Goal: Task Accomplishment & Management: Manage account settings

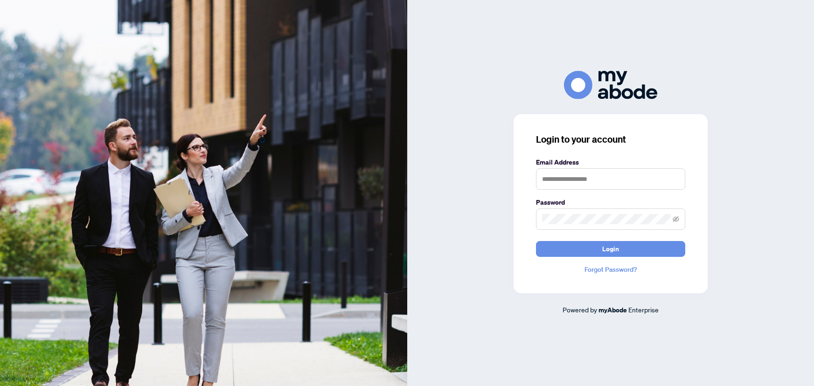
type input "**********"
drag, startPoint x: 586, startPoint y: 241, endPoint x: 596, endPoint y: 246, distance: 10.9
click at [592, 244] on form "**********" at bounding box center [610, 207] width 149 height 100
click at [633, 249] on button "Login" at bounding box center [610, 249] width 149 height 16
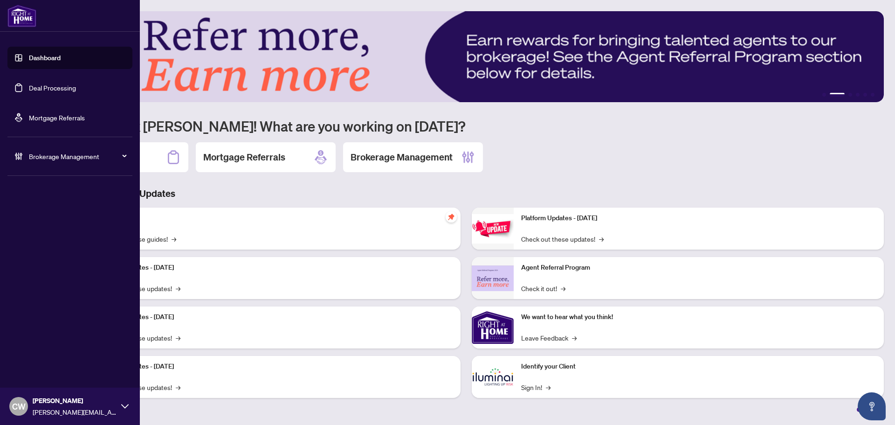
click at [29, 84] on link "Deal Processing" at bounding box center [52, 87] width 47 height 8
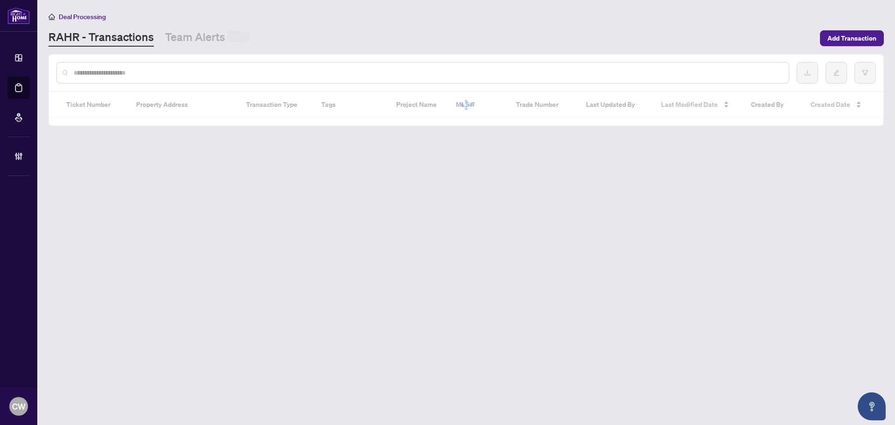
click at [180, 66] on div at bounding box center [422, 72] width 733 height 21
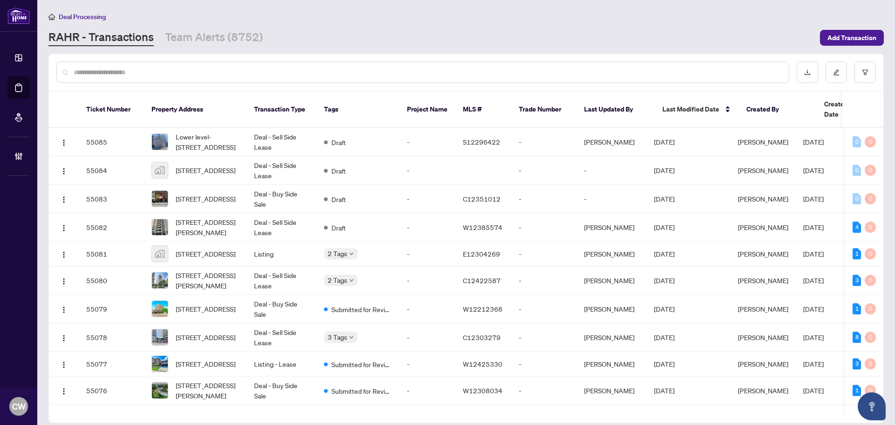
click at [150, 74] on input "text" at bounding box center [428, 72] width 708 height 10
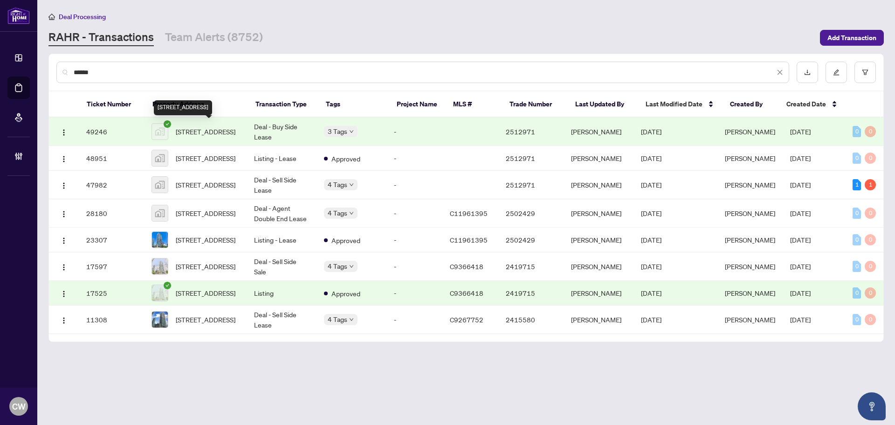
type input "******"
click at [205, 137] on span "[STREET_ADDRESS]" at bounding box center [206, 131] width 60 height 10
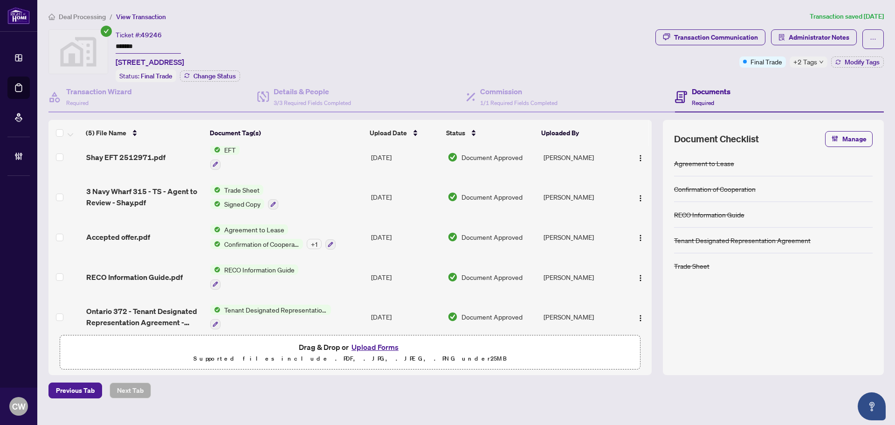
scroll to position [18, 0]
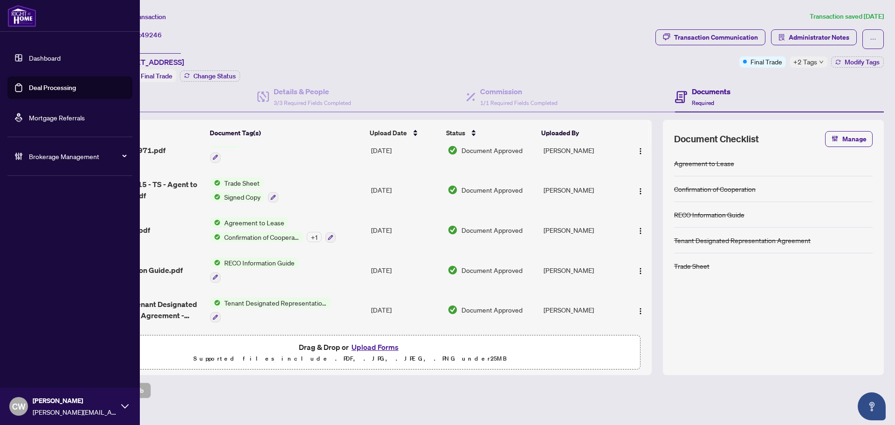
drag, startPoint x: 35, startPoint y: 90, endPoint x: 102, endPoint y: 90, distance: 66.7
click at [35, 90] on link "Deal Processing" at bounding box center [52, 87] width 47 height 8
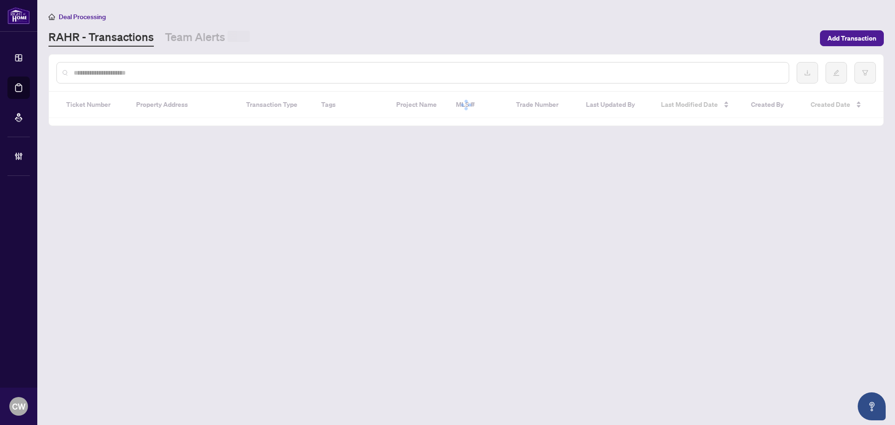
click at [169, 75] on input "text" at bounding box center [428, 73] width 708 height 10
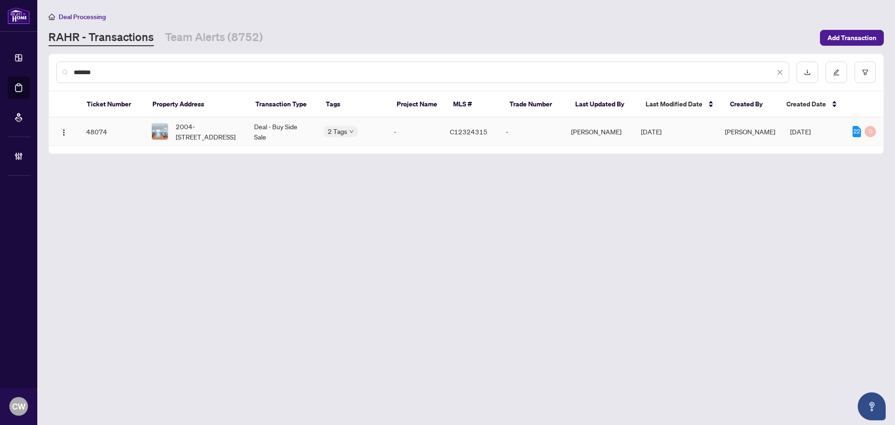
type input "*******"
click at [192, 125] on span "2004-[STREET_ADDRESS]" at bounding box center [207, 131] width 63 height 21
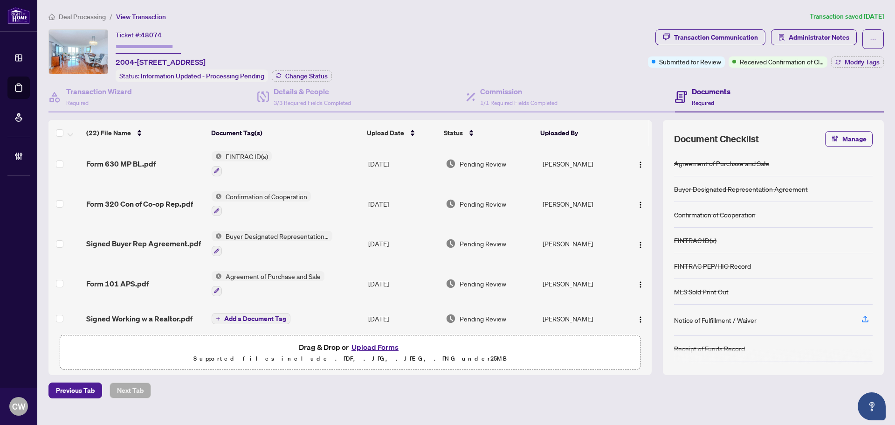
scroll to position [233, 0]
click at [145, 202] on span "Form 320 Con of Co-op Rep.pdf" at bounding box center [139, 202] width 107 height 11
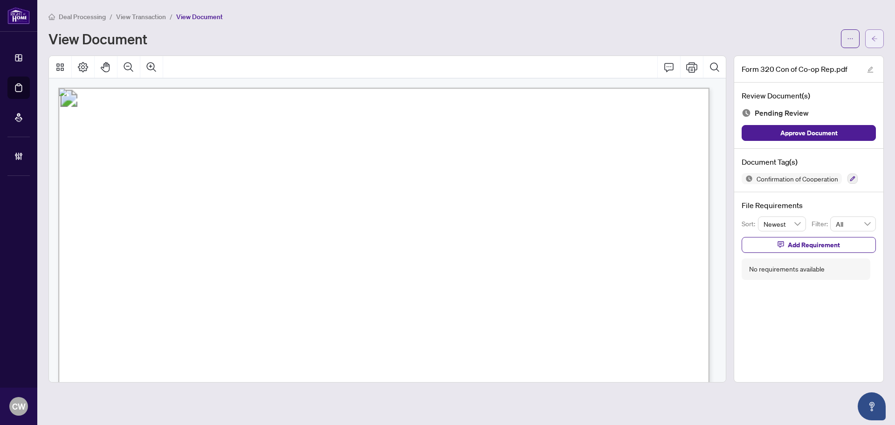
click at [872, 39] on icon "arrow-left" at bounding box center [875, 38] width 7 height 7
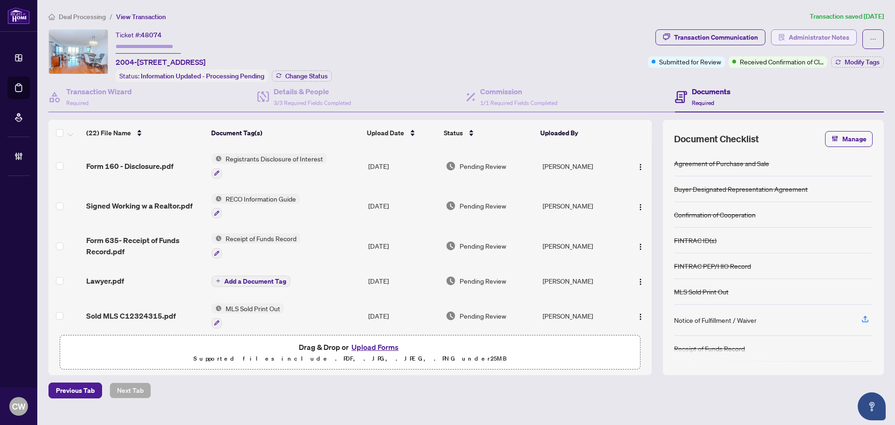
click at [826, 38] on span "Administrator Notes" at bounding box center [819, 37] width 61 height 15
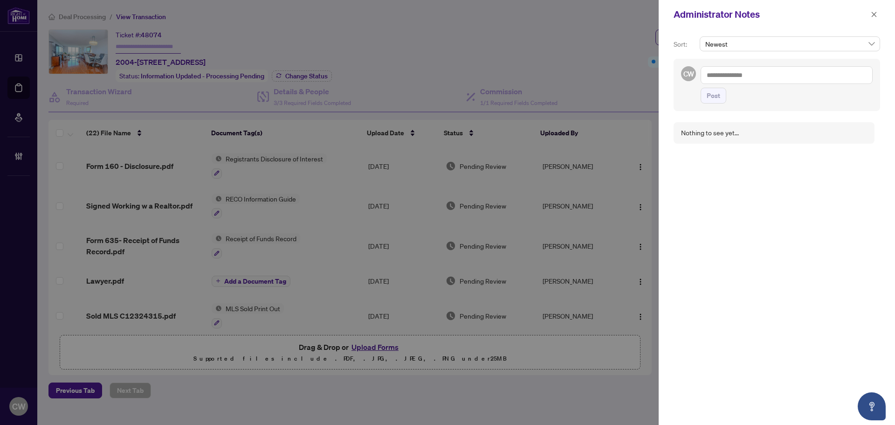
click at [738, 74] on textarea at bounding box center [787, 75] width 172 height 18
type textarea "**********"
click at [710, 104] on span "Post" at bounding box center [714, 104] width 14 height 15
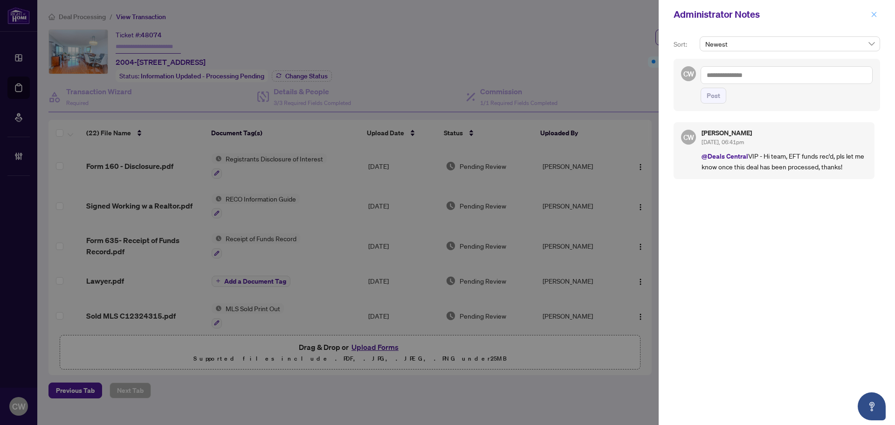
click at [876, 13] on icon "close" at bounding box center [874, 14] width 5 height 5
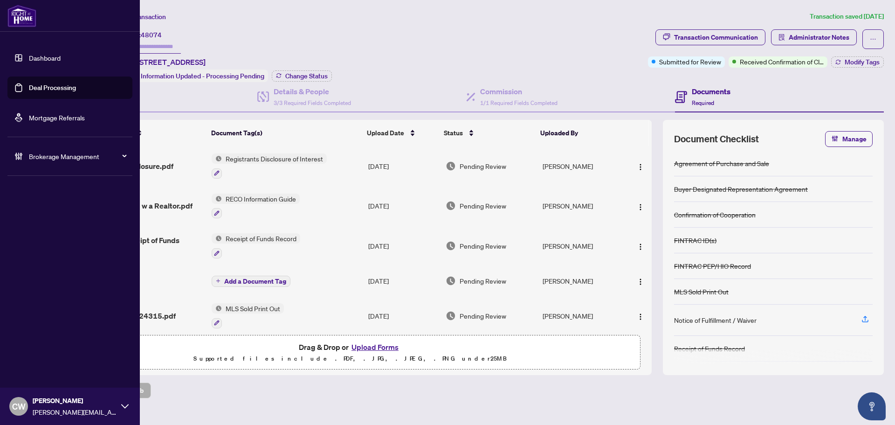
drag, startPoint x: 28, startPoint y: 94, endPoint x: 80, endPoint y: 88, distance: 52.6
click at [29, 92] on link "Deal Processing" at bounding box center [52, 87] width 47 height 8
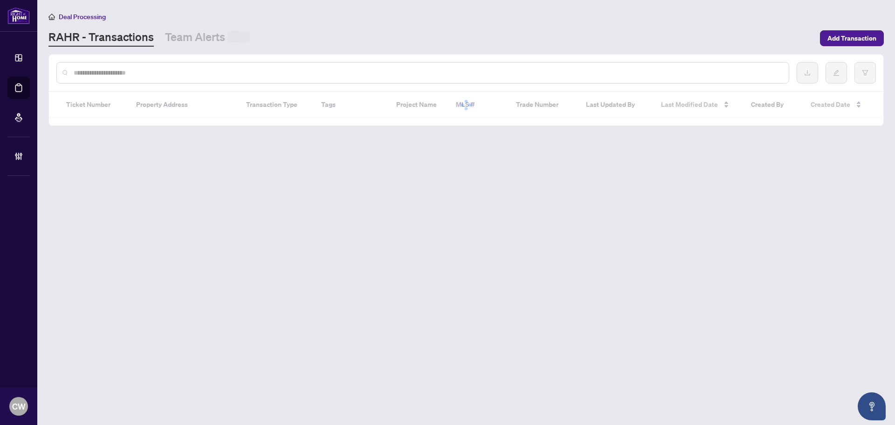
click at [188, 70] on input "text" at bounding box center [428, 73] width 708 height 10
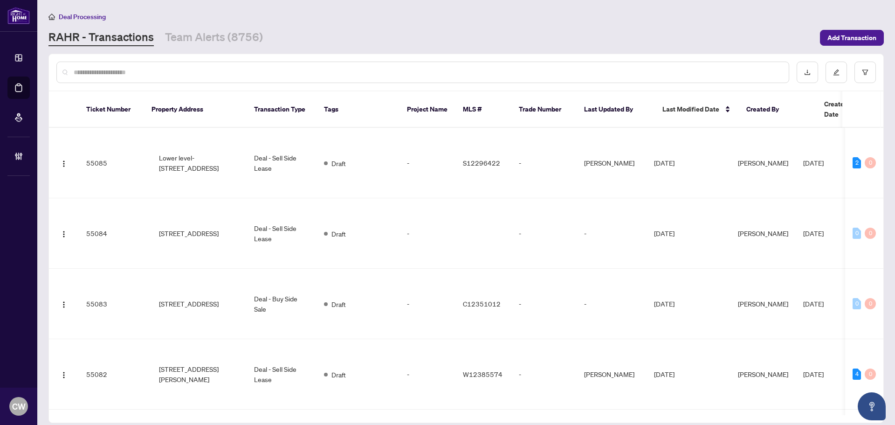
paste input "*******"
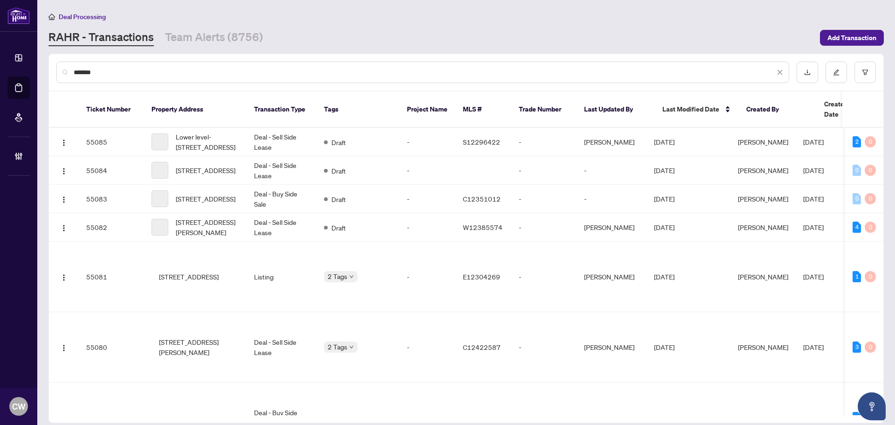
type input "*******"
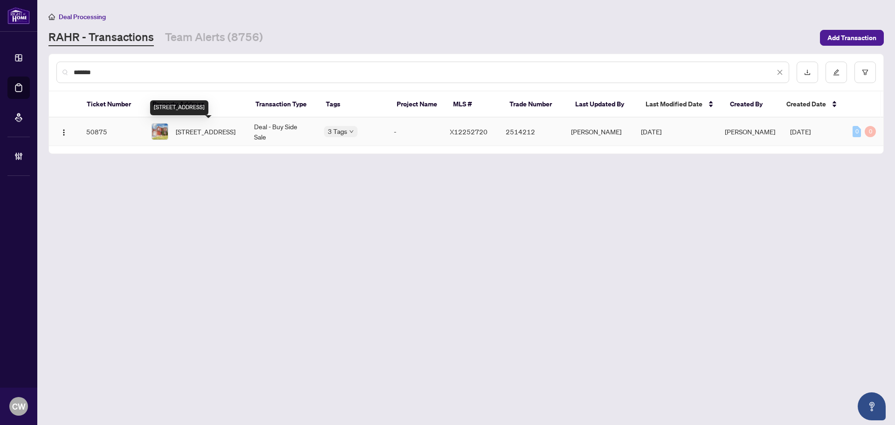
click at [187, 136] on span "[STREET_ADDRESS]" at bounding box center [206, 131] width 60 height 10
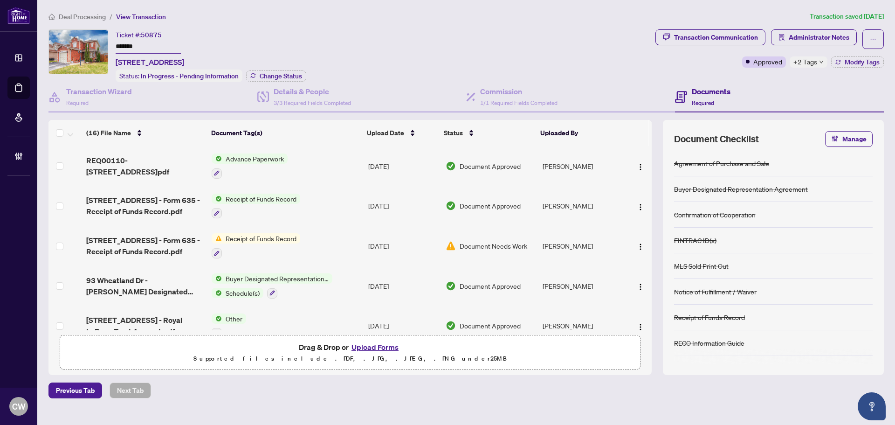
click at [148, 159] on span "REQ00110-[STREET_ADDRESS]pdf" at bounding box center [145, 166] width 118 height 22
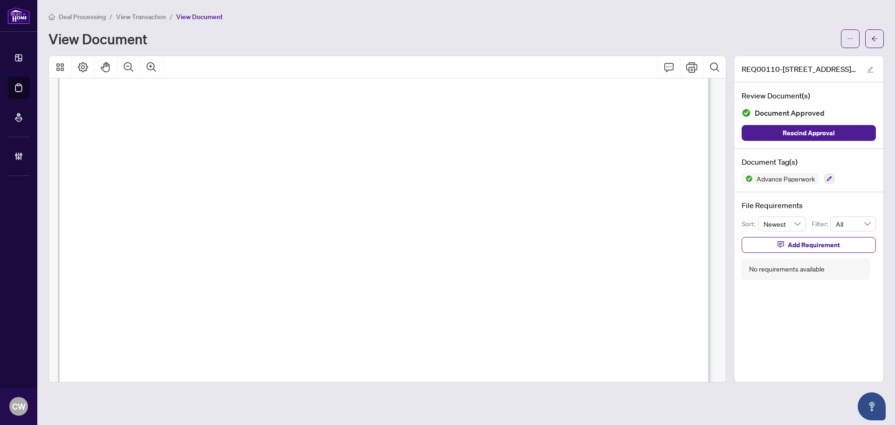
scroll to position [1679, 0]
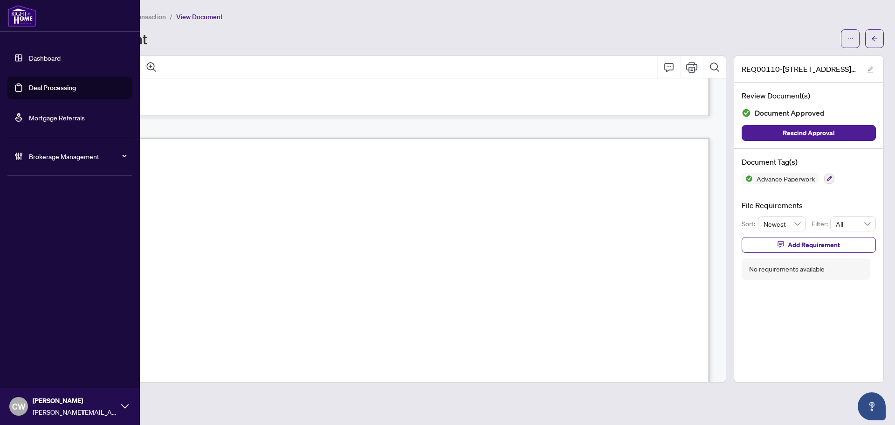
click at [29, 92] on link "Deal Processing" at bounding box center [52, 87] width 47 height 8
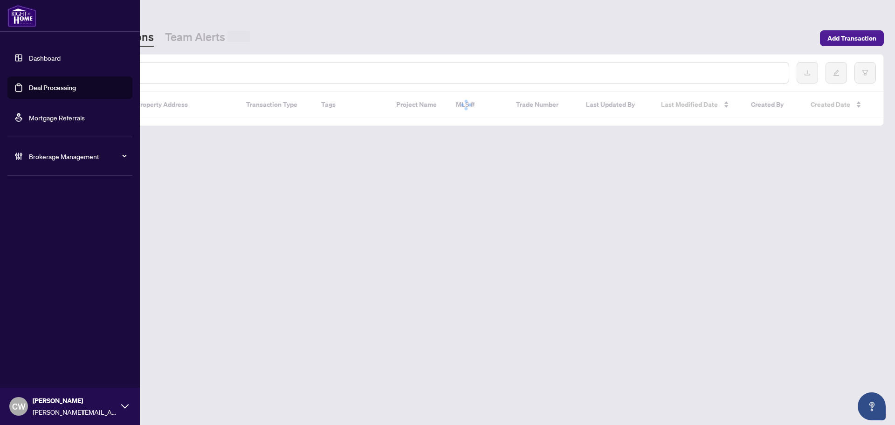
click at [148, 76] on input "text" at bounding box center [428, 73] width 708 height 10
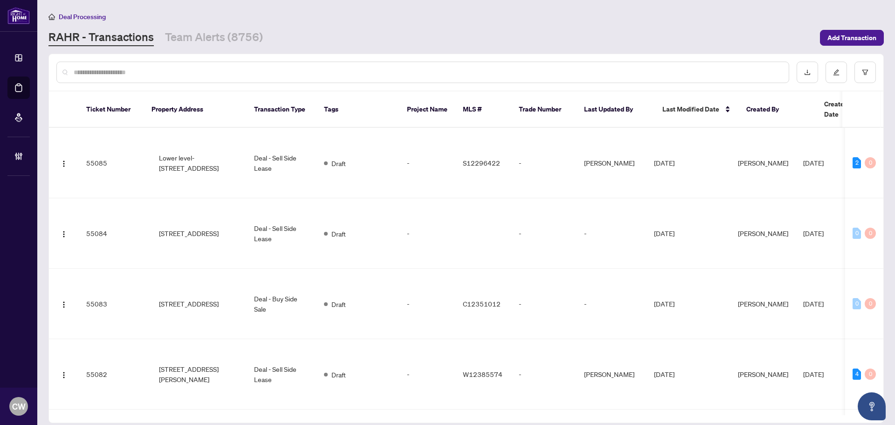
paste input "*******"
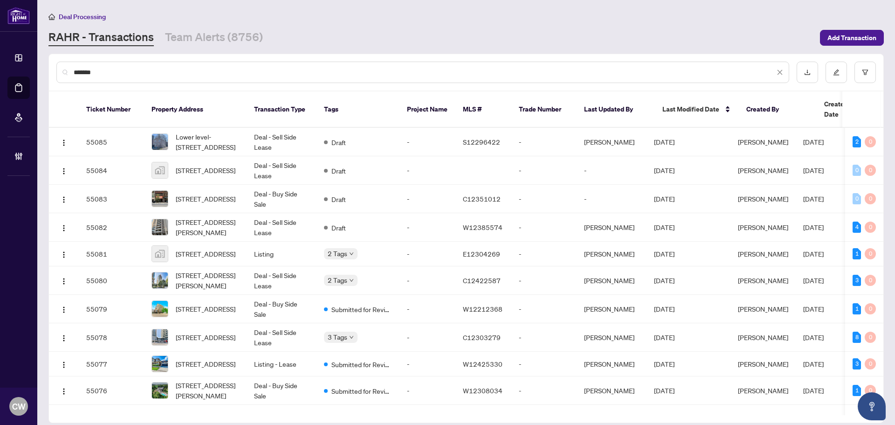
type input "*******"
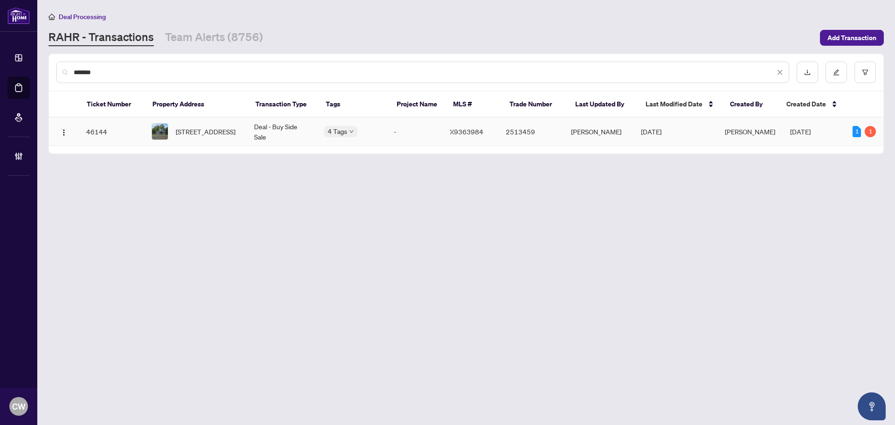
click at [223, 131] on span "[STREET_ADDRESS]" at bounding box center [206, 131] width 60 height 10
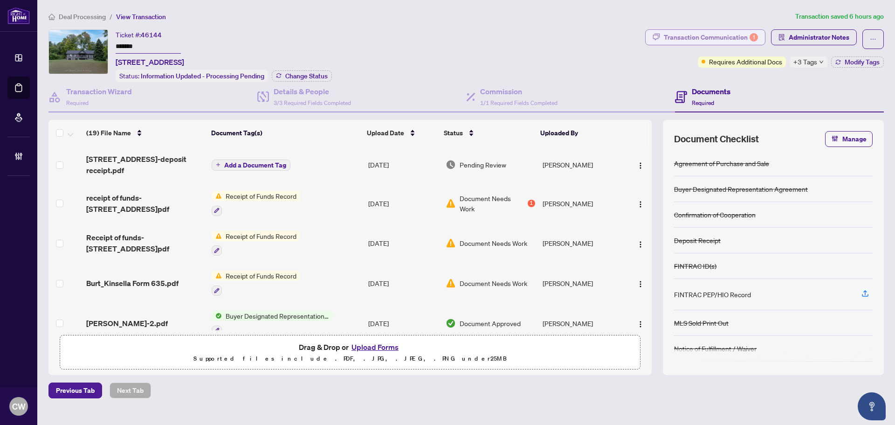
click at [702, 35] on div "Transaction Communication 1" at bounding box center [711, 37] width 94 height 15
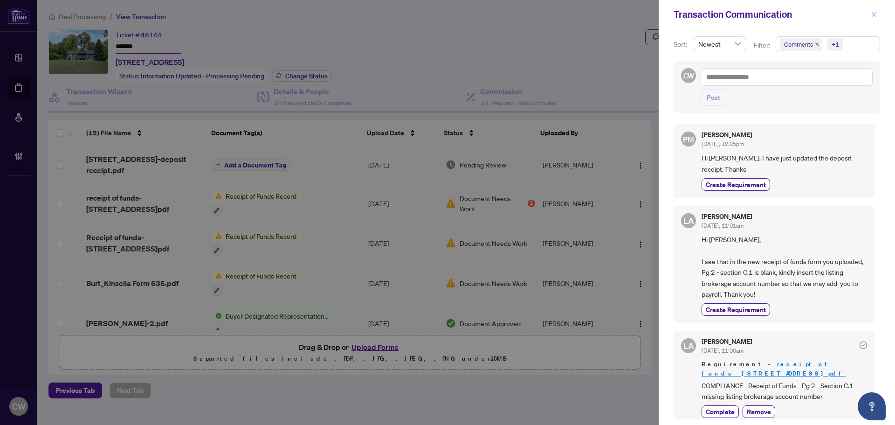
click at [873, 14] on icon "close" at bounding box center [874, 14] width 7 height 7
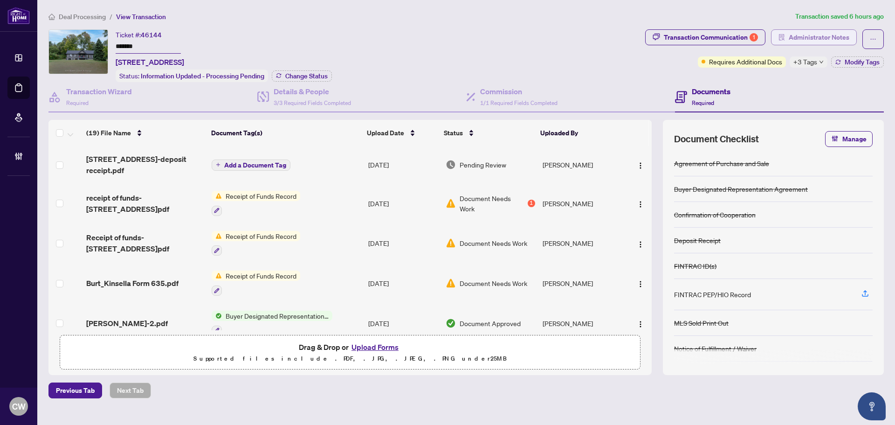
click at [813, 31] on span "Administrator Notes" at bounding box center [819, 37] width 61 height 15
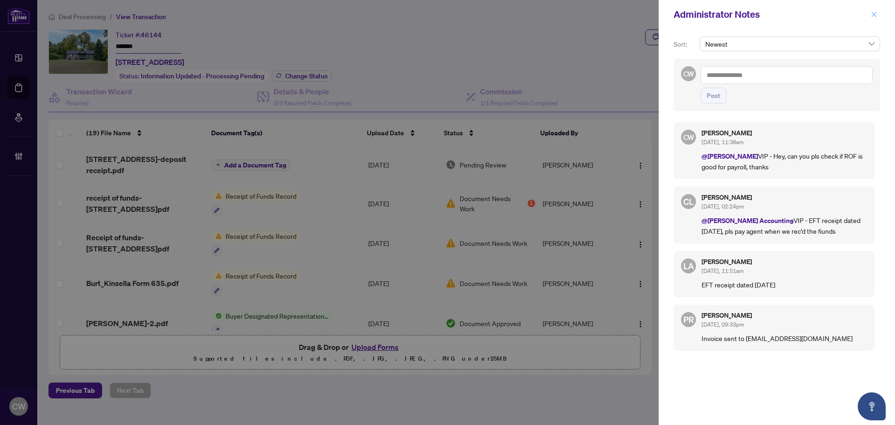
click at [874, 15] on icon "close" at bounding box center [874, 14] width 7 height 7
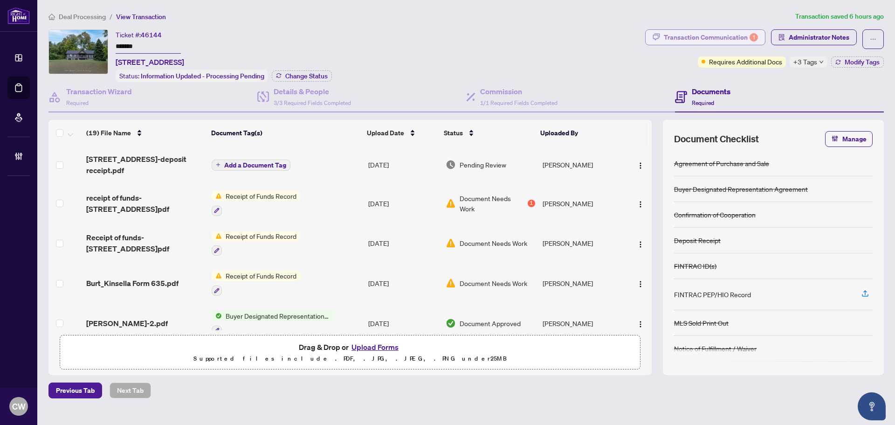
click at [735, 36] on div "Transaction Communication 1" at bounding box center [711, 37] width 94 height 15
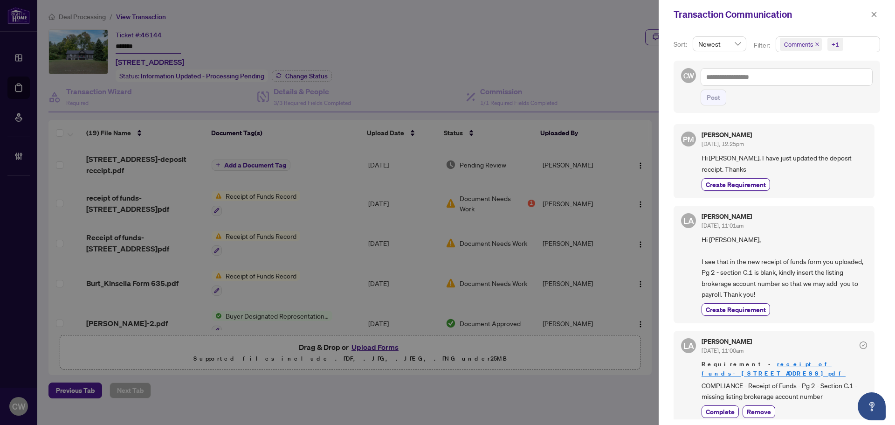
drag, startPoint x: 872, startPoint y: 19, endPoint x: 864, endPoint y: 23, distance: 9.4
click at [872, 18] on span "button" at bounding box center [874, 14] width 7 height 15
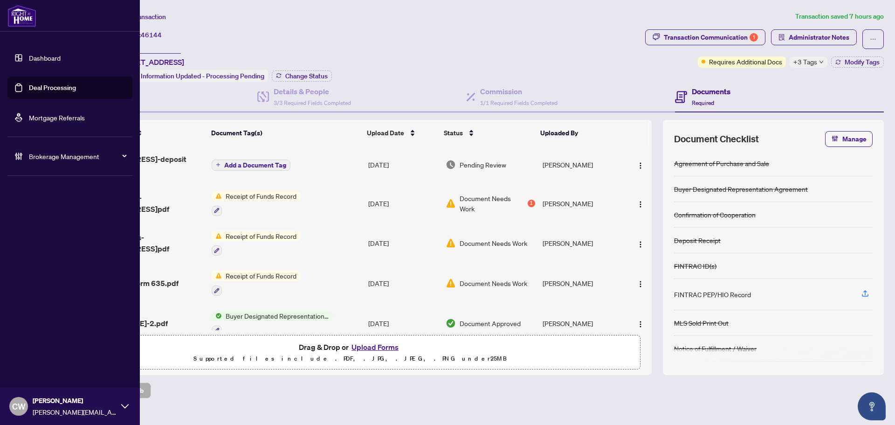
click at [41, 85] on link "Deal Processing" at bounding box center [52, 87] width 47 height 8
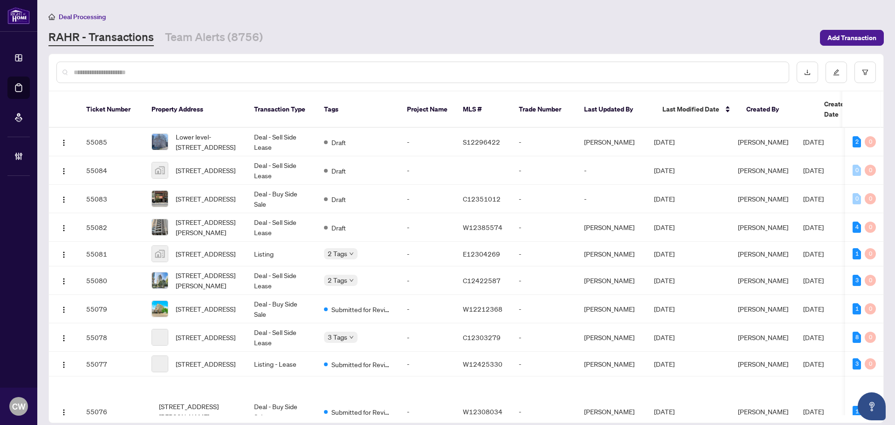
click at [153, 74] on input "text" at bounding box center [428, 72] width 708 height 10
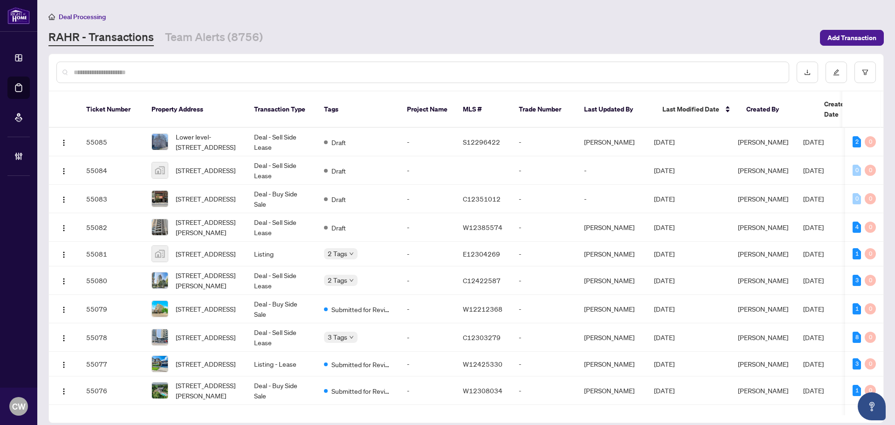
paste input "*******"
type input "*******"
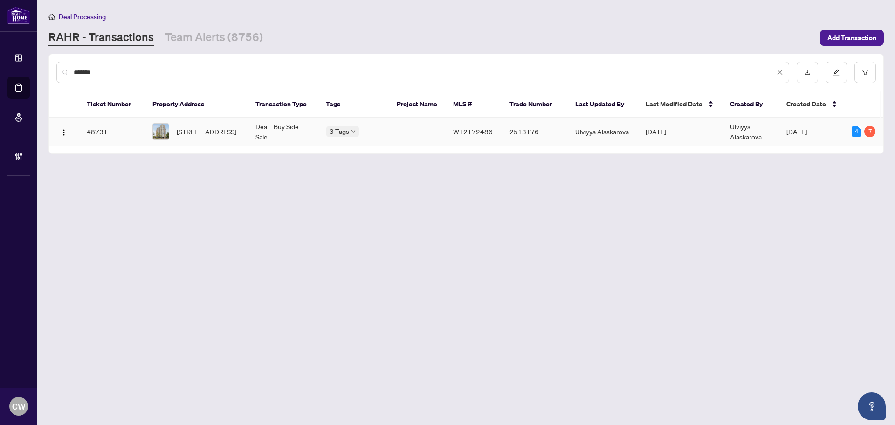
click at [192, 131] on span "[STREET_ADDRESS]" at bounding box center [207, 131] width 60 height 10
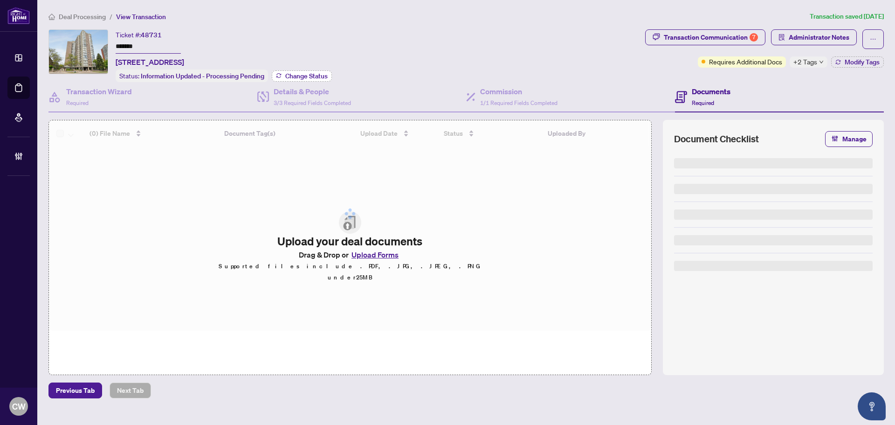
click at [318, 74] on span "Change Status" at bounding box center [306, 76] width 42 height 7
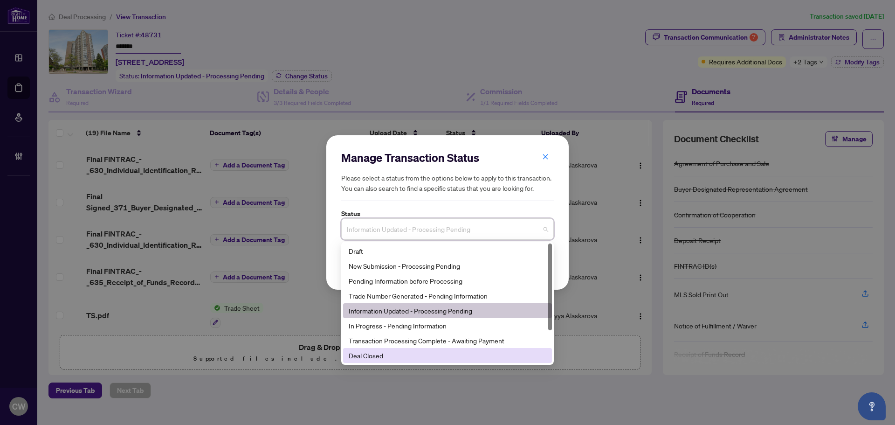
click at [405, 355] on div "Deal Closed" at bounding box center [448, 355] width 198 height 10
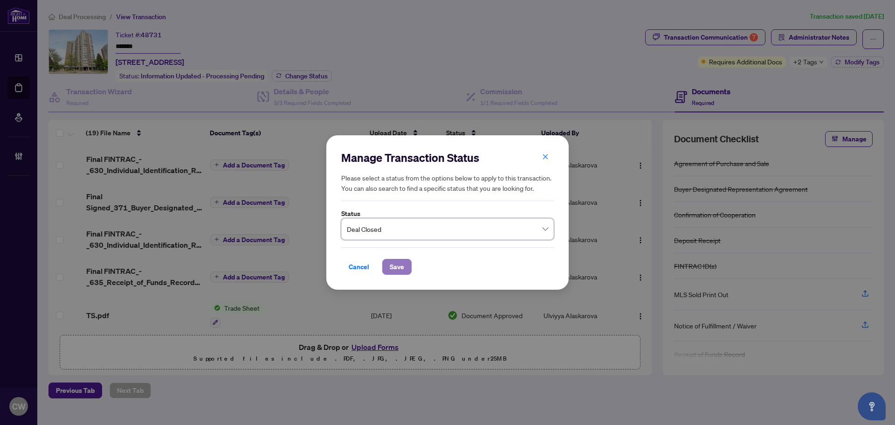
click at [402, 262] on span "Save" at bounding box center [397, 266] width 14 height 15
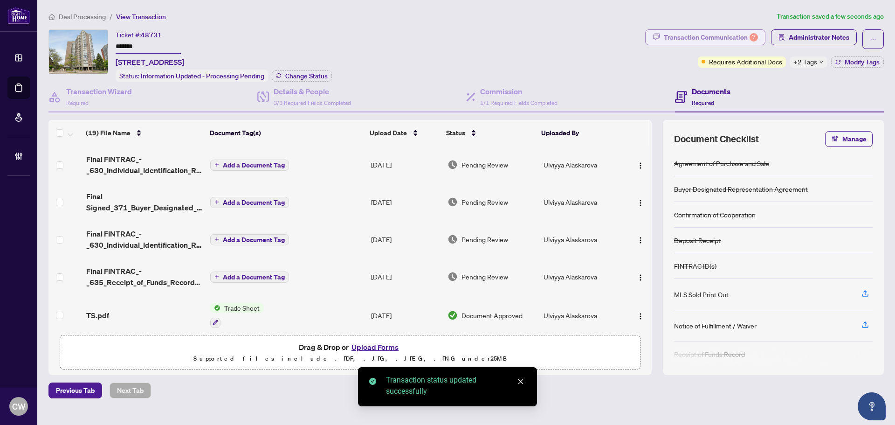
click at [736, 40] on div "Transaction Communication 7" at bounding box center [711, 37] width 94 height 15
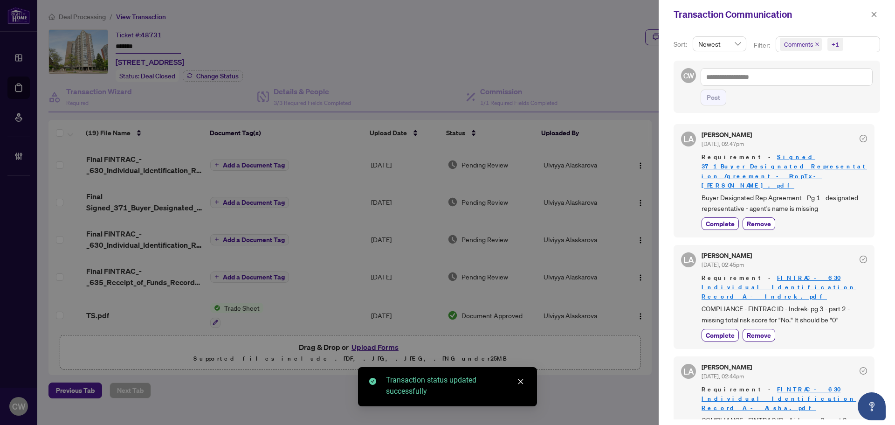
click at [816, 44] on icon "close" at bounding box center [817, 44] width 5 height 5
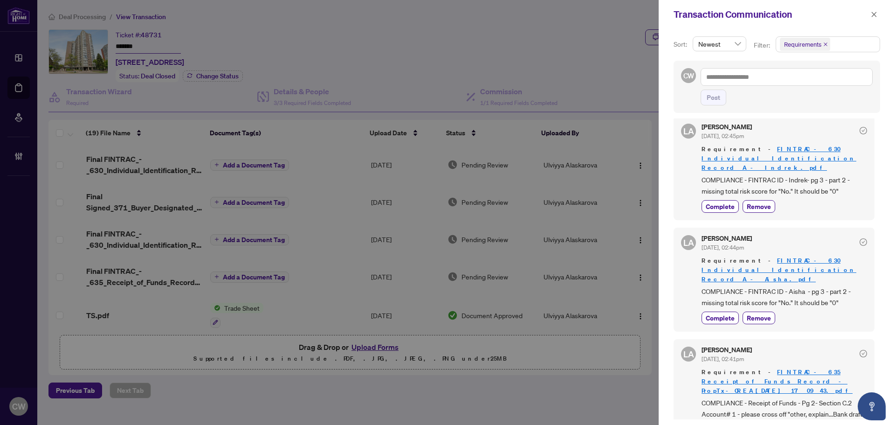
scroll to position [140, 0]
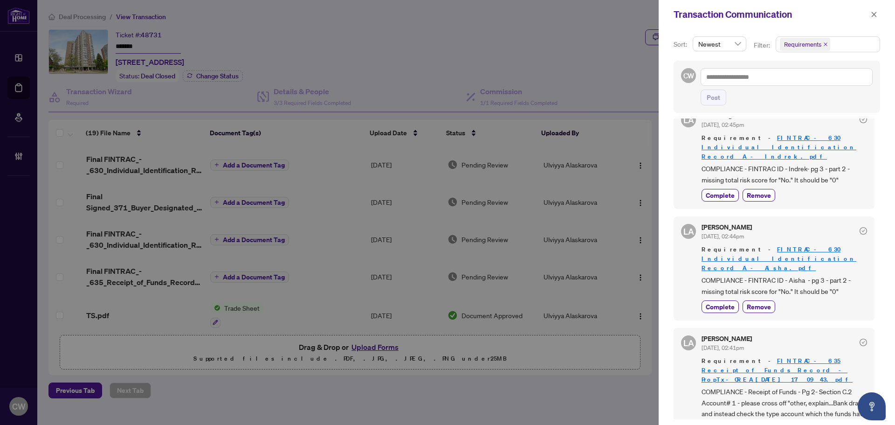
drag, startPoint x: 875, startPoint y: 14, endPoint x: 860, endPoint y: 39, distance: 28.9
click at [875, 14] on icon "close" at bounding box center [874, 14] width 5 height 5
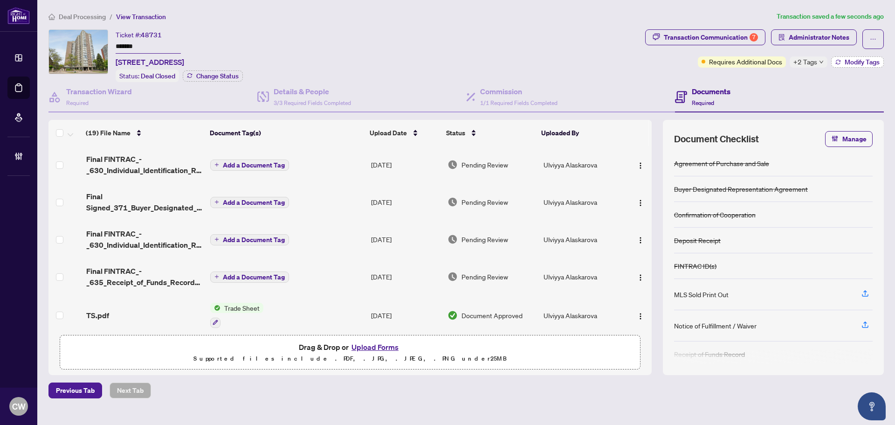
click at [863, 59] on span "Modify Tags" at bounding box center [862, 62] width 35 height 7
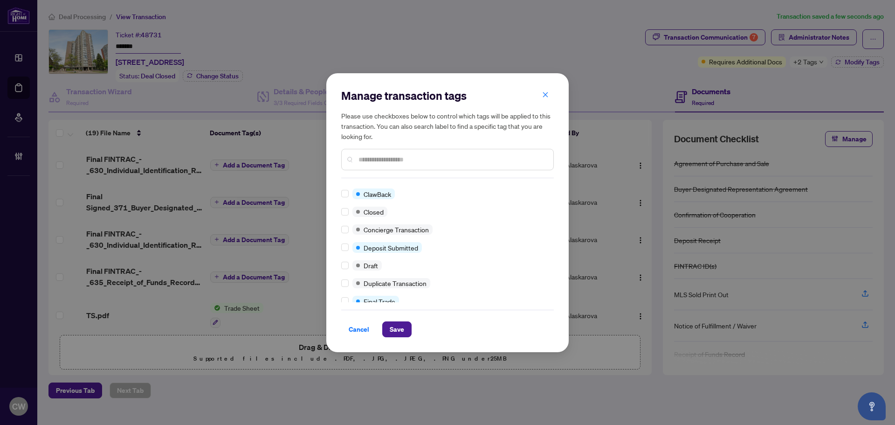
scroll to position [0, 0]
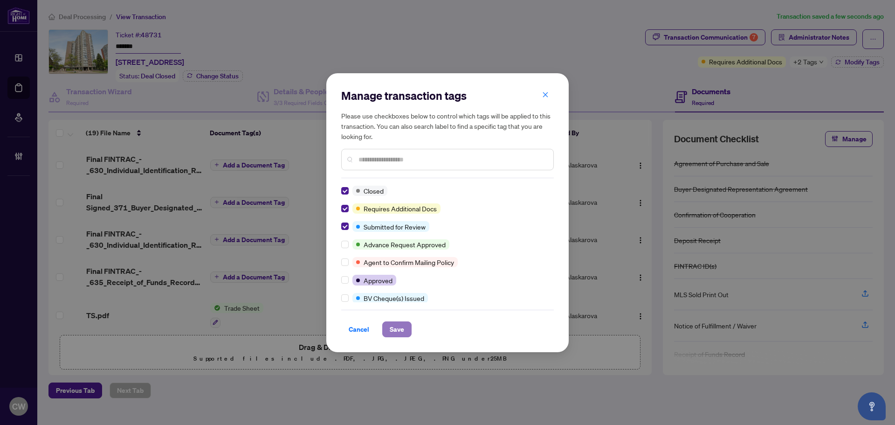
click at [392, 332] on span "Save" at bounding box center [397, 329] width 14 height 15
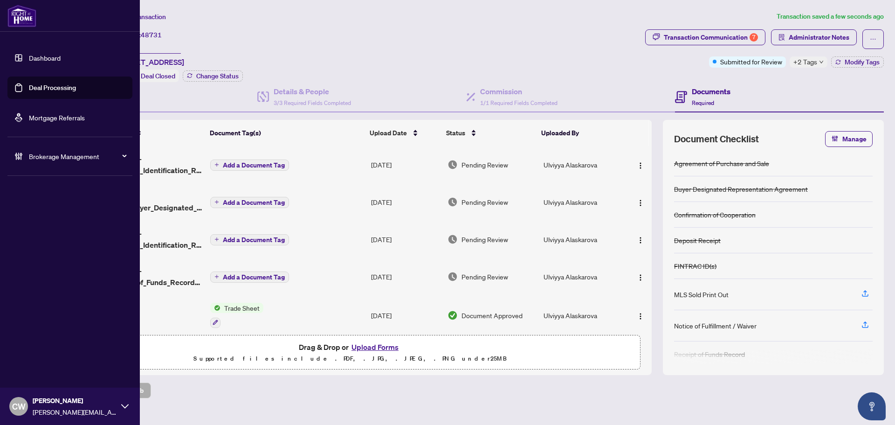
click at [30, 89] on link "Deal Processing" at bounding box center [52, 87] width 47 height 8
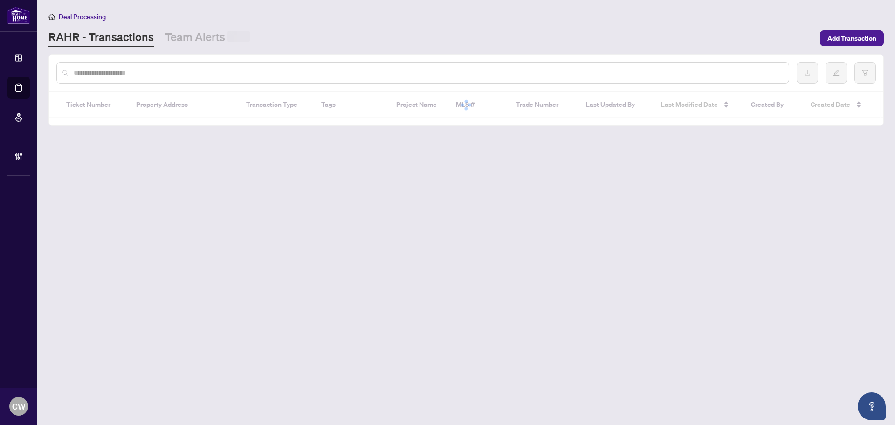
click at [152, 76] on input "text" at bounding box center [428, 73] width 708 height 10
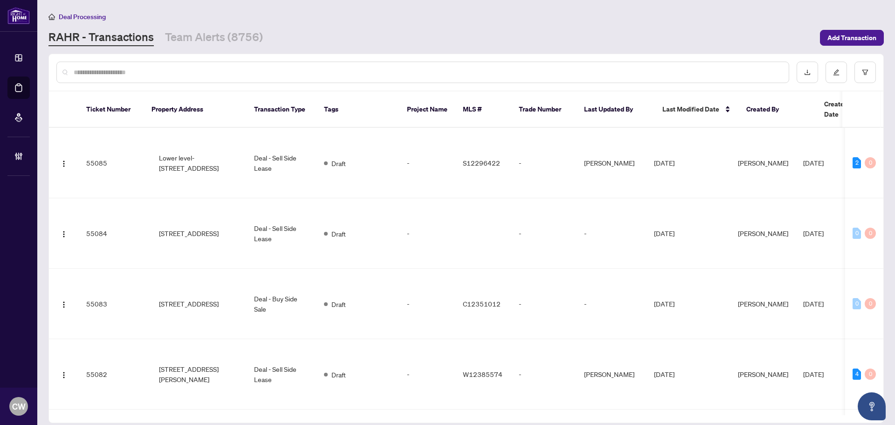
paste input "*******"
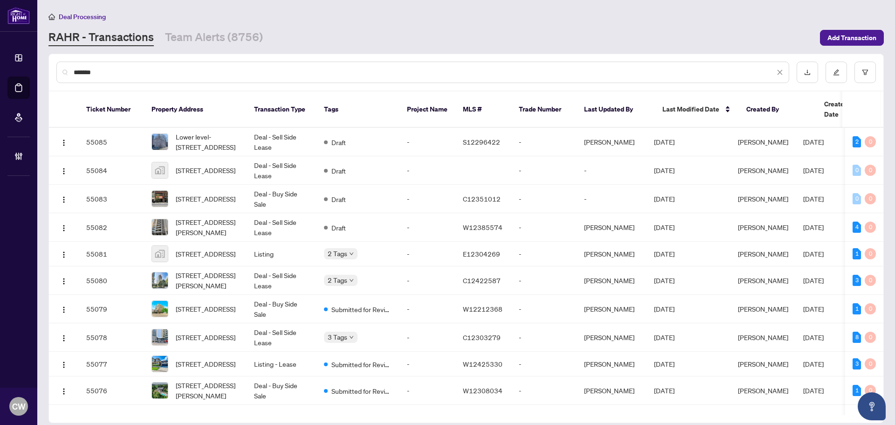
type input "*******"
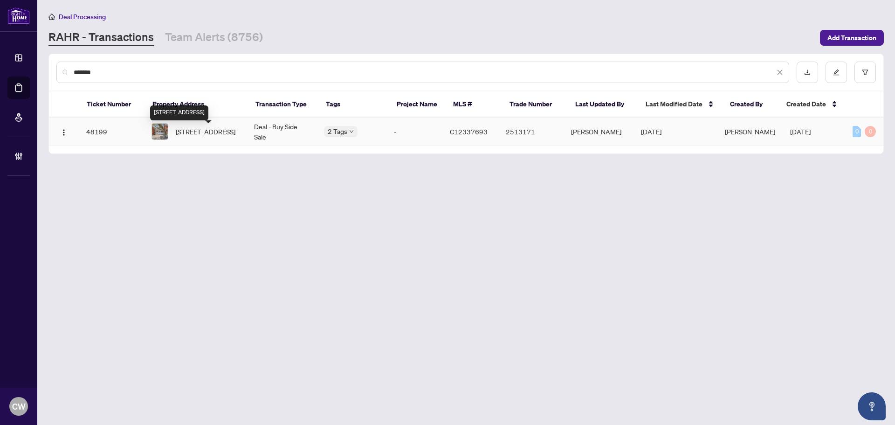
click at [191, 133] on span "[STREET_ADDRESS]" at bounding box center [206, 131] width 60 height 10
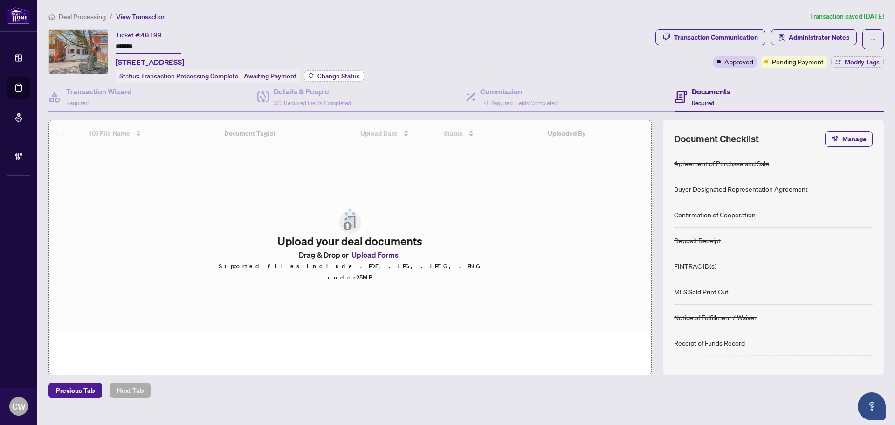
click at [339, 73] on span "Change Status" at bounding box center [339, 76] width 42 height 7
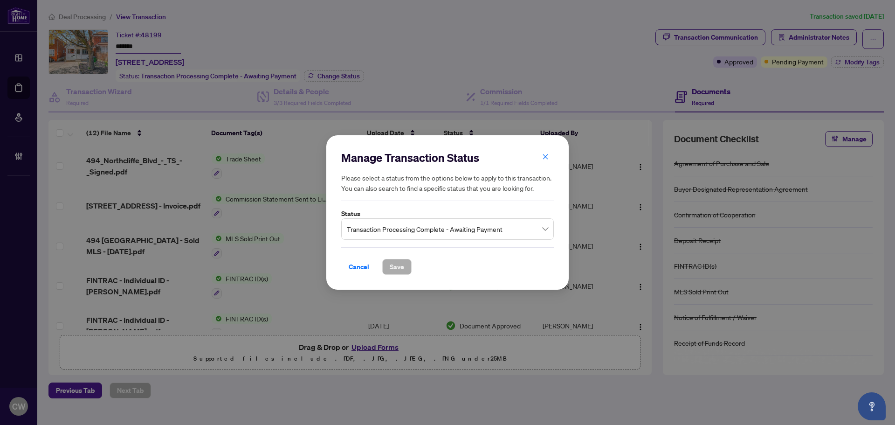
click at [453, 232] on span "Transaction Processing Complete - Awaiting Payment" at bounding box center [447, 229] width 201 height 18
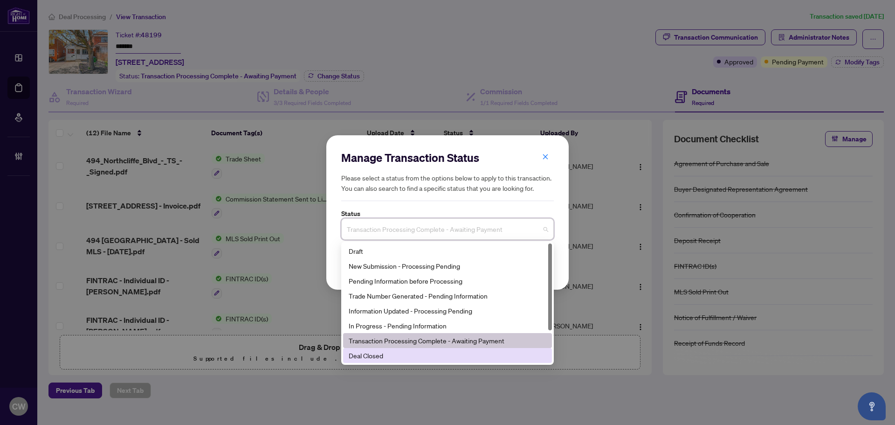
click at [416, 354] on div "Deal Closed" at bounding box center [448, 355] width 198 height 10
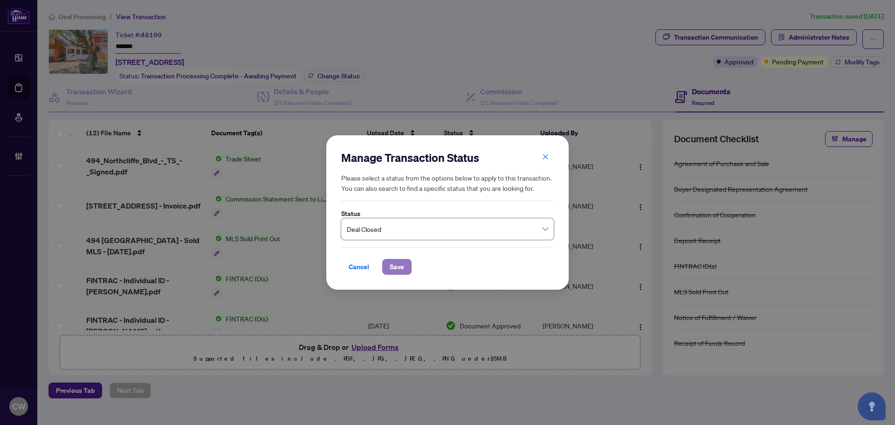
click at [397, 260] on span "Save" at bounding box center [397, 266] width 14 height 15
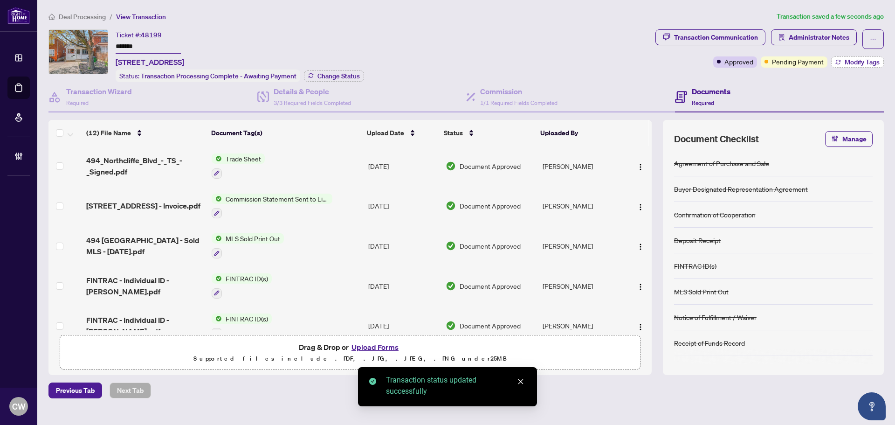
click at [855, 59] on span "Modify Tags" at bounding box center [862, 62] width 35 height 7
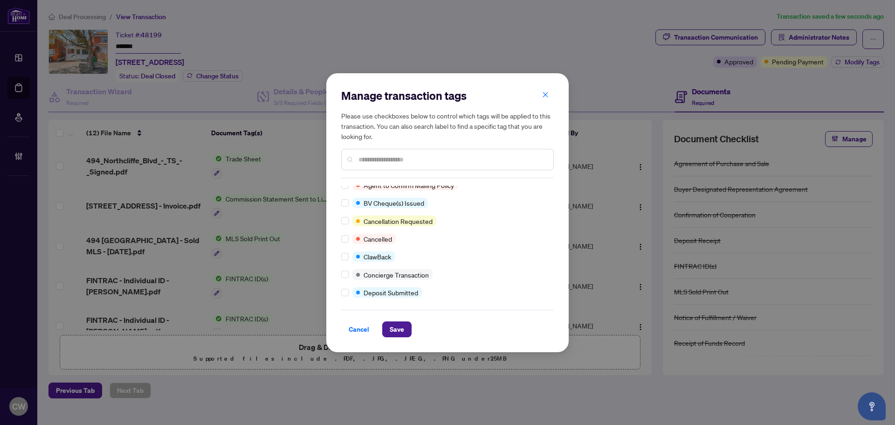
scroll to position [140, 0]
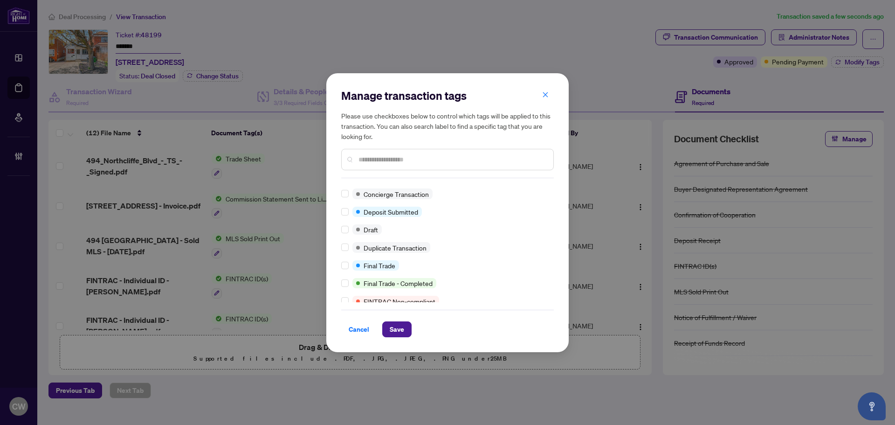
click at [344, 259] on div "Approved Closed Advance Request Approved Agent to Confirm Mailing Policy BV Che…" at bounding box center [447, 244] width 213 height 117
click at [344, 261] on label at bounding box center [344, 265] width 7 height 10
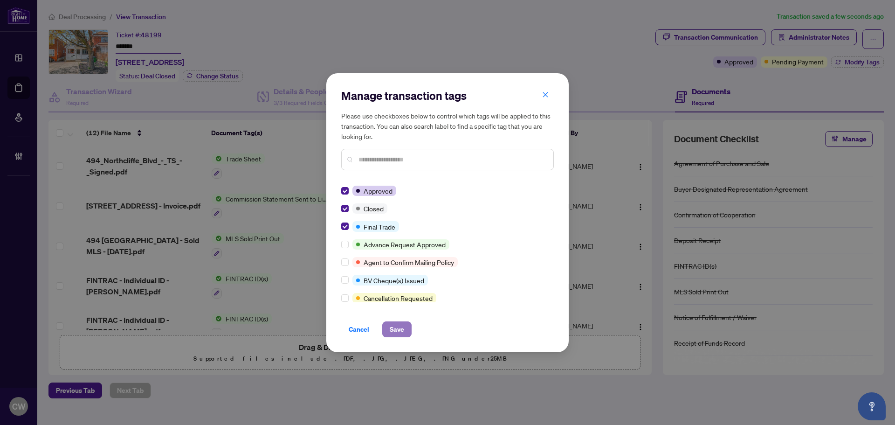
click at [399, 337] on button "Save" at bounding box center [396, 329] width 29 height 16
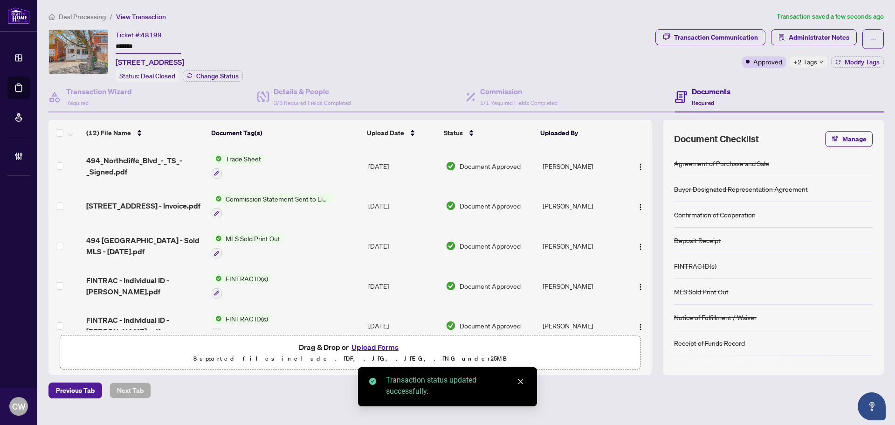
click at [131, 160] on span "494_Northcliffe_Blvd_-_TS_-_Signed.pdf" at bounding box center [145, 166] width 118 height 22
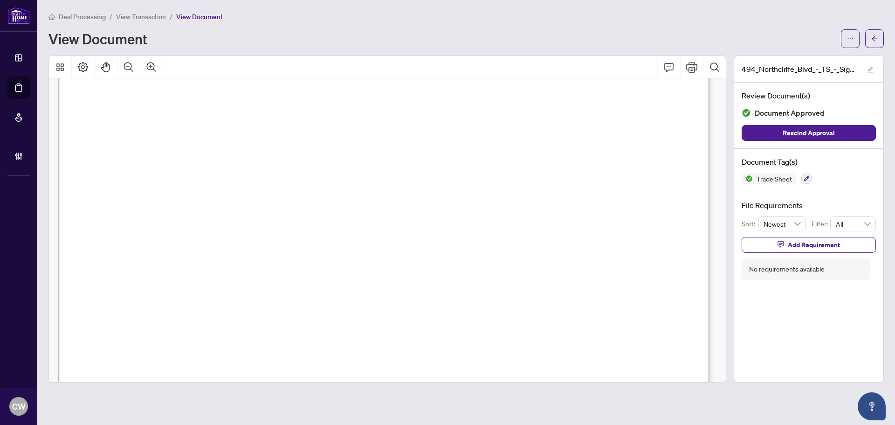
scroll to position [373, 0]
click at [879, 44] on button "button" at bounding box center [875, 38] width 19 height 19
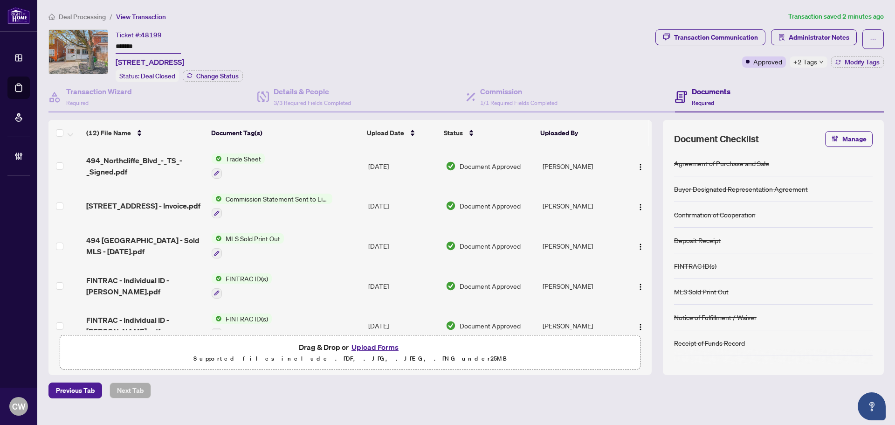
click at [374, 345] on button "Upload Forms" at bounding box center [375, 347] width 53 height 12
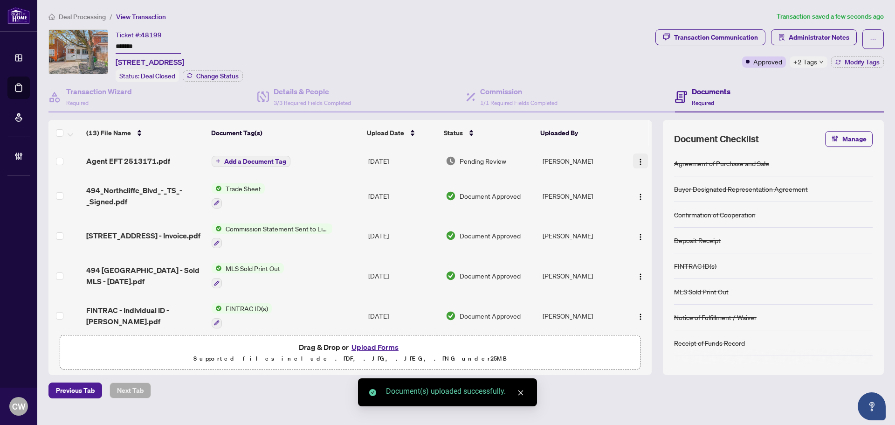
click at [637, 159] on img "button" at bounding box center [640, 161] width 7 height 7
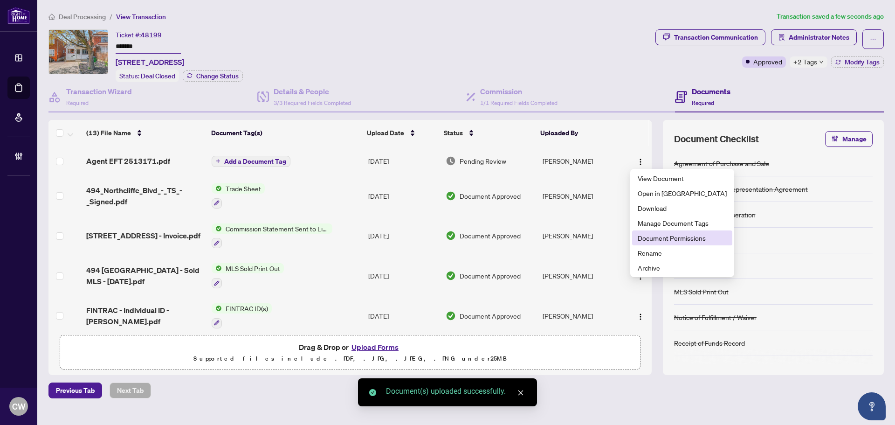
click at [646, 238] on span "Document Permissions" at bounding box center [682, 238] width 89 height 10
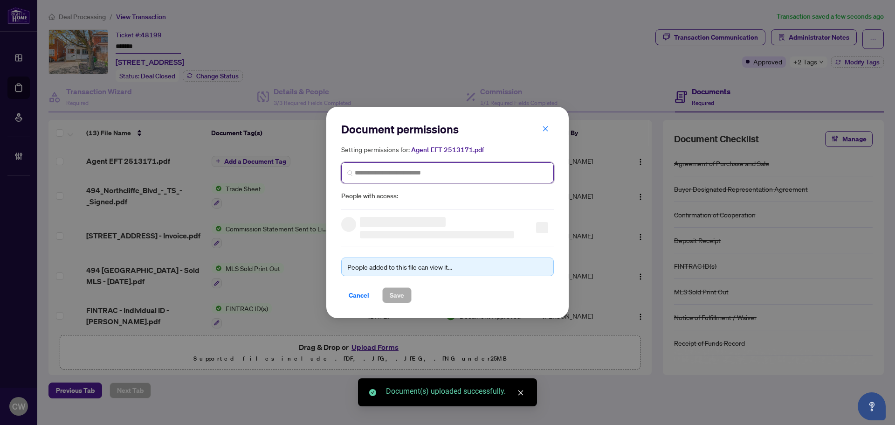
click at [525, 175] on input "search" at bounding box center [451, 173] width 193 height 10
paste input "**********"
type input "**********"
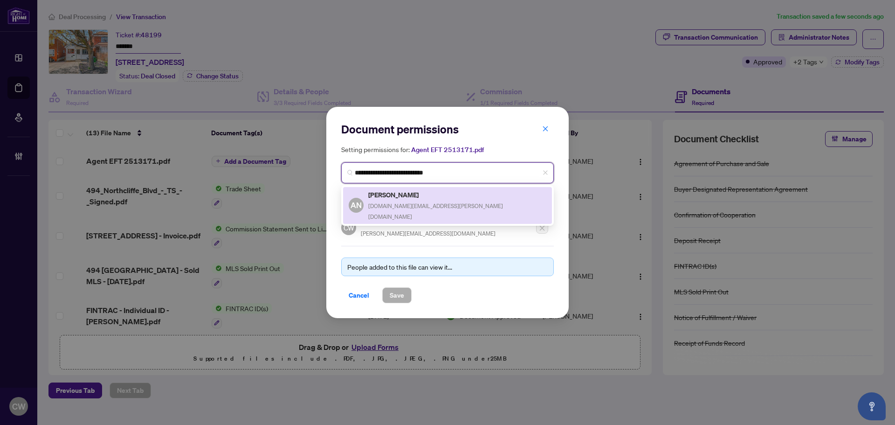
click at [385, 202] on span "[DOMAIN_NAME][EMAIL_ADDRESS][PERSON_NAME][DOMAIN_NAME]" at bounding box center [435, 211] width 135 height 18
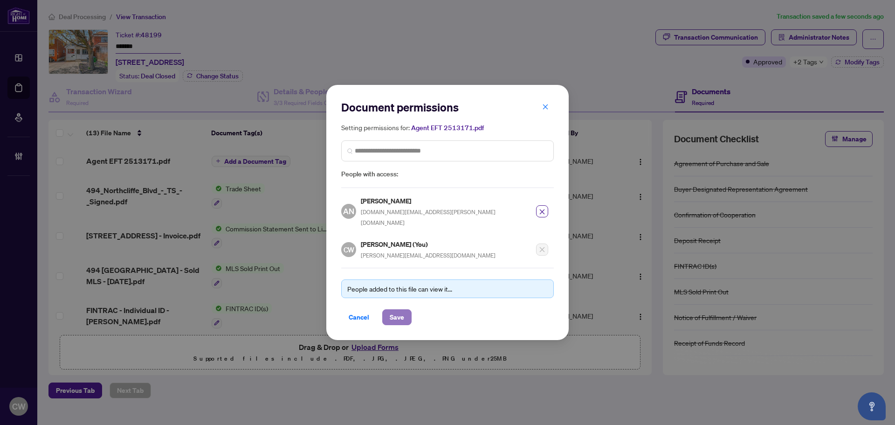
click at [395, 310] on span "Save" at bounding box center [397, 317] width 14 height 15
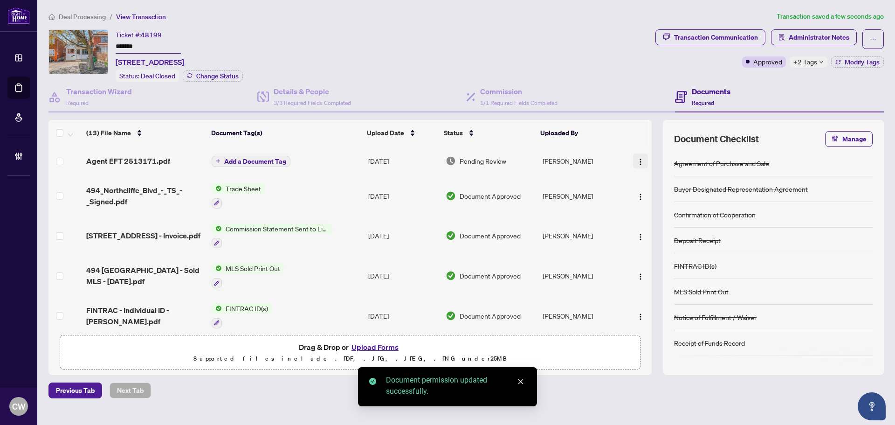
click at [638, 158] on img "button" at bounding box center [640, 161] width 7 height 7
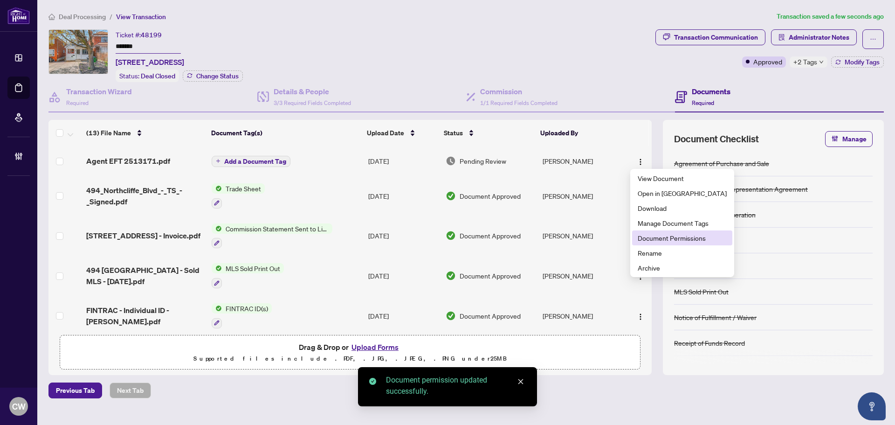
click at [655, 236] on span "Document Permissions" at bounding box center [682, 238] width 89 height 10
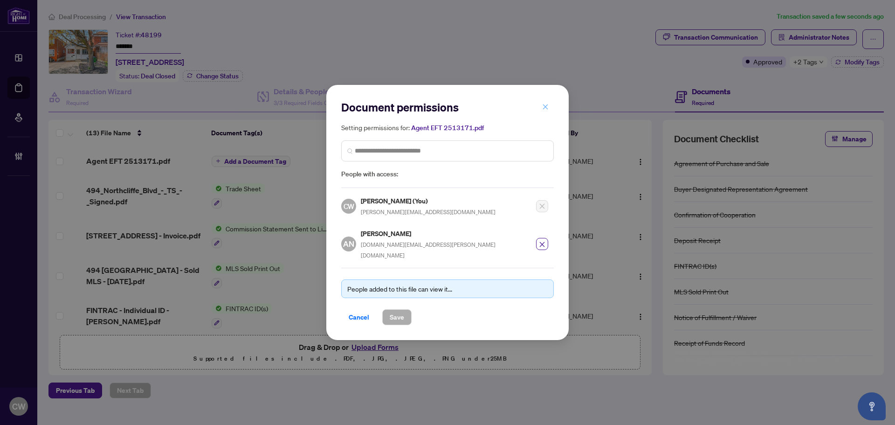
click at [547, 110] on icon "close" at bounding box center [545, 107] width 7 height 7
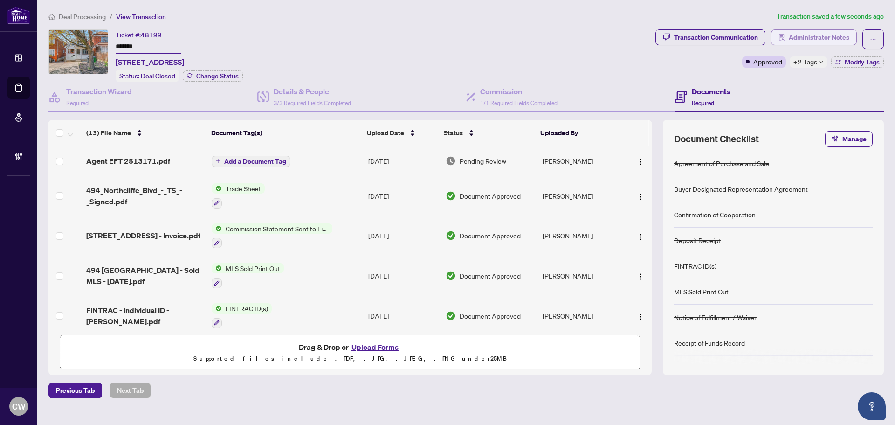
click at [829, 39] on span "Administrator Notes" at bounding box center [819, 37] width 61 height 15
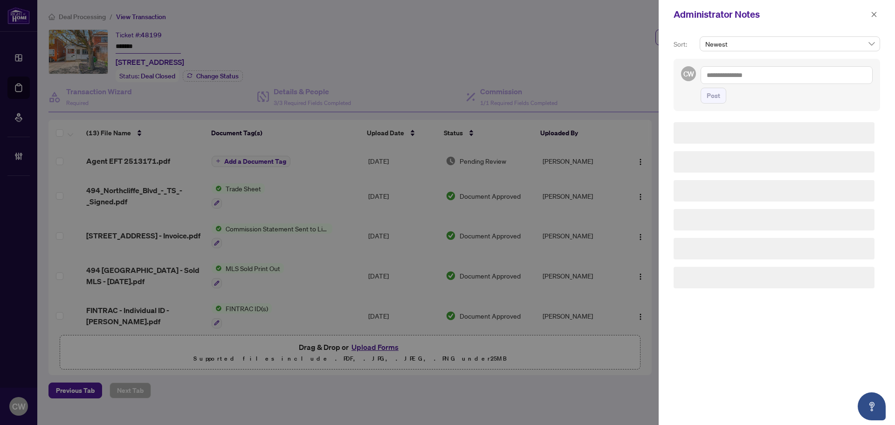
click at [784, 70] on textarea at bounding box center [787, 75] width 172 height 18
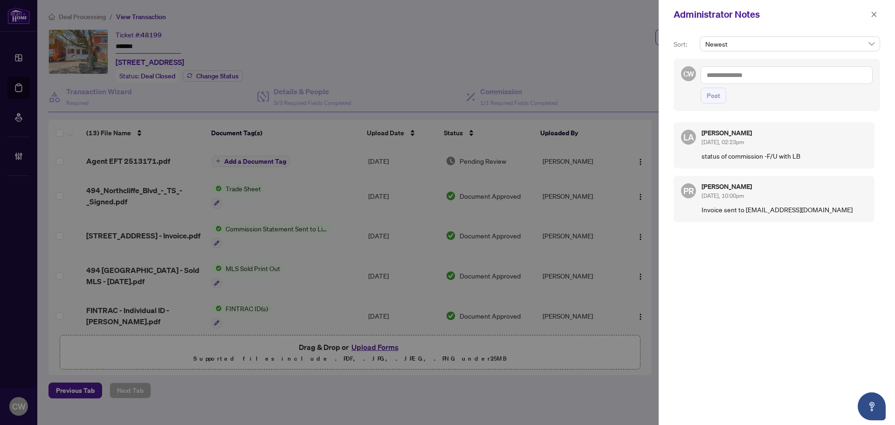
paste textarea "**********"
type textarea "**********"
drag, startPoint x: 715, startPoint y: 95, endPoint x: 752, endPoint y: 85, distance: 37.7
click at [715, 95] on span "Post" at bounding box center [714, 95] width 14 height 15
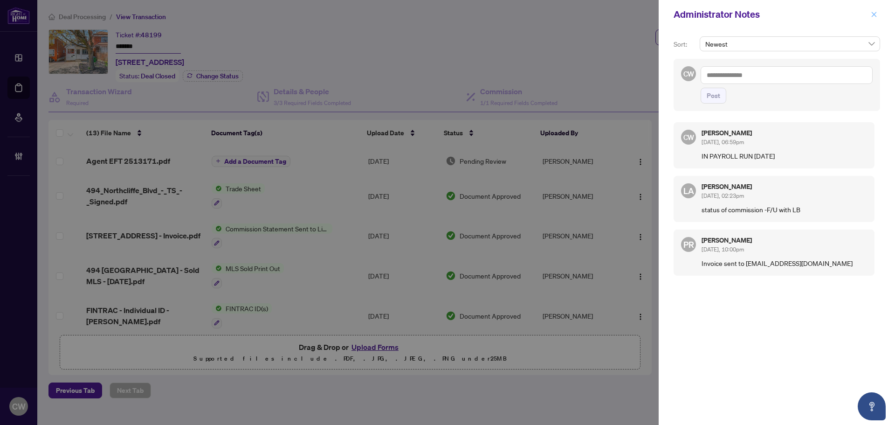
click at [876, 14] on icon "close" at bounding box center [874, 14] width 7 height 7
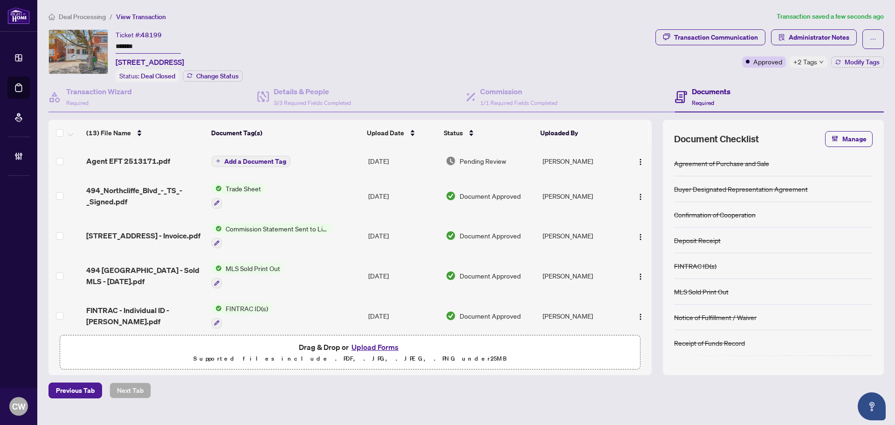
click at [0, 0] on link "Deal Processing" at bounding box center [0, 0] width 0 height 0
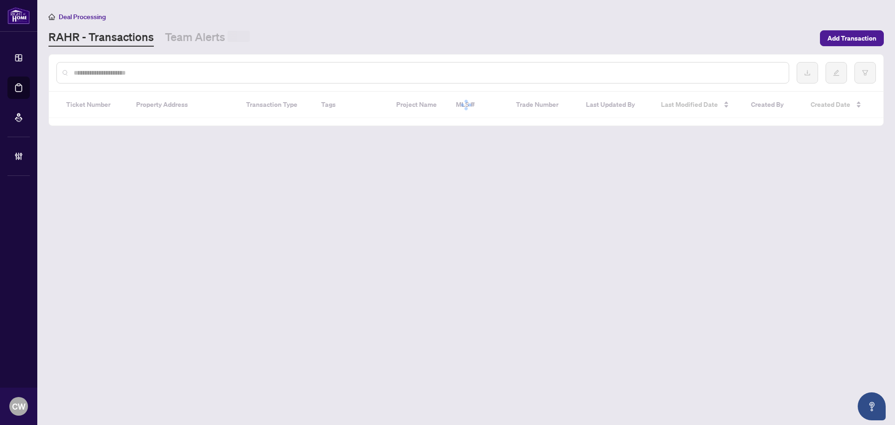
click at [157, 70] on input "text" at bounding box center [428, 73] width 708 height 10
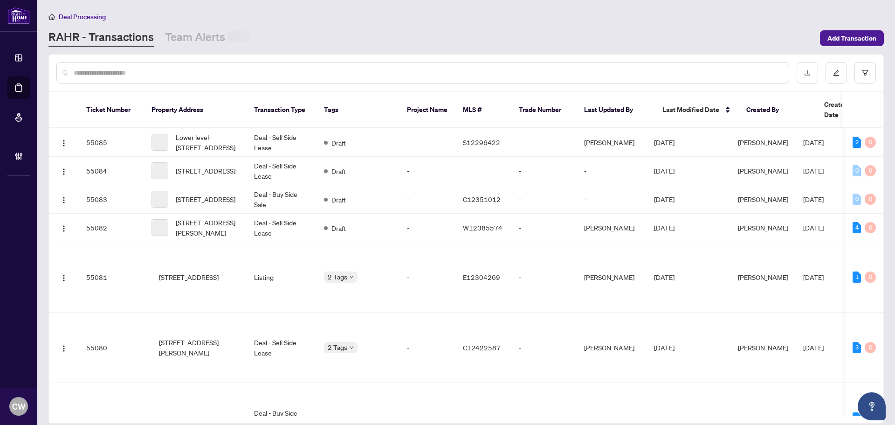
paste input "*******"
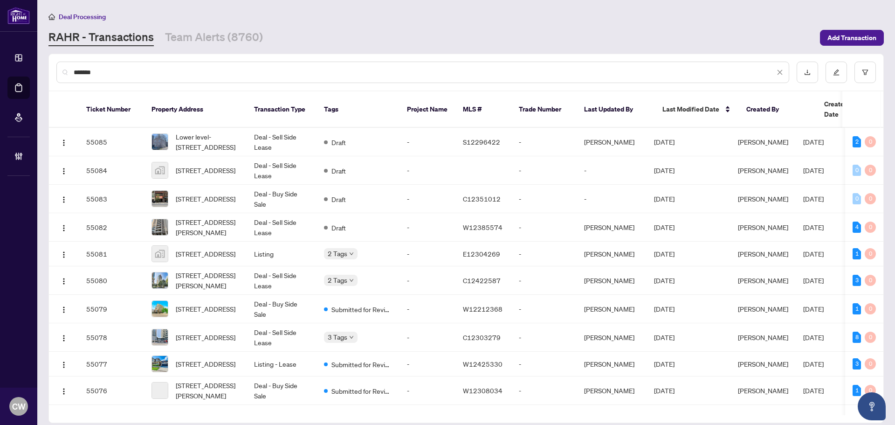
type input "*******"
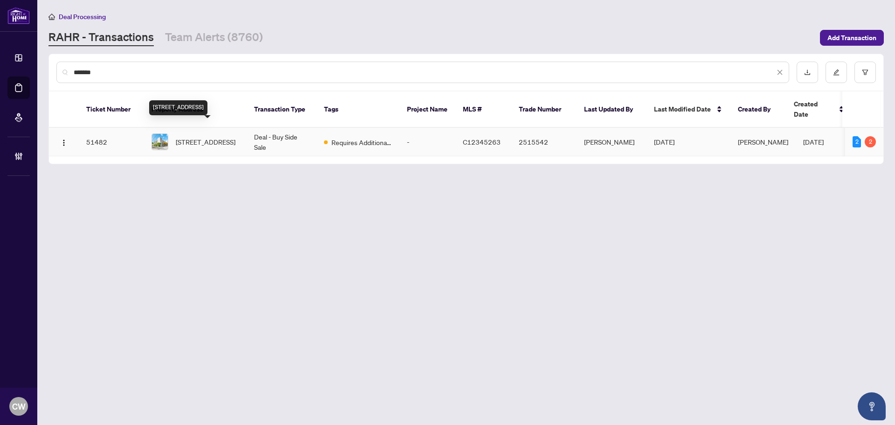
click at [213, 137] on span "[STREET_ADDRESS]" at bounding box center [206, 142] width 60 height 10
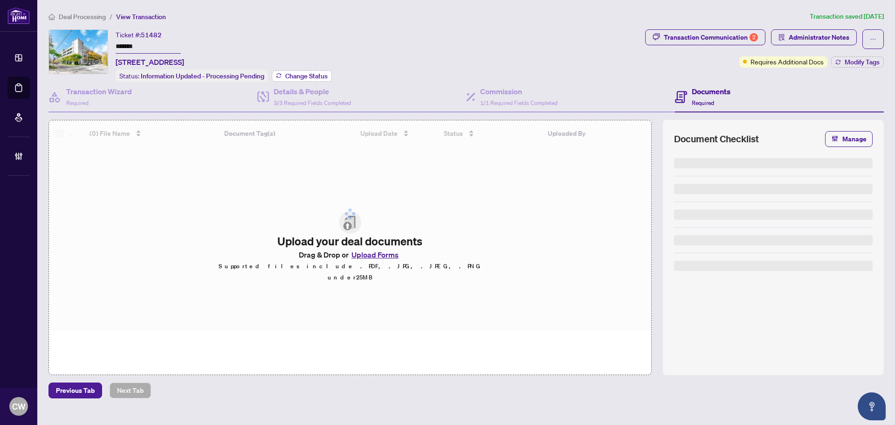
click at [320, 74] on span "Change Status" at bounding box center [306, 76] width 42 height 7
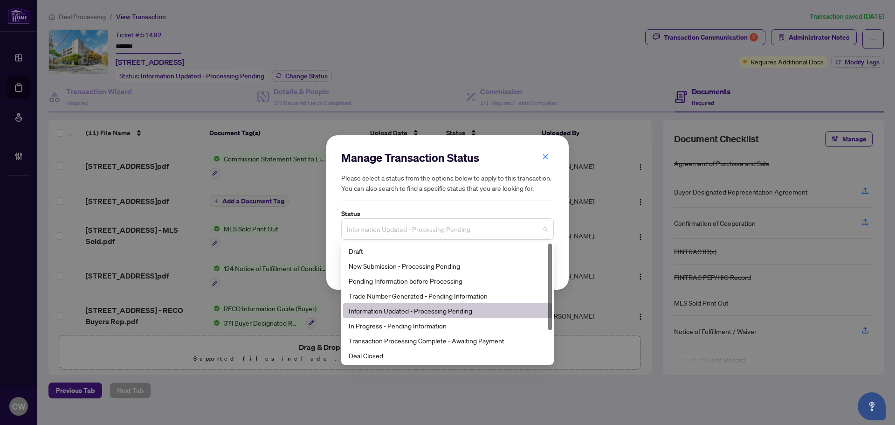
click at [414, 224] on span "Information Updated - Processing Pending" at bounding box center [447, 229] width 201 height 18
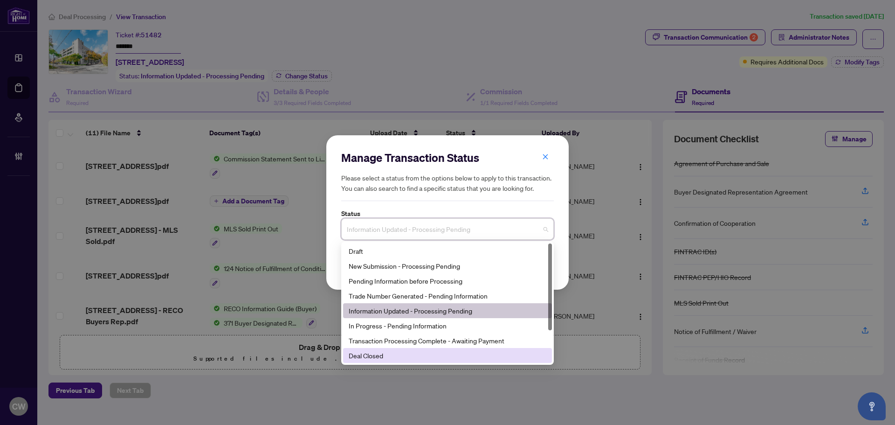
click at [386, 357] on div "Deal Closed" at bounding box center [448, 355] width 198 height 10
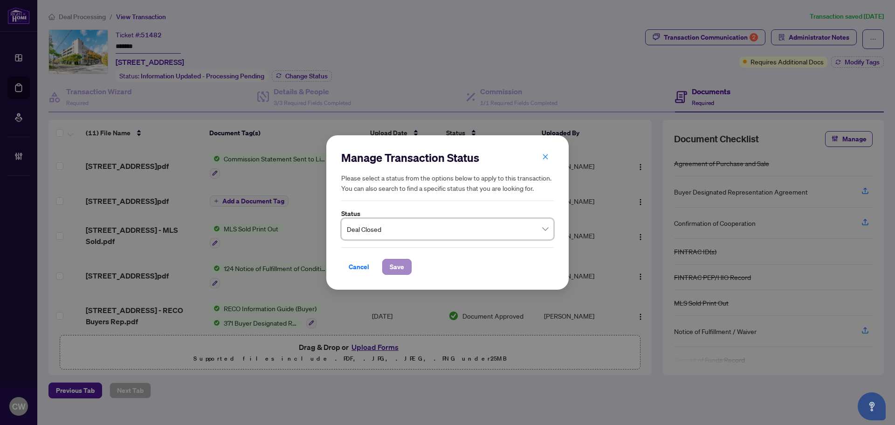
drag, startPoint x: 388, startPoint y: 276, endPoint x: 391, endPoint y: 271, distance: 6.1
click at [388, 274] on div "Manage Transaction Status Please select a status from the options below to appl…" at bounding box center [447, 212] width 243 height 155
click at [395, 265] on span "Save" at bounding box center [397, 266] width 14 height 15
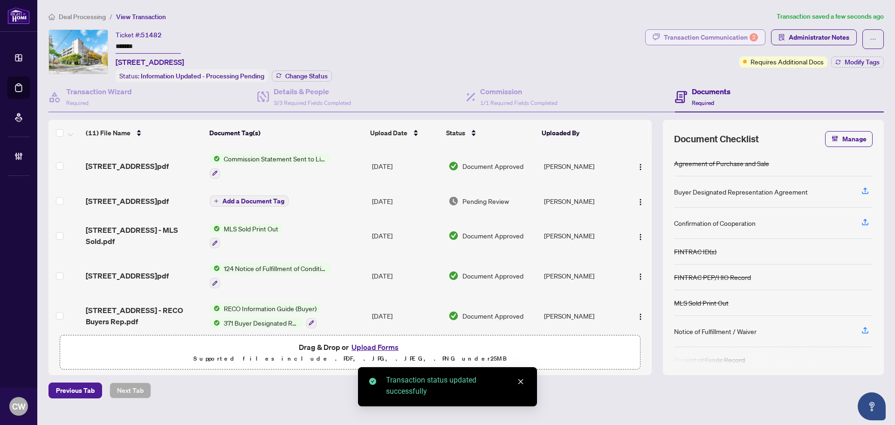
click at [725, 31] on div "Transaction Communication 2" at bounding box center [711, 37] width 94 height 15
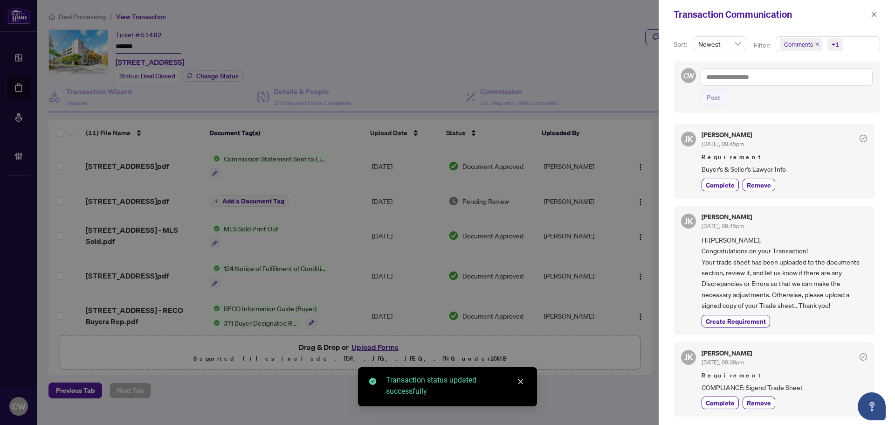
click at [818, 45] on icon "close" at bounding box center [817, 44] width 5 height 5
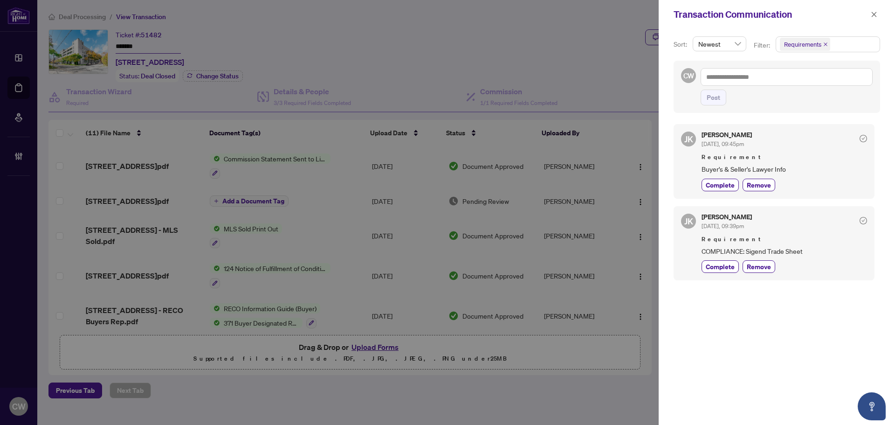
click at [872, 18] on icon "close" at bounding box center [874, 14] width 7 height 7
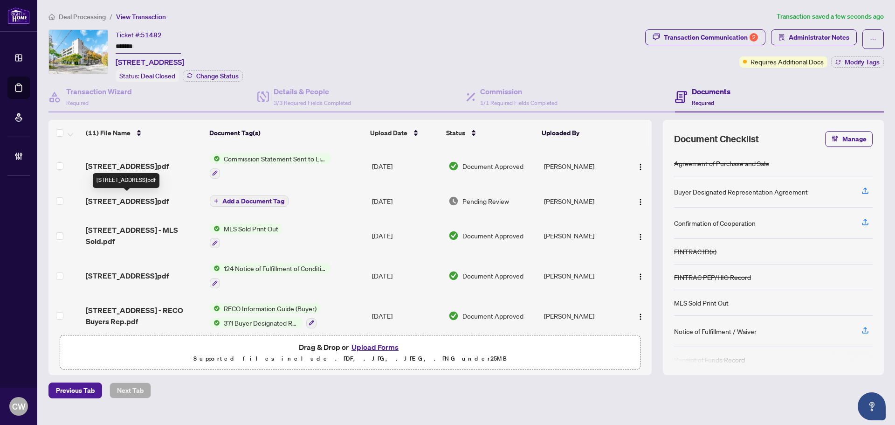
click at [108, 200] on span "[STREET_ADDRESS]pdf" at bounding box center [127, 200] width 83 height 11
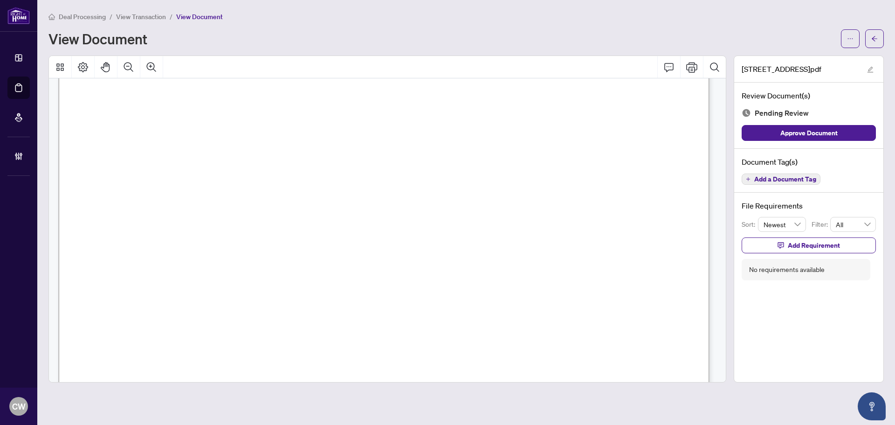
scroll to position [185, 0]
click at [877, 26] on div "Deal Processing / View Transaction / View Document View Document" at bounding box center [467, 29] width 836 height 37
click at [877, 34] on span "button" at bounding box center [875, 38] width 7 height 15
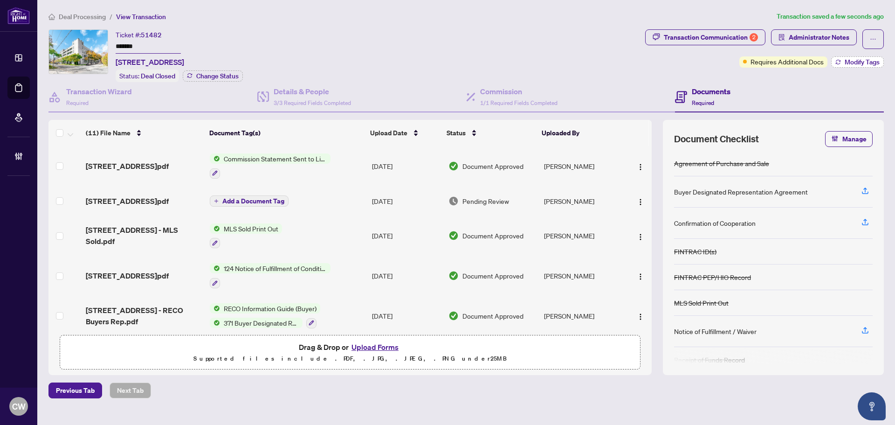
click at [856, 61] on span "Modify Tags" at bounding box center [862, 62] width 35 height 7
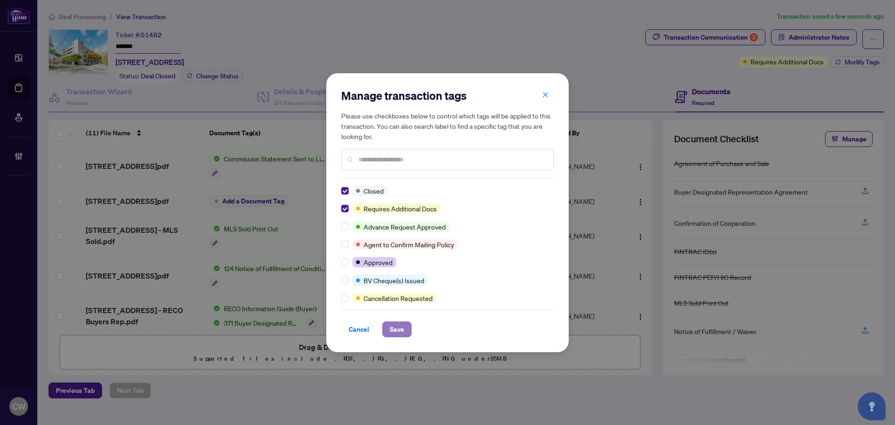
click at [398, 326] on span "Save" at bounding box center [397, 329] width 14 height 15
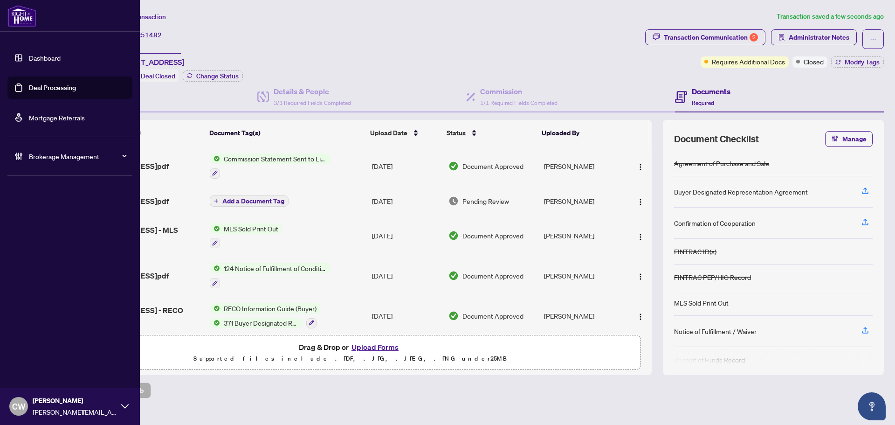
click at [35, 84] on link "Deal Processing" at bounding box center [52, 87] width 47 height 8
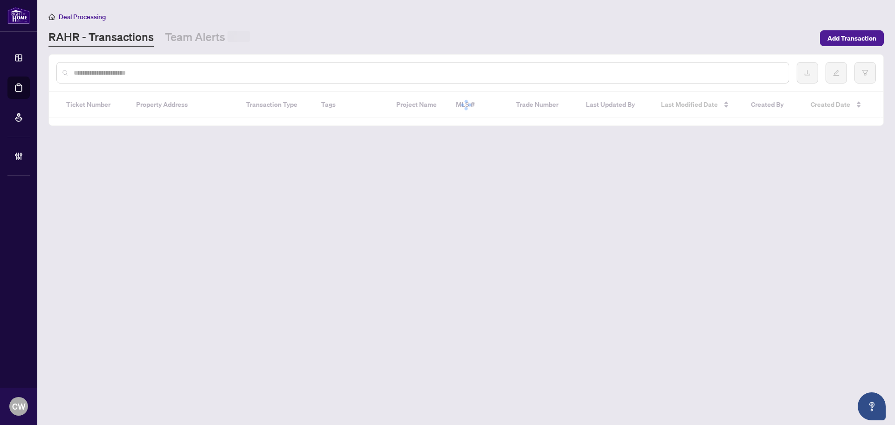
drag, startPoint x: 205, startPoint y: 64, endPoint x: 176, endPoint y: 75, distance: 30.4
click at [204, 64] on div at bounding box center [422, 72] width 733 height 21
click at [176, 75] on input "text" at bounding box center [428, 73] width 708 height 10
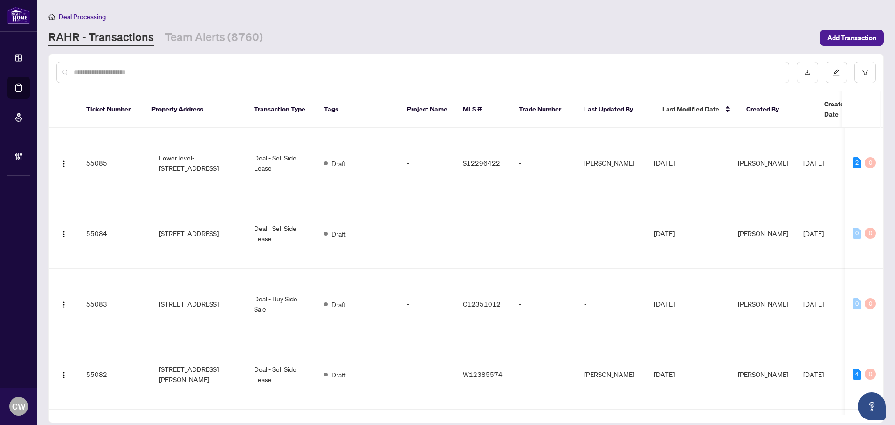
paste input "*******"
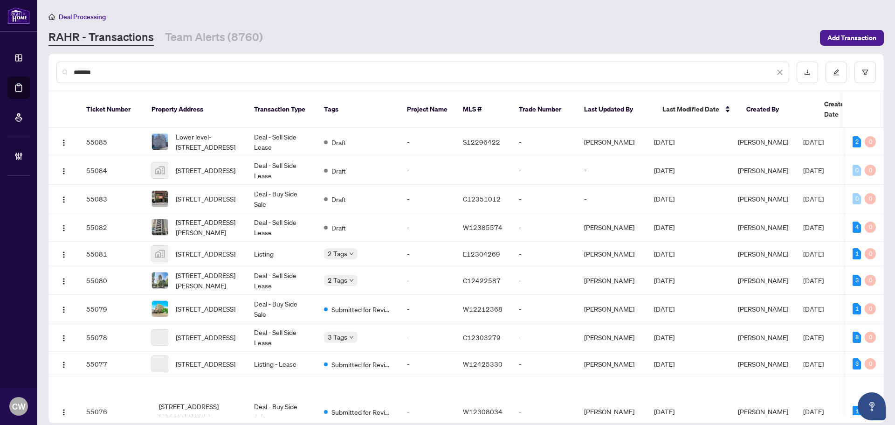
type input "*******"
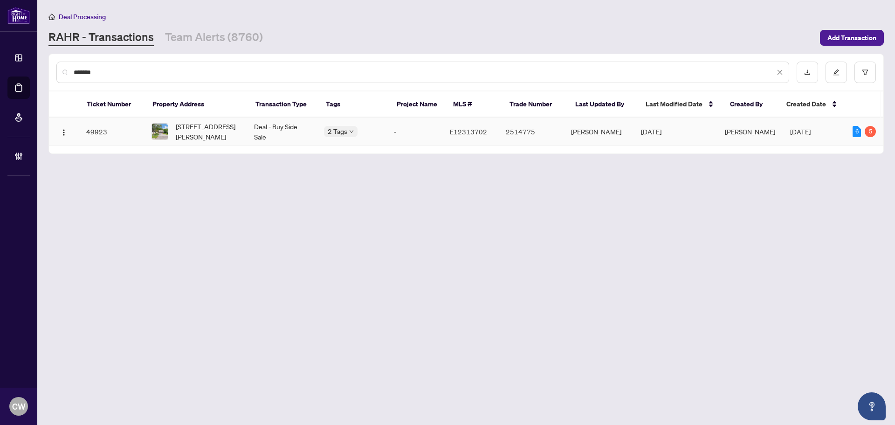
click at [200, 124] on span "[STREET_ADDRESS][PERSON_NAME]" at bounding box center [207, 131] width 63 height 21
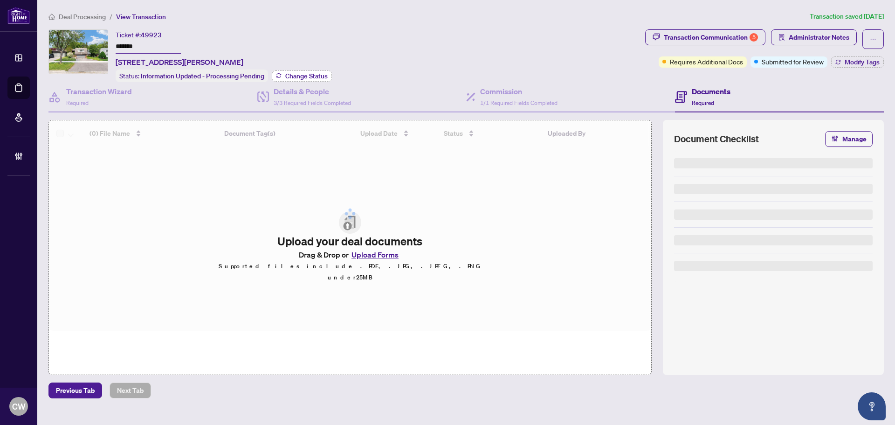
click at [312, 74] on span "Change Status" at bounding box center [306, 76] width 42 height 7
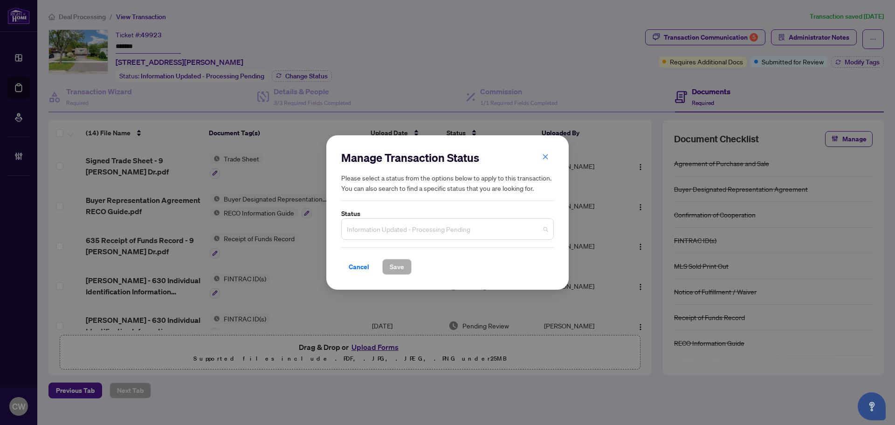
click at [406, 229] on span "Information Updated - Processing Pending" at bounding box center [447, 229] width 201 height 18
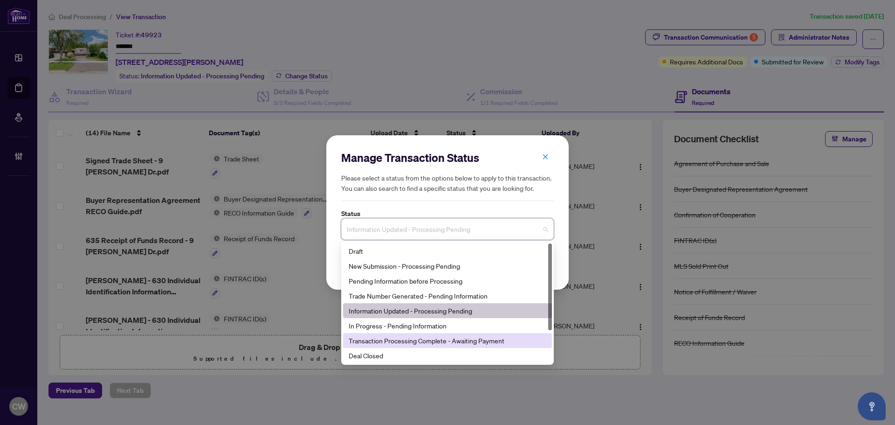
click at [397, 350] on div "Deal Closed" at bounding box center [448, 355] width 198 height 10
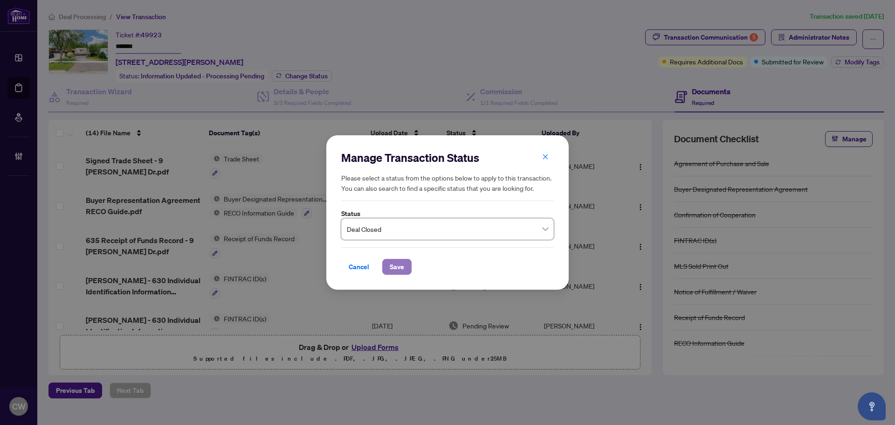
drag, startPoint x: 394, startPoint y: 270, endPoint x: 402, endPoint y: 263, distance: 9.9
click at [394, 269] on span "Save" at bounding box center [397, 266] width 14 height 15
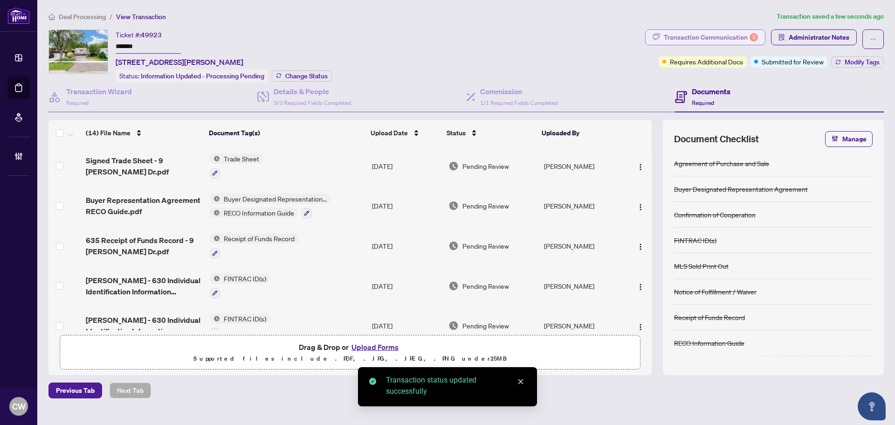
click at [718, 35] on div "Transaction Communication 5" at bounding box center [711, 37] width 94 height 15
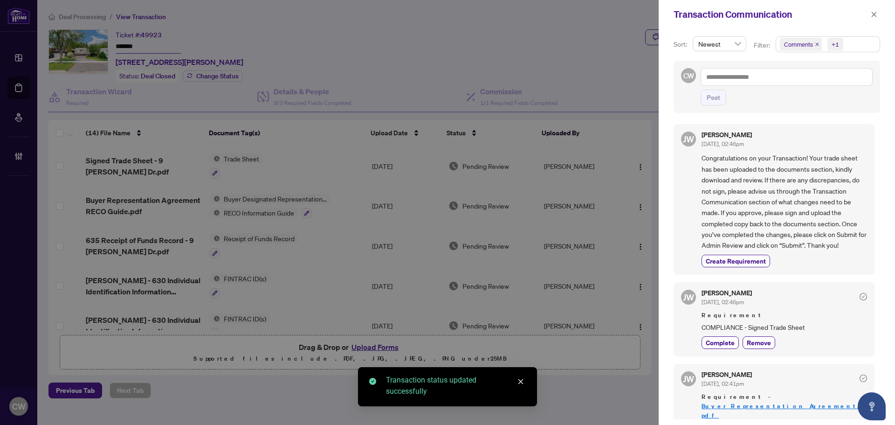
click at [817, 43] on icon "close" at bounding box center [817, 44] width 5 height 5
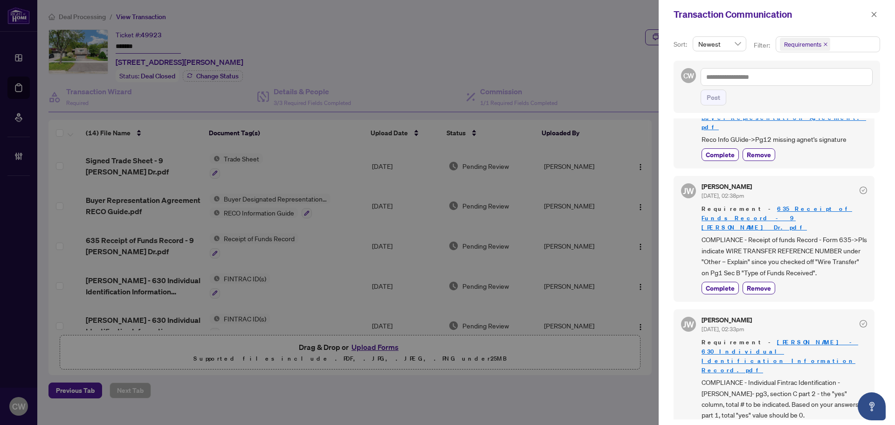
scroll to position [140, 0]
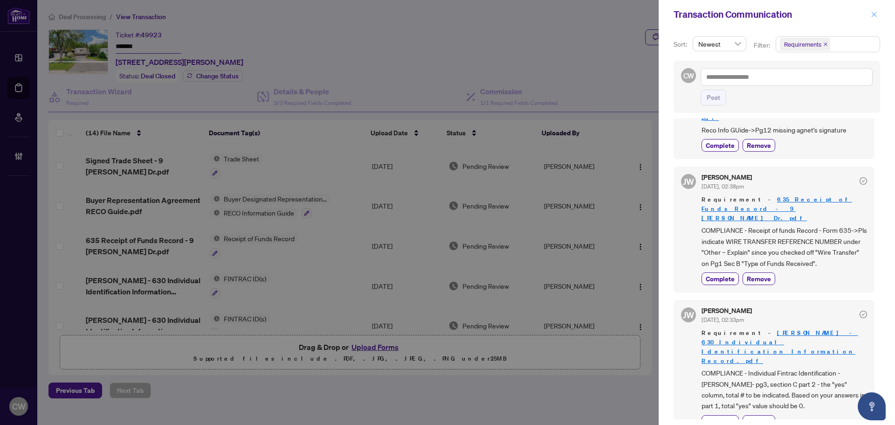
click at [875, 16] on icon "close" at bounding box center [874, 14] width 7 height 7
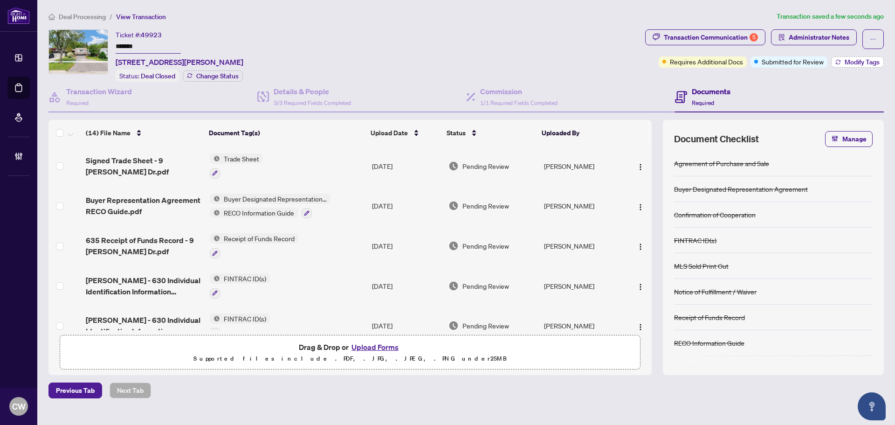
click at [861, 61] on span "Modify Tags" at bounding box center [862, 62] width 35 height 7
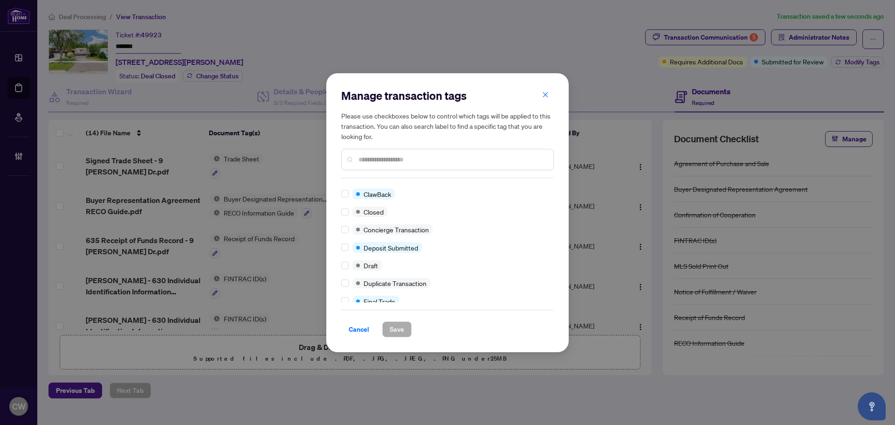
click at [347, 210] on div at bounding box center [346, 212] width 11 height 10
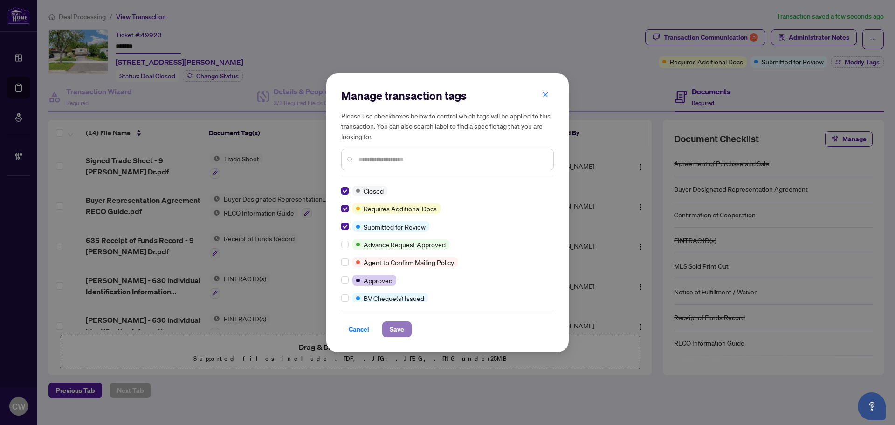
click at [394, 324] on span "Save" at bounding box center [397, 329] width 14 height 15
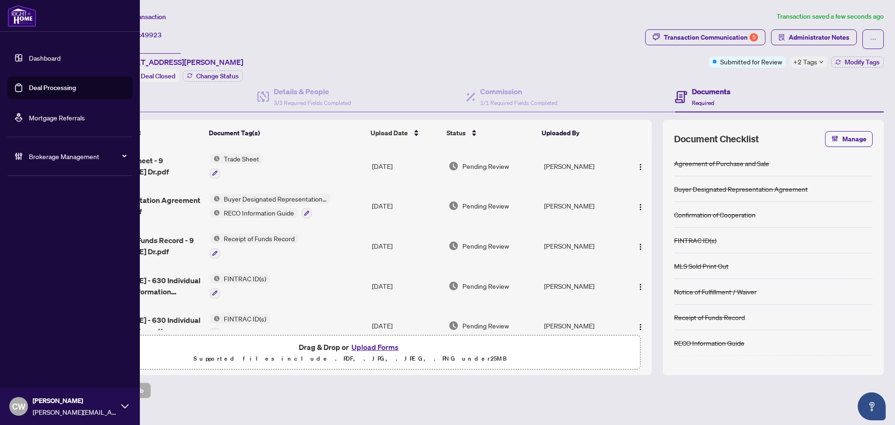
click at [33, 84] on link "Deal Processing" at bounding box center [52, 87] width 47 height 8
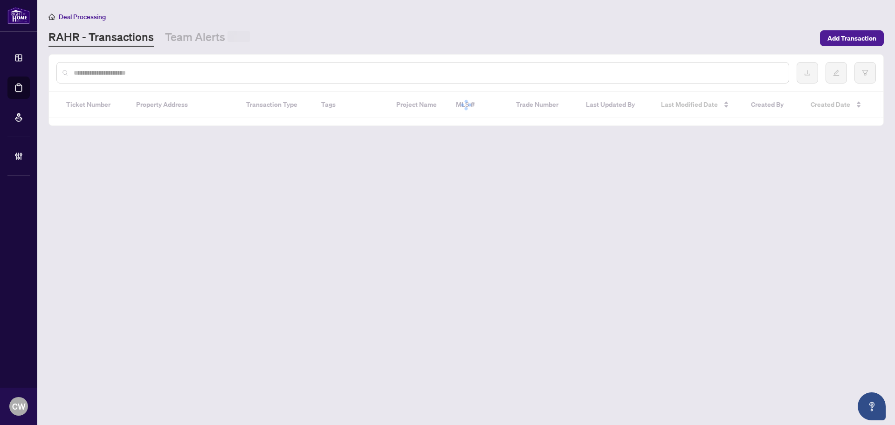
click at [160, 68] on input "text" at bounding box center [428, 73] width 708 height 10
paste input "*******"
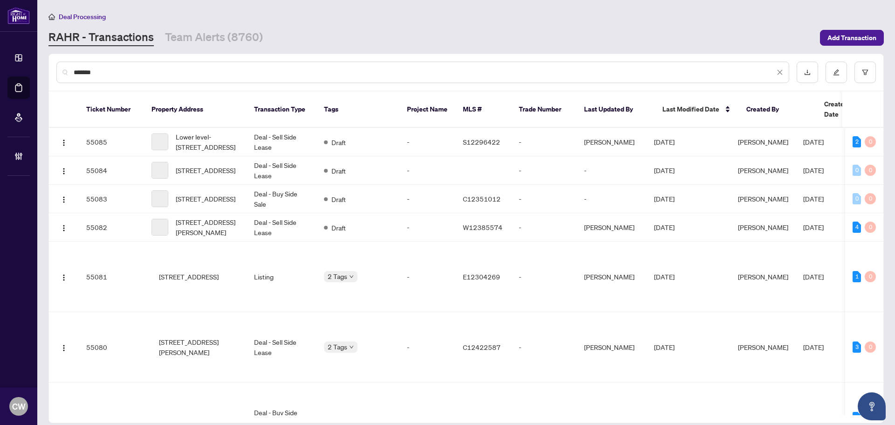
type input "*******"
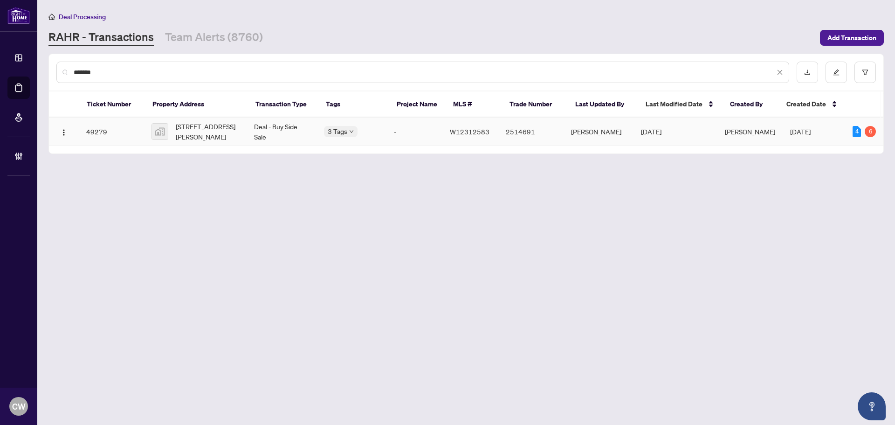
click at [194, 131] on span "[STREET_ADDRESS][PERSON_NAME]" at bounding box center [207, 131] width 63 height 21
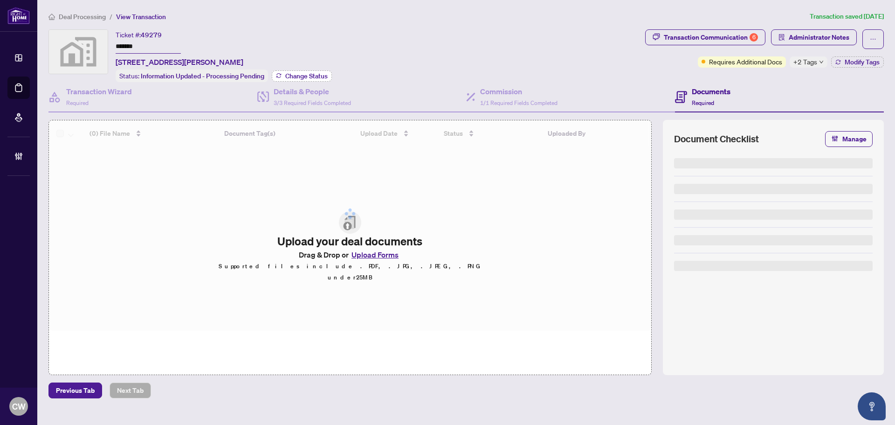
click at [320, 76] on span "Change Status" at bounding box center [306, 76] width 42 height 7
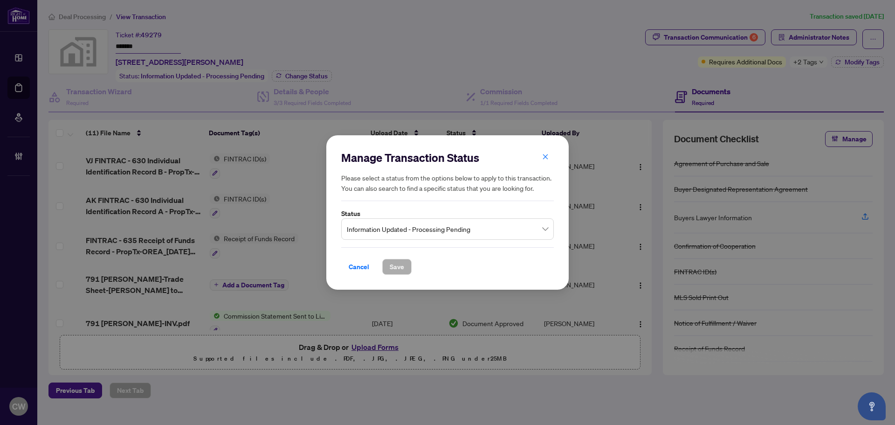
click at [378, 224] on span "Information Updated - Processing Pending" at bounding box center [447, 229] width 201 height 18
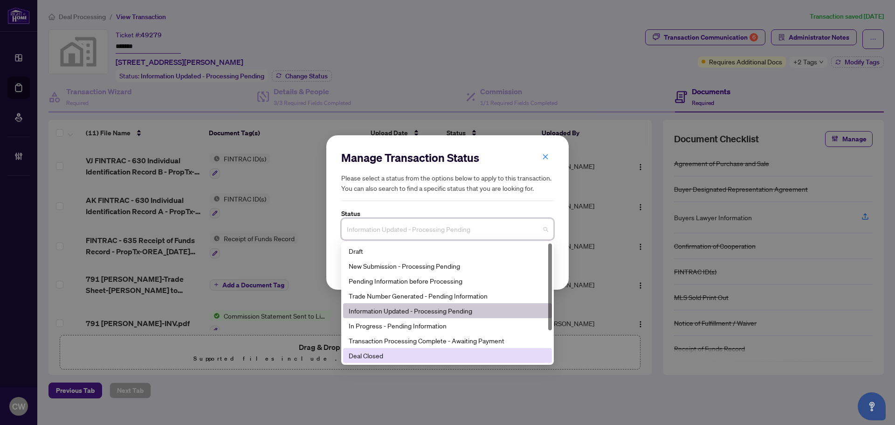
click at [378, 353] on div "Deal Closed" at bounding box center [448, 355] width 198 height 10
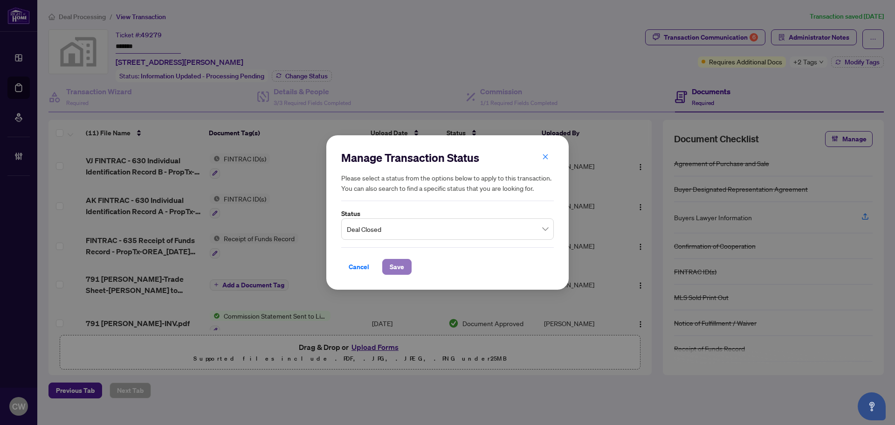
click at [394, 265] on span "Save" at bounding box center [397, 266] width 14 height 15
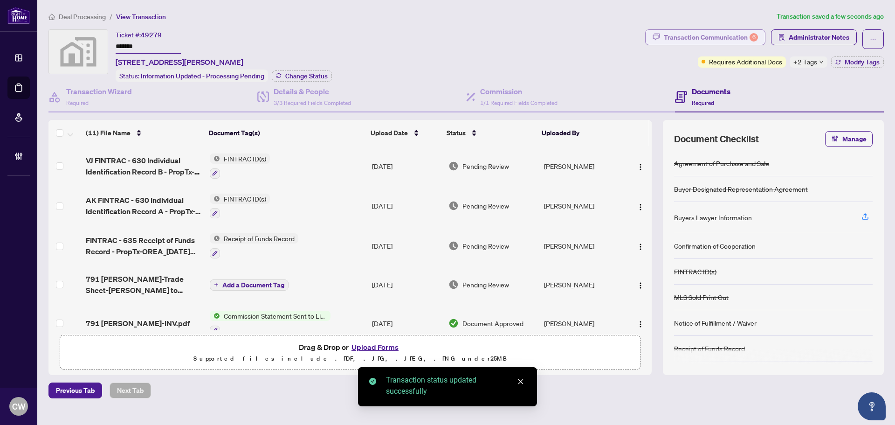
click at [694, 36] on div "Transaction Communication 6" at bounding box center [711, 37] width 94 height 15
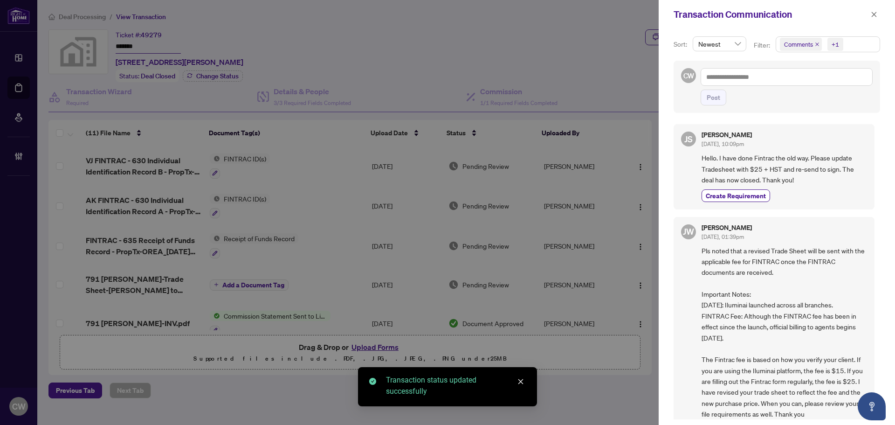
click at [816, 41] on span "Comments" at bounding box center [801, 44] width 42 height 13
click at [788, 79] on div "Comments" at bounding box center [828, 82] width 92 height 11
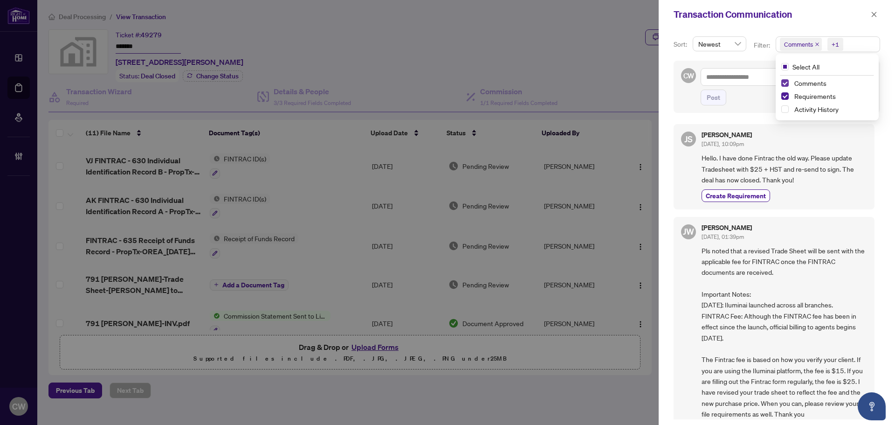
click at [785, 84] on span "Select Comments" at bounding box center [785, 82] width 7 height 7
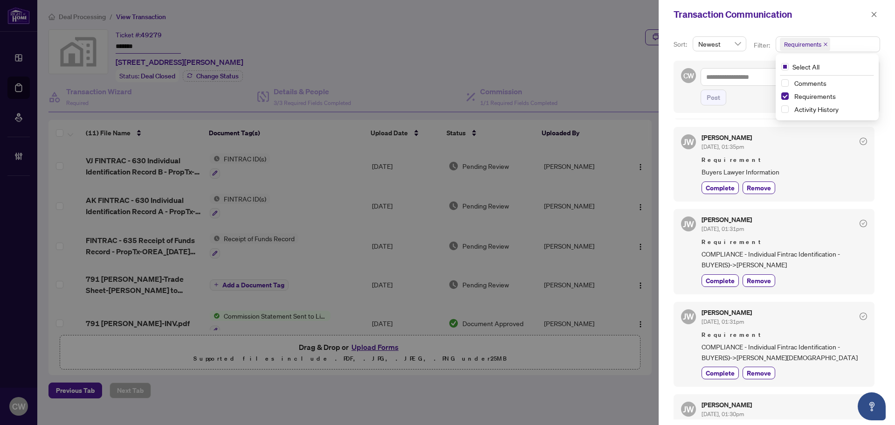
scroll to position [187, 0]
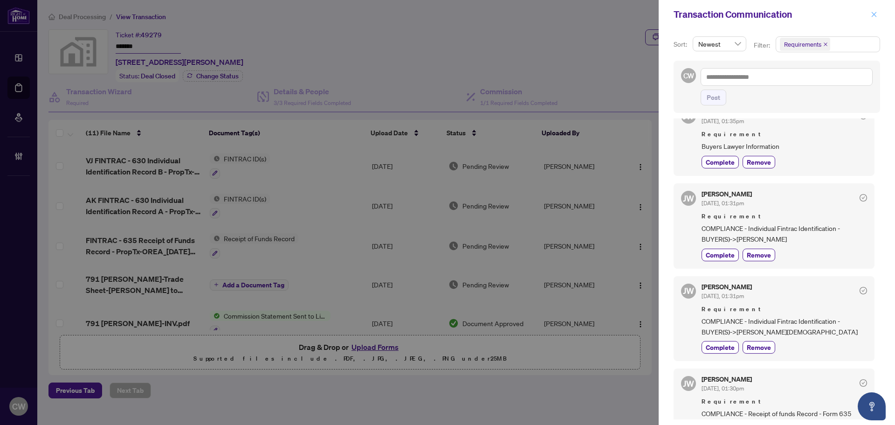
click at [876, 15] on icon "close" at bounding box center [874, 14] width 7 height 7
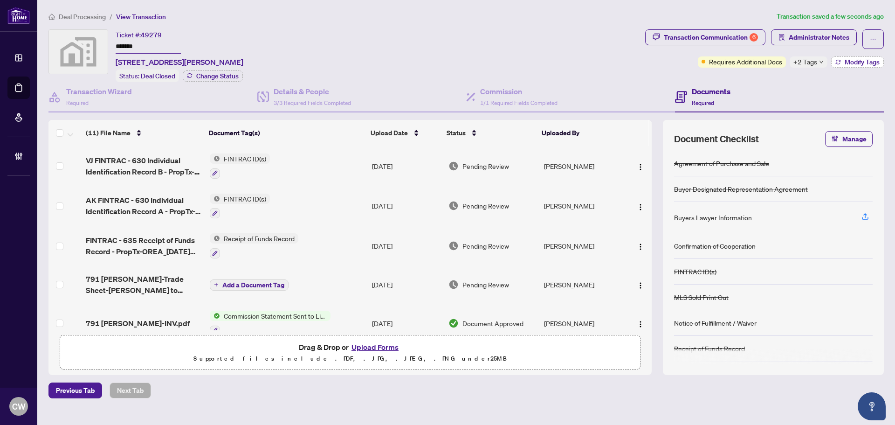
click at [856, 62] on span "Modify Tags" at bounding box center [862, 62] width 35 height 7
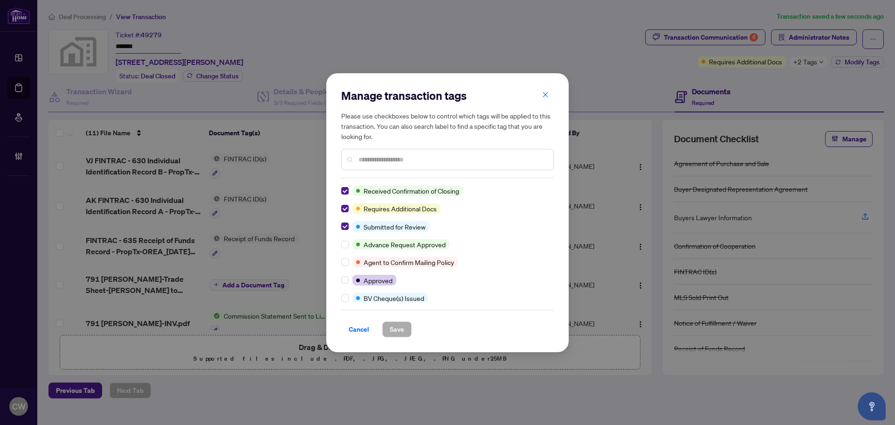
click at [349, 191] on div at bounding box center [346, 191] width 11 height 10
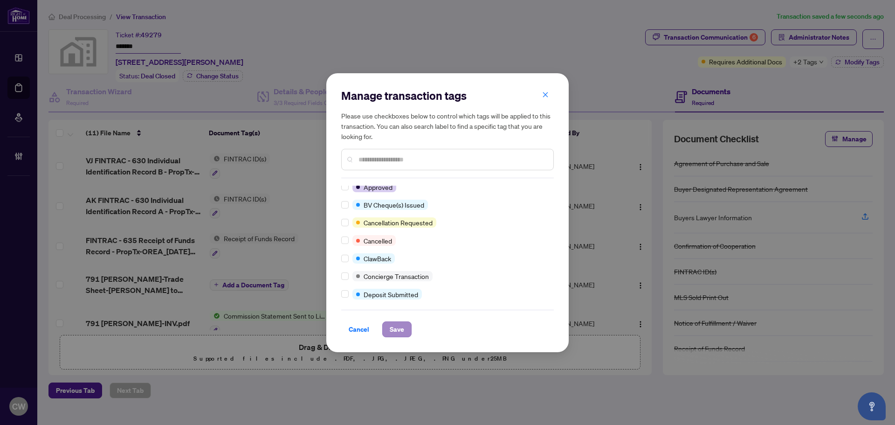
scroll to position [0, 0]
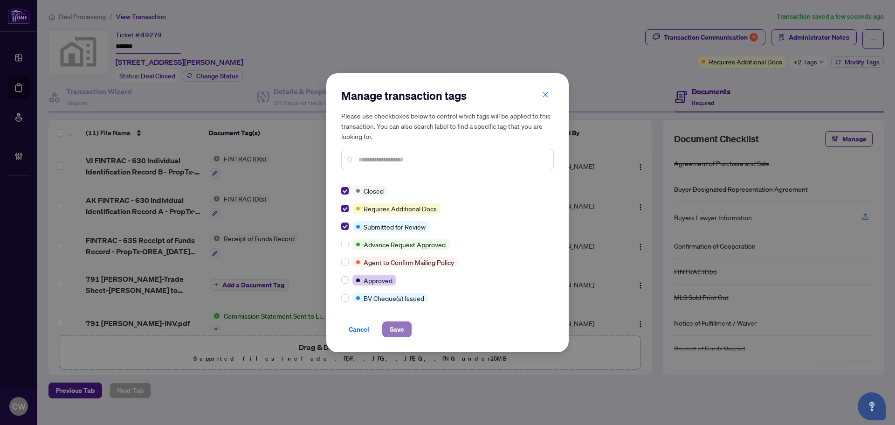
click at [394, 333] on span "Save" at bounding box center [397, 329] width 14 height 15
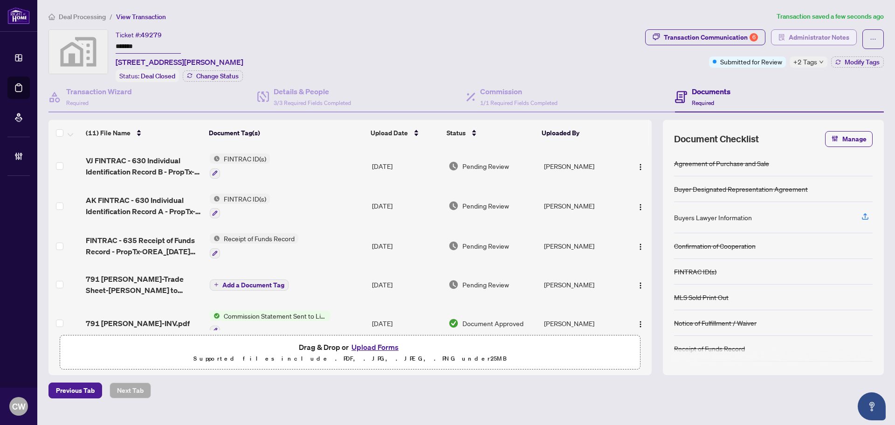
click at [815, 35] on span "Administrator Notes" at bounding box center [819, 37] width 61 height 15
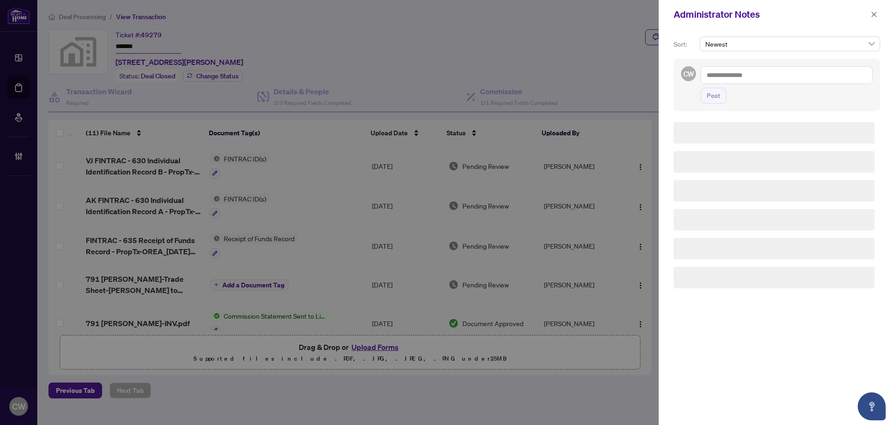
click at [732, 79] on textarea at bounding box center [787, 75] width 172 height 18
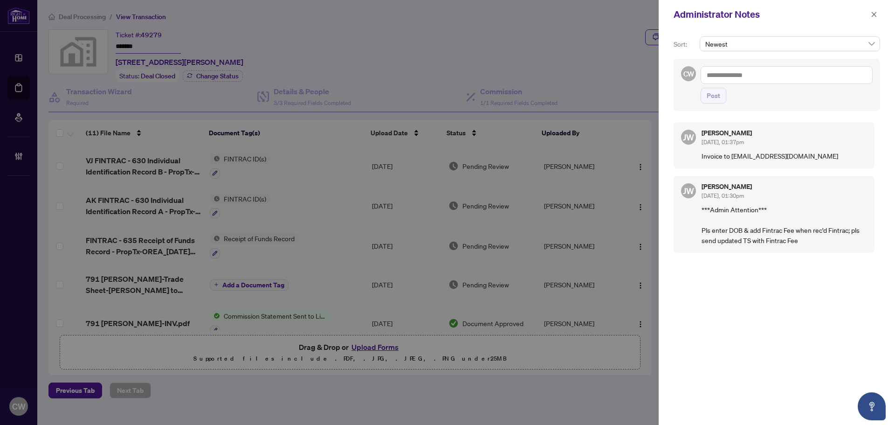
paste textarea "**********"
type textarea "**********"
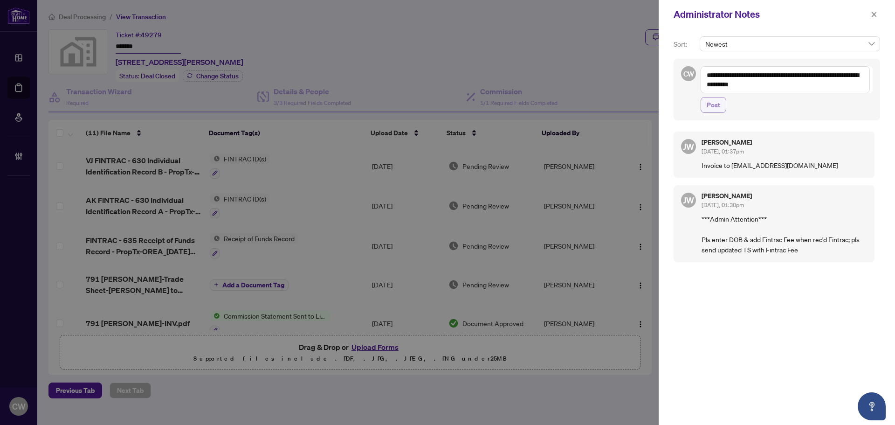
drag, startPoint x: 713, startPoint y: 105, endPoint x: 765, endPoint y: 100, distance: 52.4
click at [713, 105] on span "Post" at bounding box center [714, 104] width 14 height 15
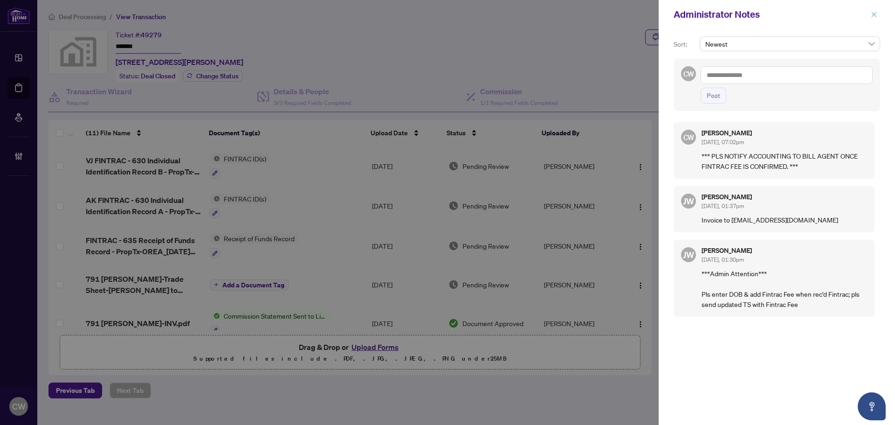
click at [878, 15] on button "button" at bounding box center [874, 14] width 12 height 11
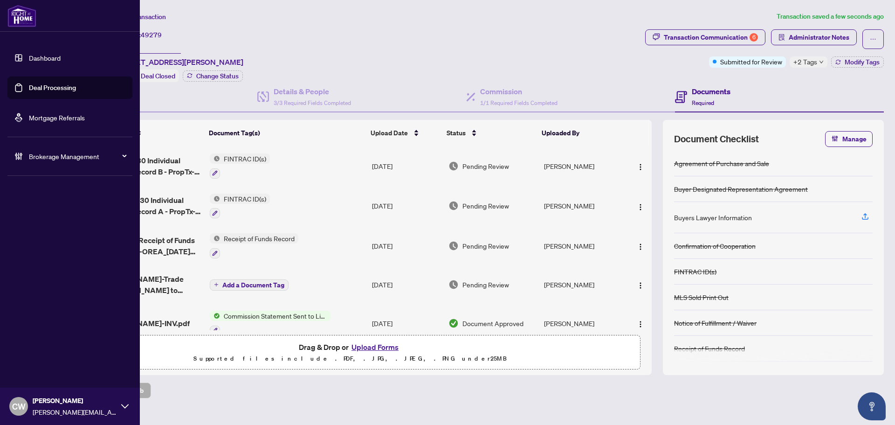
drag, startPoint x: 29, startPoint y: 94, endPoint x: 124, endPoint y: 90, distance: 95.2
click at [29, 92] on link "Deal Processing" at bounding box center [52, 87] width 47 height 8
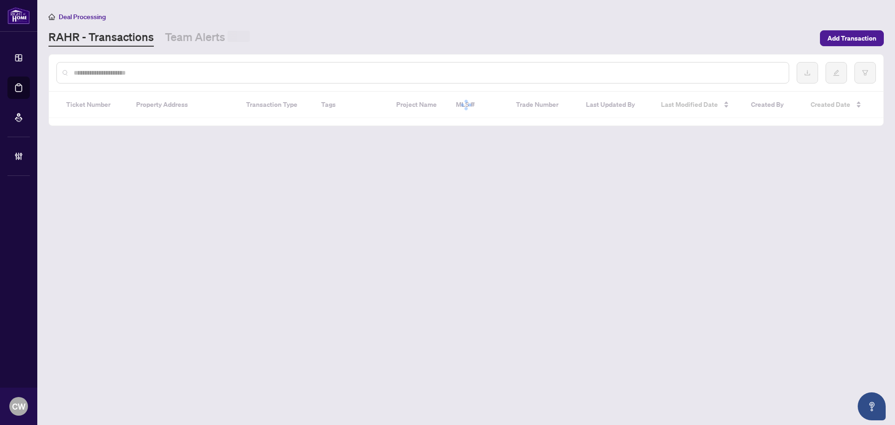
click at [163, 71] on input "text" at bounding box center [428, 73] width 708 height 10
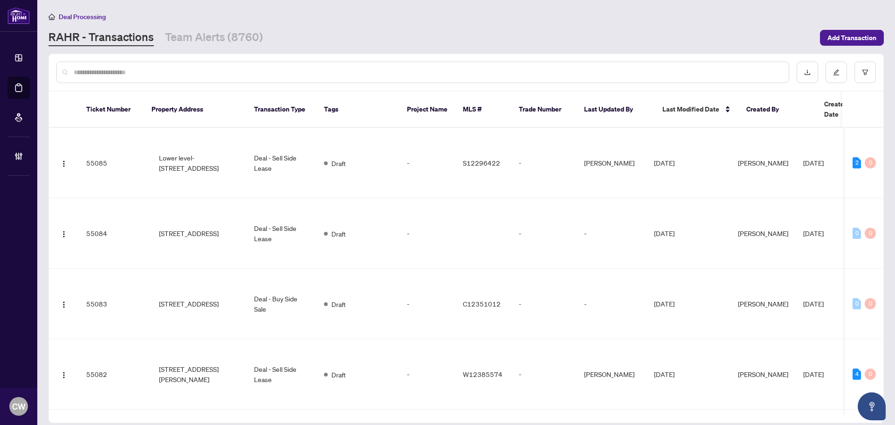
paste input "*******"
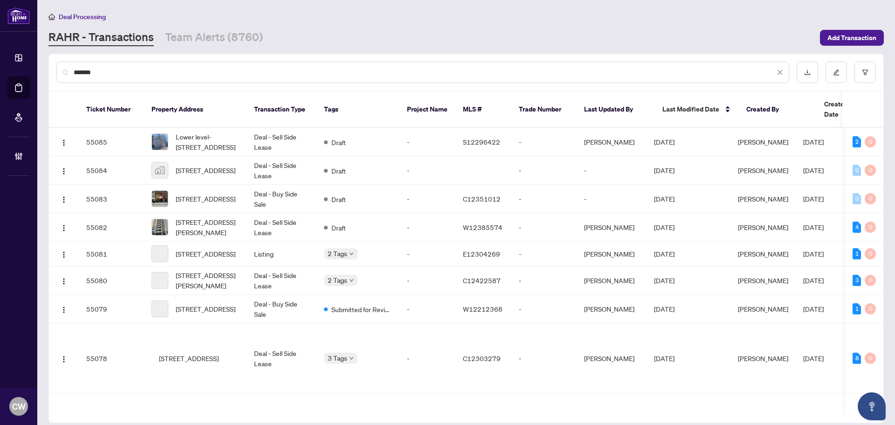
type input "*******"
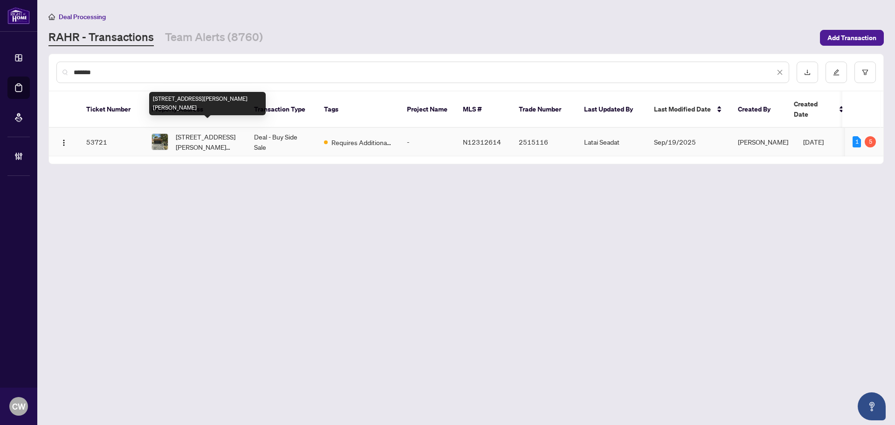
click at [191, 132] on span "[STREET_ADDRESS][PERSON_NAME][PERSON_NAME]" at bounding box center [207, 142] width 63 height 21
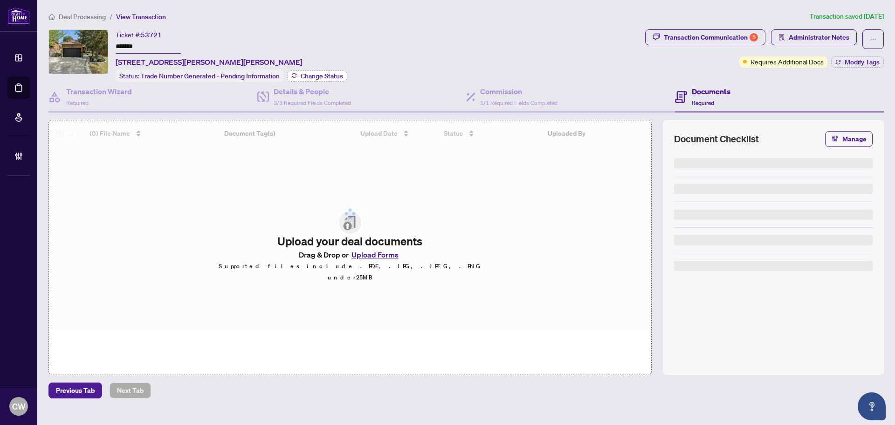
drag, startPoint x: 308, startPoint y: 73, endPoint x: 316, endPoint y: 73, distance: 7.9
click at [316, 73] on span "Change Status" at bounding box center [322, 76] width 42 height 7
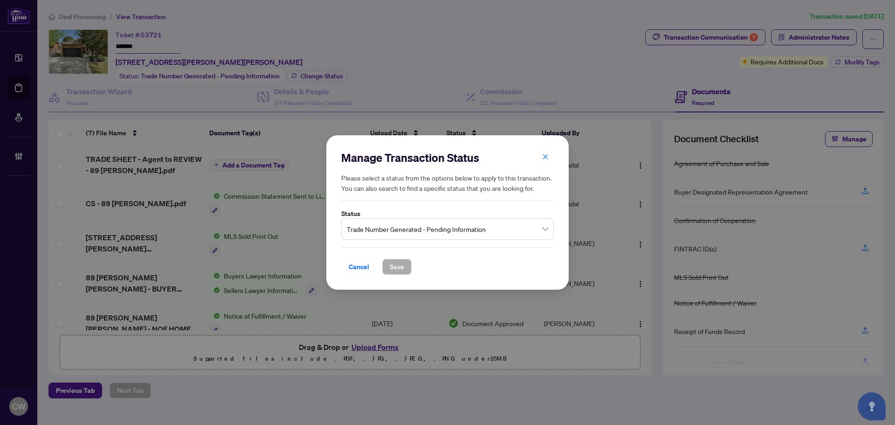
click at [451, 231] on span "Trade Number Generated - Pending Information" at bounding box center [447, 229] width 201 height 18
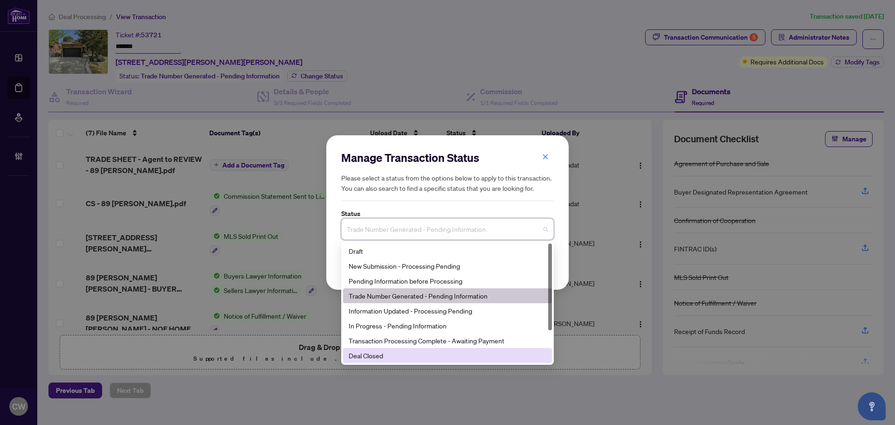
click at [402, 352] on div "Deal Closed" at bounding box center [448, 355] width 198 height 10
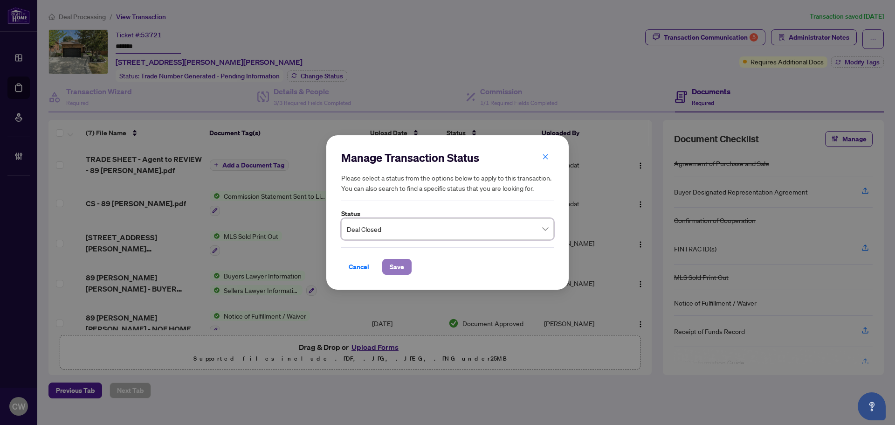
click at [399, 272] on span "Save" at bounding box center [397, 266] width 14 height 15
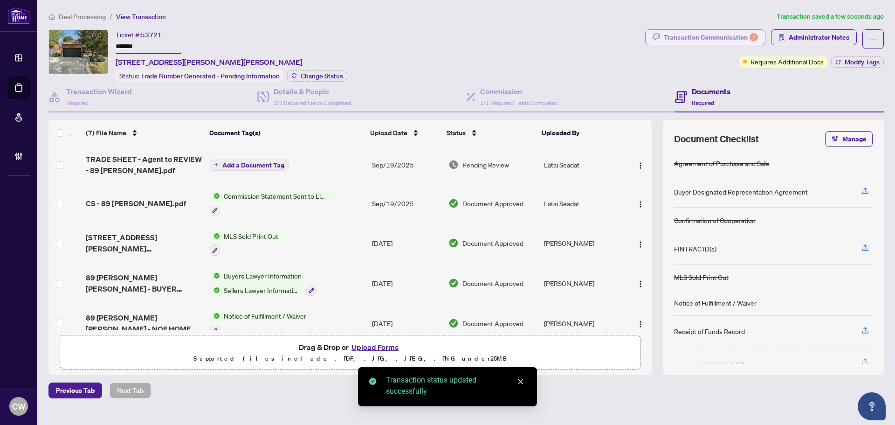
click at [715, 37] on div "Transaction Communication 5" at bounding box center [711, 37] width 94 height 15
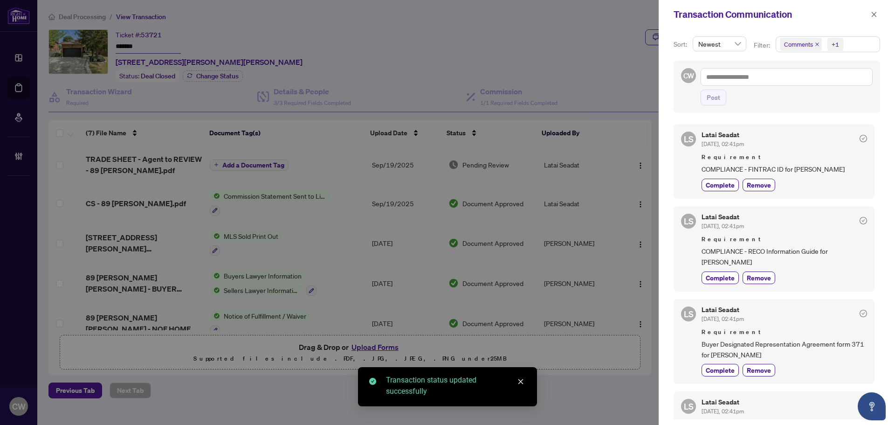
click at [818, 43] on icon "close" at bounding box center [817, 44] width 5 height 5
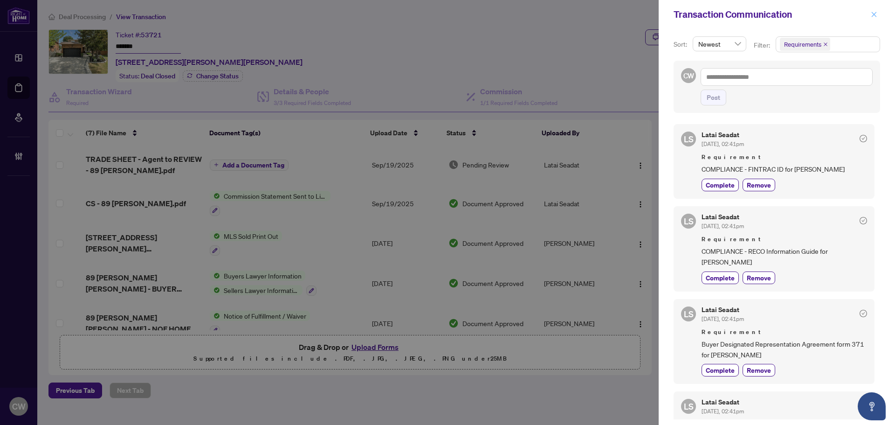
click at [874, 13] on icon "close" at bounding box center [874, 14] width 7 height 7
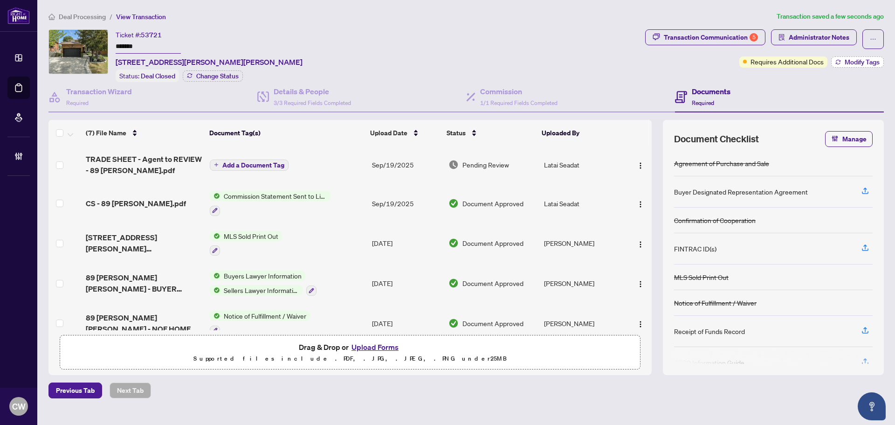
click at [855, 56] on button "Modify Tags" at bounding box center [858, 61] width 53 height 11
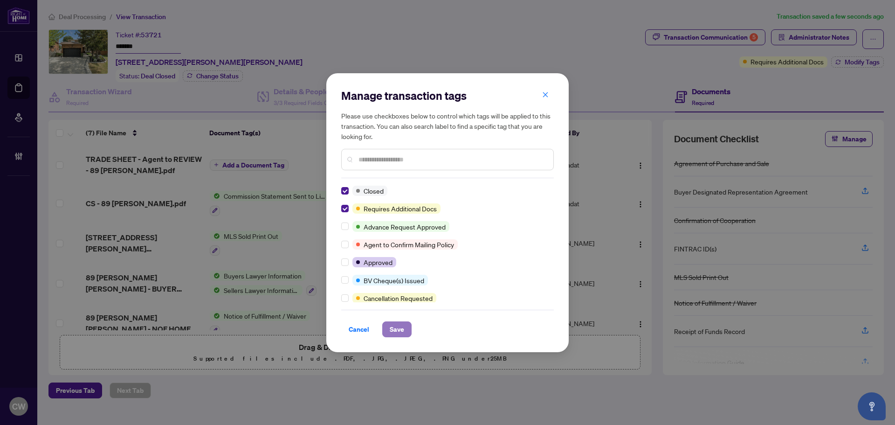
click at [390, 326] on span "Save" at bounding box center [397, 329] width 14 height 15
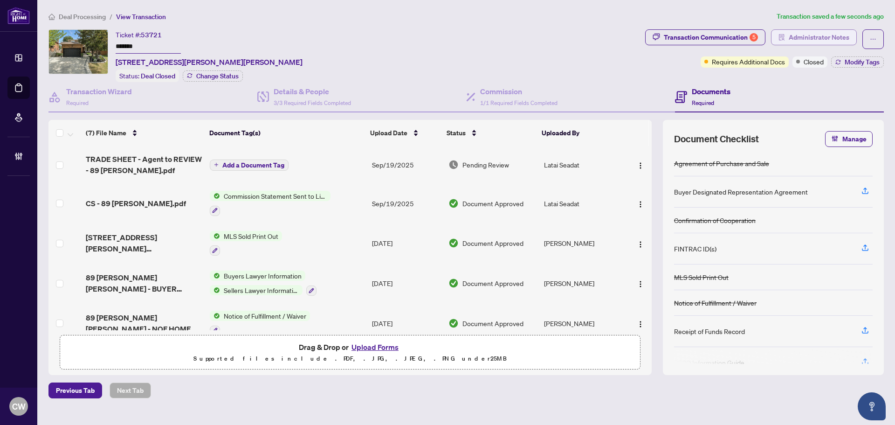
click at [830, 42] on span "Administrator Notes" at bounding box center [819, 37] width 61 height 15
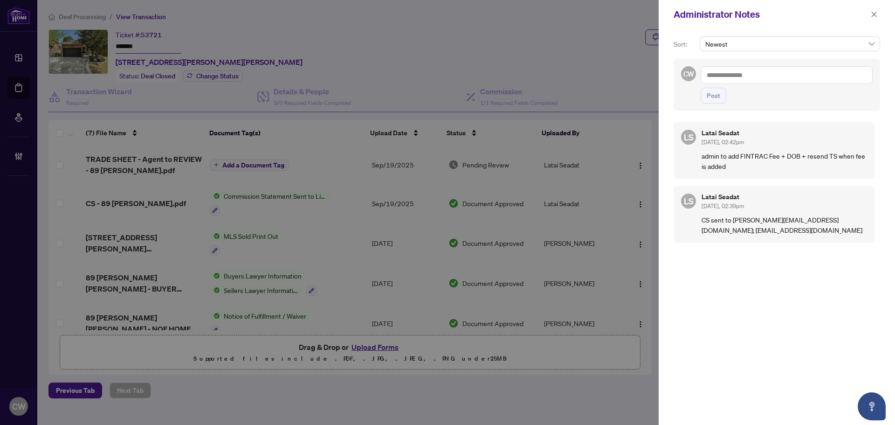
click at [762, 76] on textarea at bounding box center [787, 75] width 172 height 18
paste textarea "**********"
type textarea "**********"
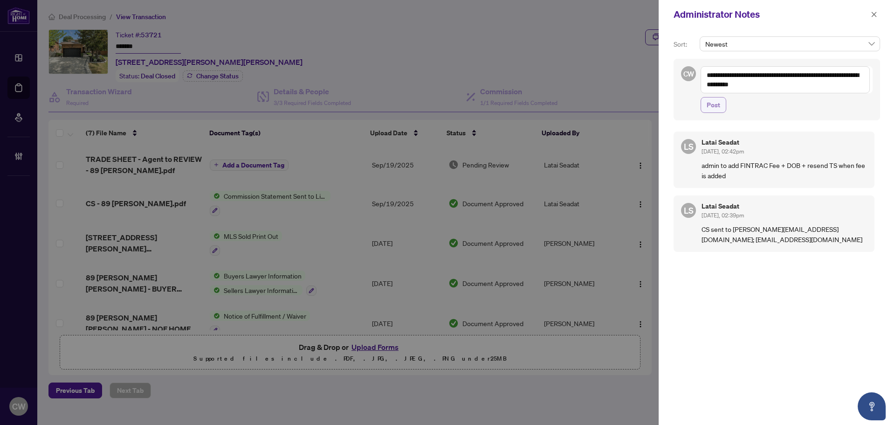
drag, startPoint x: 714, startPoint y: 107, endPoint x: 725, endPoint y: 108, distance: 11.2
click at [714, 107] on span "Post" at bounding box center [714, 104] width 14 height 15
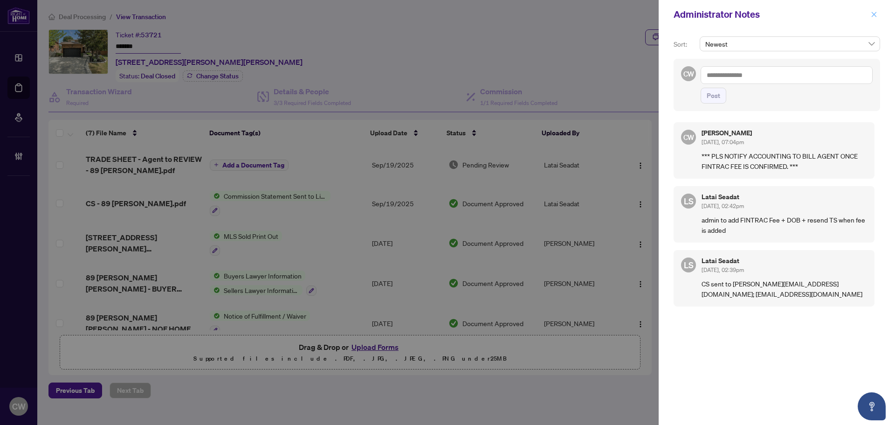
click at [875, 15] on icon "close" at bounding box center [874, 14] width 5 height 5
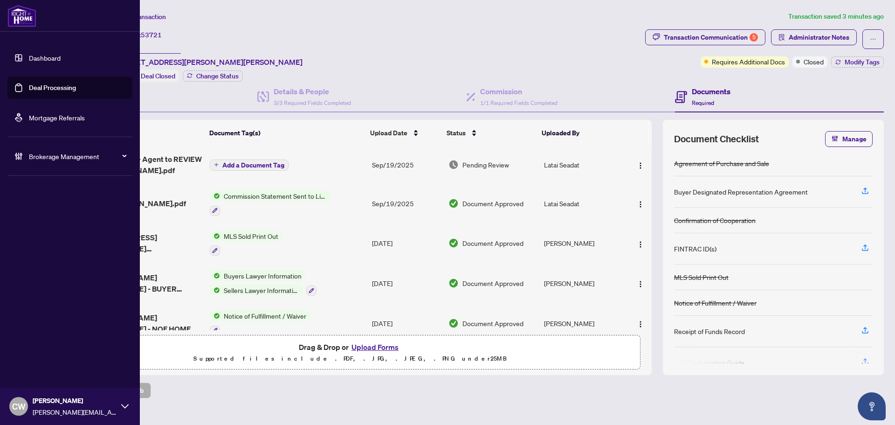
click at [30, 89] on link "Deal Processing" at bounding box center [52, 87] width 47 height 8
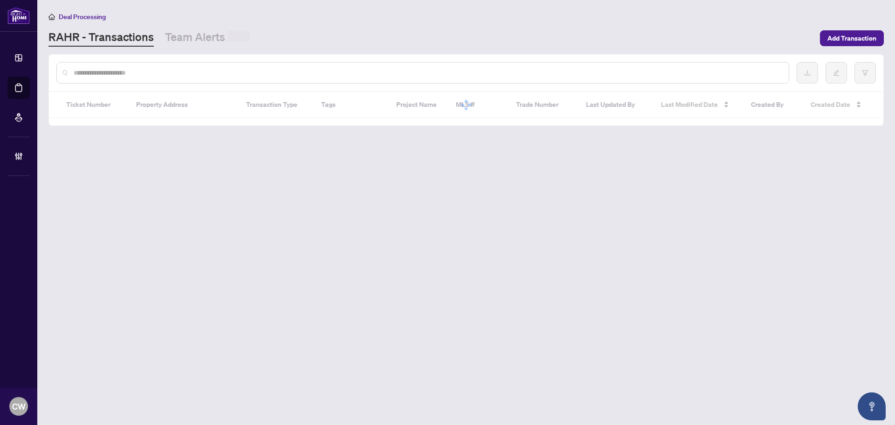
click at [161, 68] on input "text" at bounding box center [428, 73] width 708 height 10
paste input "*******"
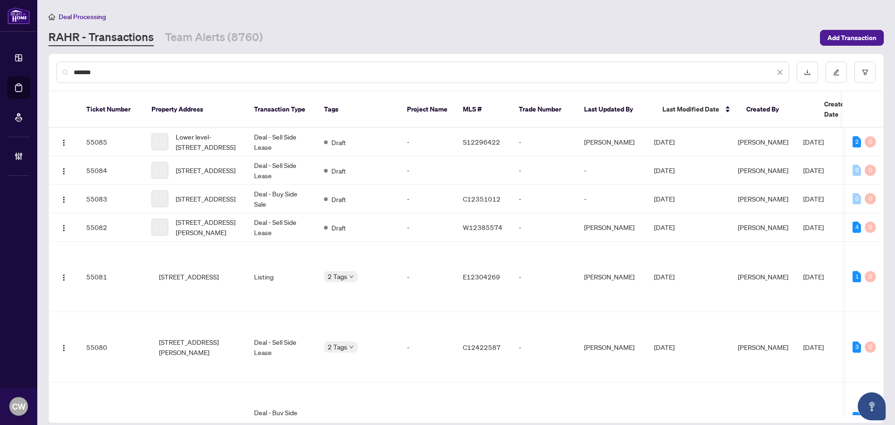
type input "*******"
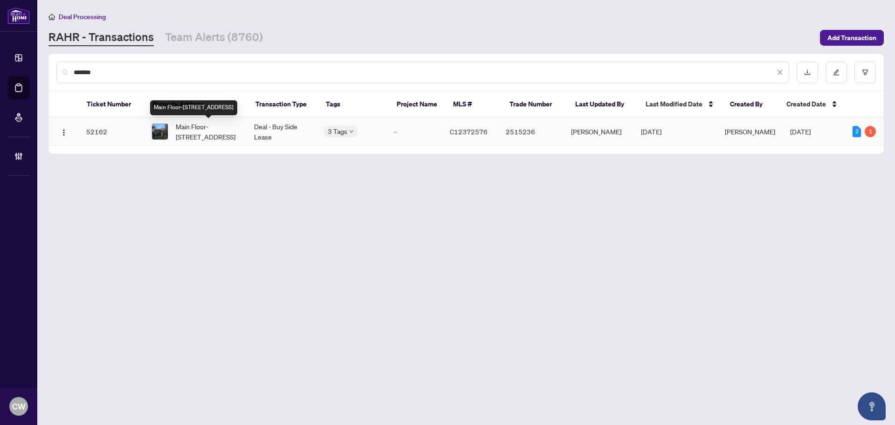
click at [186, 122] on span "Main Floor-[STREET_ADDRESS]" at bounding box center [207, 131] width 63 height 21
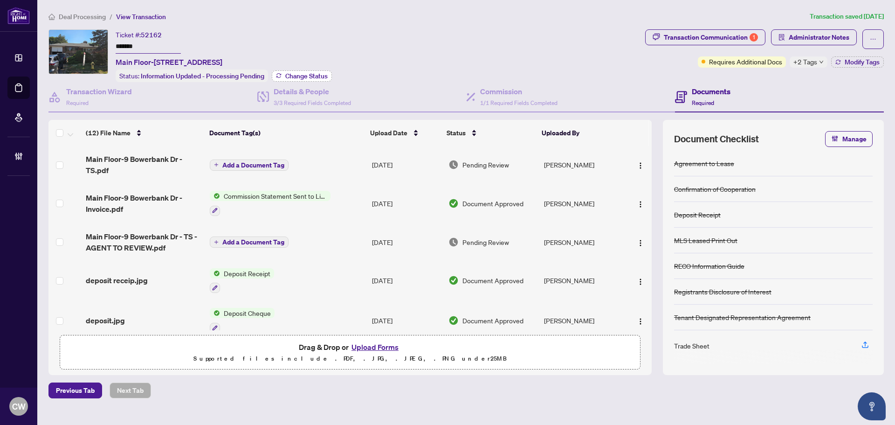
click at [292, 78] on span "Change Status" at bounding box center [306, 76] width 42 height 7
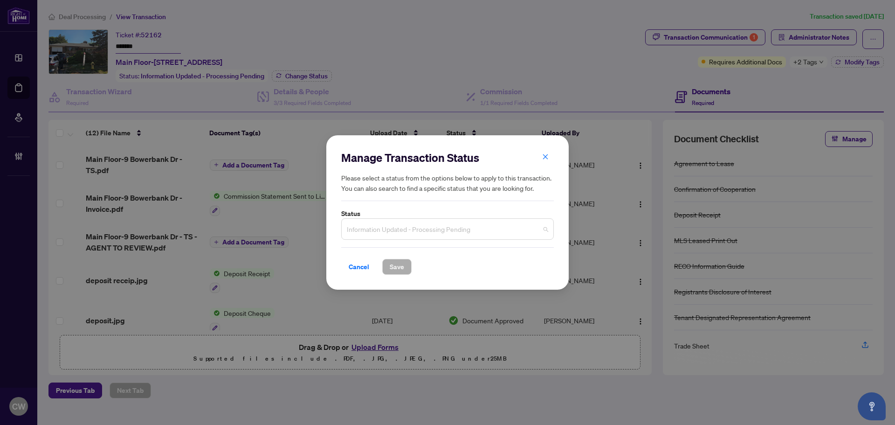
drag, startPoint x: 380, startPoint y: 226, endPoint x: 396, endPoint y: 254, distance: 32.0
click at [381, 229] on span "Information Updated - Processing Pending" at bounding box center [447, 229] width 201 height 18
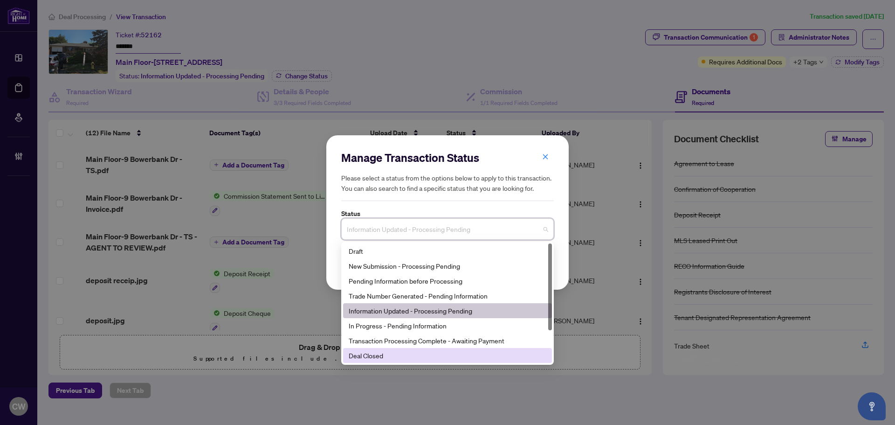
click at [395, 354] on div "Deal Closed" at bounding box center [448, 355] width 198 height 10
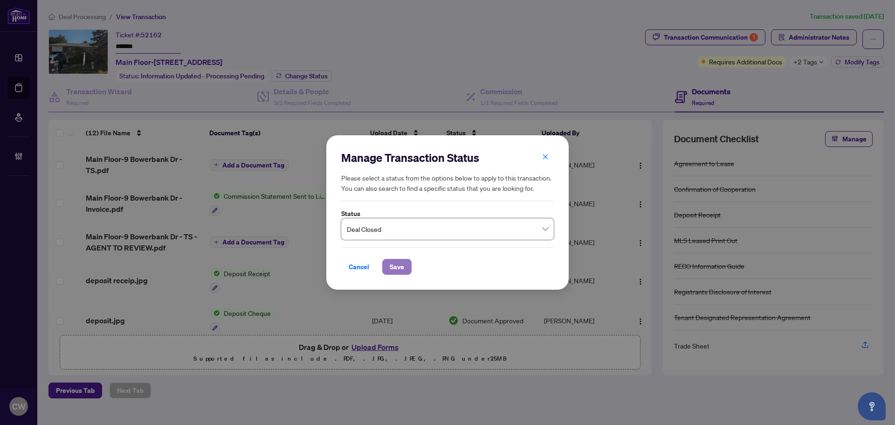
click at [397, 269] on span "Save" at bounding box center [397, 266] width 14 height 15
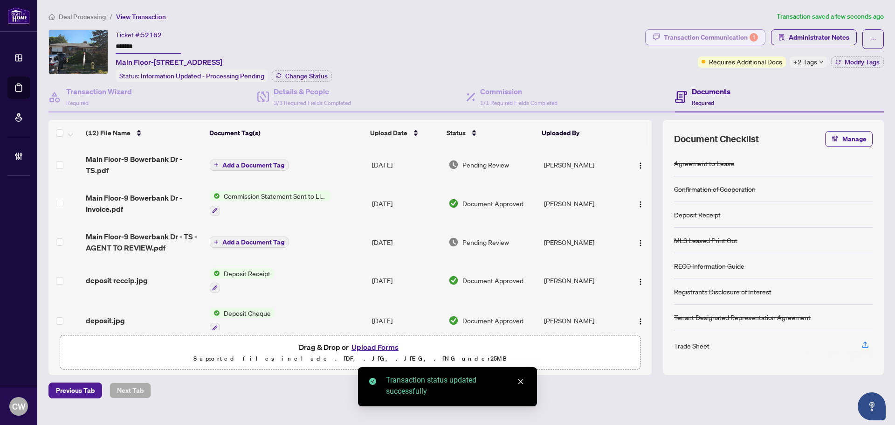
click at [725, 39] on div "Transaction Communication 1" at bounding box center [711, 37] width 94 height 15
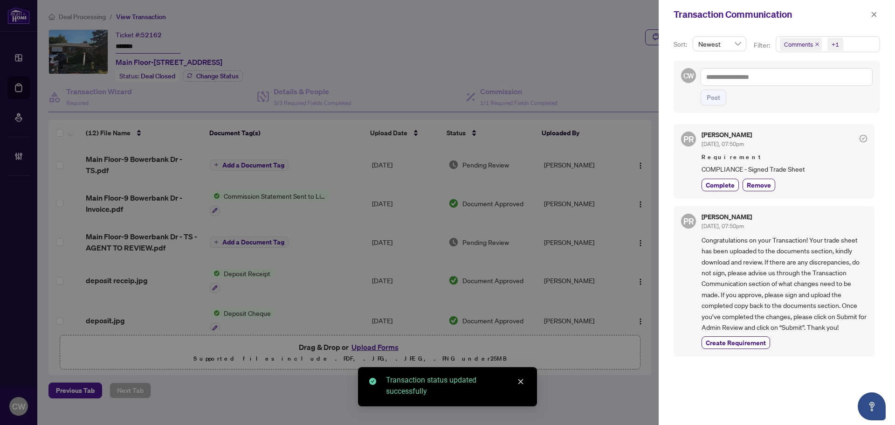
click at [817, 43] on icon "close" at bounding box center [817, 44] width 5 height 5
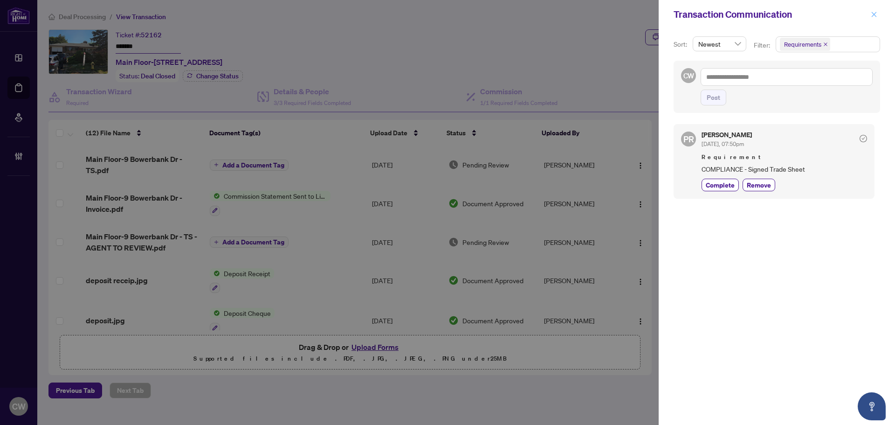
click at [874, 18] on span "button" at bounding box center [874, 14] width 7 height 15
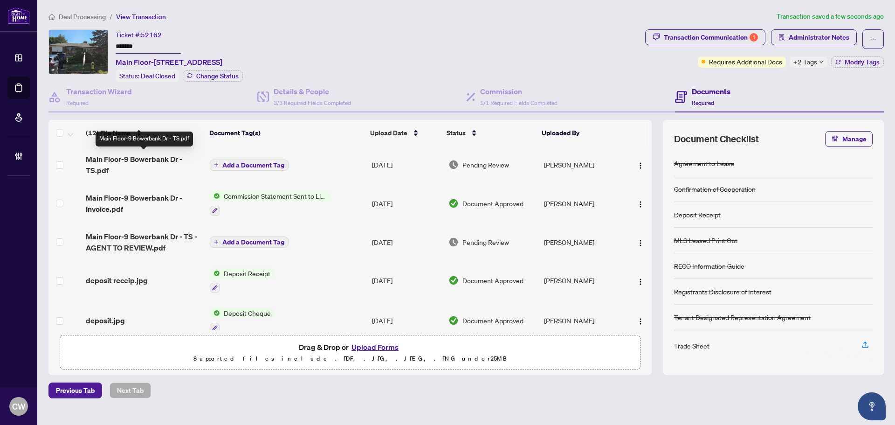
click at [142, 163] on span "Main Floor-9 Bowerbank Dr - TS.pdf" at bounding box center [144, 164] width 117 height 22
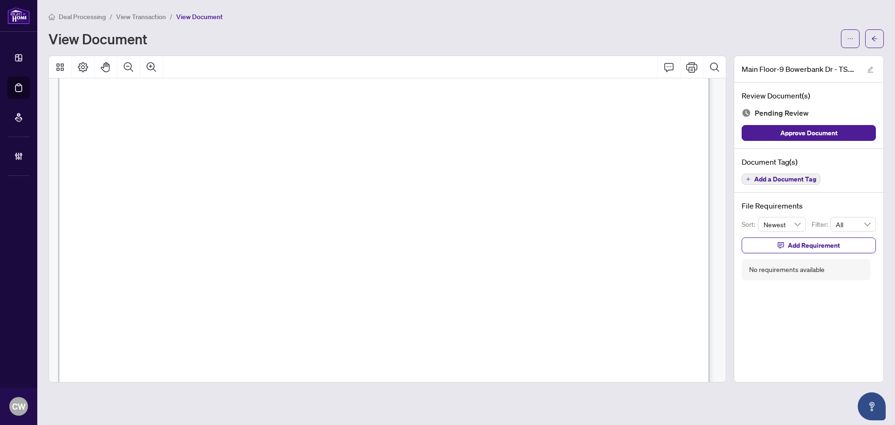
scroll to position [280, 0]
click at [873, 35] on icon "arrow-left" at bounding box center [875, 38] width 7 height 7
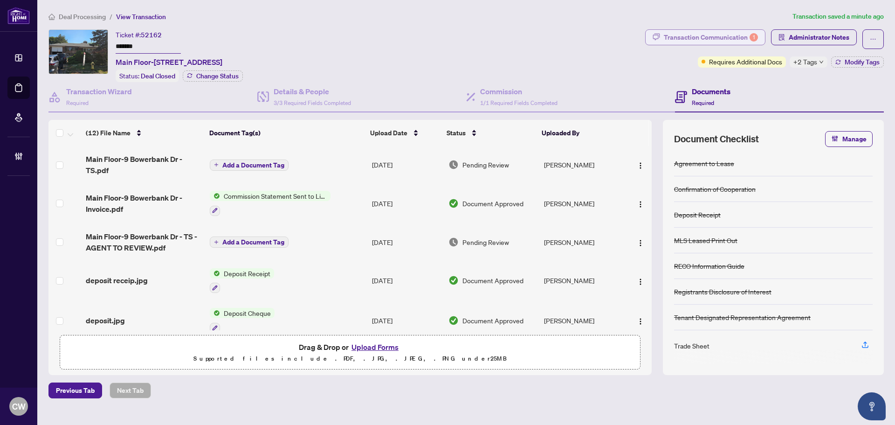
click at [727, 36] on div "Transaction Communication 1" at bounding box center [711, 37] width 94 height 15
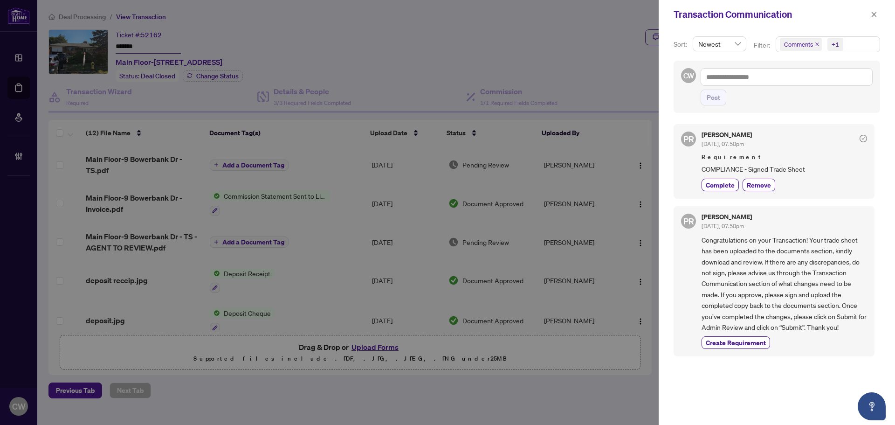
click at [817, 45] on icon "close" at bounding box center [818, 44] width 4 height 4
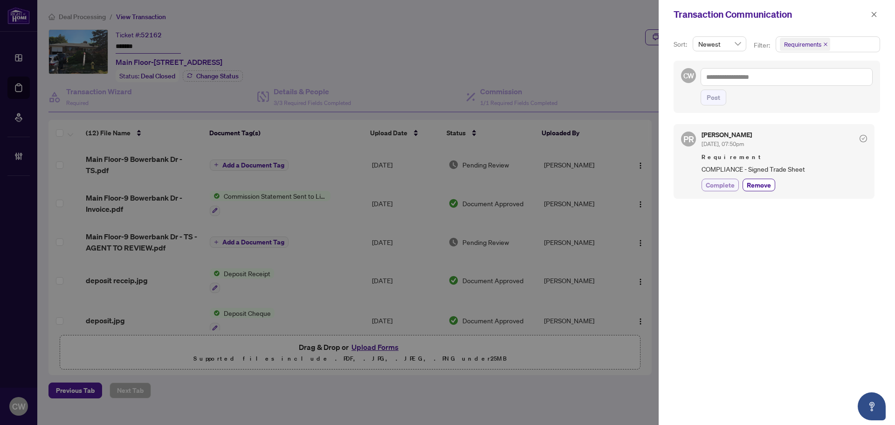
click at [722, 186] on span "Complete" at bounding box center [720, 185] width 29 height 10
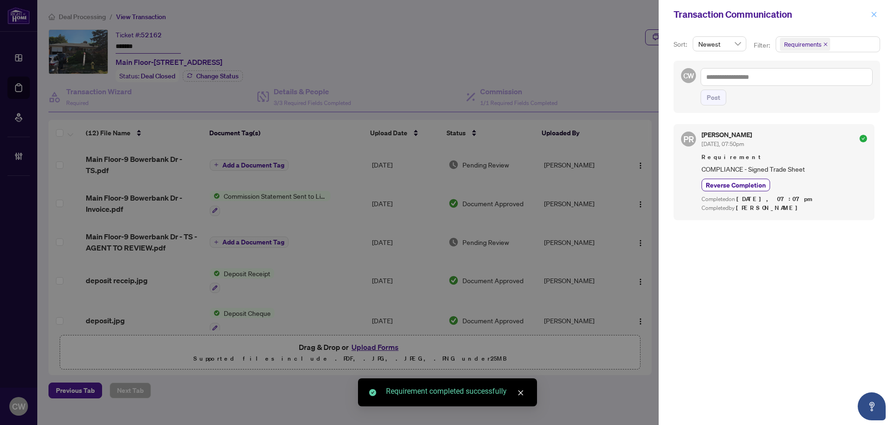
click at [875, 15] on icon "close" at bounding box center [874, 14] width 5 height 5
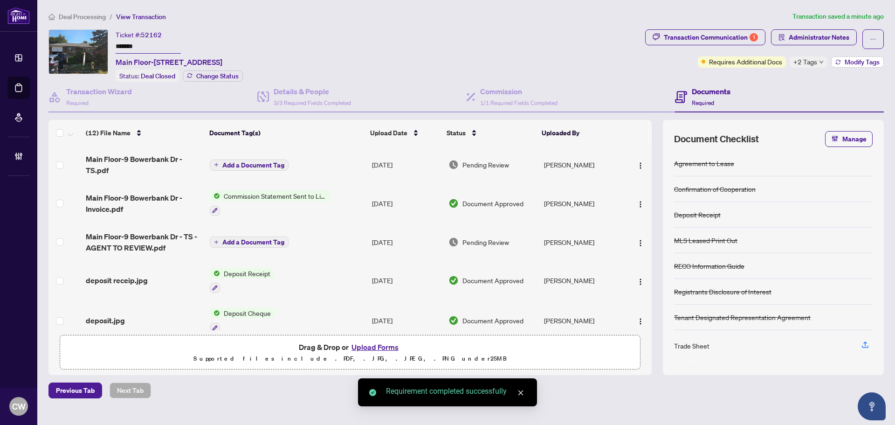
click at [866, 62] on span "Modify Tags" at bounding box center [862, 62] width 35 height 7
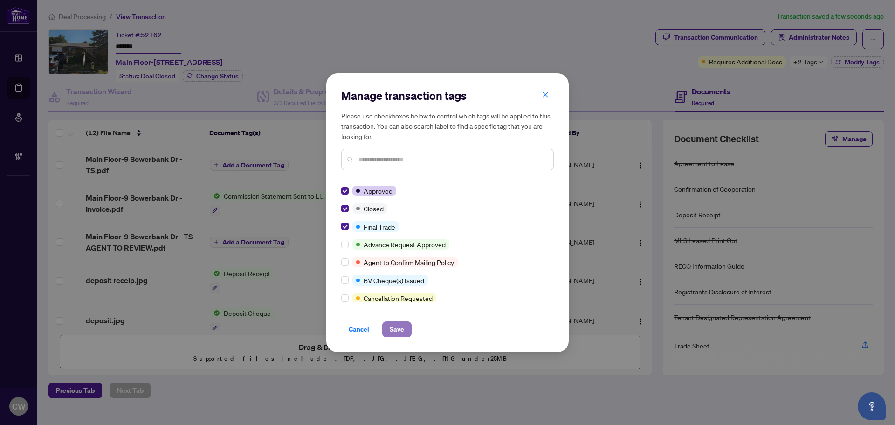
click at [398, 324] on span "Save" at bounding box center [397, 329] width 14 height 15
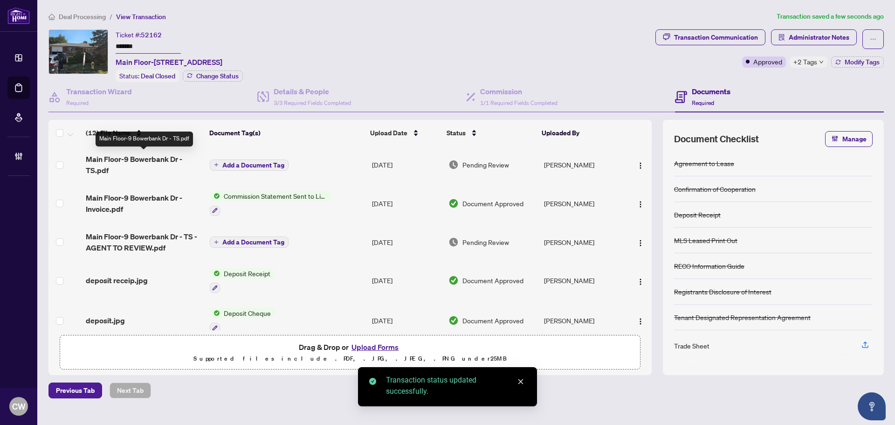
click at [138, 158] on span "Main Floor-9 Bowerbank Dr - TS.pdf" at bounding box center [144, 164] width 117 height 22
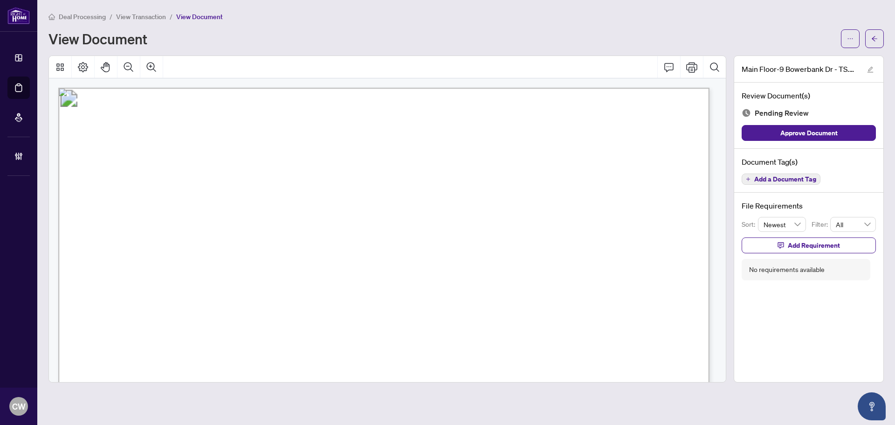
scroll to position [187, 0]
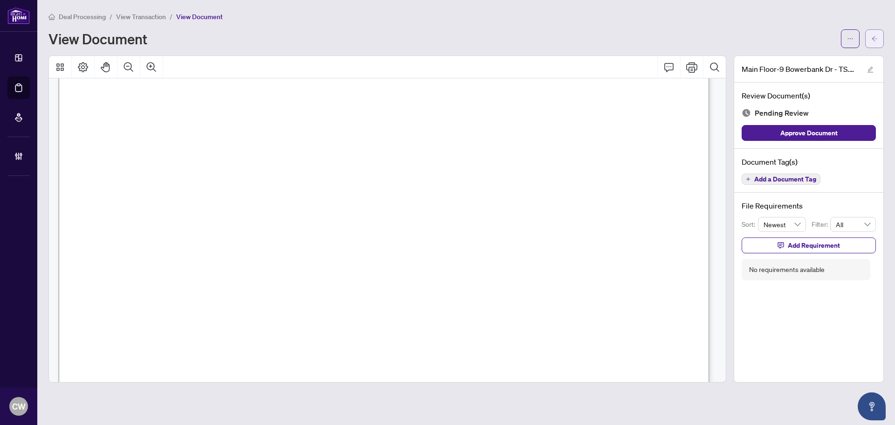
click at [879, 34] on button "button" at bounding box center [875, 38] width 19 height 19
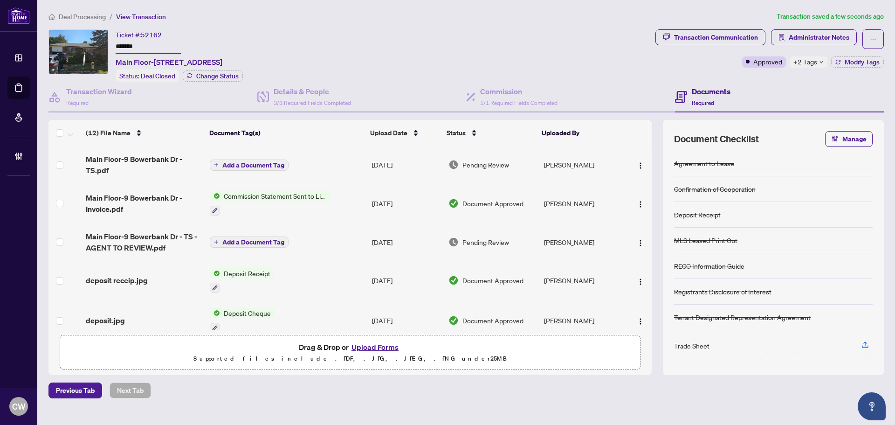
click at [367, 346] on button "Upload Forms" at bounding box center [375, 347] width 53 height 12
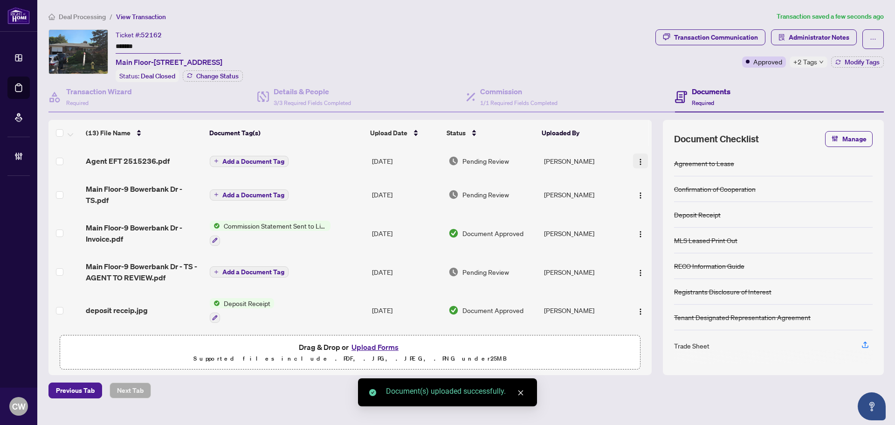
click at [638, 160] on img "button" at bounding box center [640, 161] width 7 height 7
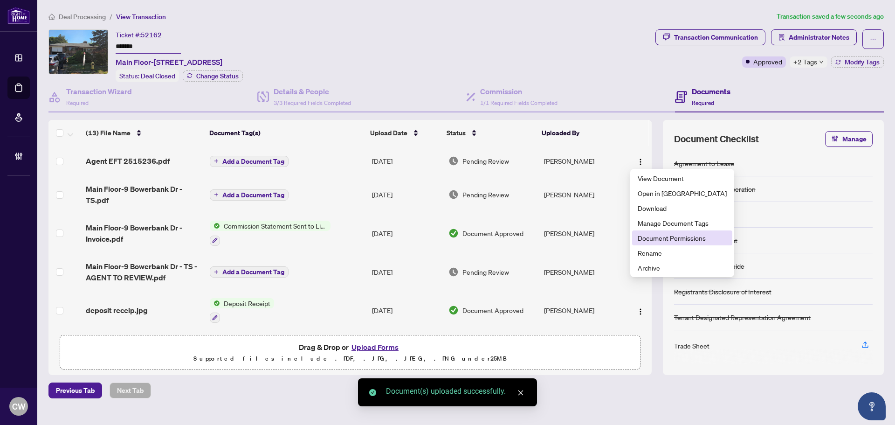
click at [652, 236] on span "Document Permissions" at bounding box center [682, 238] width 89 height 10
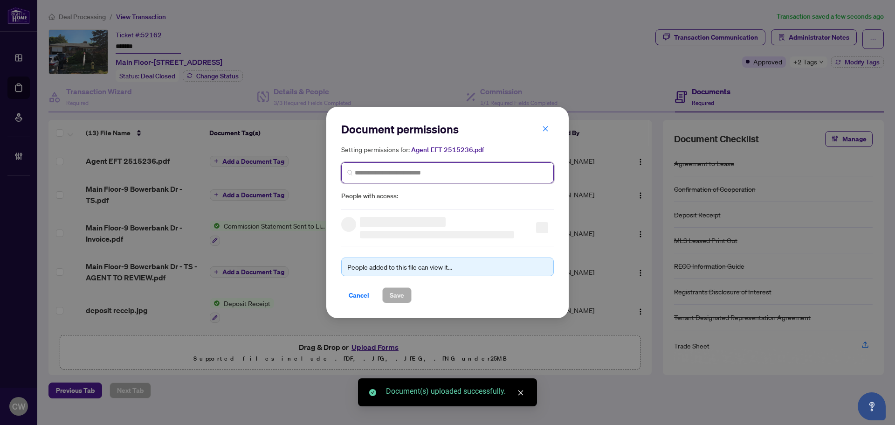
click at [495, 173] on input "search" at bounding box center [451, 173] width 193 height 10
paste input "**********"
type input "**********"
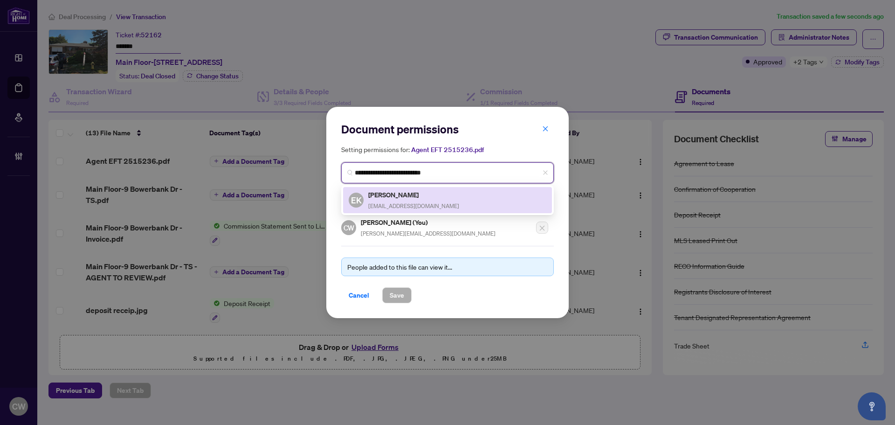
drag, startPoint x: 392, startPoint y: 199, endPoint x: 410, endPoint y: 275, distance: 78.5
click at [395, 200] on div "[PERSON_NAME] [EMAIL_ADDRESS][DOMAIN_NAME]" at bounding box center [413, 199] width 91 height 21
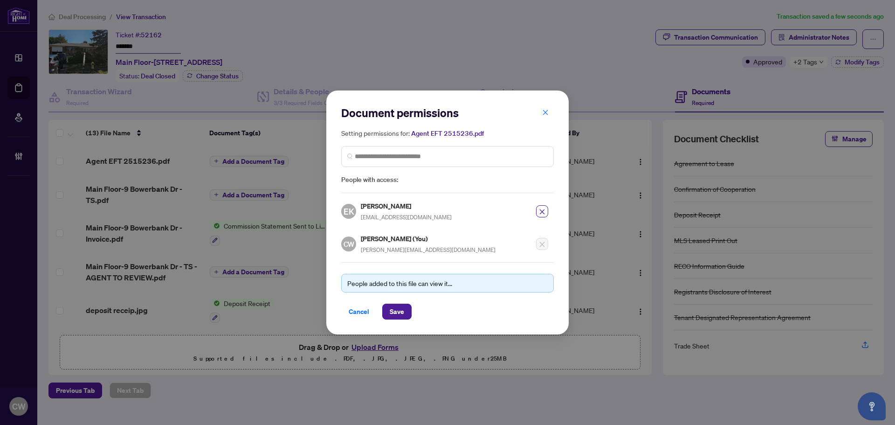
click at [409, 319] on div "Document permissions Setting permissions for: Agent EFT 2515236.pdf 5062 EK [PE…" at bounding box center [447, 212] width 243 height 244
click at [402, 312] on span "Save" at bounding box center [397, 311] width 14 height 15
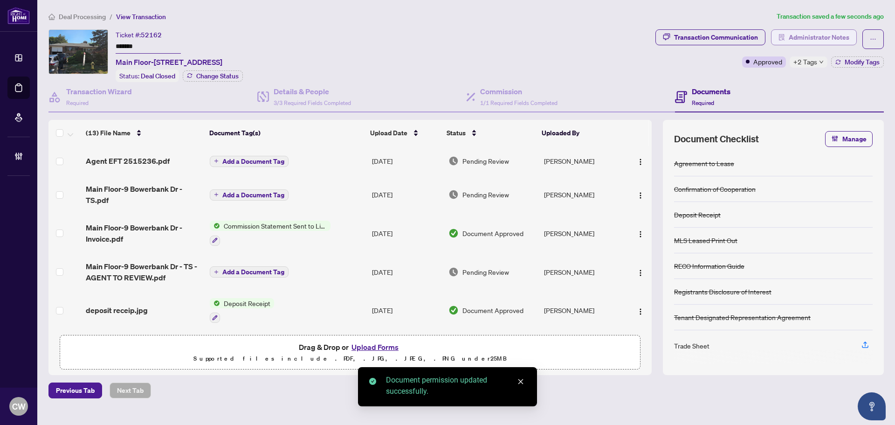
click at [807, 36] on span "Administrator Notes" at bounding box center [819, 37] width 61 height 15
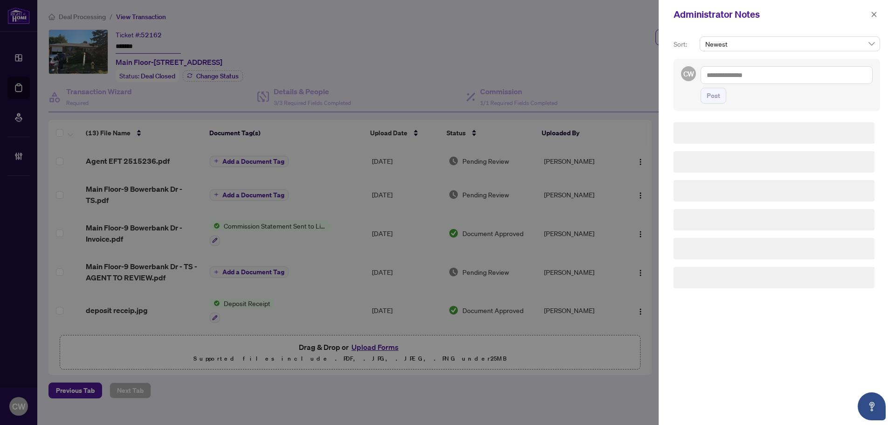
click at [726, 80] on textarea at bounding box center [787, 75] width 172 height 18
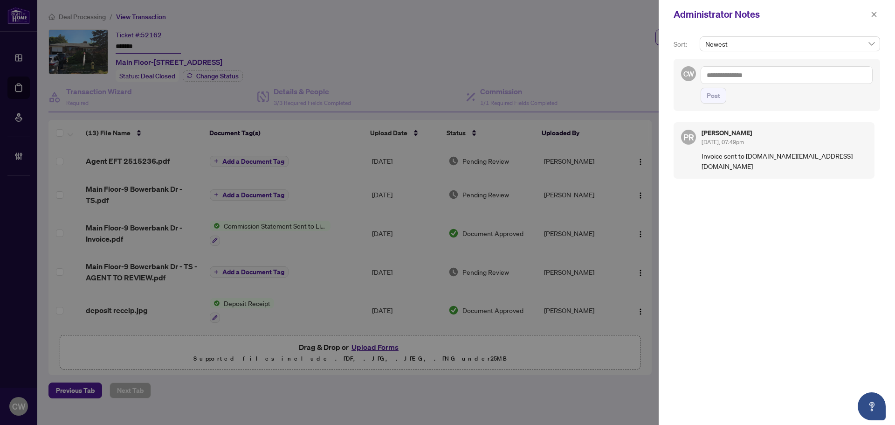
paste textarea "**********"
type textarea "**********"
click at [712, 95] on span "Post" at bounding box center [714, 95] width 14 height 15
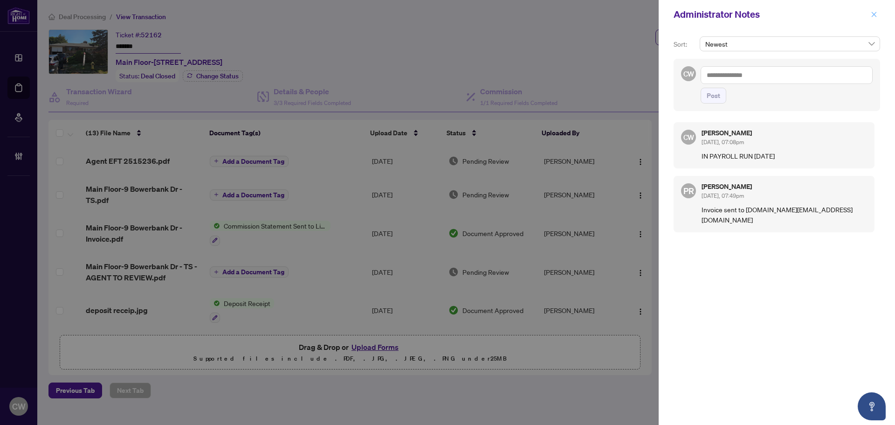
click at [876, 18] on span "button" at bounding box center [874, 14] width 7 height 15
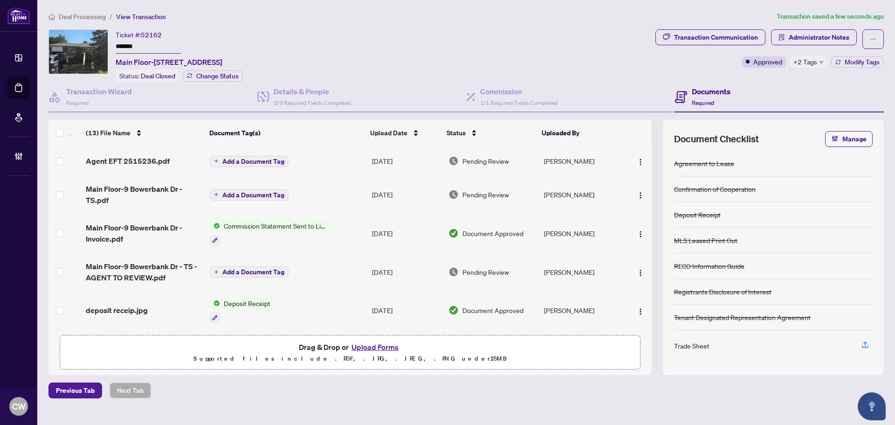
click at [38, 83] on main "Deal Processing / View Transaction Transaction saved a few seconds ago Ticket #…" at bounding box center [466, 212] width 858 height 425
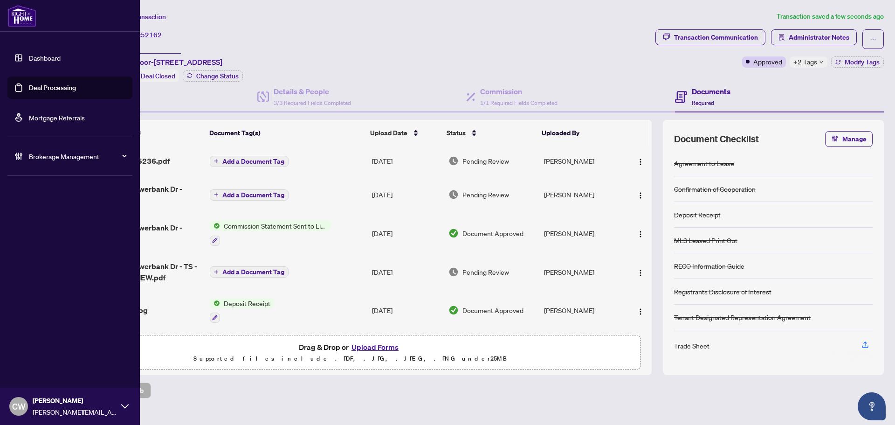
click at [30, 83] on link "Deal Processing" at bounding box center [52, 87] width 47 height 8
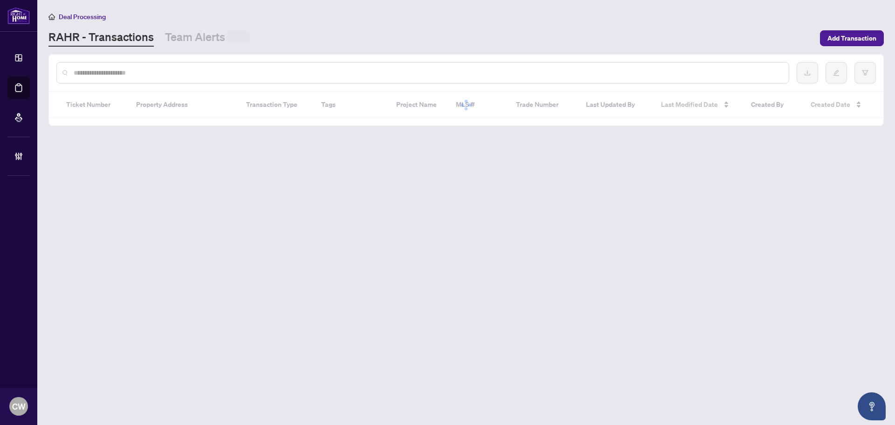
click at [165, 69] on input "text" at bounding box center [428, 73] width 708 height 10
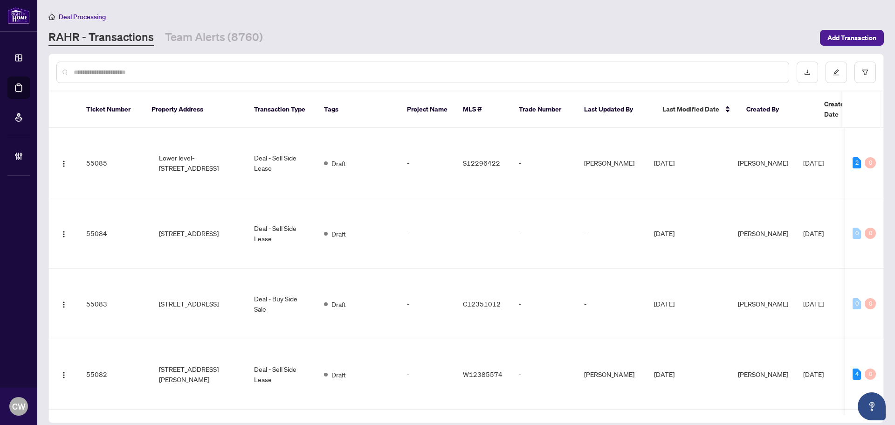
paste input "*******"
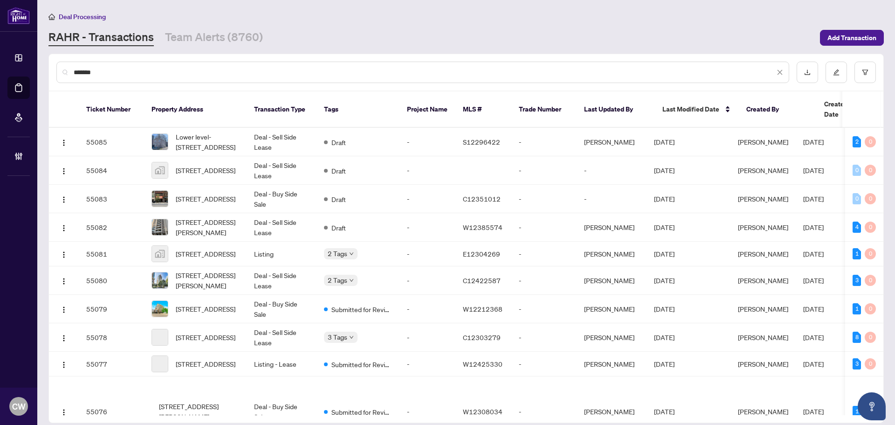
type input "*******"
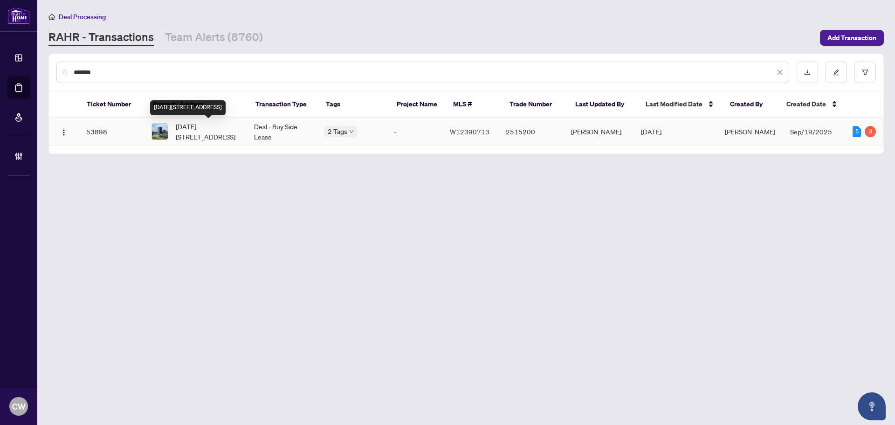
click at [186, 126] on span "[DATE][STREET_ADDRESS]" at bounding box center [207, 131] width 63 height 21
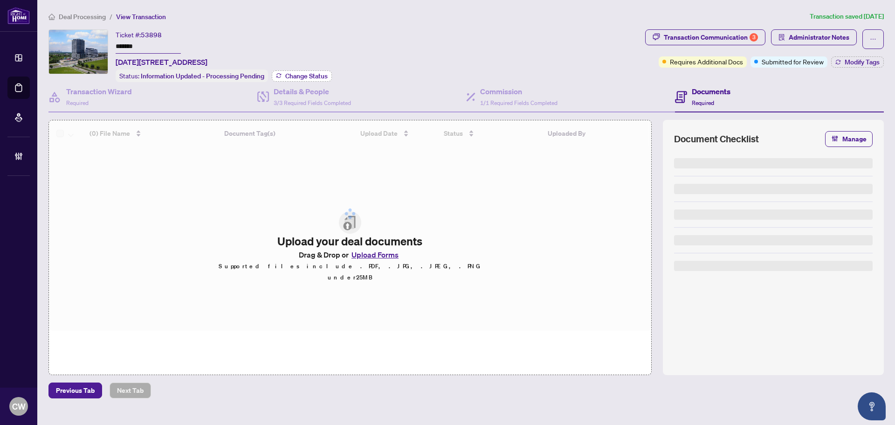
drag, startPoint x: 312, startPoint y: 72, endPoint x: 327, endPoint y: 75, distance: 15.6
click at [327, 75] on span "Change Status" at bounding box center [306, 76] width 42 height 7
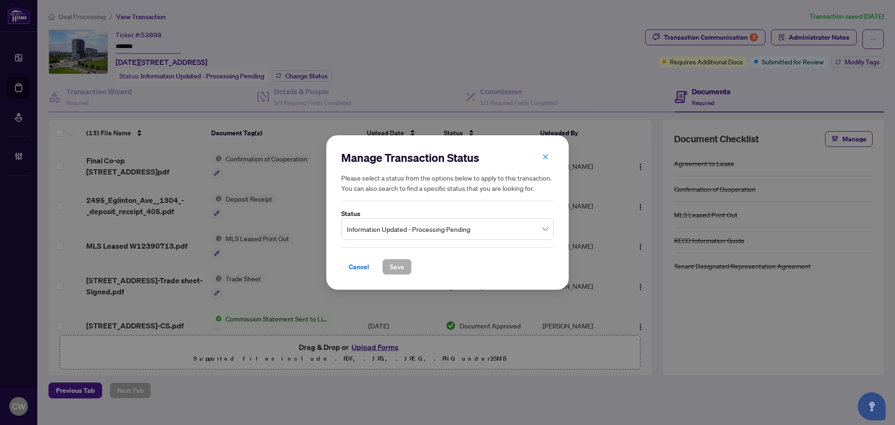
drag, startPoint x: 387, startPoint y: 227, endPoint x: 403, endPoint y: 238, distance: 19.8
click at [388, 226] on span "Information Updated - Processing Pending" at bounding box center [447, 229] width 201 height 18
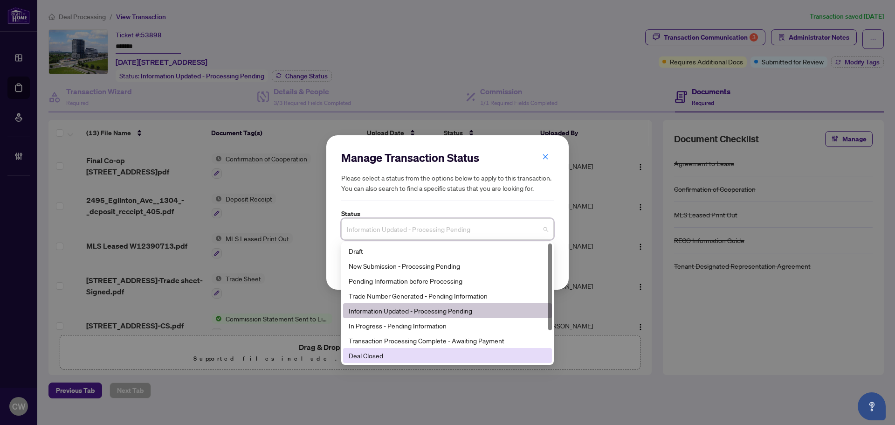
click at [406, 362] on div "Deal Closed" at bounding box center [447, 355] width 209 height 15
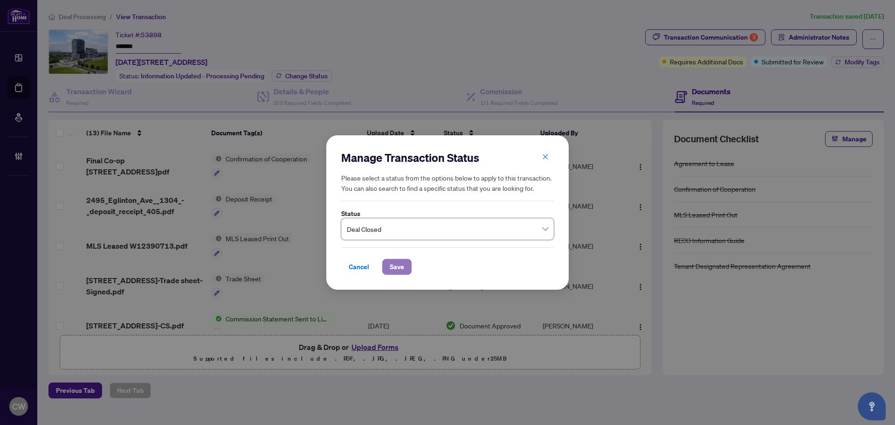
click at [397, 268] on span "Save" at bounding box center [397, 266] width 14 height 15
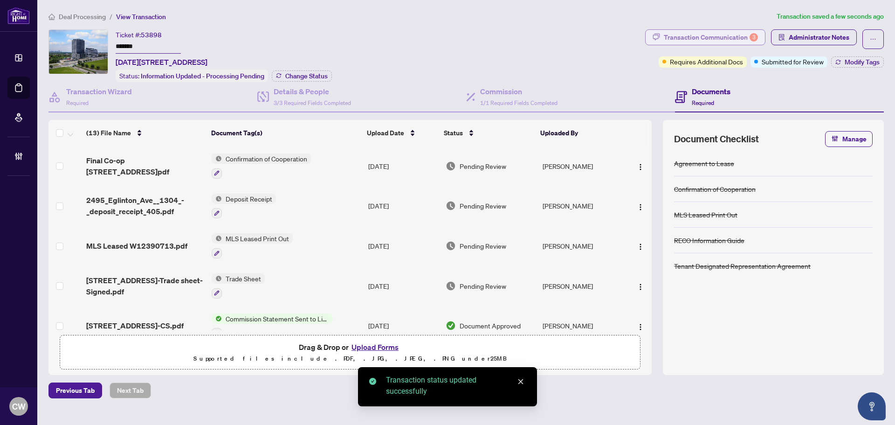
drag, startPoint x: 725, startPoint y: 35, endPoint x: 730, endPoint y: 33, distance: 5.4
click at [730, 33] on div "Transaction Communication 3" at bounding box center [711, 37] width 94 height 15
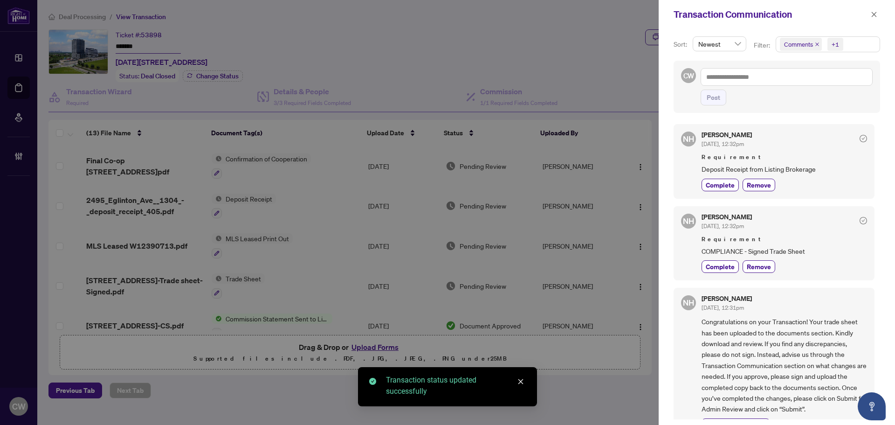
click at [816, 44] on icon "close" at bounding box center [817, 44] width 5 height 5
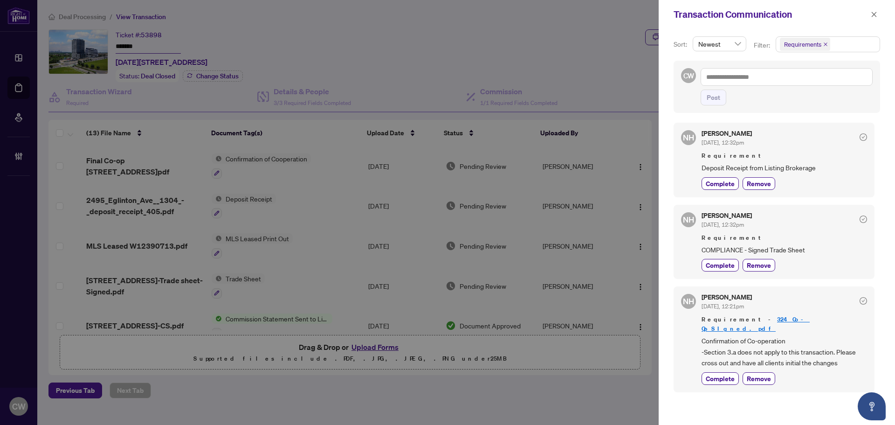
scroll to position [2, 0]
click at [872, 13] on icon "close" at bounding box center [874, 14] width 7 height 7
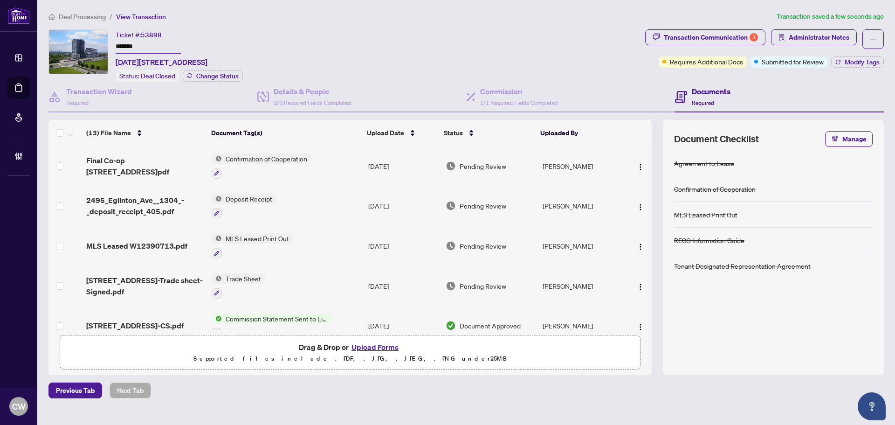
click at [138, 275] on span "[STREET_ADDRESS]-Trade sheet-Signed.pdf" at bounding box center [145, 286] width 118 height 22
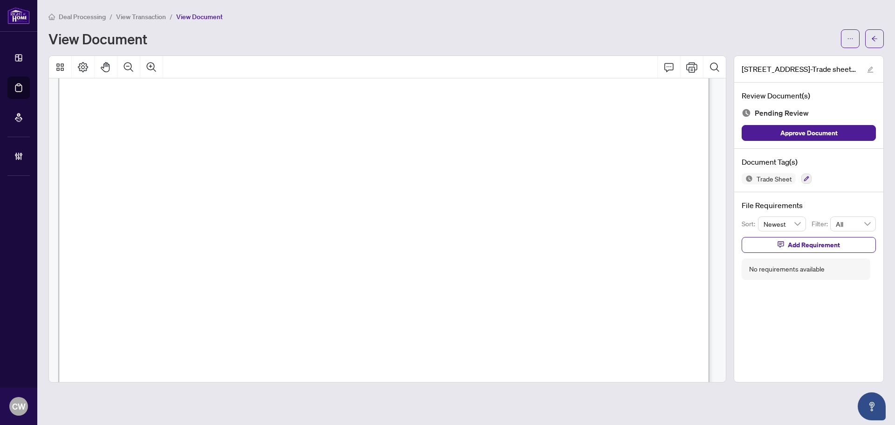
scroll to position [187, 0]
click at [876, 41] on icon "arrow-left" at bounding box center [875, 38] width 7 height 7
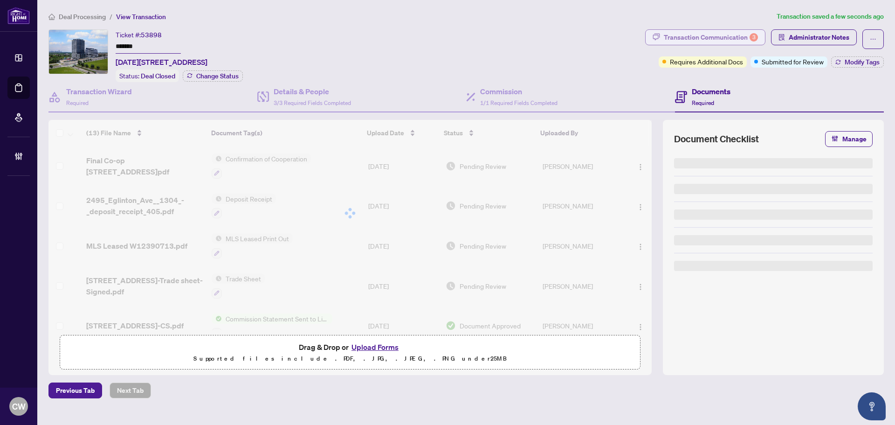
click at [746, 30] on div "Transaction Communication 3" at bounding box center [711, 37] width 94 height 15
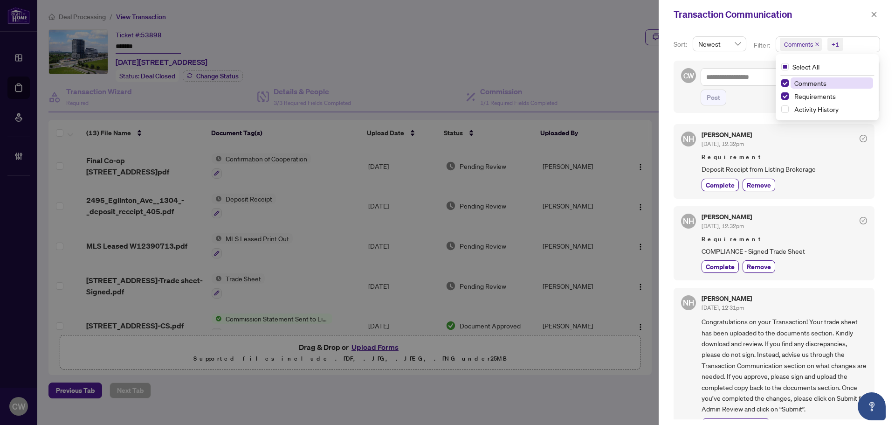
click at [816, 47] on span "Comments" at bounding box center [801, 44] width 42 height 13
click at [788, 77] on div "Select All Comments Requirements Activity History" at bounding box center [827, 87] width 99 height 59
click at [784, 81] on span "Select Comments" at bounding box center [785, 82] width 7 height 7
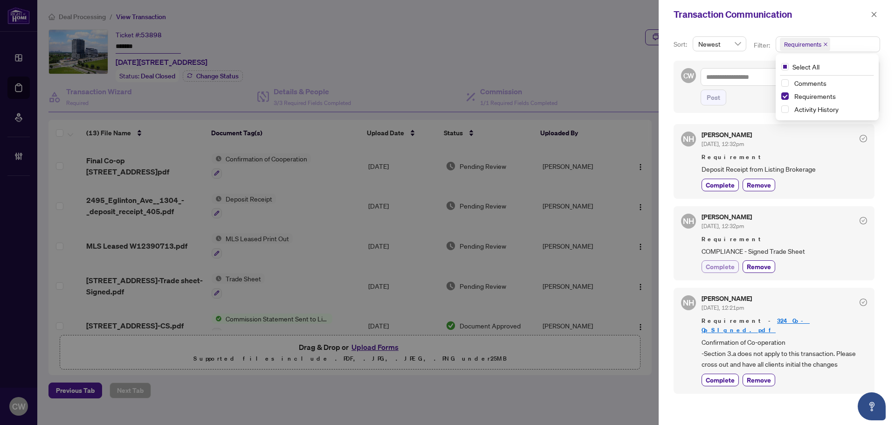
click at [715, 268] on span "Complete" at bounding box center [720, 267] width 29 height 10
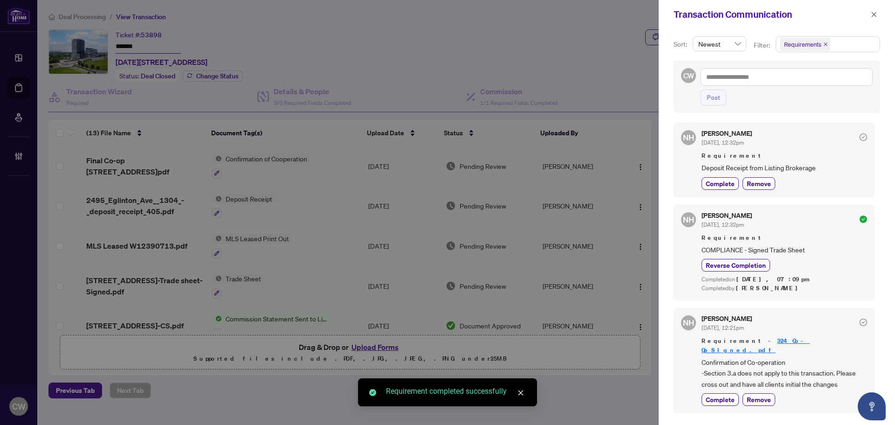
scroll to position [2, 0]
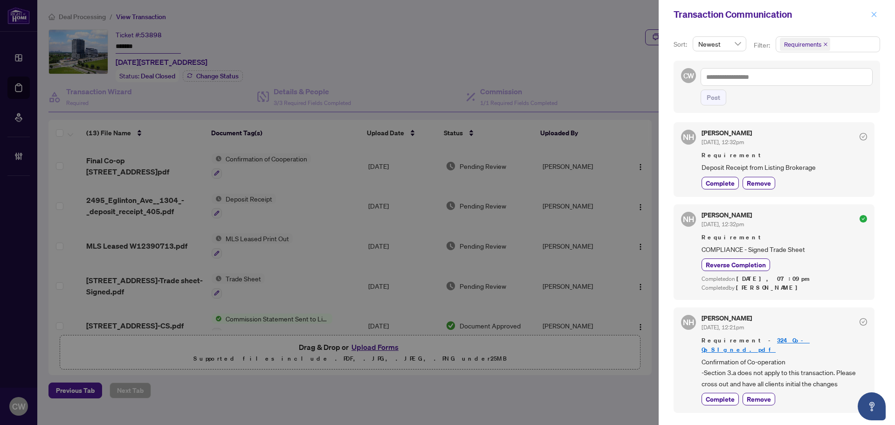
click at [873, 15] on icon "close" at bounding box center [874, 14] width 7 height 7
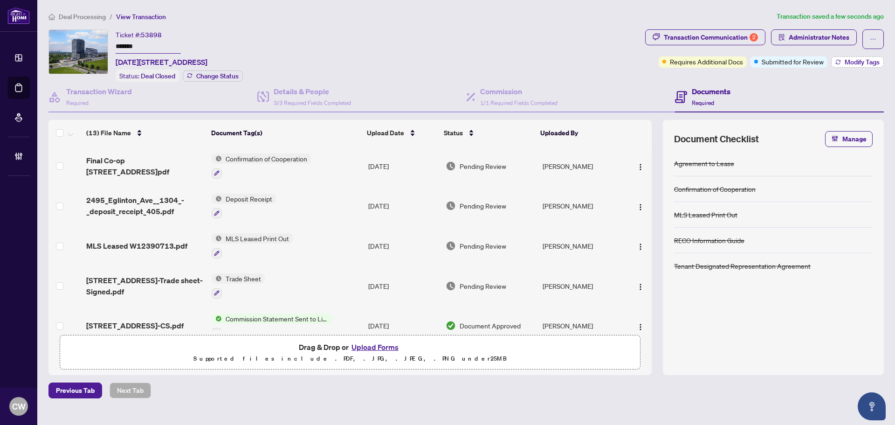
click at [859, 61] on span "Modify Tags" at bounding box center [862, 62] width 35 height 7
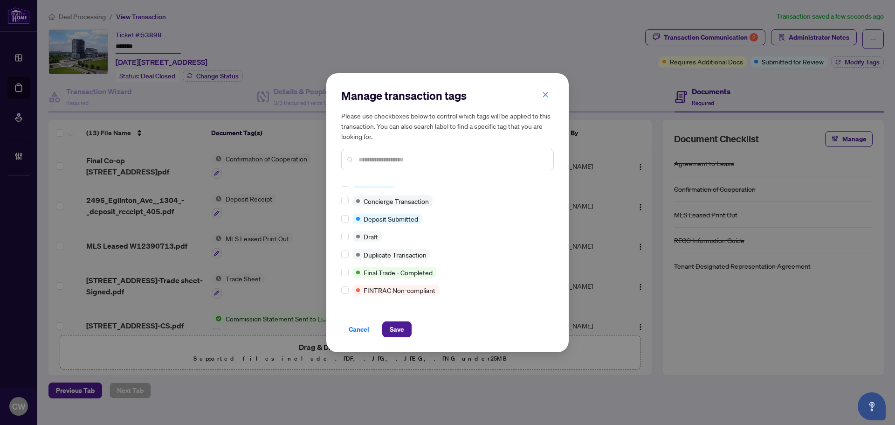
scroll to position [0, 0]
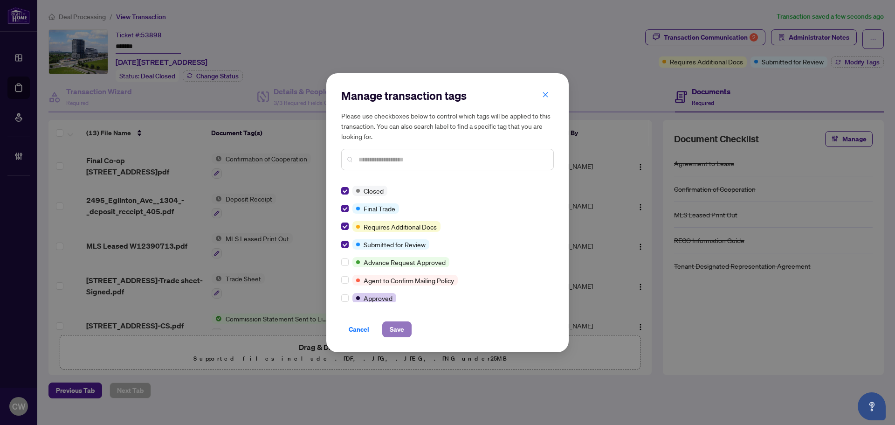
click at [393, 327] on span "Save" at bounding box center [397, 329] width 14 height 15
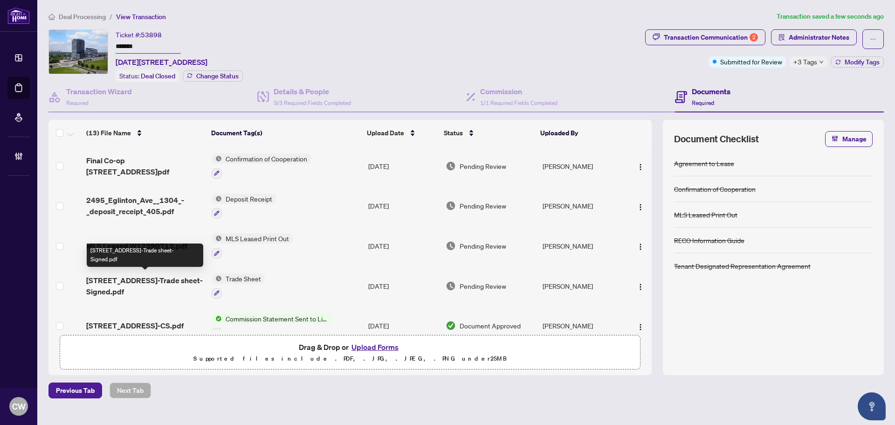
click at [126, 276] on span "[STREET_ADDRESS]-Trade sheet-Signed.pdf" at bounding box center [145, 286] width 118 height 22
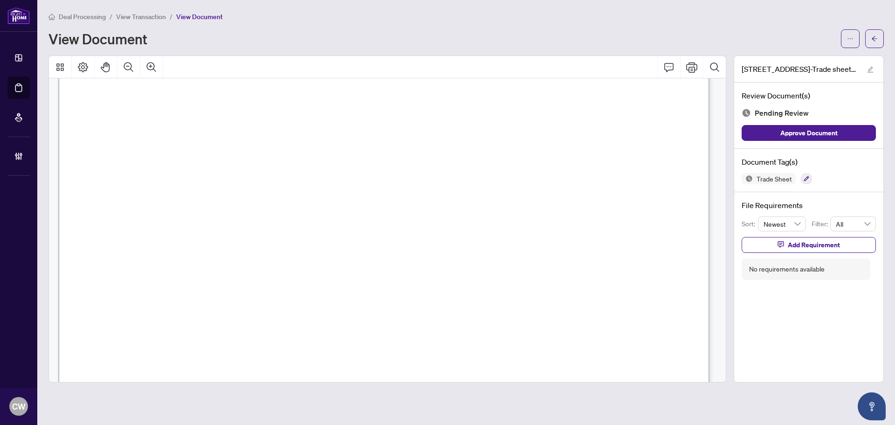
scroll to position [280, 0]
click at [875, 40] on icon "arrow-left" at bounding box center [875, 38] width 7 height 7
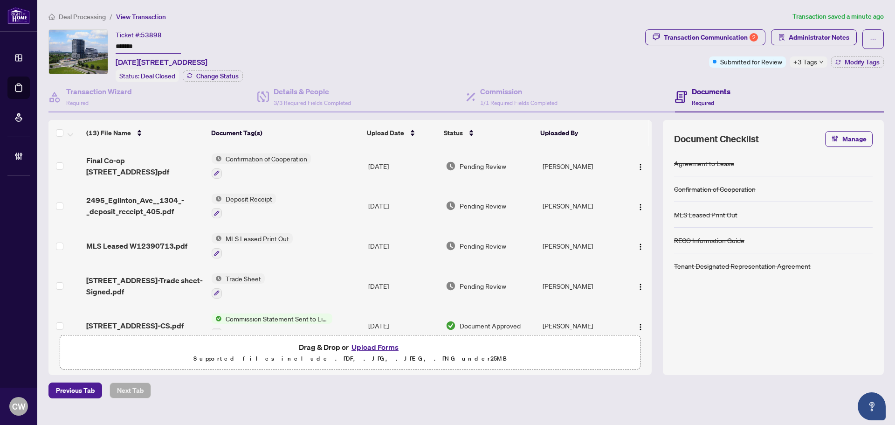
click at [379, 347] on button "Upload Forms" at bounding box center [375, 347] width 53 height 12
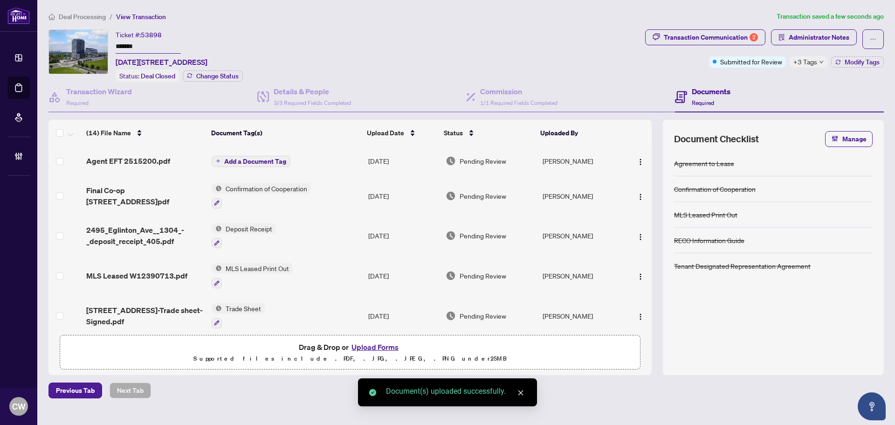
click at [640, 159] on img "button" at bounding box center [640, 161] width 7 height 7
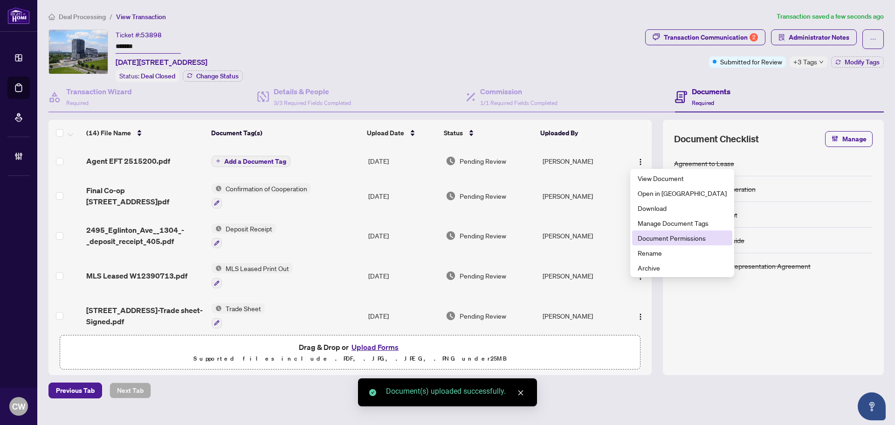
click at [651, 237] on span "Document Permissions" at bounding box center [682, 238] width 89 height 10
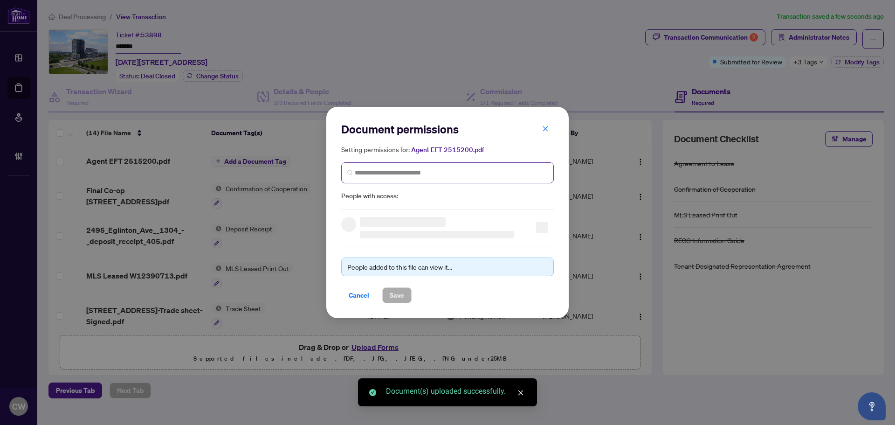
click at [399, 178] on span at bounding box center [447, 172] width 213 height 21
paste input "**********"
type input "**********"
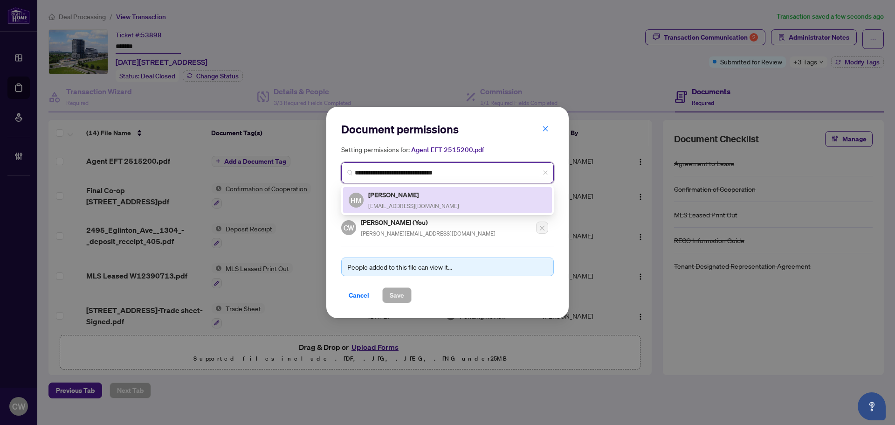
click at [391, 195] on h5 "[PERSON_NAME]" at bounding box center [413, 194] width 91 height 11
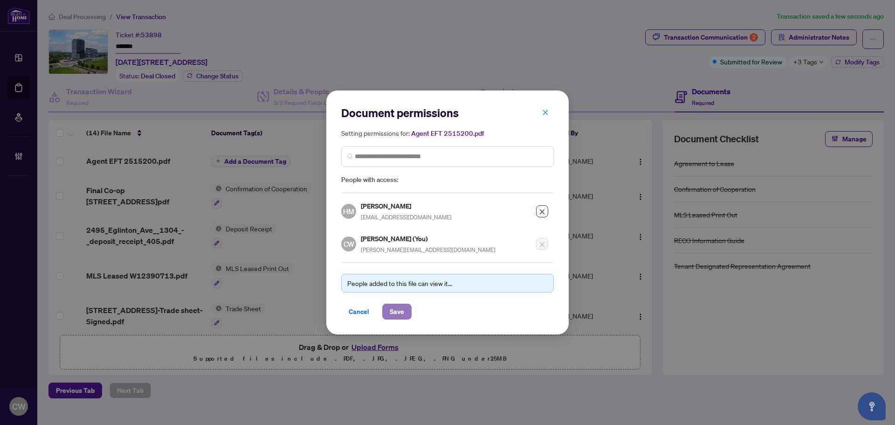
click at [395, 310] on span "Save" at bounding box center [397, 311] width 14 height 15
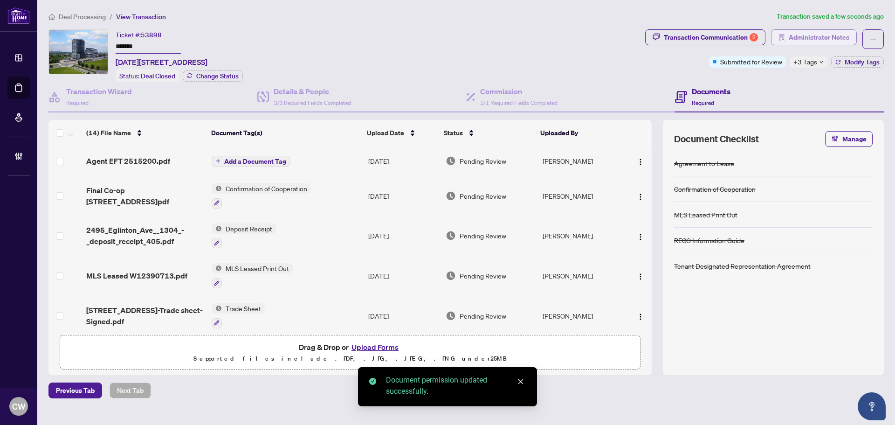
click at [840, 34] on span "Administrator Notes" at bounding box center [819, 37] width 61 height 15
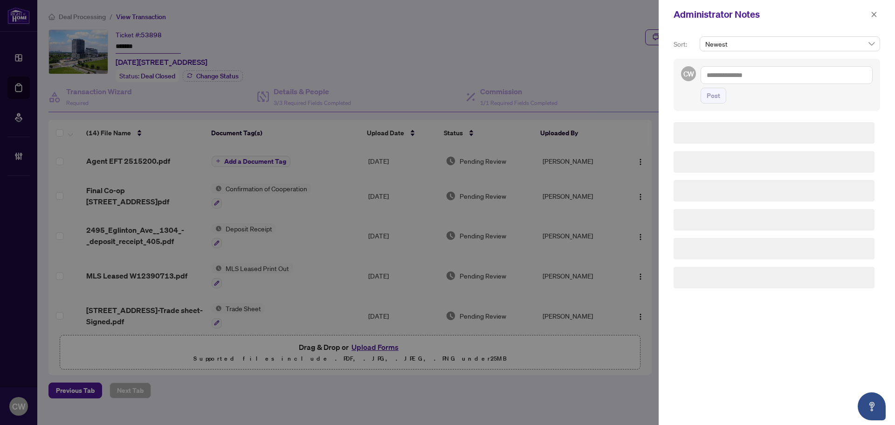
click at [774, 72] on textarea at bounding box center [787, 75] width 172 height 18
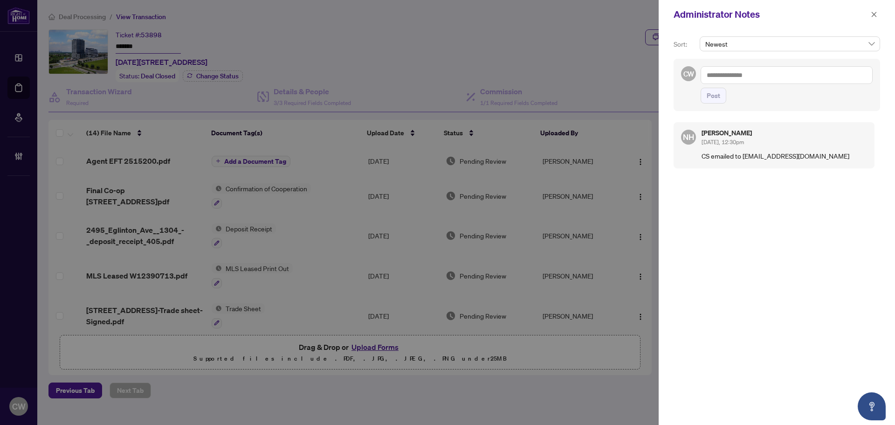
paste textarea "**********"
type textarea "**********"
click at [710, 96] on span "Post" at bounding box center [714, 95] width 14 height 15
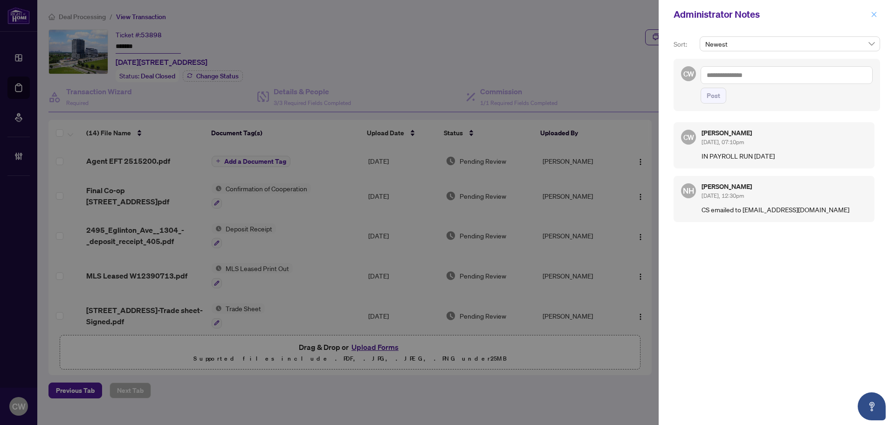
click at [873, 12] on icon "close" at bounding box center [874, 14] width 7 height 7
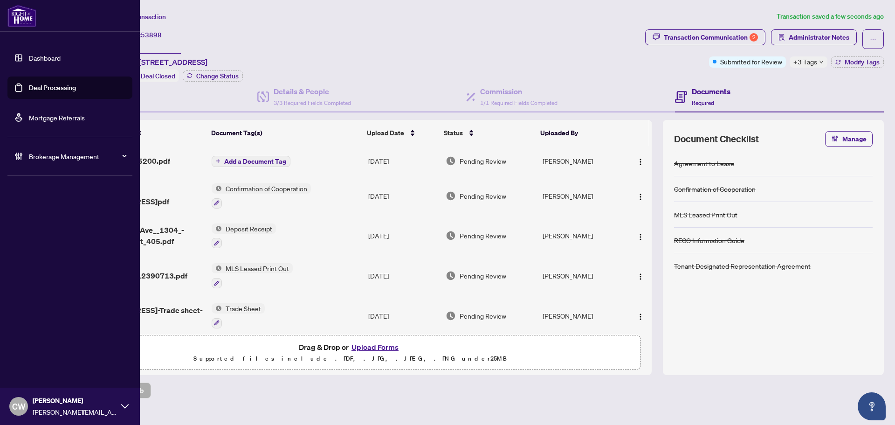
click at [29, 85] on link "Deal Processing" at bounding box center [52, 87] width 47 height 8
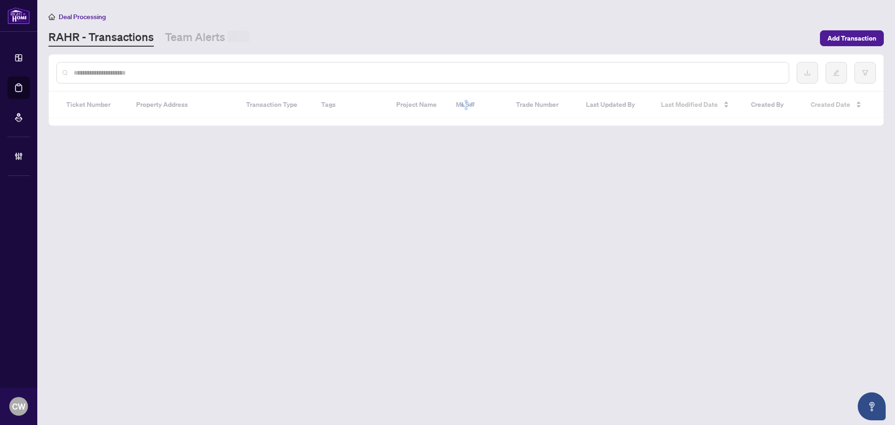
click at [182, 69] on input "text" at bounding box center [428, 73] width 708 height 10
paste input "*******"
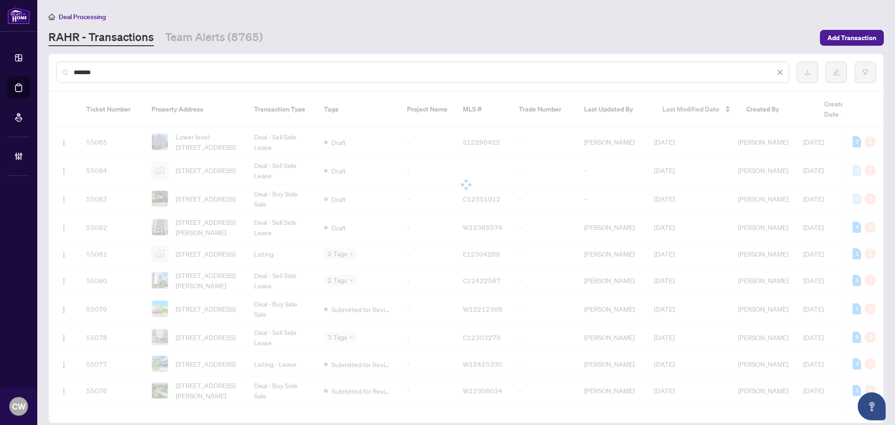
type input "*******"
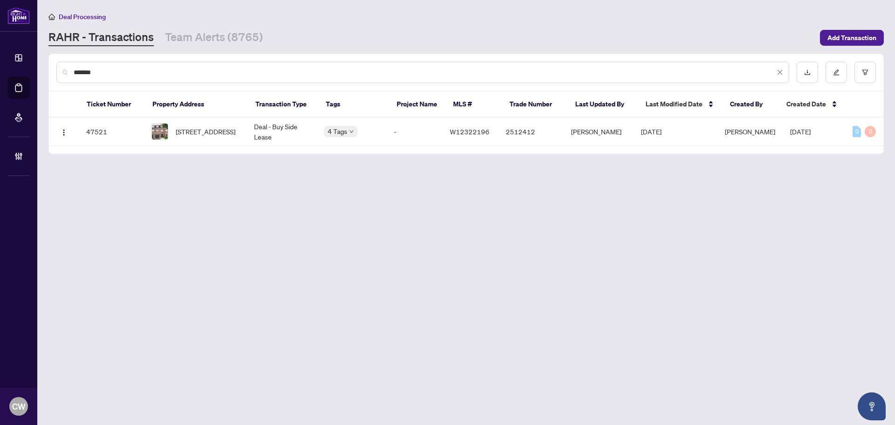
click at [191, 149] on div "Ticket Number Property Address Transaction Type Tags Project Name MLS # Trade N…" at bounding box center [466, 122] width 835 height 62
click at [201, 132] on span "[STREET_ADDRESS]" at bounding box center [206, 131] width 60 height 10
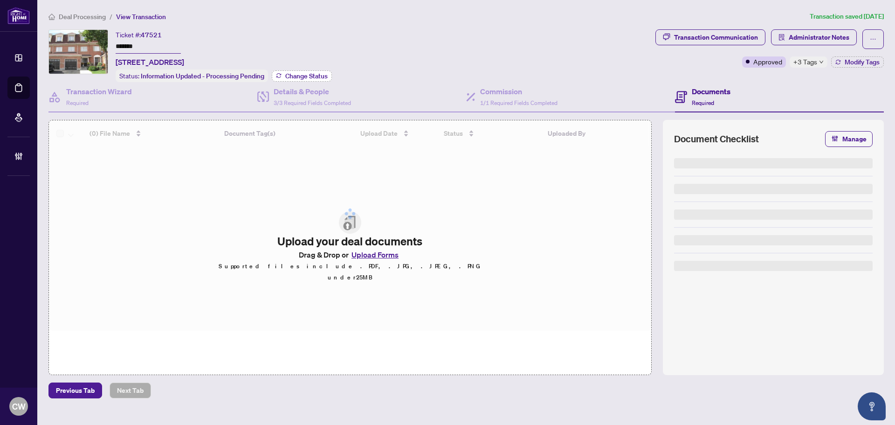
click at [299, 75] on span "Change Status" at bounding box center [306, 76] width 42 height 7
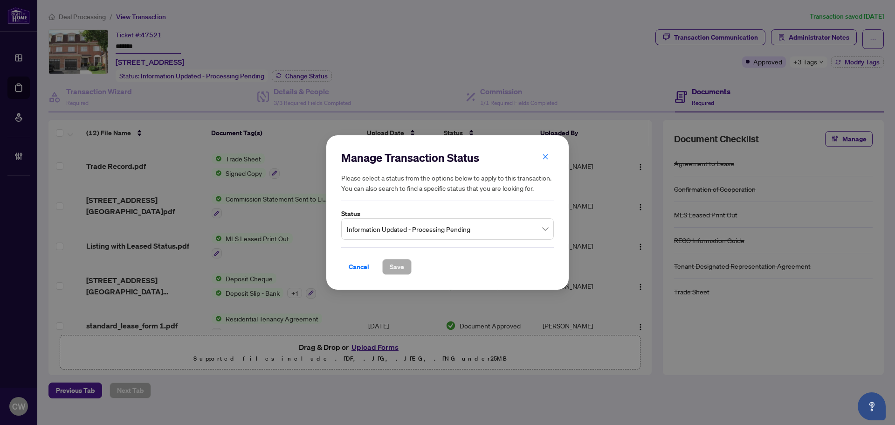
click at [404, 237] on span "Information Updated - Processing Pending" at bounding box center [447, 229] width 201 height 18
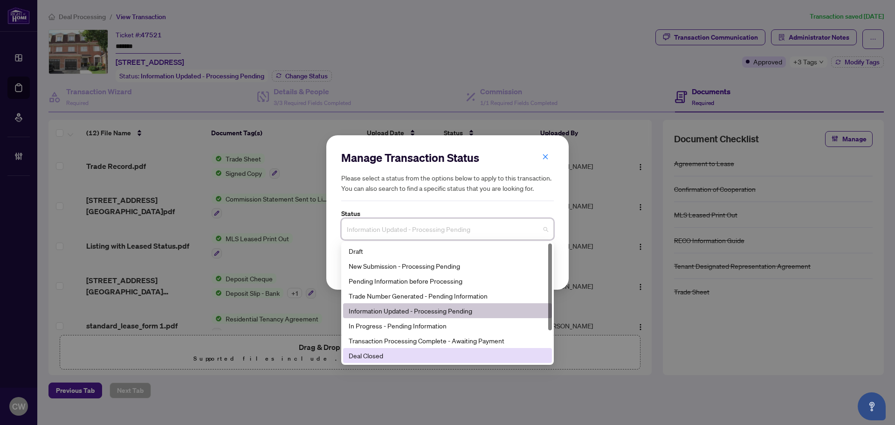
click at [383, 359] on div "Deal Closed" at bounding box center [448, 355] width 198 height 10
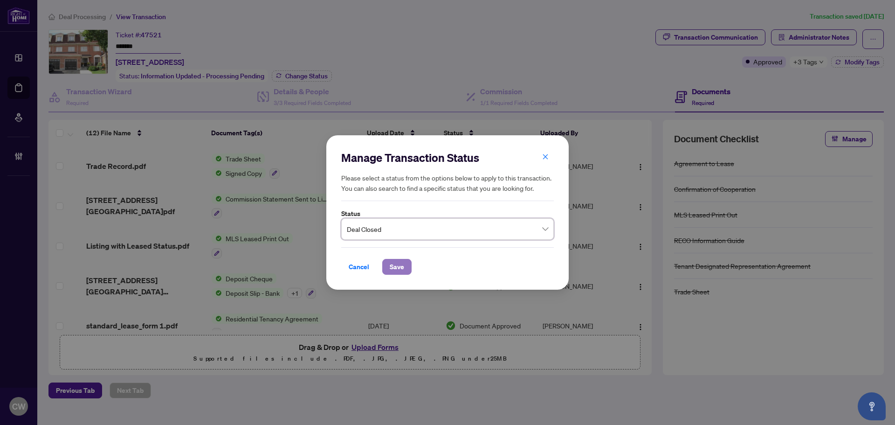
click at [395, 262] on span "Save" at bounding box center [397, 266] width 14 height 15
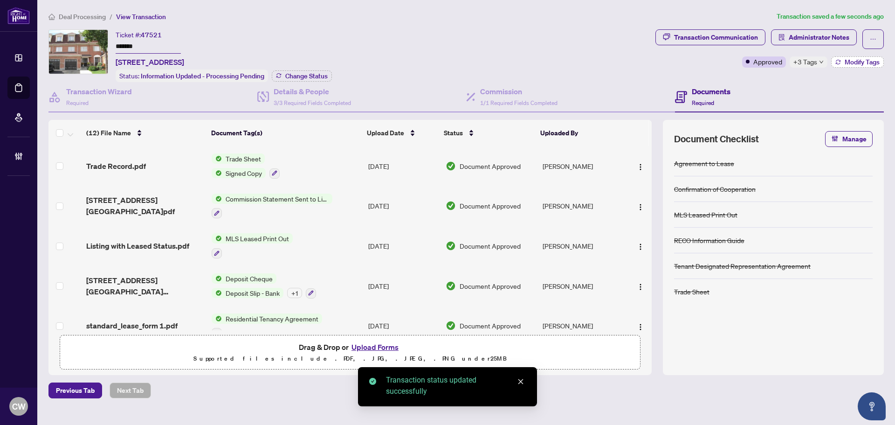
click at [866, 62] on span "Modify Tags" at bounding box center [862, 62] width 35 height 7
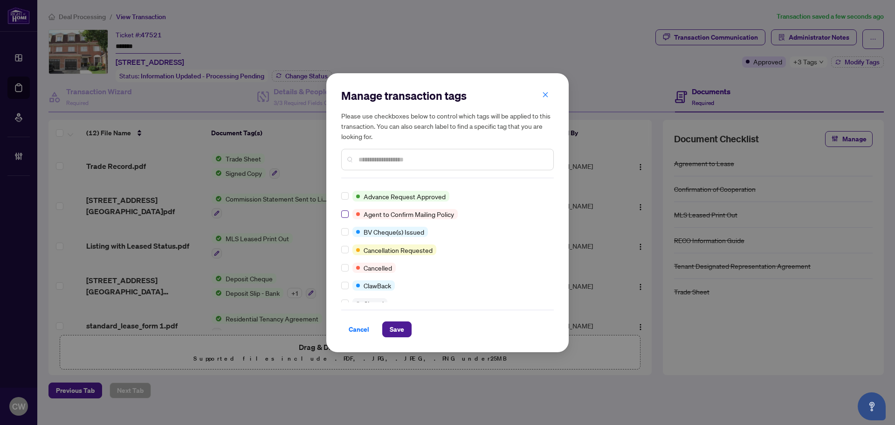
scroll to position [47, 0]
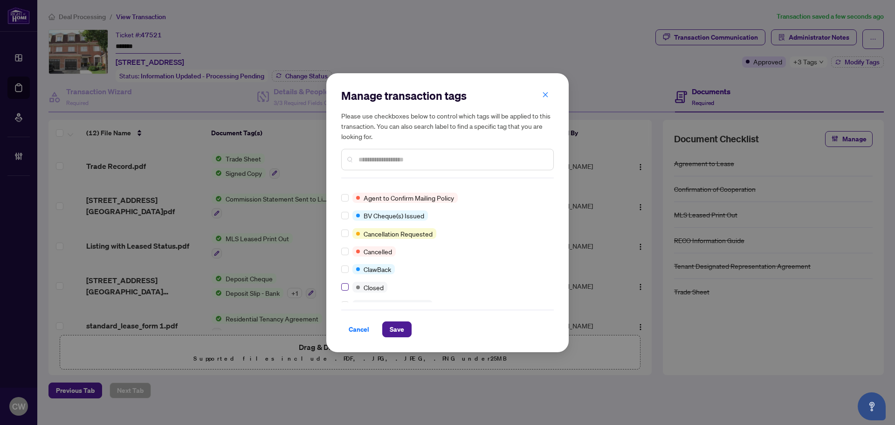
click at [346, 284] on label at bounding box center [344, 287] width 7 height 10
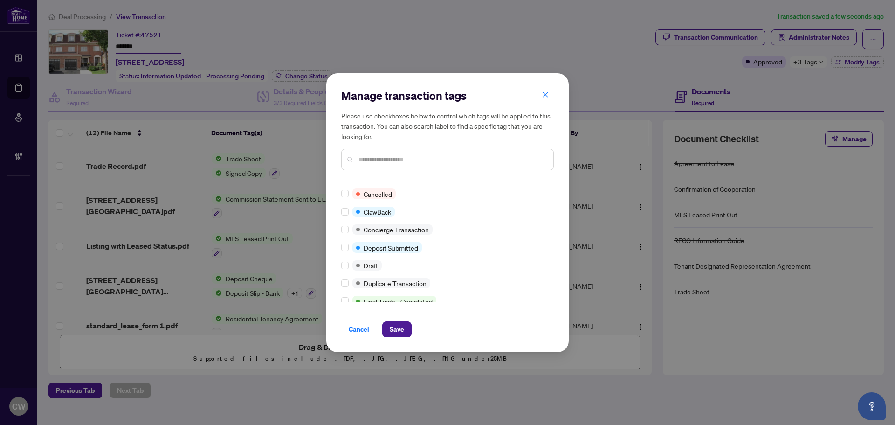
scroll to position [0, 0]
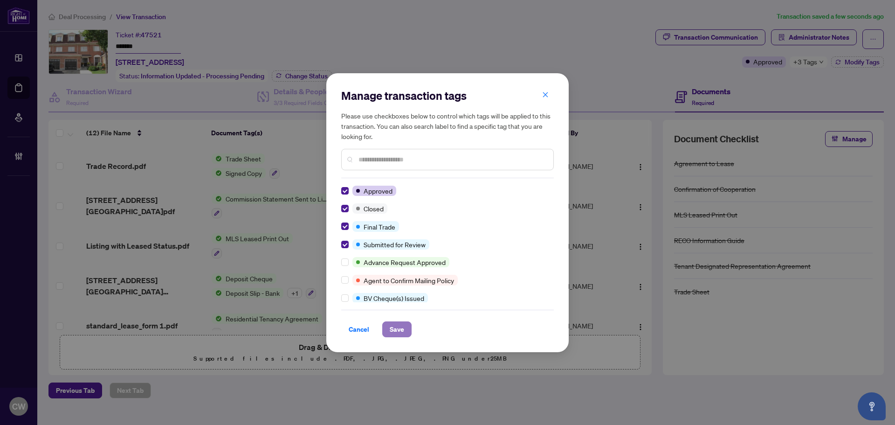
click at [402, 326] on span "Save" at bounding box center [397, 329] width 14 height 15
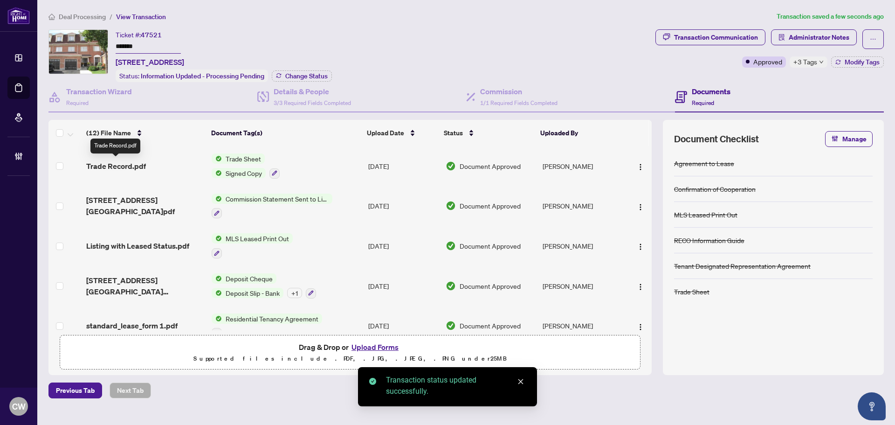
click at [120, 163] on span "Trade Record.pdf" at bounding box center [116, 165] width 60 height 11
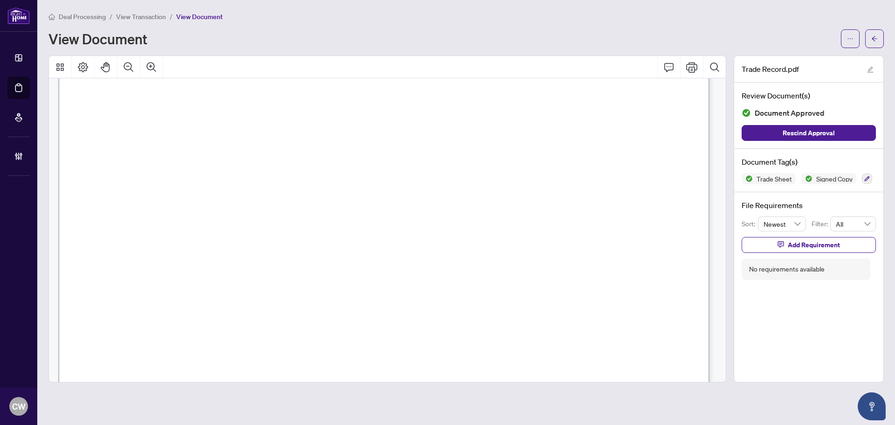
scroll to position [280, 0]
click at [875, 36] on icon "arrow-left" at bounding box center [875, 38] width 7 height 7
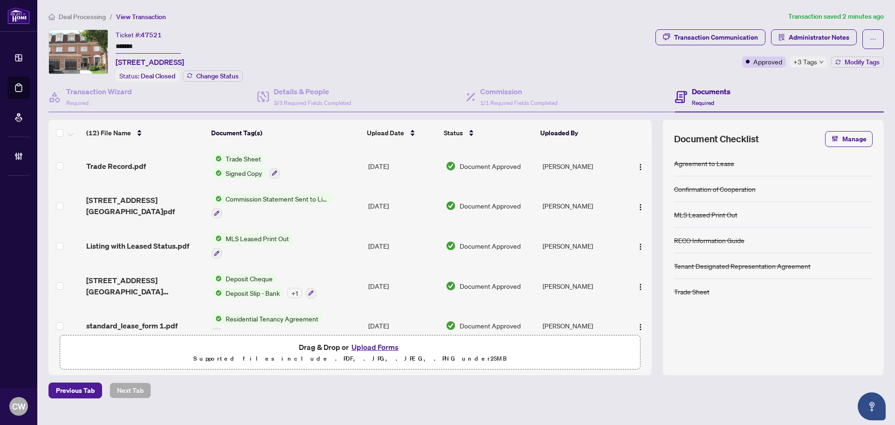
click at [388, 344] on button "Upload Forms" at bounding box center [375, 347] width 53 height 12
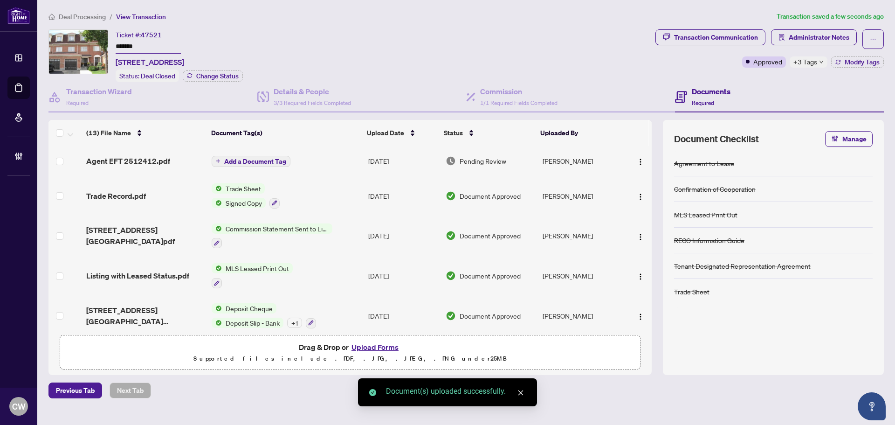
click at [637, 166] on button "button" at bounding box center [640, 160] width 15 height 15
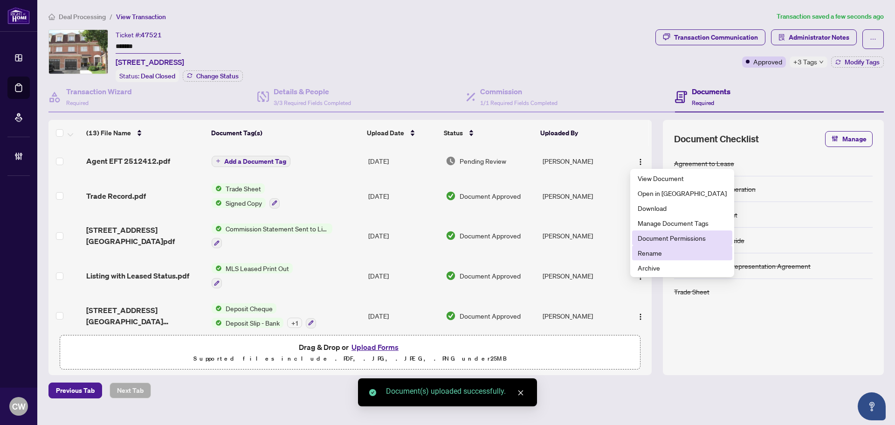
click at [654, 244] on li "Document Permissions" at bounding box center [682, 237] width 100 height 15
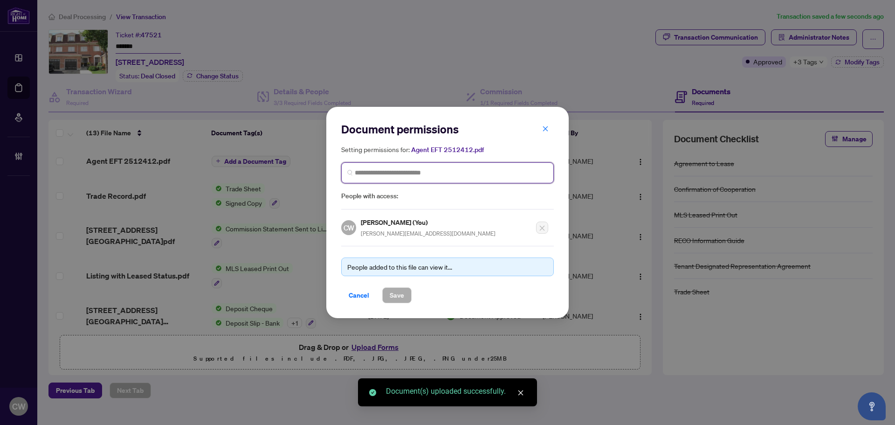
paste input "**********"
click at [448, 173] on input "search" at bounding box center [451, 173] width 193 height 10
type input "**********"
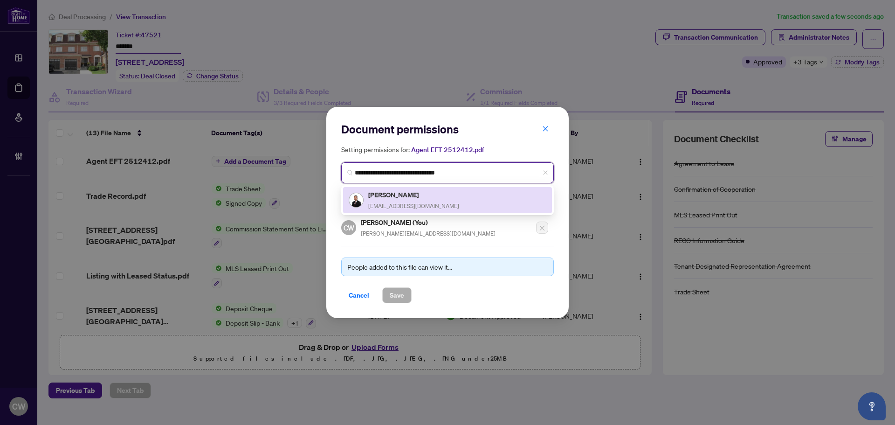
click at [402, 197] on h5 "[PERSON_NAME]" at bounding box center [413, 194] width 91 height 11
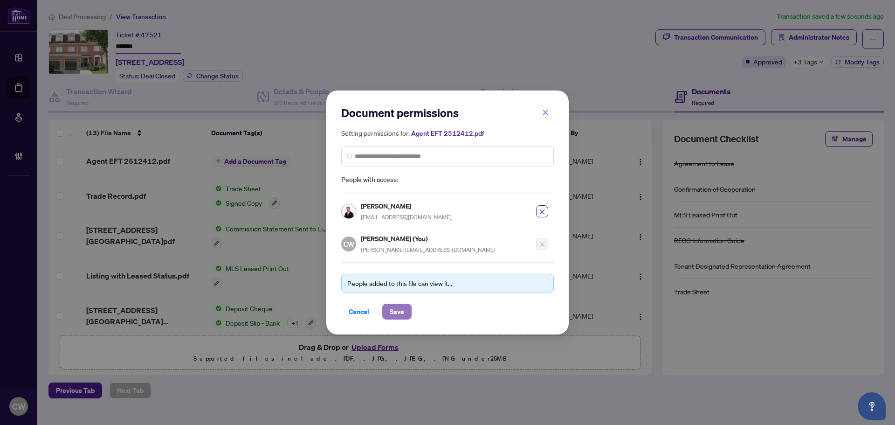
click at [402, 308] on span "Save" at bounding box center [397, 311] width 14 height 15
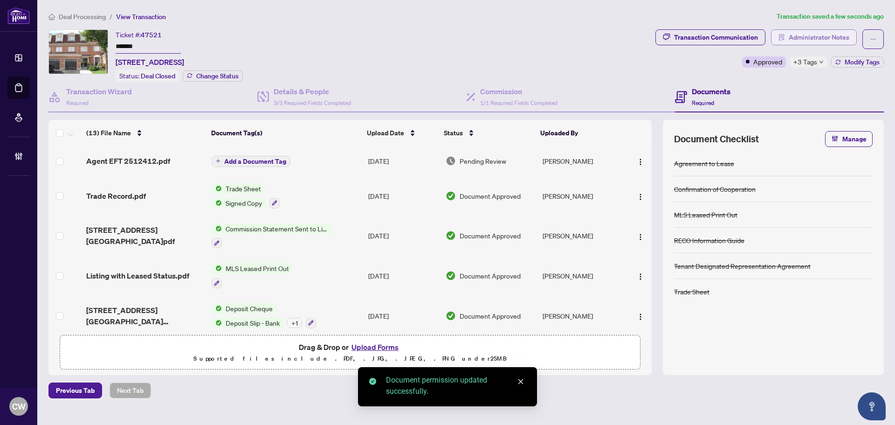
click at [821, 34] on span "Administrator Notes" at bounding box center [819, 37] width 61 height 15
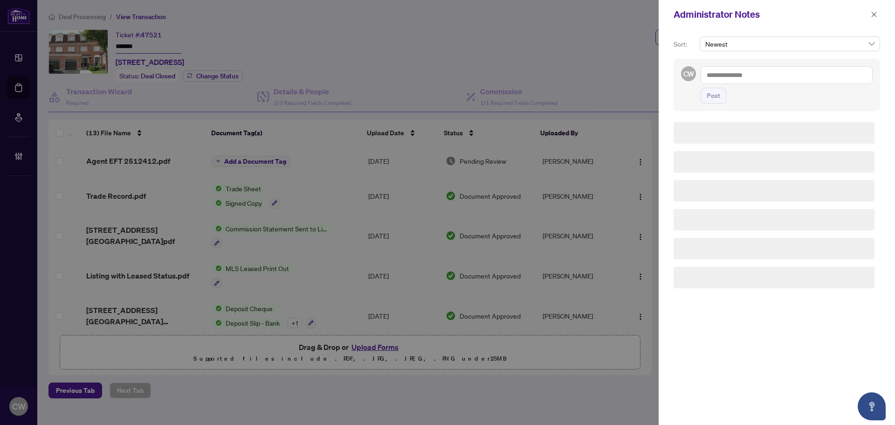
click at [762, 75] on textarea at bounding box center [787, 75] width 172 height 18
paste textarea "**********"
type textarea "**********"
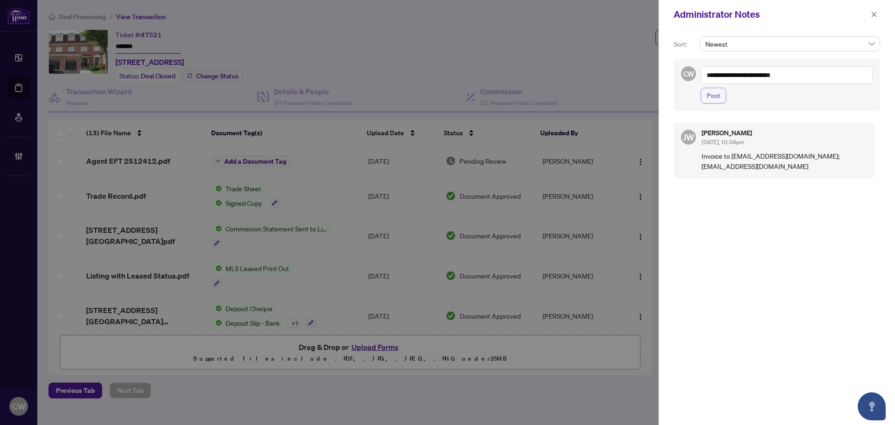
click at [717, 102] on span "Post" at bounding box center [714, 95] width 14 height 15
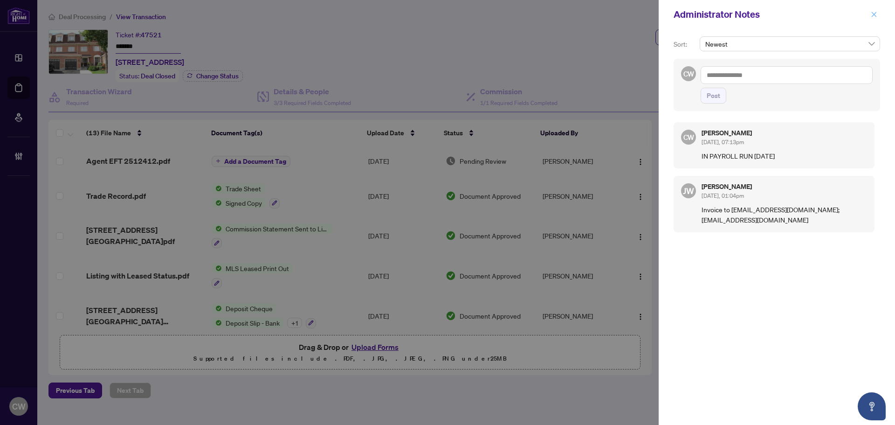
click at [876, 13] on icon "close" at bounding box center [874, 14] width 5 height 5
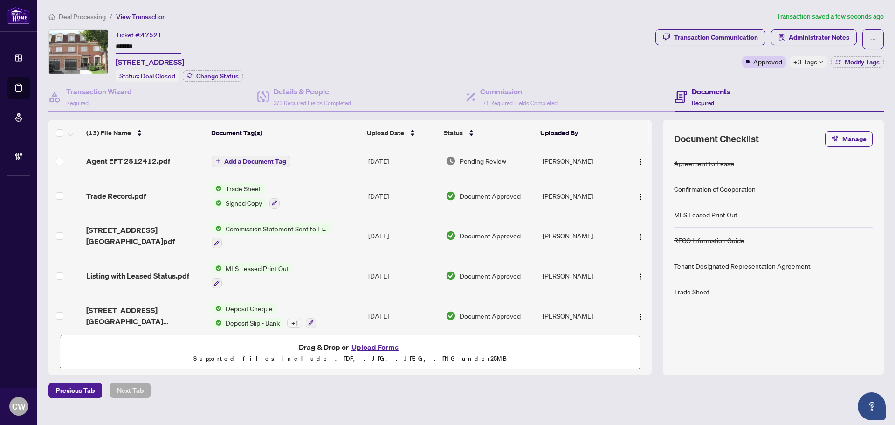
click at [0, 0] on link "Deal Processing" at bounding box center [0, 0] width 0 height 0
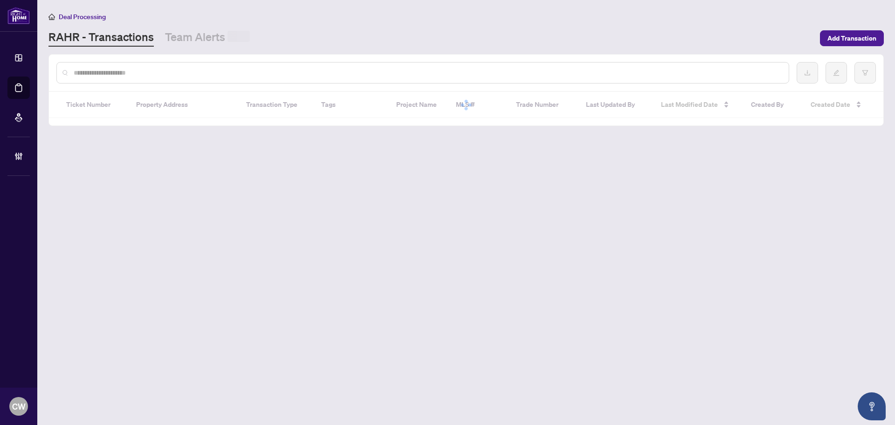
click at [156, 71] on input "text" at bounding box center [428, 73] width 708 height 10
paste input "*******"
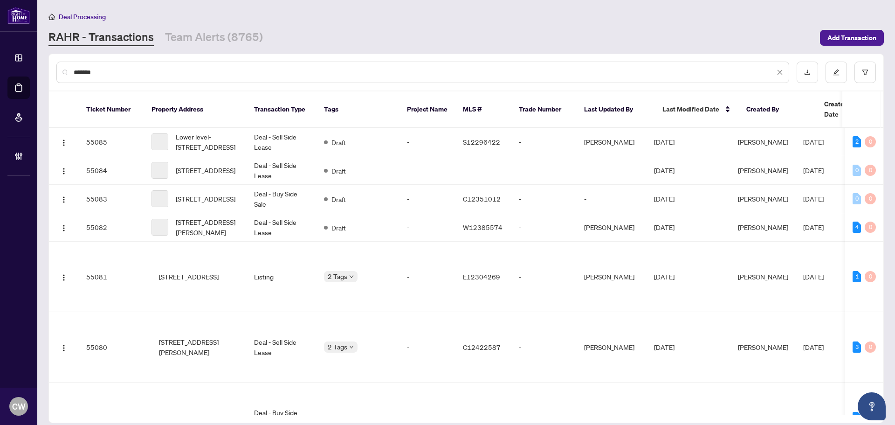
type input "*******"
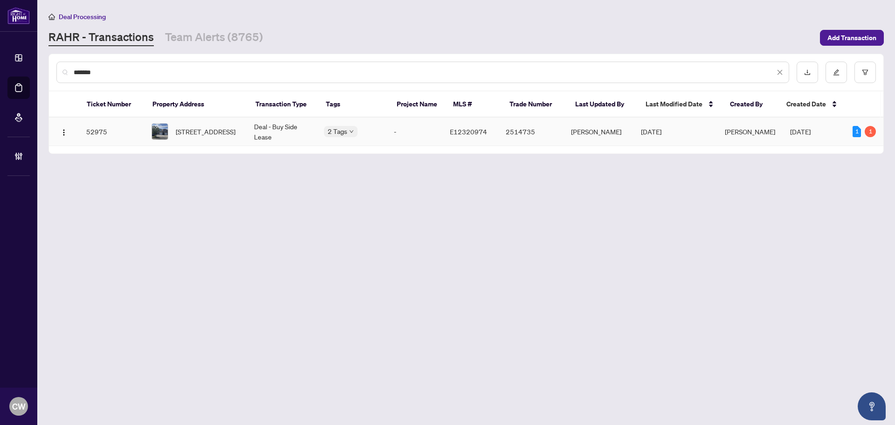
click at [204, 129] on span "[STREET_ADDRESS]" at bounding box center [206, 131] width 60 height 10
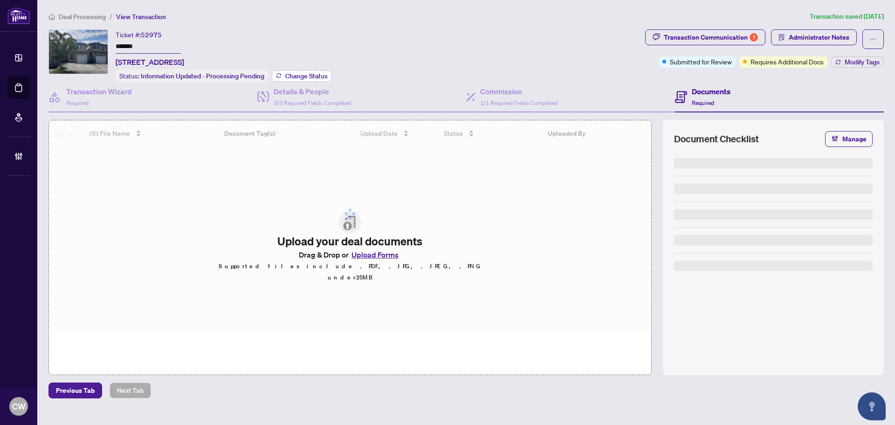
click at [301, 74] on span "Change Status" at bounding box center [306, 76] width 42 height 7
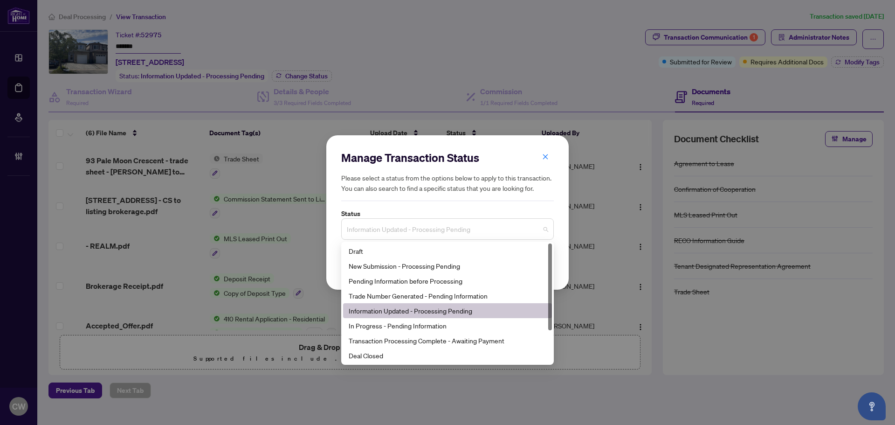
drag, startPoint x: 377, startPoint y: 231, endPoint x: 388, endPoint y: 298, distance: 67.7
click at [377, 234] on span "Information Updated - Processing Pending" at bounding box center [447, 229] width 201 height 18
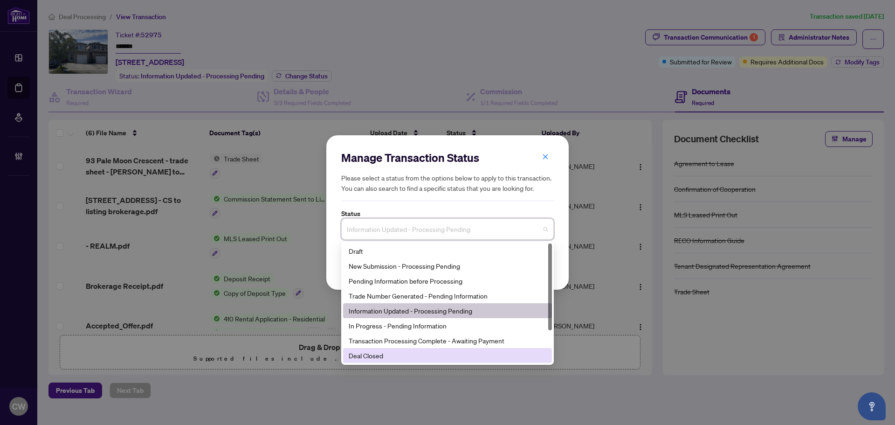
click at [383, 355] on div "Deal Closed" at bounding box center [448, 355] width 198 height 10
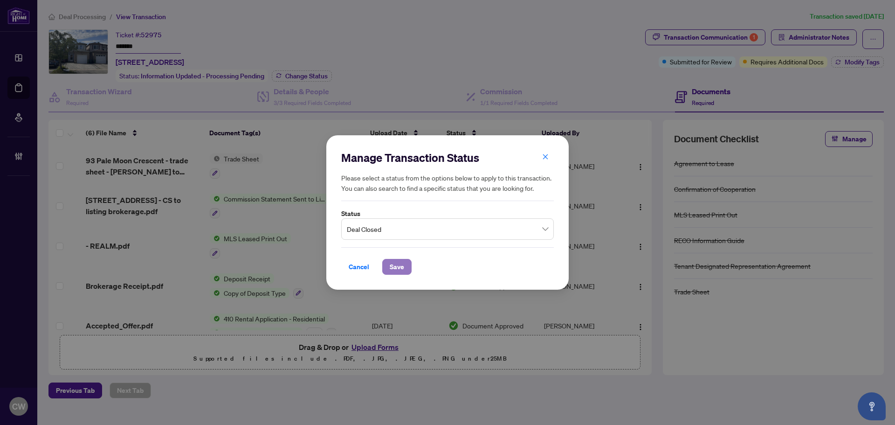
click at [398, 265] on span "Save" at bounding box center [397, 266] width 14 height 15
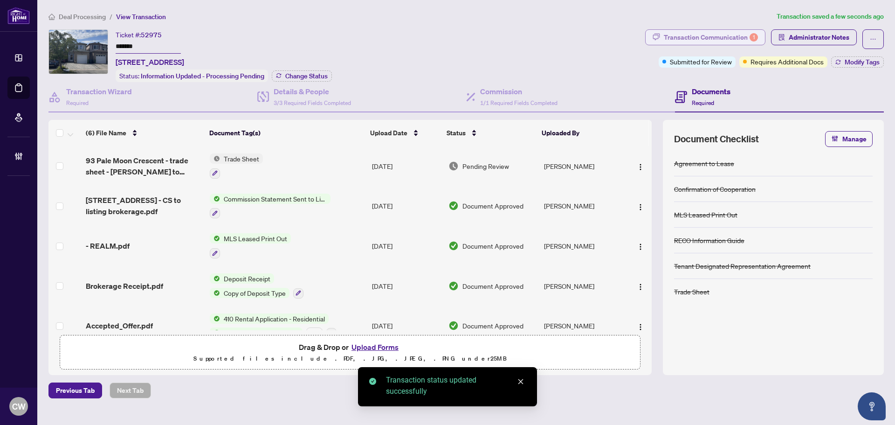
click at [732, 35] on div "Transaction Communication 1" at bounding box center [711, 37] width 94 height 15
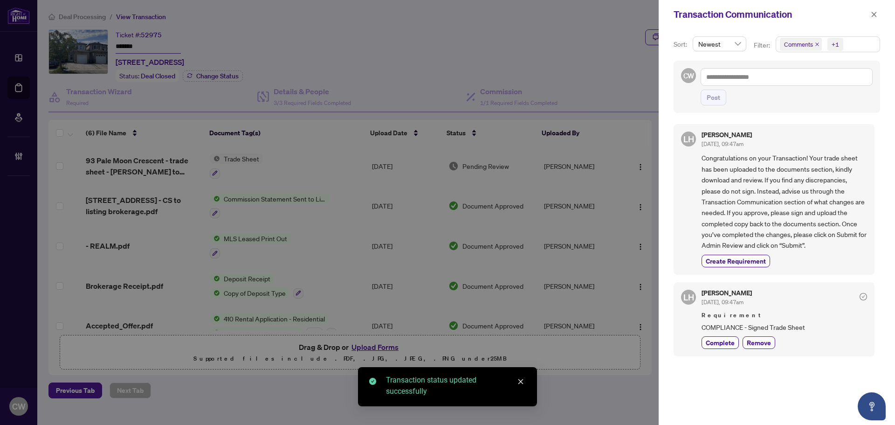
click at [818, 43] on icon "close" at bounding box center [818, 44] width 4 height 4
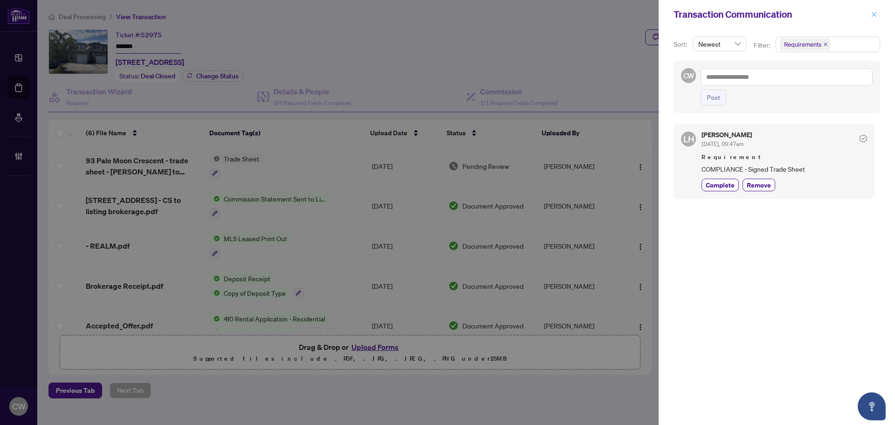
click at [875, 15] on icon "close" at bounding box center [874, 14] width 7 height 7
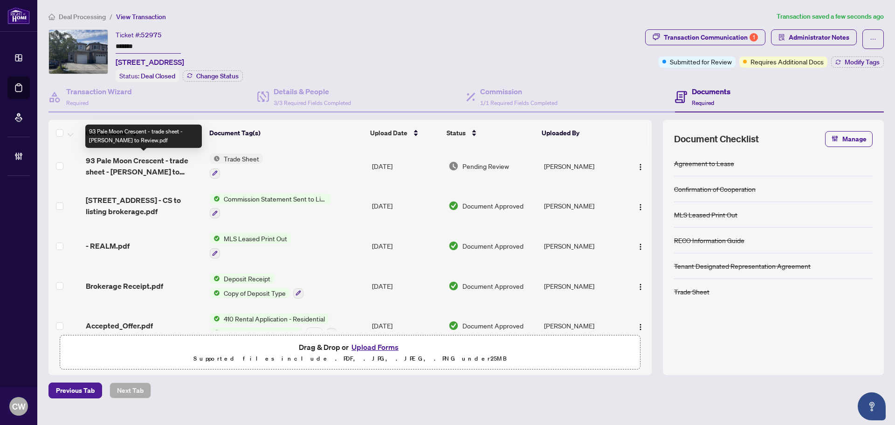
click at [151, 162] on span "93 Pale Moon Crescent - trade sheet - [PERSON_NAME] to Review.pdf" at bounding box center [144, 166] width 117 height 22
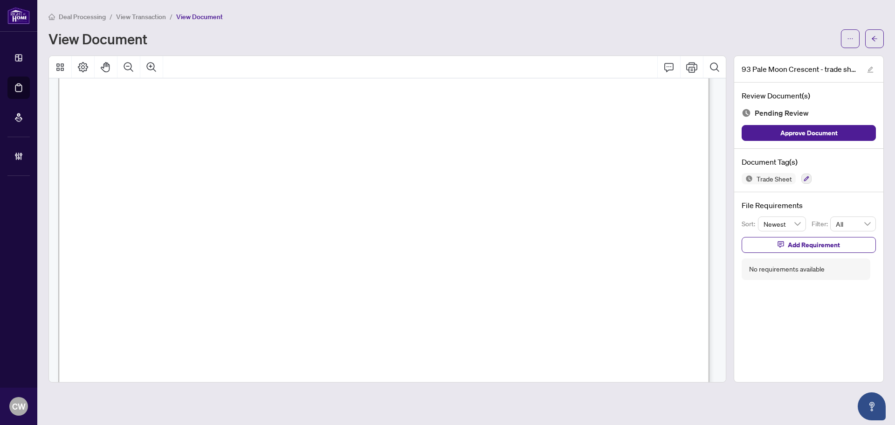
scroll to position [280, 0]
click at [873, 37] on icon "arrow-left" at bounding box center [875, 38] width 7 height 7
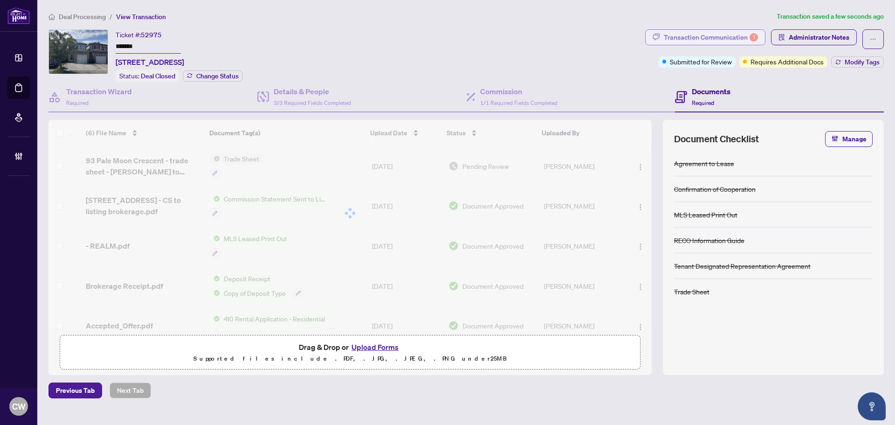
click at [741, 36] on div "Transaction Communication 1" at bounding box center [711, 37] width 94 height 15
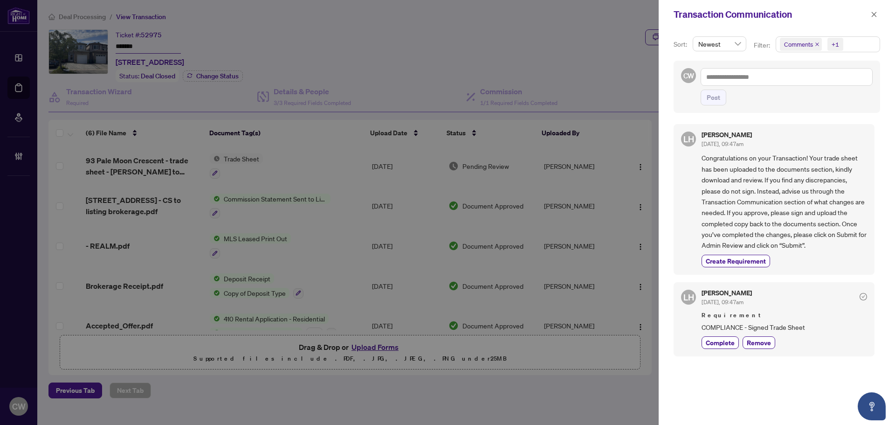
click at [816, 41] on span "Comments" at bounding box center [801, 44] width 42 height 13
click at [786, 79] on div "Comments" at bounding box center [828, 82] width 92 height 11
click at [786, 82] on span "Select Comments" at bounding box center [785, 82] width 7 height 7
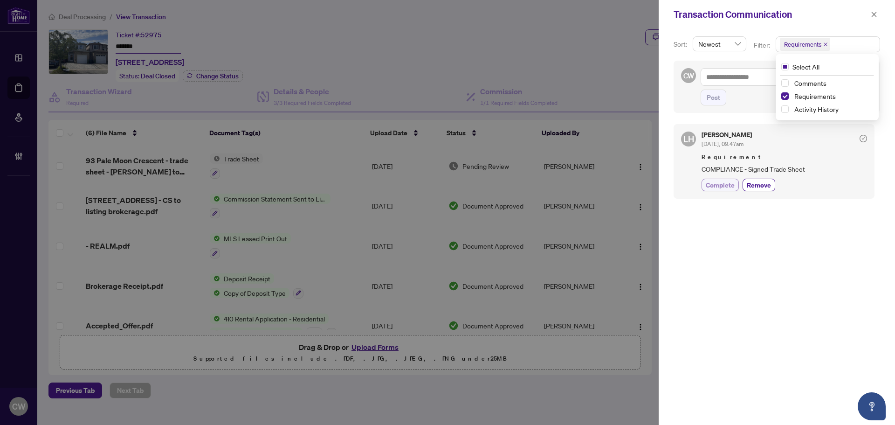
click at [729, 190] on button "Complete" at bounding box center [720, 185] width 37 height 13
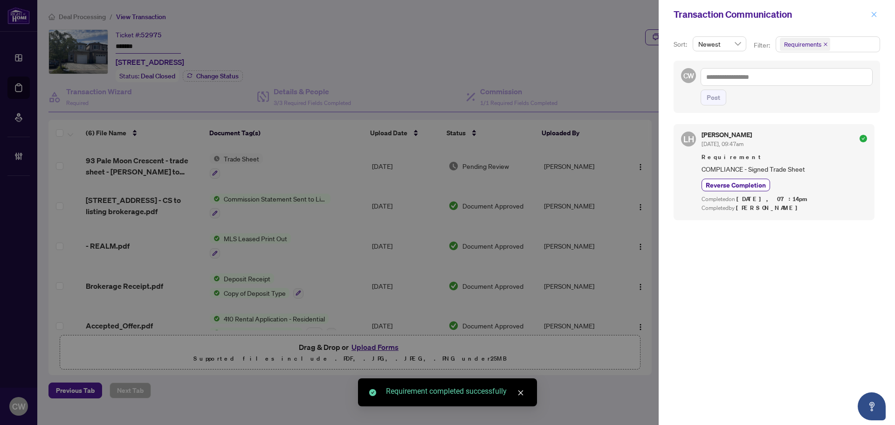
click at [875, 15] on icon "close" at bounding box center [874, 14] width 7 height 7
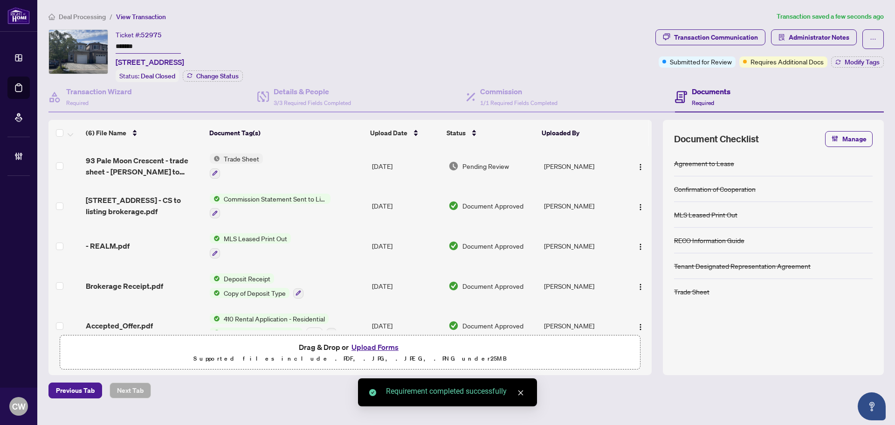
click at [845, 55] on div "Transaction Communication Administrator Notes Submitted for Review Requires Add…" at bounding box center [770, 48] width 229 height 38
click at [858, 61] on span "Modify Tags" at bounding box center [862, 62] width 35 height 7
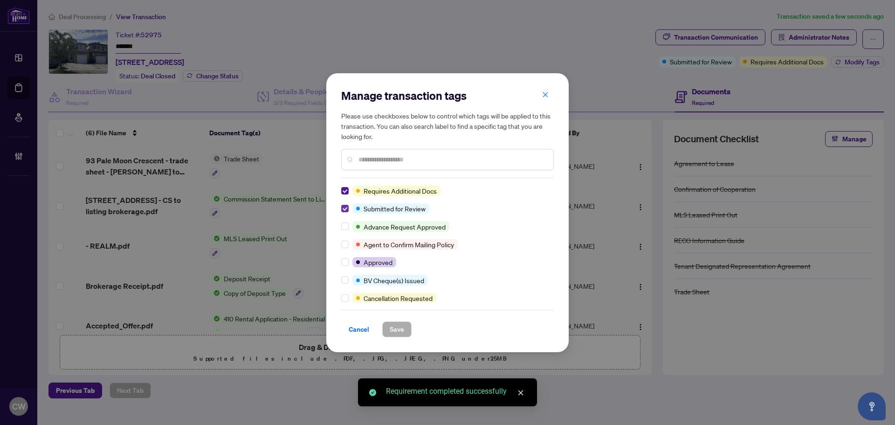
click at [345, 196] on div "Requires Additional Docs Submitted for Review Advance Request Approved Agent to…" at bounding box center [447, 244] width 213 height 117
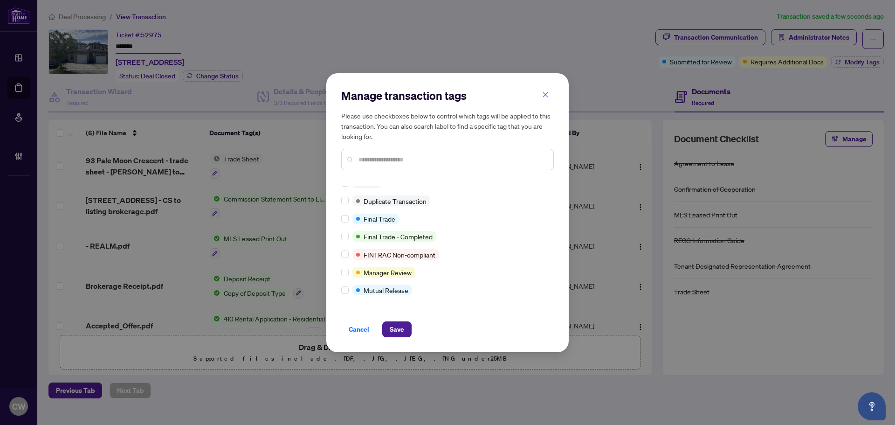
scroll to position [8, 0]
click at [394, 320] on div "Cancel Save" at bounding box center [447, 324] width 213 height 28
click at [398, 333] on span "Save" at bounding box center [397, 329] width 14 height 15
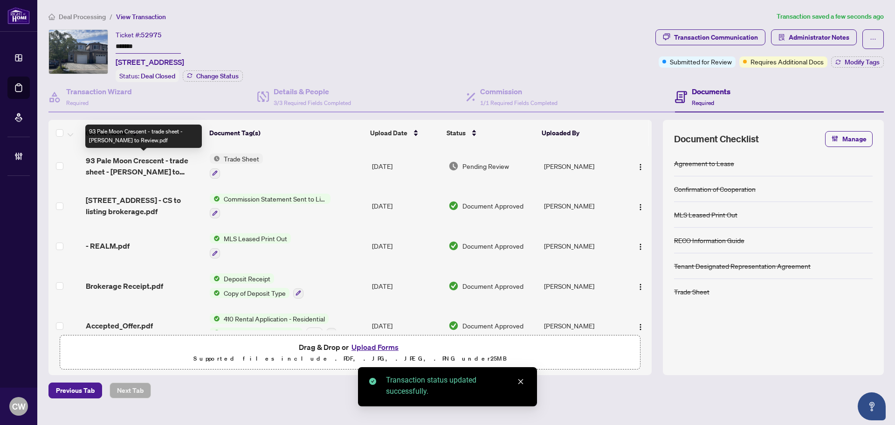
click at [146, 165] on span "93 Pale Moon Crescent - trade sheet - [PERSON_NAME] to Review.pdf" at bounding box center [144, 166] width 117 height 22
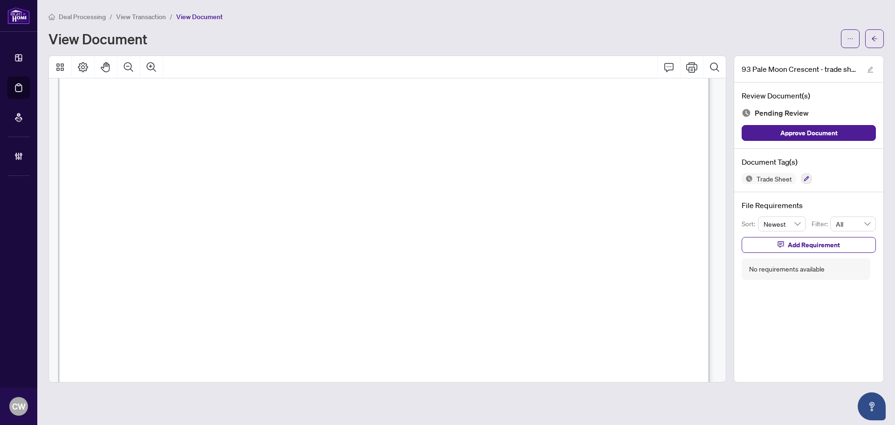
scroll to position [326, 0]
click at [873, 39] on icon "arrow-left" at bounding box center [875, 38] width 7 height 7
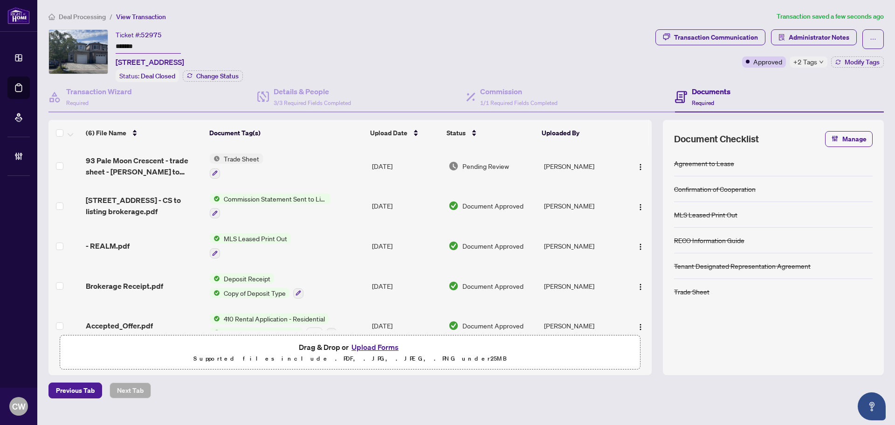
click at [379, 350] on button "Upload Forms" at bounding box center [375, 347] width 53 height 12
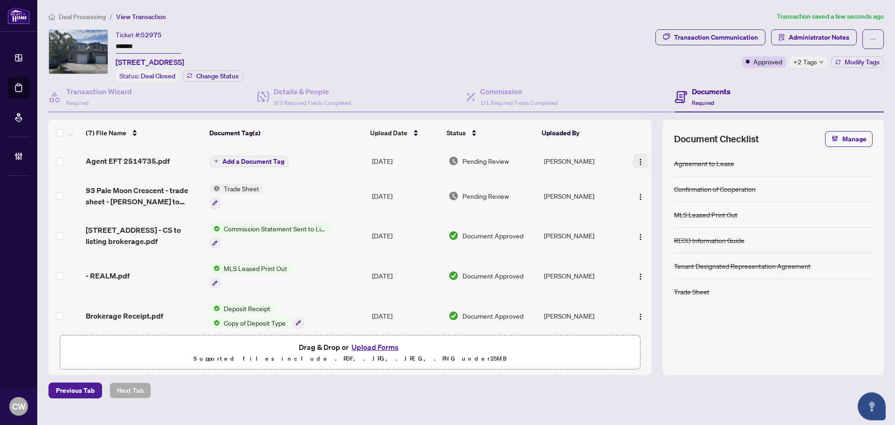
click at [640, 158] on img "button" at bounding box center [640, 161] width 7 height 7
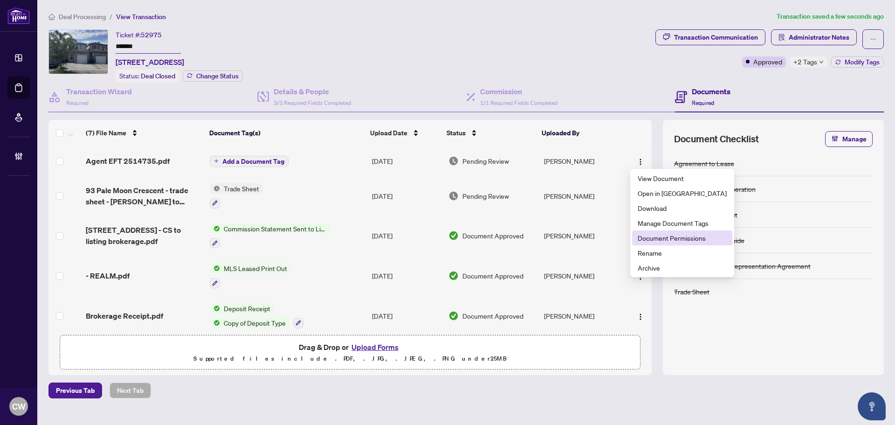
click at [660, 238] on span "Document Permissions" at bounding box center [682, 238] width 89 height 10
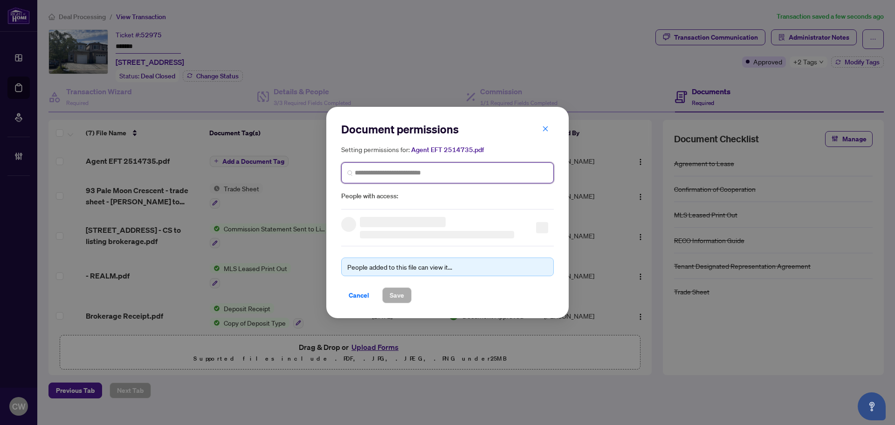
paste input "**********"
click at [476, 174] on input "search" at bounding box center [451, 173] width 193 height 10
type input "**********"
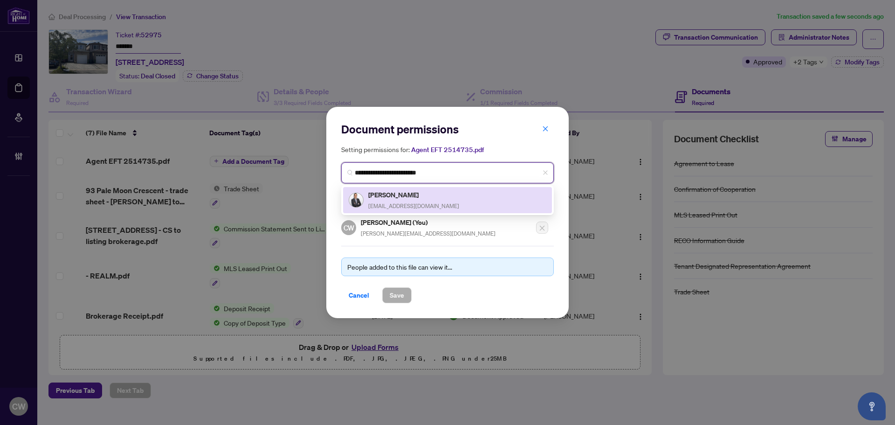
click at [398, 197] on h5 "[PERSON_NAME]" at bounding box center [413, 194] width 91 height 11
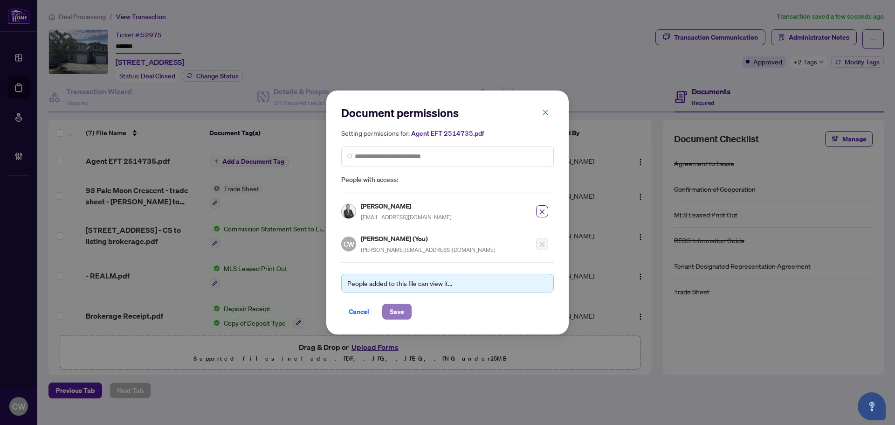
click at [398, 312] on span "Save" at bounding box center [397, 311] width 14 height 15
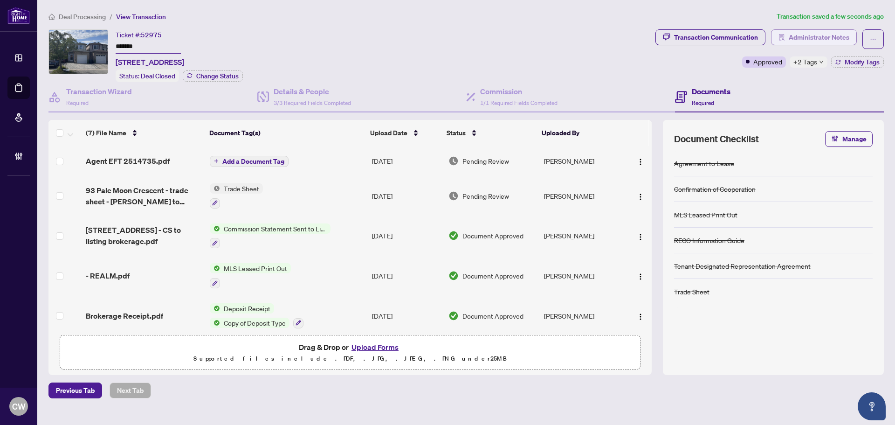
click at [834, 32] on button "Administrator Notes" at bounding box center [814, 37] width 86 height 16
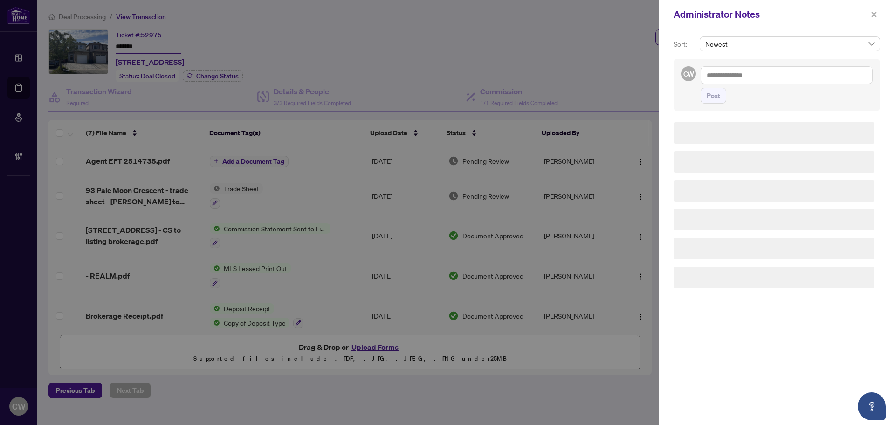
click at [836, 35] on div "Sort: Newest CW Post" at bounding box center [777, 227] width 236 height 396
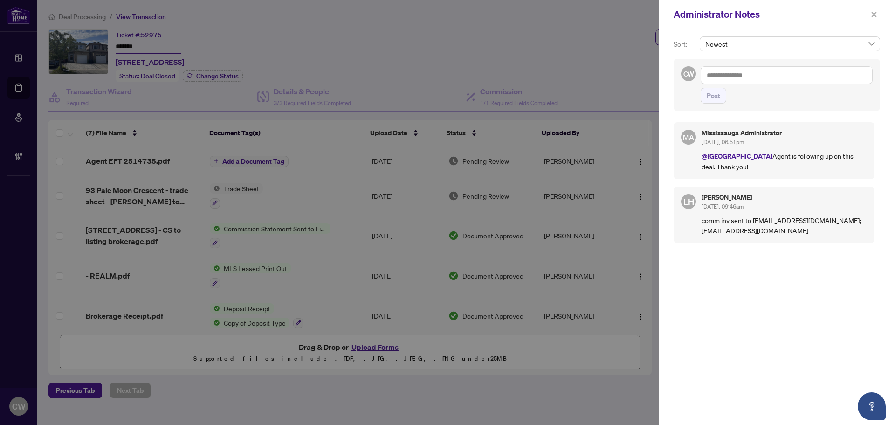
click at [765, 75] on textarea at bounding box center [787, 75] width 172 height 18
paste textarea "**********"
type textarea "**********"
click at [713, 97] on span "Post" at bounding box center [714, 95] width 14 height 15
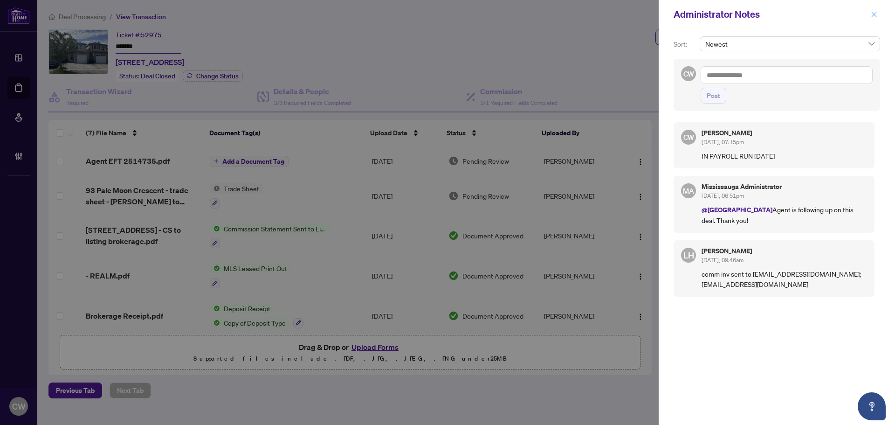
click at [876, 16] on icon "close" at bounding box center [874, 14] width 5 height 5
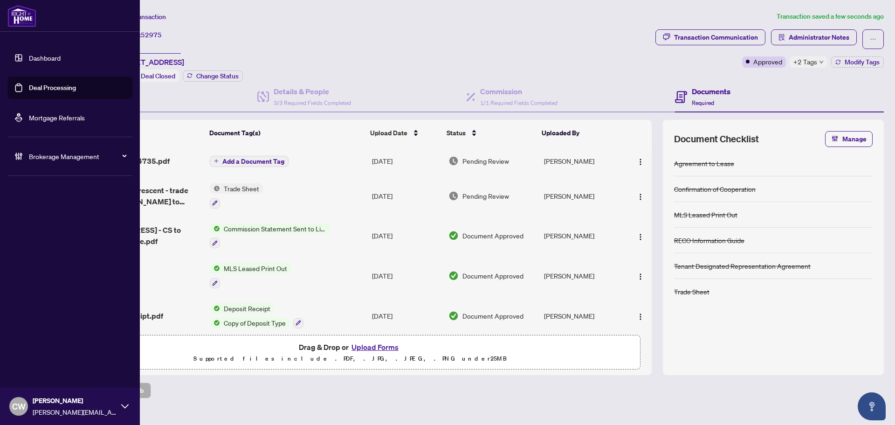
click at [29, 84] on link "Deal Processing" at bounding box center [52, 87] width 47 height 8
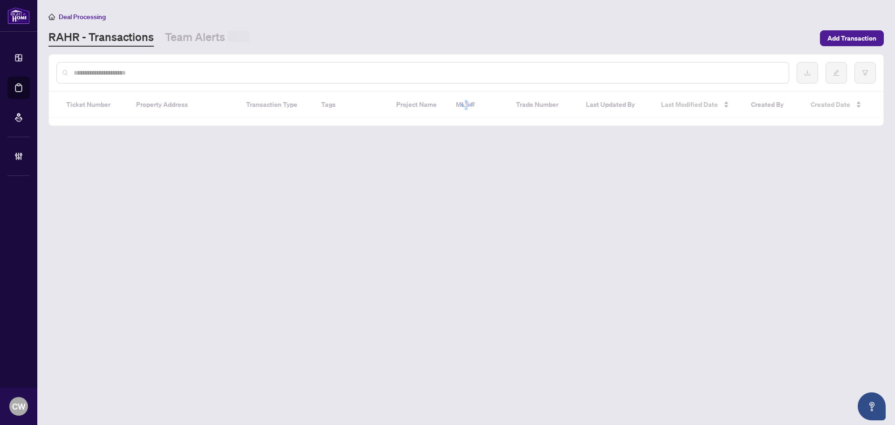
click at [204, 69] on input "text" at bounding box center [428, 73] width 708 height 10
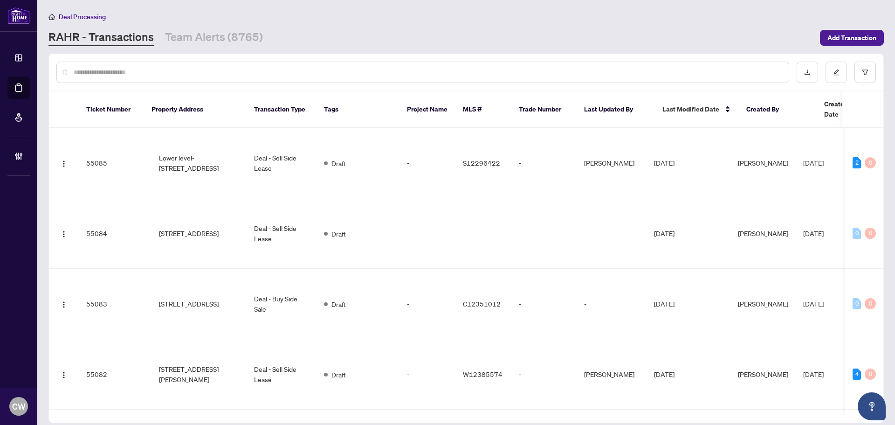
paste input "*******"
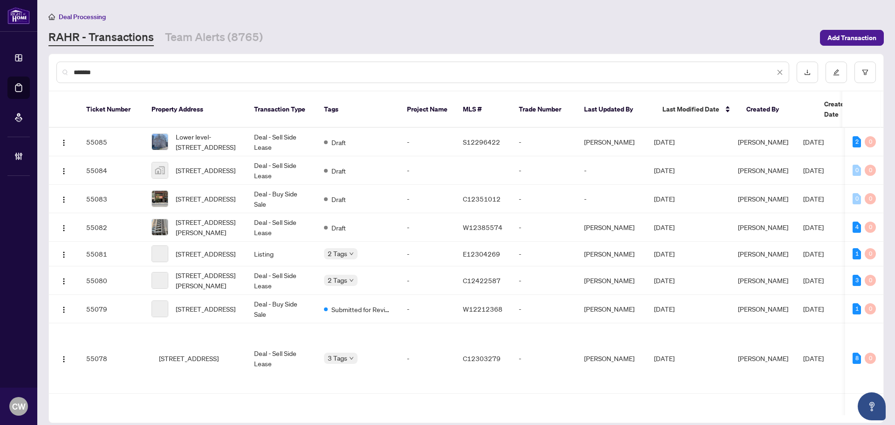
type input "*******"
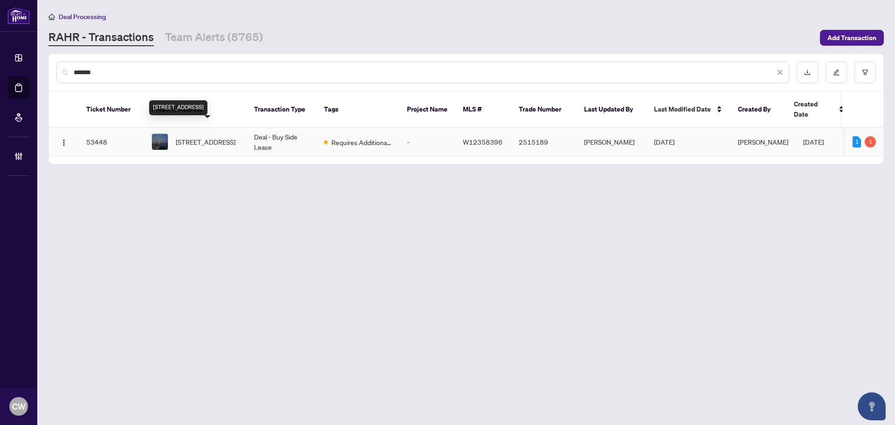
click at [202, 137] on span "[STREET_ADDRESS]" at bounding box center [206, 142] width 60 height 10
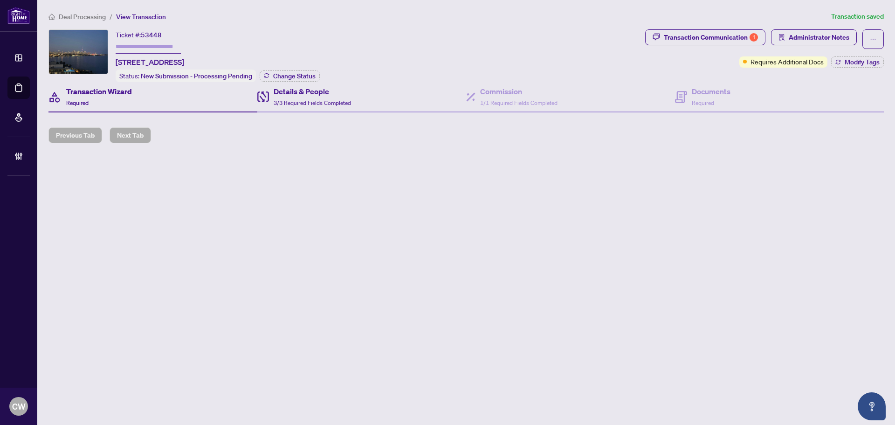
type input "*******"
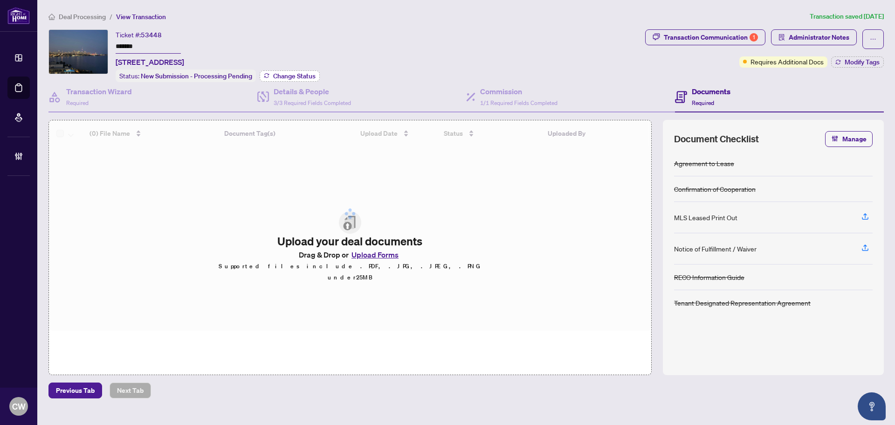
click at [293, 75] on span "Change Status" at bounding box center [294, 76] width 42 height 7
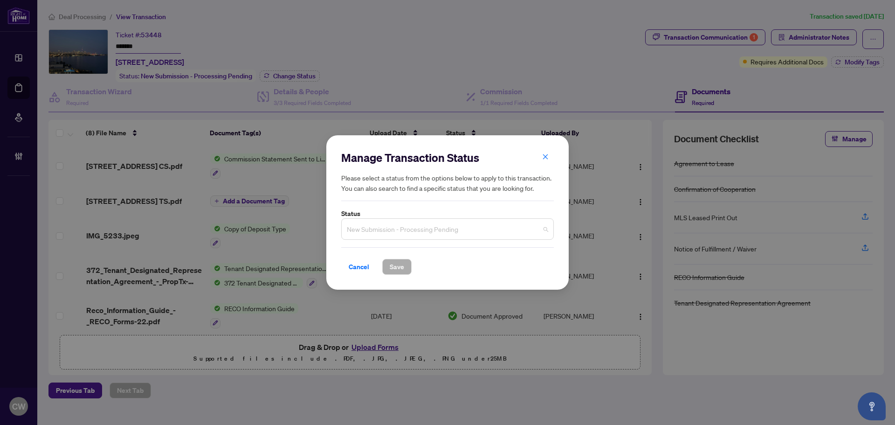
click at [379, 232] on span "New Submission - Processing Pending" at bounding box center [447, 229] width 201 height 18
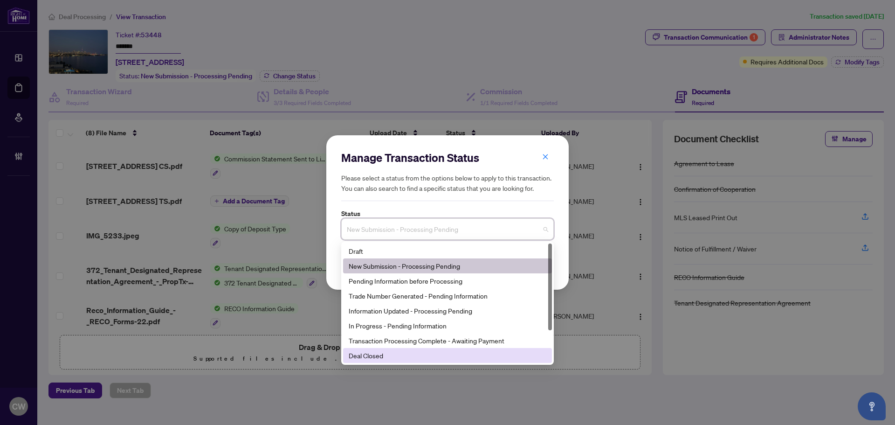
click at [384, 359] on div "Deal Closed" at bounding box center [448, 355] width 198 height 10
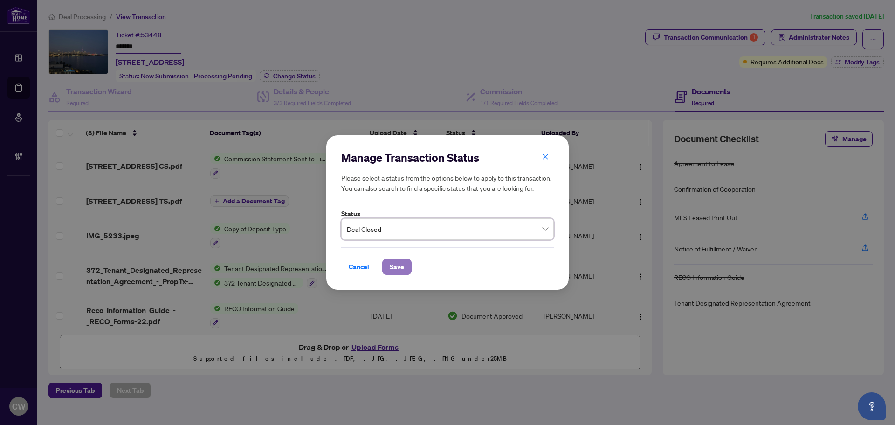
click at [393, 264] on span "Save" at bounding box center [397, 266] width 14 height 15
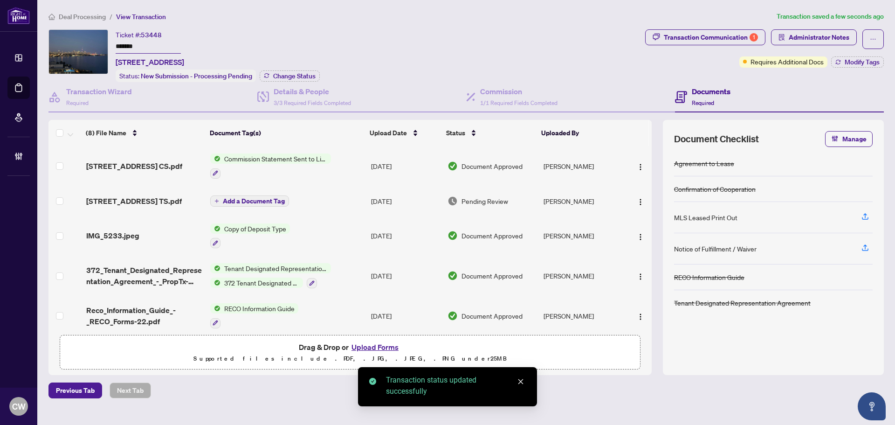
click at [742, 38] on div "Transaction Communication 1" at bounding box center [711, 37] width 94 height 15
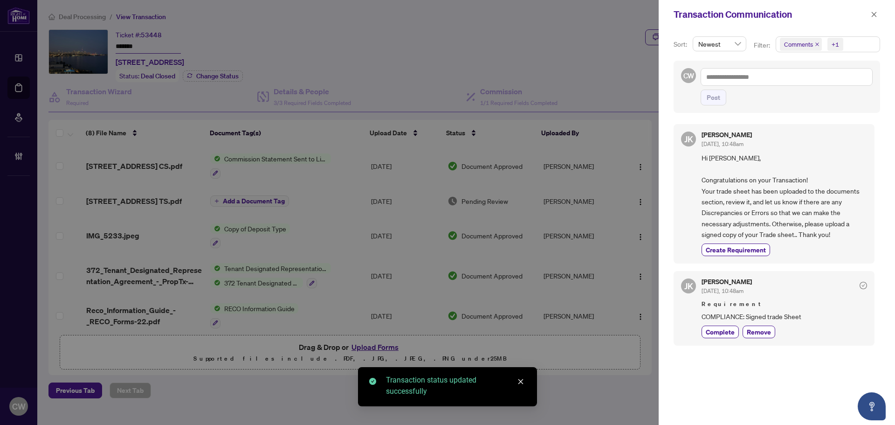
click at [816, 43] on icon "close" at bounding box center [817, 44] width 5 height 5
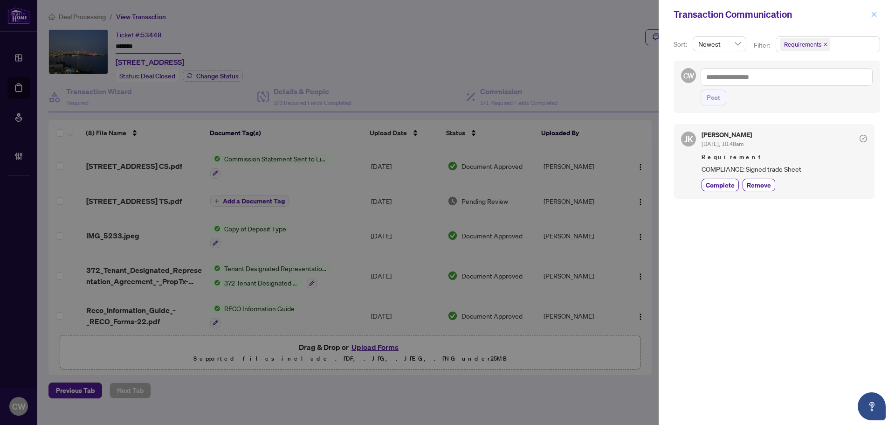
click at [873, 11] on span "button" at bounding box center [874, 14] width 7 height 15
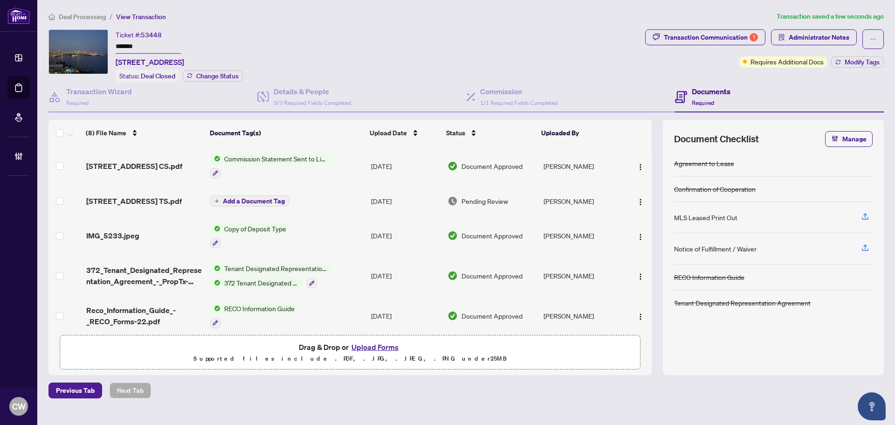
click at [173, 201] on span "[STREET_ADDRESS] TS.pdf" at bounding box center [134, 200] width 96 height 11
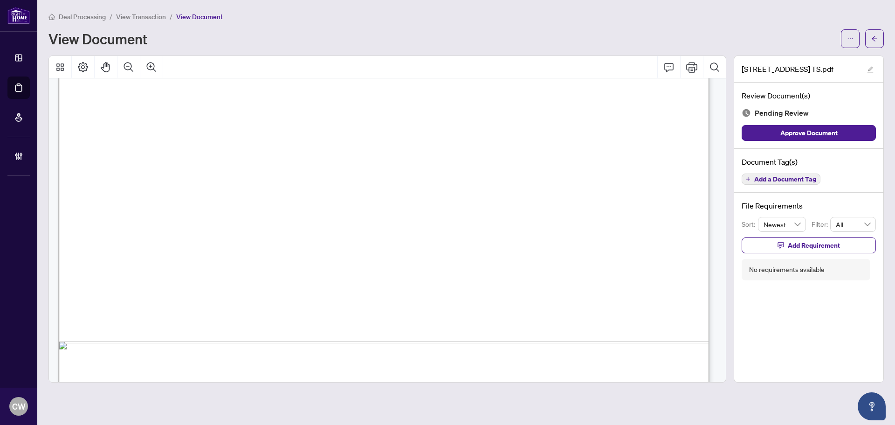
scroll to position [558, 0]
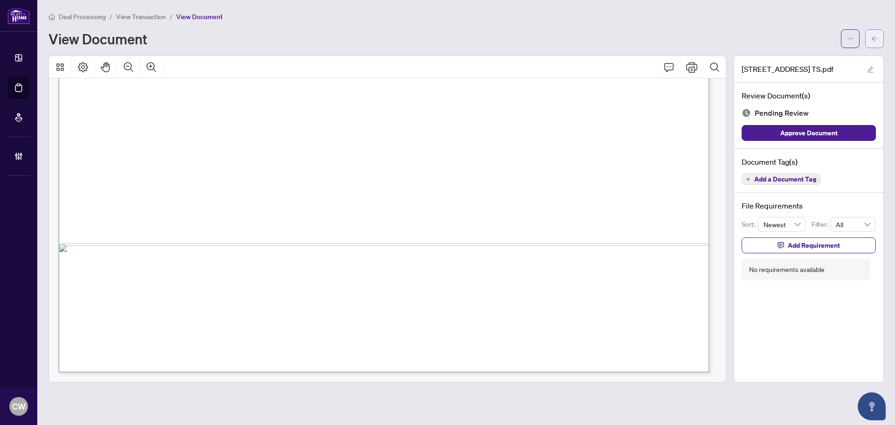
click at [870, 40] on button "button" at bounding box center [875, 38] width 19 height 19
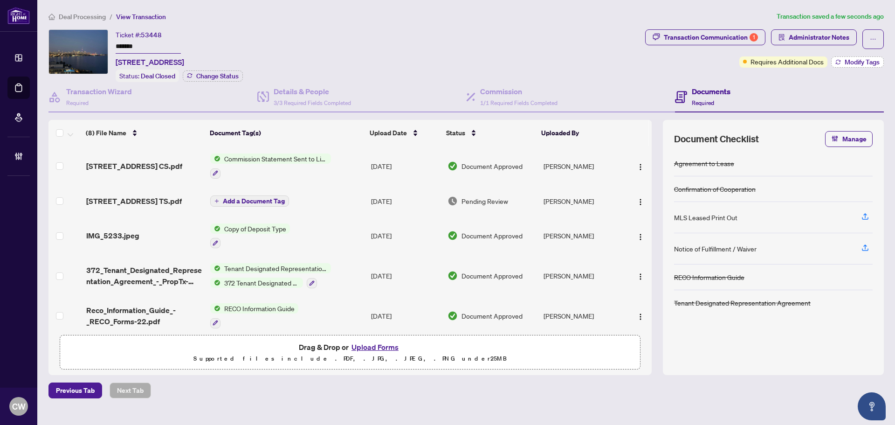
click at [867, 64] on span "Modify Tags" at bounding box center [862, 62] width 35 height 7
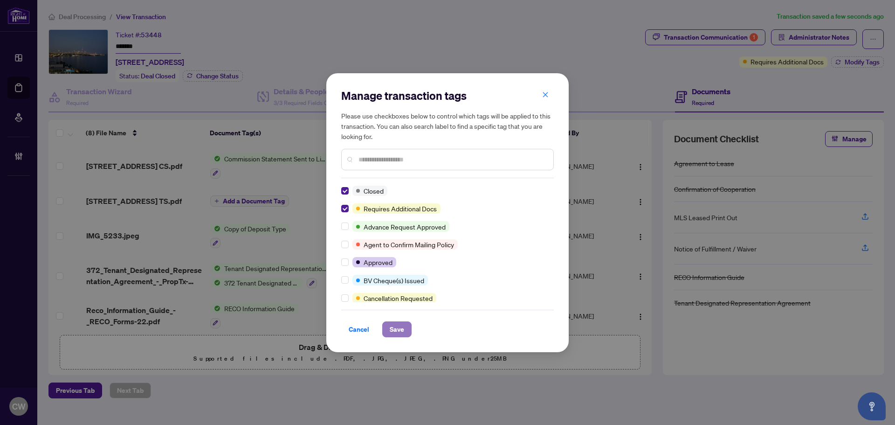
click at [399, 332] on span "Save" at bounding box center [397, 329] width 14 height 15
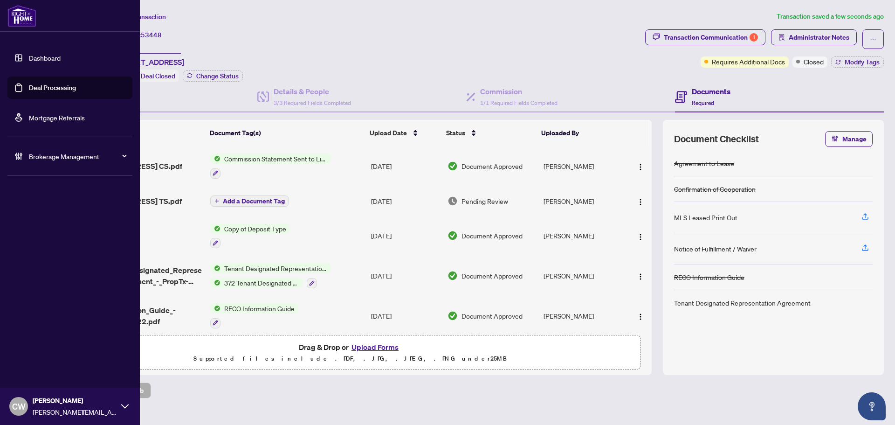
click at [34, 85] on link "Deal Processing" at bounding box center [52, 87] width 47 height 8
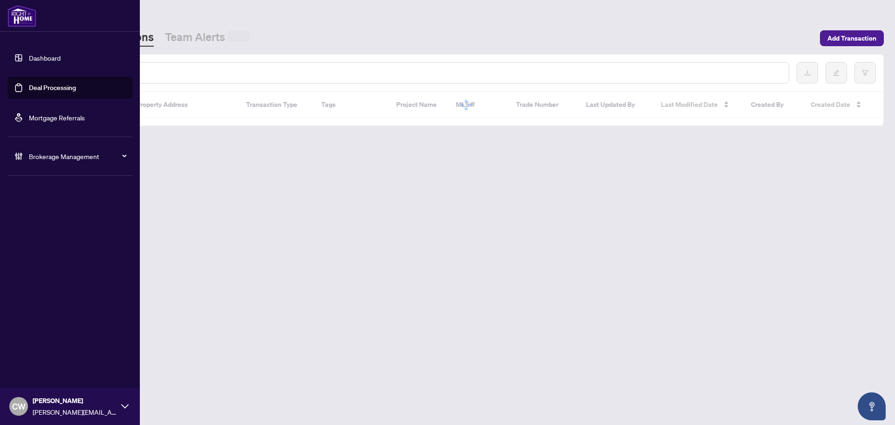
click at [164, 73] on input "text" at bounding box center [428, 73] width 708 height 10
paste input "*******"
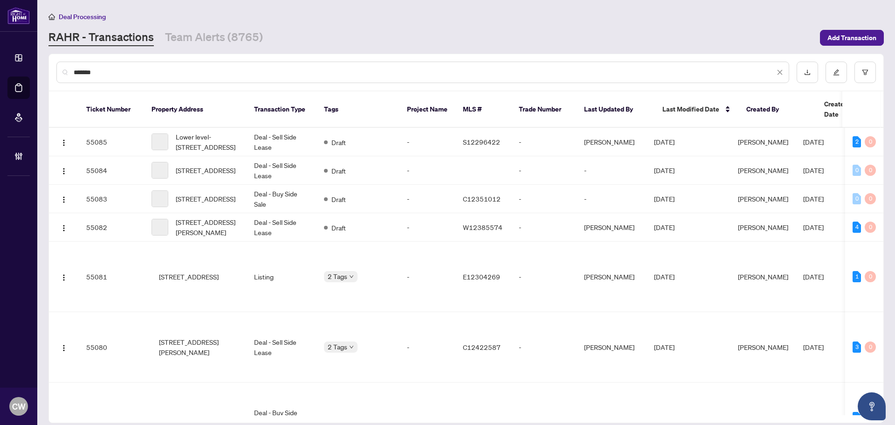
type input "*******"
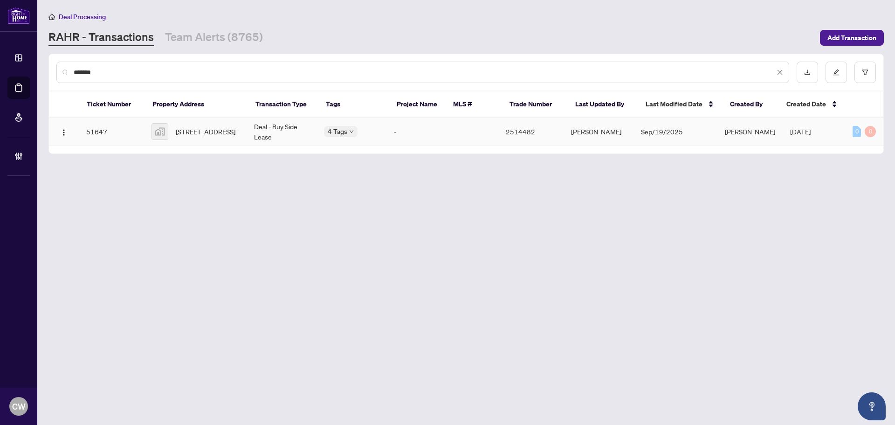
click at [185, 136] on span "[STREET_ADDRESS]" at bounding box center [206, 131] width 60 height 10
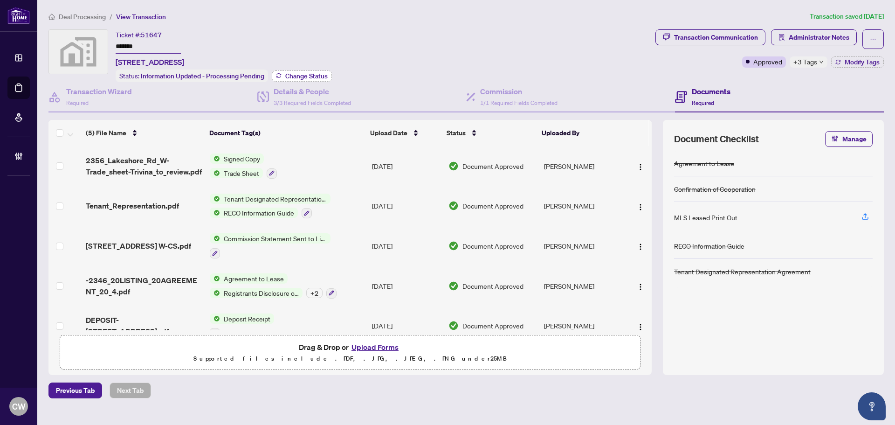
drag, startPoint x: 311, startPoint y: 71, endPoint x: 323, endPoint y: 71, distance: 12.1
click at [323, 73] on span "Change Status" at bounding box center [306, 76] width 42 height 7
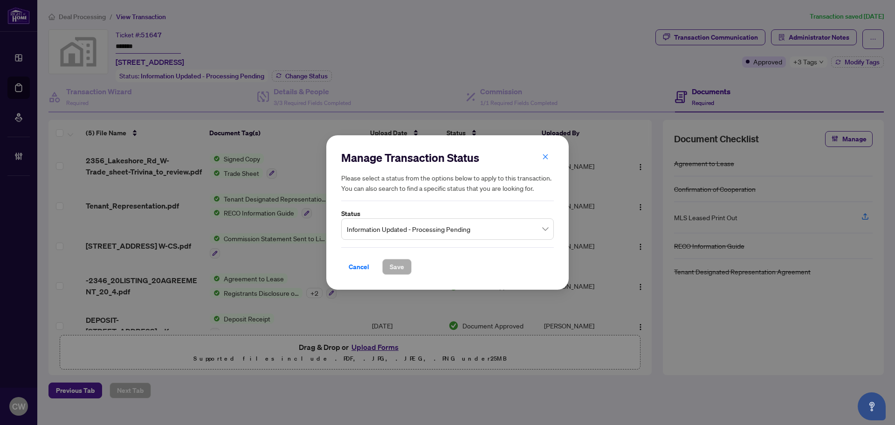
click at [430, 231] on span "Information Updated - Processing Pending" at bounding box center [447, 229] width 201 height 18
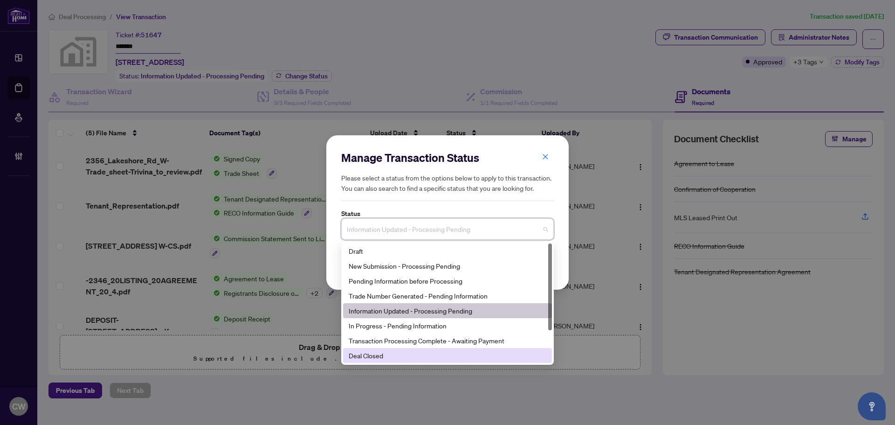
click at [390, 356] on div "Deal Closed" at bounding box center [448, 355] width 198 height 10
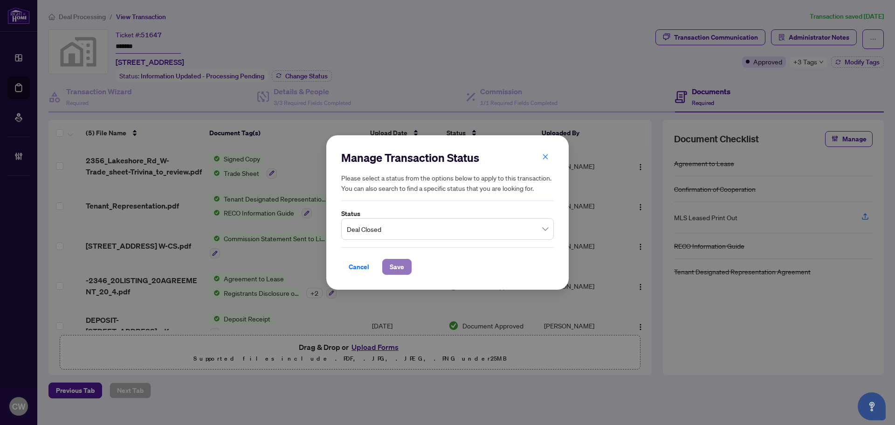
click at [394, 267] on span "Save" at bounding box center [397, 266] width 14 height 15
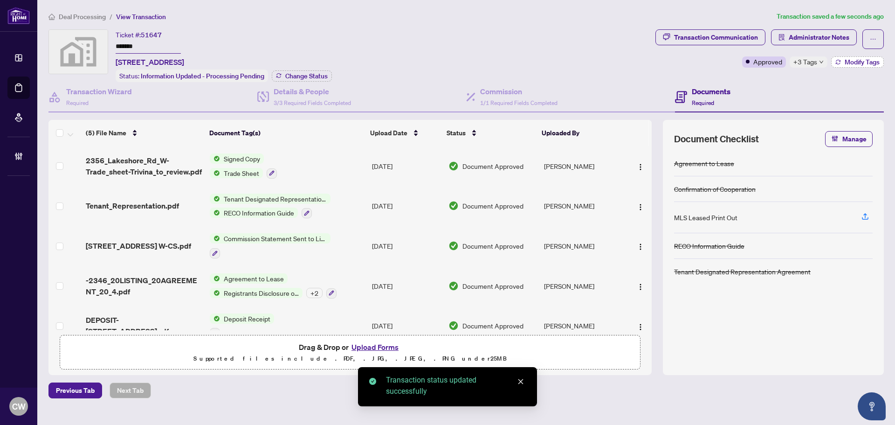
click at [860, 63] on span "Modify Tags" at bounding box center [862, 62] width 35 height 7
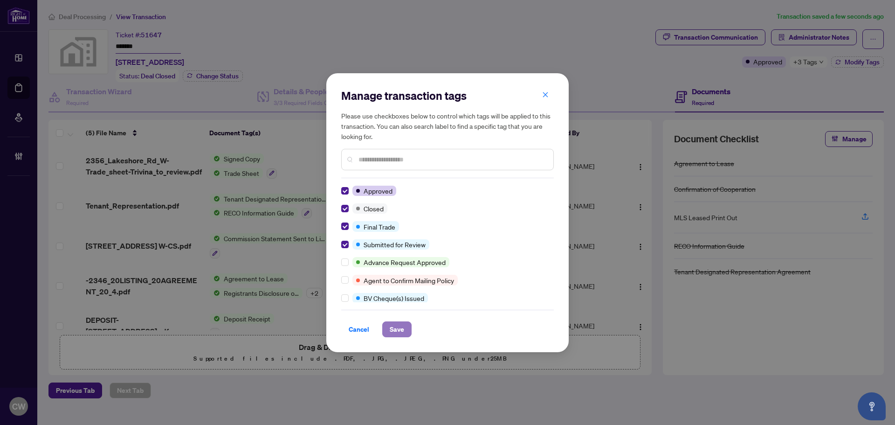
click at [395, 330] on span "Save" at bounding box center [397, 329] width 14 height 15
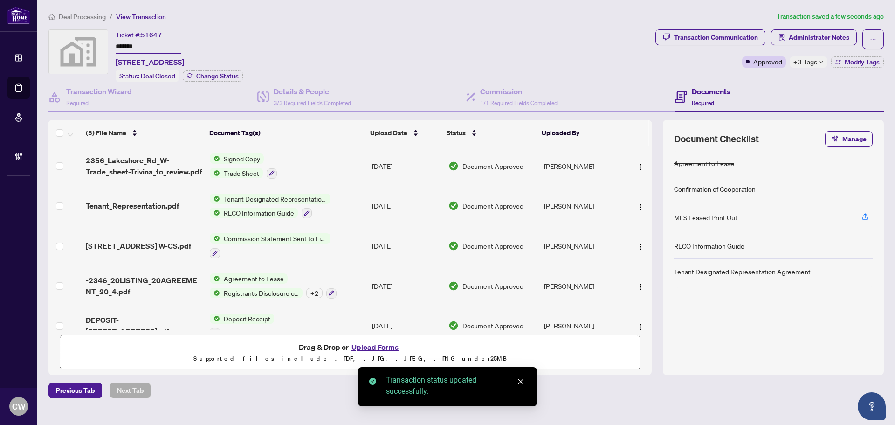
click at [144, 165] on span "2356_Lakeshore_Rd_W-Trade_sheet-Trivina_to_review.pdf" at bounding box center [144, 166] width 117 height 22
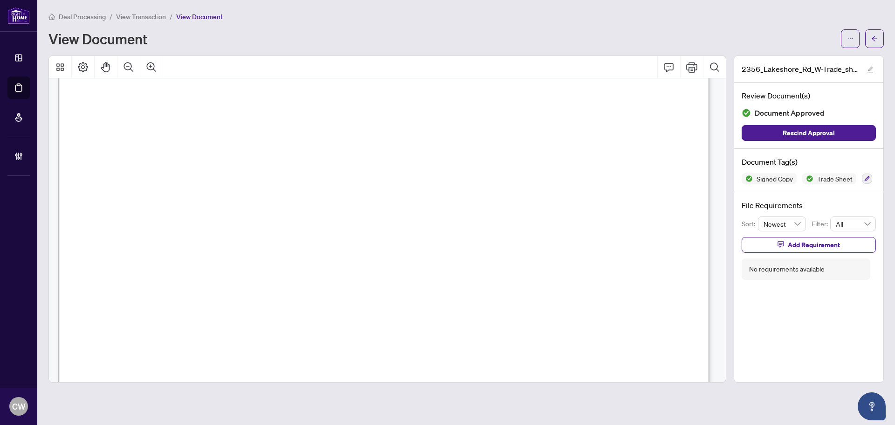
scroll to position [326, 0]
click at [881, 34] on button "button" at bounding box center [875, 38] width 19 height 19
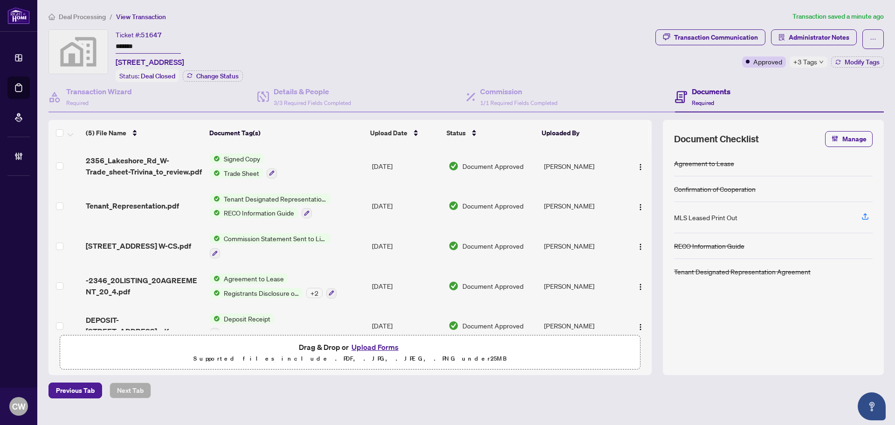
click at [383, 343] on button "Upload Forms" at bounding box center [375, 347] width 53 height 12
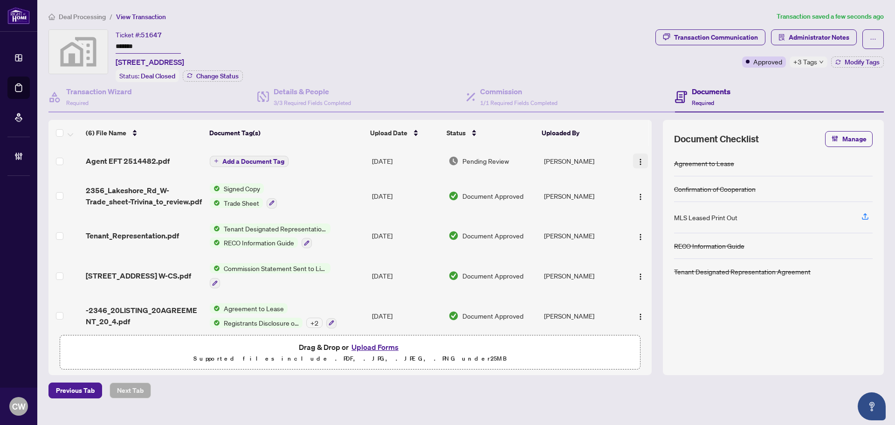
click at [637, 159] on img "button" at bounding box center [640, 161] width 7 height 7
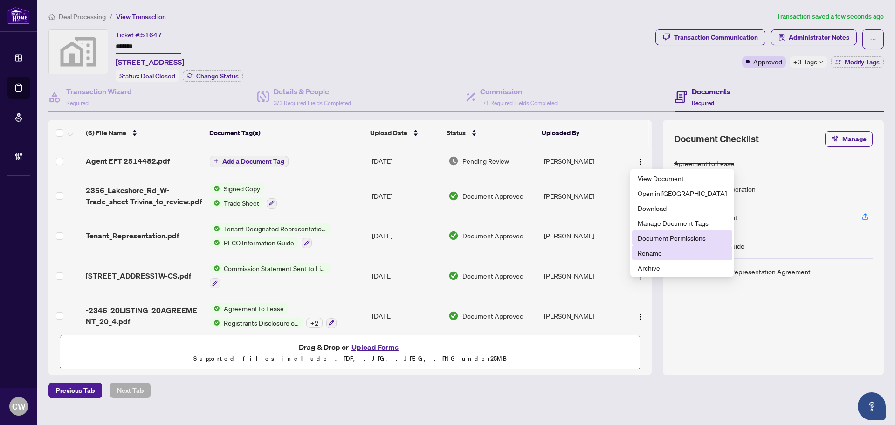
click at [650, 241] on span "Document Permissions" at bounding box center [682, 238] width 89 height 10
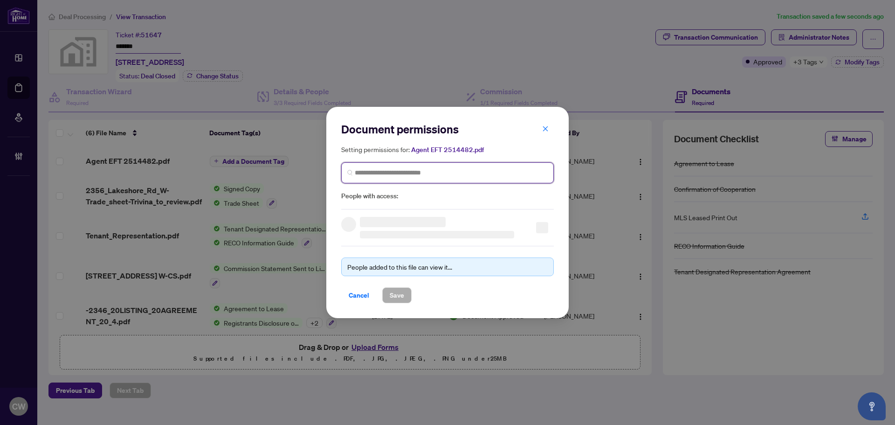
paste input "**********"
click at [497, 177] on input "search" at bounding box center [451, 173] width 193 height 10
type input "**********"
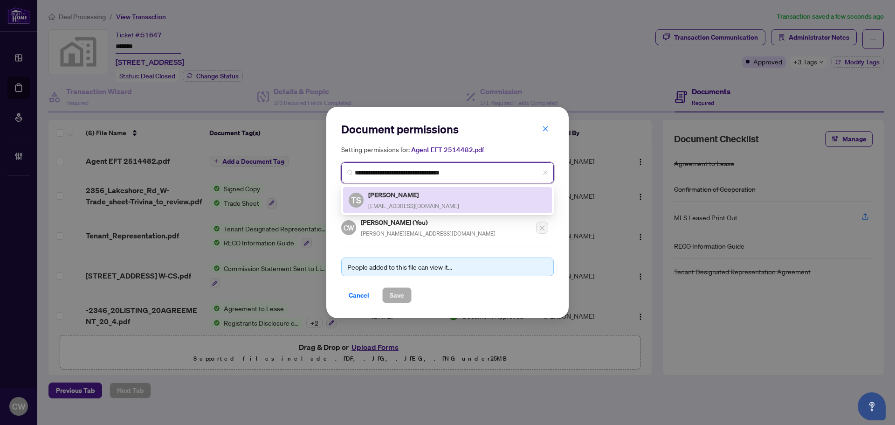
click at [396, 205] on span "[EMAIL_ADDRESS][DOMAIN_NAME]" at bounding box center [413, 205] width 91 height 7
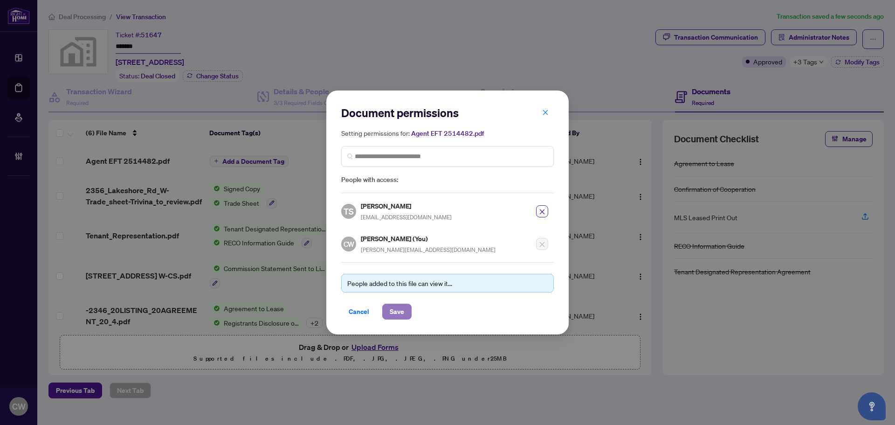
click at [399, 310] on span "Save" at bounding box center [397, 311] width 14 height 15
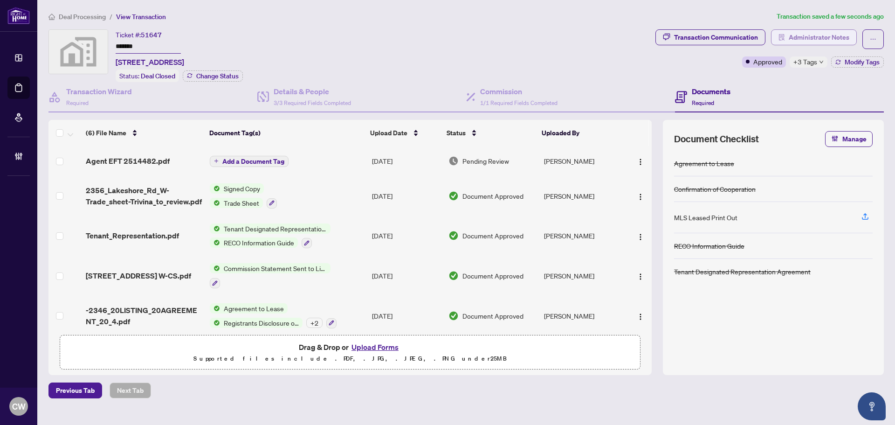
click at [822, 32] on span "Administrator Notes" at bounding box center [819, 37] width 61 height 15
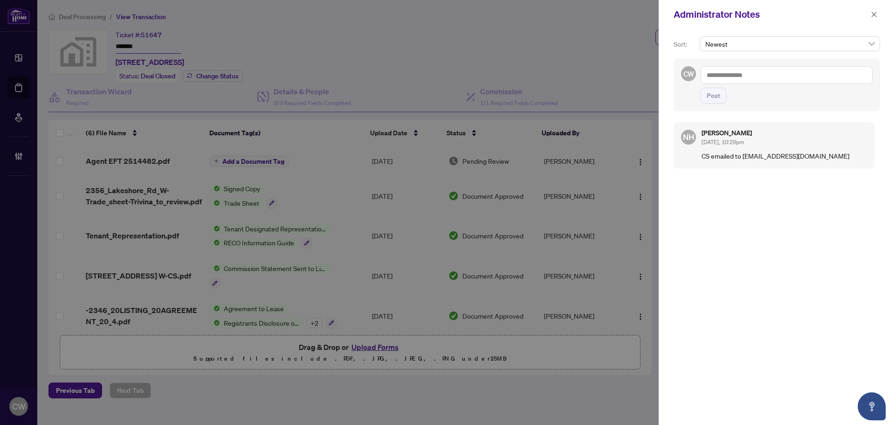
paste textarea "**********"
drag, startPoint x: 734, startPoint y: 78, endPoint x: 739, endPoint y: 101, distance: 23.9
click at [734, 78] on textarea at bounding box center [787, 75] width 172 height 18
type textarea "**********"
click at [717, 97] on span "Post" at bounding box center [714, 95] width 14 height 15
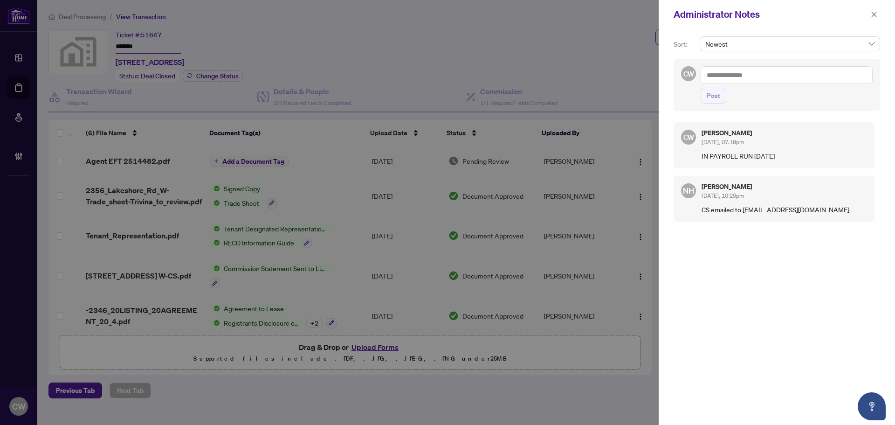
drag, startPoint x: 880, startPoint y: 14, endPoint x: 510, endPoint y: 5, distance: 370.4
click at [880, 14] on div "Administrator Notes" at bounding box center [777, 14] width 236 height 29
click at [878, 13] on button "button" at bounding box center [874, 14] width 12 height 11
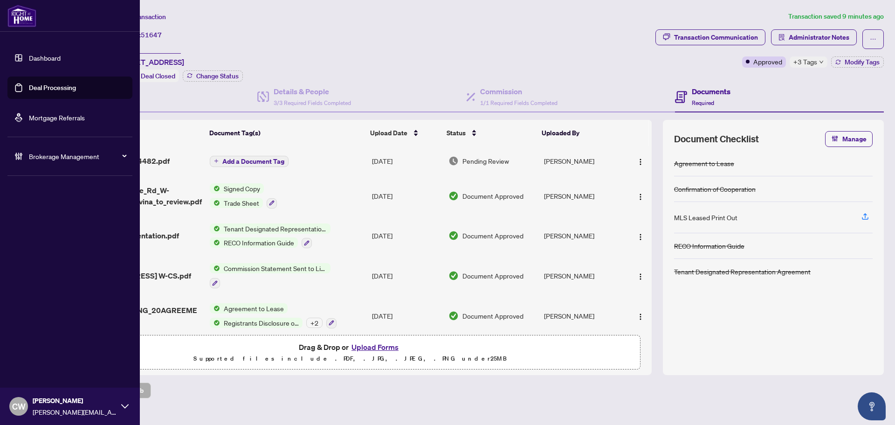
click at [29, 88] on link "Deal Processing" at bounding box center [52, 87] width 47 height 8
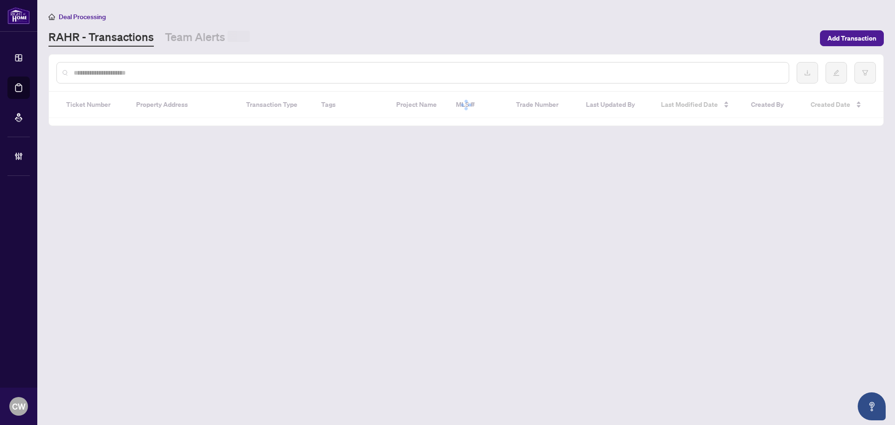
click at [149, 71] on input "text" at bounding box center [428, 73] width 708 height 10
paste input "*******"
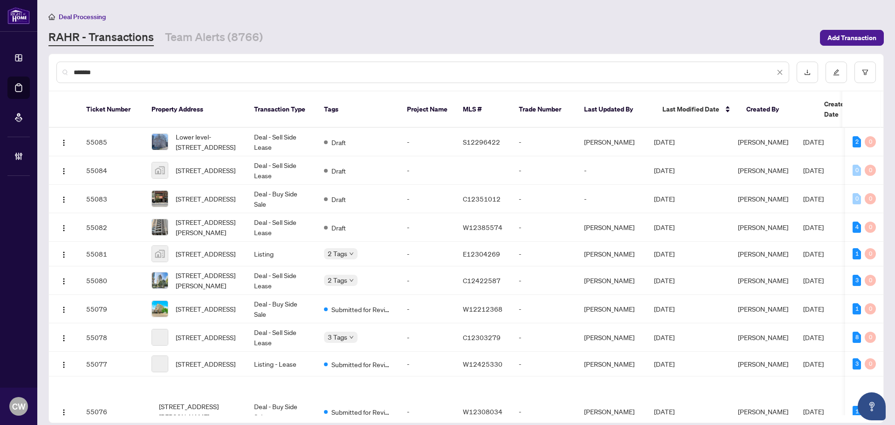
type input "*******"
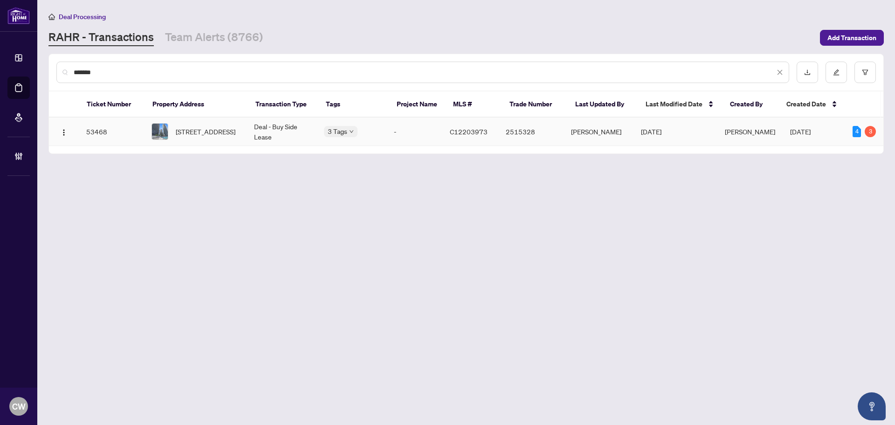
click at [199, 126] on span "[STREET_ADDRESS]" at bounding box center [206, 131] width 60 height 10
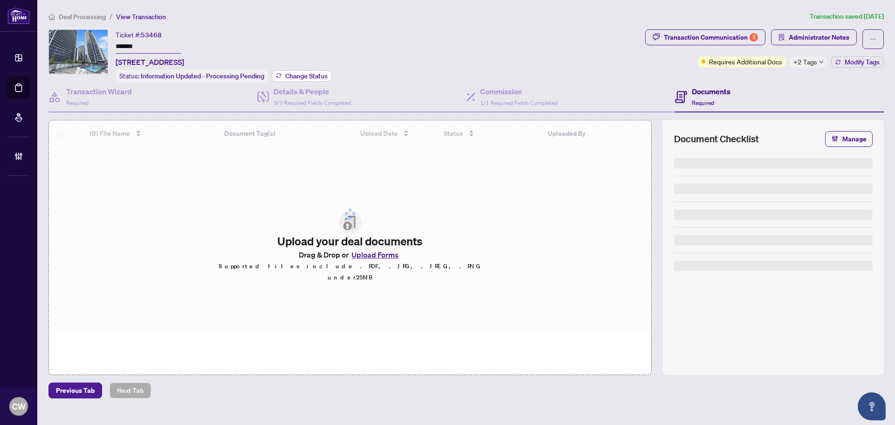
click at [320, 73] on span "Change Status" at bounding box center [306, 76] width 42 height 7
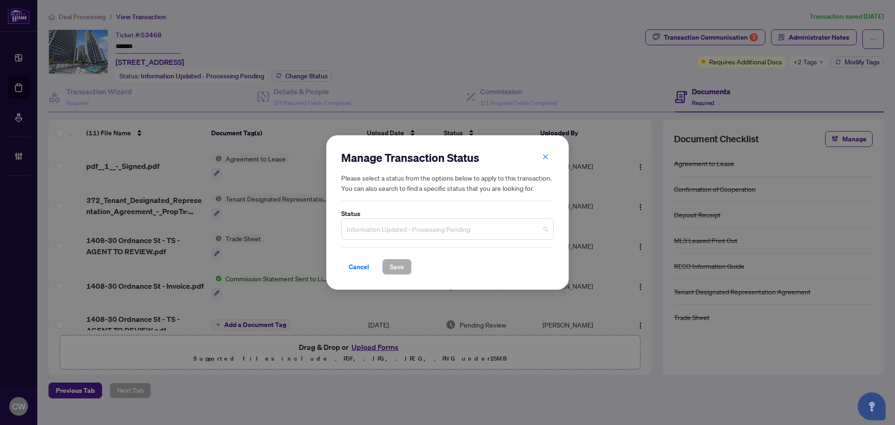
click at [460, 231] on span "Information Updated - Processing Pending" at bounding box center [447, 229] width 201 height 18
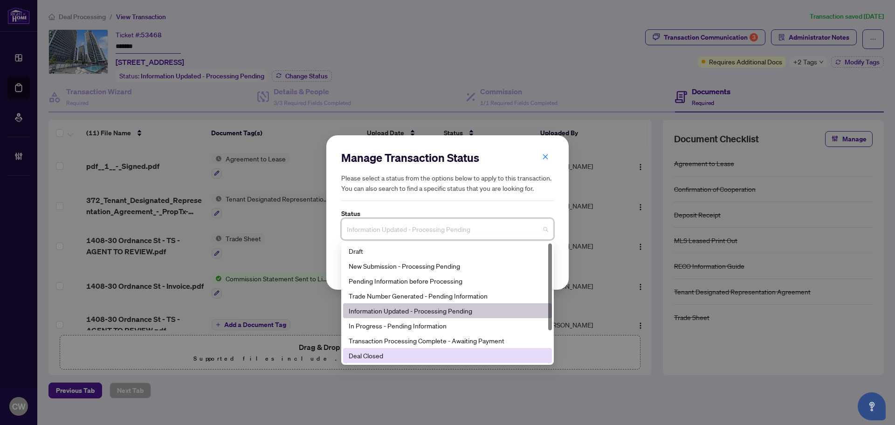
click at [388, 357] on div "Deal Closed" at bounding box center [448, 355] width 198 height 10
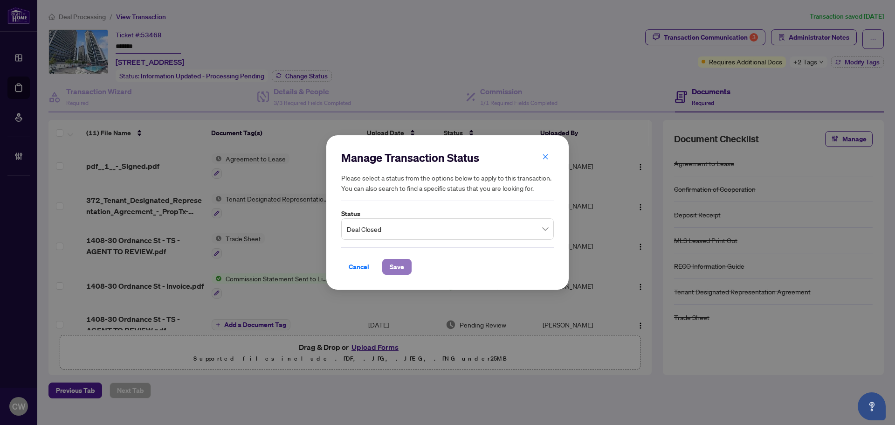
click at [396, 264] on span "Save" at bounding box center [397, 266] width 14 height 15
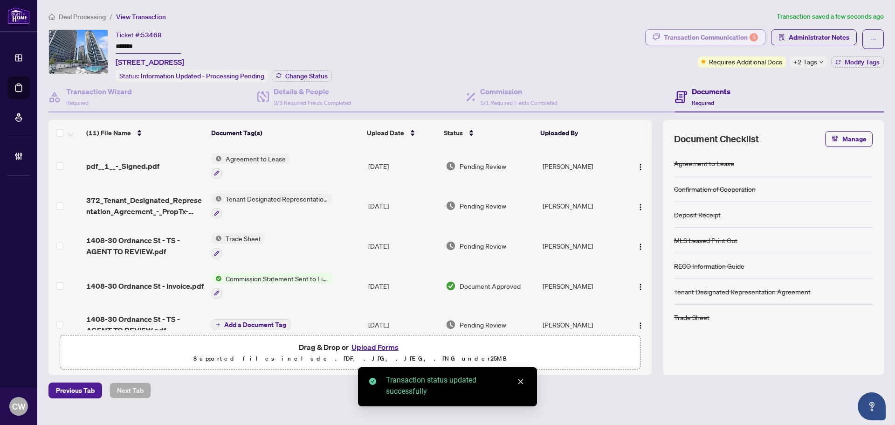
click at [728, 39] on div "Transaction Communication 3" at bounding box center [711, 37] width 94 height 15
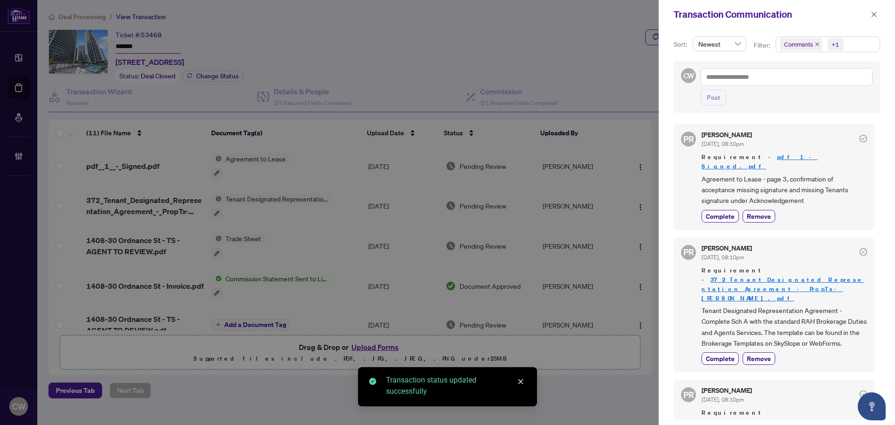
click at [817, 42] on span "Comments" at bounding box center [801, 44] width 42 height 13
click at [783, 80] on span "Select Comments" at bounding box center [785, 82] width 7 height 7
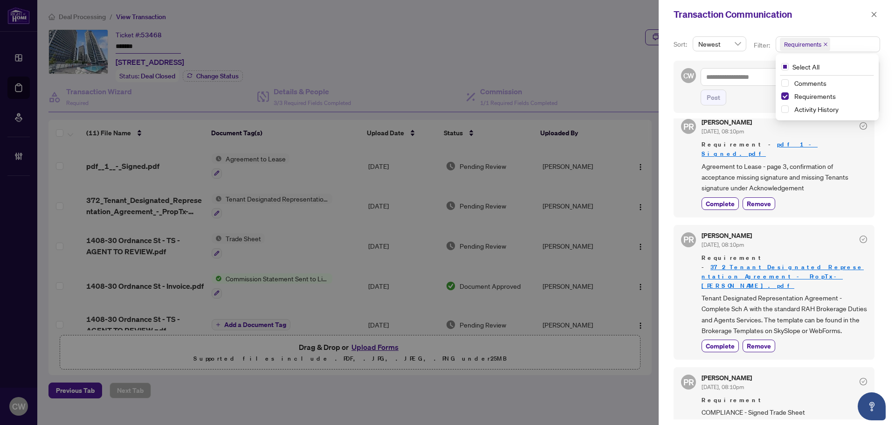
scroll to position [16, 0]
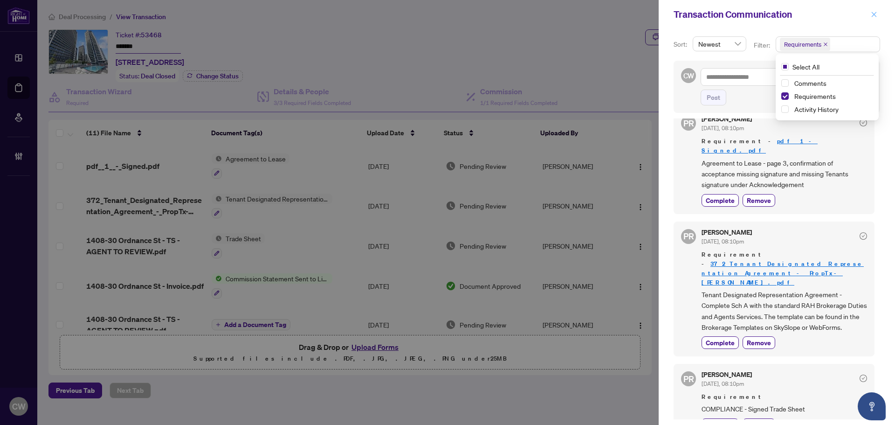
click at [875, 14] on icon "close" at bounding box center [874, 14] width 7 height 7
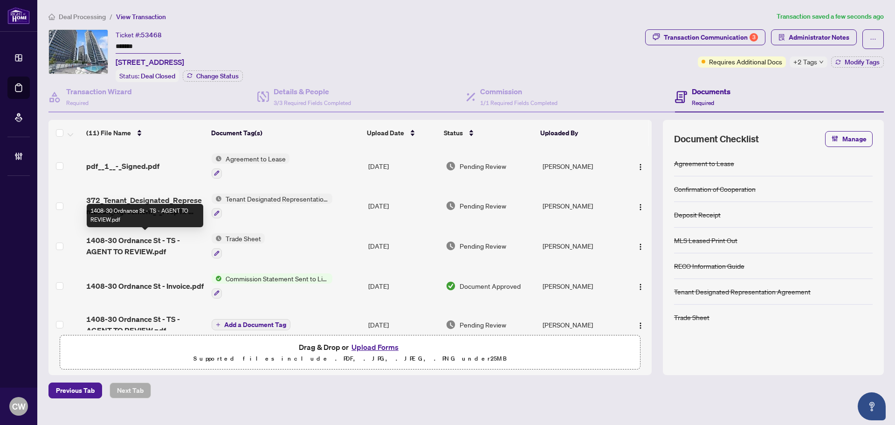
click at [123, 247] on span "1408-30 Ordnance St - TS - AGENT TO REVIEW.pdf" at bounding box center [145, 246] width 118 height 22
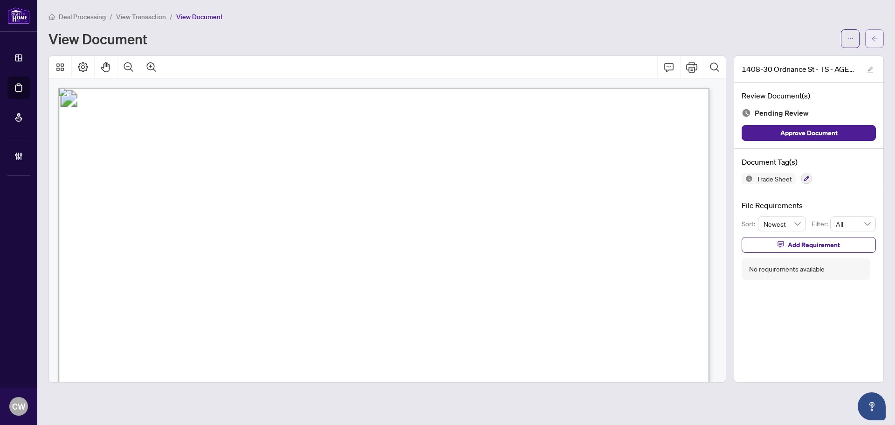
click at [884, 38] on button "button" at bounding box center [875, 38] width 19 height 19
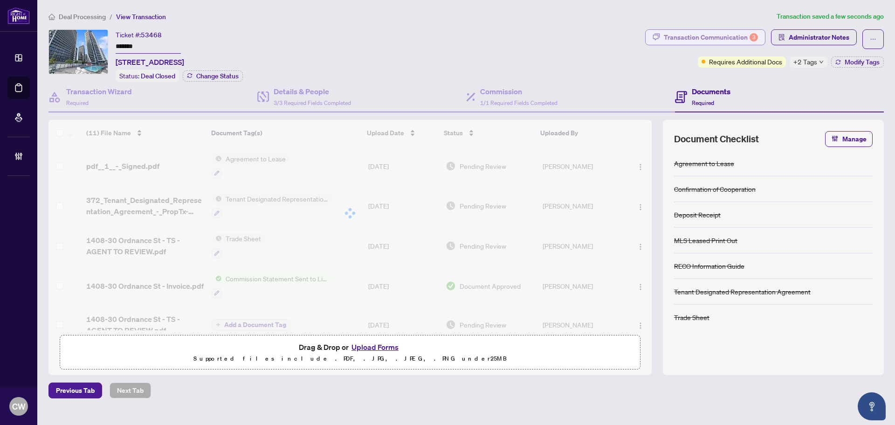
click at [752, 40] on div "3" at bounding box center [754, 37] width 8 height 8
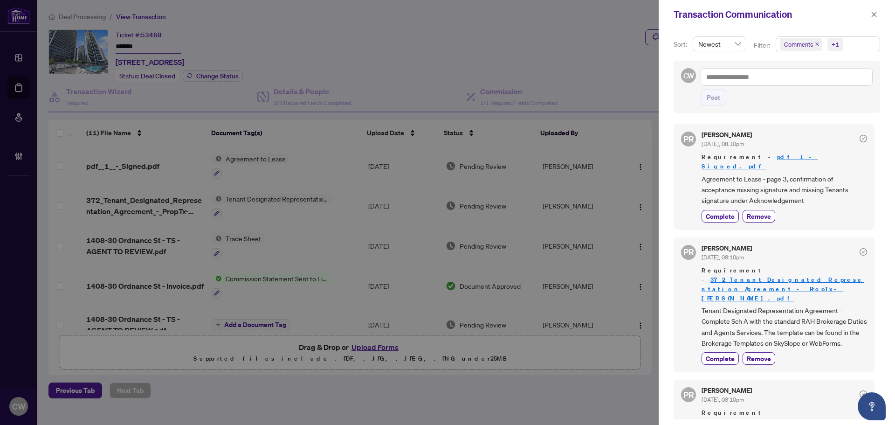
click at [815, 43] on icon "close" at bounding box center [817, 44] width 5 height 5
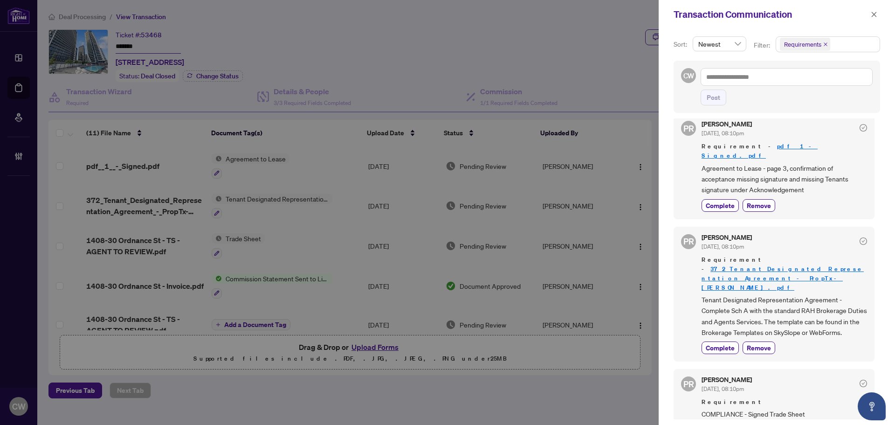
scroll to position [16, 0]
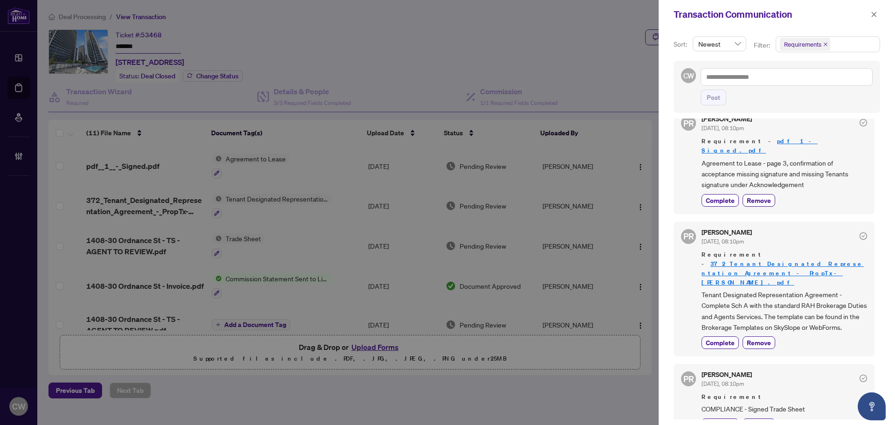
click at [728, 398] on div "[PERSON_NAME] [DATE], 08:10pm Requirement COMPLIANCE - Signed Trade Sheet Compl…" at bounding box center [785, 400] width 166 height 59
click at [718, 420] on span "Complete" at bounding box center [720, 425] width 29 height 10
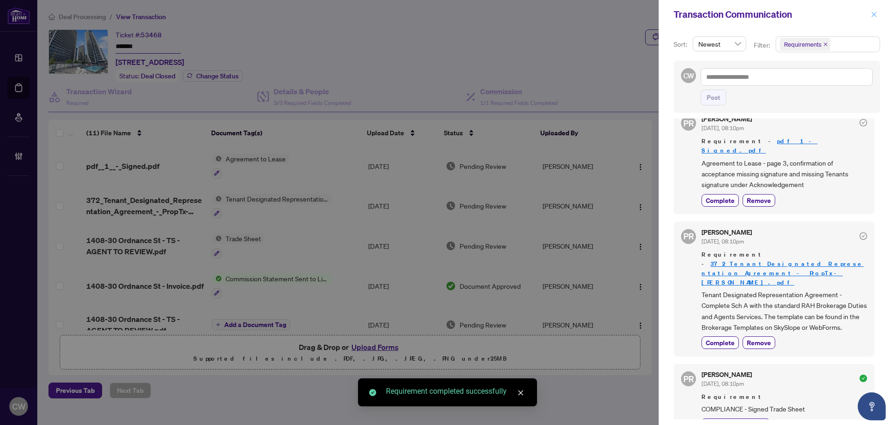
click at [878, 15] on button "button" at bounding box center [874, 14] width 12 height 11
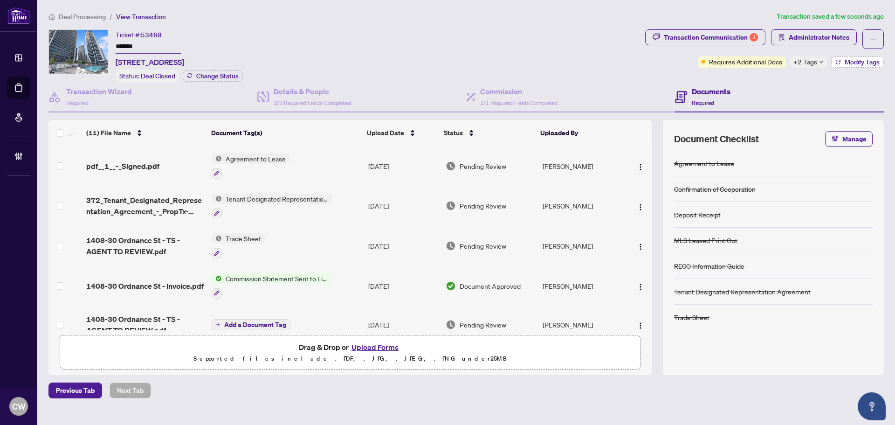
click at [850, 61] on span "Modify Tags" at bounding box center [862, 62] width 35 height 7
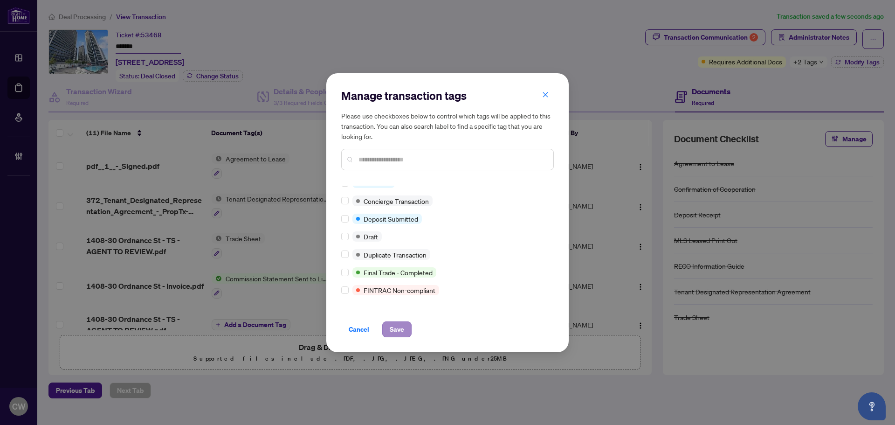
scroll to position [0, 0]
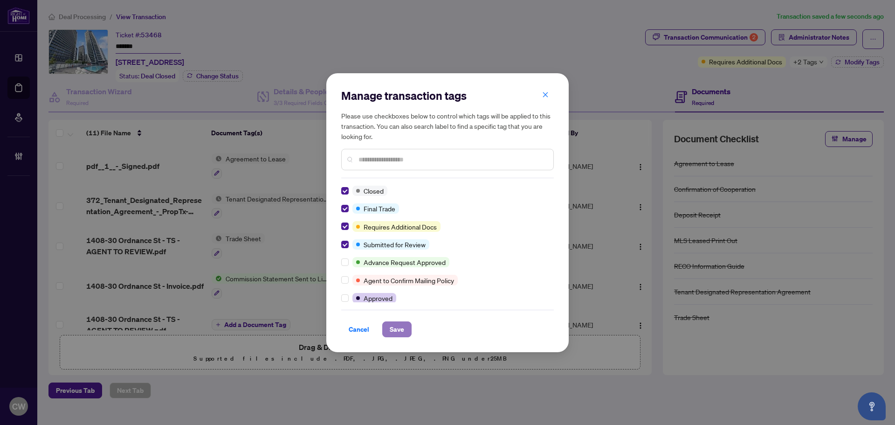
click at [393, 331] on span "Save" at bounding box center [397, 329] width 14 height 15
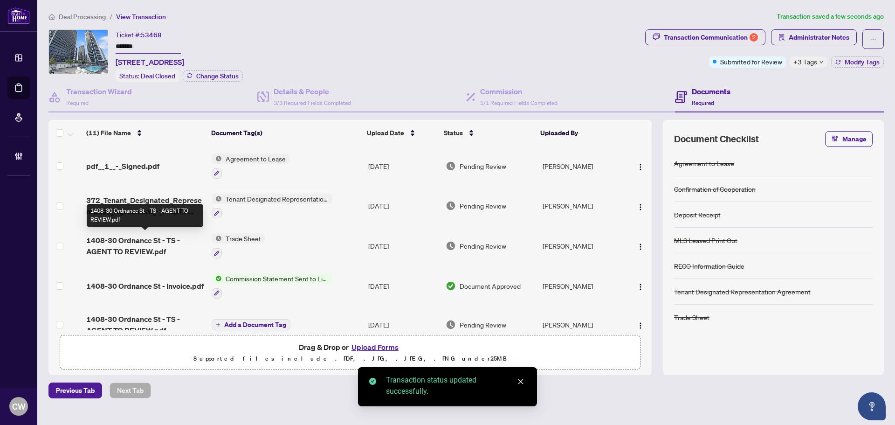
click at [148, 237] on span "1408-30 Ordnance St - TS - AGENT TO REVIEW.pdf" at bounding box center [145, 246] width 118 height 22
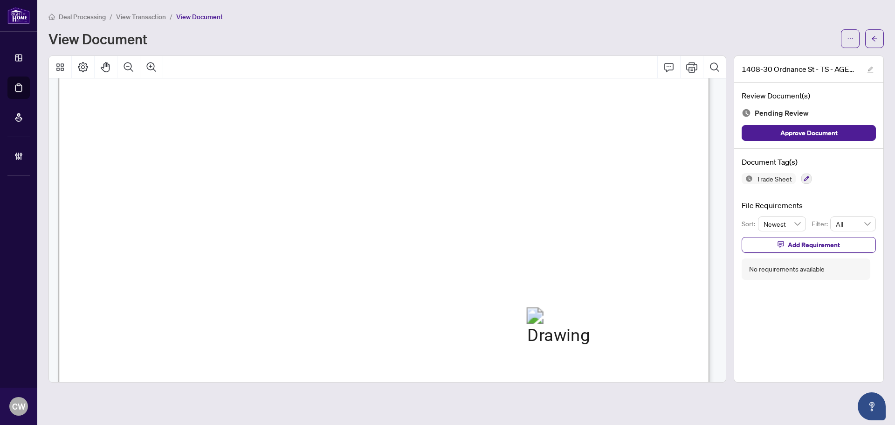
scroll to position [326, 0]
click at [881, 41] on button "button" at bounding box center [875, 38] width 19 height 19
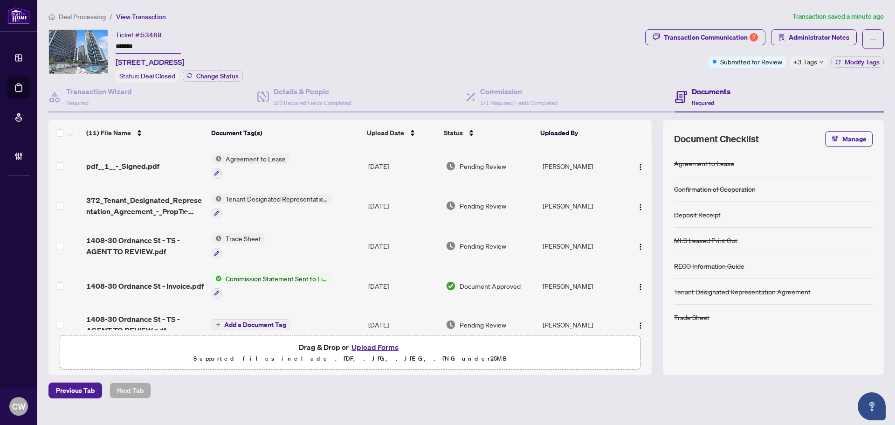
click at [372, 347] on button "Upload Forms" at bounding box center [375, 347] width 53 height 12
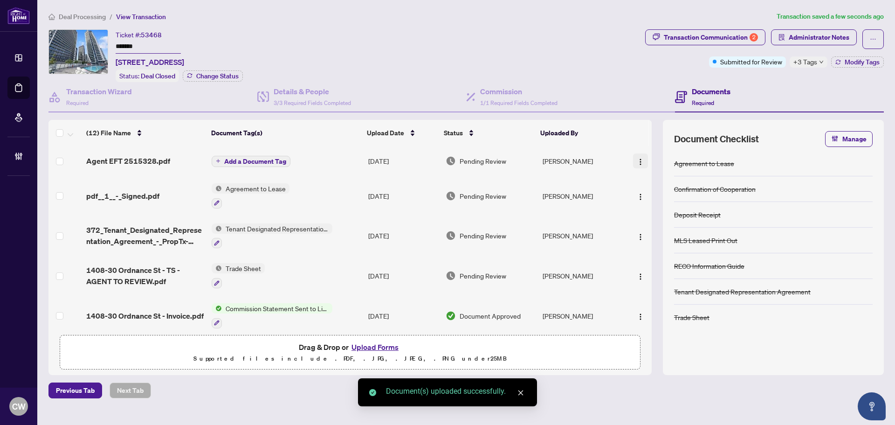
click at [639, 158] on img "button" at bounding box center [640, 161] width 7 height 7
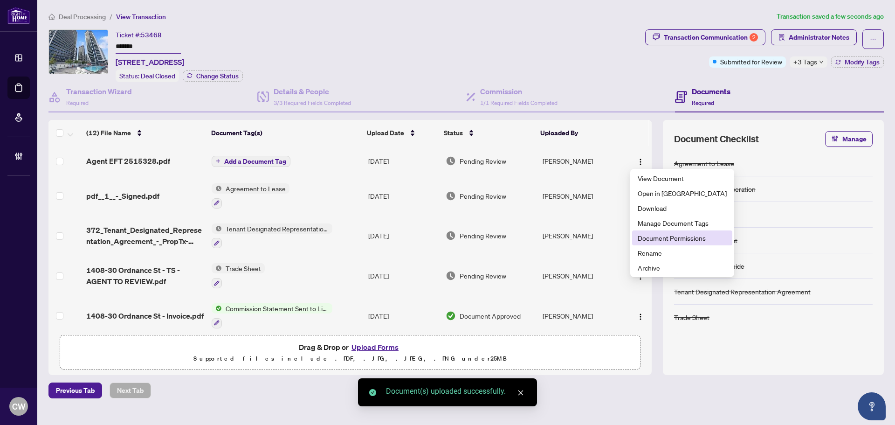
click at [653, 239] on span "Document Permissions" at bounding box center [682, 238] width 89 height 10
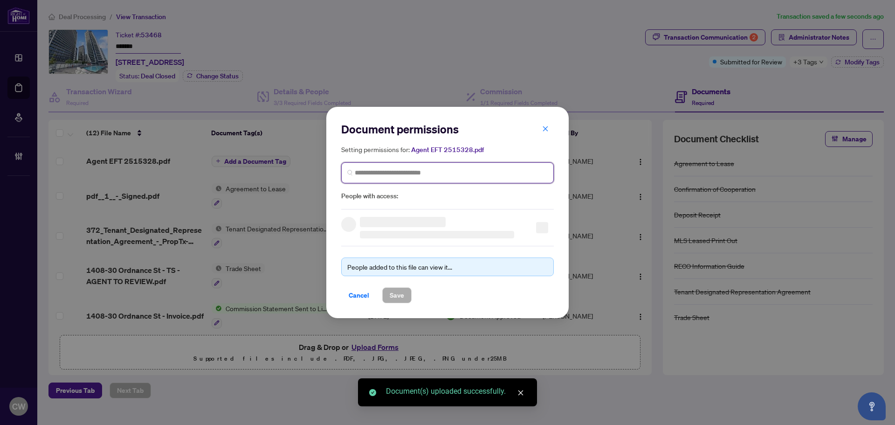
click at [495, 176] on input "search" at bounding box center [451, 173] width 193 height 10
paste input "**********"
type input "**********"
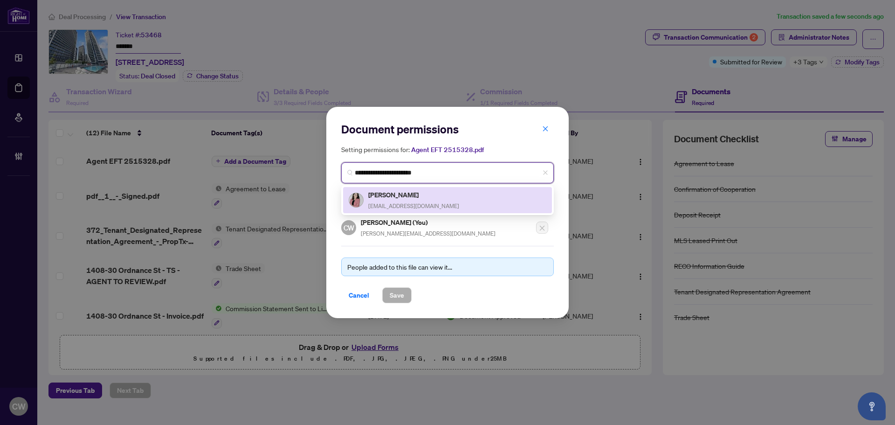
click at [398, 194] on h5 "[PERSON_NAME]" at bounding box center [413, 194] width 91 height 11
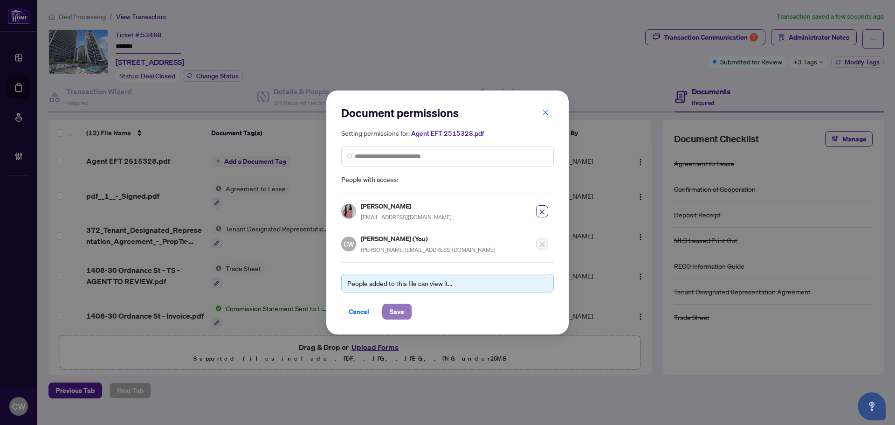
click at [397, 304] on span "Save" at bounding box center [397, 311] width 14 height 15
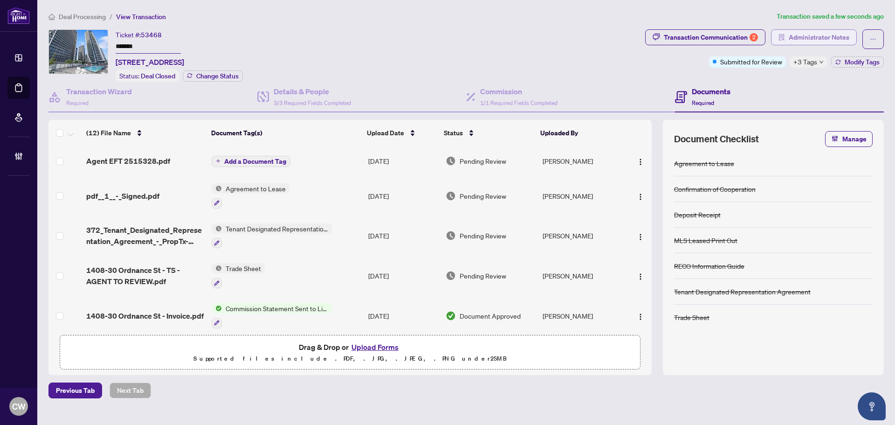
click at [817, 37] on span "Administrator Notes" at bounding box center [819, 37] width 61 height 15
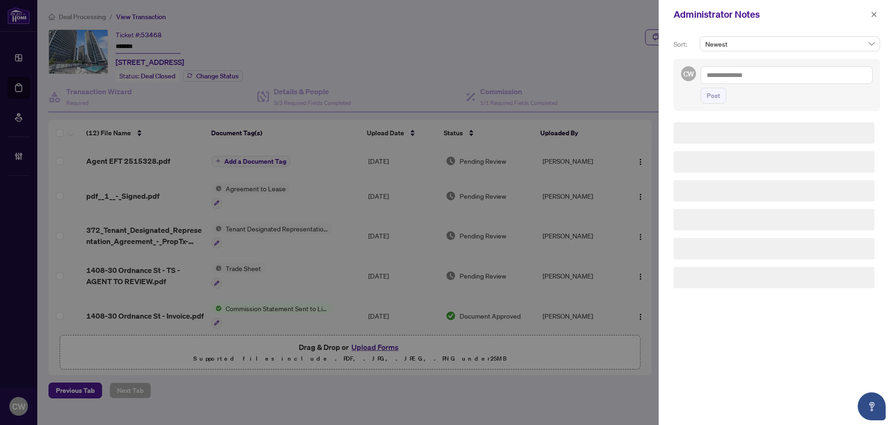
click at [757, 75] on textarea at bounding box center [787, 75] width 172 height 18
paste textarea "**********"
type textarea "**********"
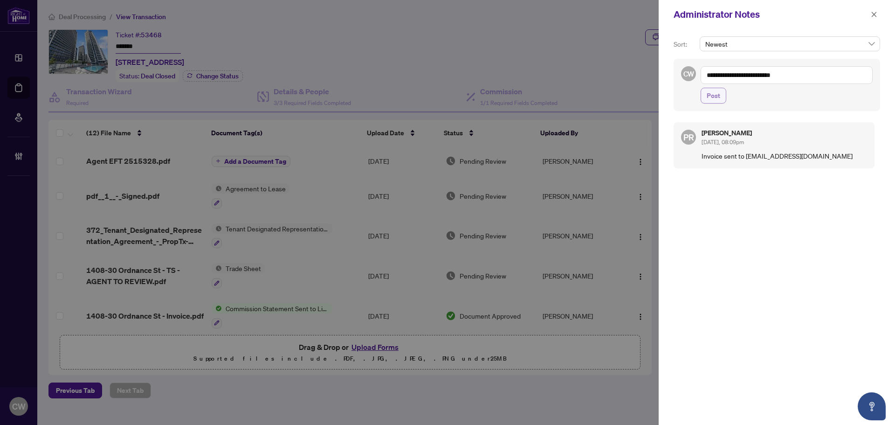
drag, startPoint x: 713, startPoint y: 101, endPoint x: 808, endPoint y: 80, distance: 97.0
click at [713, 101] on span "Post" at bounding box center [714, 95] width 14 height 15
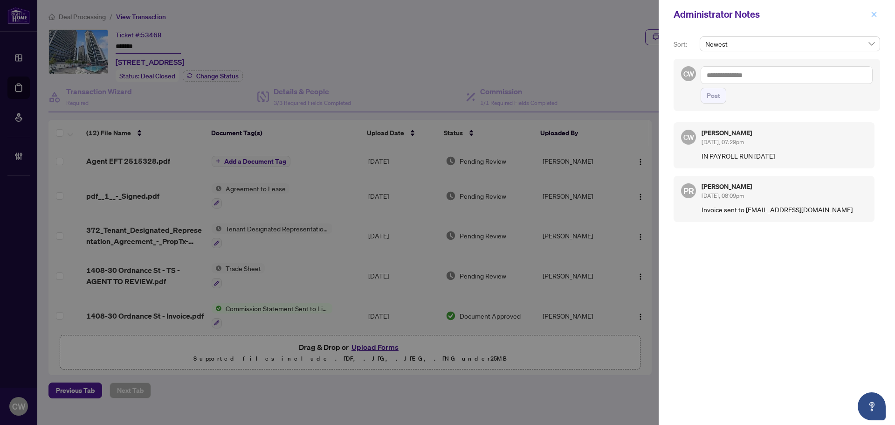
click at [878, 14] on button "button" at bounding box center [874, 14] width 12 height 11
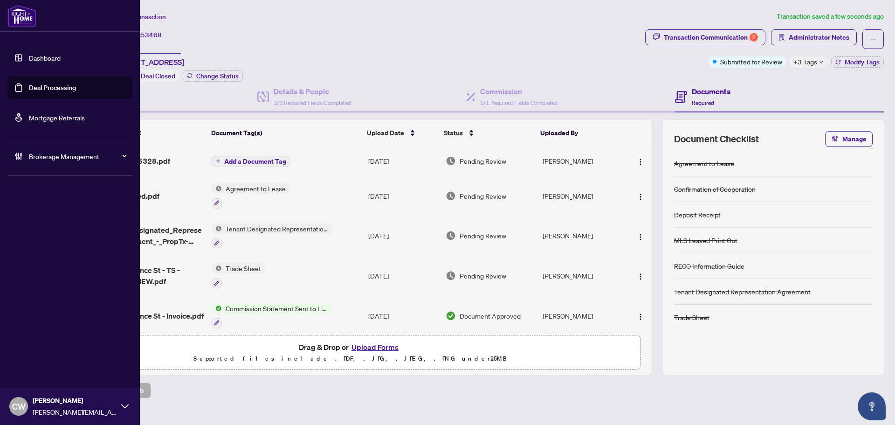
click at [29, 86] on link "Deal Processing" at bounding box center [52, 87] width 47 height 8
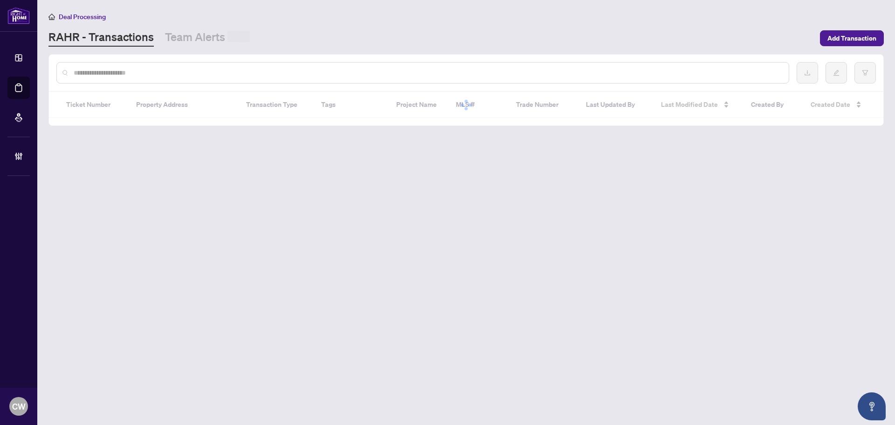
click at [181, 69] on input "text" at bounding box center [428, 73] width 708 height 10
paste input "*******"
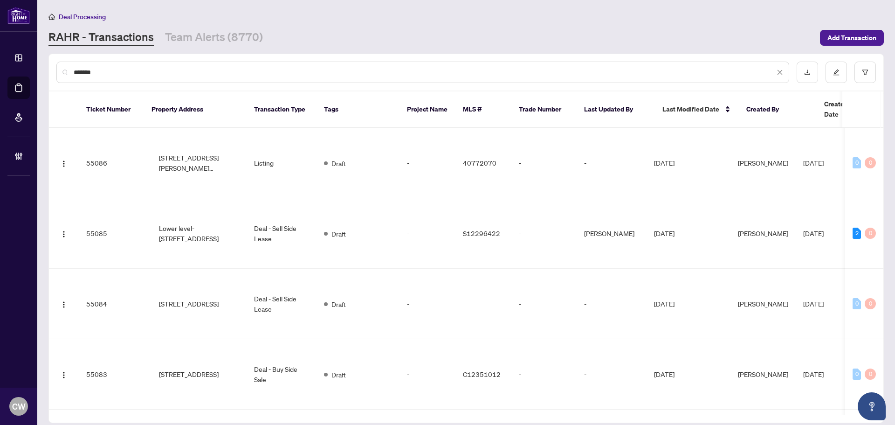
type input "*******"
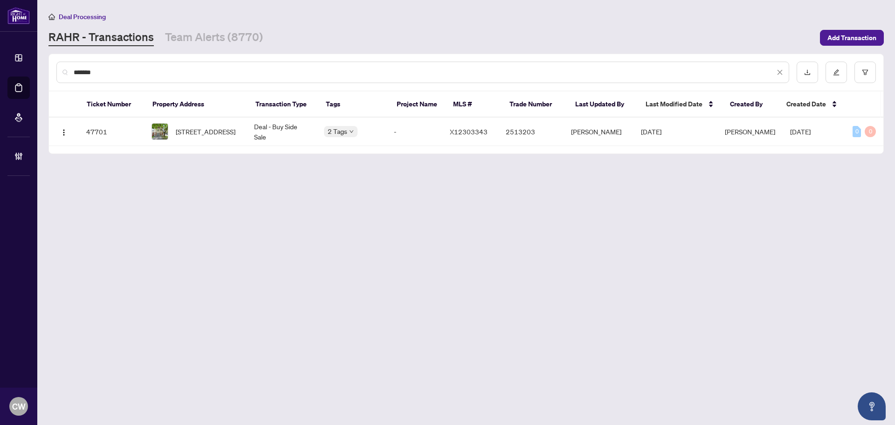
click at [180, 121] on td "[STREET_ADDRESS]" at bounding box center [195, 132] width 103 height 28
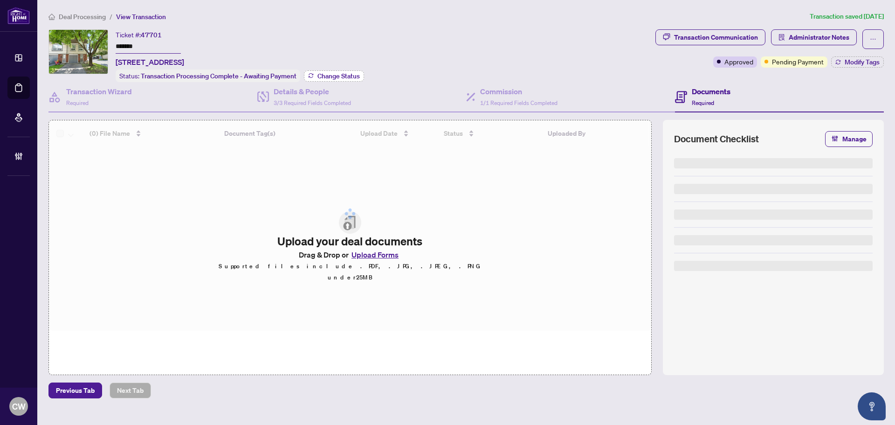
click at [338, 73] on span "Change Status" at bounding box center [339, 76] width 42 height 7
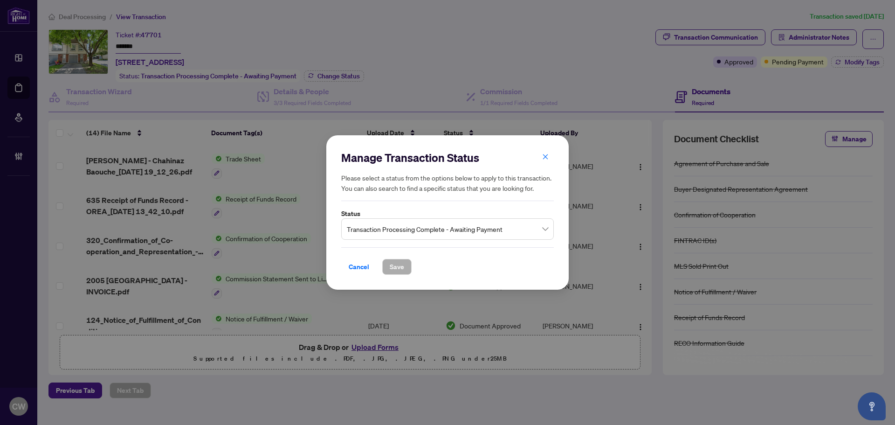
click at [441, 230] on span "Transaction Processing Complete - Awaiting Payment" at bounding box center [447, 229] width 201 height 18
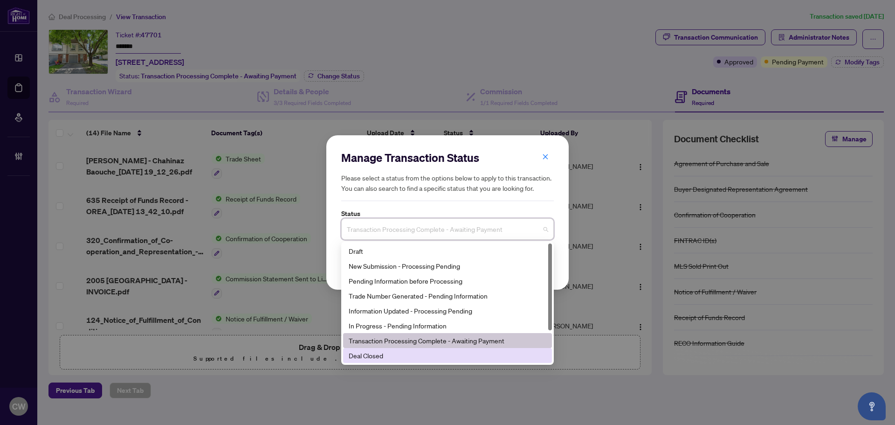
click at [396, 361] on div "Deal Closed" at bounding box center [447, 355] width 209 height 15
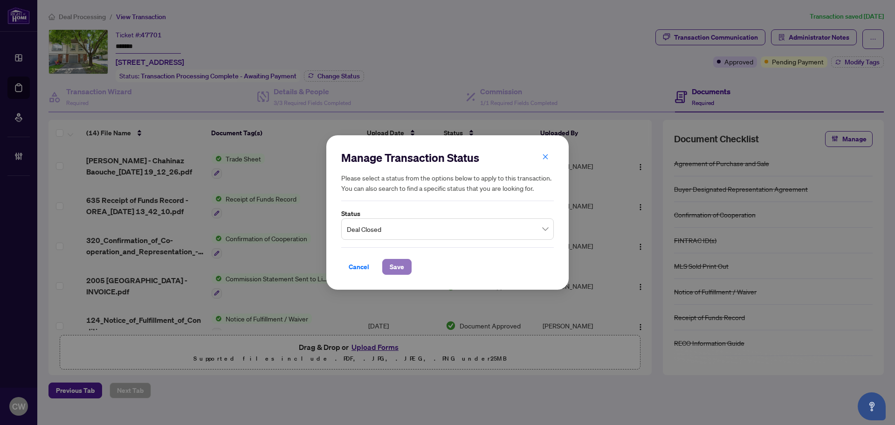
click at [396, 263] on span "Save" at bounding box center [397, 266] width 14 height 15
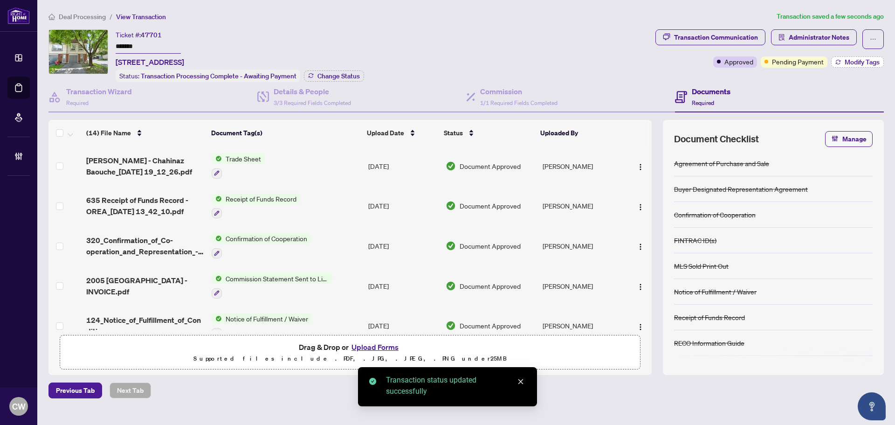
click at [866, 61] on span "Modify Tags" at bounding box center [862, 62] width 35 height 7
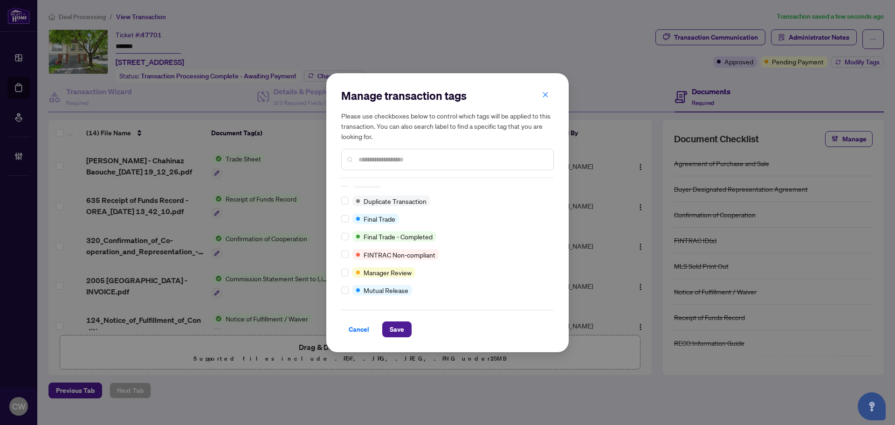
scroll to position [8, 0]
click at [401, 328] on span "Save" at bounding box center [397, 329] width 14 height 15
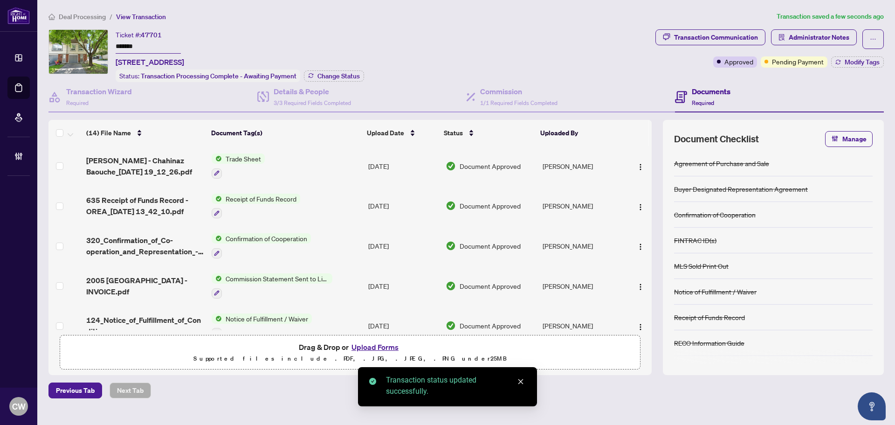
click at [154, 170] on span "[PERSON_NAME] - Chahinaz Baouche_[DATE] 19_12_26.pdf" at bounding box center [145, 166] width 118 height 22
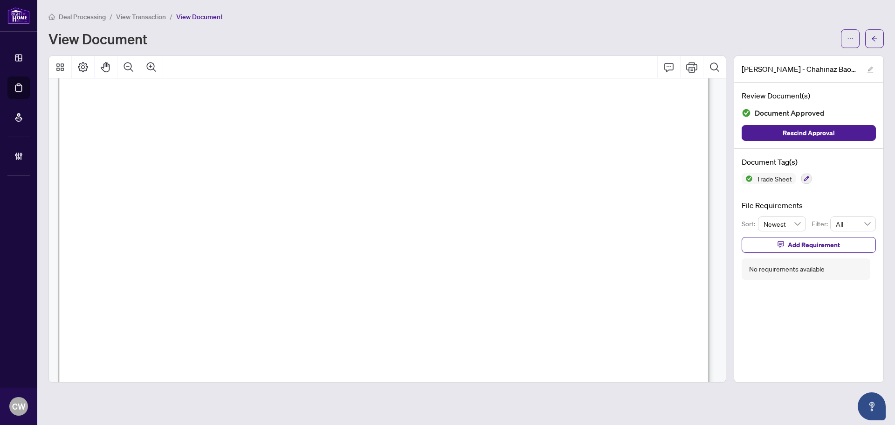
scroll to position [373, 0]
click at [878, 44] on button "button" at bounding box center [875, 38] width 19 height 19
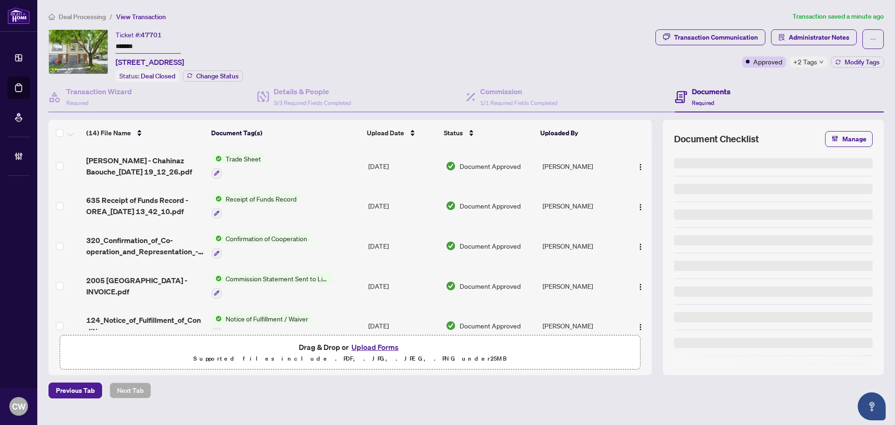
click at [383, 347] on button "Upload Forms" at bounding box center [375, 347] width 53 height 12
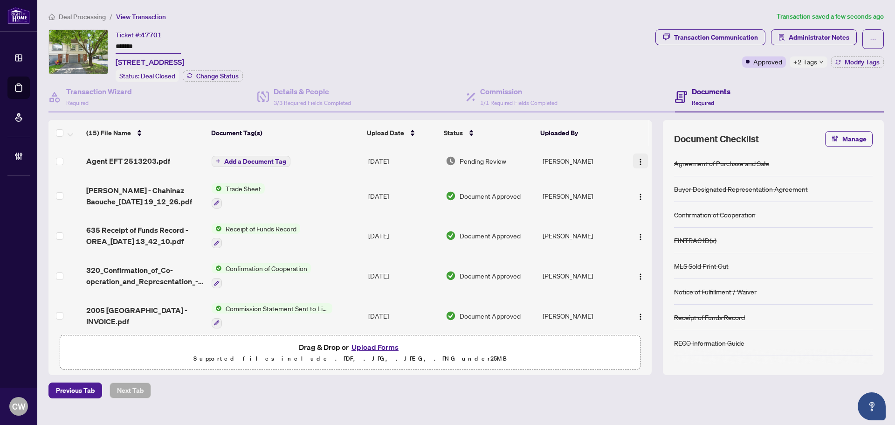
click at [637, 161] on img "button" at bounding box center [640, 161] width 7 height 7
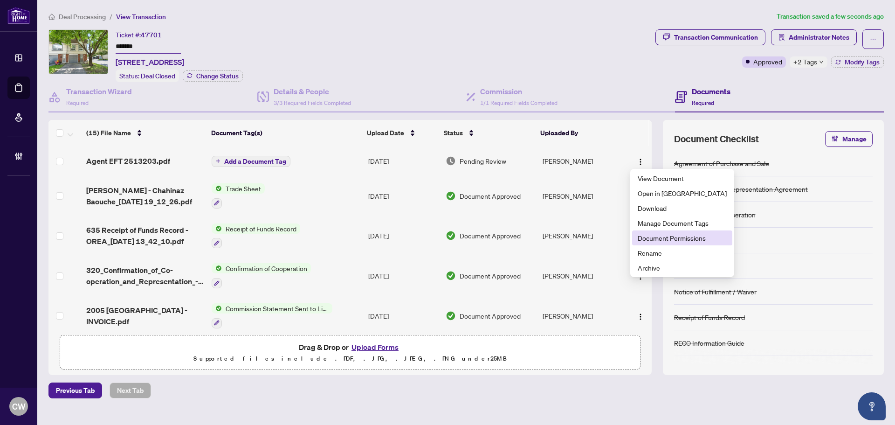
click at [638, 241] on span "Document Permissions" at bounding box center [682, 238] width 89 height 10
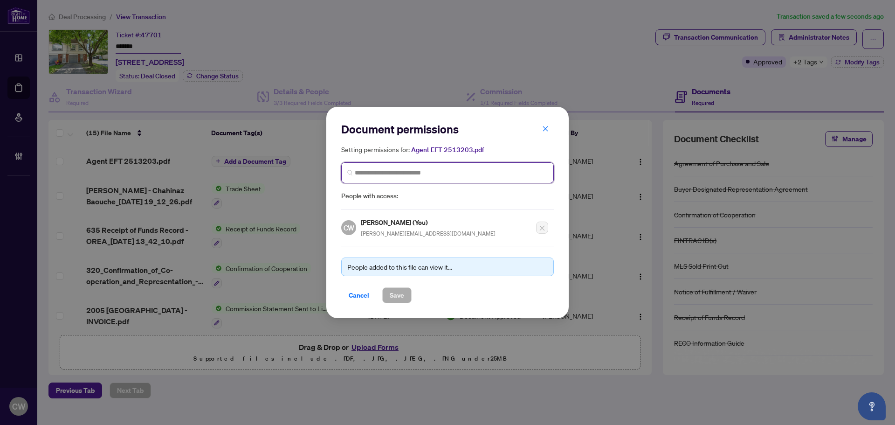
click at [454, 169] on input "search" at bounding box center [451, 173] width 193 height 10
paste input "**********"
type input "**********"
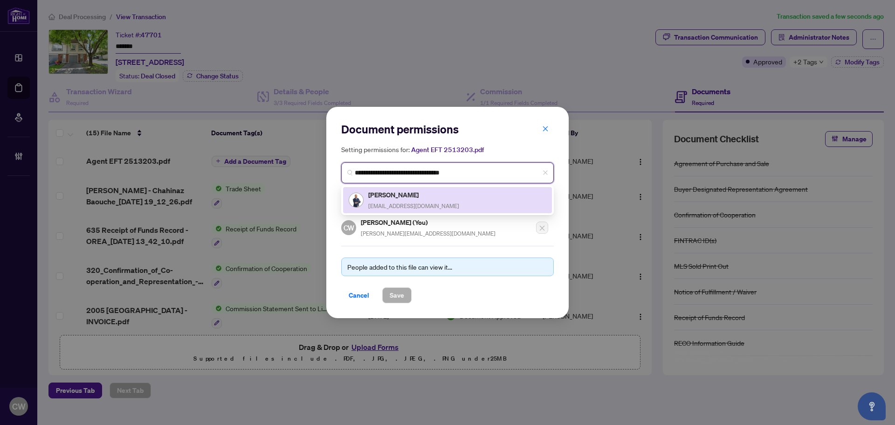
click at [413, 194] on h5 "[PERSON_NAME]" at bounding box center [413, 194] width 91 height 11
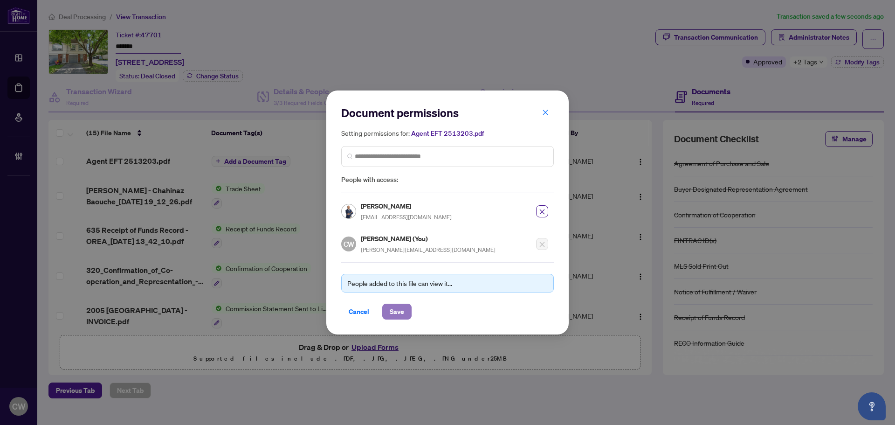
click at [392, 313] on span "Save" at bounding box center [397, 311] width 14 height 15
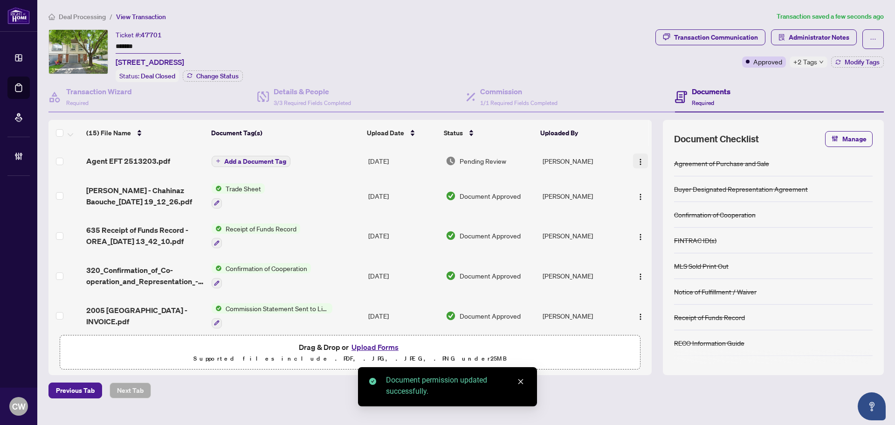
click at [638, 158] on img "button" at bounding box center [640, 161] width 7 height 7
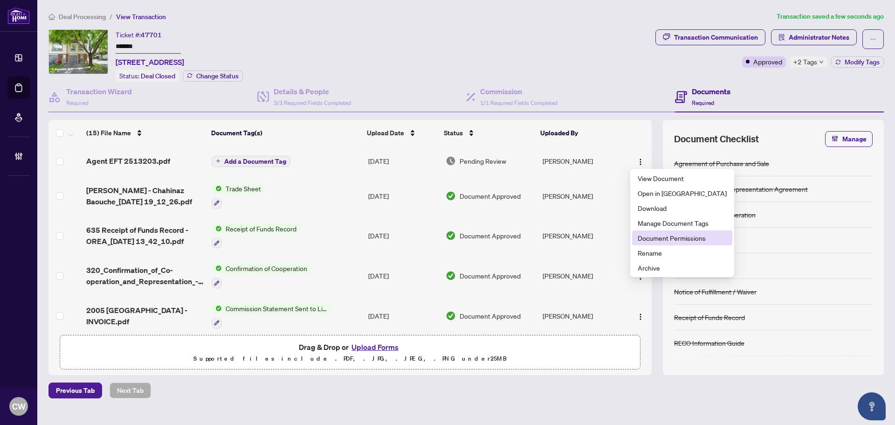
click at [672, 237] on span "Document Permissions" at bounding box center [682, 238] width 89 height 10
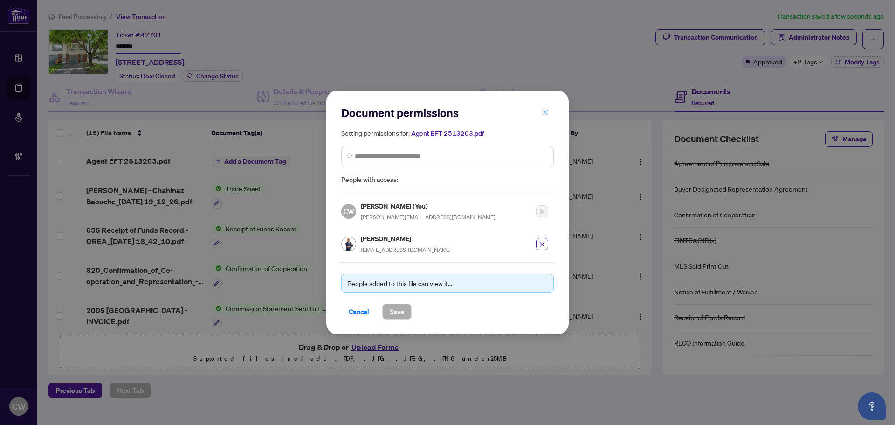
click at [550, 113] on button "button" at bounding box center [545, 112] width 19 height 16
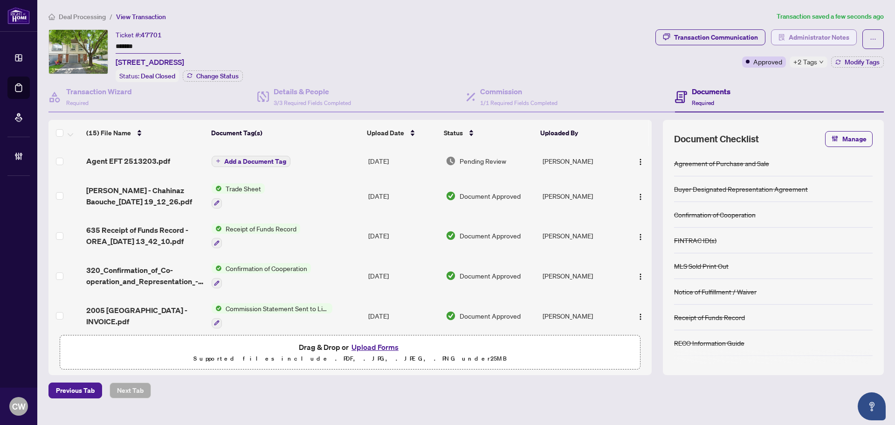
click at [840, 31] on span "Administrator Notes" at bounding box center [819, 37] width 61 height 15
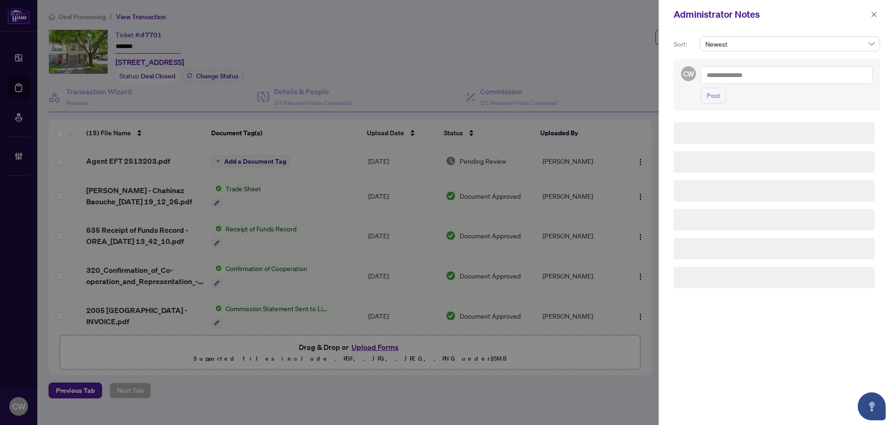
click at [769, 81] on textarea at bounding box center [787, 75] width 172 height 18
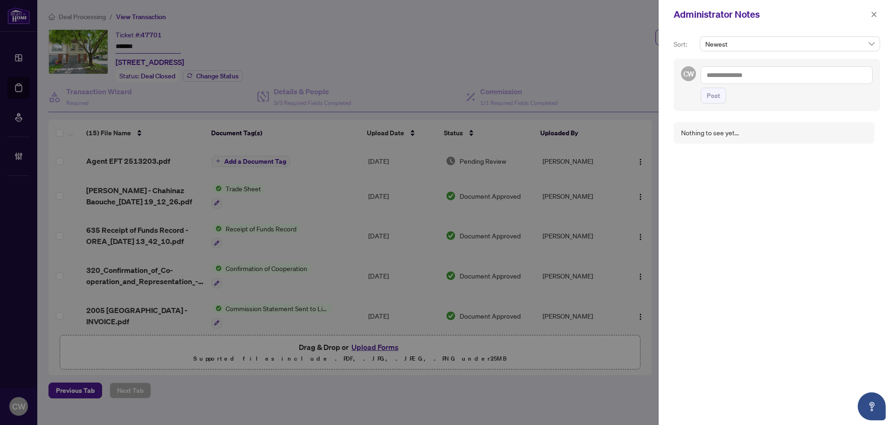
paste textarea "**********"
type textarea "**********"
click at [715, 96] on span "Post" at bounding box center [714, 95] width 14 height 15
drag, startPoint x: 875, startPoint y: 19, endPoint x: 643, endPoint y: 0, distance: 233.0
click at [871, 18] on span "button" at bounding box center [874, 14] width 7 height 15
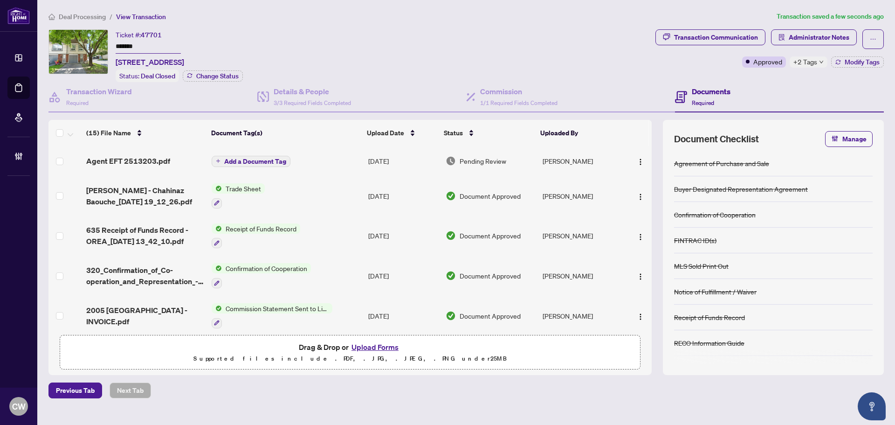
click at [0, 0] on link "Deal Processing" at bounding box center [0, 0] width 0 height 0
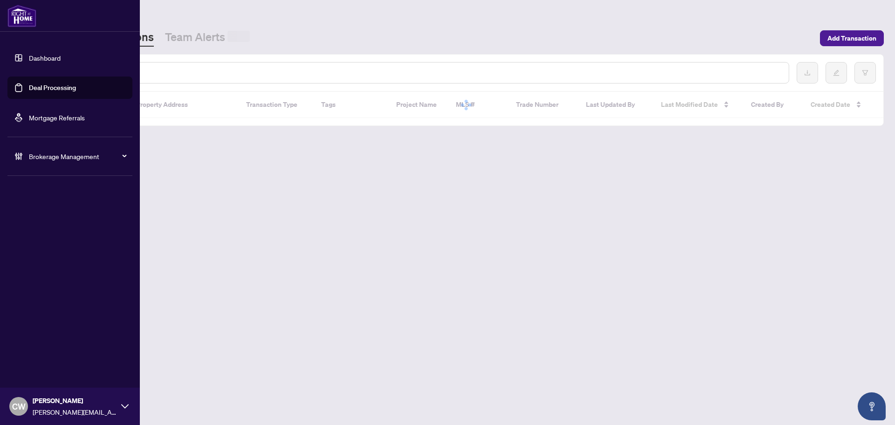
click at [149, 70] on input "text" at bounding box center [428, 73] width 708 height 10
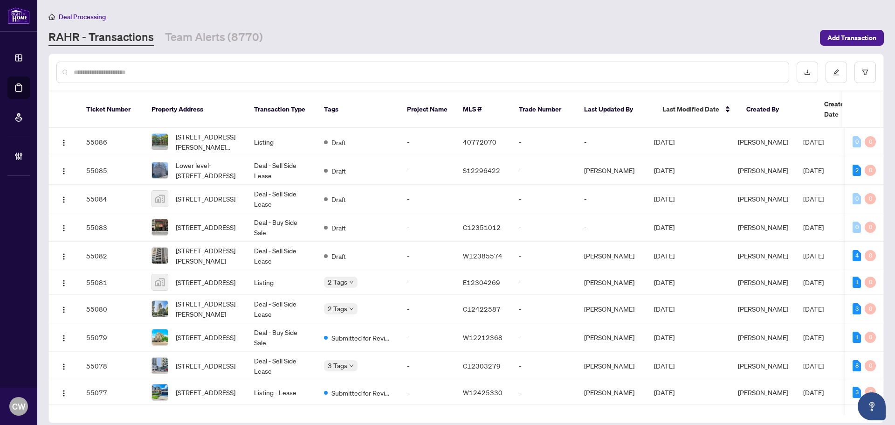
paste input "*******"
type input "*******"
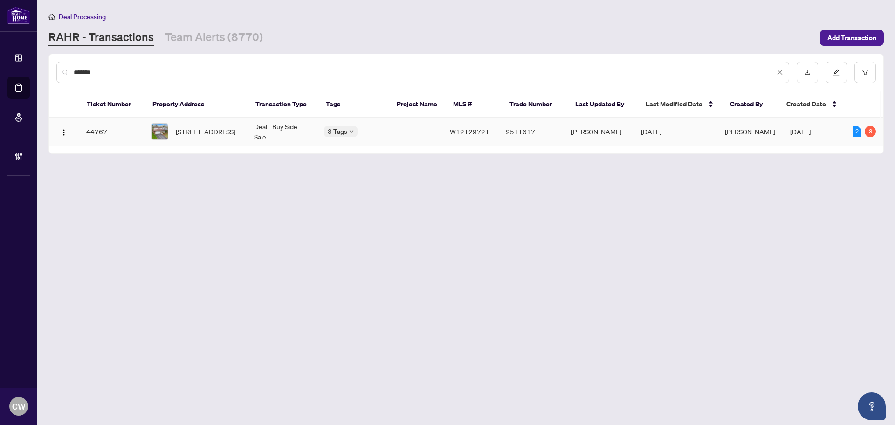
click at [197, 131] on span "[STREET_ADDRESS]" at bounding box center [206, 131] width 60 height 10
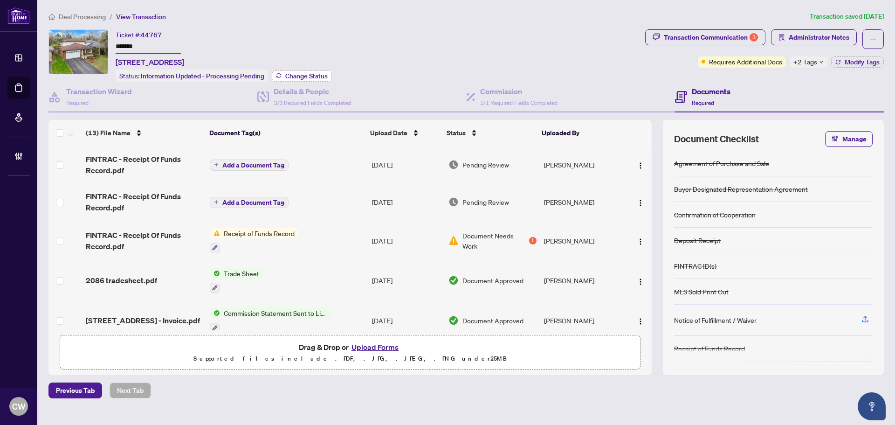
click at [316, 73] on span "Change Status" at bounding box center [306, 76] width 42 height 7
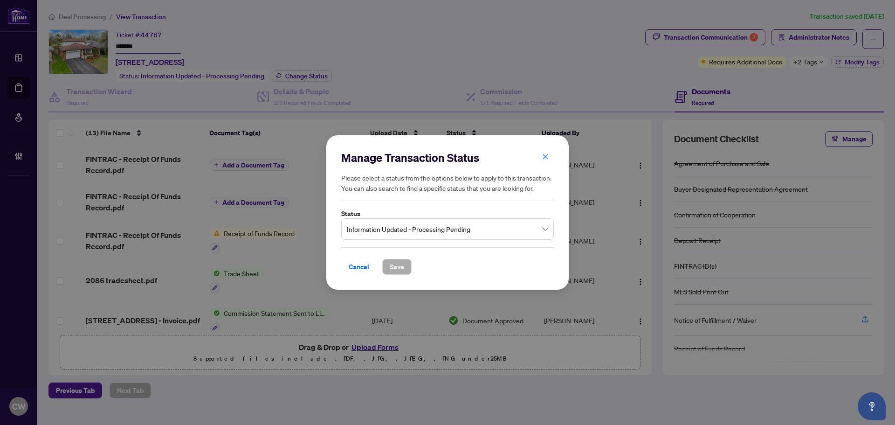
click at [471, 236] on span "Information Updated - Processing Pending" at bounding box center [447, 229] width 201 height 18
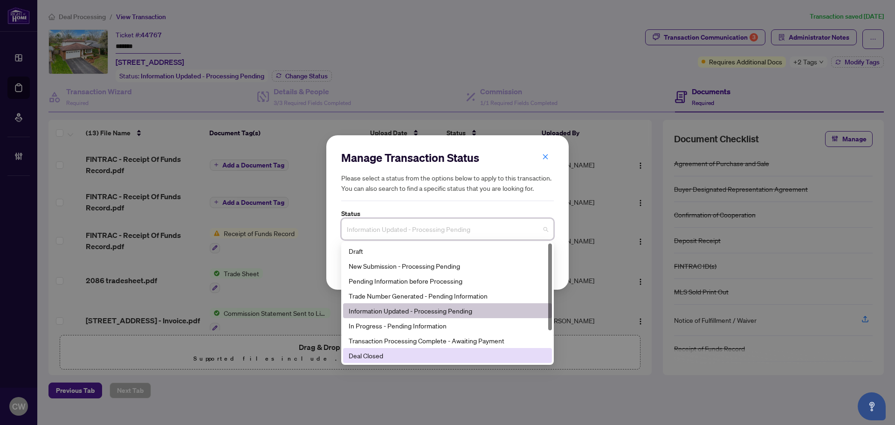
click at [402, 361] on div "Deal Closed" at bounding box center [447, 355] width 209 height 15
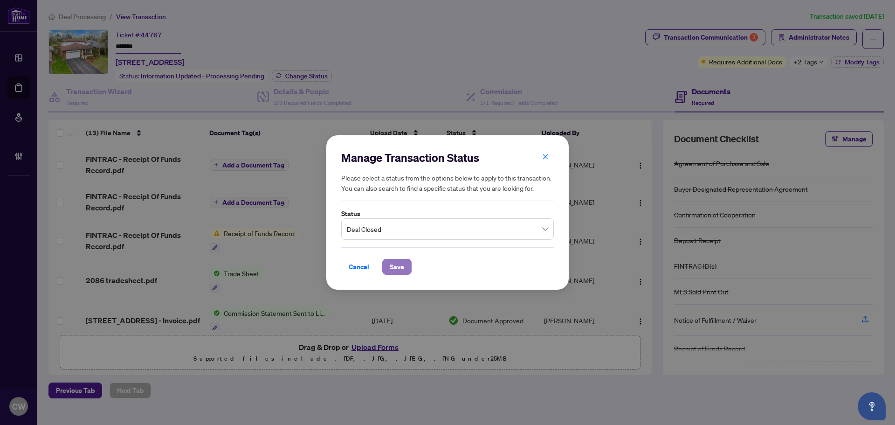
click at [393, 263] on span "Save" at bounding box center [397, 266] width 14 height 15
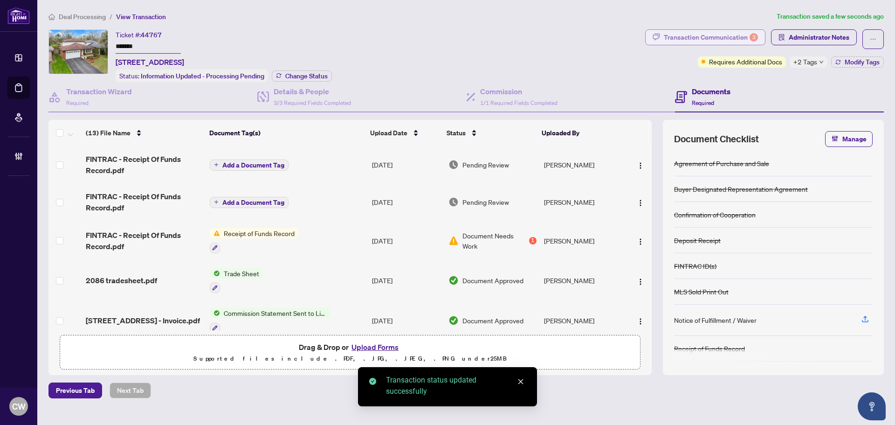
click at [733, 35] on div "Transaction Communication 3" at bounding box center [711, 37] width 94 height 15
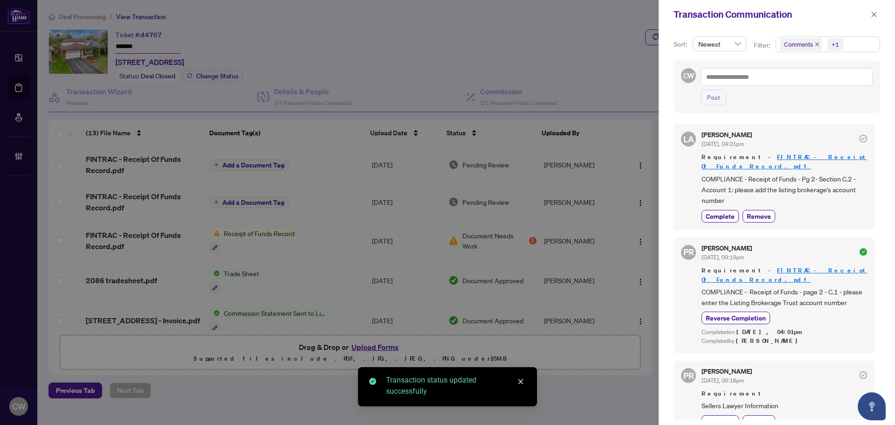
click at [816, 42] on icon "close" at bounding box center [817, 44] width 5 height 5
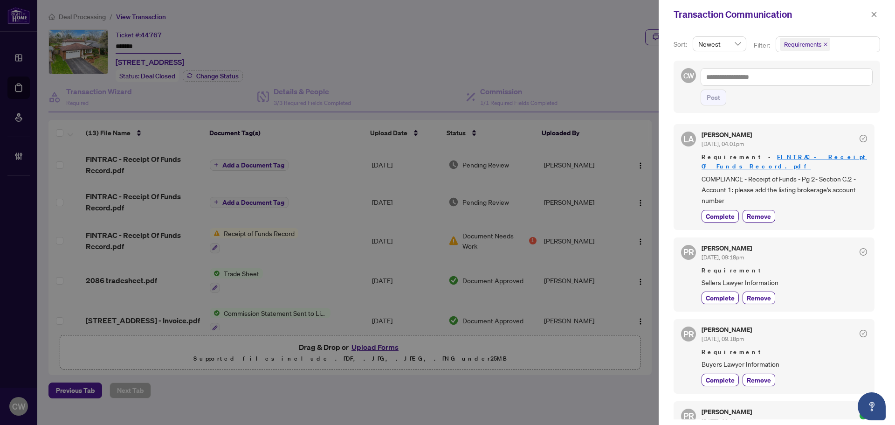
drag, startPoint x: 874, startPoint y: 12, endPoint x: 872, endPoint y: 16, distance: 4.8
click at [874, 12] on icon "close" at bounding box center [874, 14] width 7 height 7
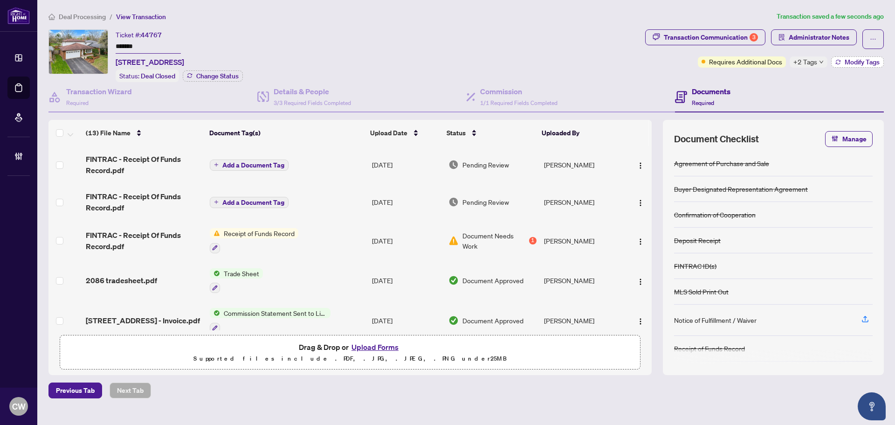
click at [858, 60] on span "Modify Tags" at bounding box center [862, 62] width 35 height 7
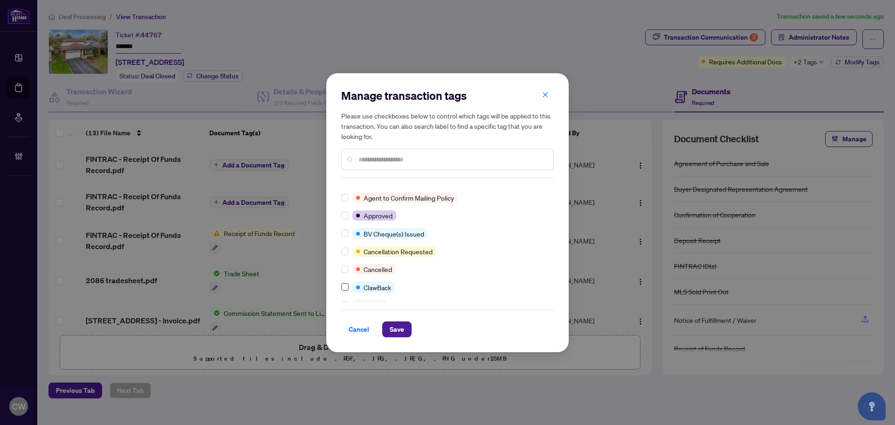
scroll to position [93, 0]
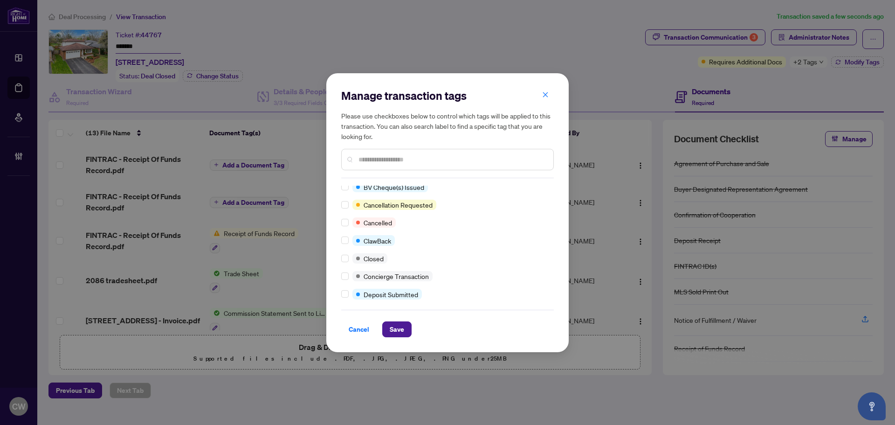
click at [341, 256] on div "Manage transaction tags Please use checkboxes below to control which tags will …" at bounding box center [447, 212] width 243 height 279
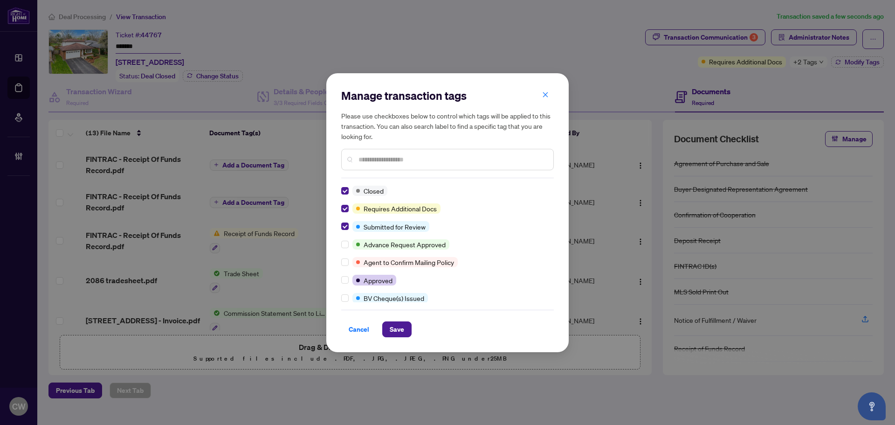
click at [415, 330] on div "Cancel Save" at bounding box center [447, 329] width 213 height 16
click at [404, 329] on button "Save" at bounding box center [396, 329] width 29 height 16
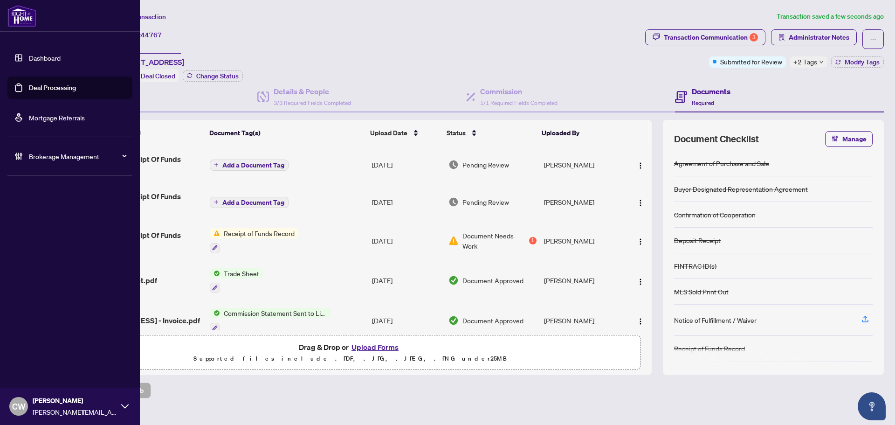
drag, startPoint x: 26, startPoint y: 84, endPoint x: 104, endPoint y: 76, distance: 79.2
click at [29, 84] on link "Deal Processing" at bounding box center [52, 87] width 47 height 8
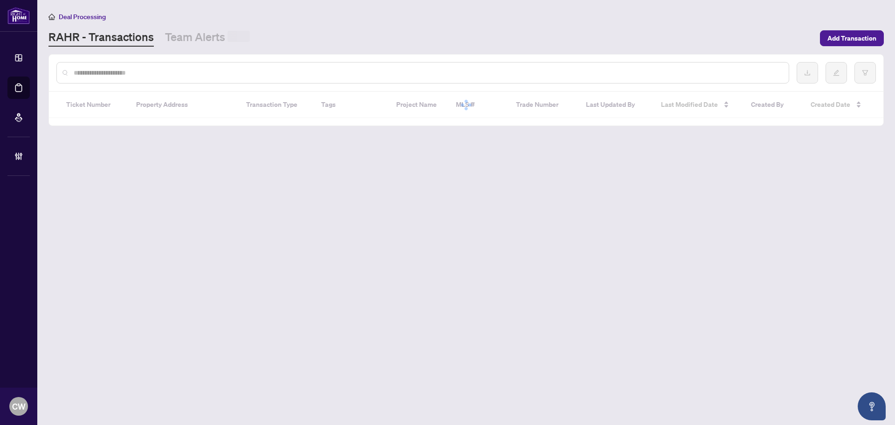
click at [159, 74] on input "text" at bounding box center [428, 73] width 708 height 10
paste input "*******"
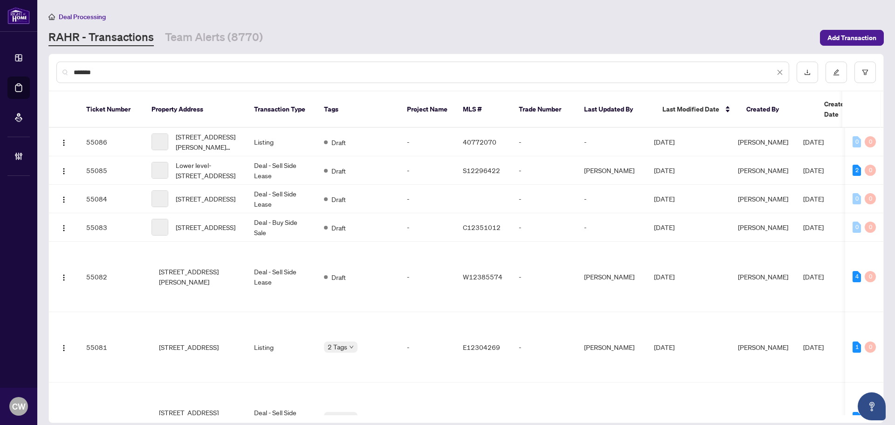
type input "*******"
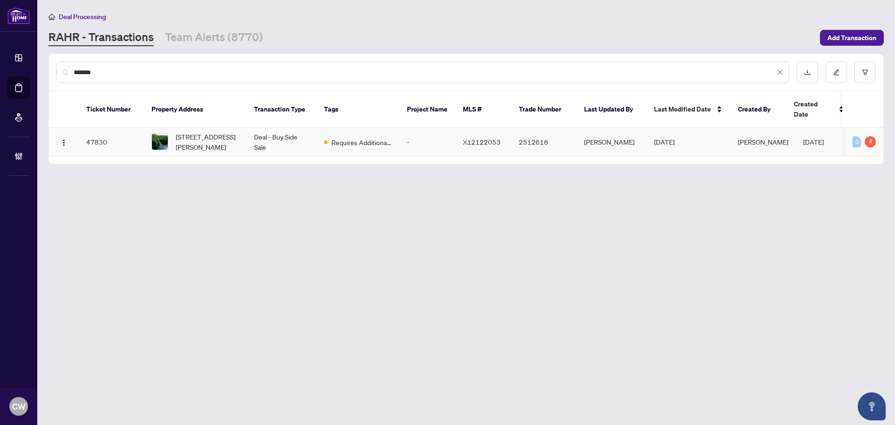
click at [194, 136] on span "[STREET_ADDRESS][PERSON_NAME]" at bounding box center [207, 142] width 63 height 21
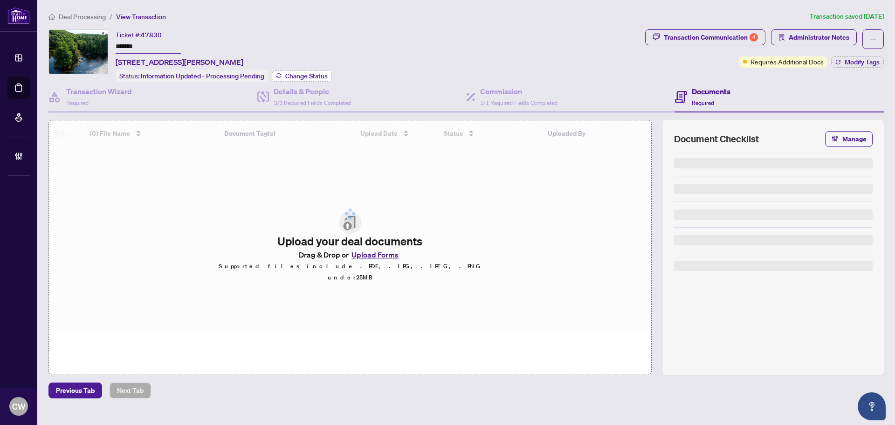
click at [311, 70] on button "Change Status" at bounding box center [302, 75] width 60 height 11
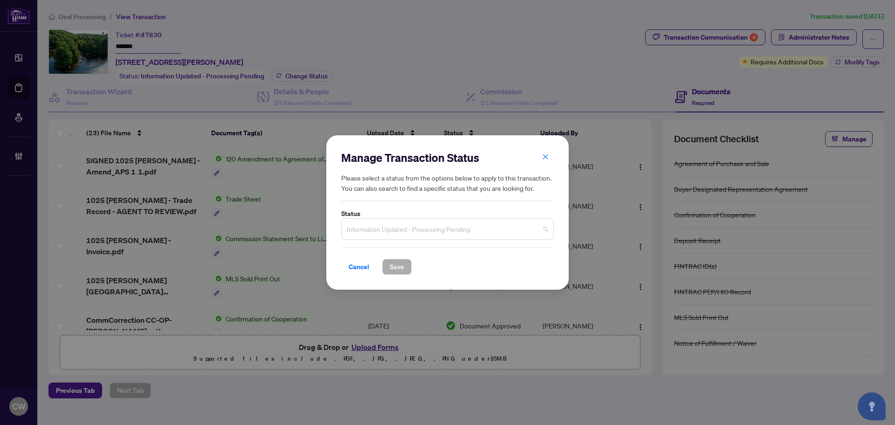
click at [447, 230] on span "Information Updated - Processing Pending" at bounding box center [447, 229] width 201 height 18
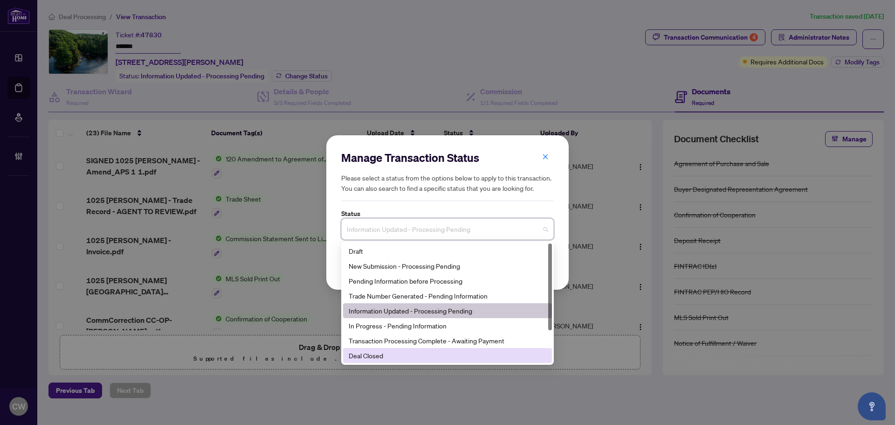
click at [388, 355] on div "Deal Closed" at bounding box center [448, 355] width 198 height 10
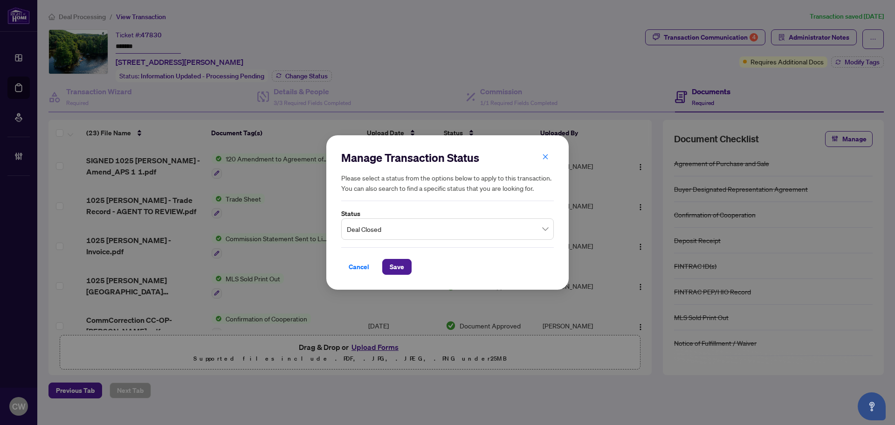
drag, startPoint x: 392, startPoint y: 269, endPoint x: 570, endPoint y: 198, distance: 191.6
click at [394, 268] on span "Save" at bounding box center [397, 266] width 14 height 15
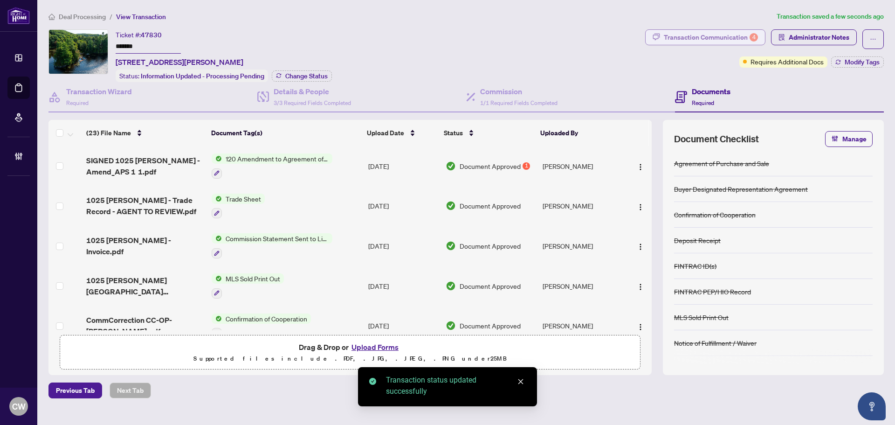
click at [713, 41] on div "Transaction Communication 4" at bounding box center [711, 37] width 94 height 15
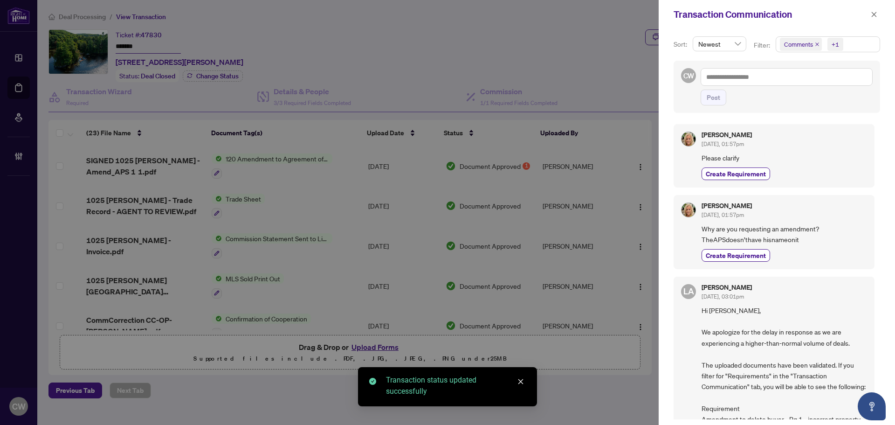
click at [817, 42] on span "Comments" at bounding box center [801, 44] width 42 height 13
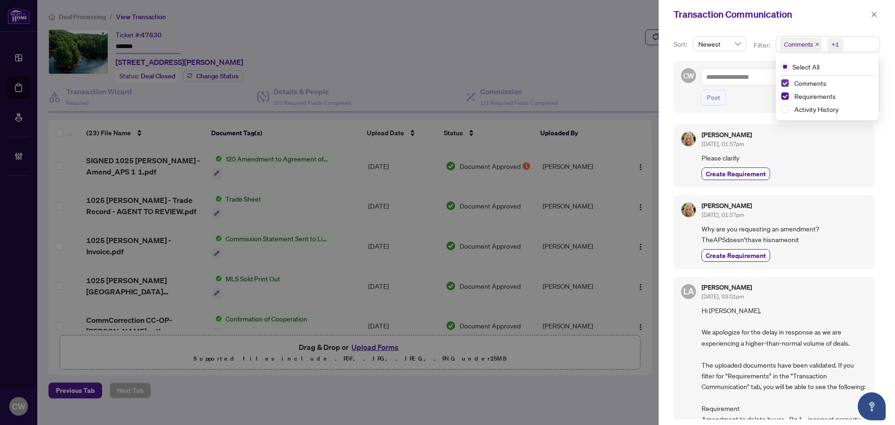
click at [784, 80] on span "Select Comments" at bounding box center [785, 82] width 7 height 7
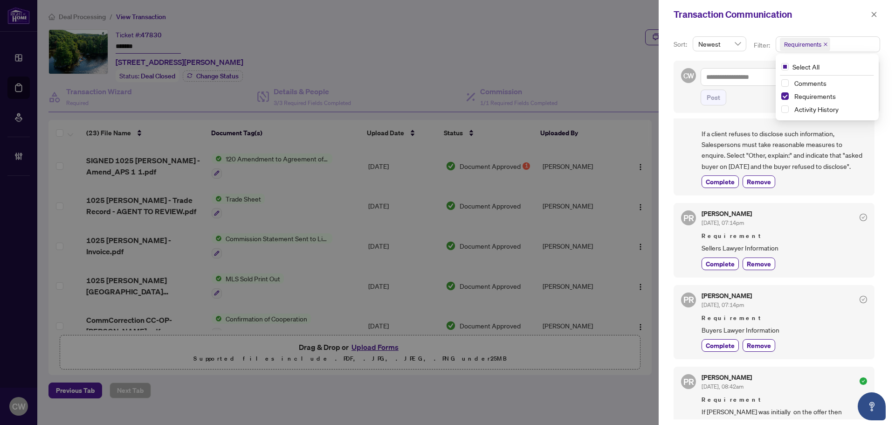
scroll to position [233, 0]
click at [879, 7] on div "Transaction Communication" at bounding box center [777, 14] width 236 height 29
click at [877, 14] on icon "close" at bounding box center [874, 14] width 7 height 7
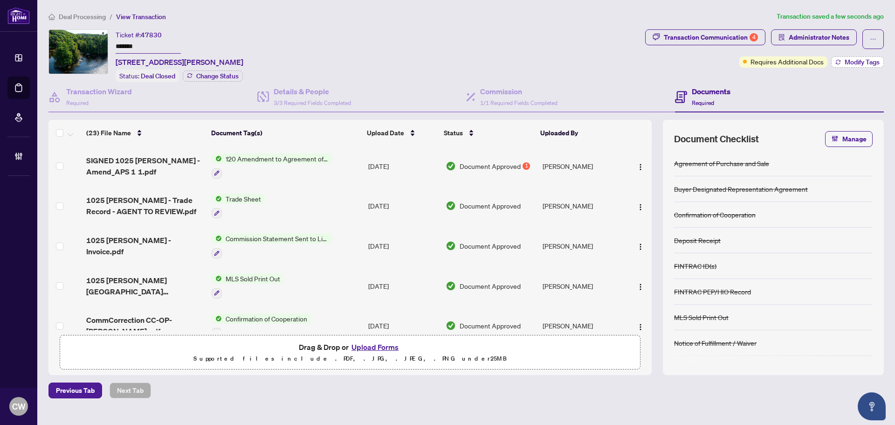
click at [864, 65] on span "Modify Tags" at bounding box center [862, 62] width 35 height 7
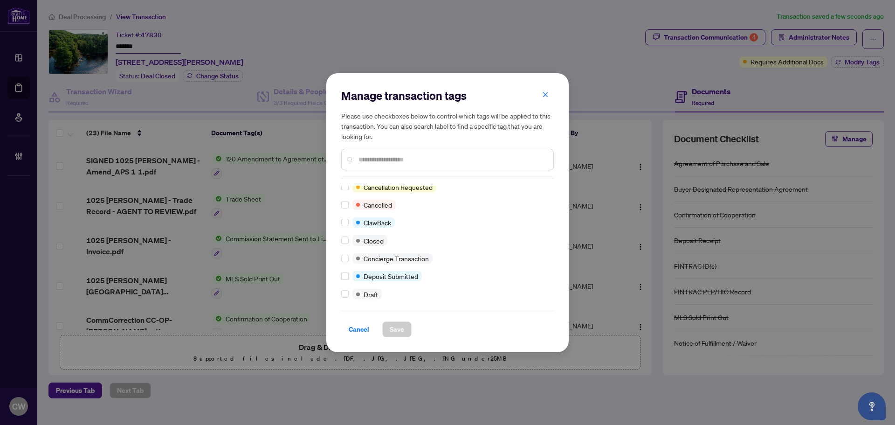
scroll to position [0, 0]
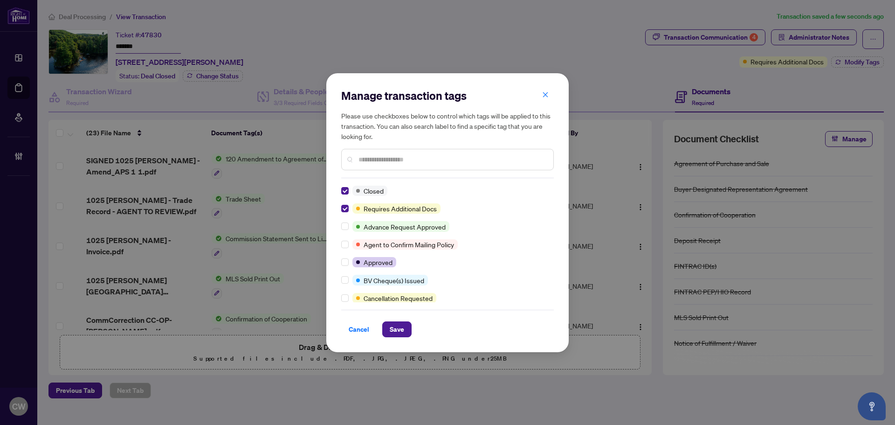
click at [391, 341] on div "Manage transaction tags Please use checkboxes below to control which tags will …" at bounding box center [447, 212] width 243 height 279
click at [396, 333] on span "Save" at bounding box center [397, 329] width 14 height 15
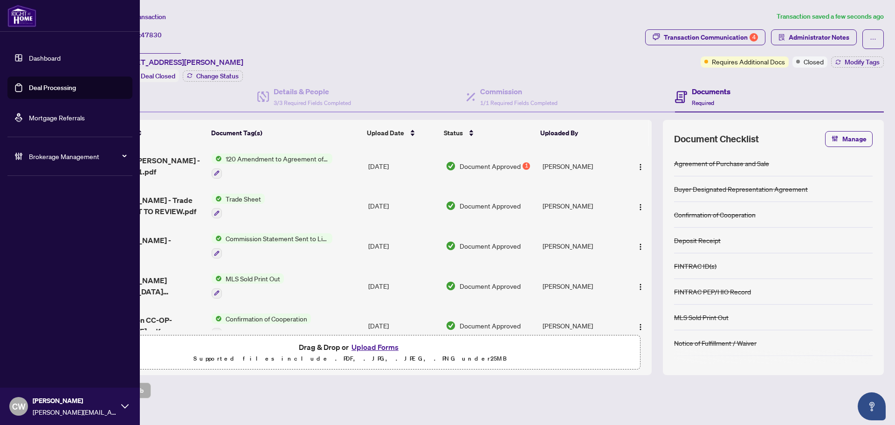
click at [29, 85] on link "Deal Processing" at bounding box center [52, 87] width 47 height 8
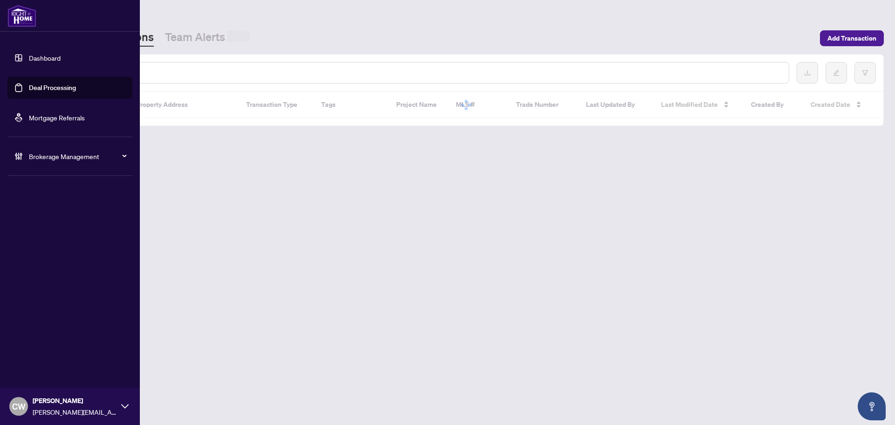
click at [162, 75] on input "text" at bounding box center [428, 73] width 708 height 10
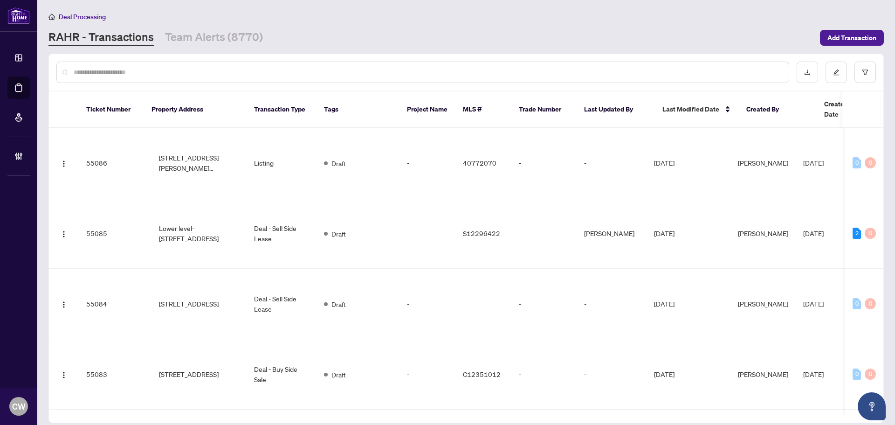
paste input "*******"
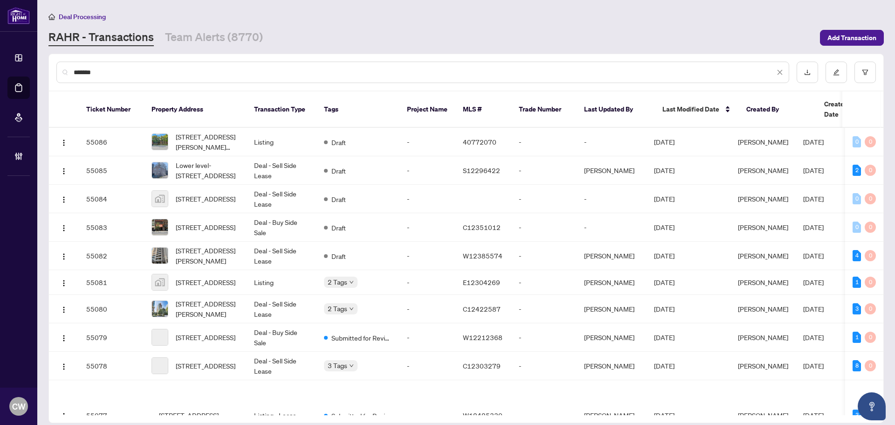
type input "*******"
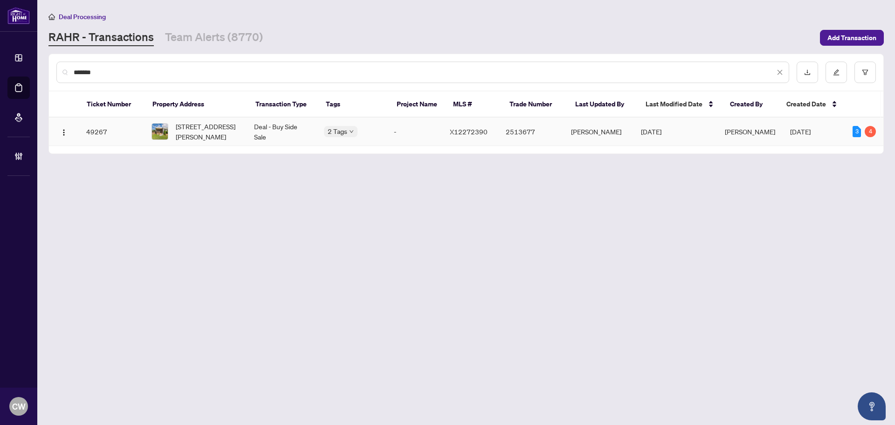
click at [210, 137] on span "[STREET_ADDRESS][PERSON_NAME]" at bounding box center [207, 131] width 63 height 21
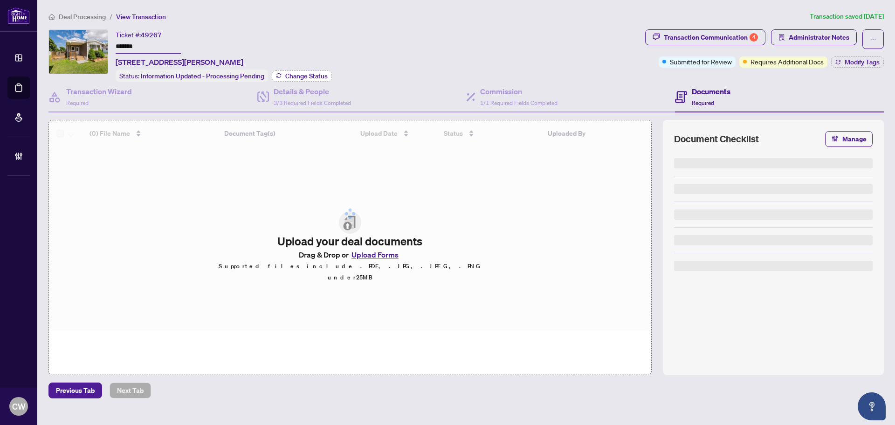
click at [323, 73] on span "Change Status" at bounding box center [306, 76] width 42 height 7
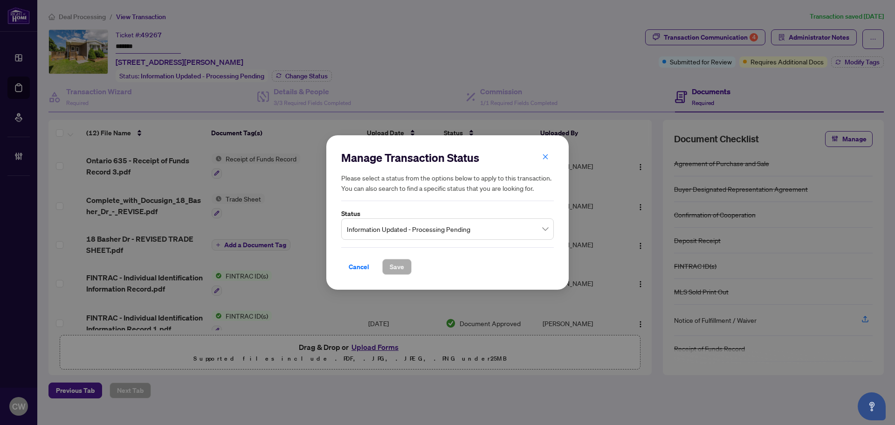
click at [403, 222] on span "Information Updated - Processing Pending" at bounding box center [447, 229] width 201 height 18
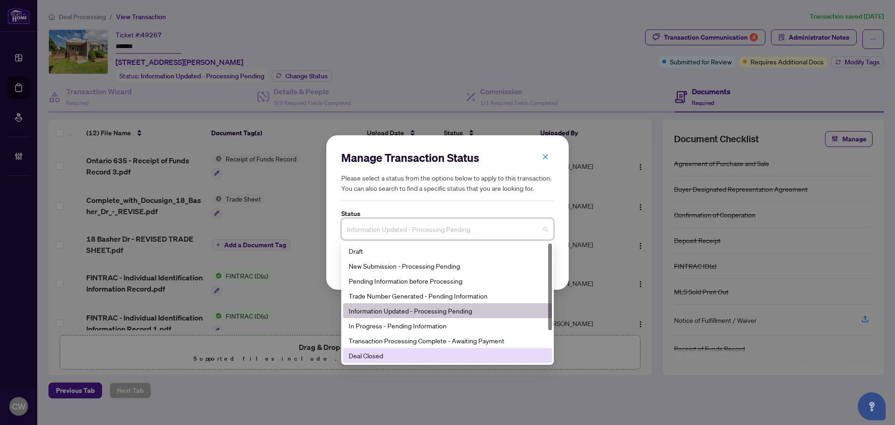
click at [391, 352] on div "Deal Closed" at bounding box center [448, 355] width 198 height 10
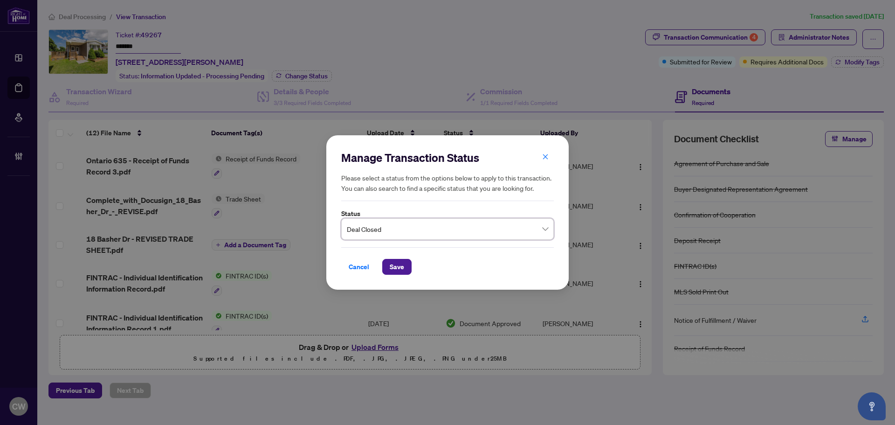
click at [392, 258] on div "Cancel Save" at bounding box center [447, 261] width 213 height 28
click at [397, 262] on span "Save" at bounding box center [397, 266] width 14 height 15
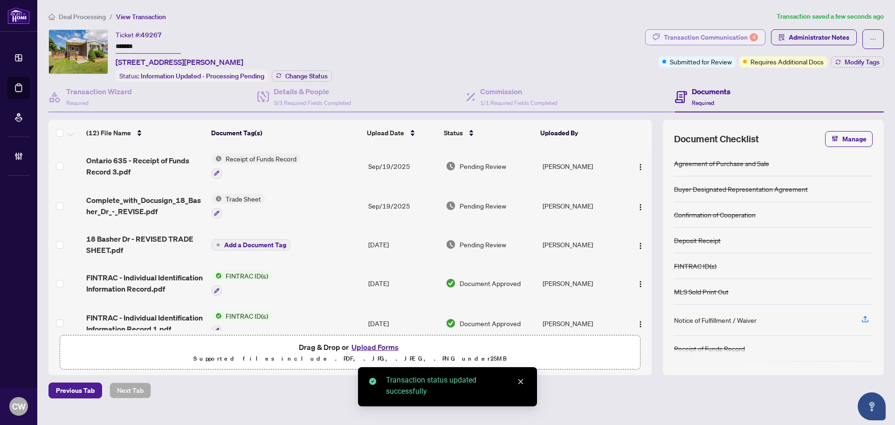
click at [724, 37] on div "Transaction Communication 4" at bounding box center [711, 37] width 94 height 15
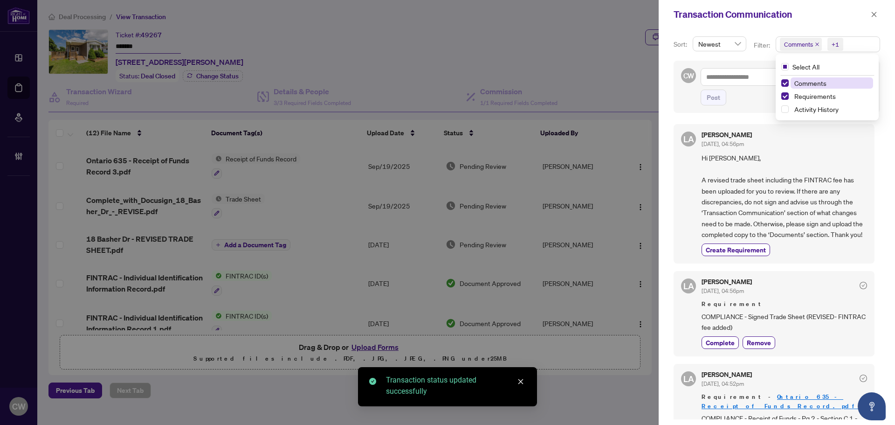
click at [814, 43] on span "Comments" at bounding box center [801, 44] width 42 height 13
click at [785, 83] on span "Select Comments" at bounding box center [785, 82] width 7 height 7
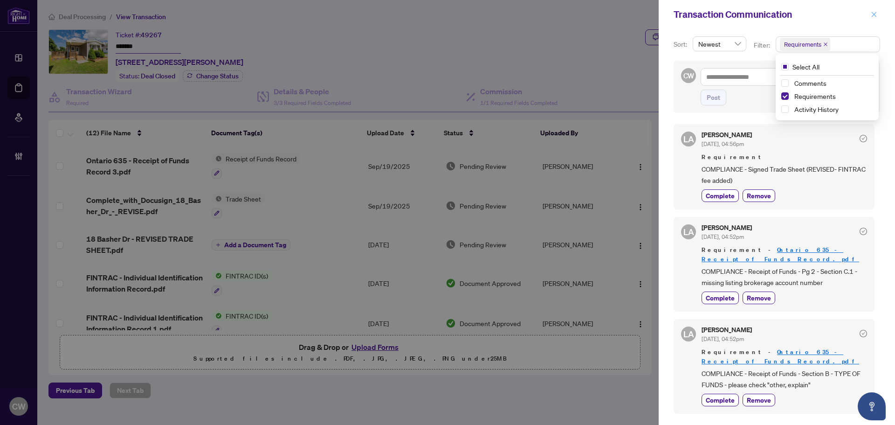
click at [874, 16] on icon "close" at bounding box center [874, 14] width 7 height 7
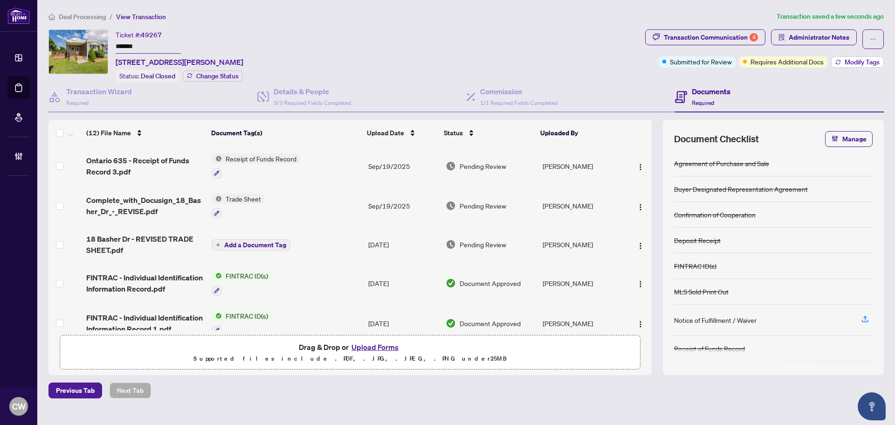
click at [861, 56] on button "Modify Tags" at bounding box center [858, 61] width 53 height 11
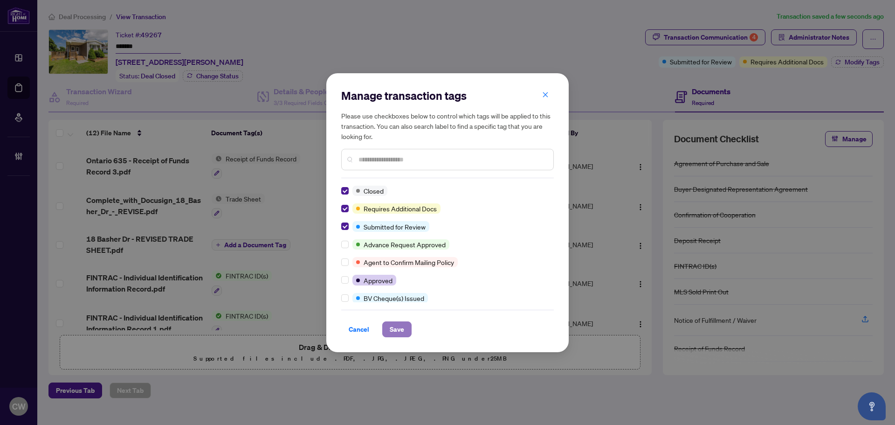
click at [394, 335] on span "Save" at bounding box center [397, 329] width 14 height 15
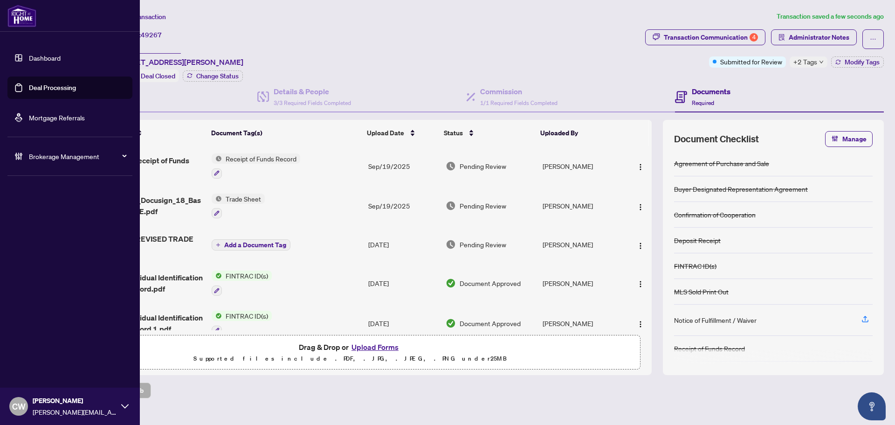
click at [29, 83] on link "Deal Processing" at bounding box center [52, 87] width 47 height 8
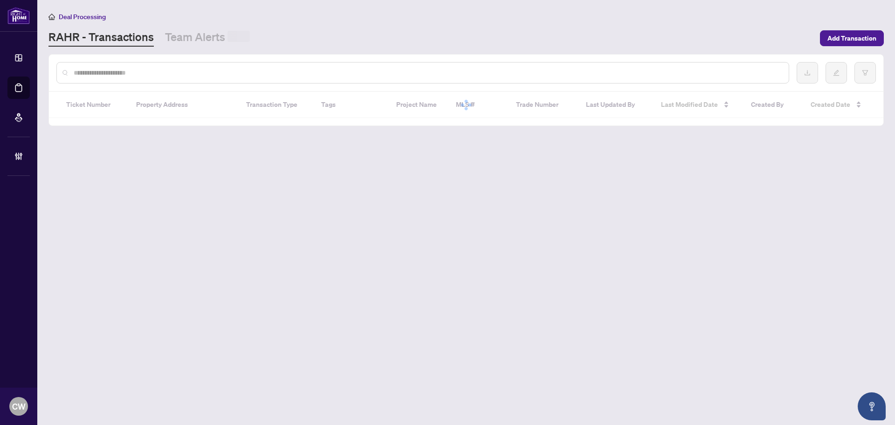
click at [178, 72] on input "text" at bounding box center [428, 73] width 708 height 10
paste input "*******"
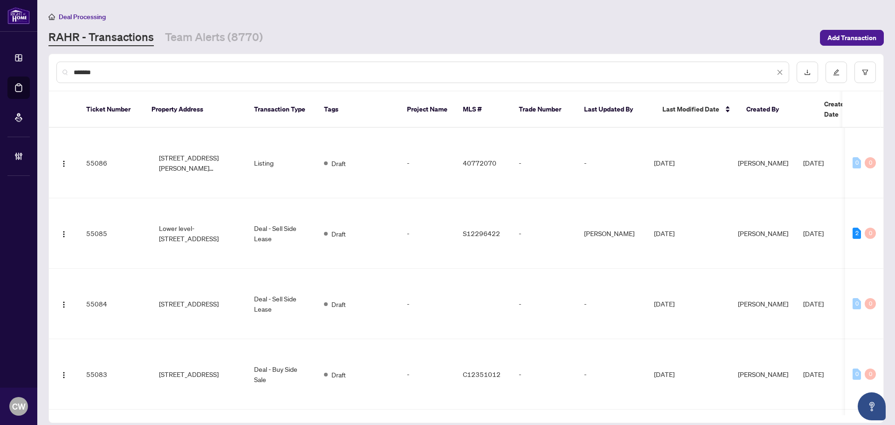
type input "*******"
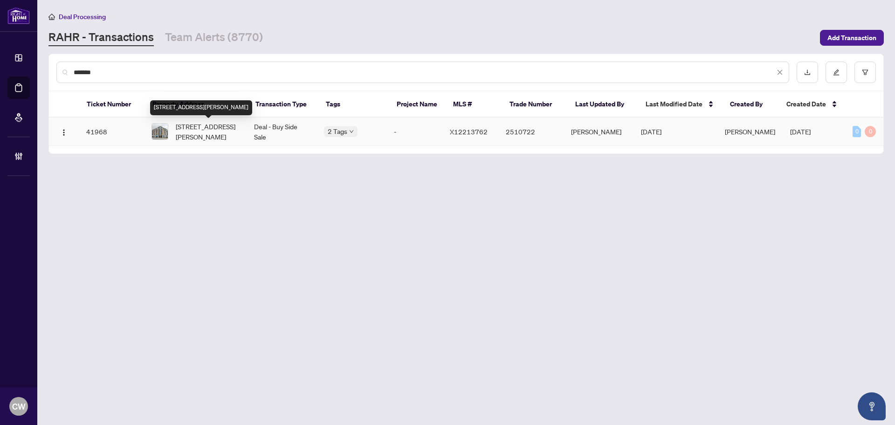
click at [206, 134] on span "[STREET_ADDRESS][PERSON_NAME]" at bounding box center [207, 131] width 63 height 21
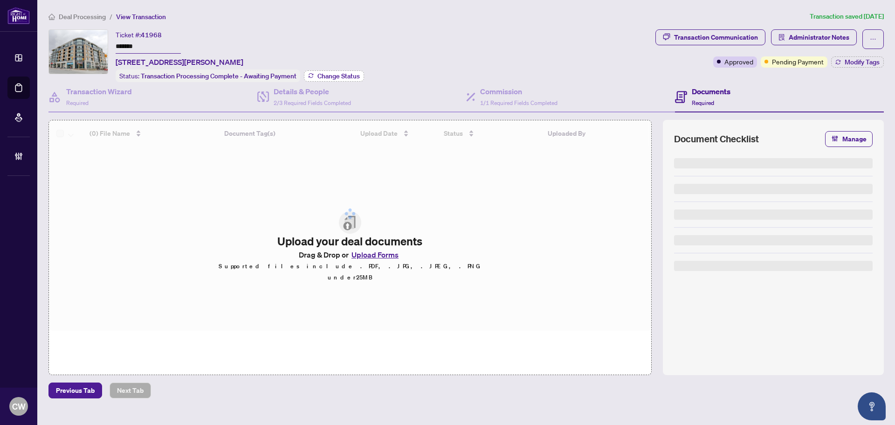
click at [322, 76] on span "Change Status" at bounding box center [339, 76] width 42 height 7
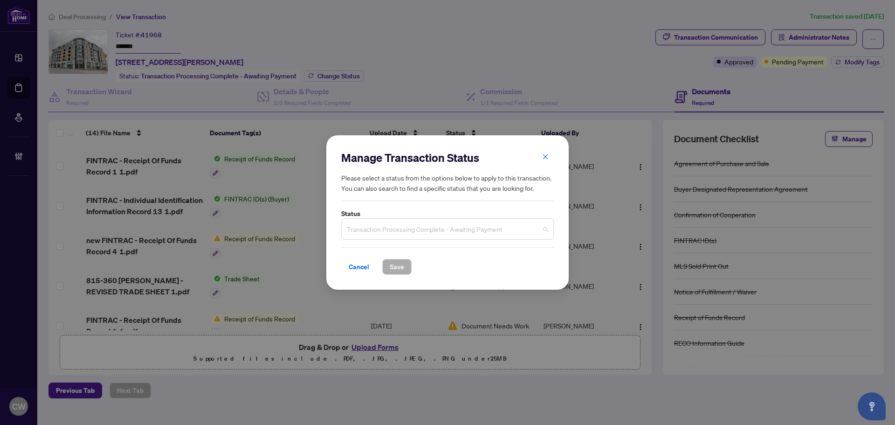
click at [424, 227] on span "Transaction Processing Complete - Awaiting Payment" at bounding box center [447, 229] width 201 height 18
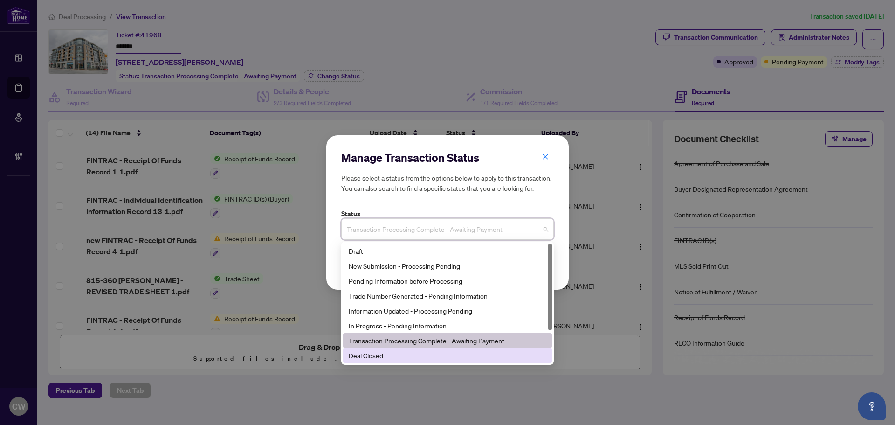
click at [402, 362] on div "Deal Closed" at bounding box center [447, 355] width 209 height 15
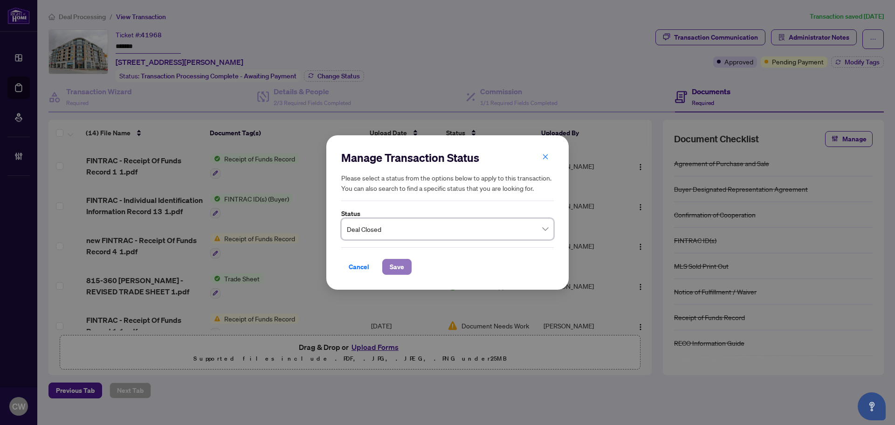
click at [406, 265] on button "Save" at bounding box center [396, 267] width 29 height 16
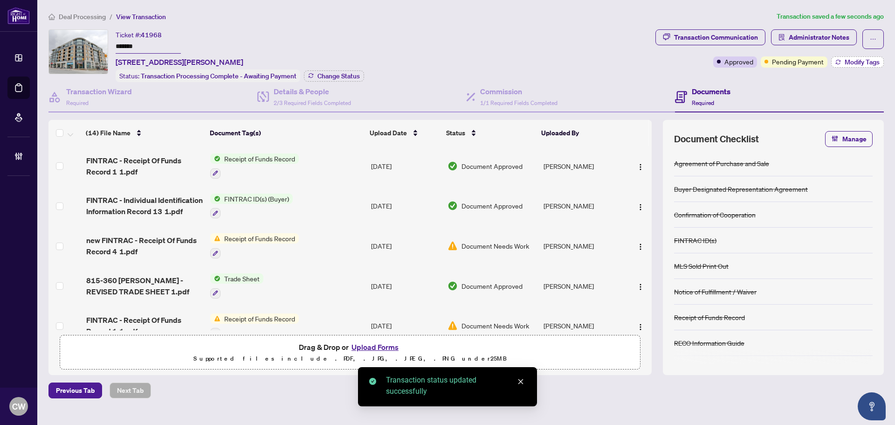
click at [853, 64] on span "Modify Tags" at bounding box center [862, 62] width 35 height 7
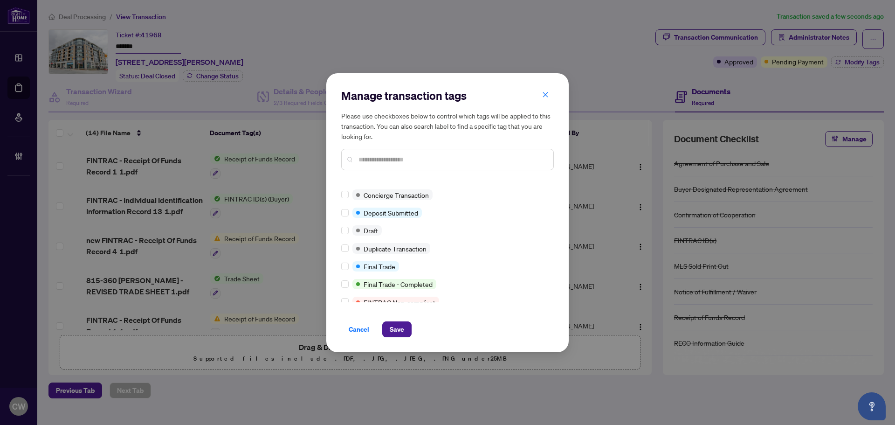
scroll to position [140, 0]
click at [345, 258] on div "Approved Closed Advance Request Approved Agent to Confirm Mailing Policy BV Che…" at bounding box center [447, 244] width 213 height 117
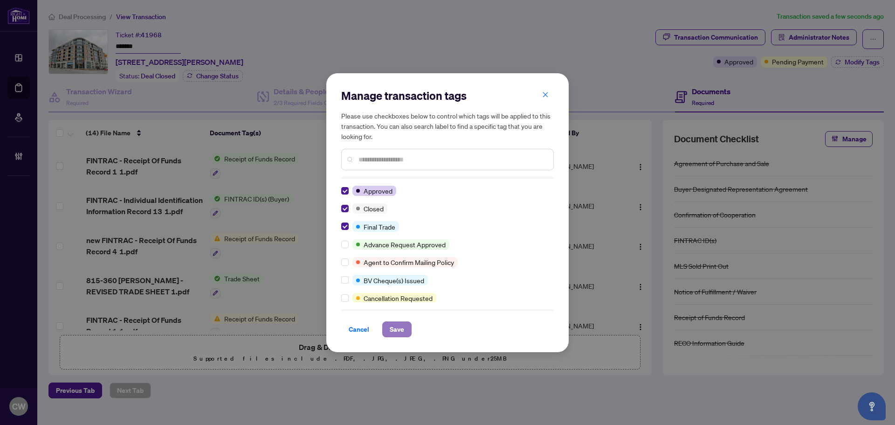
click at [398, 326] on span "Save" at bounding box center [397, 329] width 14 height 15
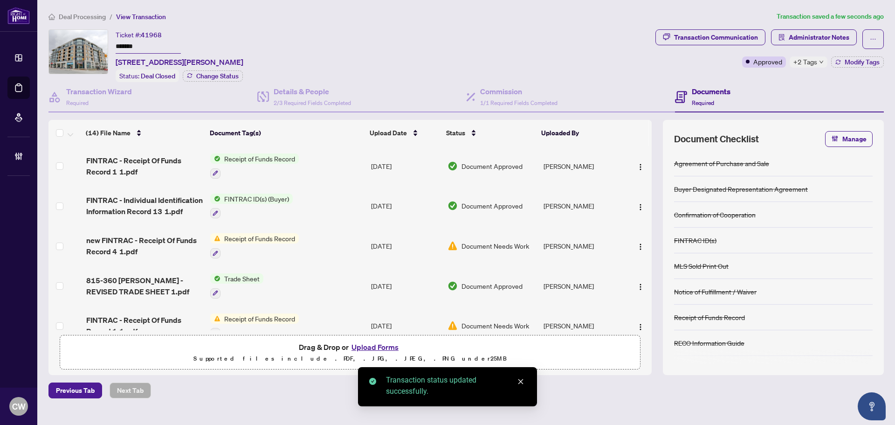
click at [139, 286] on span "815-360 [PERSON_NAME] - REVISED TRADE SHEET 1.pdf" at bounding box center [144, 286] width 117 height 22
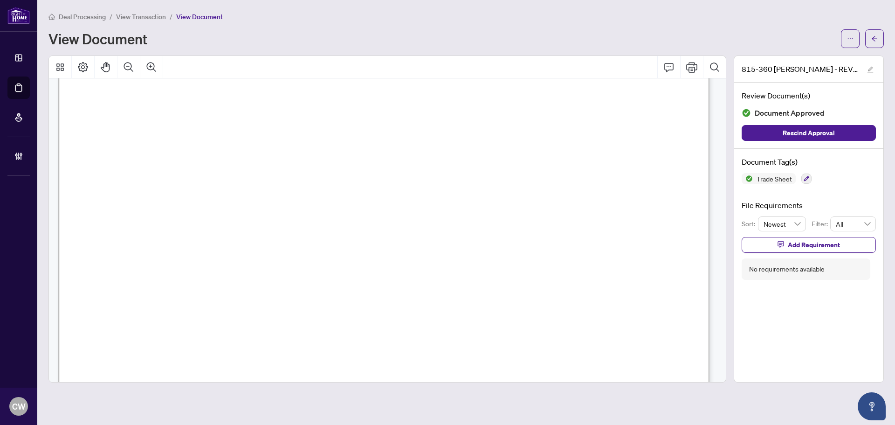
scroll to position [326, 0]
click at [880, 32] on button "button" at bounding box center [875, 38] width 19 height 19
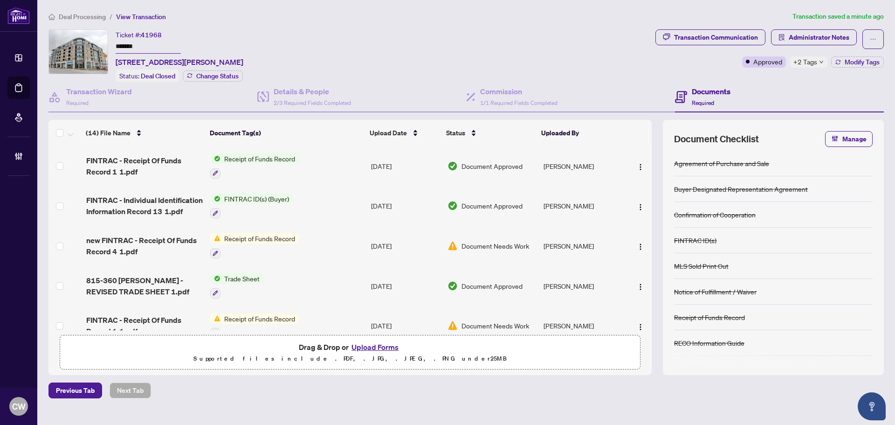
click at [377, 346] on button "Upload Forms" at bounding box center [375, 347] width 53 height 12
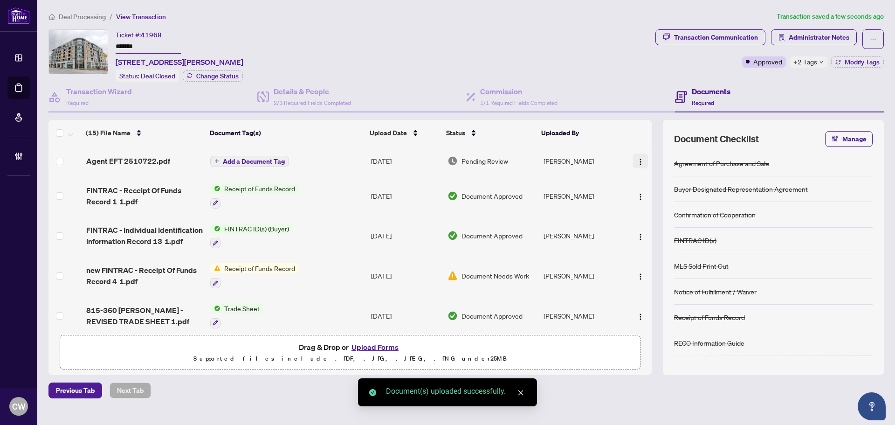
click at [639, 159] on img "button" at bounding box center [640, 161] width 7 height 7
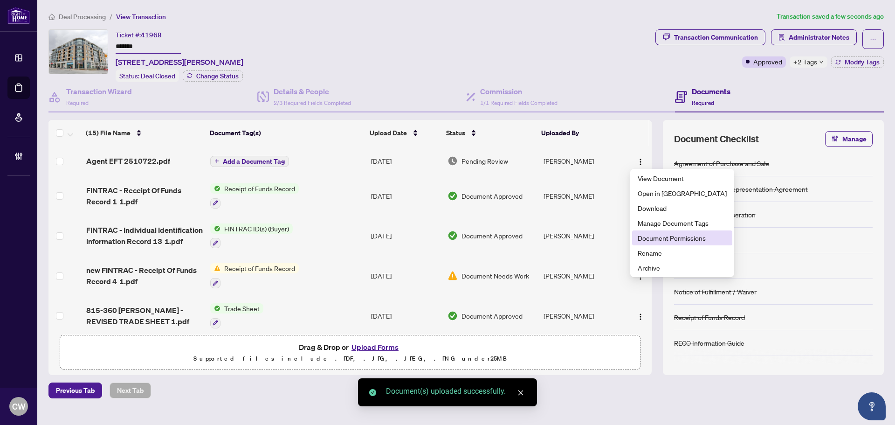
click at [661, 238] on span "Document Permissions" at bounding box center [682, 238] width 89 height 10
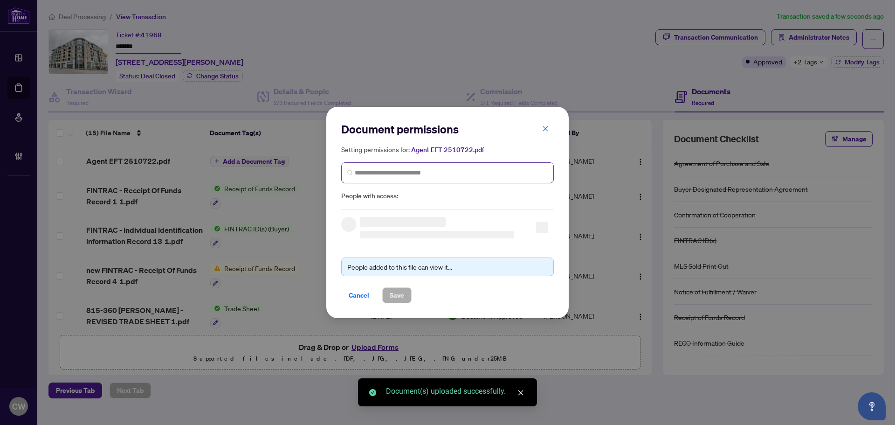
click at [437, 167] on span at bounding box center [447, 172] width 213 height 21
paste input "**********"
type input "**********"
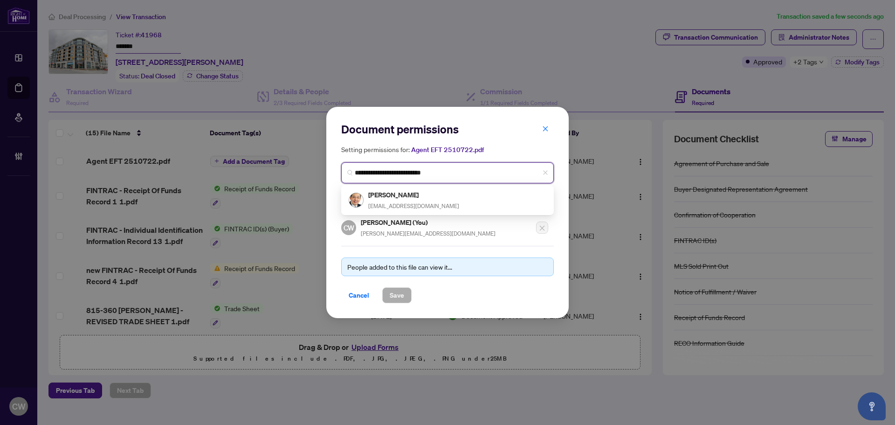
click at [397, 197] on h5 "[PERSON_NAME]" at bounding box center [413, 194] width 91 height 11
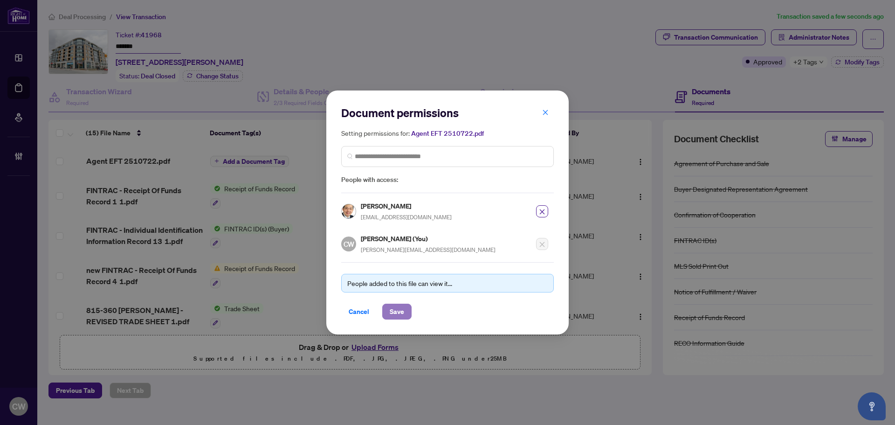
click at [409, 308] on button "Save" at bounding box center [396, 312] width 29 height 16
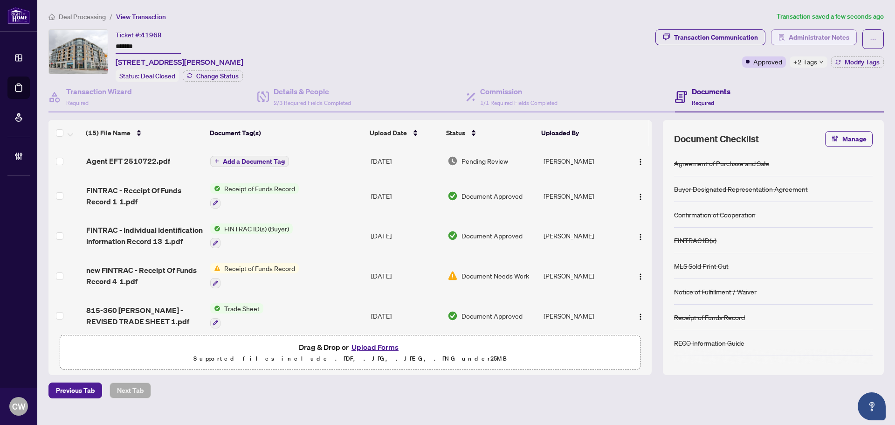
click at [802, 39] on span "Administrator Notes" at bounding box center [819, 37] width 61 height 15
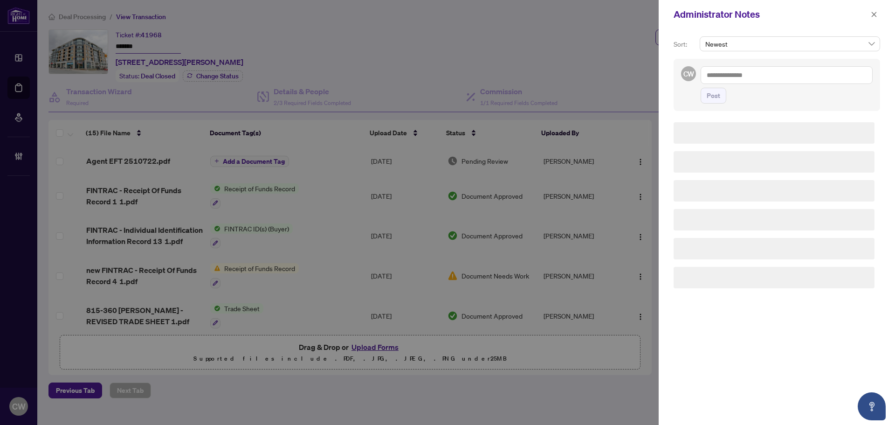
click at [735, 74] on textarea at bounding box center [787, 75] width 172 height 18
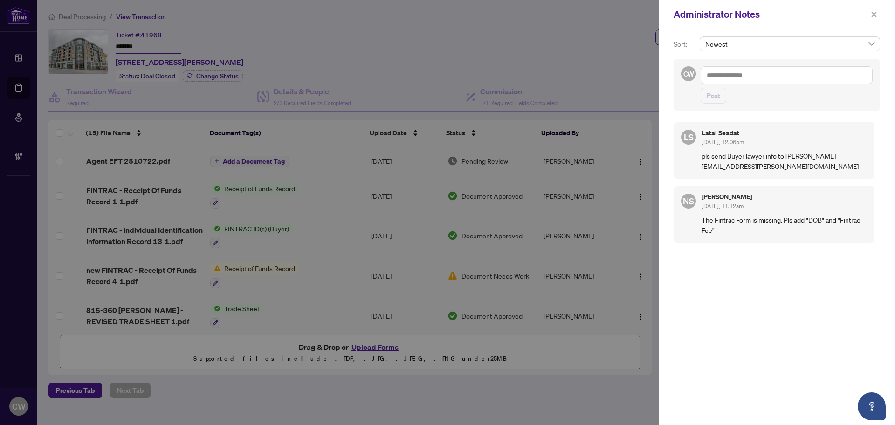
paste textarea "**********"
type textarea "**********"
click at [718, 103] on span "Post" at bounding box center [714, 95] width 14 height 15
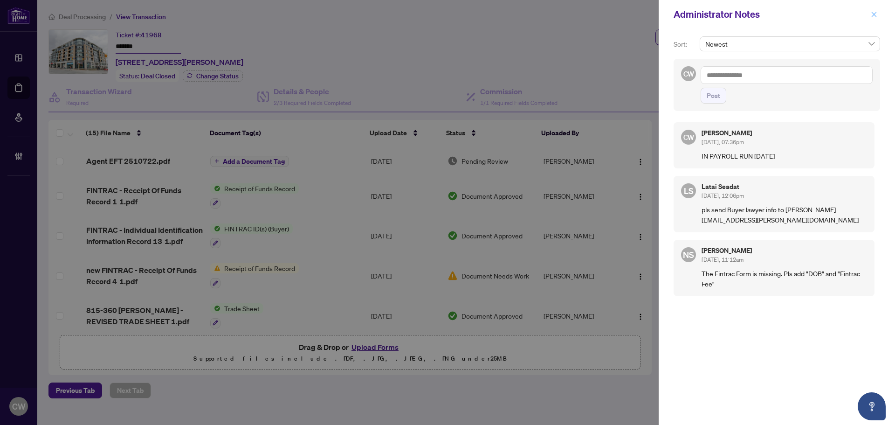
click at [875, 14] on icon "close" at bounding box center [874, 14] width 5 height 5
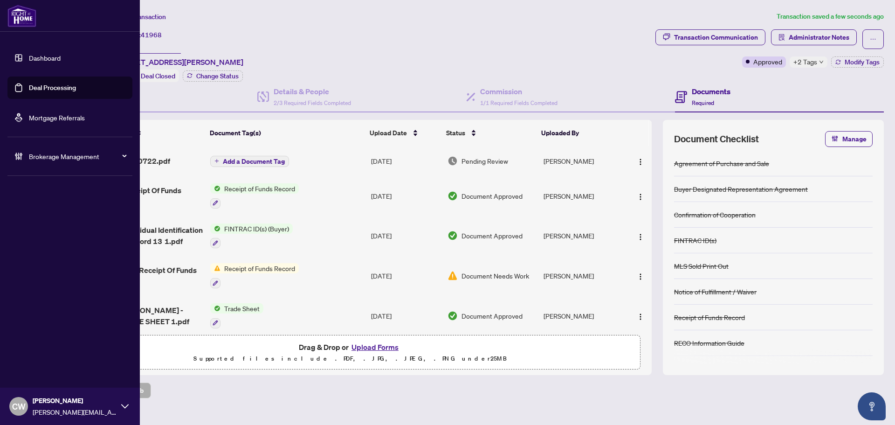
drag, startPoint x: 28, startPoint y: 92, endPoint x: 18, endPoint y: 93, distance: 10.3
click at [29, 92] on link "Deal Processing" at bounding box center [52, 87] width 47 height 8
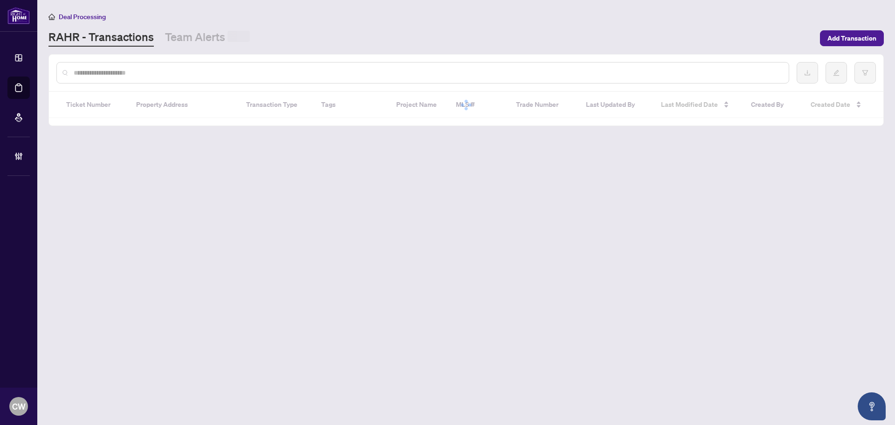
click at [199, 69] on input "text" at bounding box center [428, 73] width 708 height 10
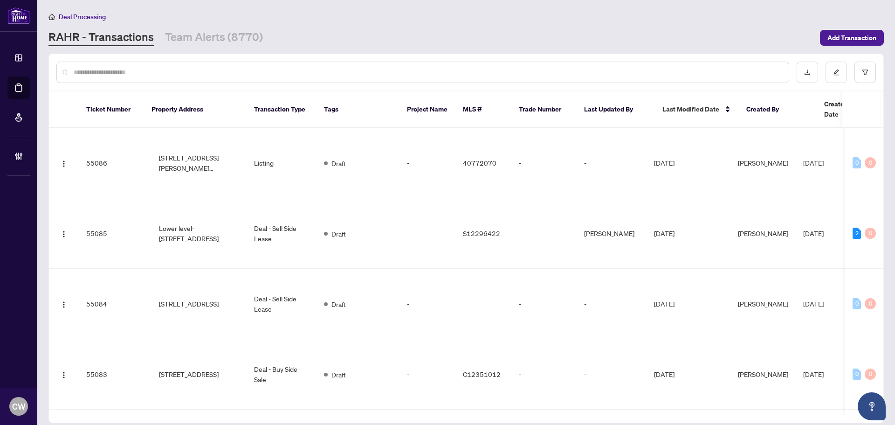
paste input "*******"
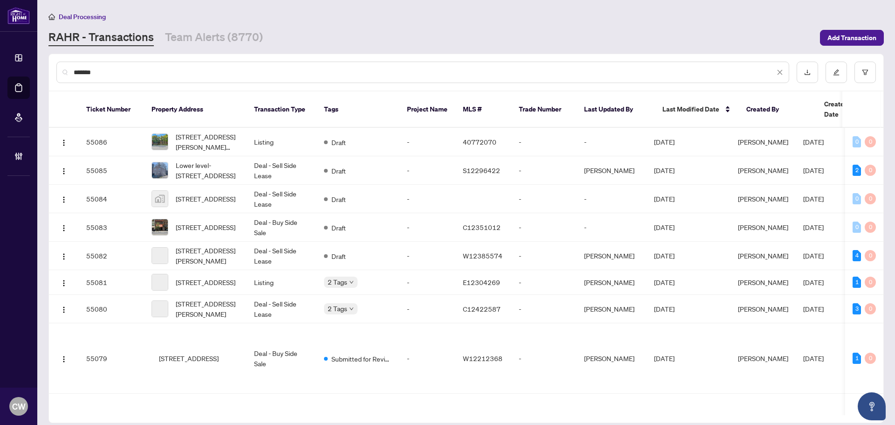
type input "*******"
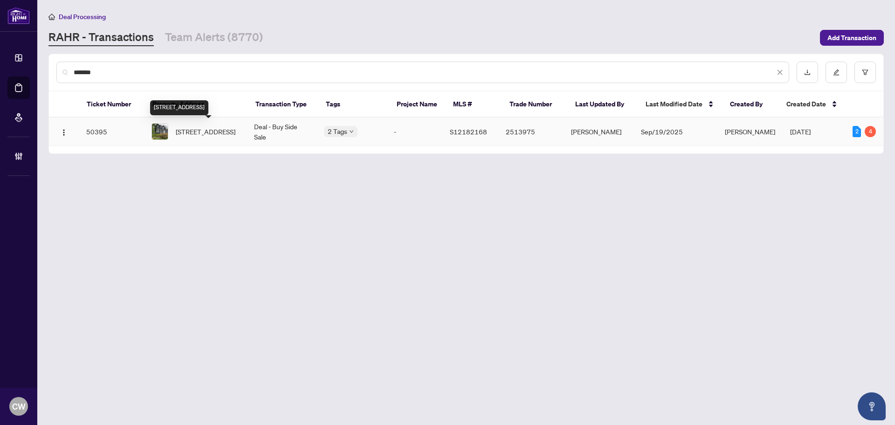
click at [215, 137] on span "[STREET_ADDRESS]" at bounding box center [206, 131] width 60 height 10
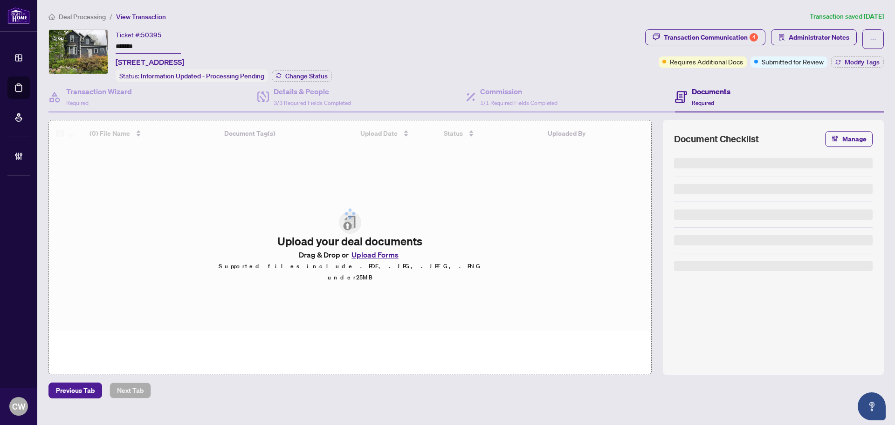
click at [318, 69] on div "Status: Information Updated - Processing Pending Change Status" at bounding box center [224, 75] width 216 height 13
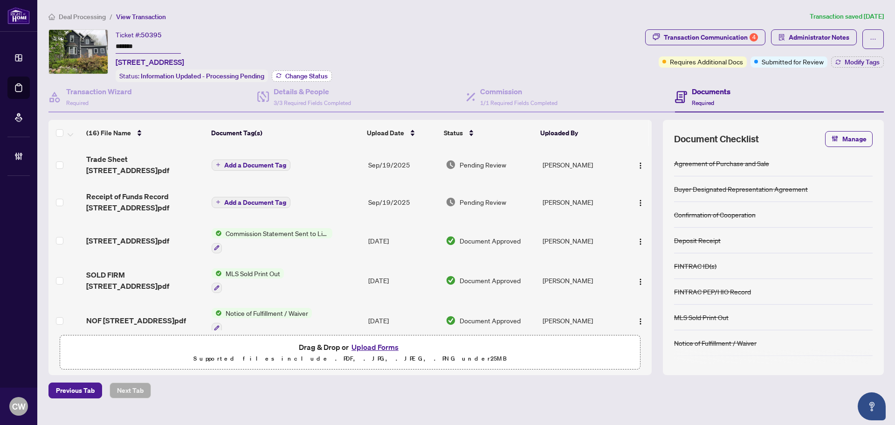
click at [306, 75] on span "Change Status" at bounding box center [306, 76] width 42 height 7
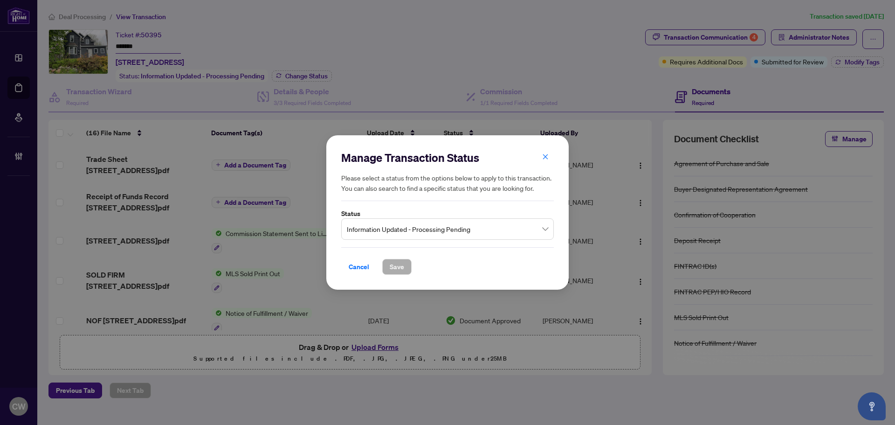
click at [421, 220] on div "Information Updated - Processing Pending" at bounding box center [447, 228] width 213 height 21
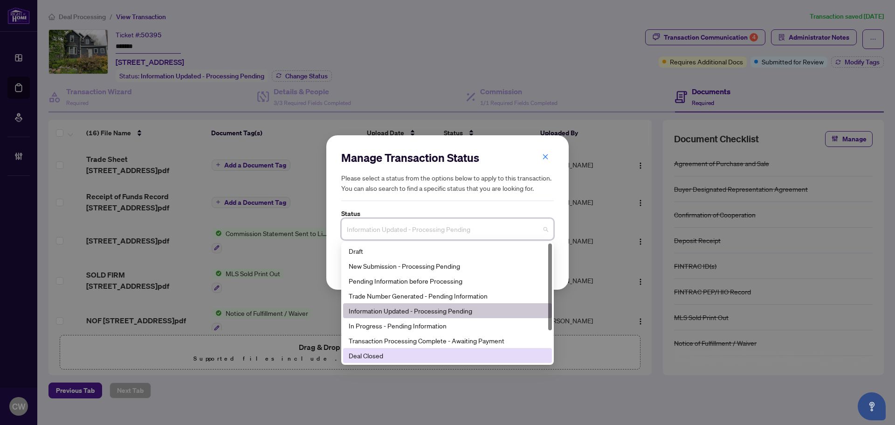
drag, startPoint x: 389, startPoint y: 359, endPoint x: 396, endPoint y: 296, distance: 63.3
click at [388, 360] on div "Deal Closed" at bounding box center [448, 355] width 198 height 10
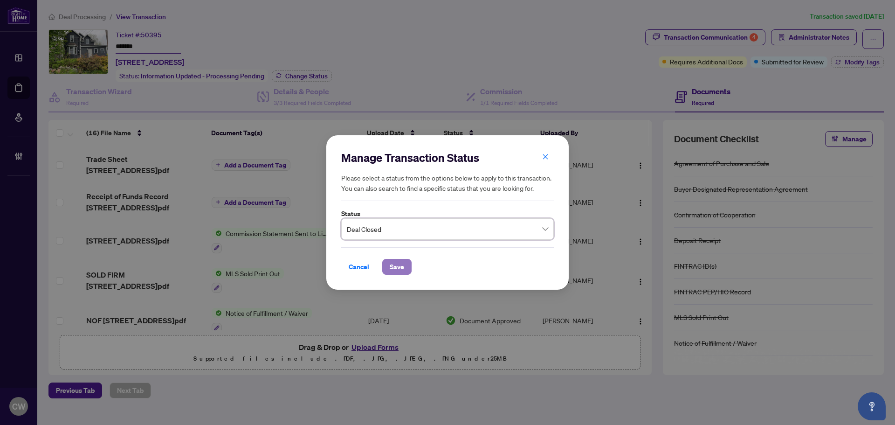
click at [399, 271] on span "Save" at bounding box center [397, 266] width 14 height 15
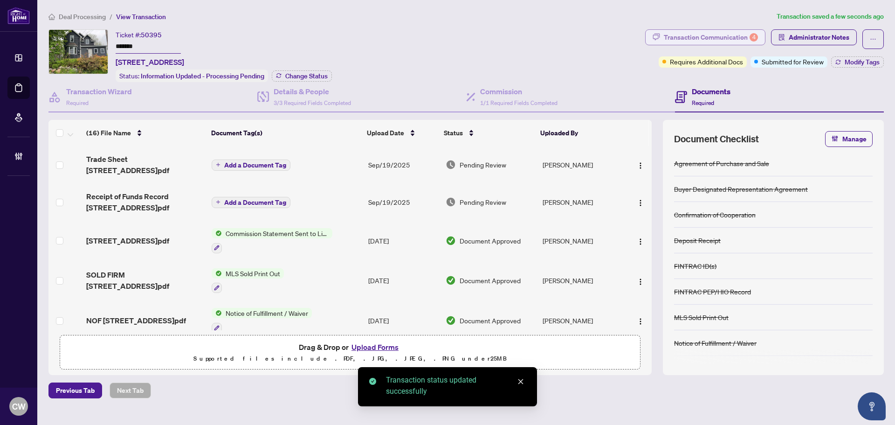
click at [729, 36] on div "Transaction Communication 4" at bounding box center [711, 37] width 94 height 15
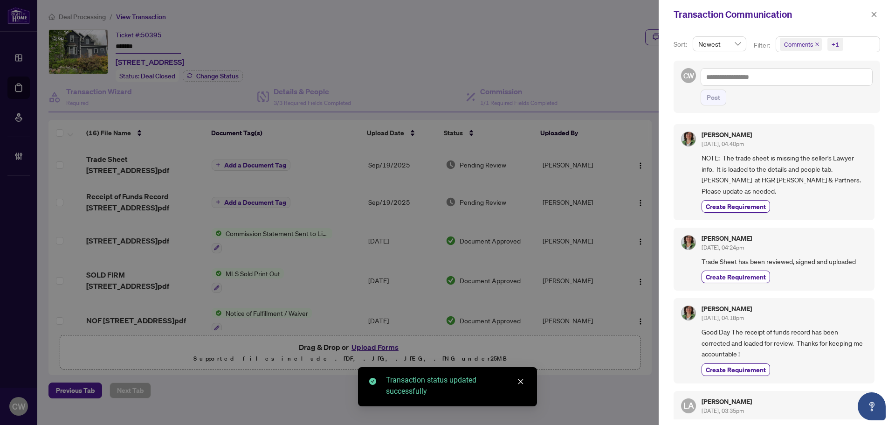
click at [813, 43] on span "Comments" at bounding box center [801, 44] width 42 height 13
click at [786, 82] on span "Select Comments" at bounding box center [785, 82] width 7 height 7
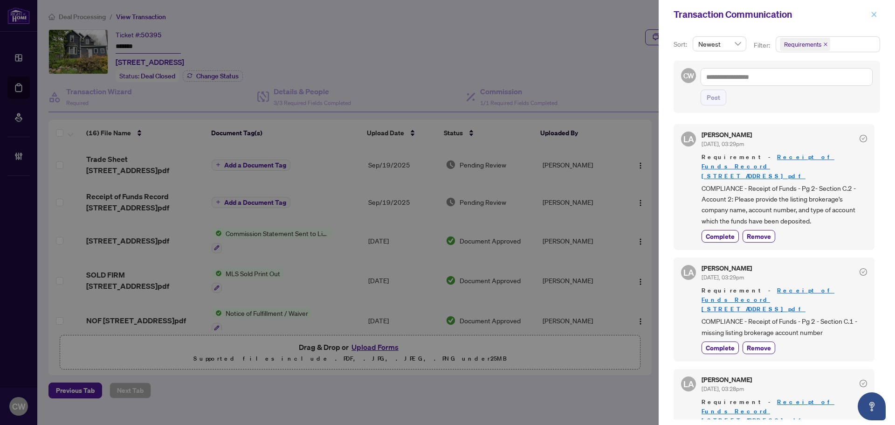
click at [875, 12] on icon "close" at bounding box center [874, 14] width 7 height 7
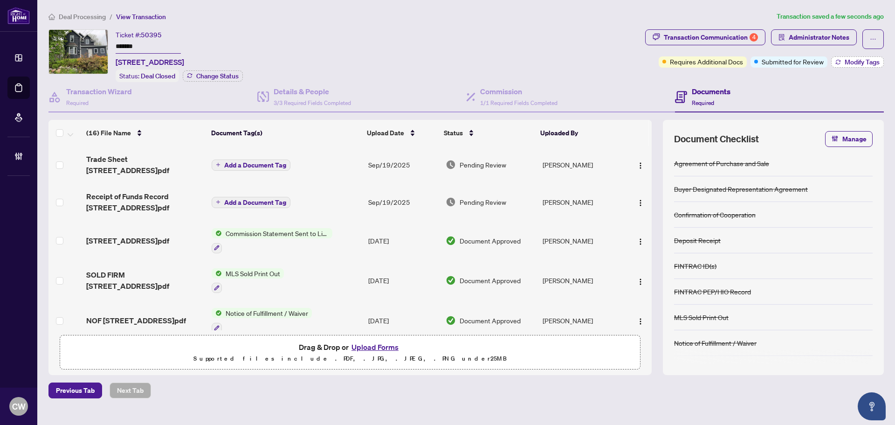
click at [865, 56] on button "Modify Tags" at bounding box center [858, 61] width 53 height 11
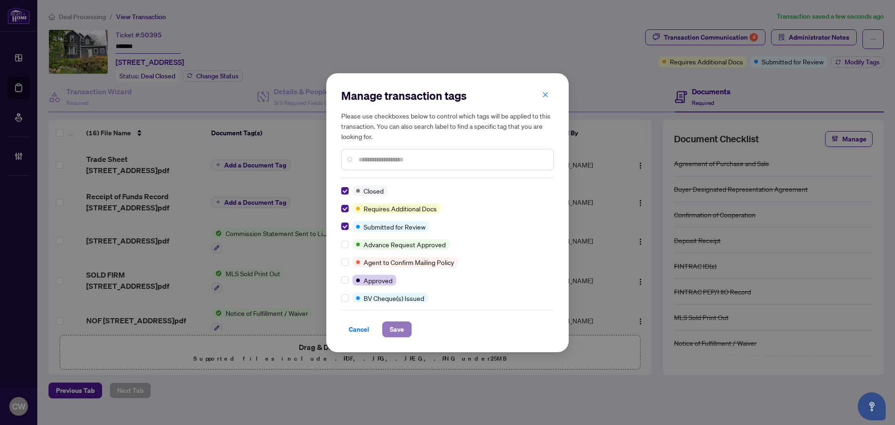
click at [397, 327] on span "Save" at bounding box center [397, 329] width 14 height 15
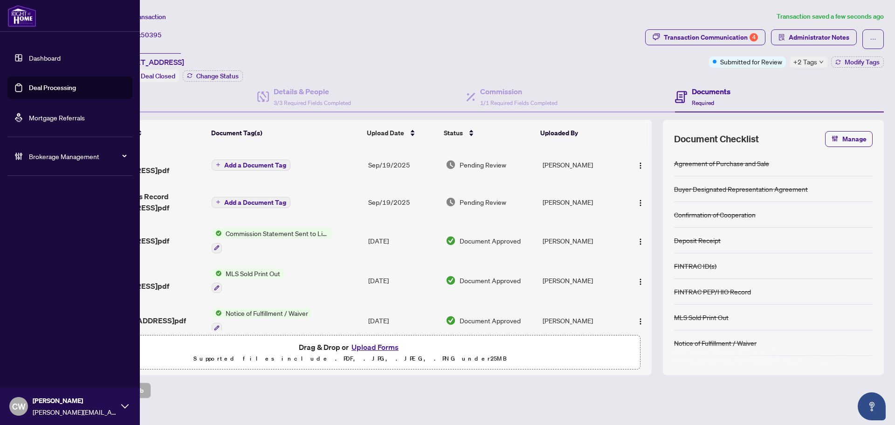
click at [31, 92] on link "Deal Processing" at bounding box center [52, 87] width 47 height 8
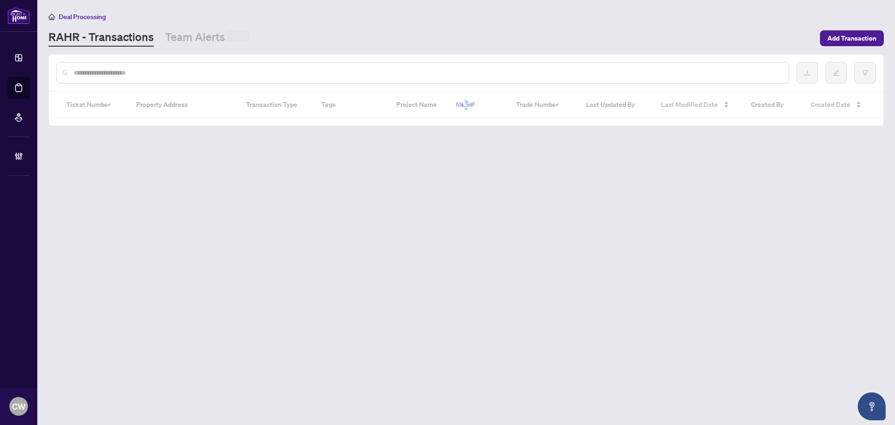
click at [176, 75] on input "text" at bounding box center [428, 73] width 708 height 10
paste input "*******"
type input "*******"
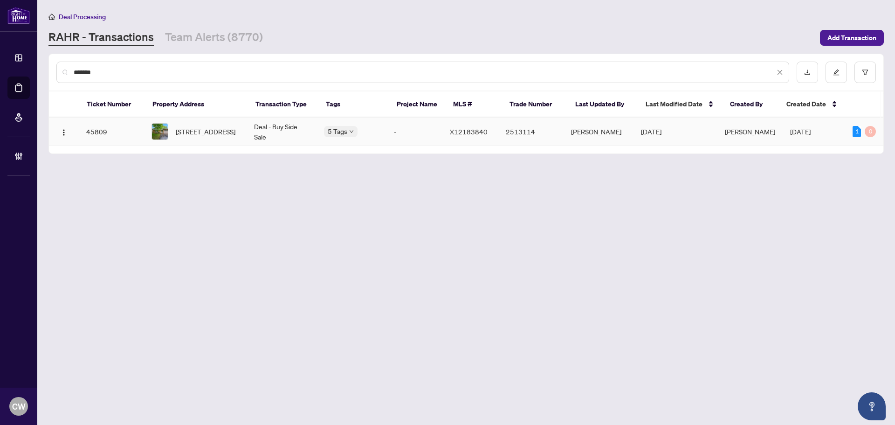
click at [185, 126] on span "[STREET_ADDRESS]" at bounding box center [206, 131] width 60 height 10
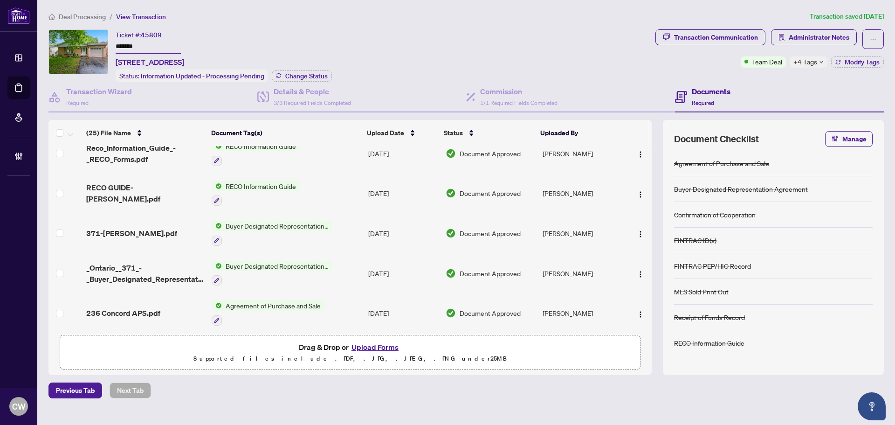
scroll to position [803, 0]
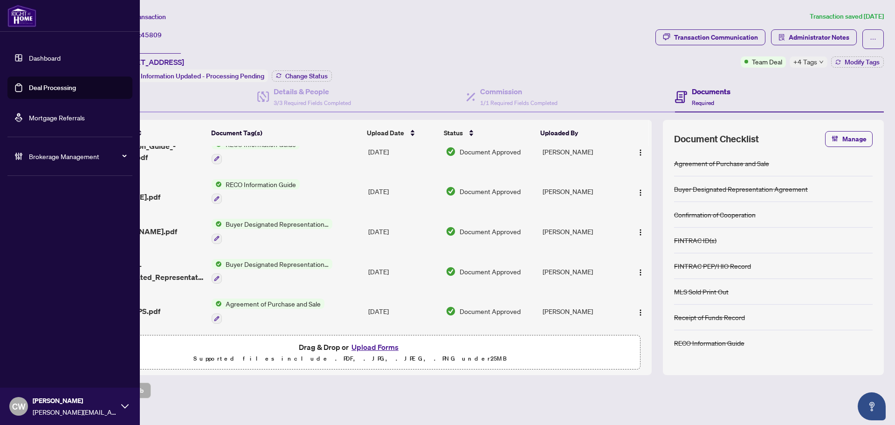
click at [29, 83] on link "Deal Processing" at bounding box center [52, 87] width 47 height 8
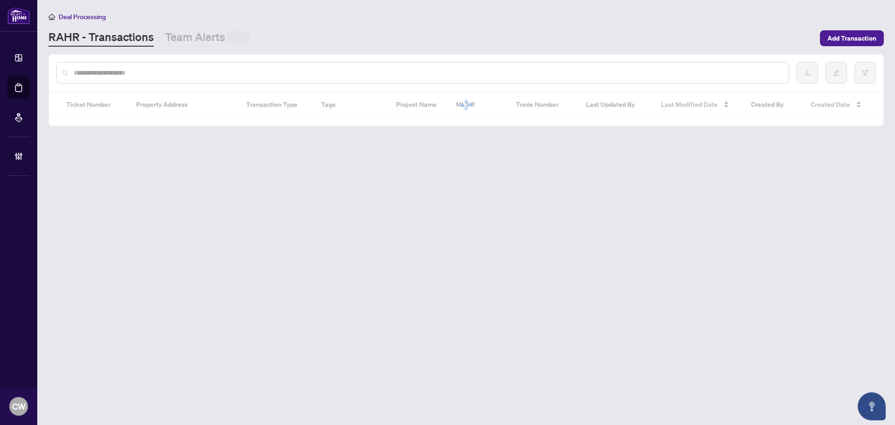
click at [189, 69] on input "text" at bounding box center [428, 73] width 708 height 10
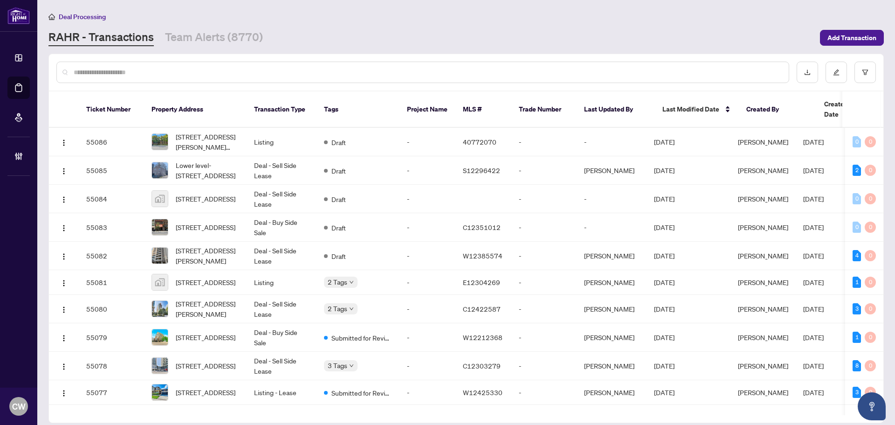
paste input "*******"
type input "*******"
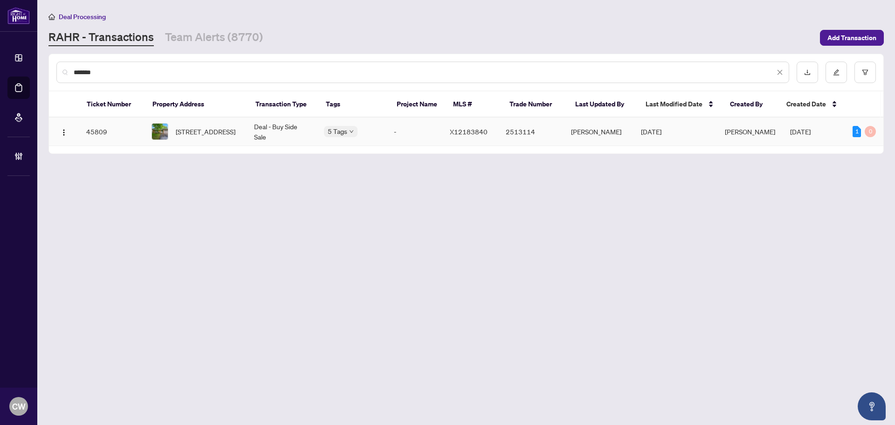
click at [197, 135] on span "[STREET_ADDRESS]" at bounding box center [206, 131] width 60 height 10
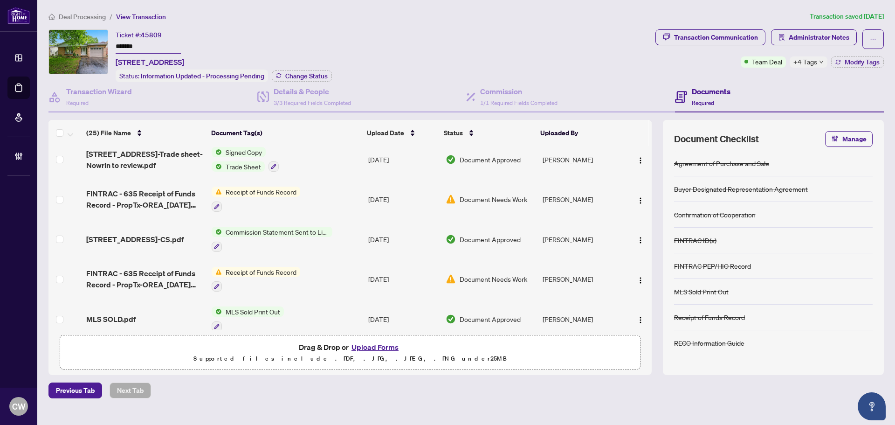
scroll to position [280, 0]
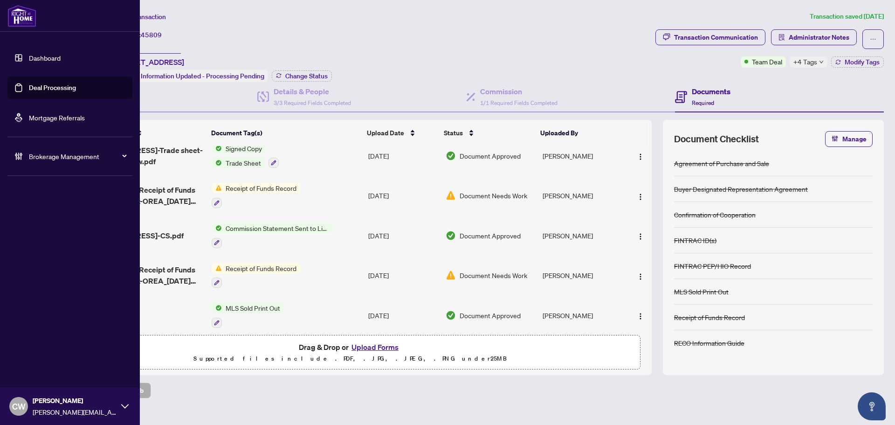
click at [29, 92] on link "Deal Processing" at bounding box center [52, 87] width 47 height 8
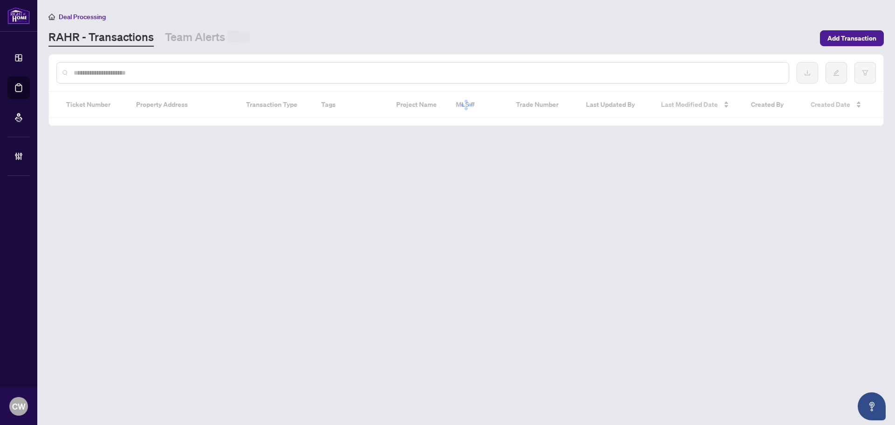
drag, startPoint x: 157, startPoint y: 74, endPoint x: 152, endPoint y: 60, distance: 15.2
click at [157, 73] on input "text" at bounding box center [428, 73] width 708 height 10
paste input "*******"
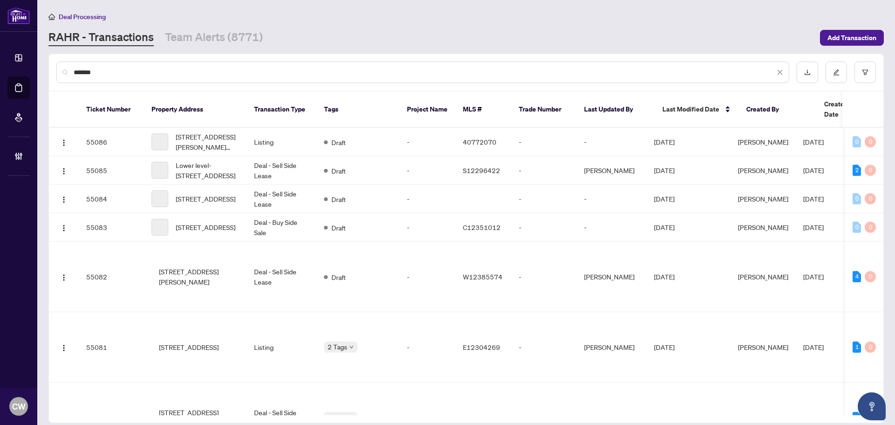
type input "*******"
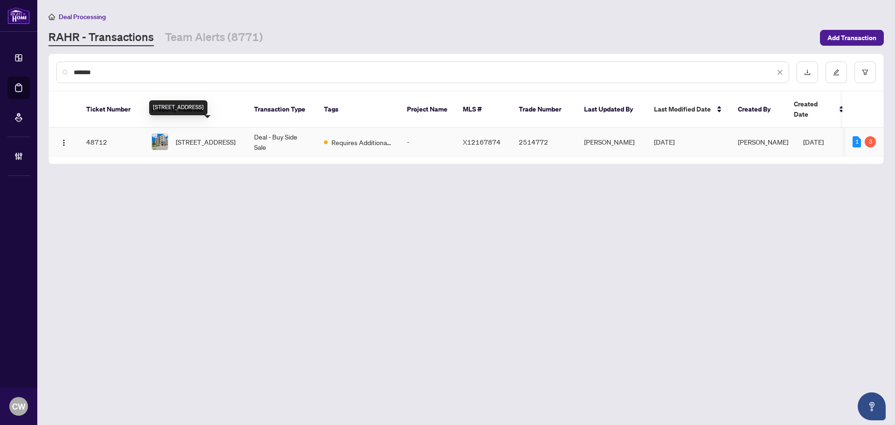
click at [189, 137] on span "[STREET_ADDRESS]" at bounding box center [206, 142] width 60 height 10
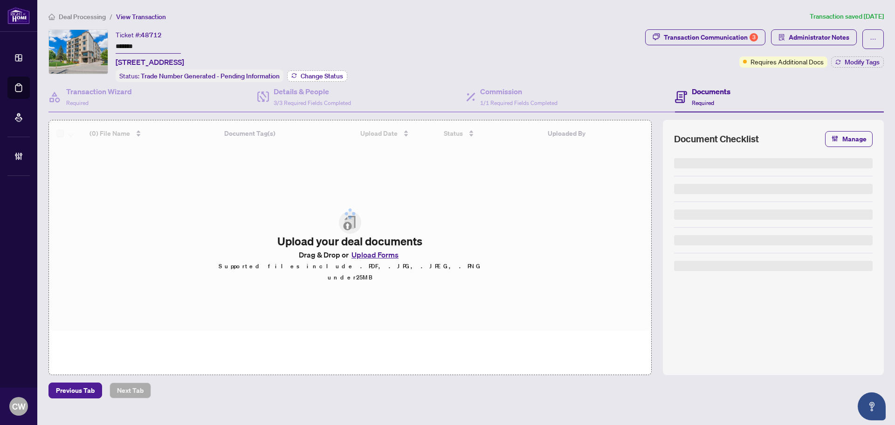
click at [326, 73] on span "Change Status" at bounding box center [322, 76] width 42 height 7
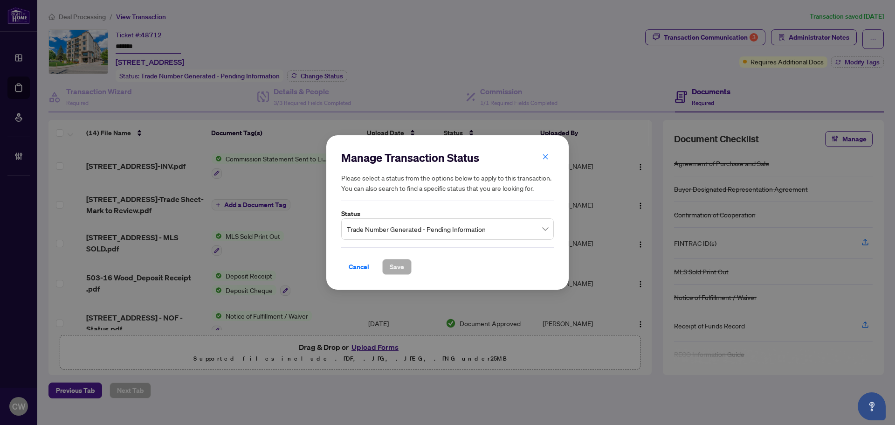
click at [416, 229] on span "Trade Number Generated - Pending Information" at bounding box center [447, 229] width 201 height 18
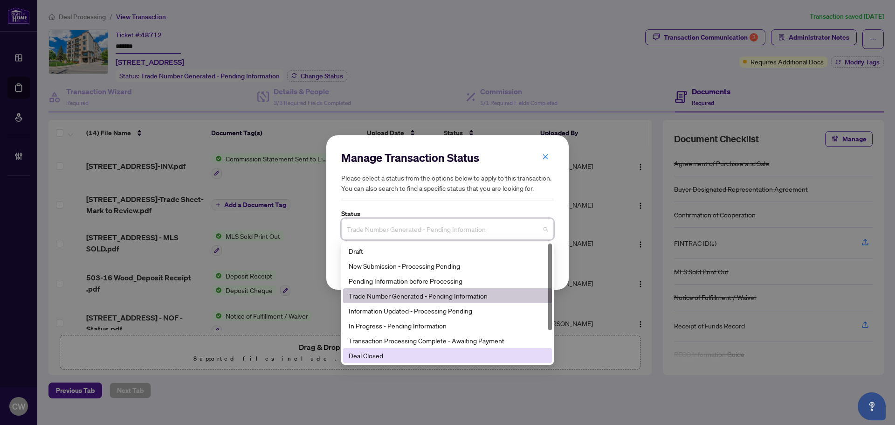
click at [396, 353] on div "Deal Closed" at bounding box center [448, 355] width 198 height 10
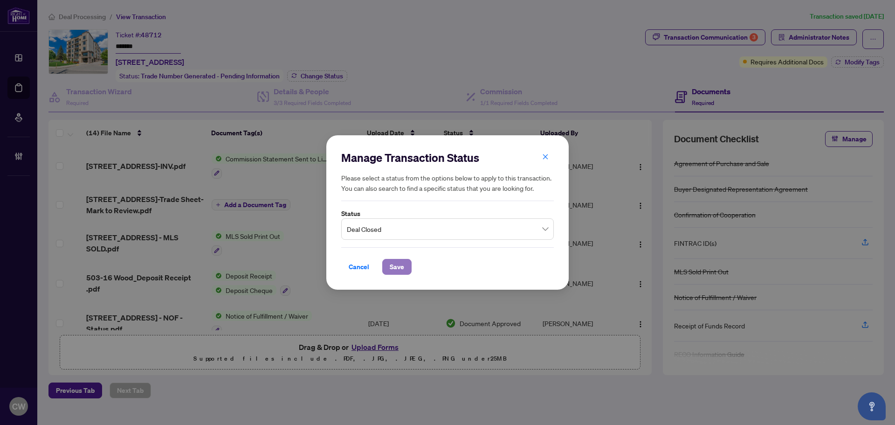
click at [404, 264] on span "Save" at bounding box center [397, 266] width 14 height 15
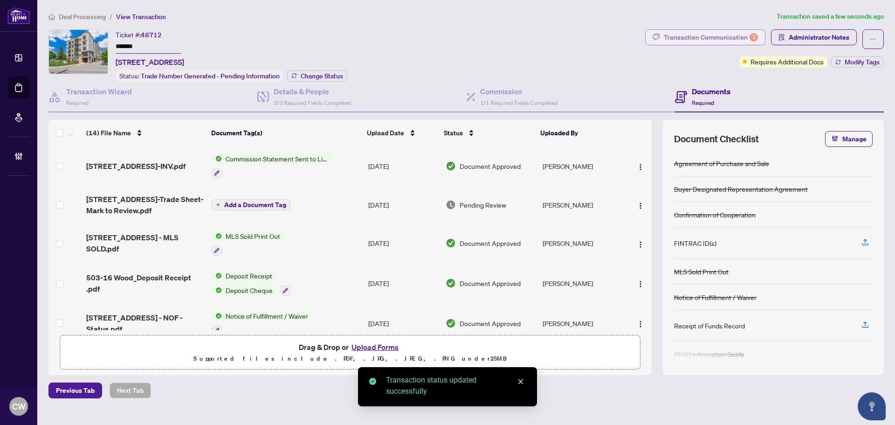
click at [727, 38] on div "Transaction Communication 3" at bounding box center [711, 37] width 94 height 15
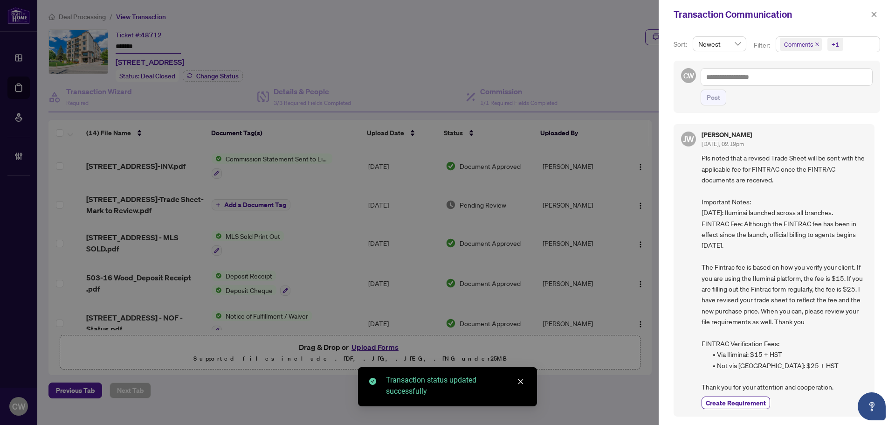
click at [817, 43] on icon "close" at bounding box center [817, 44] width 5 height 5
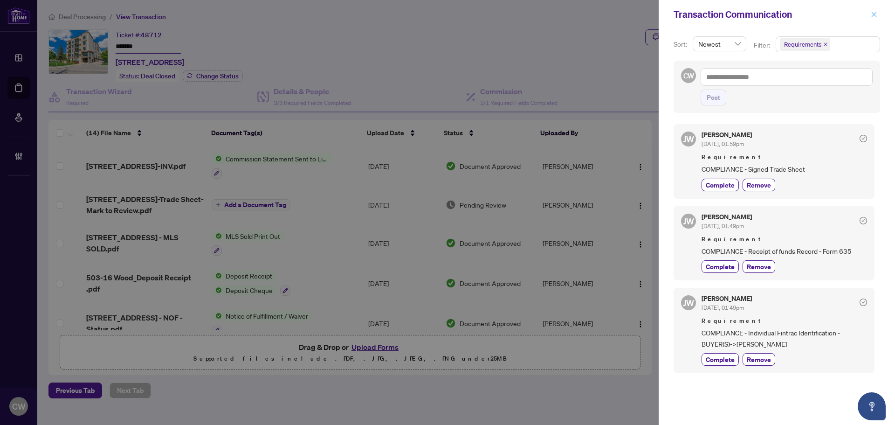
click at [874, 14] on icon "close" at bounding box center [874, 14] width 5 height 5
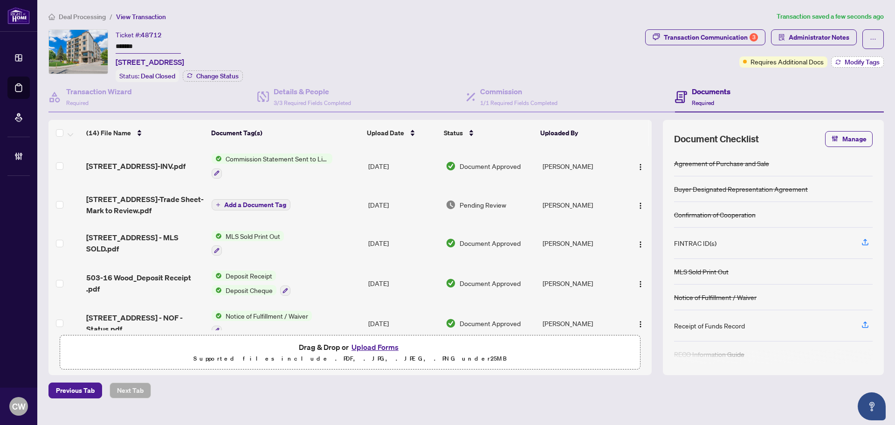
click at [867, 59] on span "Modify Tags" at bounding box center [862, 62] width 35 height 7
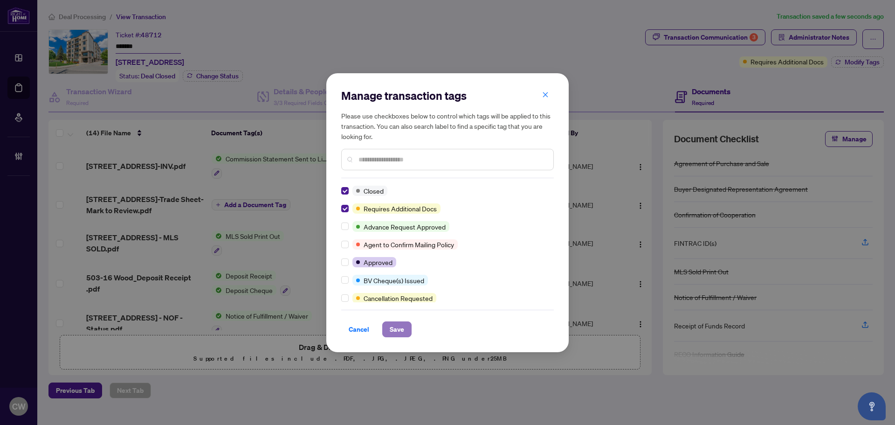
click at [386, 326] on button "Save" at bounding box center [396, 329] width 29 height 16
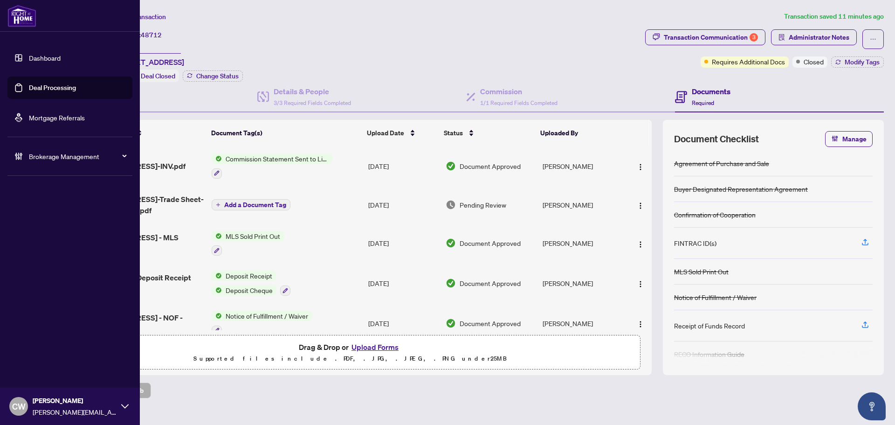
click at [29, 83] on link "Deal Processing" at bounding box center [52, 87] width 47 height 8
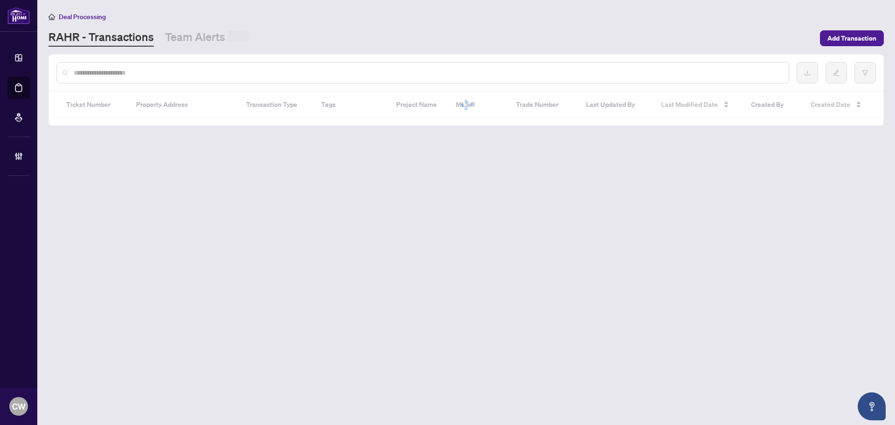
click at [168, 70] on input "text" at bounding box center [428, 73] width 708 height 10
paste input "*******"
type input "*******"
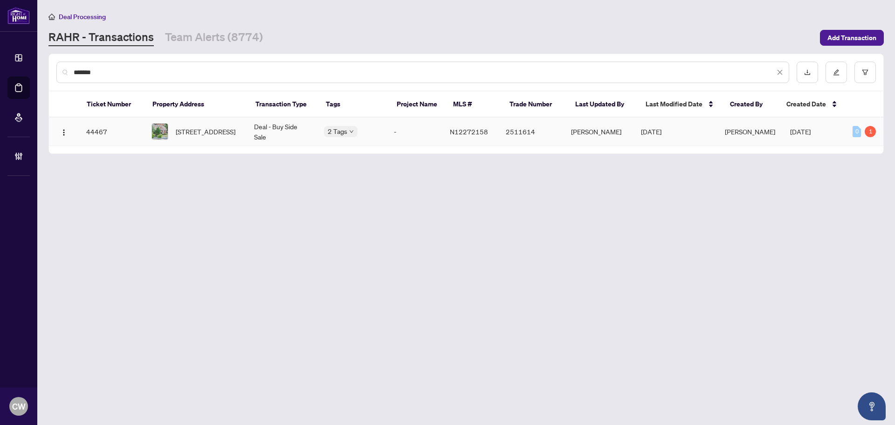
click at [186, 128] on span "[STREET_ADDRESS]" at bounding box center [206, 131] width 60 height 10
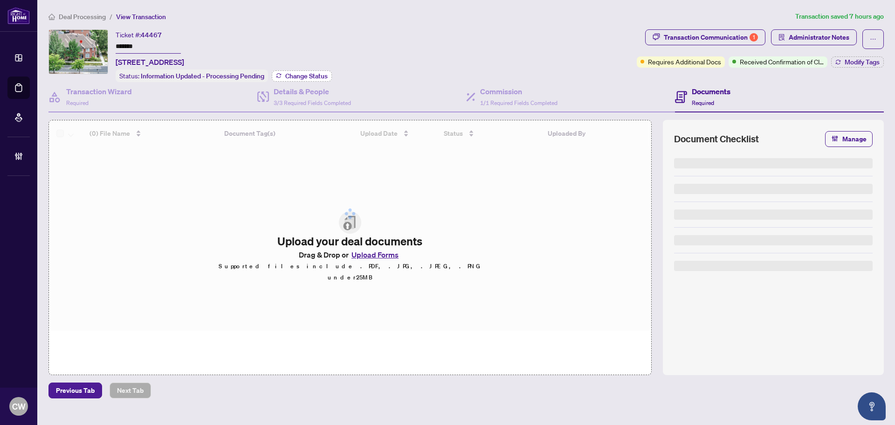
click at [305, 73] on span "Change Status" at bounding box center [306, 76] width 42 height 7
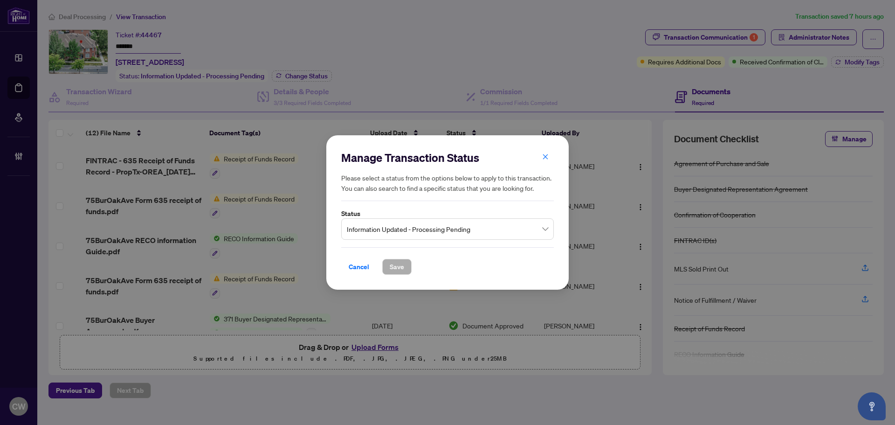
drag, startPoint x: 386, startPoint y: 232, endPoint x: 389, endPoint y: 237, distance: 6.5
click at [386, 232] on span "Information Updated - Processing Pending" at bounding box center [447, 229] width 201 height 18
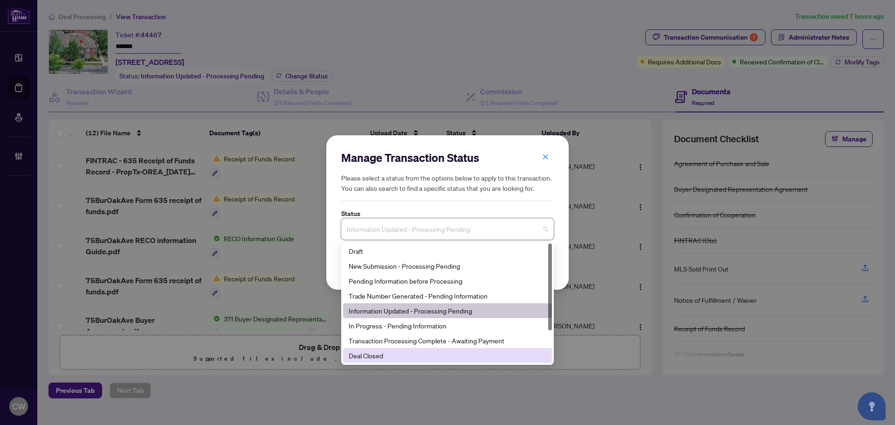
click at [387, 356] on div "Deal Closed" at bounding box center [448, 355] width 198 height 10
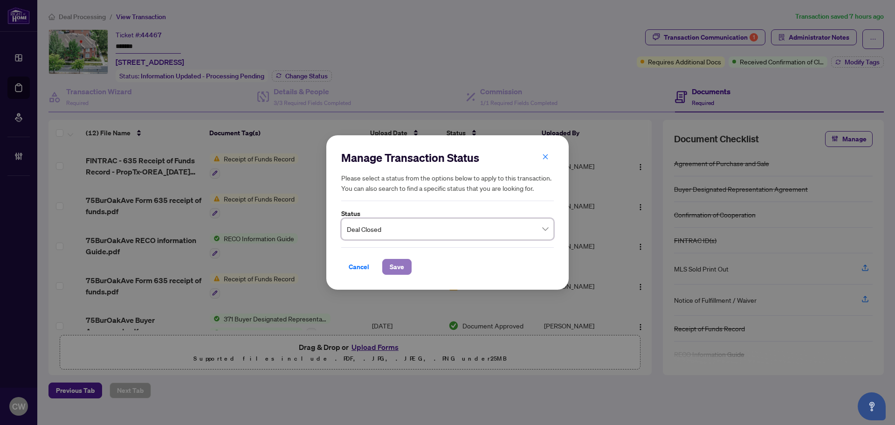
click at [390, 267] on span "Save" at bounding box center [397, 266] width 14 height 15
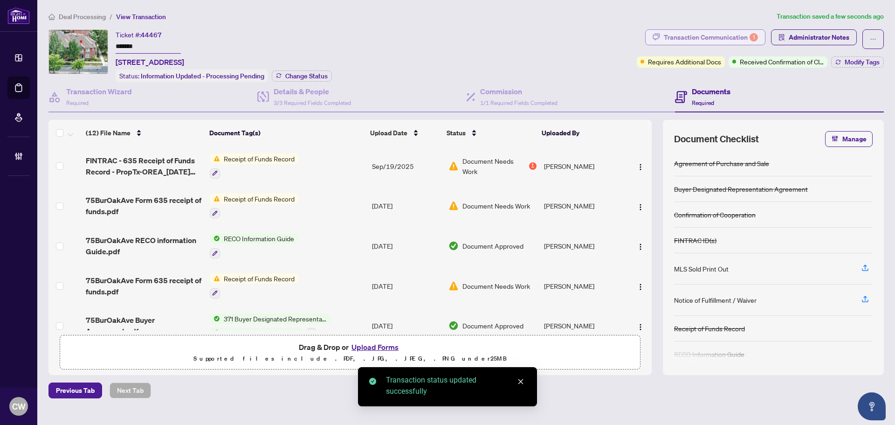
click at [738, 41] on div "Transaction Communication 1" at bounding box center [711, 37] width 94 height 15
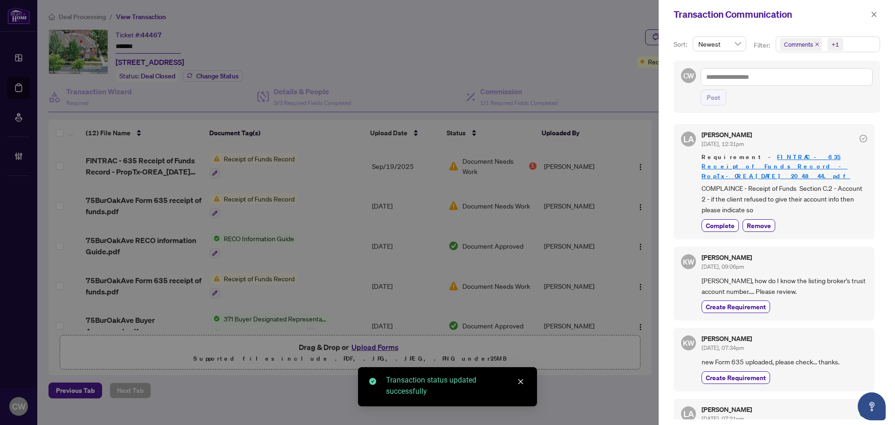
click at [817, 45] on icon "close" at bounding box center [817, 44] width 5 height 5
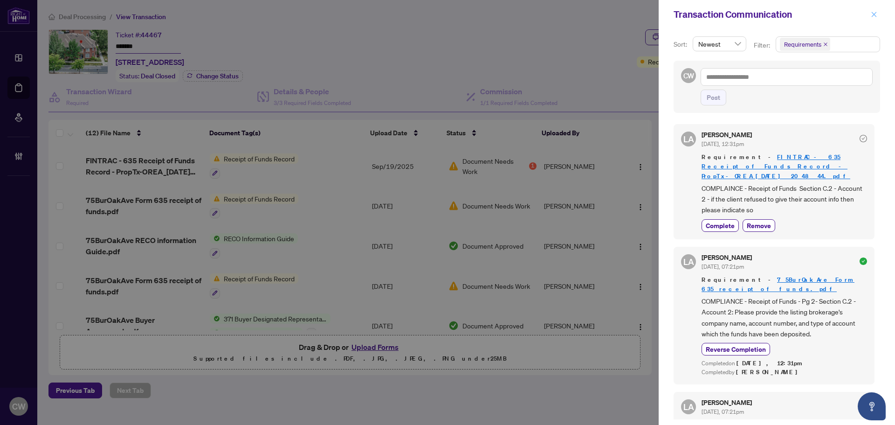
click at [873, 13] on icon "close" at bounding box center [874, 14] width 7 height 7
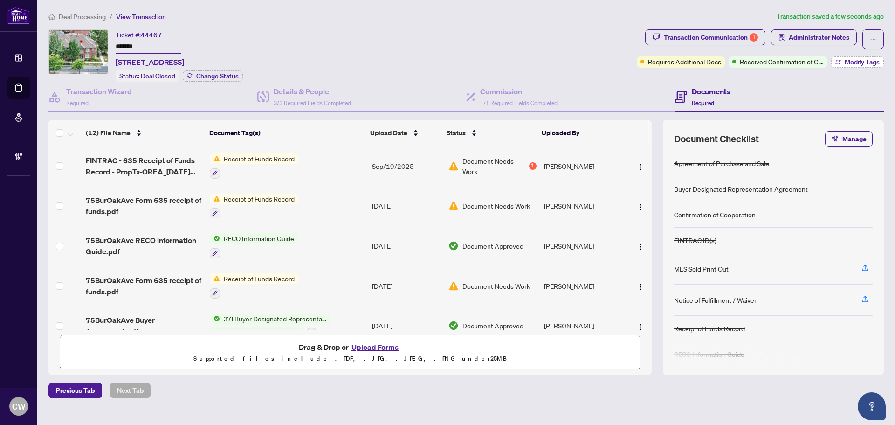
click at [865, 61] on span "Modify Tags" at bounding box center [862, 62] width 35 height 7
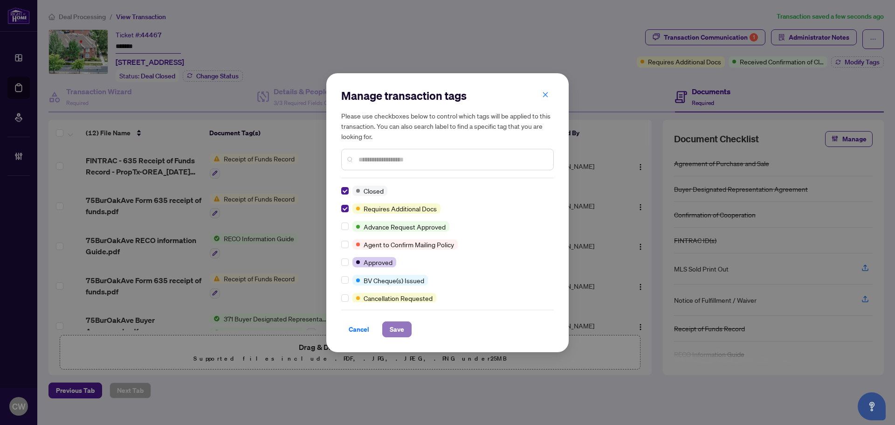
click at [405, 331] on button "Save" at bounding box center [396, 329] width 29 height 16
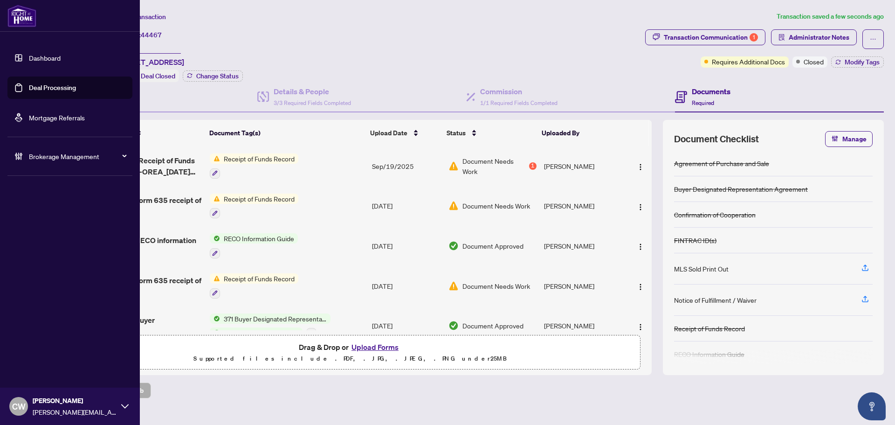
click at [29, 90] on link "Deal Processing" at bounding box center [52, 87] width 47 height 8
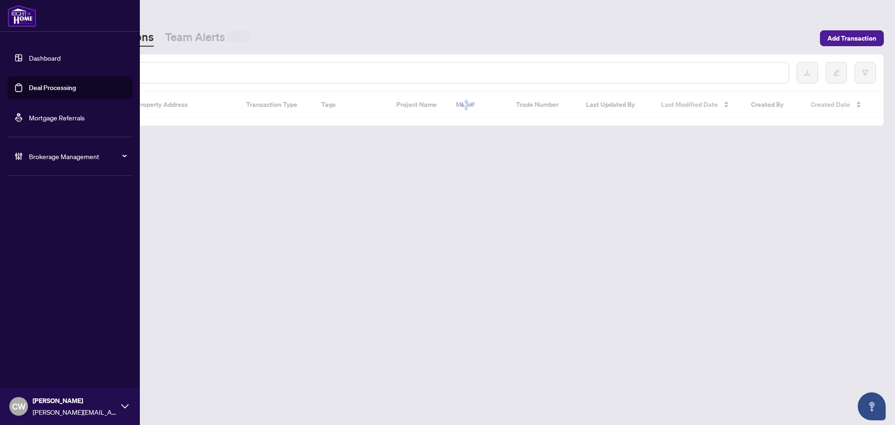
click at [155, 75] on input "text" at bounding box center [428, 73] width 708 height 10
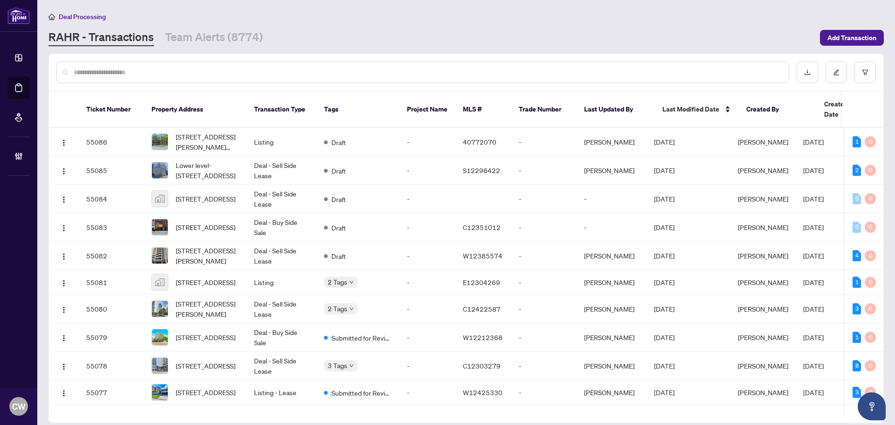
paste input "*******"
type input "*******"
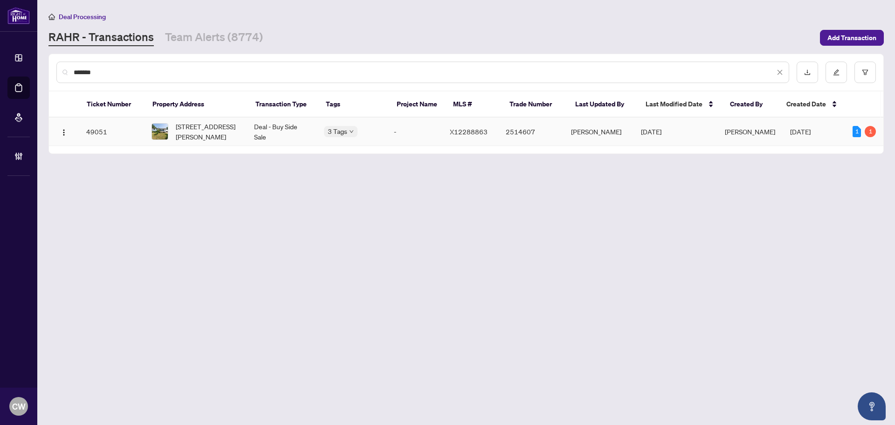
click at [208, 136] on span "[STREET_ADDRESS][PERSON_NAME]" at bounding box center [207, 131] width 63 height 21
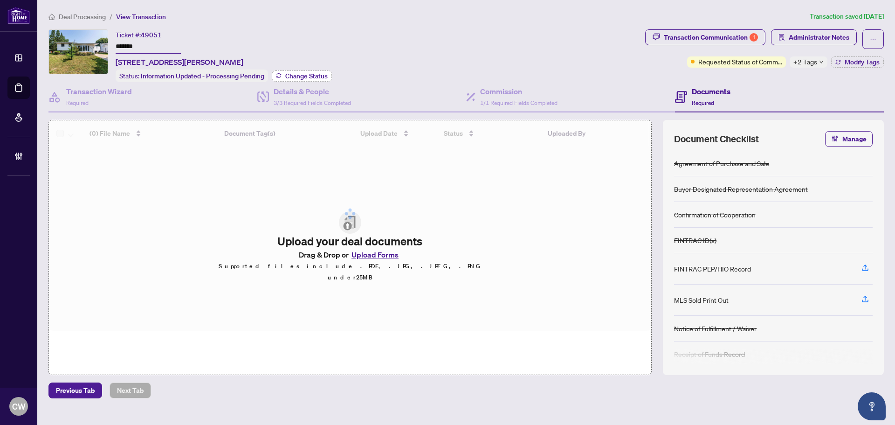
click at [312, 73] on span "Change Status" at bounding box center [306, 76] width 42 height 7
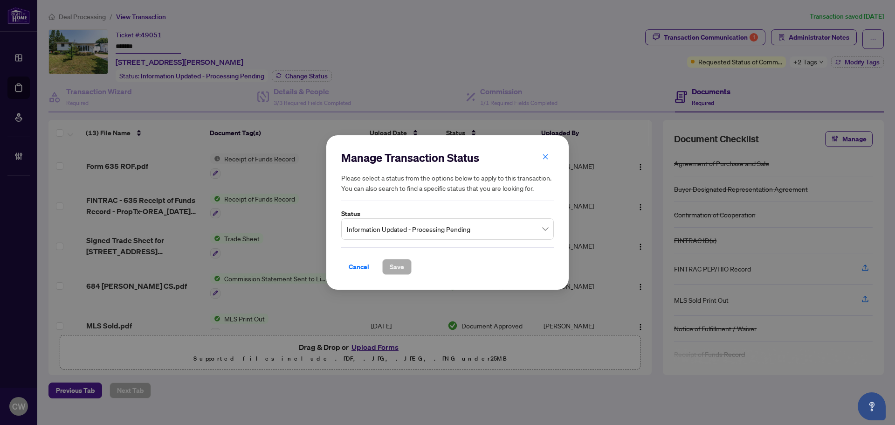
click at [394, 225] on span "Information Updated - Processing Pending" at bounding box center [447, 229] width 201 height 18
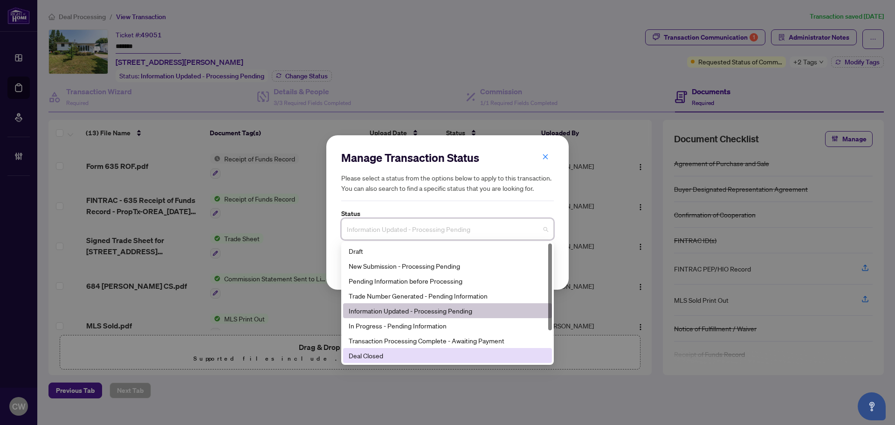
click at [397, 353] on div "Deal Closed" at bounding box center [448, 355] width 198 height 10
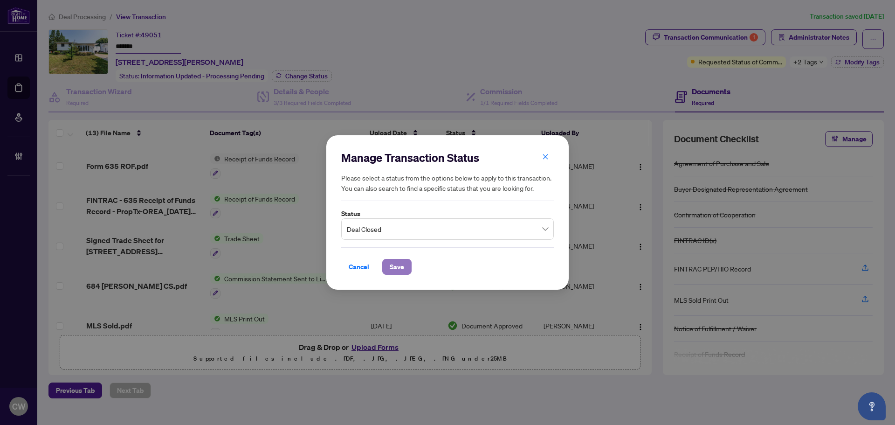
click at [387, 267] on button "Save" at bounding box center [396, 267] width 29 height 16
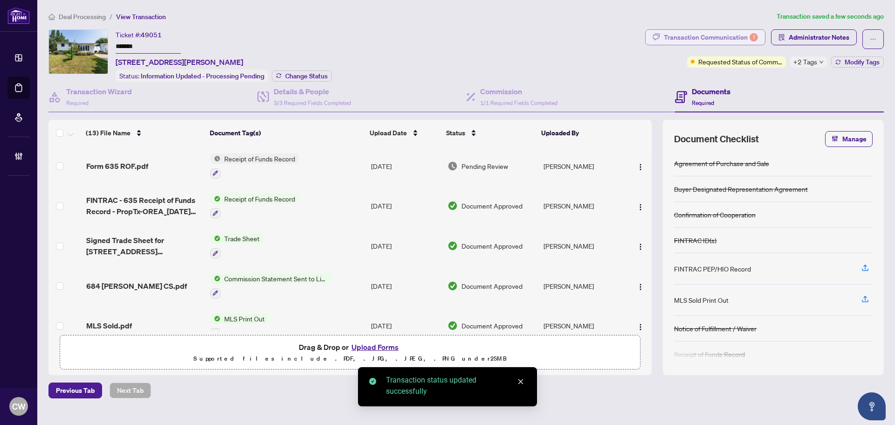
click at [703, 32] on div "Transaction Communication 1" at bounding box center [711, 37] width 94 height 15
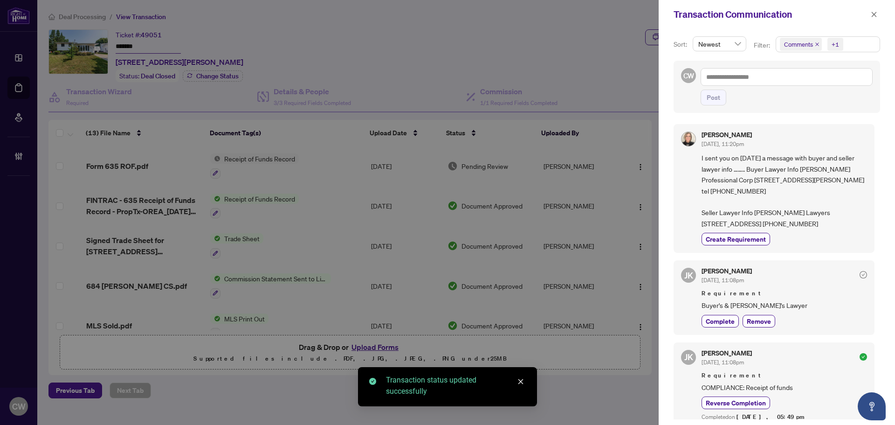
click at [819, 44] on span "Comments" at bounding box center [801, 44] width 42 height 13
click at [783, 80] on span "Select Comments" at bounding box center [785, 82] width 7 height 7
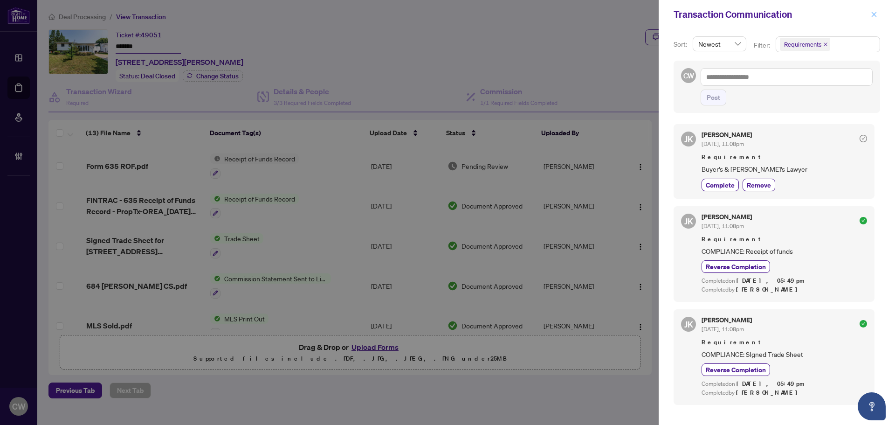
click at [875, 17] on icon "close" at bounding box center [874, 14] width 7 height 7
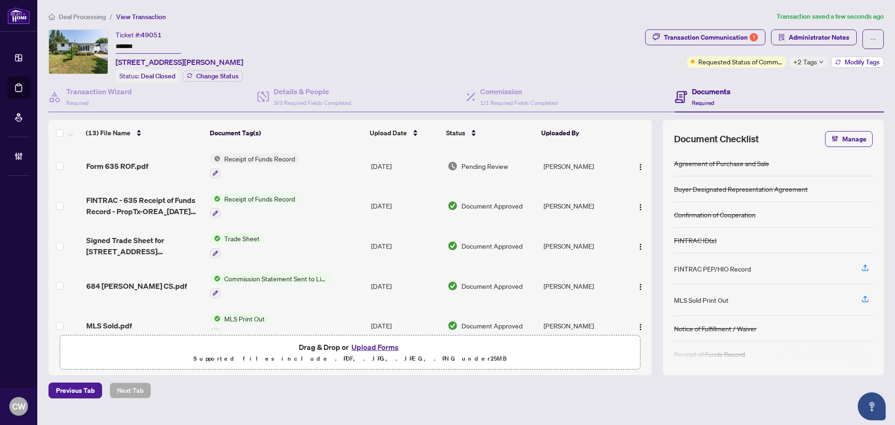
click at [854, 59] on span "Modify Tags" at bounding box center [862, 62] width 35 height 7
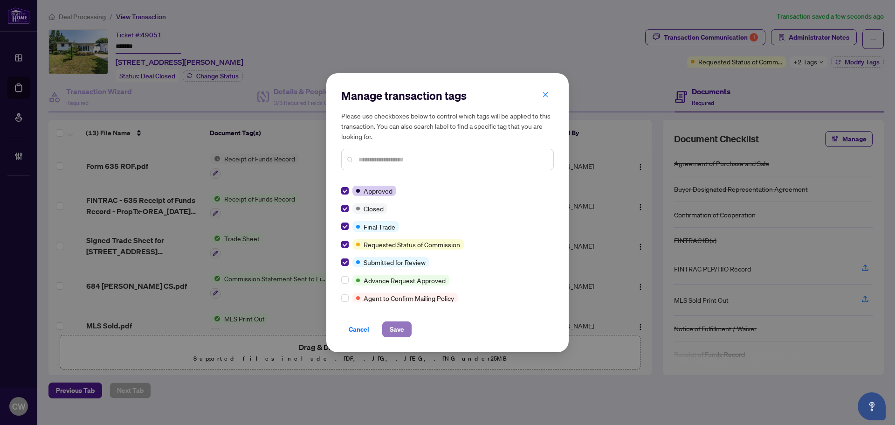
click at [392, 329] on span "Save" at bounding box center [397, 329] width 14 height 15
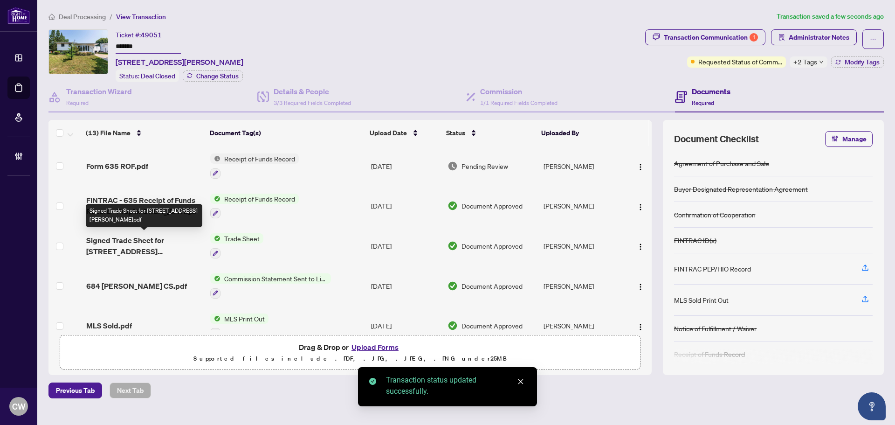
click at [122, 237] on span "Signed Trade Sheet for [STREET_ADDRESS][PERSON_NAME]pdf" at bounding box center [144, 246] width 117 height 22
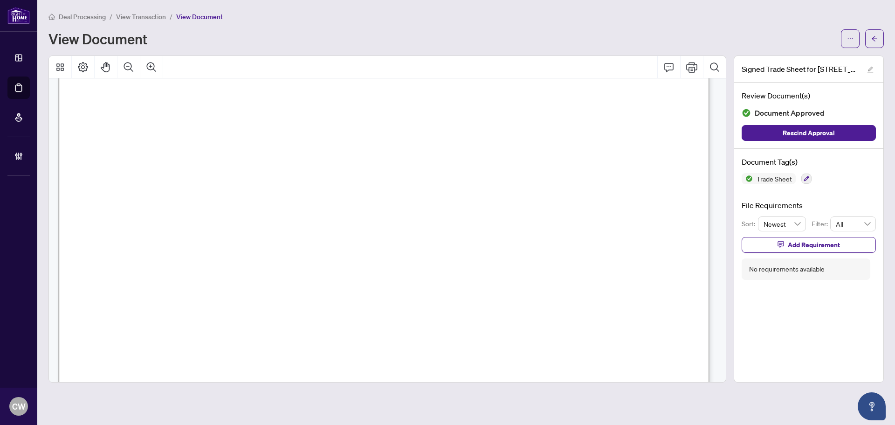
scroll to position [326, 0]
click at [878, 36] on icon "arrow-left" at bounding box center [875, 38] width 7 height 7
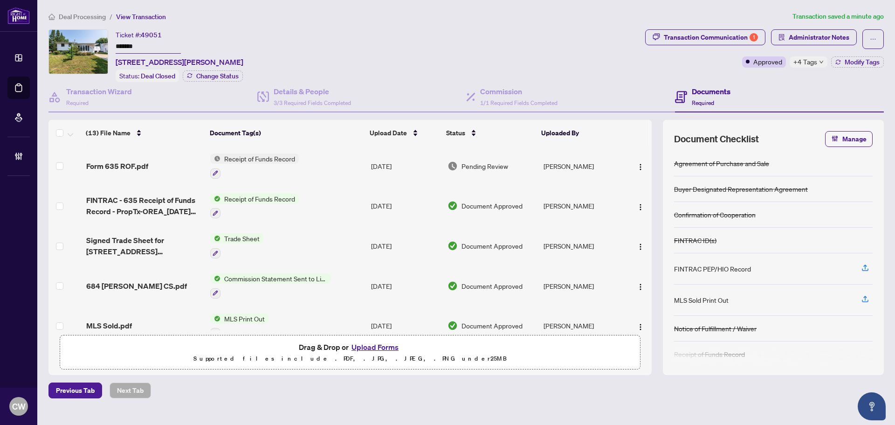
click at [375, 346] on button "Upload Forms" at bounding box center [375, 347] width 53 height 12
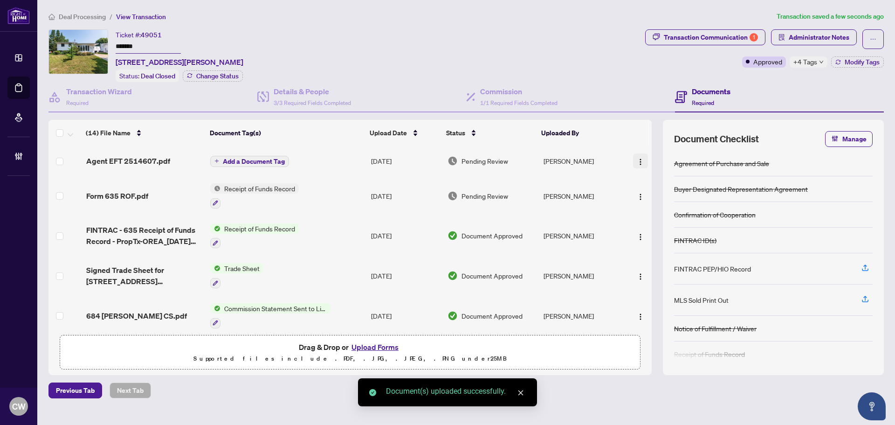
click at [637, 160] on img "button" at bounding box center [640, 161] width 7 height 7
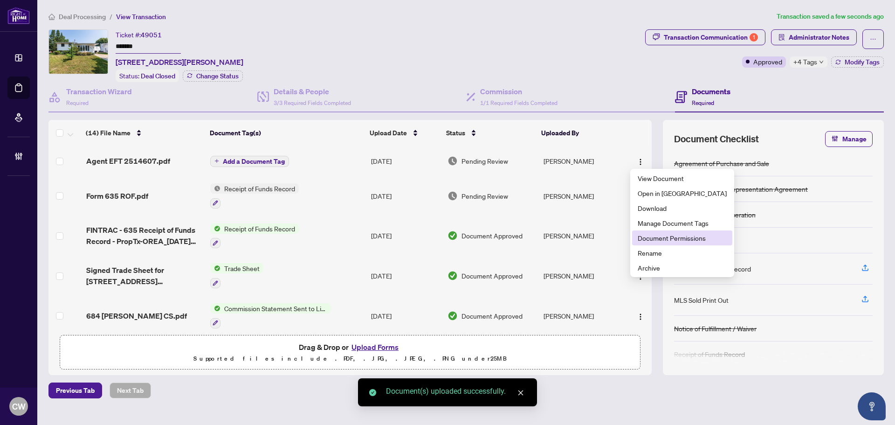
click at [670, 240] on span "Document Permissions" at bounding box center [682, 238] width 89 height 10
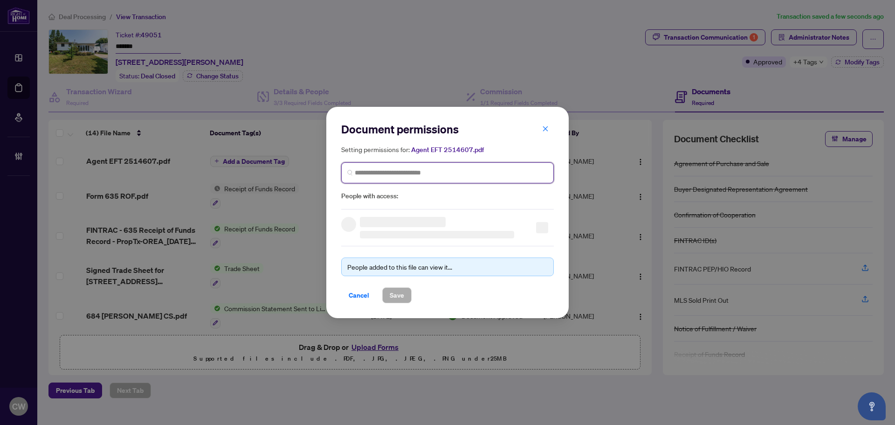
click at [499, 170] on input "search" at bounding box center [451, 173] width 193 height 10
paste input "**********"
type input "**********"
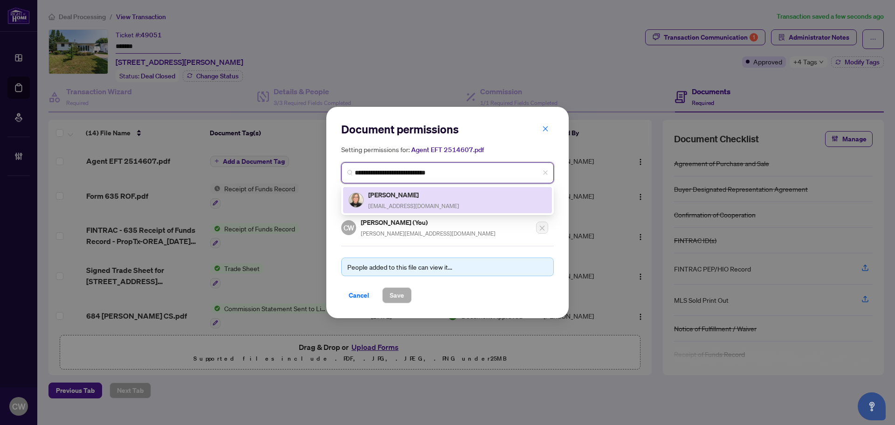
click at [431, 200] on div "[PERSON_NAME] [EMAIL_ADDRESS][DOMAIN_NAME]" at bounding box center [413, 199] width 91 height 21
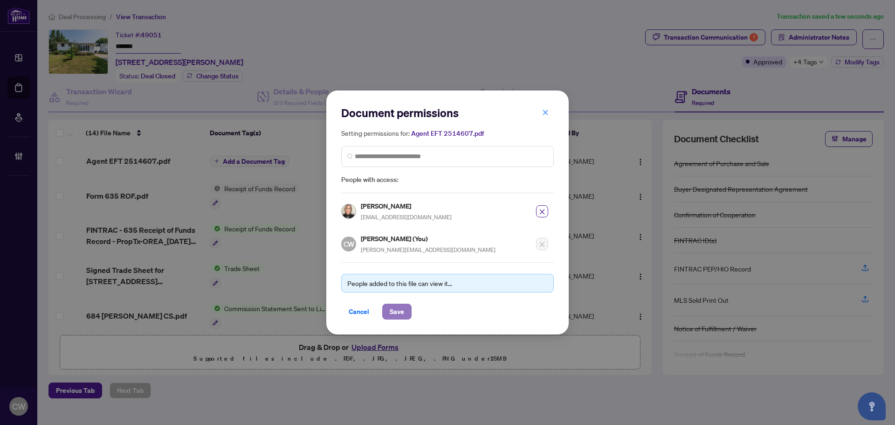
click at [398, 313] on span "Save" at bounding box center [397, 311] width 14 height 15
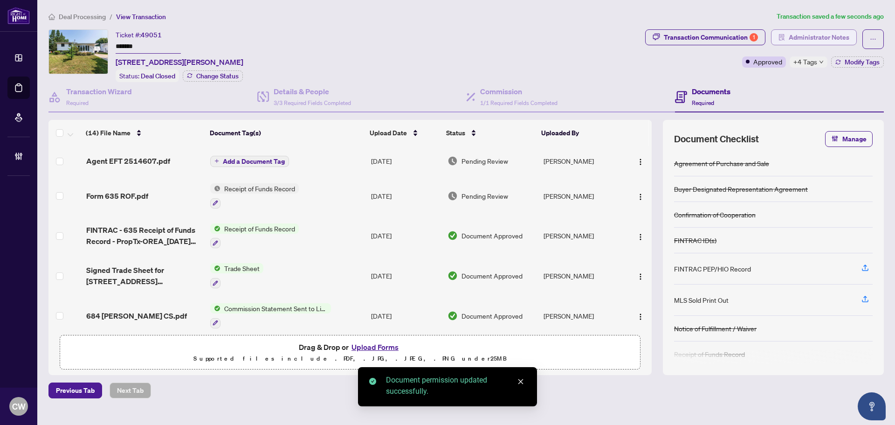
click at [798, 31] on span "Administrator Notes" at bounding box center [819, 37] width 61 height 15
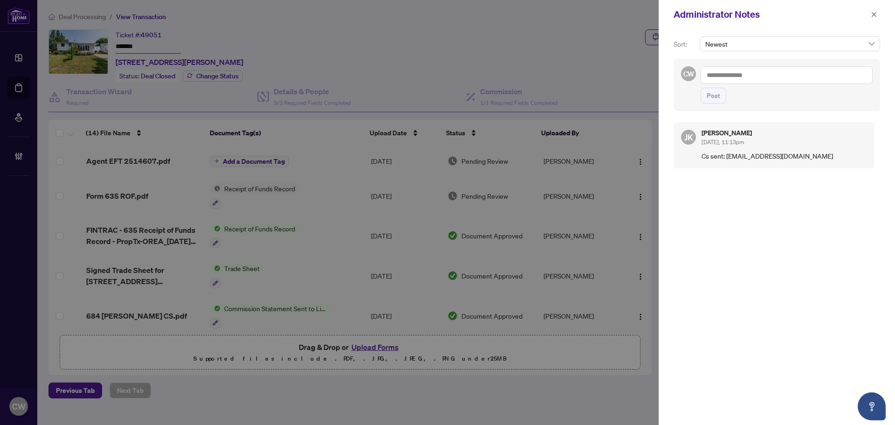
click at [733, 76] on textarea at bounding box center [787, 75] width 172 height 18
paste textarea "**********"
type textarea "**********"
drag, startPoint x: 719, startPoint y: 94, endPoint x: 895, endPoint y: 46, distance: 182.4
click at [719, 94] on span "Post" at bounding box center [714, 95] width 14 height 15
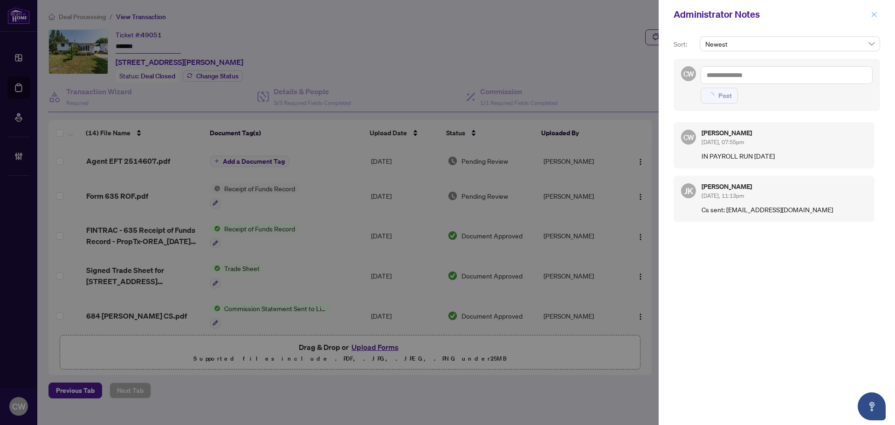
click at [873, 16] on icon "close" at bounding box center [874, 14] width 5 height 5
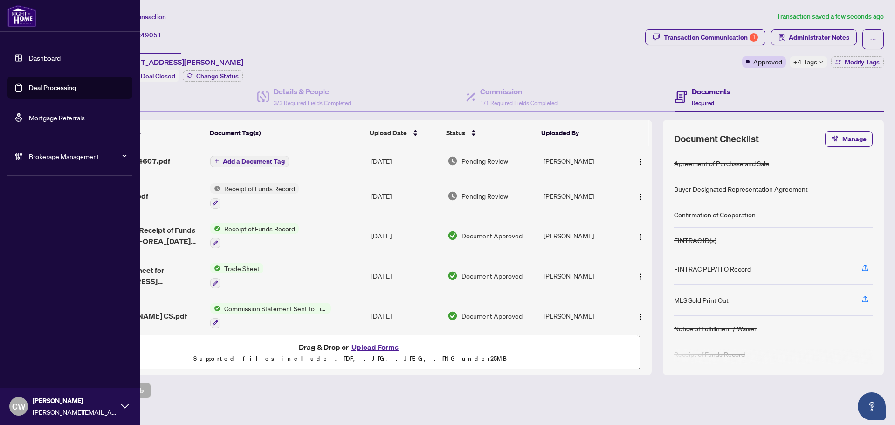
click at [33, 92] on link "Deal Processing" at bounding box center [52, 87] width 47 height 8
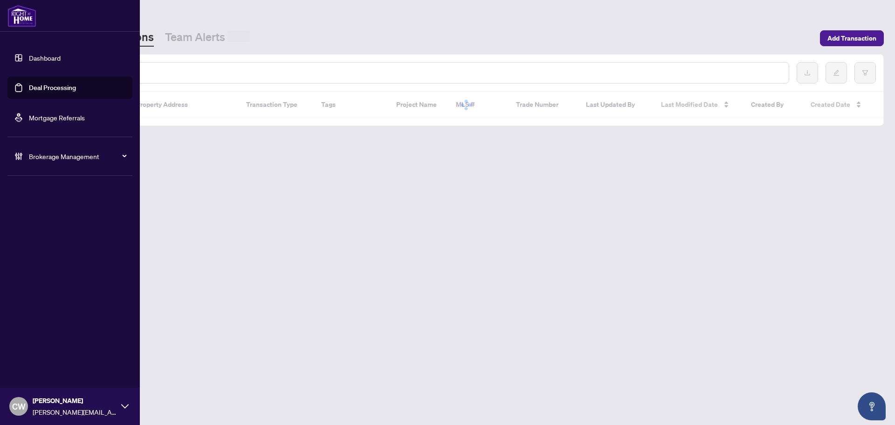
click at [164, 73] on input "text" at bounding box center [428, 73] width 708 height 10
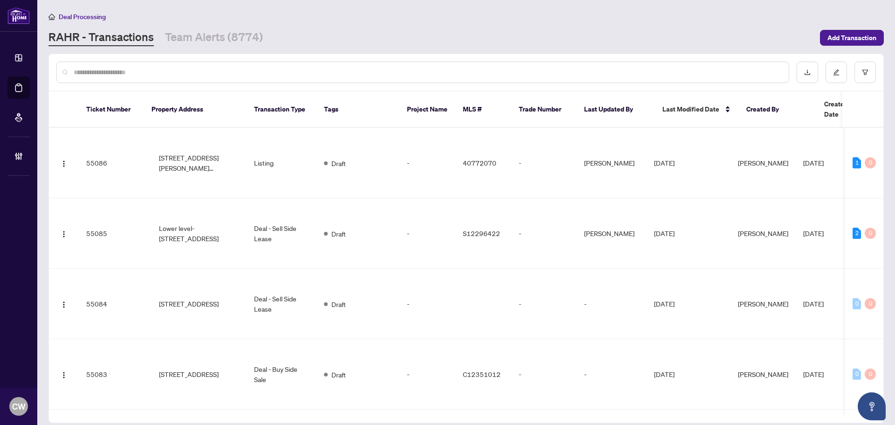
paste input "*******"
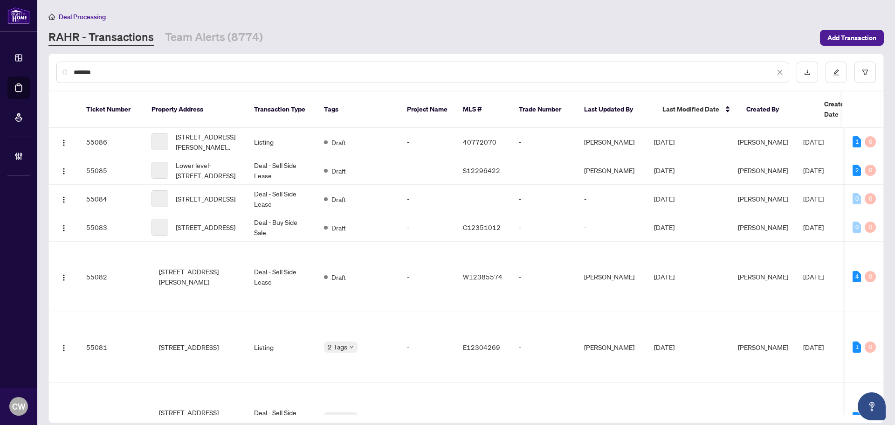
type input "*******"
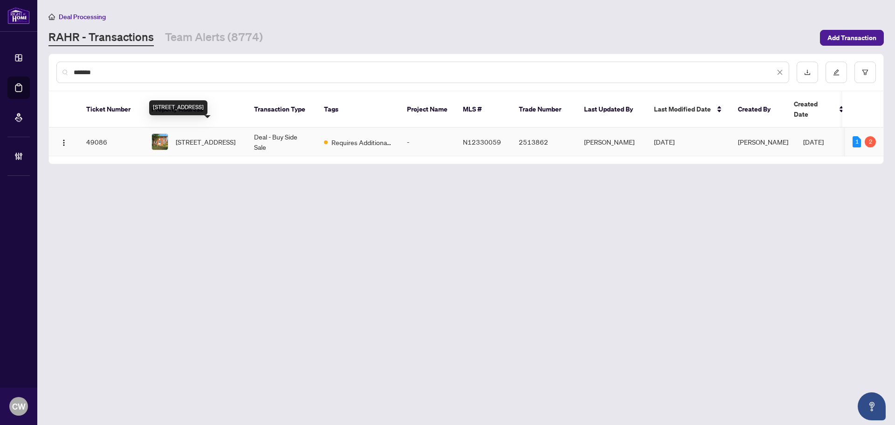
click at [210, 137] on span "[STREET_ADDRESS]" at bounding box center [206, 142] width 60 height 10
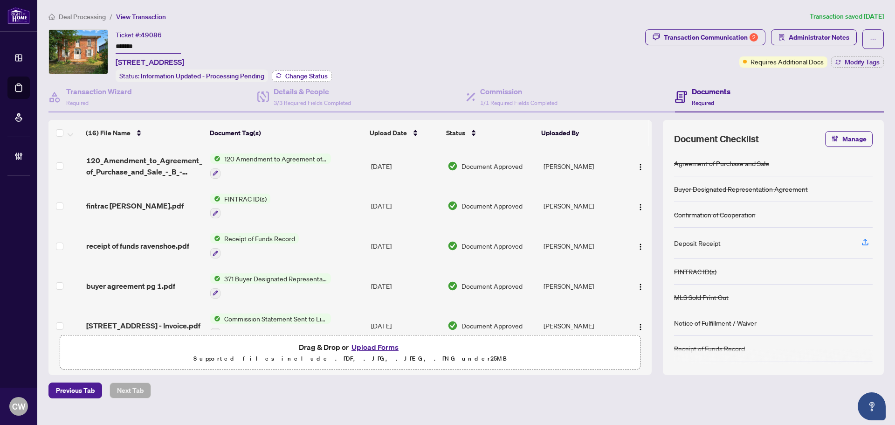
click at [298, 73] on span "Change Status" at bounding box center [306, 76] width 42 height 7
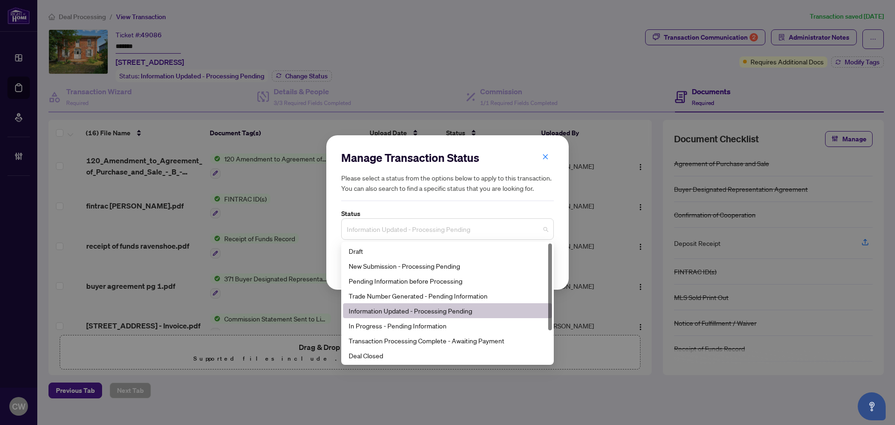
click at [405, 222] on span "Information Updated - Processing Pending" at bounding box center [447, 229] width 201 height 18
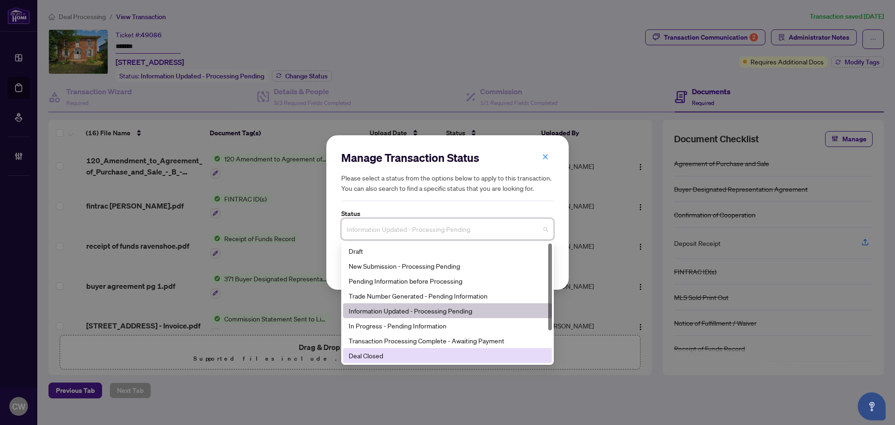
click at [403, 355] on div "Deal Closed" at bounding box center [448, 355] width 198 height 10
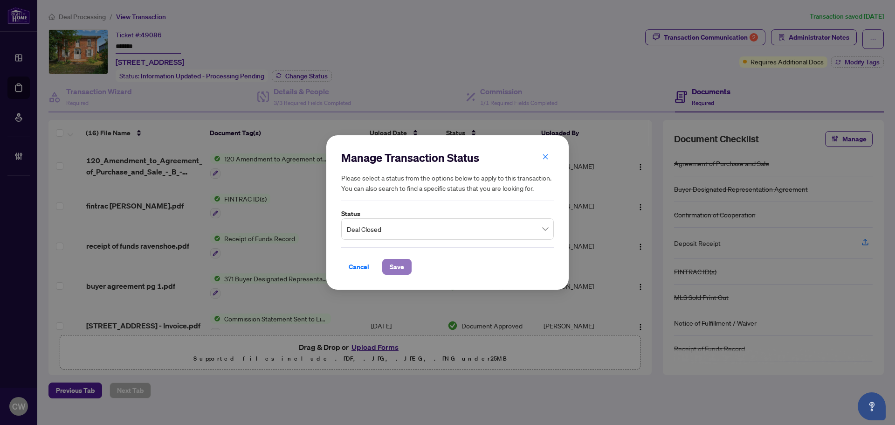
click at [396, 264] on span "Save" at bounding box center [397, 266] width 14 height 15
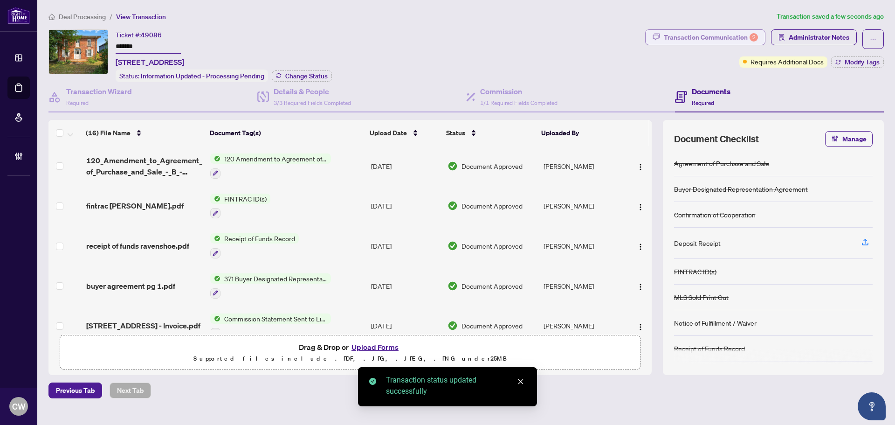
click at [714, 37] on div "Transaction Communication 2" at bounding box center [711, 37] width 94 height 15
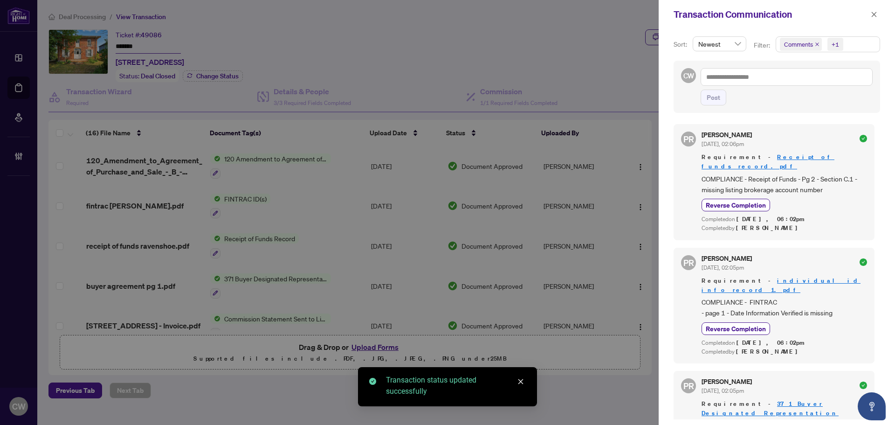
click at [816, 44] on icon "close" at bounding box center [817, 44] width 5 height 5
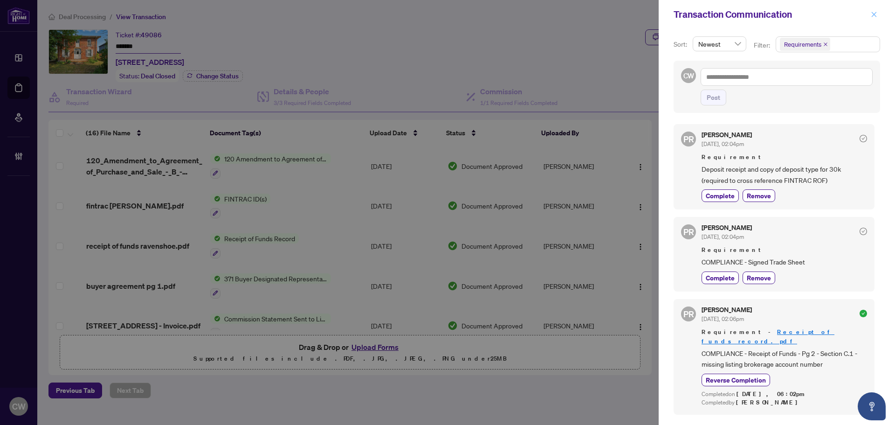
click at [873, 15] on icon "close" at bounding box center [874, 14] width 7 height 7
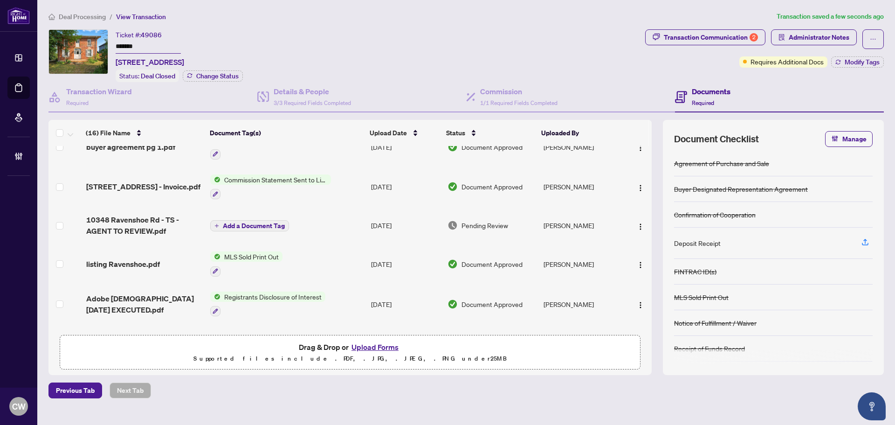
scroll to position [140, 0]
click at [137, 226] on span "10348 Ravenshoe Rd - TS - AGENT TO REVIEW.pdf" at bounding box center [144, 224] width 117 height 22
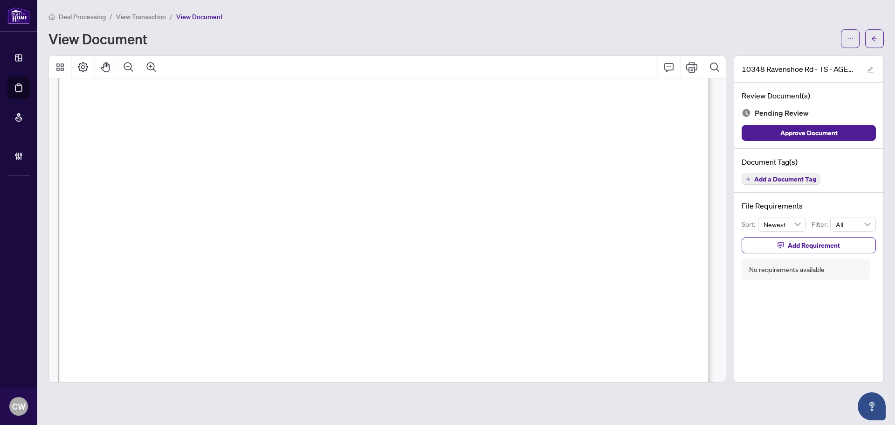
scroll to position [373, 0]
click at [875, 32] on span "button" at bounding box center [875, 38] width 7 height 15
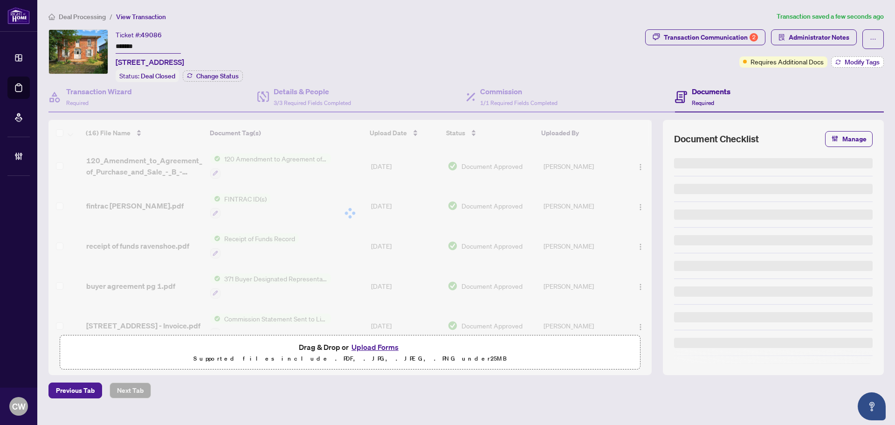
click at [856, 61] on span "Modify Tags" at bounding box center [862, 62] width 35 height 7
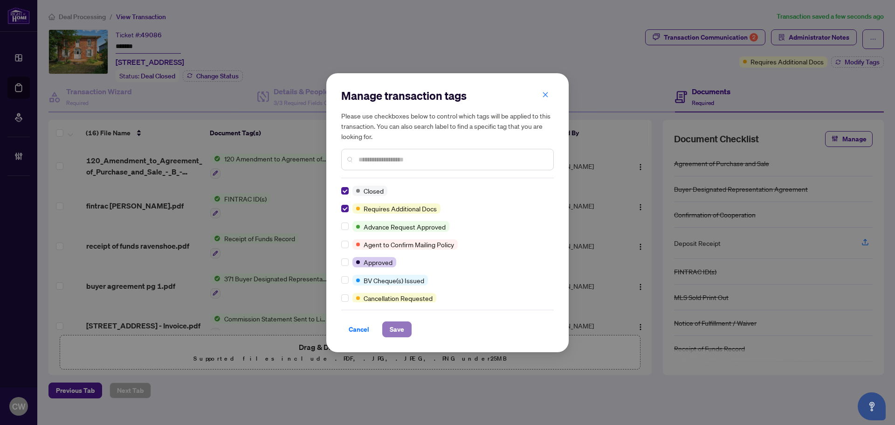
click at [402, 328] on span "Save" at bounding box center [397, 329] width 14 height 15
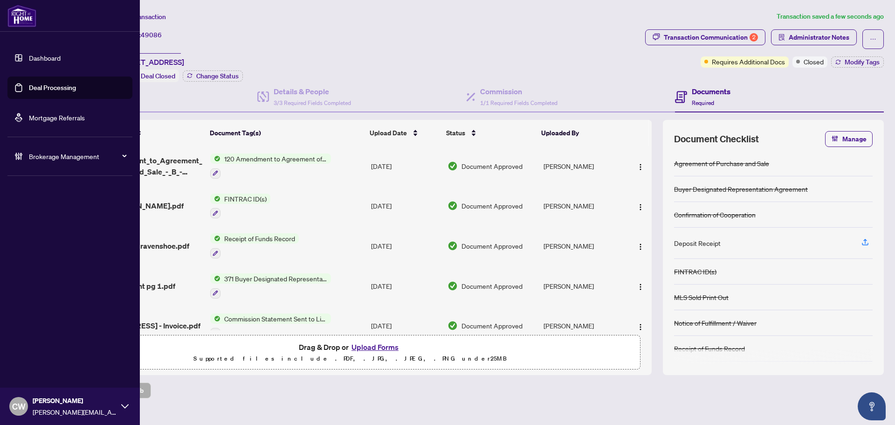
click at [33, 87] on link "Deal Processing" at bounding box center [52, 87] width 47 height 8
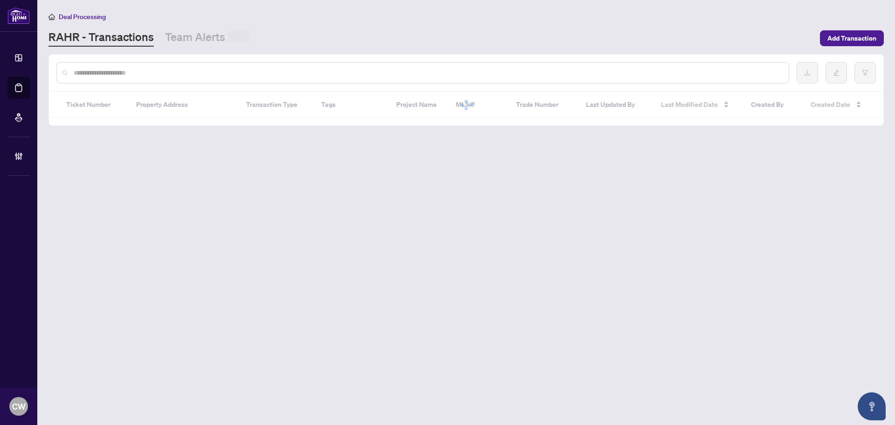
click at [173, 76] on input "text" at bounding box center [428, 73] width 708 height 10
paste input "*******"
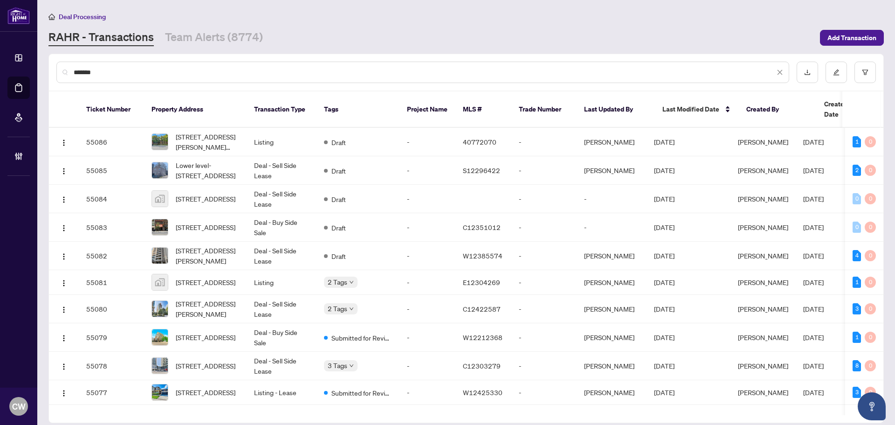
type input "*******"
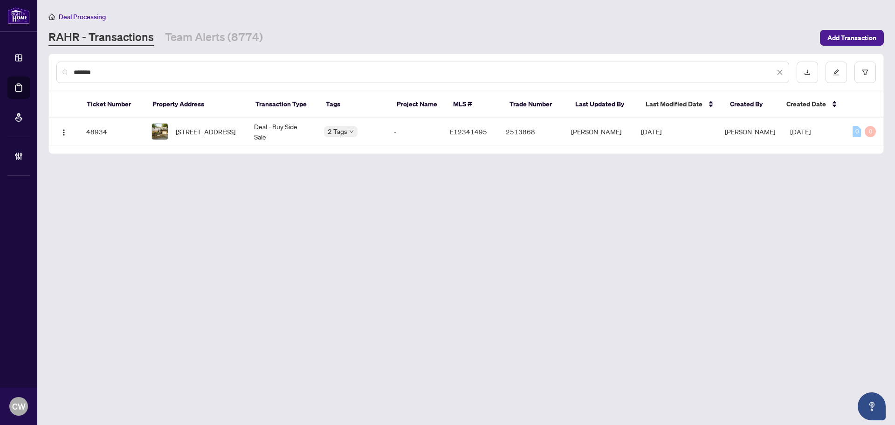
click at [207, 136] on span "[STREET_ADDRESS]" at bounding box center [206, 131] width 60 height 10
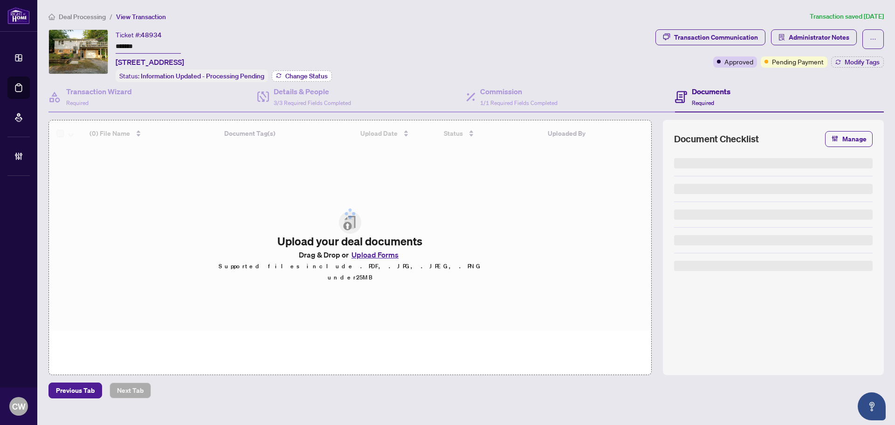
click at [297, 73] on span "Change Status" at bounding box center [306, 76] width 42 height 7
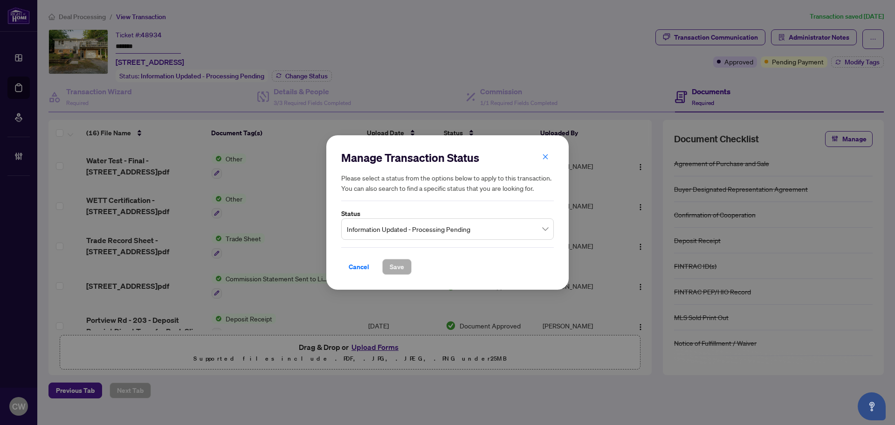
click at [419, 225] on span "Information Updated - Processing Pending" at bounding box center [447, 229] width 201 height 18
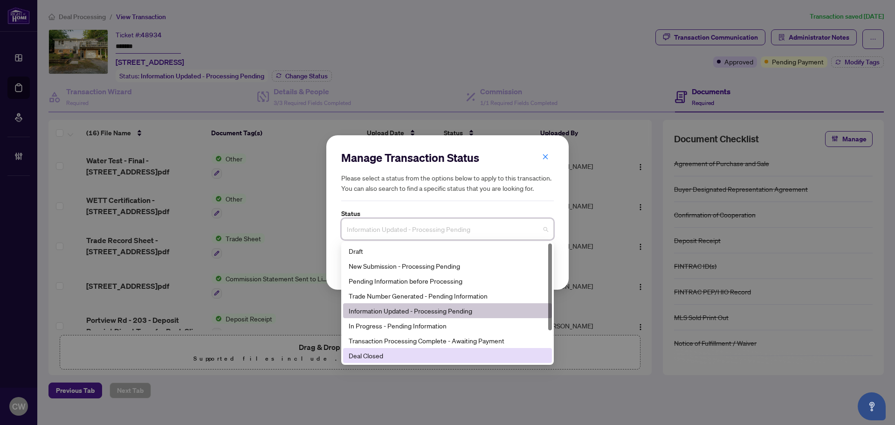
click at [404, 355] on div "Deal Closed" at bounding box center [448, 355] width 198 height 10
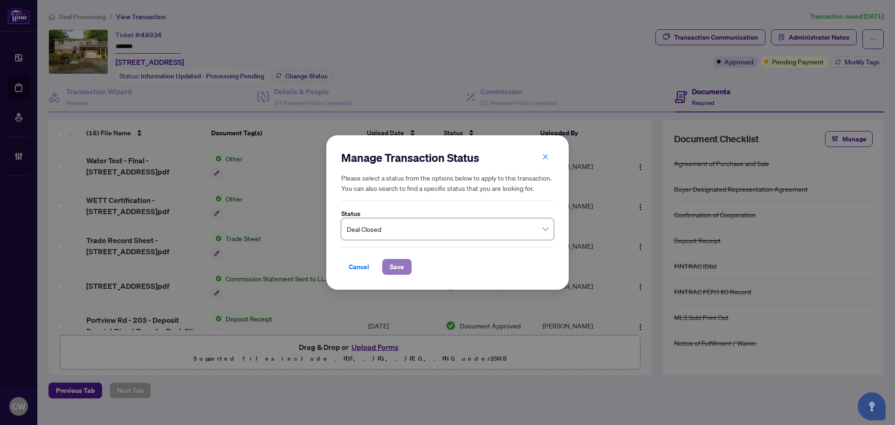
click at [399, 265] on span "Save" at bounding box center [397, 266] width 14 height 15
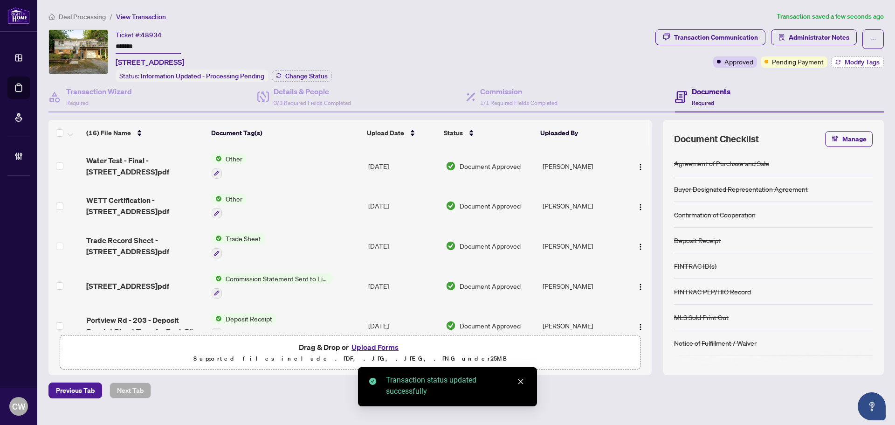
click at [849, 63] on span "Modify Tags" at bounding box center [862, 62] width 35 height 7
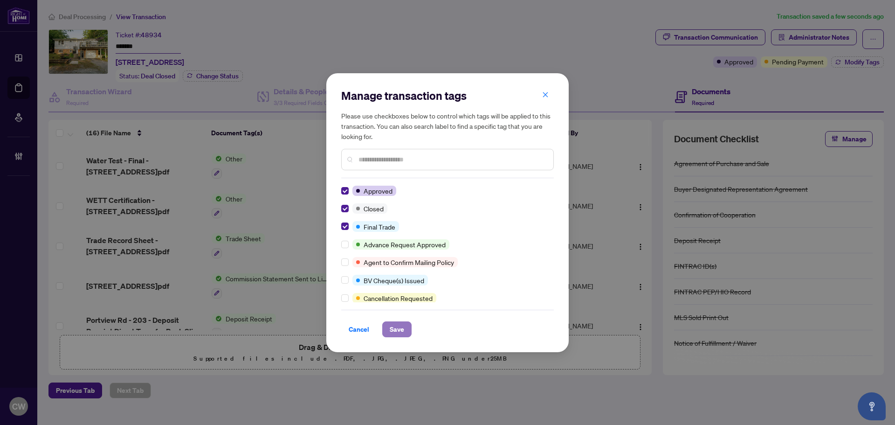
click at [400, 323] on span "Save" at bounding box center [397, 329] width 14 height 15
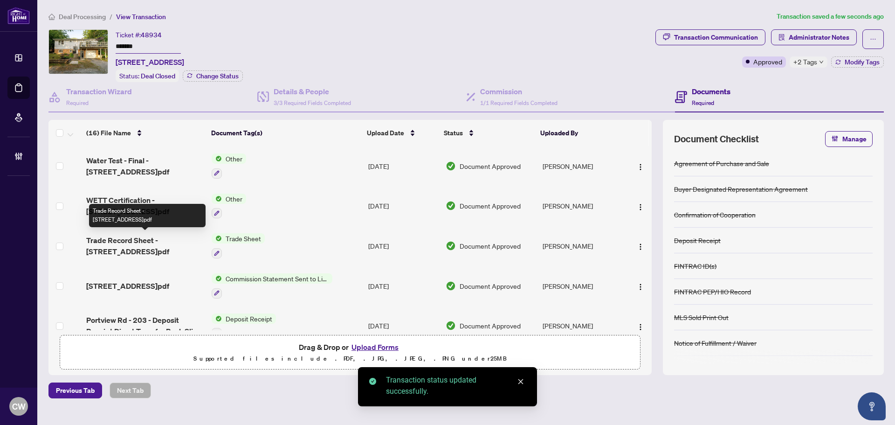
click at [163, 236] on span "Trade Record Sheet - [STREET_ADDRESS]pdf" at bounding box center [145, 246] width 118 height 22
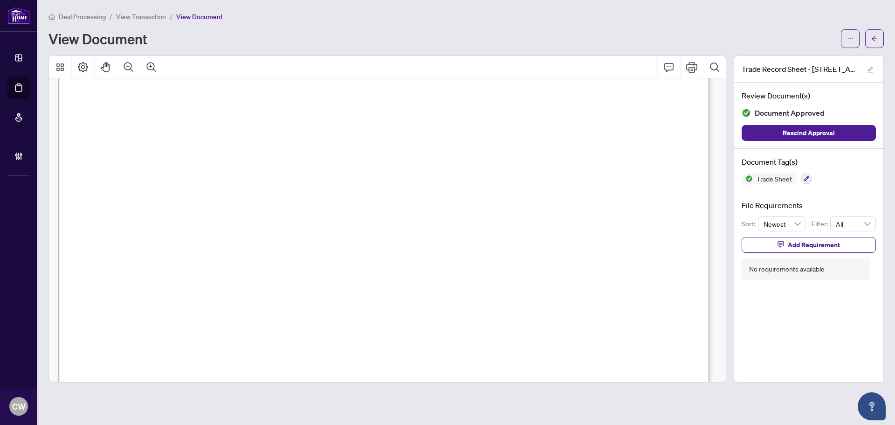
scroll to position [373, 0]
click at [872, 33] on span "button" at bounding box center [875, 38] width 7 height 15
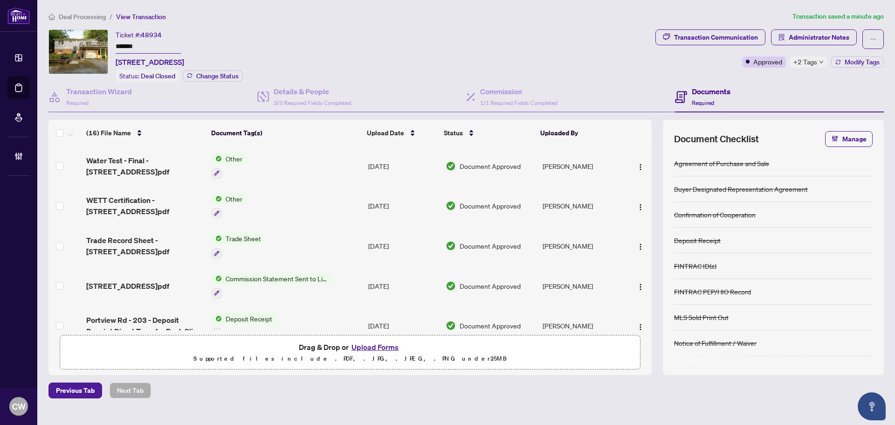
click at [388, 344] on button "Upload Forms" at bounding box center [375, 347] width 53 height 12
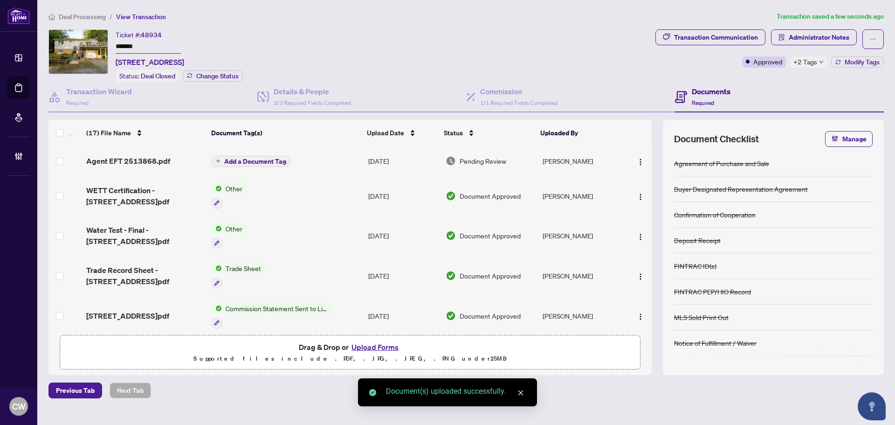
click at [638, 164] on img "button" at bounding box center [640, 161] width 7 height 7
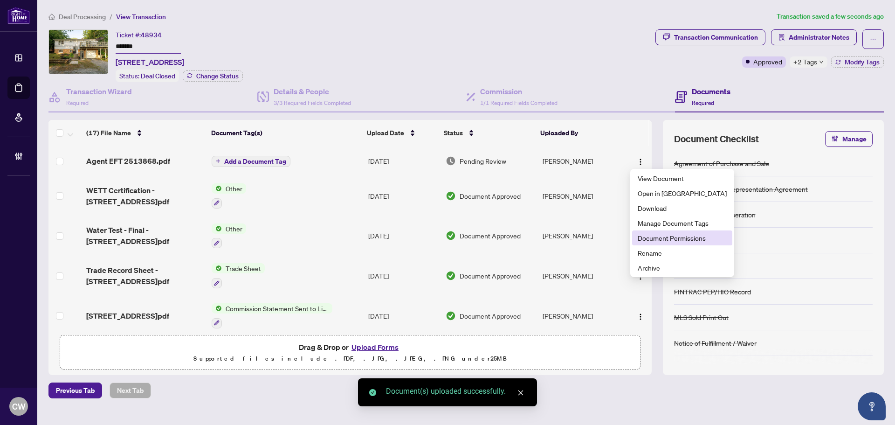
click at [665, 240] on span "Document Permissions" at bounding box center [682, 238] width 89 height 10
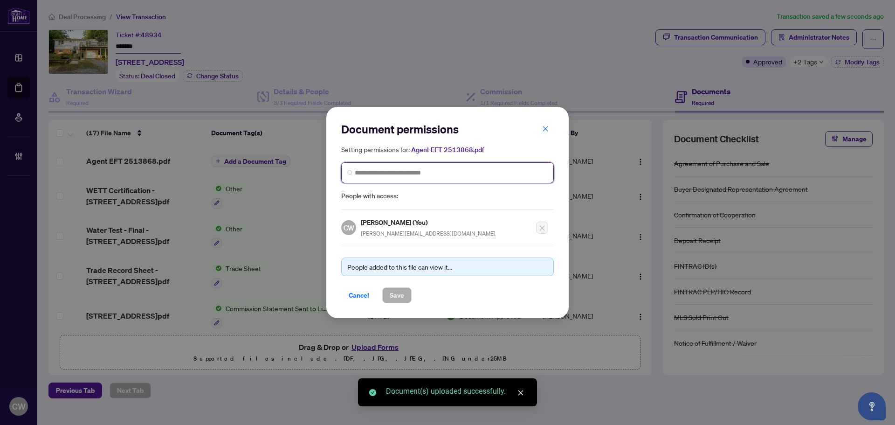
click at [434, 171] on input "search" at bounding box center [451, 173] width 193 height 10
paste input "**********"
type input "**********"
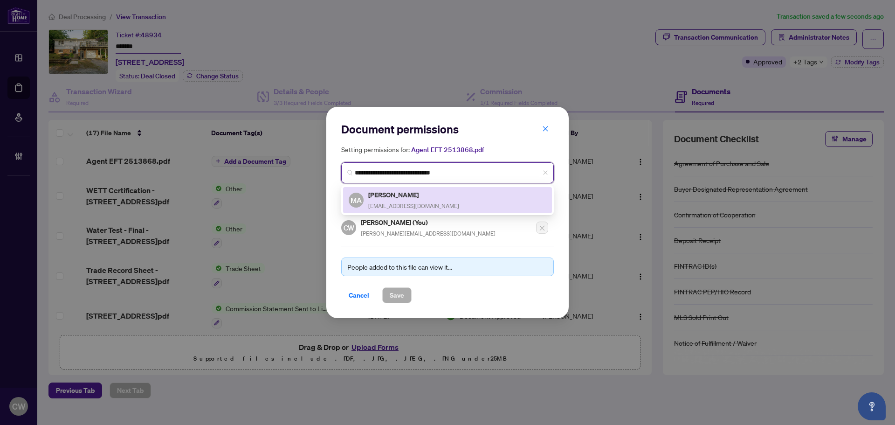
click at [396, 194] on h5 "[PERSON_NAME]" at bounding box center [413, 194] width 91 height 11
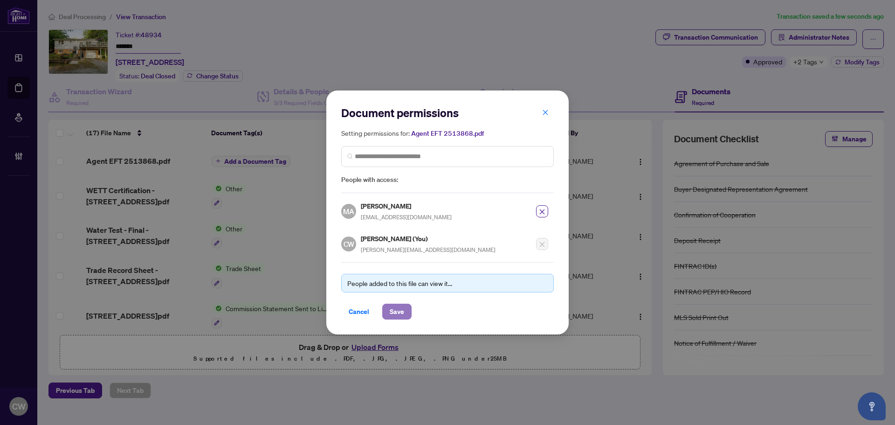
click at [403, 314] on span "Save" at bounding box center [397, 311] width 14 height 15
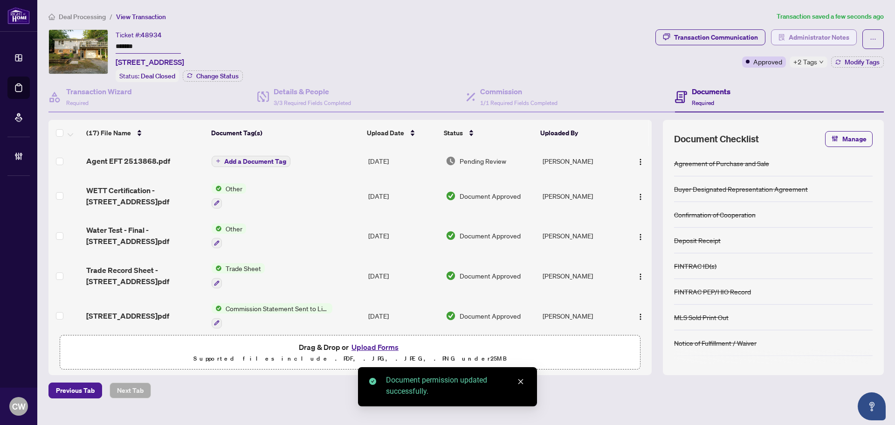
click at [824, 35] on span "Administrator Notes" at bounding box center [819, 37] width 61 height 15
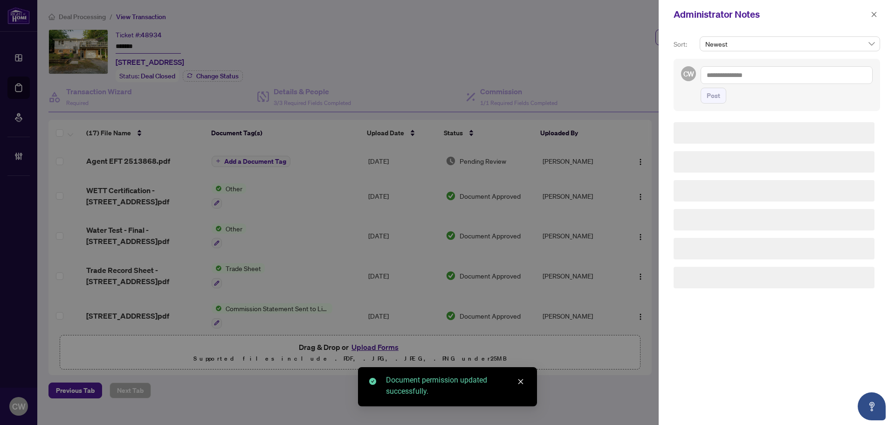
click at [750, 62] on div "CW Post" at bounding box center [777, 85] width 207 height 52
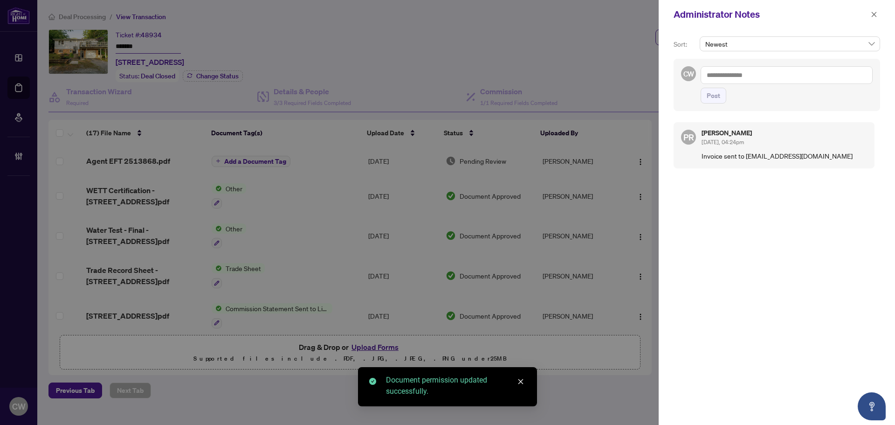
click at [750, 70] on textarea at bounding box center [787, 75] width 172 height 18
paste textarea "**********"
type textarea "**********"
click at [717, 94] on span "Post" at bounding box center [714, 95] width 14 height 15
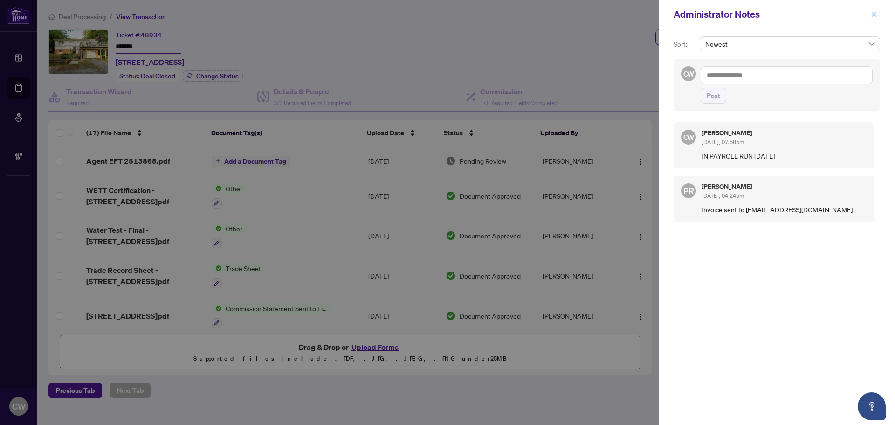
click at [878, 18] on button "button" at bounding box center [874, 14] width 12 height 11
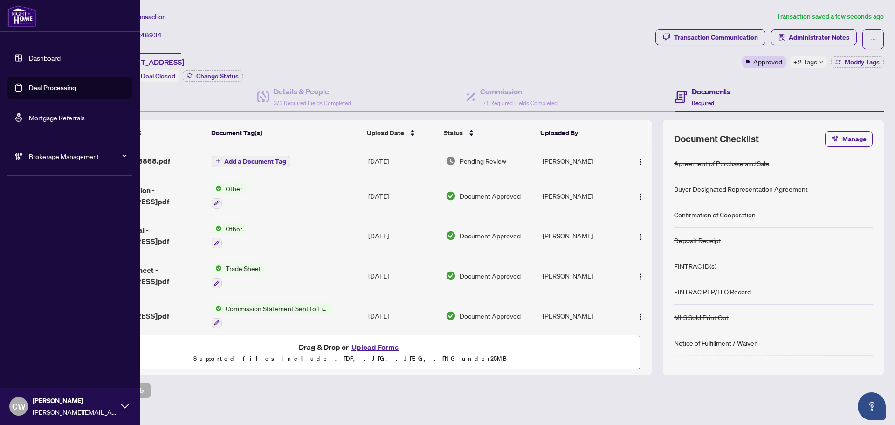
click at [29, 92] on link "Deal Processing" at bounding box center [52, 87] width 47 height 8
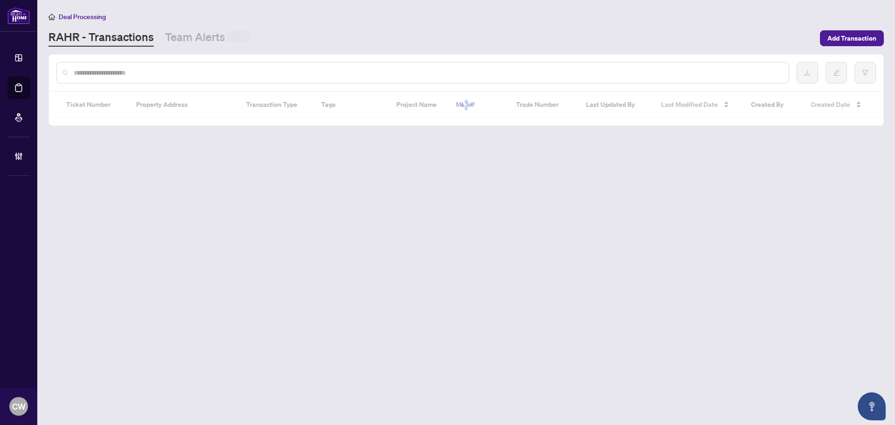
click at [173, 76] on input "text" at bounding box center [428, 73] width 708 height 10
paste input "*******"
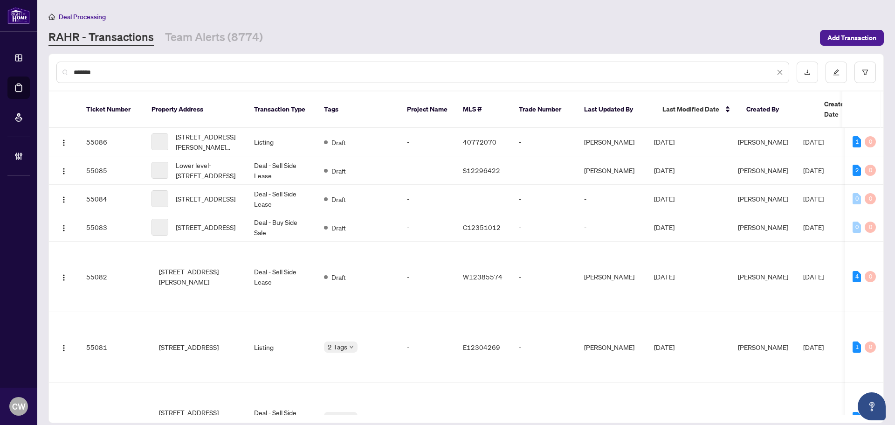
type input "*******"
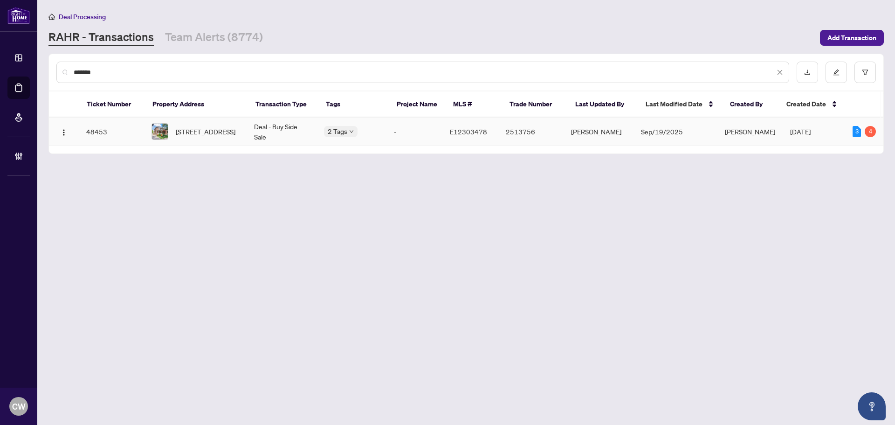
click at [198, 127] on span "[STREET_ADDRESS]" at bounding box center [206, 131] width 60 height 10
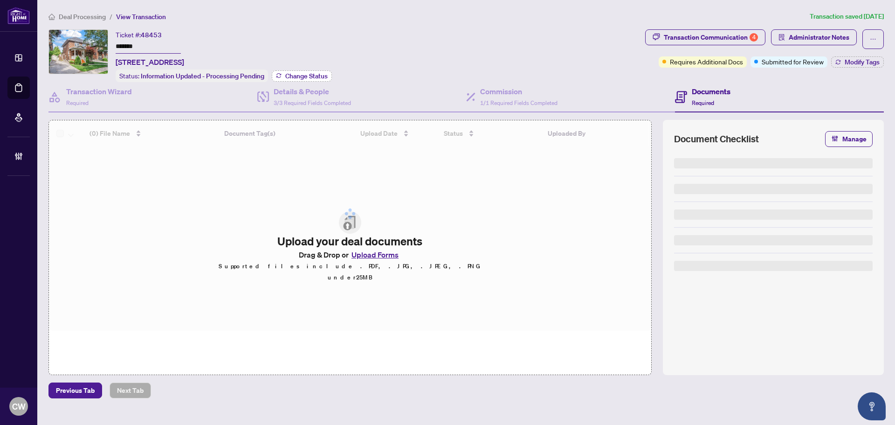
click at [316, 73] on span "Change Status" at bounding box center [306, 76] width 42 height 7
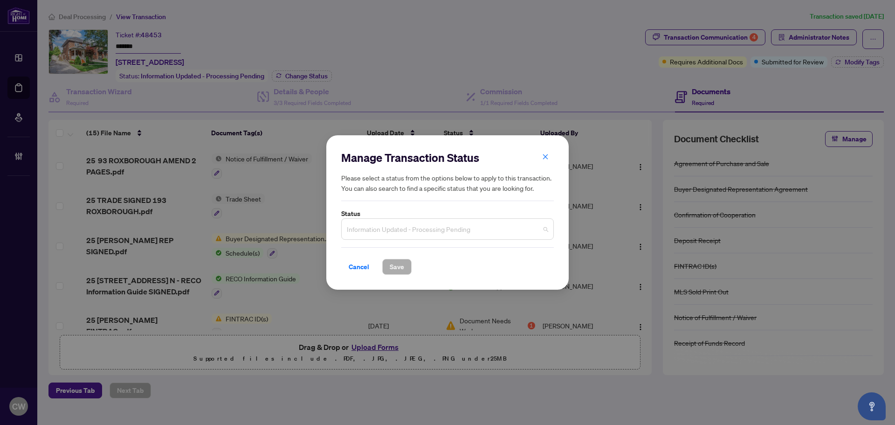
click at [399, 227] on span "Information Updated - Processing Pending" at bounding box center [447, 229] width 201 height 18
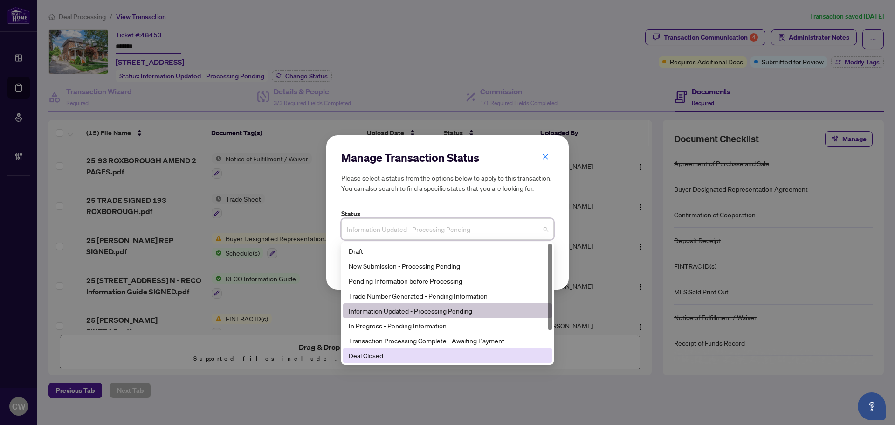
click at [401, 359] on div "Deal Closed" at bounding box center [448, 355] width 198 height 10
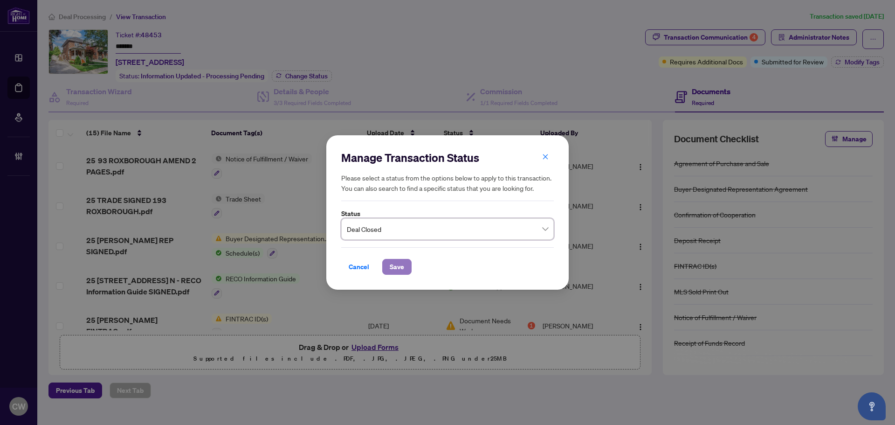
click at [399, 266] on span "Save" at bounding box center [397, 266] width 14 height 15
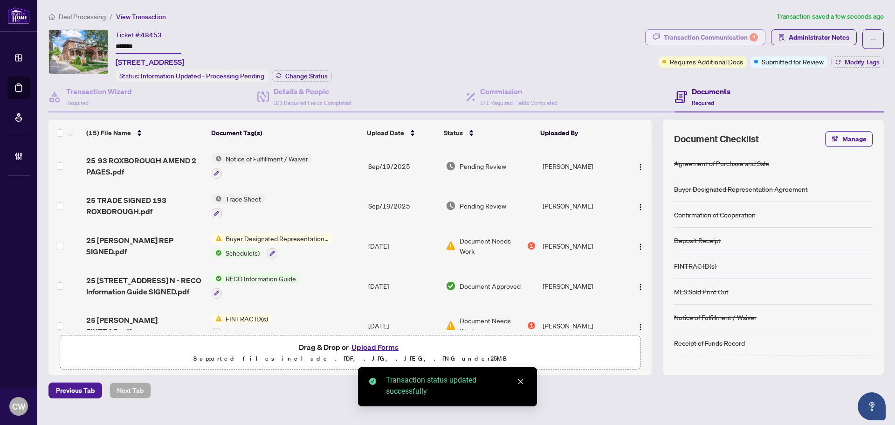
click at [732, 34] on div "Transaction Communication 4" at bounding box center [711, 37] width 94 height 15
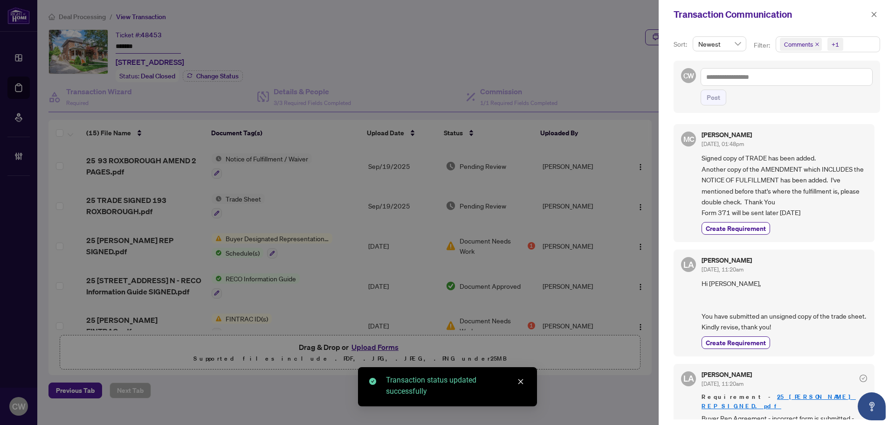
click at [815, 43] on icon "close" at bounding box center [817, 44] width 5 height 5
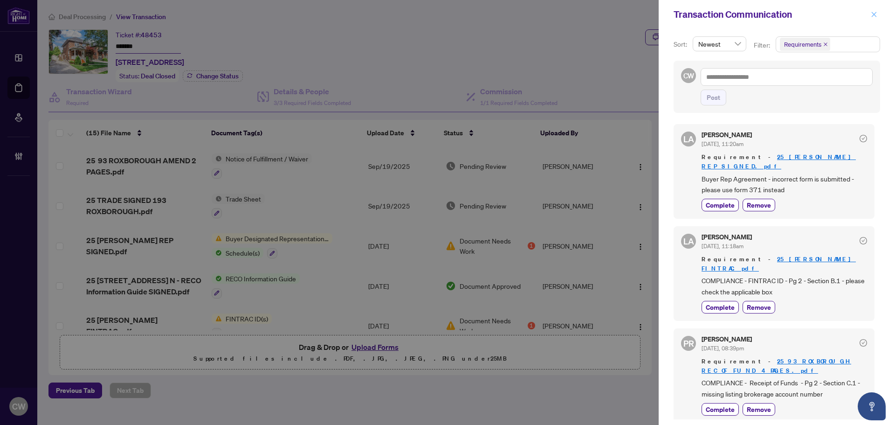
click at [871, 14] on icon "close" at bounding box center [874, 14] width 7 height 7
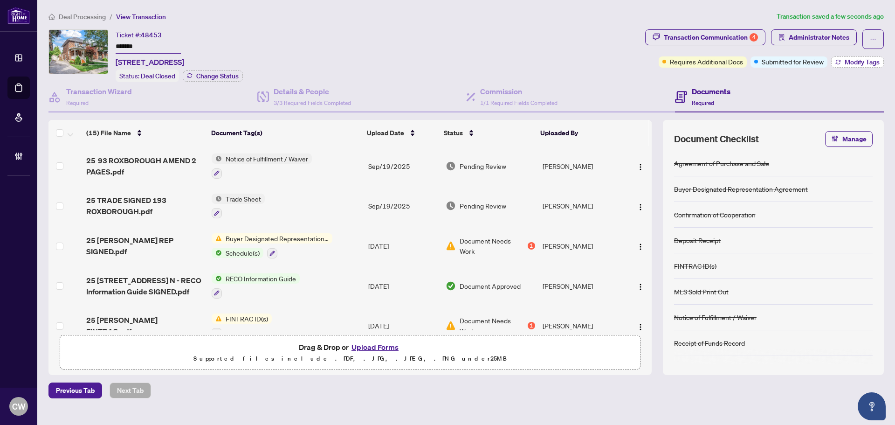
click at [863, 59] on span "Modify Tags" at bounding box center [862, 62] width 35 height 7
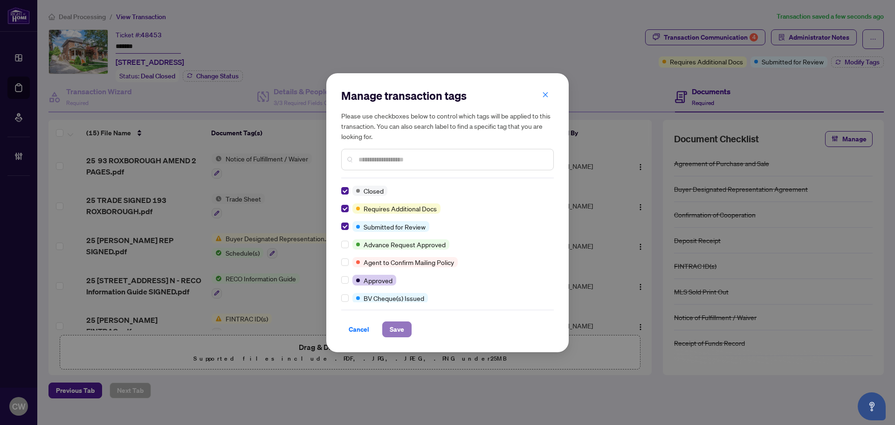
click at [399, 330] on span "Save" at bounding box center [397, 329] width 14 height 15
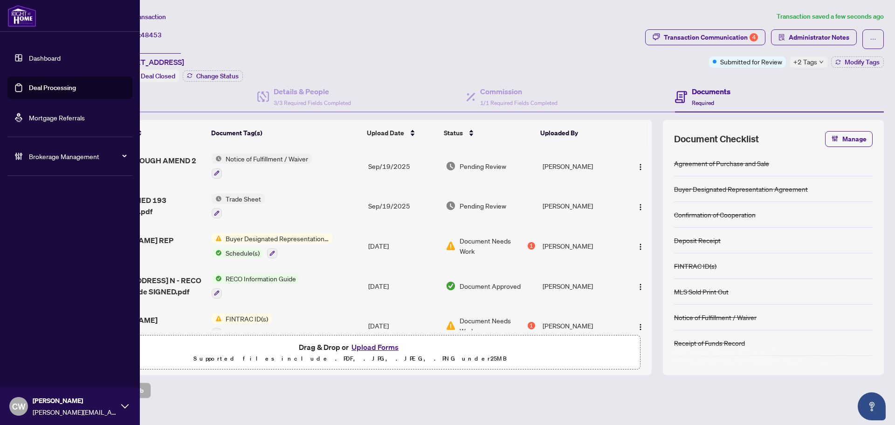
click at [29, 92] on link "Deal Processing" at bounding box center [52, 87] width 47 height 8
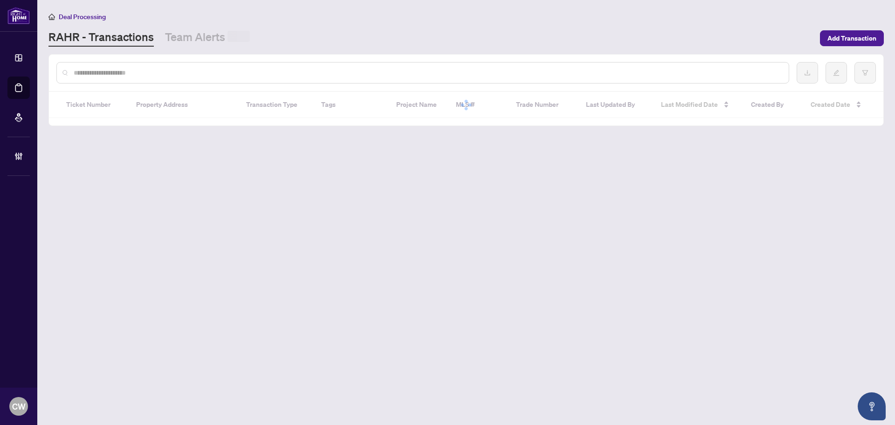
click at [160, 71] on input "text" at bounding box center [428, 73] width 708 height 10
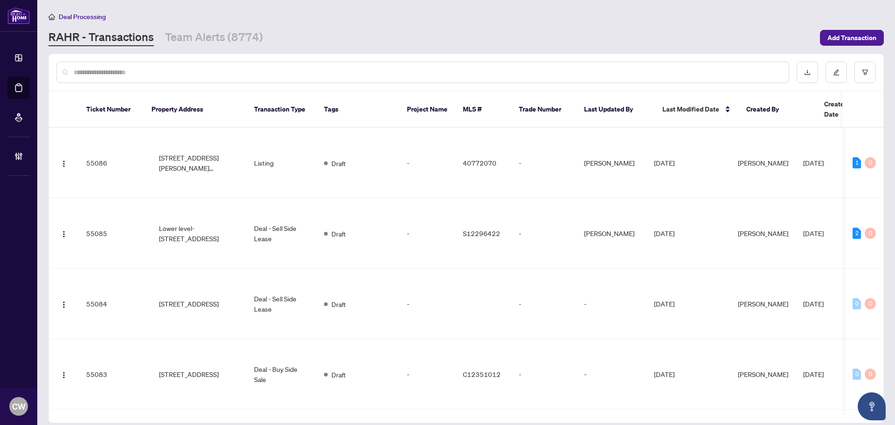
click at [160, 71] on input "text" at bounding box center [428, 72] width 708 height 10
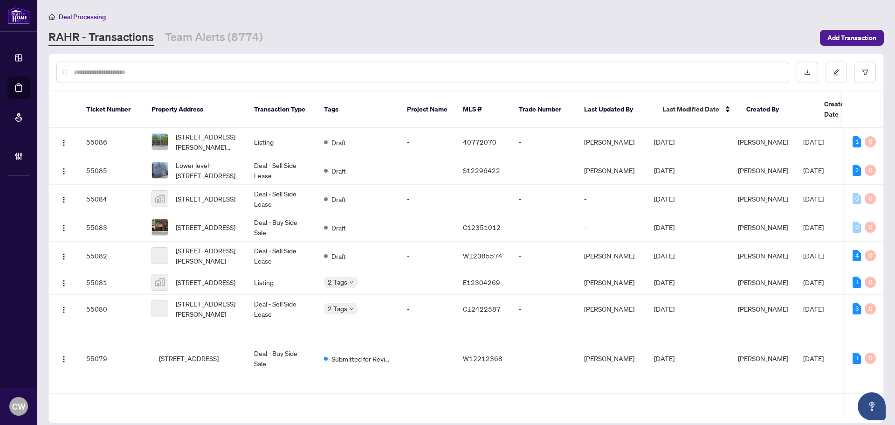
paste input "*******"
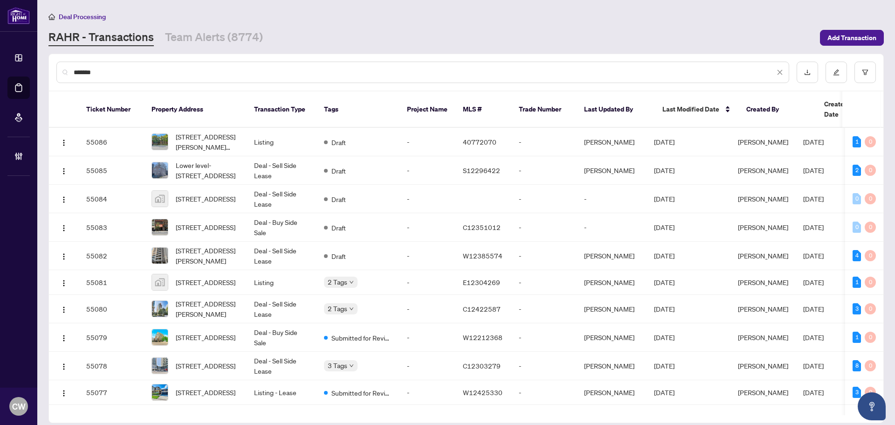
type input "*******"
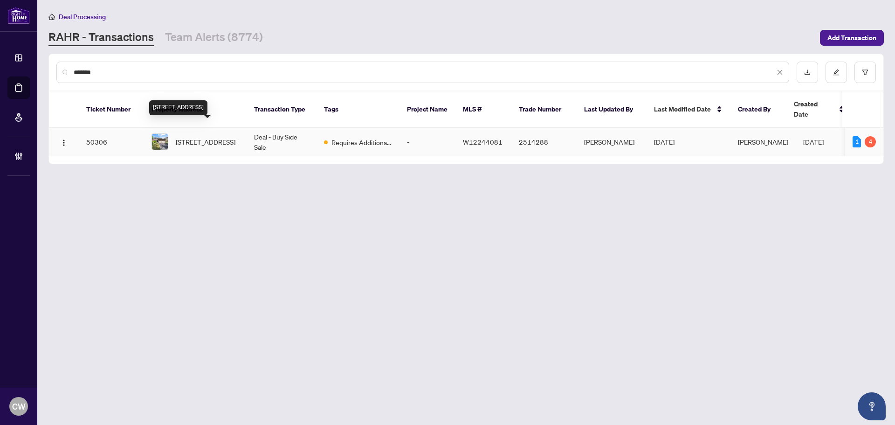
click at [201, 137] on span "[STREET_ADDRESS]" at bounding box center [206, 142] width 60 height 10
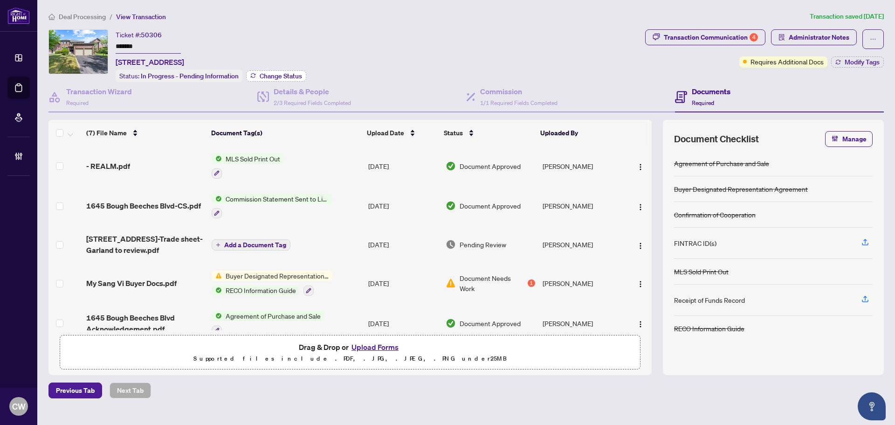
click at [279, 73] on span "Change Status" at bounding box center [281, 76] width 42 height 7
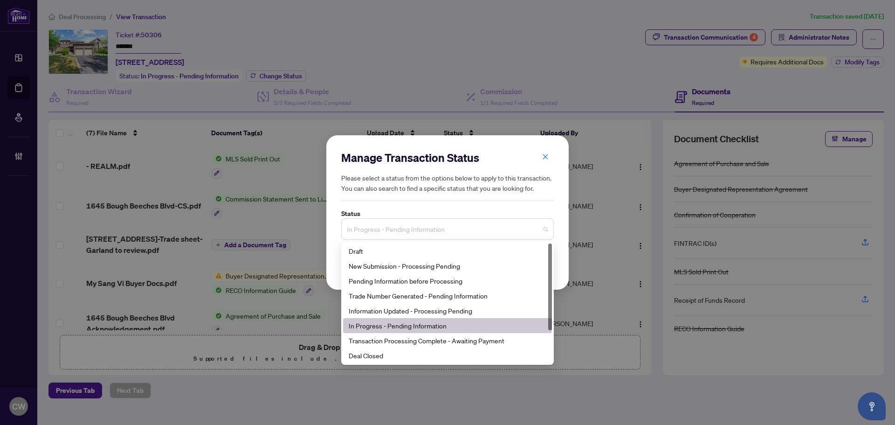
click at [383, 233] on span "In Progress - Pending Information" at bounding box center [447, 229] width 201 height 18
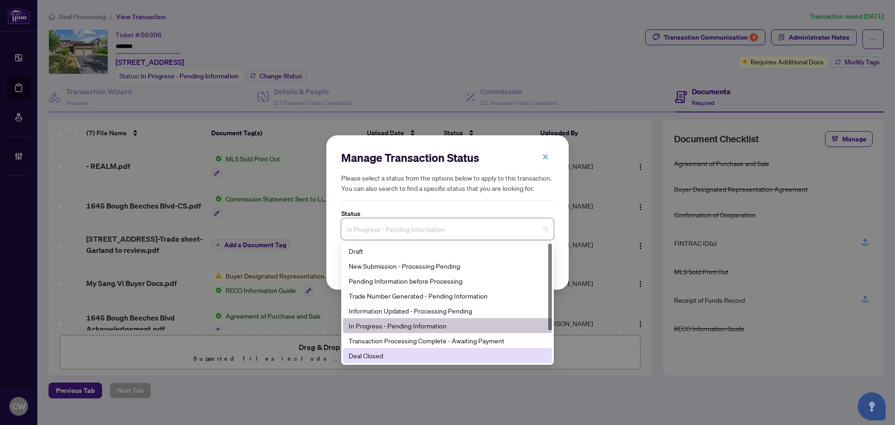
click at [376, 352] on div "Deal Closed" at bounding box center [448, 355] width 198 height 10
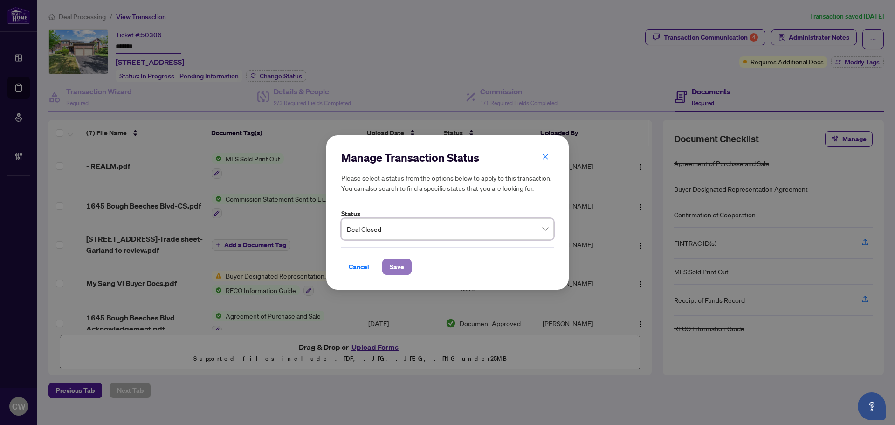
click at [393, 265] on span "Save" at bounding box center [397, 266] width 14 height 15
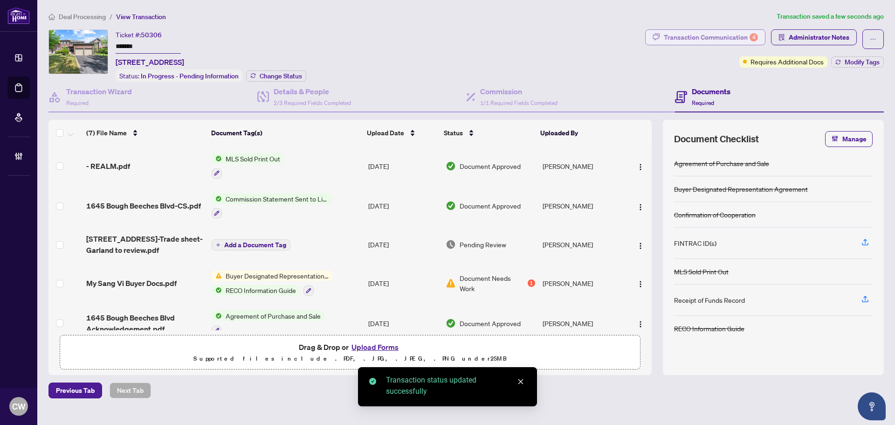
click at [736, 37] on div "Transaction Communication 4" at bounding box center [711, 37] width 94 height 15
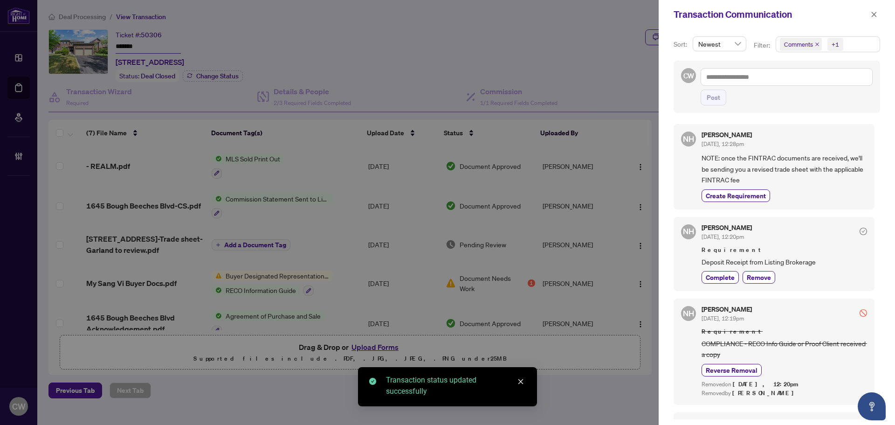
click at [816, 42] on icon "close" at bounding box center [817, 44] width 5 height 5
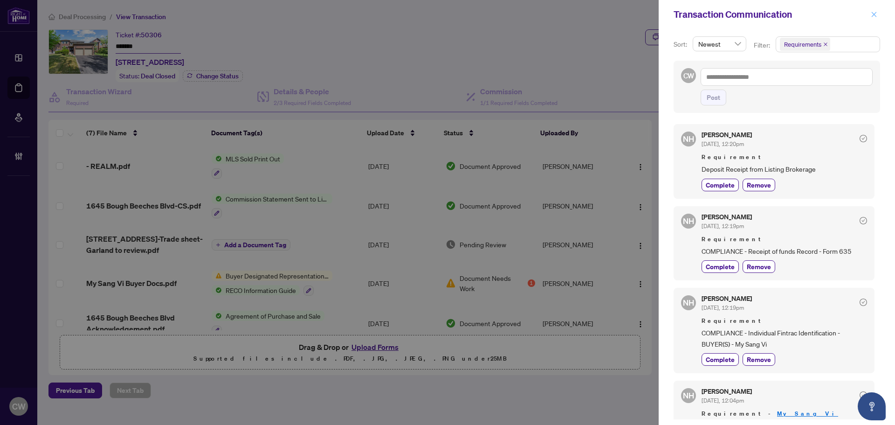
click at [878, 15] on button "button" at bounding box center [874, 14] width 12 height 11
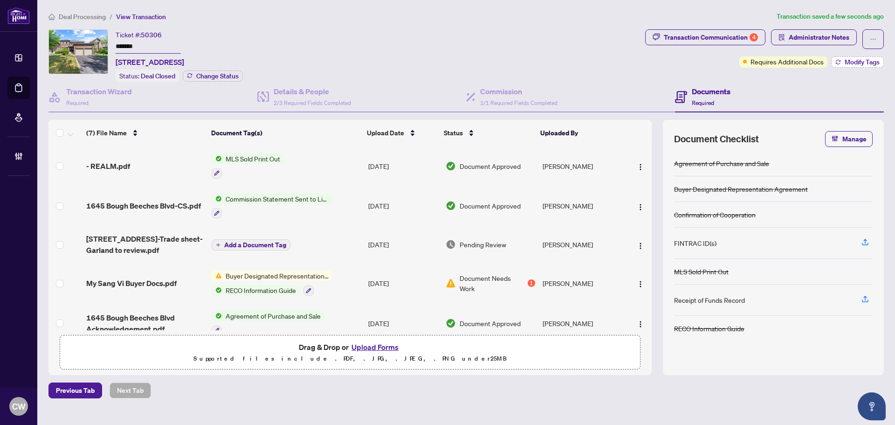
click at [850, 64] on span "Modify Tags" at bounding box center [862, 62] width 35 height 7
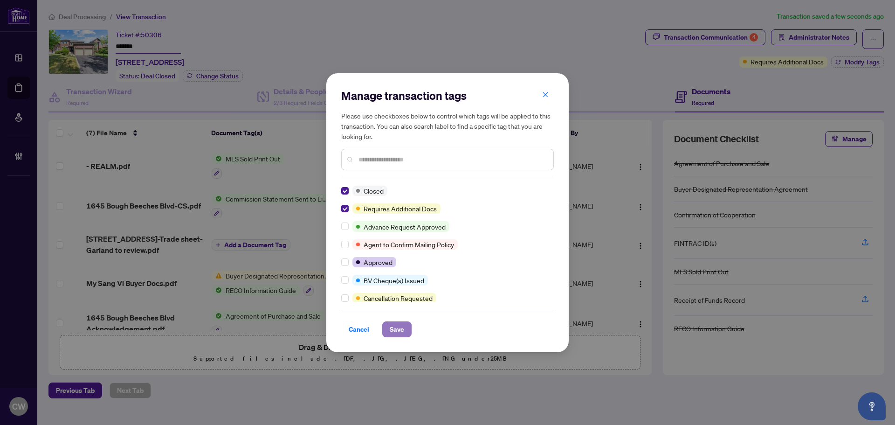
click at [391, 324] on span "Save" at bounding box center [397, 329] width 14 height 15
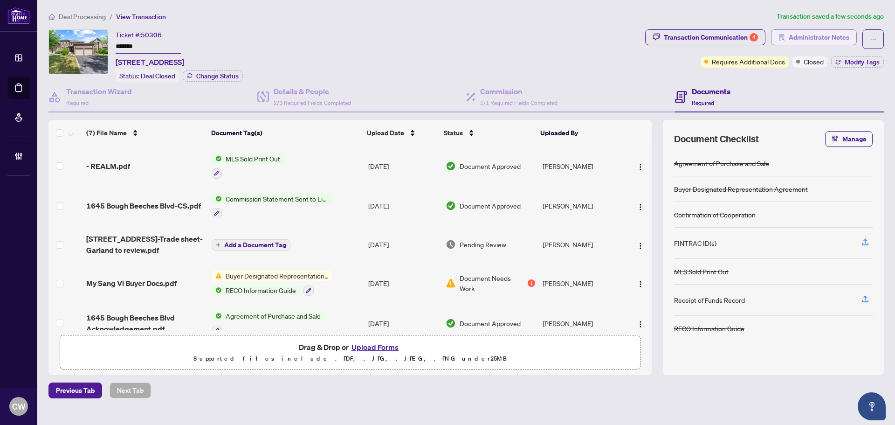
click at [816, 35] on span "Administrator Notes" at bounding box center [819, 37] width 61 height 15
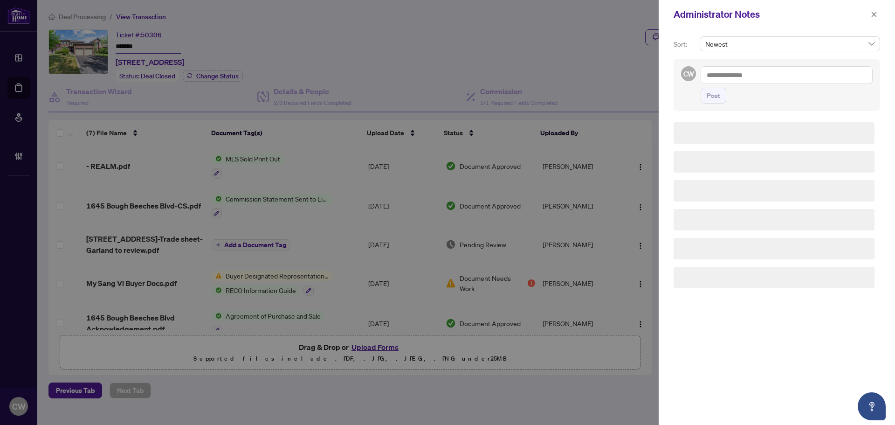
click at [754, 65] on div "CW Post" at bounding box center [777, 85] width 207 height 52
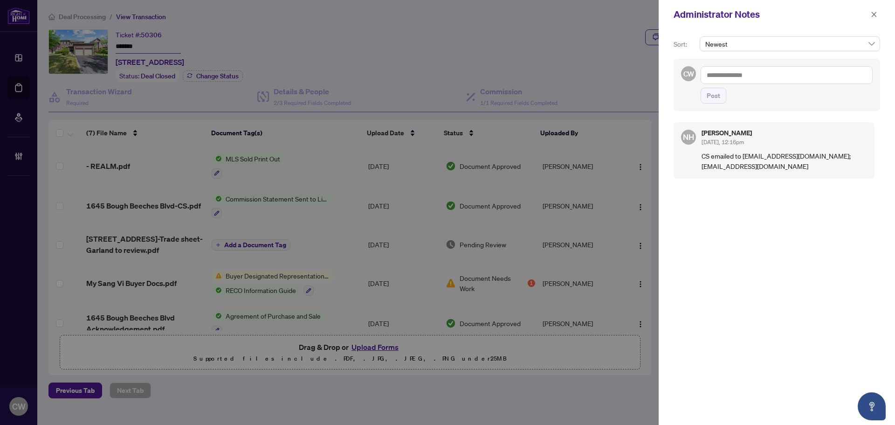
click at [753, 74] on textarea at bounding box center [787, 75] width 172 height 18
paste textarea "**********"
type textarea "**********"
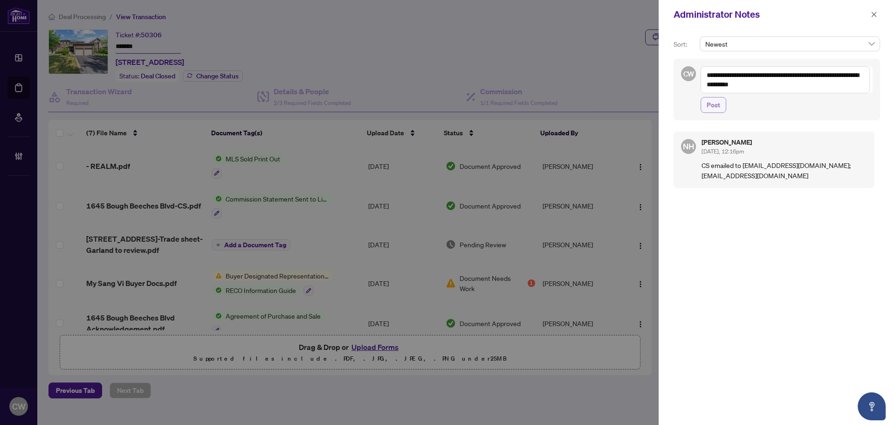
click at [715, 107] on span "Post" at bounding box center [714, 104] width 14 height 15
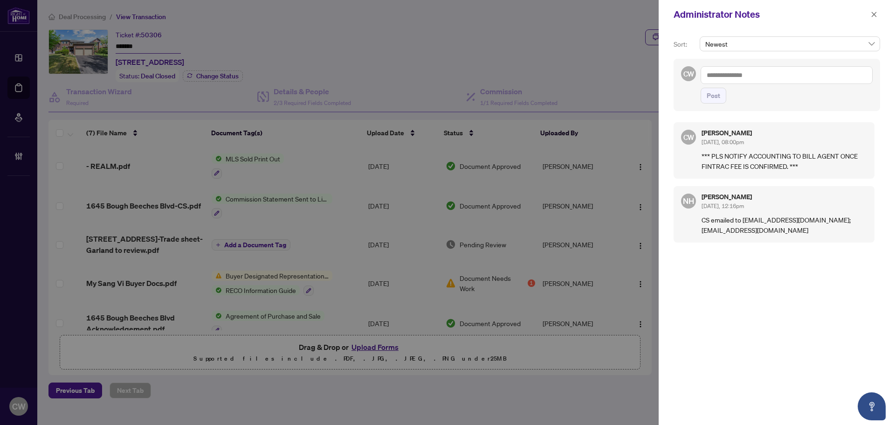
drag, startPoint x: 876, startPoint y: 14, endPoint x: 833, endPoint y: 8, distance: 42.8
click at [876, 13] on icon "close" at bounding box center [874, 14] width 7 height 7
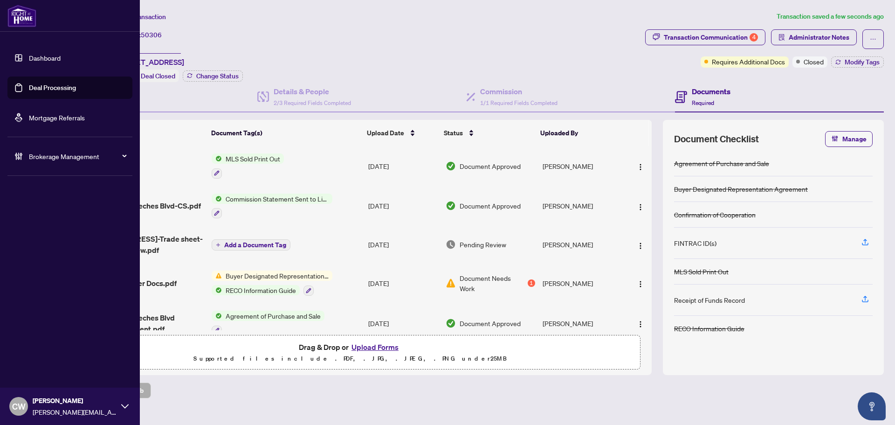
drag, startPoint x: 23, startPoint y: 86, endPoint x: 40, endPoint y: 86, distance: 17.3
click at [29, 86] on link "Deal Processing" at bounding box center [52, 87] width 47 height 8
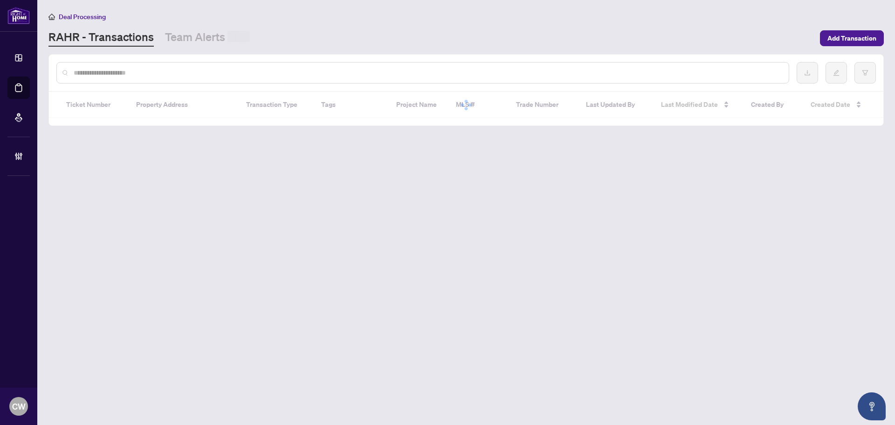
click at [181, 75] on input "text" at bounding box center [428, 73] width 708 height 10
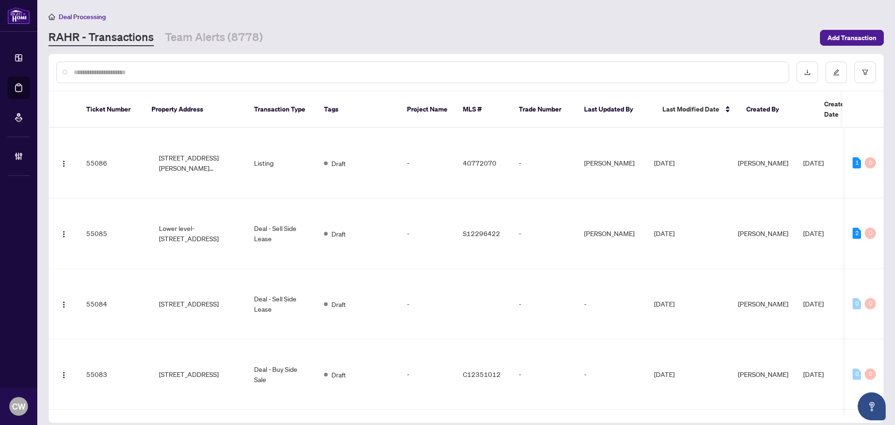
paste input "*******"
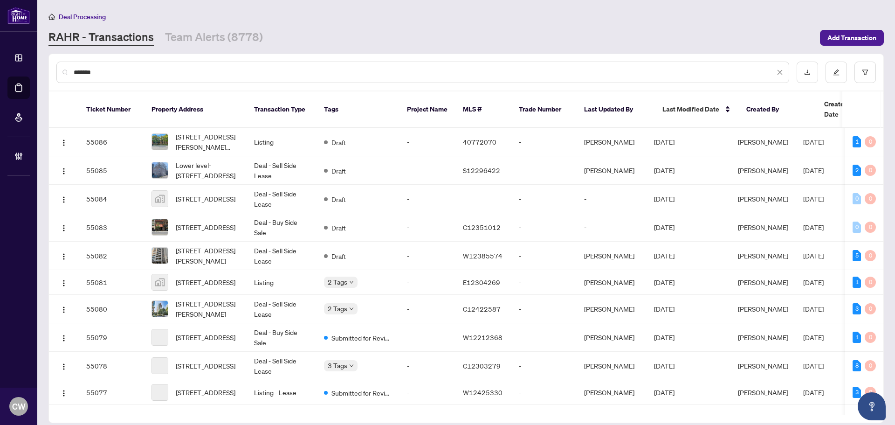
type input "*******"
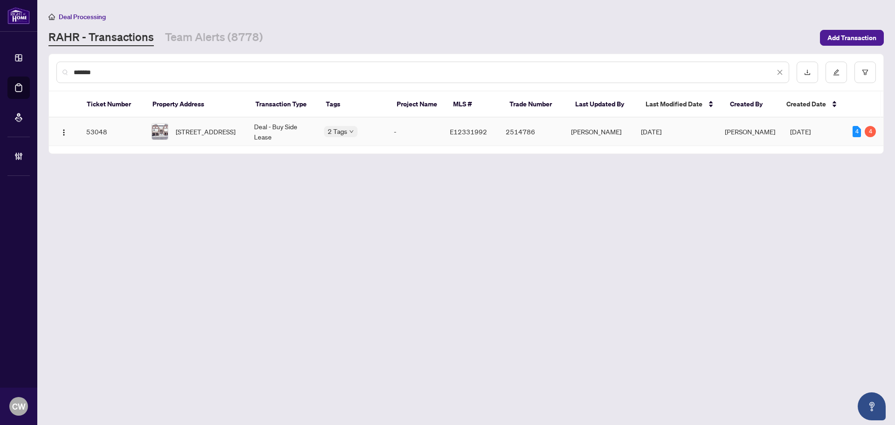
click at [215, 129] on span "[STREET_ADDRESS]" at bounding box center [206, 131] width 60 height 10
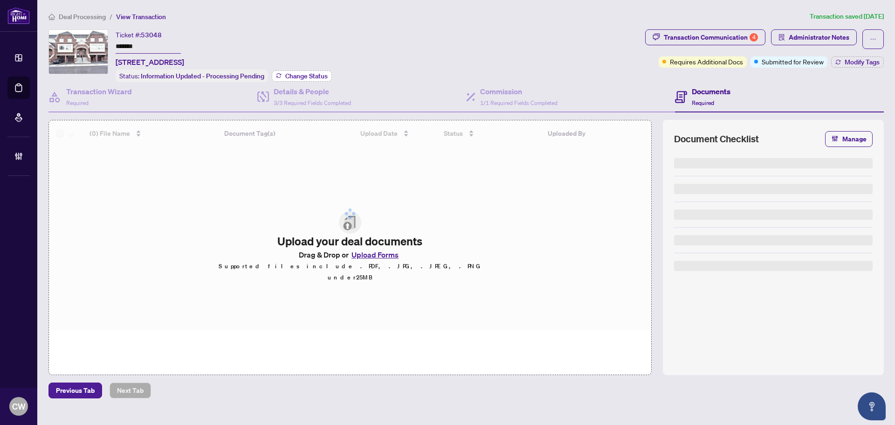
click at [312, 78] on span "Change Status" at bounding box center [306, 76] width 42 height 7
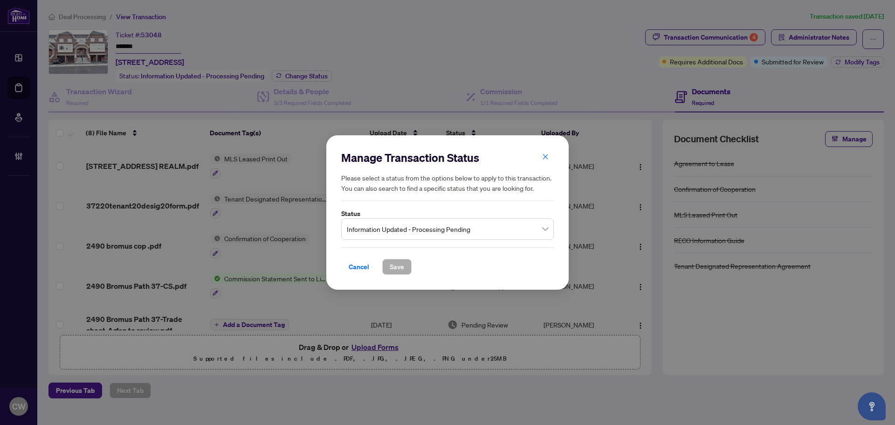
click at [422, 230] on span "Information Updated - Processing Pending" at bounding box center [447, 229] width 201 height 18
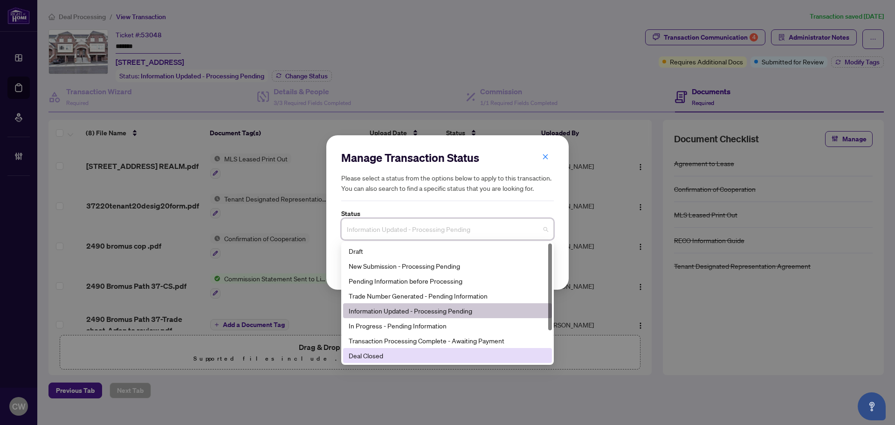
click at [430, 360] on div "Deal Closed" at bounding box center [448, 355] width 198 height 10
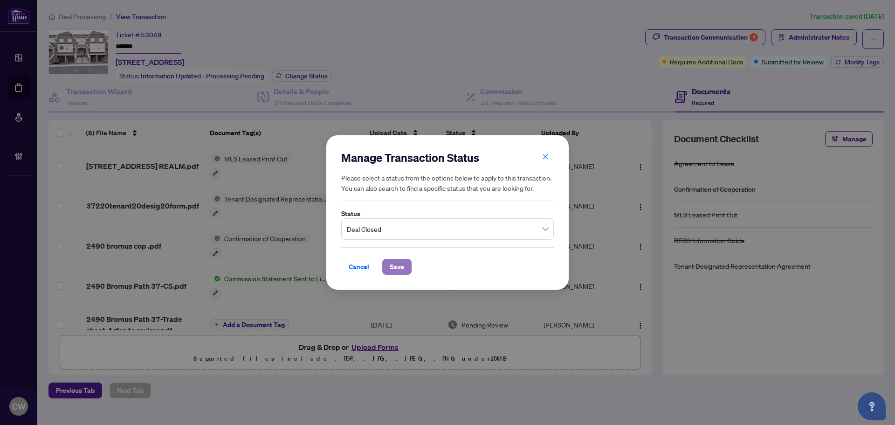
click at [401, 265] on span "Save" at bounding box center [397, 266] width 14 height 15
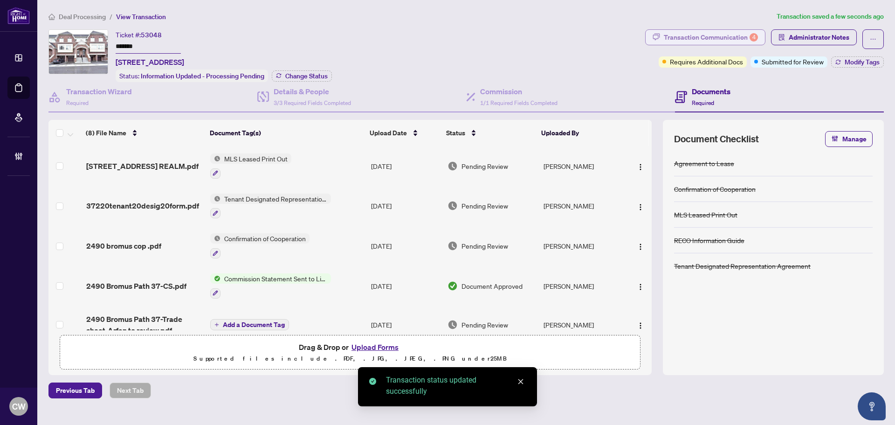
click at [730, 35] on div "Transaction Communication 4" at bounding box center [711, 37] width 94 height 15
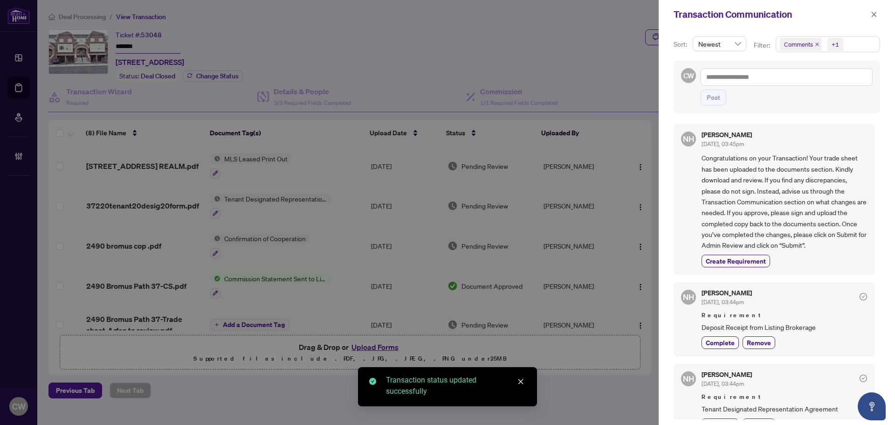
click at [815, 44] on icon "close" at bounding box center [817, 44] width 5 height 5
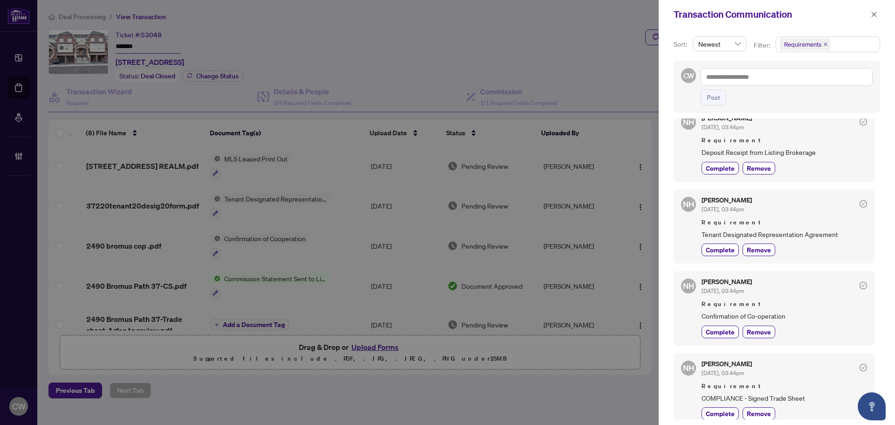
scroll to position [25, 0]
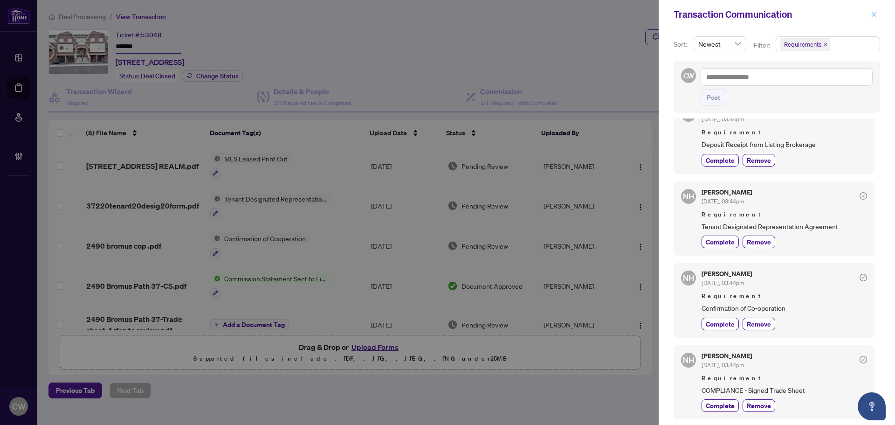
click at [878, 16] on button "button" at bounding box center [874, 14] width 12 height 11
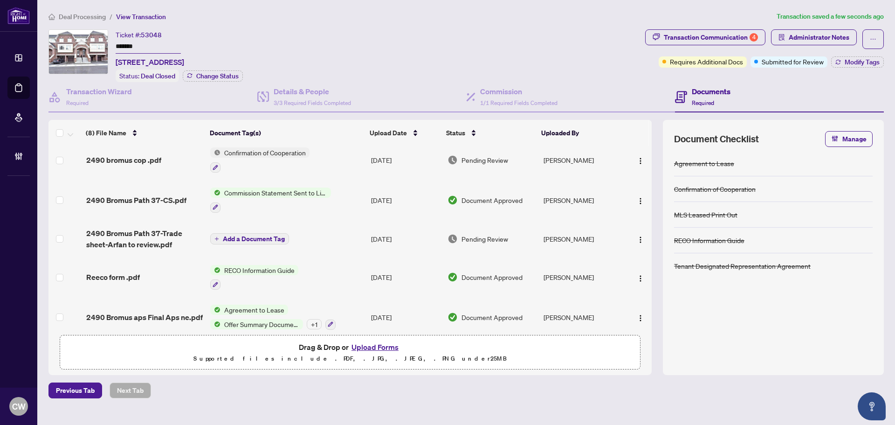
scroll to position [93, 0]
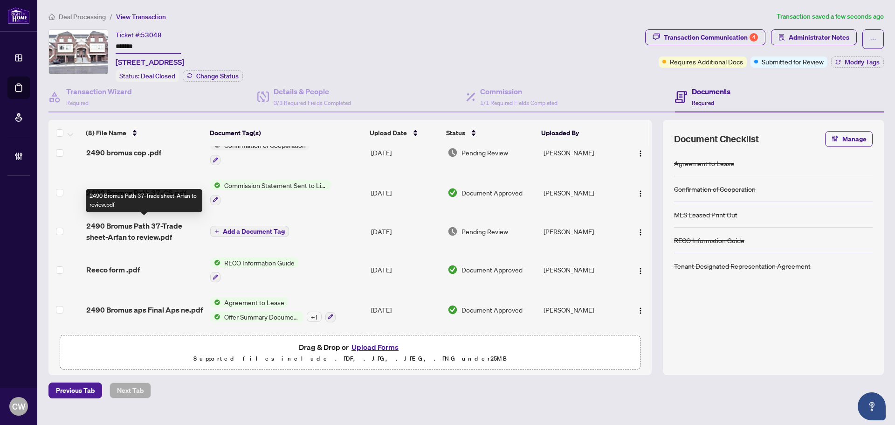
click at [152, 232] on span "2490 Bromus Path 37-Trade sheet-Arfan to review.pdf" at bounding box center [144, 231] width 117 height 22
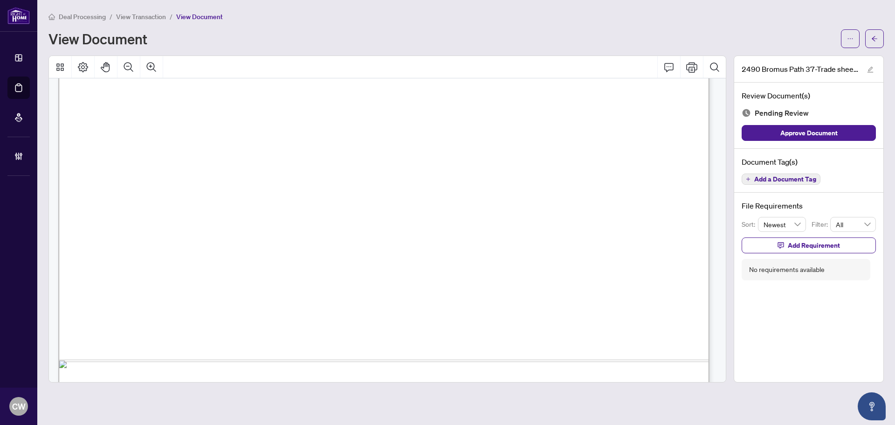
scroll to position [373, 0]
click at [873, 32] on span "button" at bounding box center [875, 38] width 7 height 15
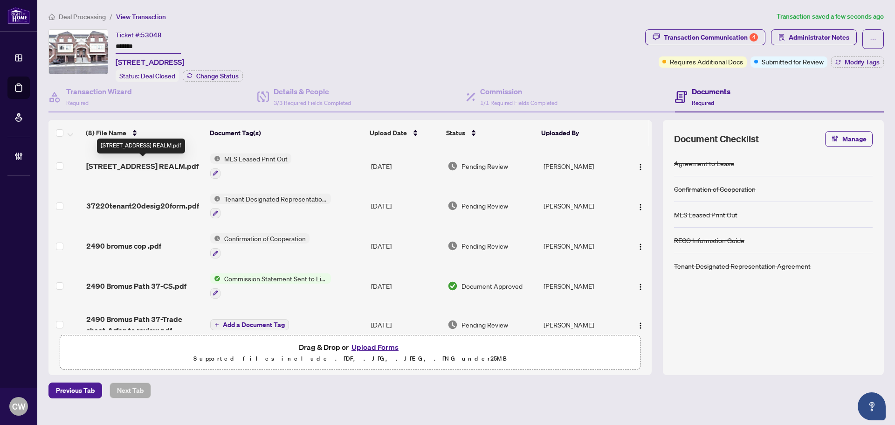
click at [158, 162] on span "[STREET_ADDRESS] REALM.pdf" at bounding box center [142, 165] width 112 height 11
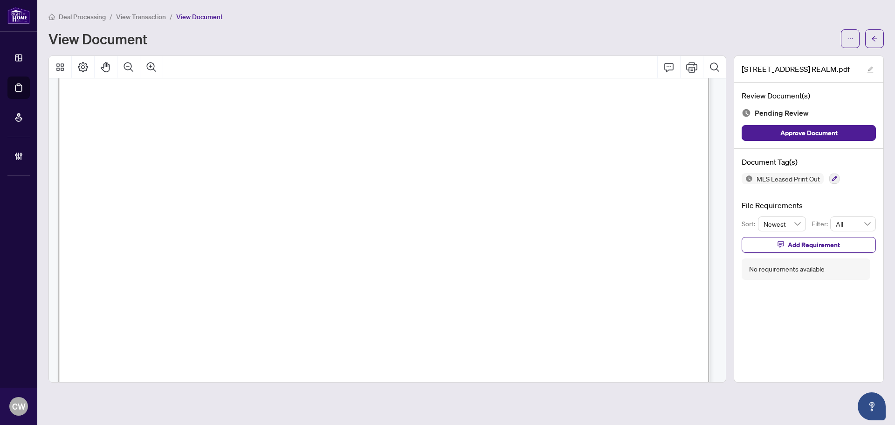
scroll to position [1178, 0]
click at [873, 36] on icon "arrow-left" at bounding box center [875, 38] width 7 height 7
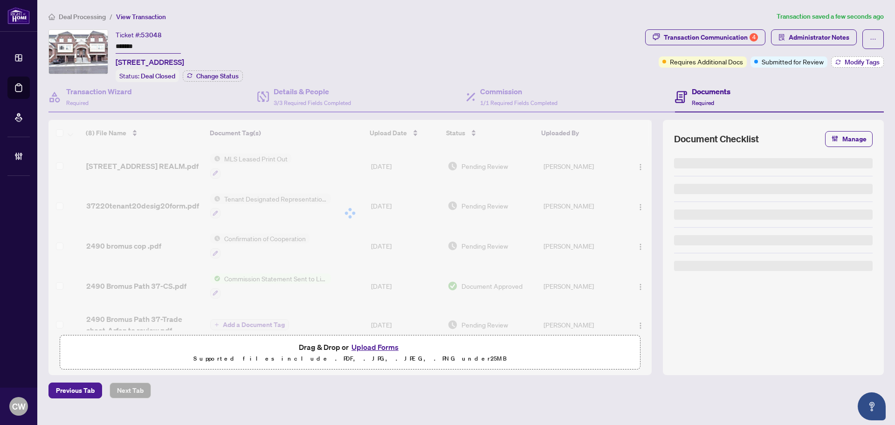
click at [854, 59] on span "Modify Tags" at bounding box center [862, 62] width 35 height 7
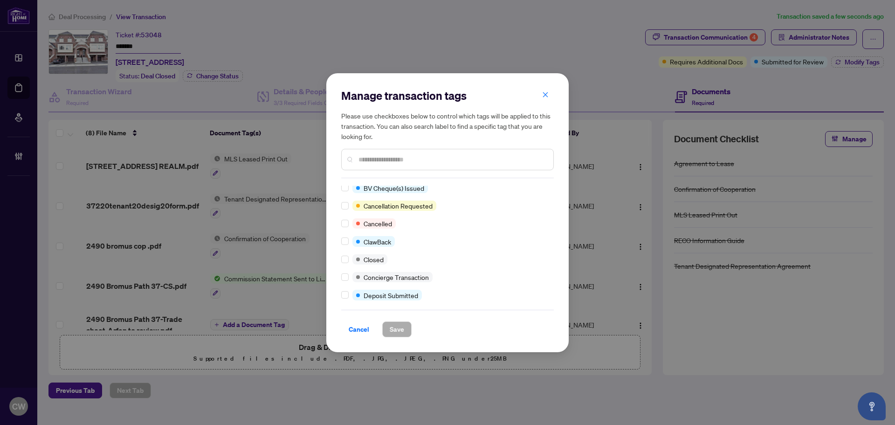
scroll to position [93, 0]
click at [347, 263] on label at bounding box center [344, 258] width 7 height 10
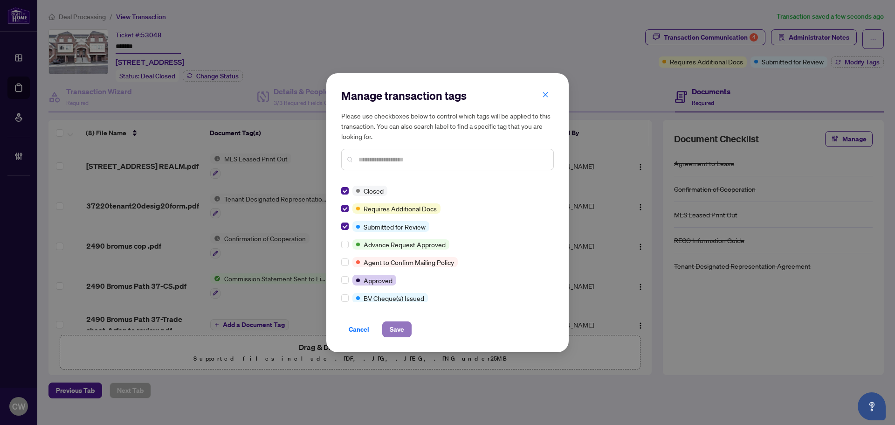
click at [402, 330] on span "Save" at bounding box center [397, 329] width 14 height 15
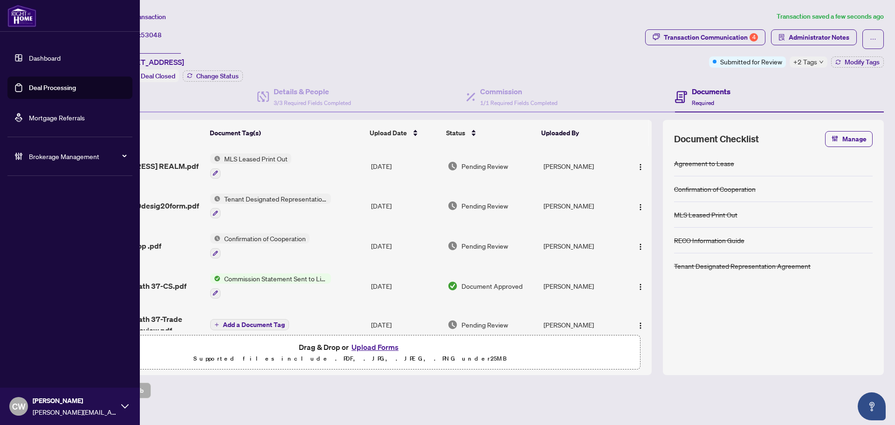
click at [33, 90] on link "Deal Processing" at bounding box center [52, 87] width 47 height 8
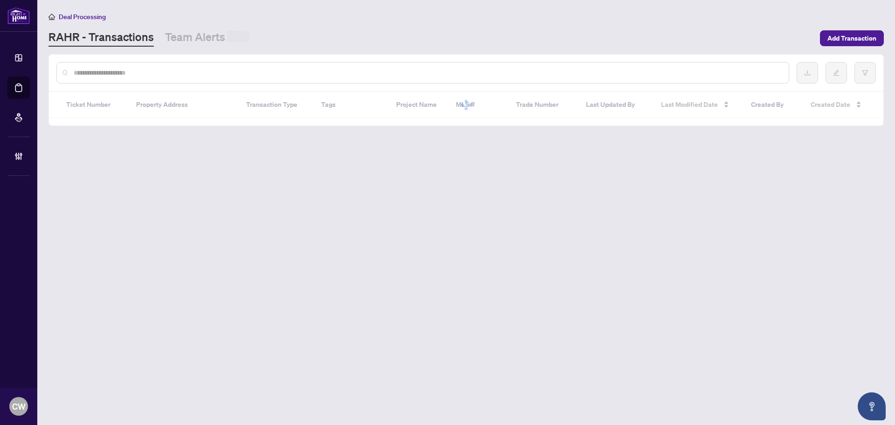
click at [153, 68] on input "text" at bounding box center [428, 73] width 708 height 10
paste input "*******"
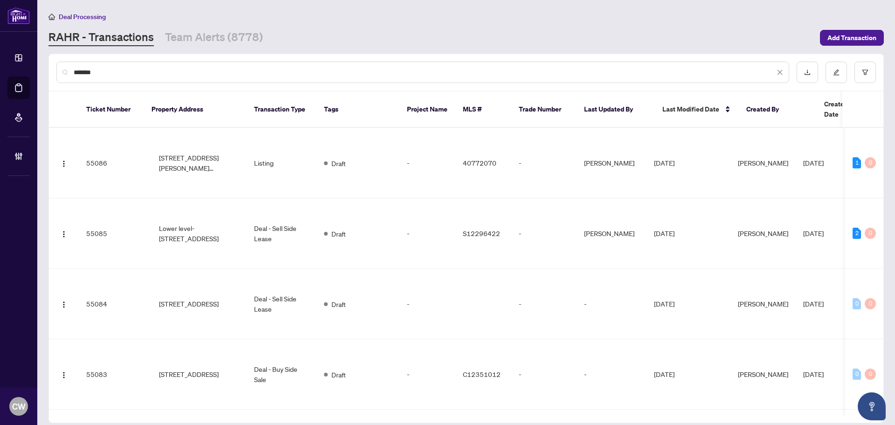
type input "*******"
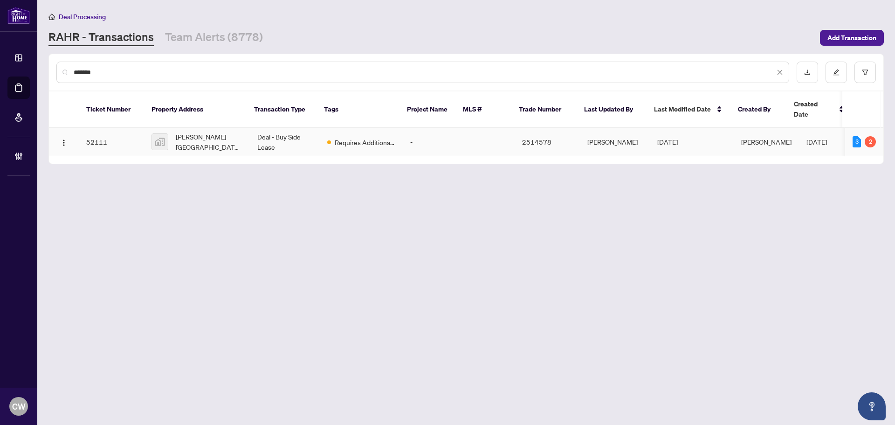
click at [229, 132] on span "[PERSON_NAME][GEOGRAPHIC_DATA], [GEOGRAPHIC_DATA], [GEOGRAPHIC_DATA], [GEOGRAPH…" at bounding box center [209, 142] width 67 height 21
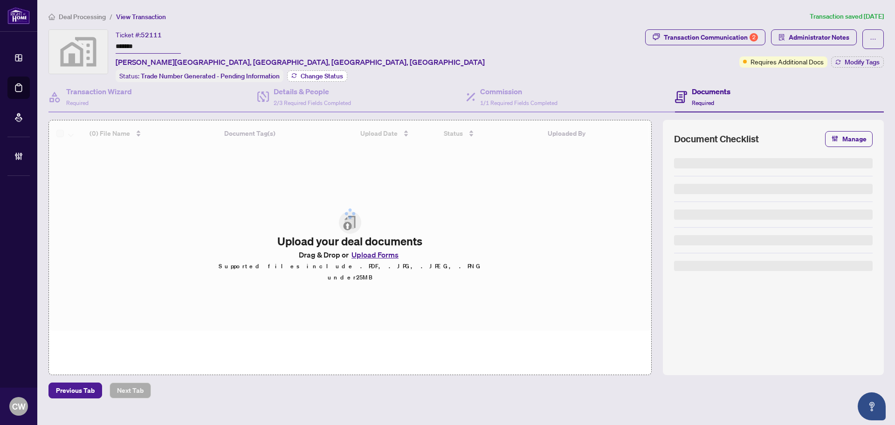
click at [315, 73] on span "Change Status" at bounding box center [322, 76] width 42 height 7
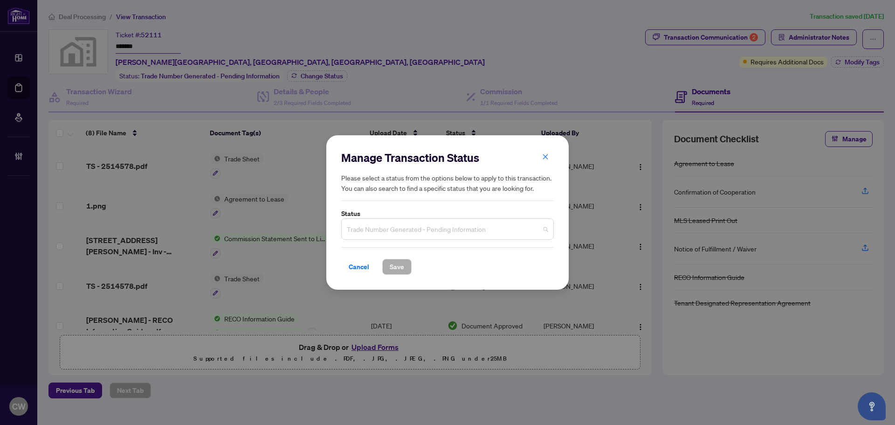
click at [425, 230] on span "Trade Number Generated - Pending Information" at bounding box center [447, 229] width 201 height 18
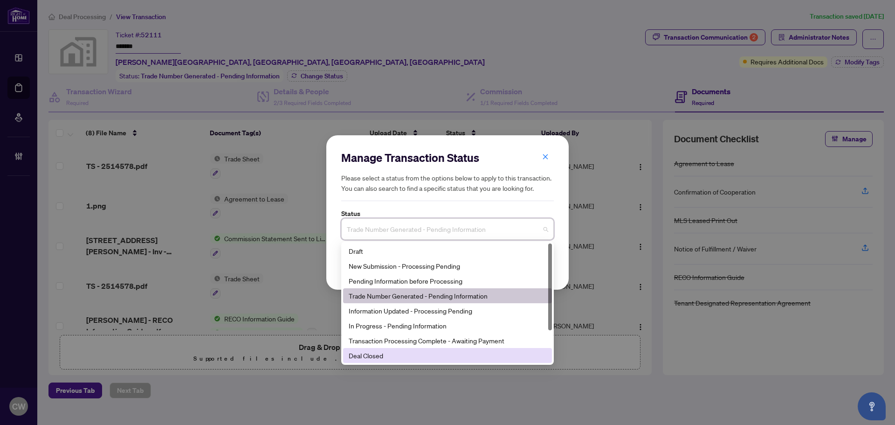
click at [403, 353] on div "Deal Closed" at bounding box center [448, 355] width 198 height 10
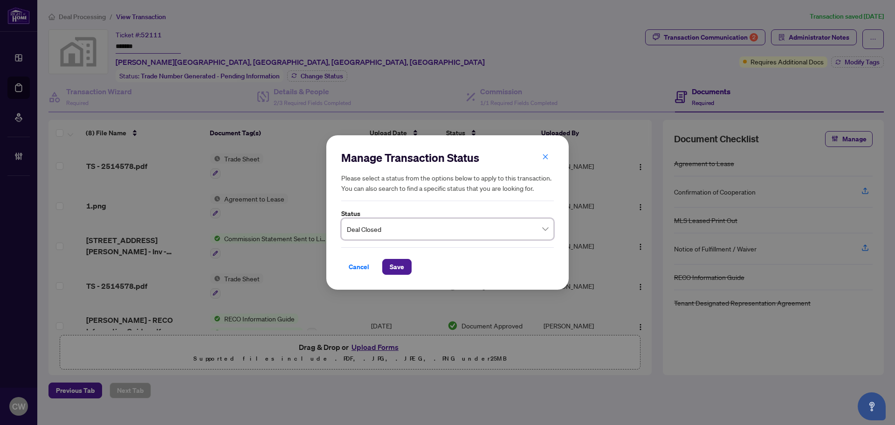
drag, startPoint x: 394, startPoint y: 269, endPoint x: 442, endPoint y: 243, distance: 54.5
click at [394, 268] on span "Save" at bounding box center [397, 266] width 14 height 15
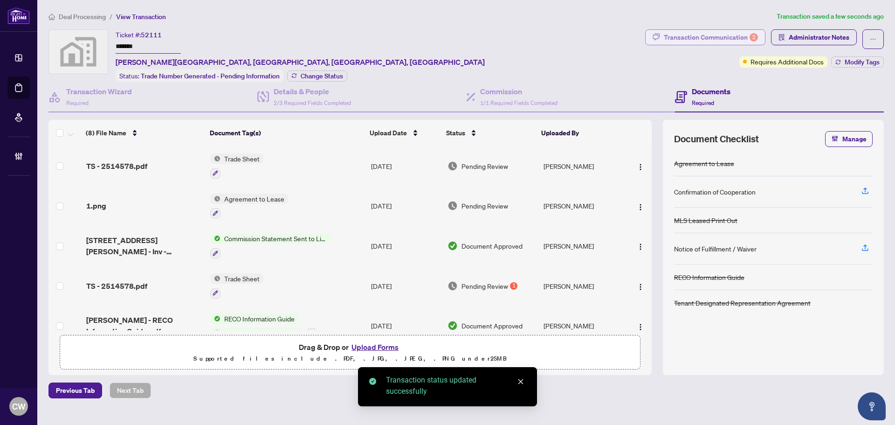
click at [734, 42] on div "Transaction Communication 2" at bounding box center [711, 37] width 94 height 15
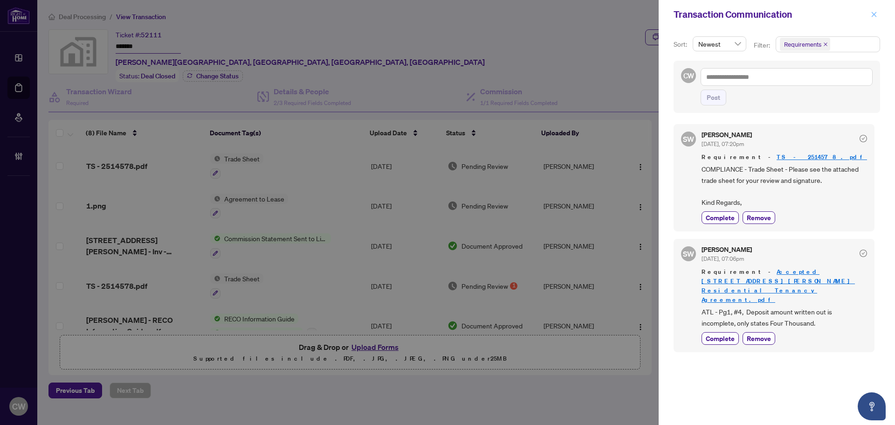
click at [874, 17] on icon "close" at bounding box center [874, 14] width 7 height 7
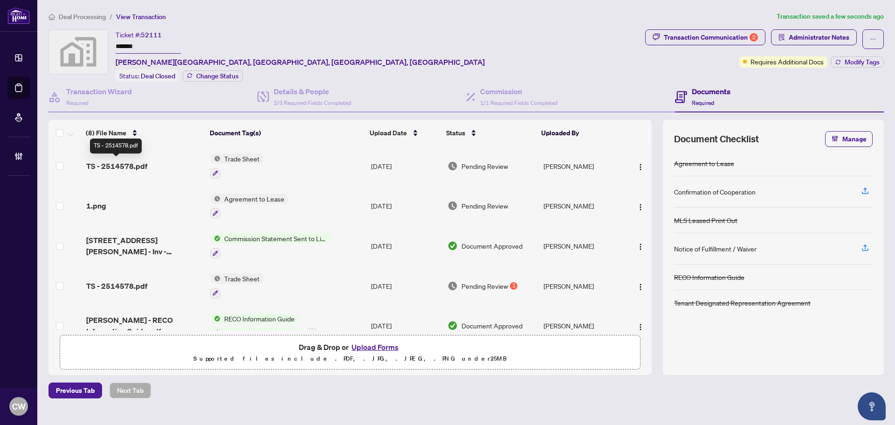
click at [115, 164] on span "TS - 2514578.pdf" at bounding box center [116, 165] width 61 height 11
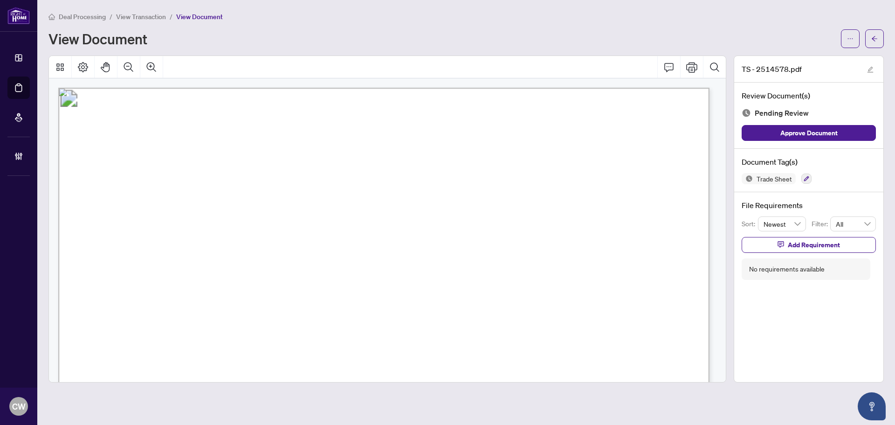
scroll to position [187, 0]
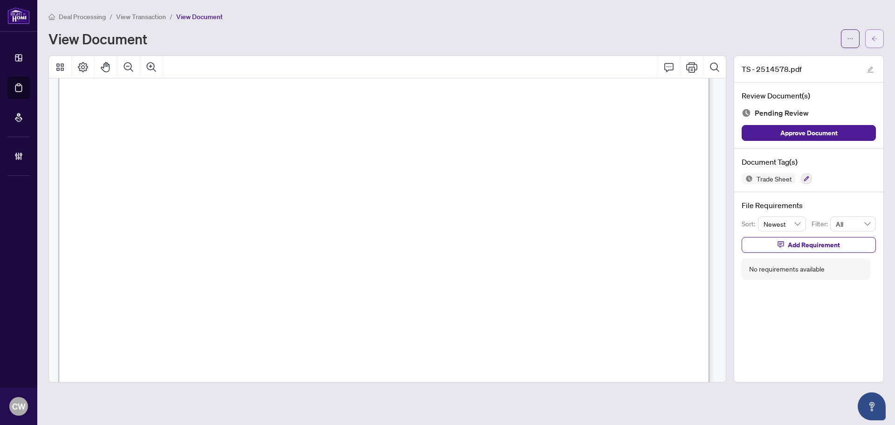
click at [876, 35] on icon "arrow-left" at bounding box center [875, 38] width 7 height 7
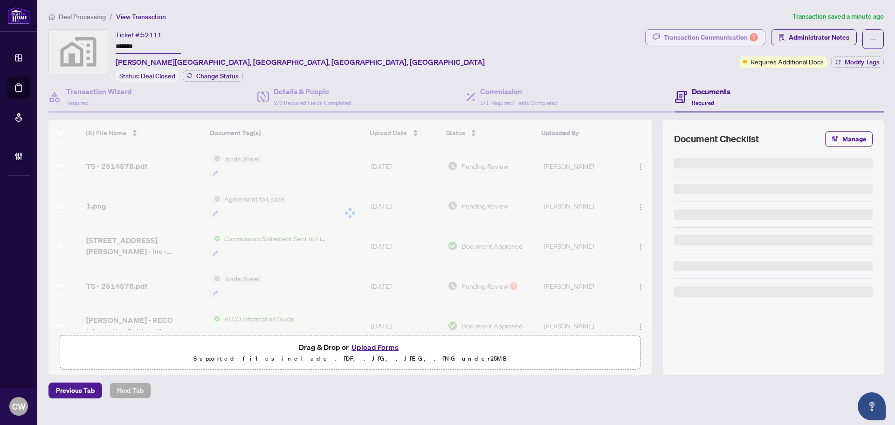
click at [742, 36] on div "Transaction Communication 2" at bounding box center [711, 37] width 94 height 15
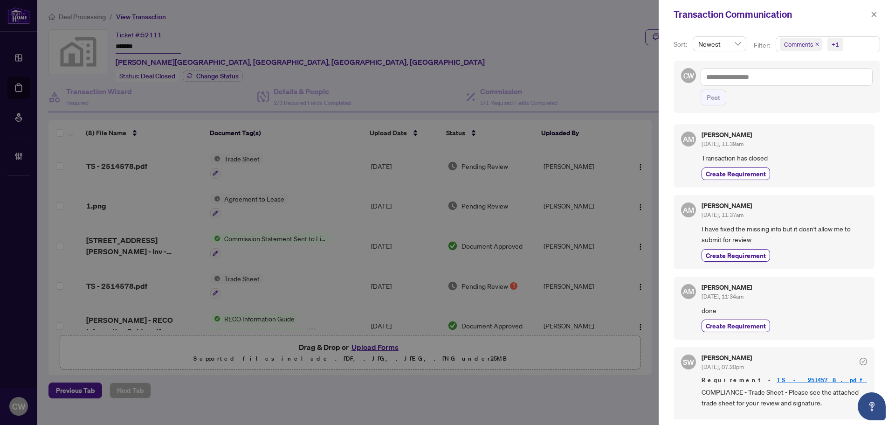
click at [816, 42] on icon "close" at bounding box center [817, 44] width 5 height 5
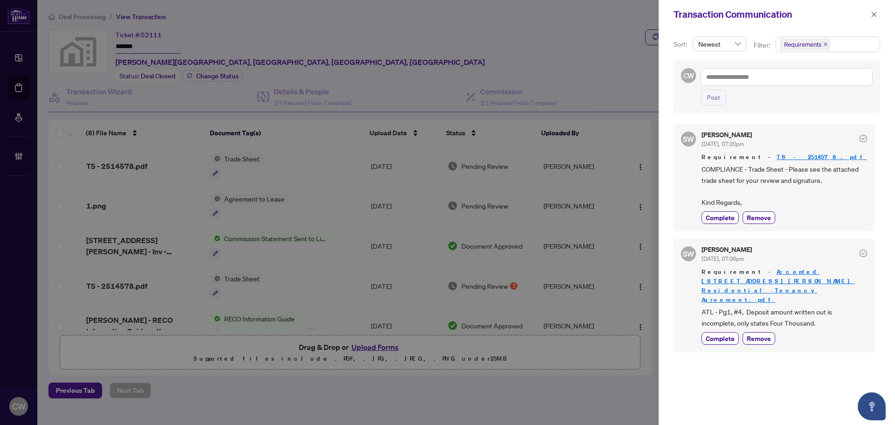
click at [724, 225] on div "SW Simone Wright Sep/11/2025, 07:20pm Requirement - TS - 2514578.pdf COMPLIANCE…" at bounding box center [774, 177] width 201 height 107
click at [715, 217] on span "Complete" at bounding box center [720, 218] width 29 height 10
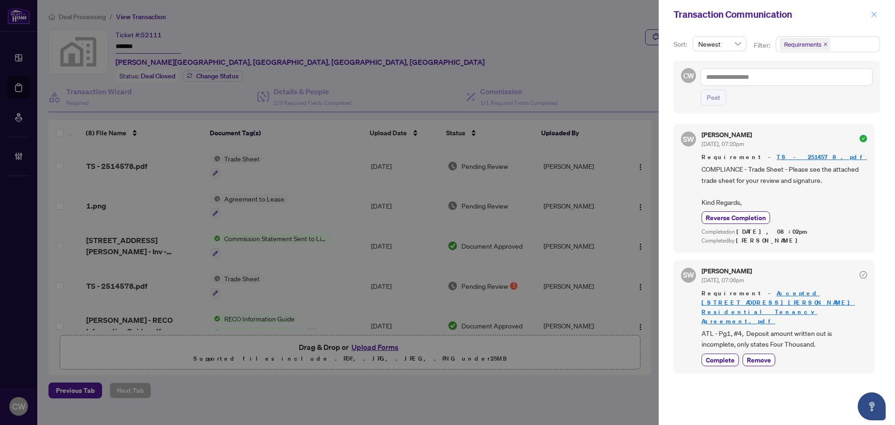
click at [874, 15] on icon "close" at bounding box center [874, 14] width 5 height 5
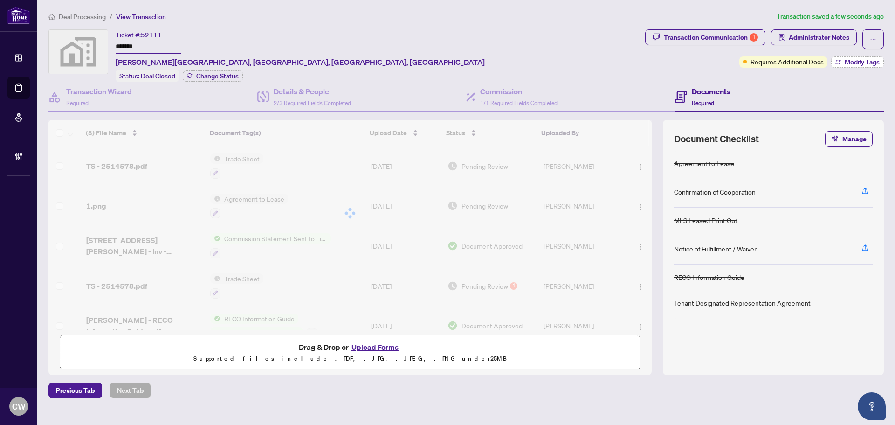
click at [856, 64] on span "Modify Tags" at bounding box center [862, 62] width 35 height 7
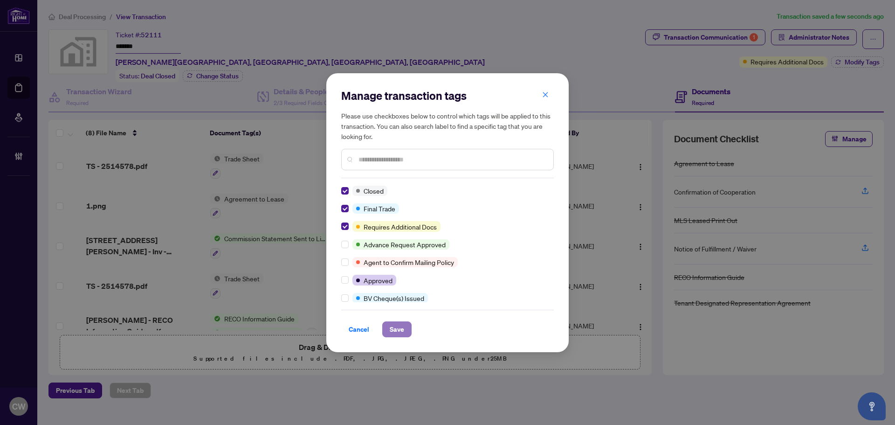
click at [399, 333] on span "Save" at bounding box center [397, 329] width 14 height 15
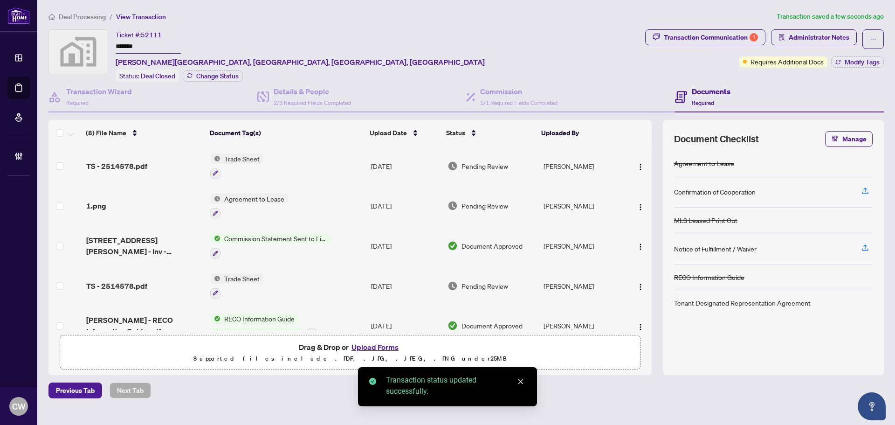
click at [127, 165] on span "TS - 2514578.pdf" at bounding box center [116, 165] width 61 height 11
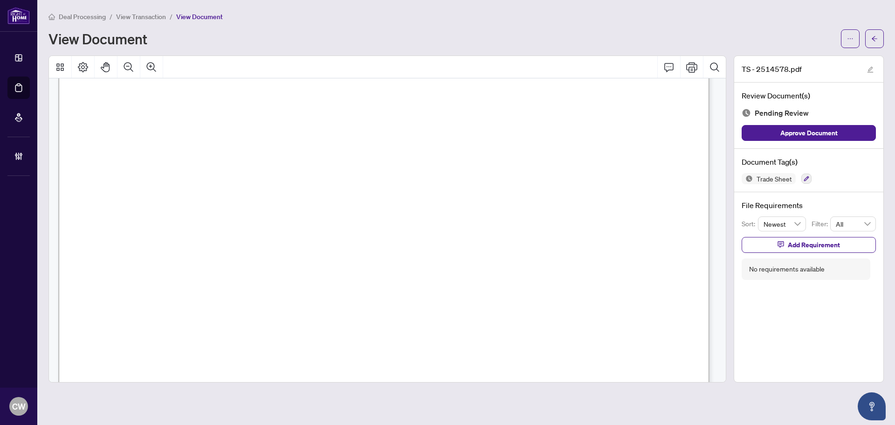
scroll to position [233, 0]
click at [878, 35] on span "button" at bounding box center [875, 38] width 7 height 15
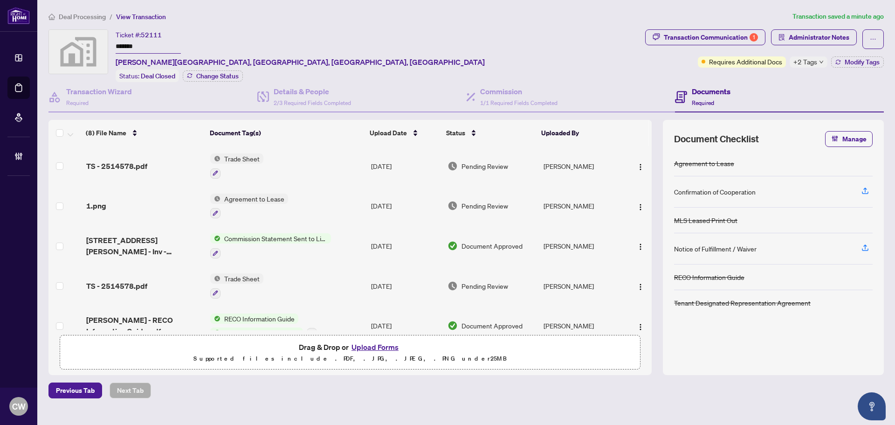
click at [394, 345] on button "Upload Forms" at bounding box center [375, 347] width 53 height 12
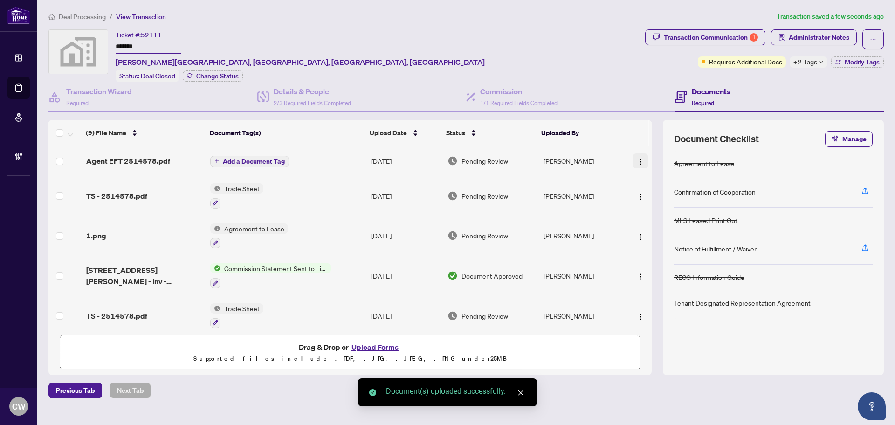
click at [640, 161] on img "button" at bounding box center [640, 161] width 7 height 7
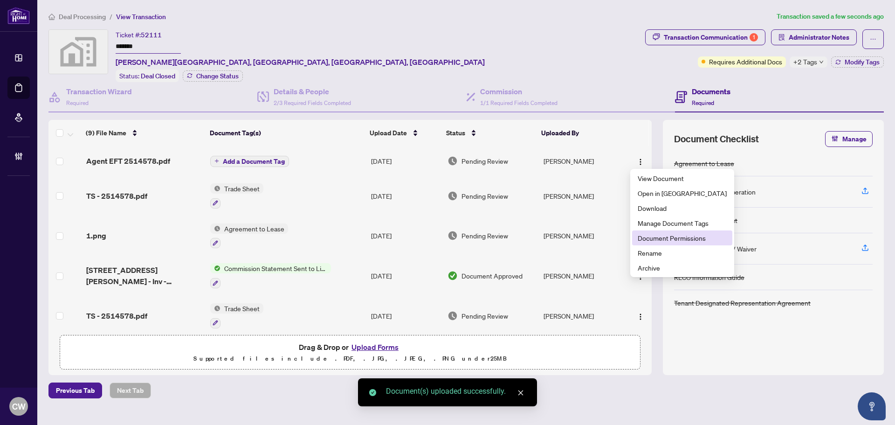
click at [649, 241] on span "Document Permissions" at bounding box center [682, 238] width 89 height 10
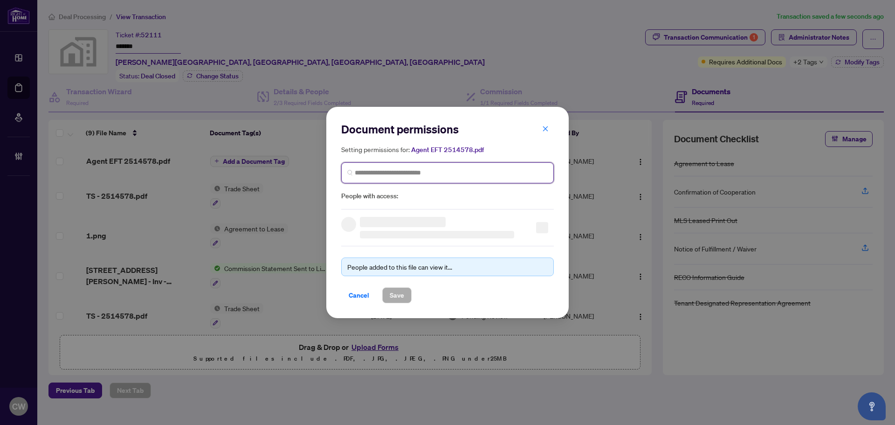
paste input "**********"
click at [466, 170] on input "search" at bounding box center [451, 173] width 193 height 10
type input "**********"
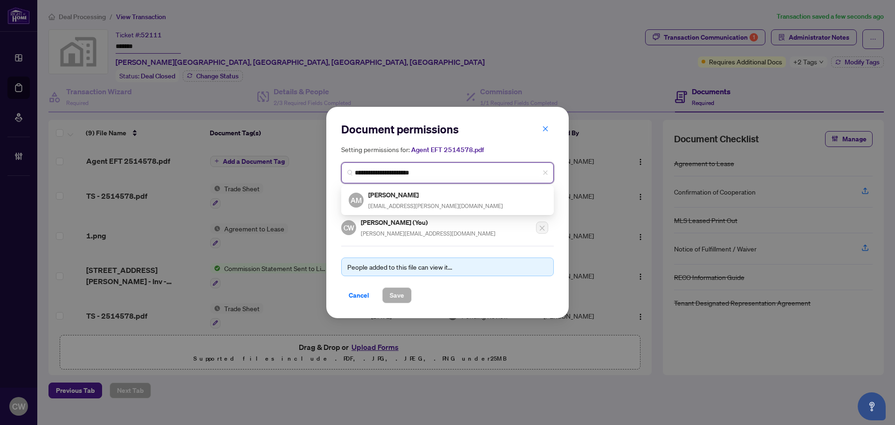
click at [423, 198] on h5 "[PERSON_NAME]" at bounding box center [435, 194] width 135 height 11
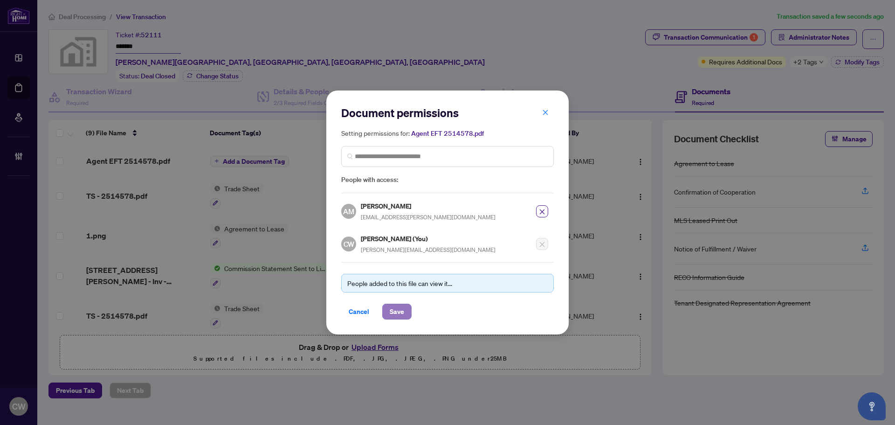
click at [392, 305] on span "Save" at bounding box center [397, 311] width 14 height 15
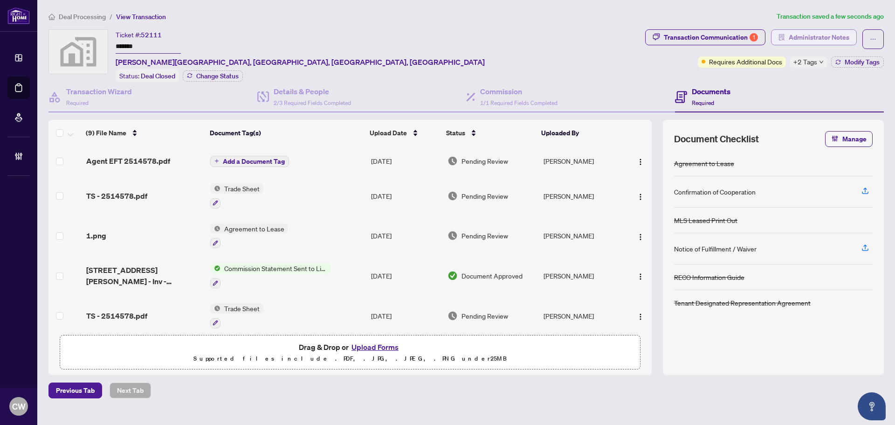
click at [829, 38] on span "Administrator Notes" at bounding box center [819, 37] width 61 height 15
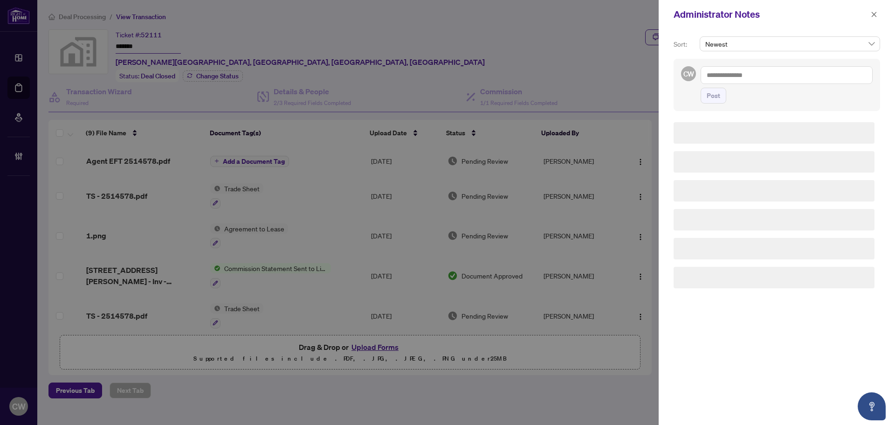
click at [762, 67] on textarea at bounding box center [787, 75] width 172 height 18
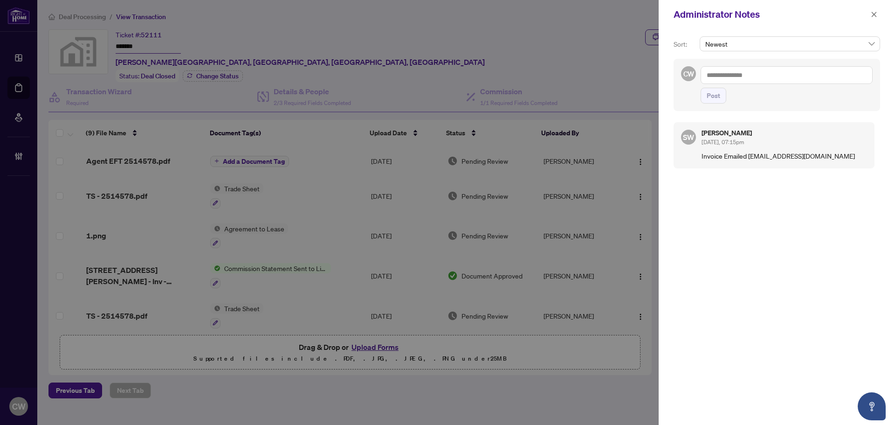
click at [763, 77] on textarea at bounding box center [787, 75] width 172 height 18
paste textarea "**********"
type textarea "**********"
click at [725, 93] on span "Post" at bounding box center [787, 96] width 172 height 16
click at [720, 93] on span "Post" at bounding box center [714, 95] width 14 height 15
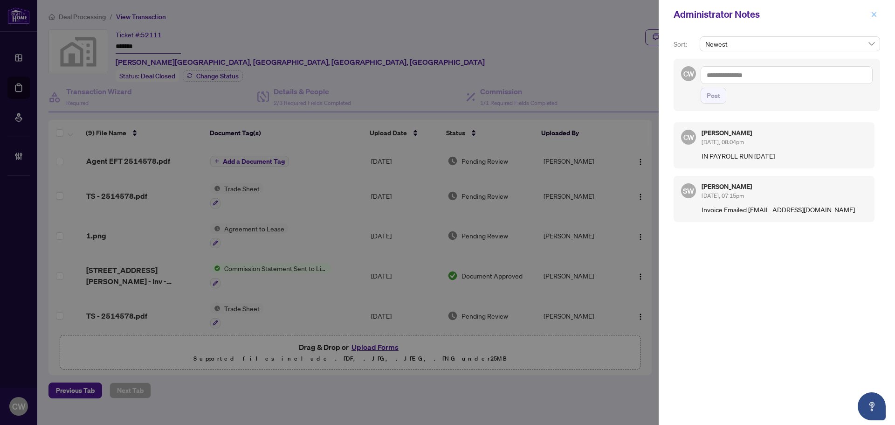
click at [878, 16] on button "button" at bounding box center [874, 14] width 12 height 11
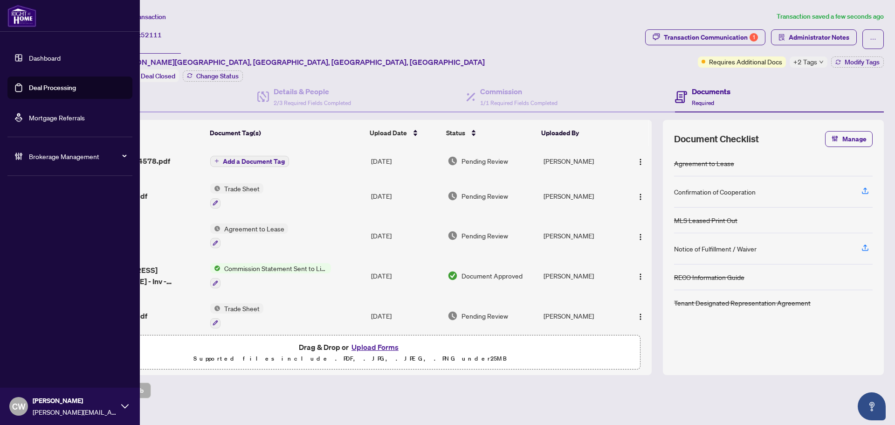
click at [29, 88] on link "Deal Processing" at bounding box center [52, 87] width 47 height 8
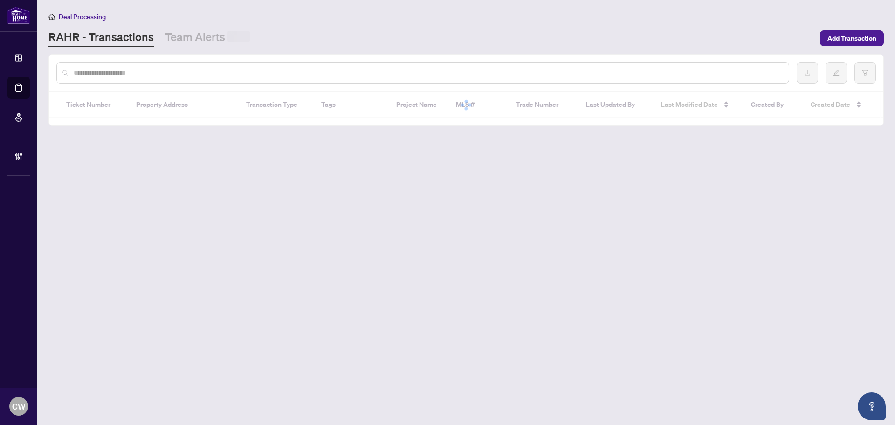
click at [166, 73] on input "text" at bounding box center [428, 73] width 708 height 10
paste input "*******"
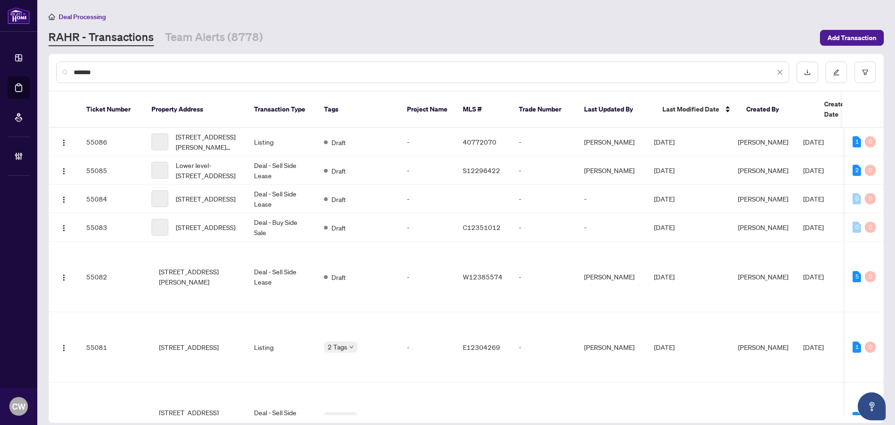
type input "*******"
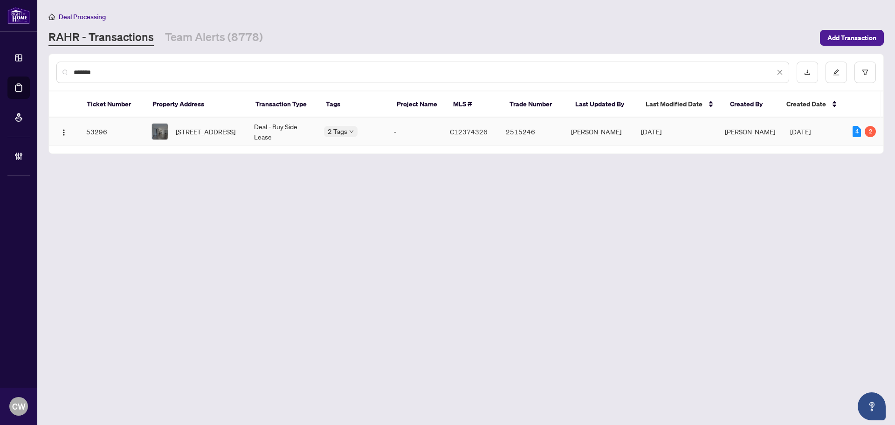
click at [208, 119] on td "311-775 King St, Toronto, Ontario M5V 2K3, Canada" at bounding box center [195, 132] width 103 height 28
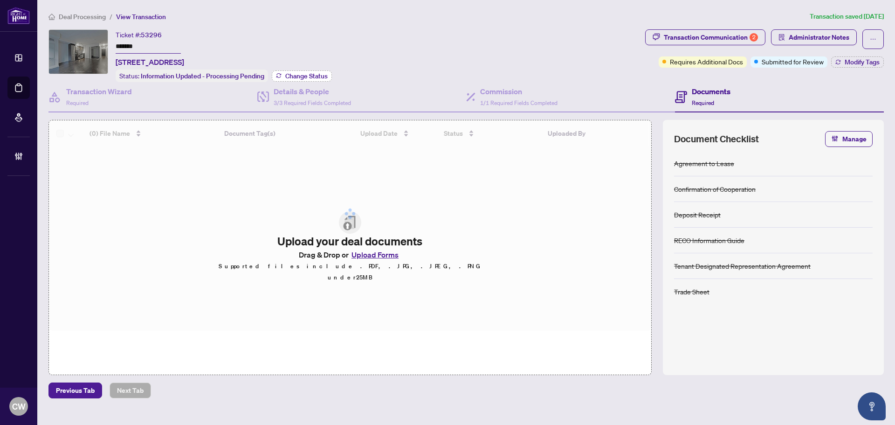
click at [314, 73] on span "Change Status" at bounding box center [306, 76] width 42 height 7
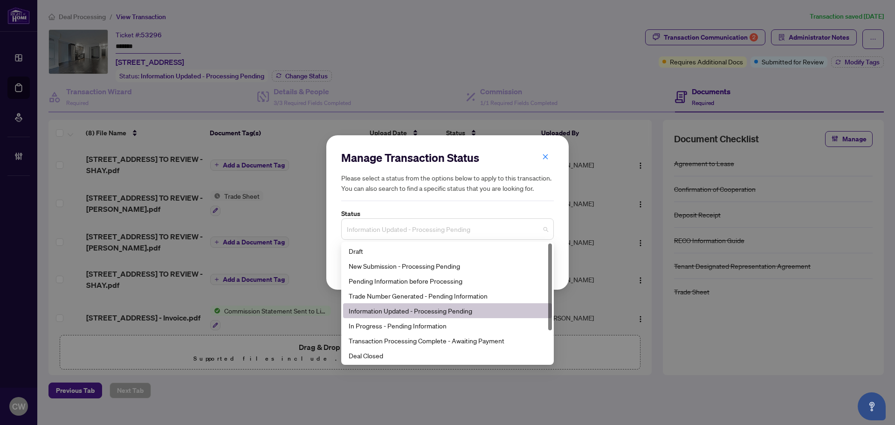
click at [431, 228] on span "Information Updated - Processing Pending" at bounding box center [447, 229] width 201 height 18
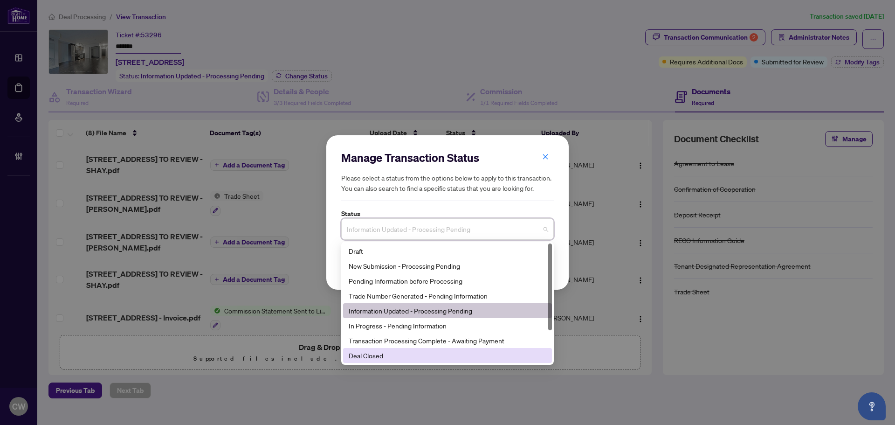
click at [385, 353] on div "Deal Closed" at bounding box center [448, 355] width 198 height 10
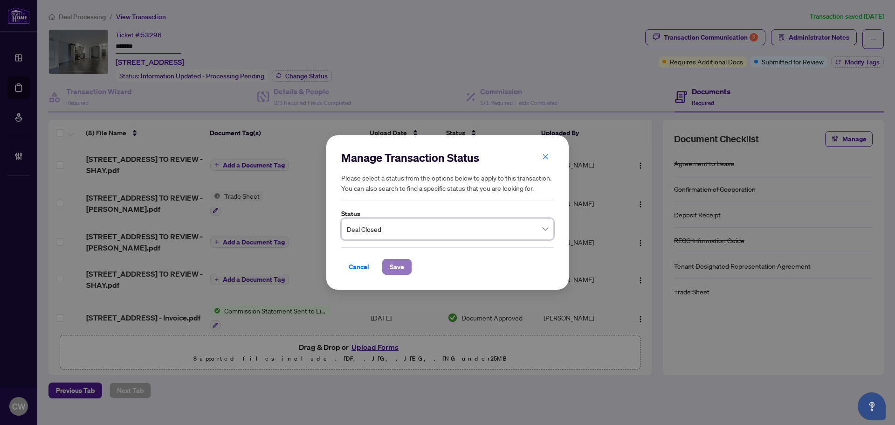
click at [394, 266] on span "Save" at bounding box center [397, 266] width 14 height 15
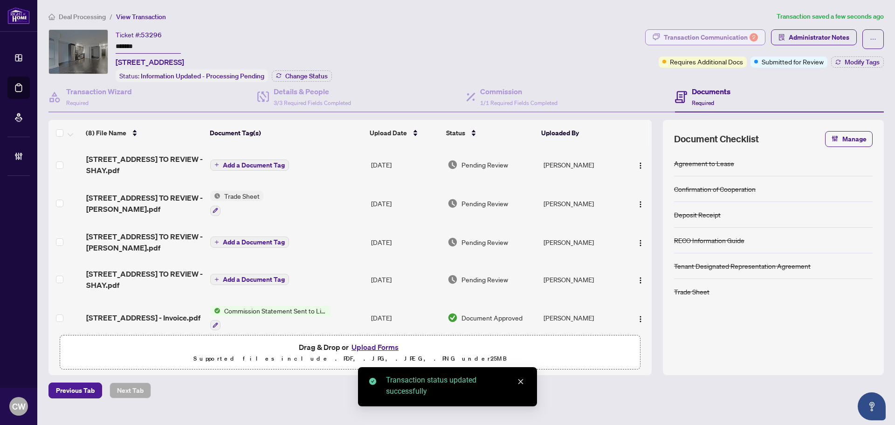
click at [733, 34] on div "Transaction Communication 2" at bounding box center [711, 37] width 94 height 15
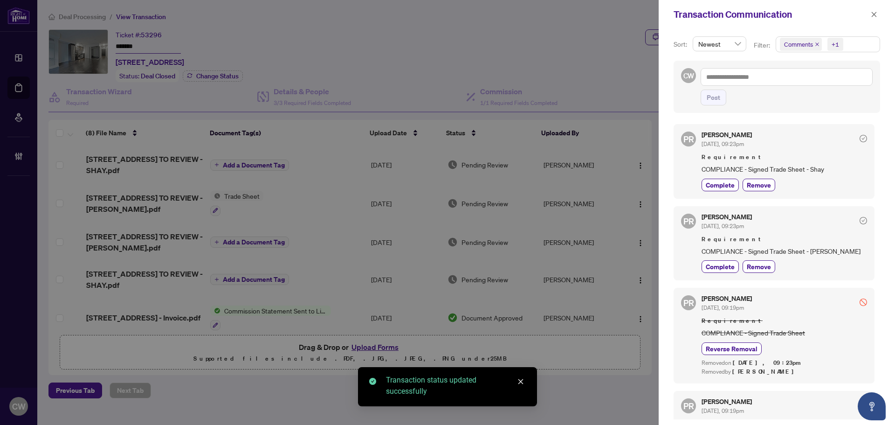
click at [816, 46] on icon "close" at bounding box center [817, 44] width 5 height 5
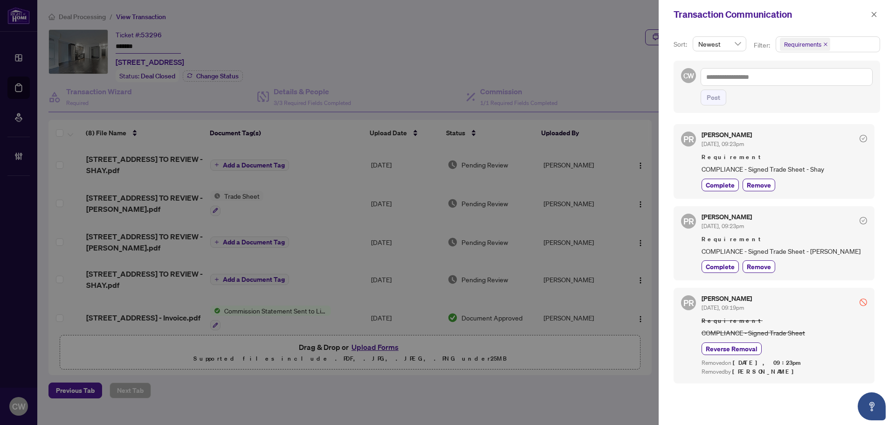
click at [880, 19] on span at bounding box center [874, 14] width 12 height 11
click at [874, 14] on icon "close" at bounding box center [874, 14] width 5 height 5
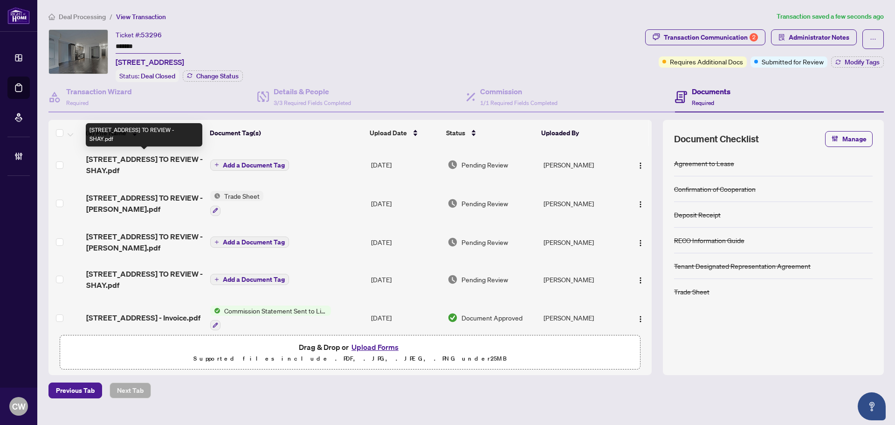
click at [142, 166] on span "311-775 King St - TS - AGENT TO REVIEW - SHAY.pdf" at bounding box center [144, 164] width 117 height 22
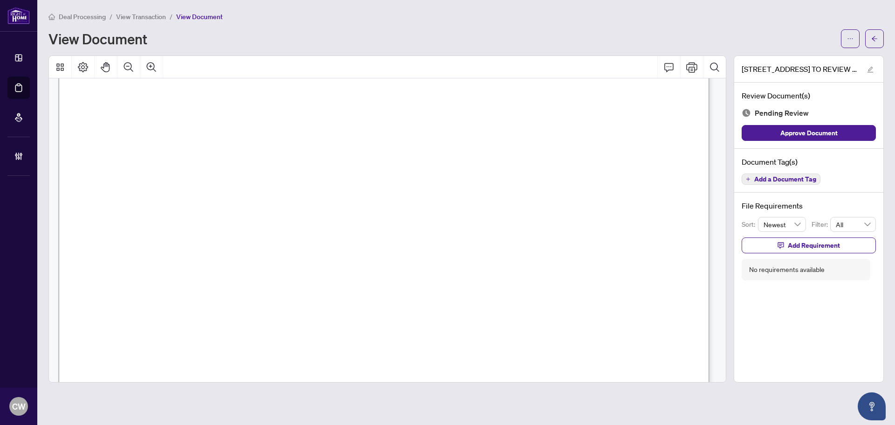
scroll to position [326, 0]
drag, startPoint x: 875, startPoint y: 34, endPoint x: 758, endPoint y: 4, distance: 120.8
click at [875, 34] on span "button" at bounding box center [875, 38] width 7 height 15
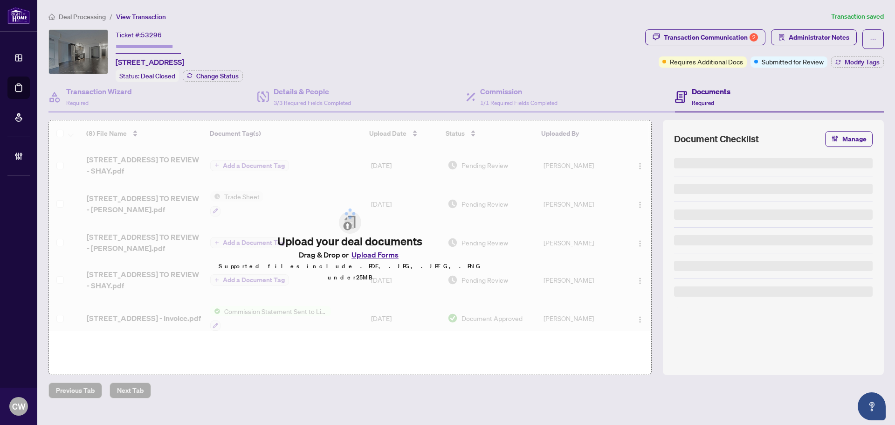
type input "*******"
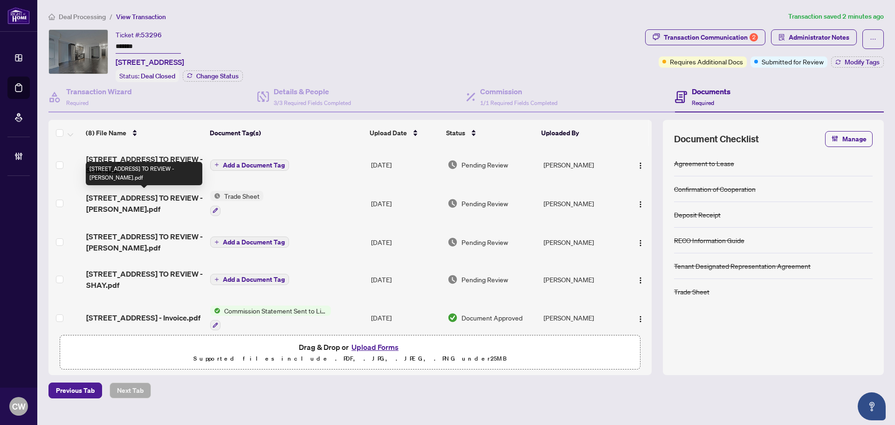
click at [118, 202] on span "311-775 King St - TS - AGENT TO REVIEW - ALEX_signed.pdf" at bounding box center [144, 203] width 117 height 22
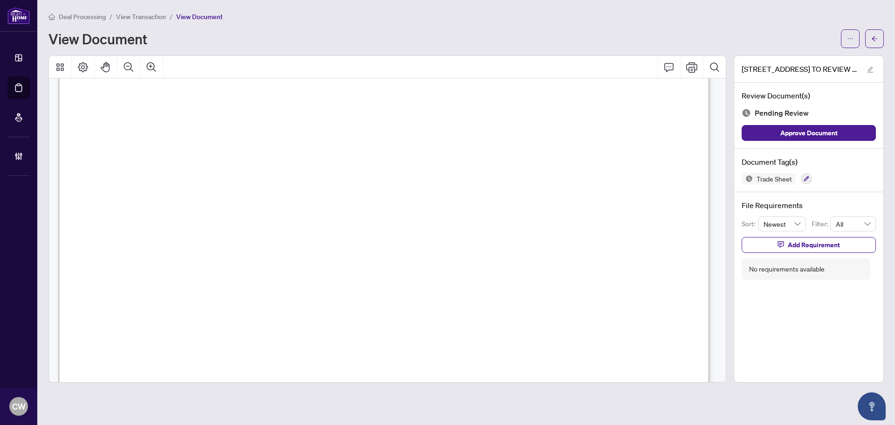
scroll to position [280, 0]
click at [873, 36] on icon "arrow-left" at bounding box center [875, 38] width 7 height 7
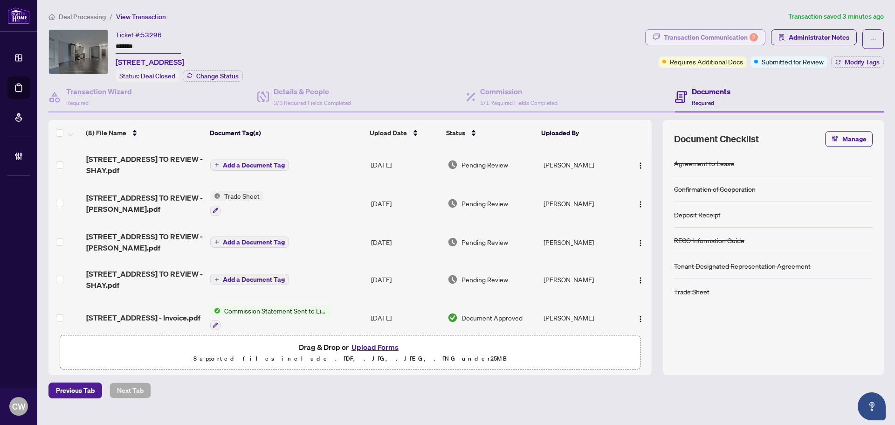
click at [702, 34] on div "Transaction Communication 2" at bounding box center [711, 37] width 94 height 15
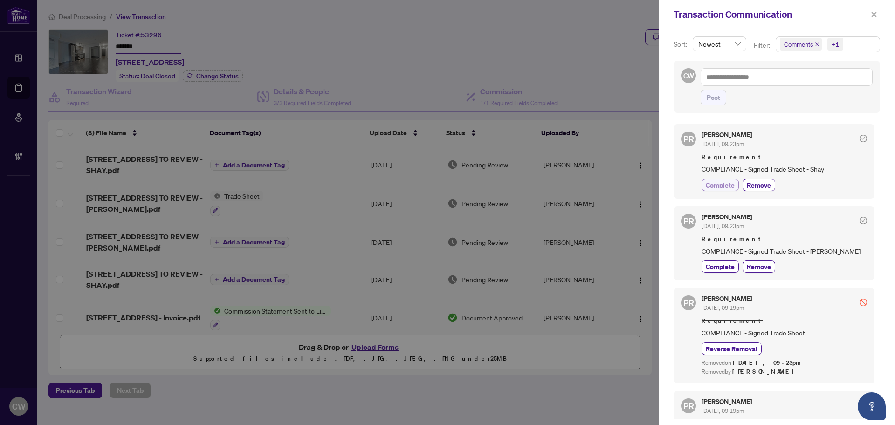
click at [724, 185] on span "Complete" at bounding box center [720, 185] width 29 height 10
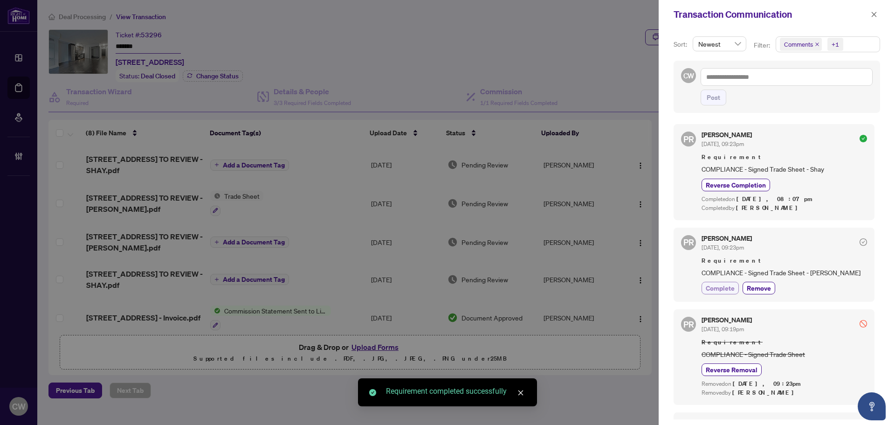
click at [725, 284] on span "Complete" at bounding box center [720, 288] width 29 height 10
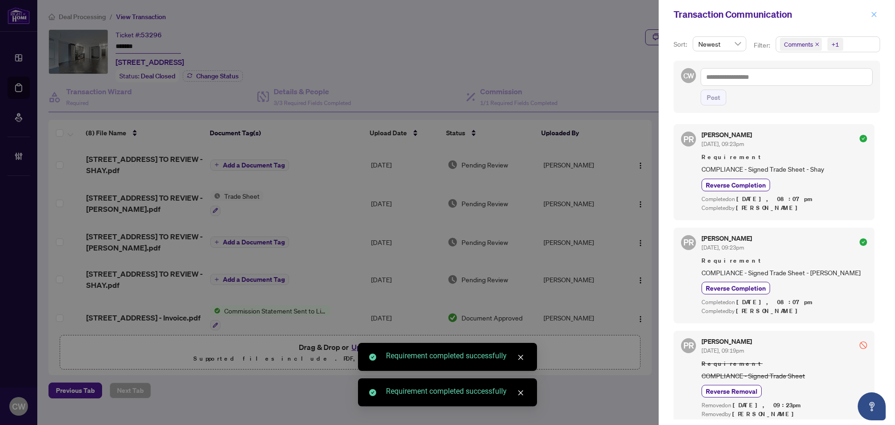
click at [874, 14] on icon "close" at bounding box center [874, 14] width 7 height 7
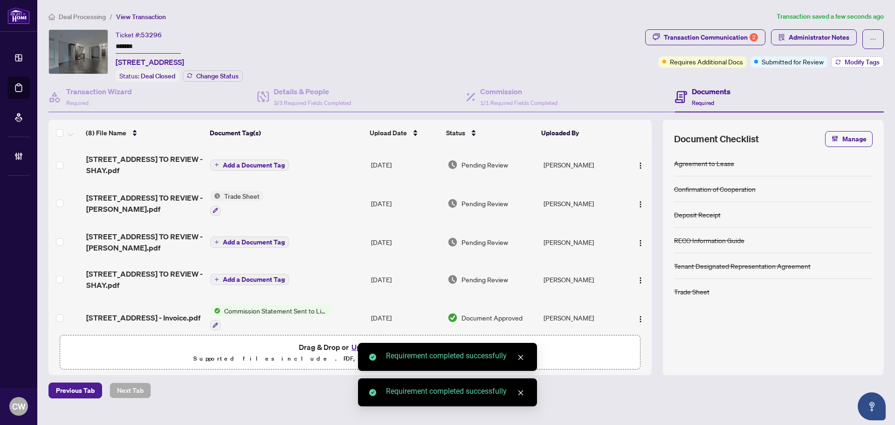
click at [860, 59] on span "Modify Tags" at bounding box center [862, 62] width 35 height 7
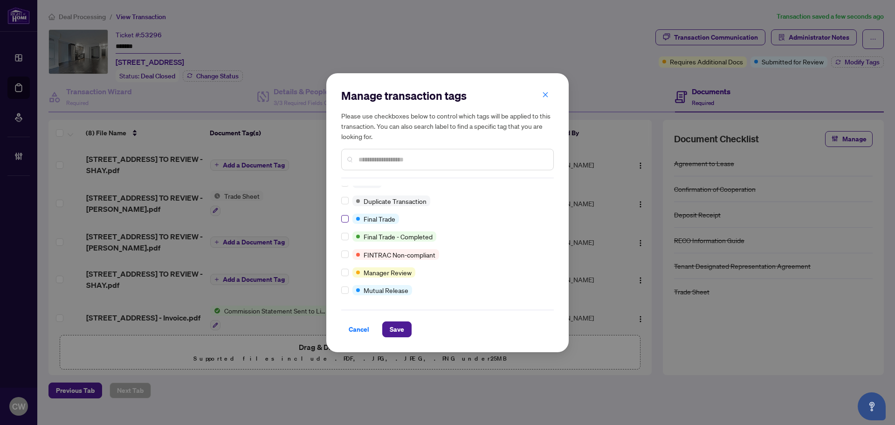
click at [344, 214] on label at bounding box center [344, 219] width 7 height 10
click at [400, 330] on span "Save" at bounding box center [397, 329] width 14 height 15
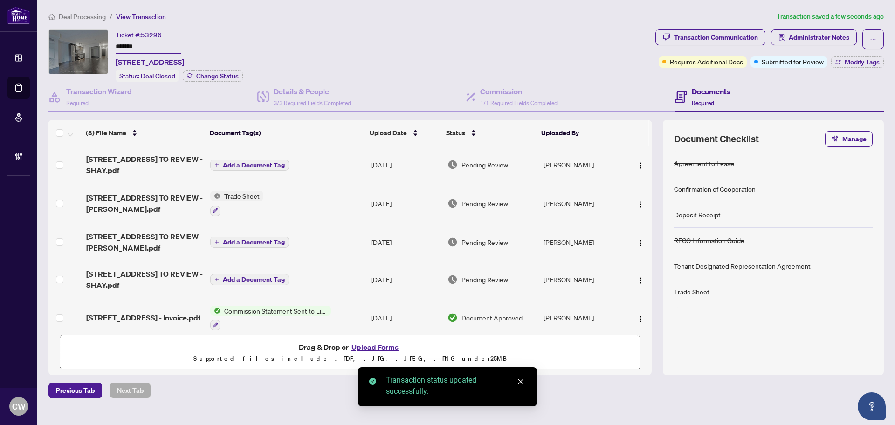
click at [384, 341] on button "Upload Forms" at bounding box center [375, 347] width 53 height 12
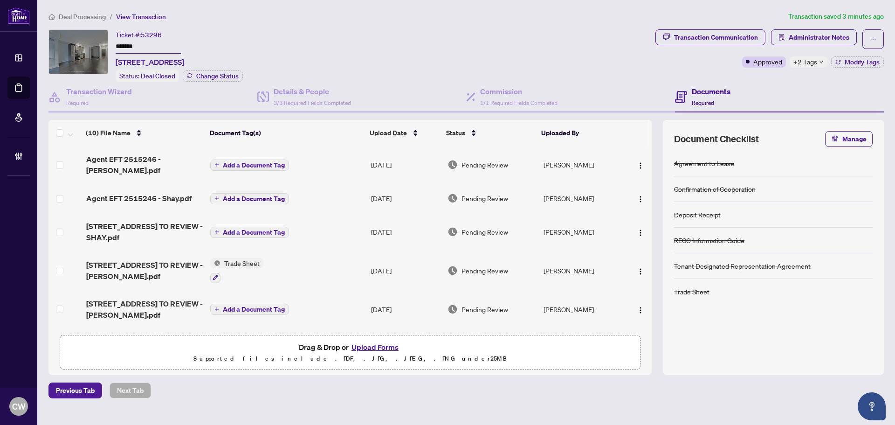
click at [389, 349] on button "Upload Forms" at bounding box center [375, 347] width 53 height 12
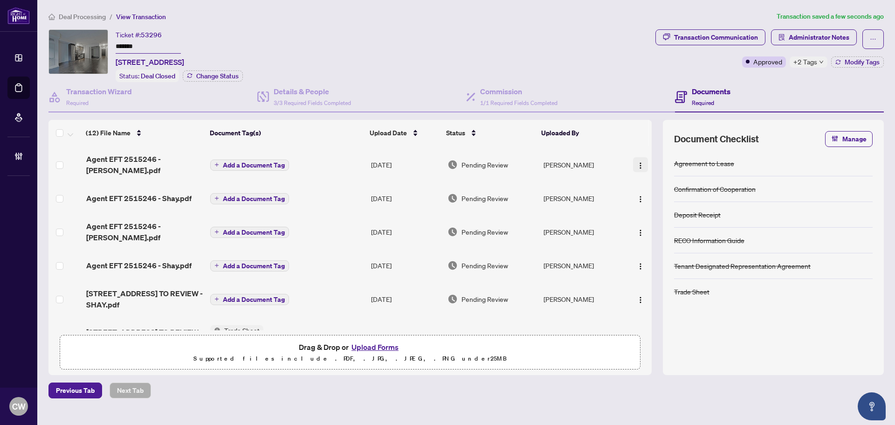
click at [639, 162] on img "button" at bounding box center [640, 165] width 7 height 7
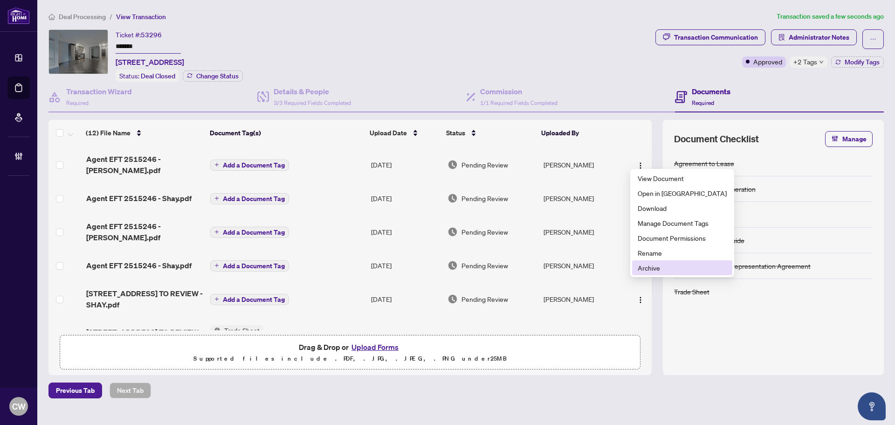
click at [664, 267] on span "Archive" at bounding box center [682, 268] width 89 height 10
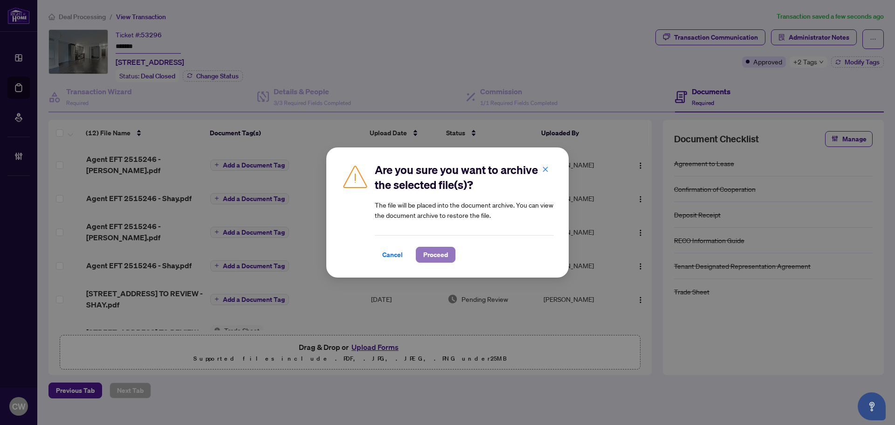
click at [444, 253] on span "Proceed" at bounding box center [435, 254] width 25 height 15
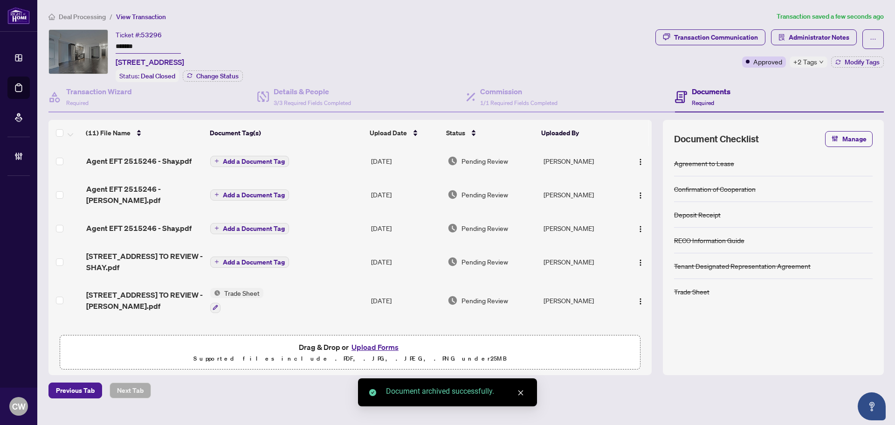
click at [637, 159] on img "button" at bounding box center [640, 161] width 7 height 7
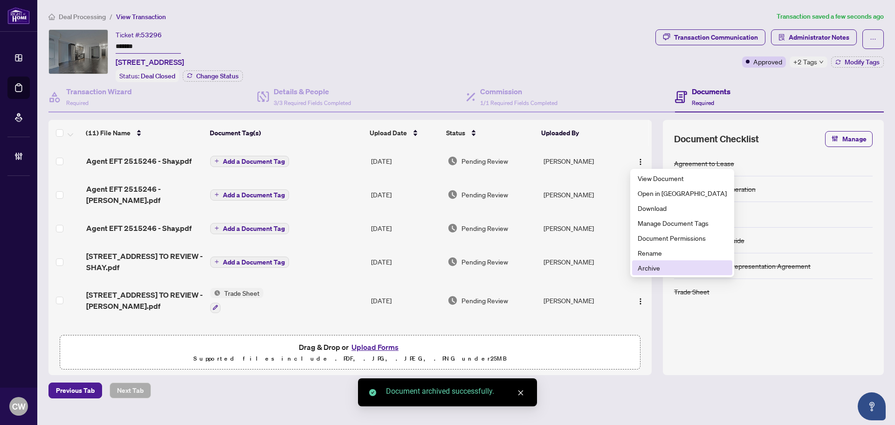
click at [656, 267] on span "Archive" at bounding box center [682, 268] width 89 height 10
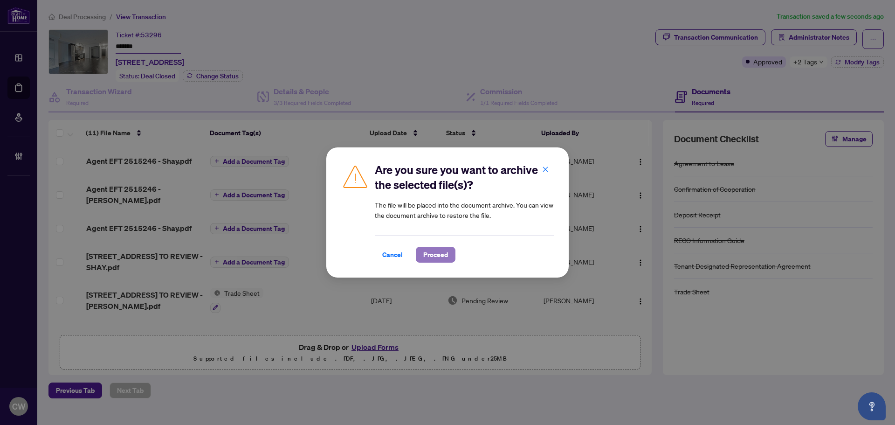
click at [445, 249] on span "Proceed" at bounding box center [435, 254] width 25 height 15
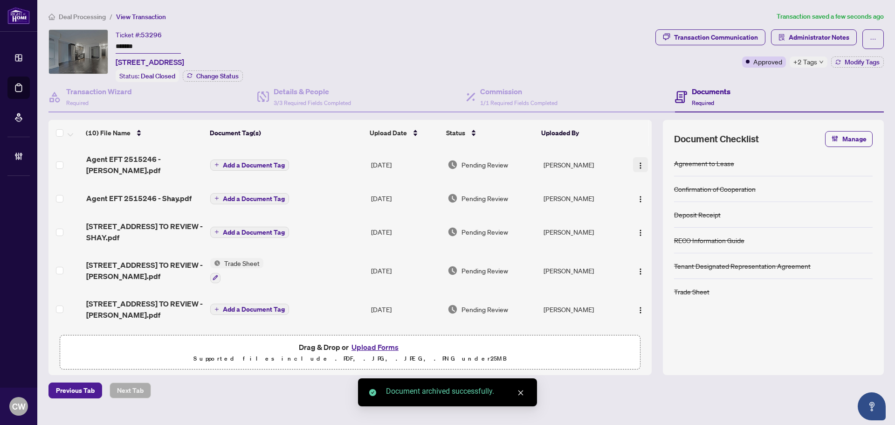
click at [637, 162] on img "button" at bounding box center [640, 165] width 7 height 7
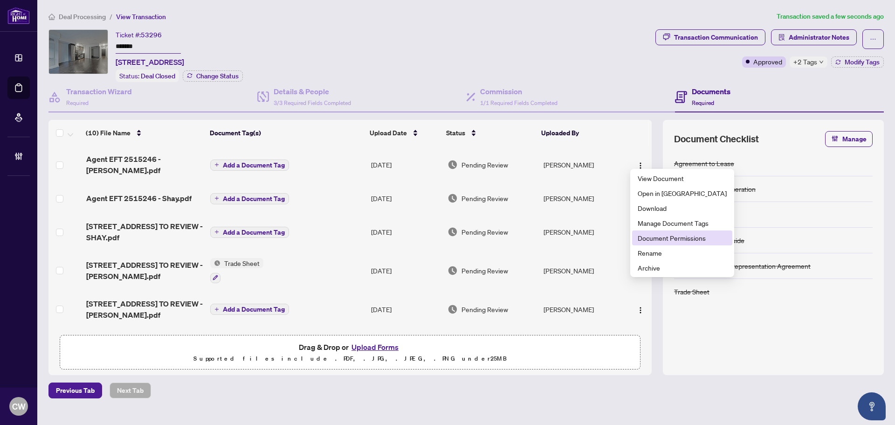
click at [648, 240] on span "Document Permissions" at bounding box center [682, 238] width 89 height 10
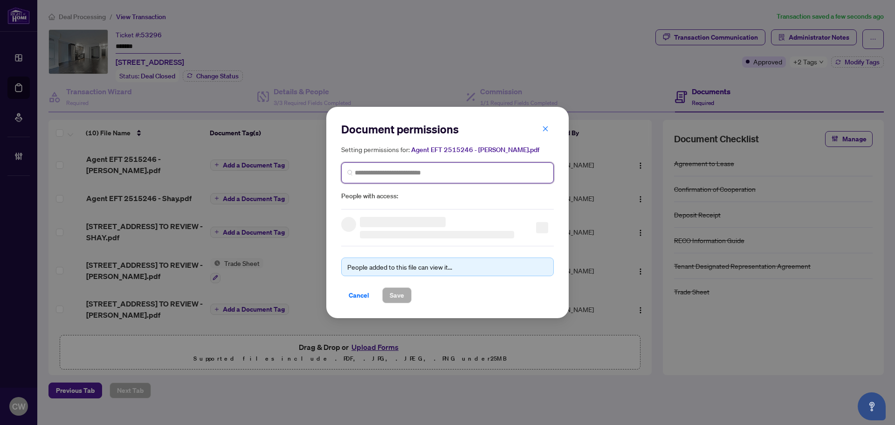
paste input "**********"
click at [433, 169] on input "search" at bounding box center [451, 173] width 193 height 10
type input "**********"
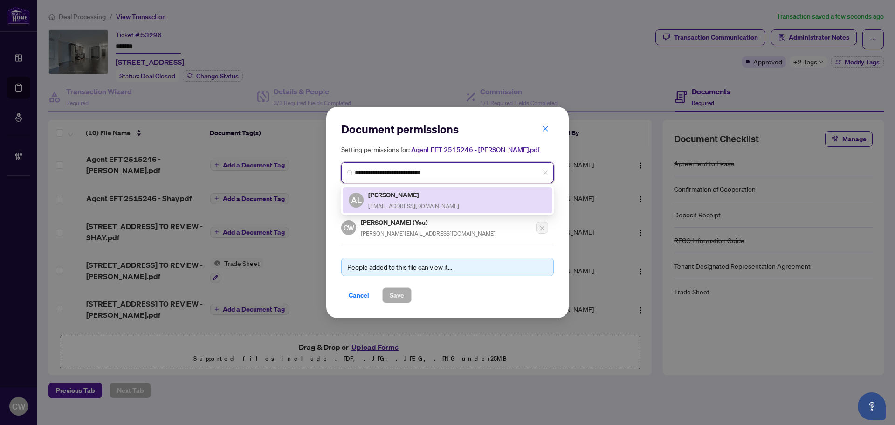
click at [410, 205] on span "home.by.alexlee@gmail.com" at bounding box center [413, 205] width 91 height 7
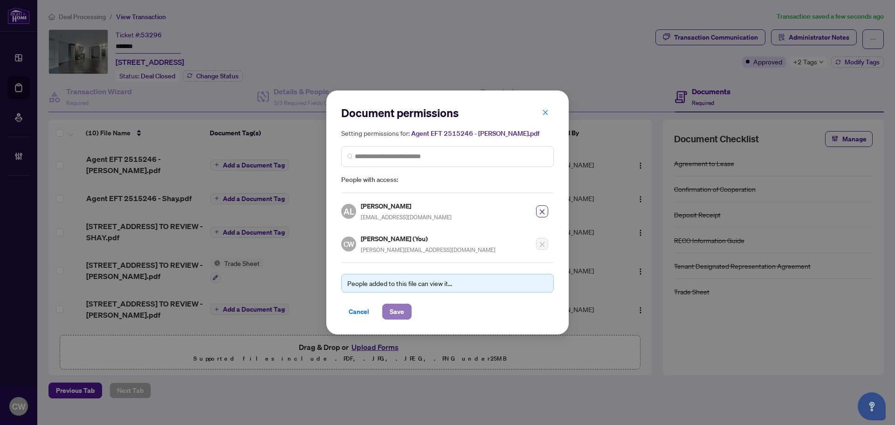
click at [402, 309] on span "Save" at bounding box center [397, 311] width 14 height 15
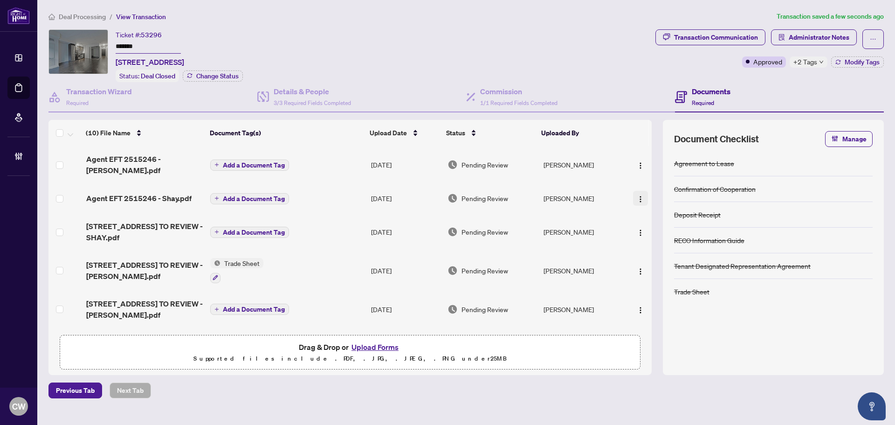
click at [639, 195] on img "button" at bounding box center [640, 198] width 7 height 7
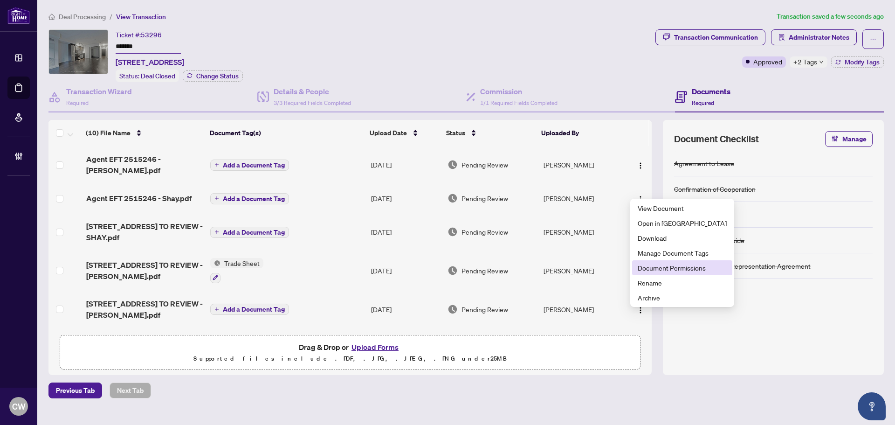
click at [655, 268] on span "Document Permissions" at bounding box center [682, 268] width 89 height 10
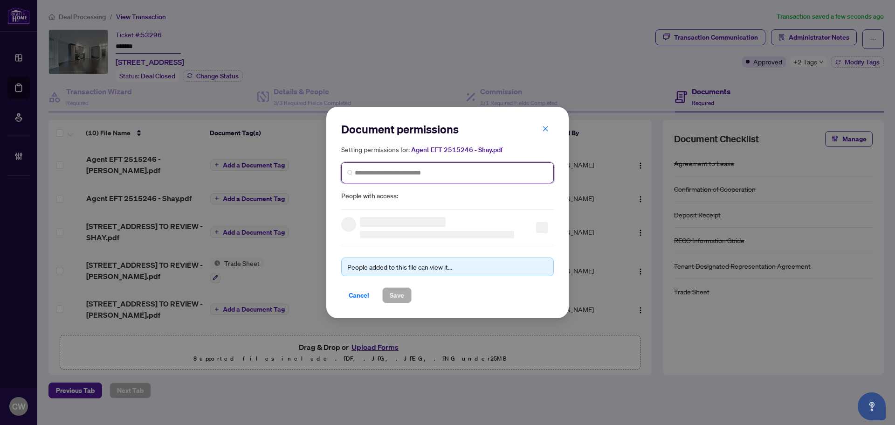
click at [495, 177] on input "search" at bounding box center [451, 173] width 193 height 10
click at [495, 172] on input "search" at bounding box center [451, 173] width 193 height 10
paste input "**********"
type input "**********"
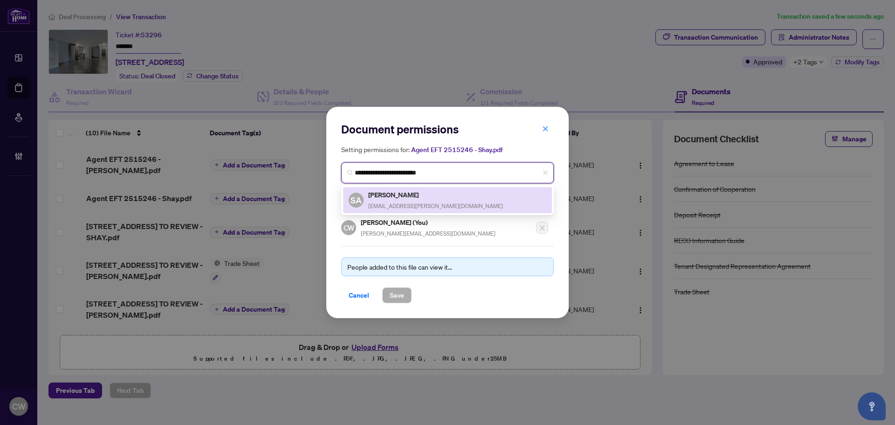
click at [416, 203] on span "shay.asnani@gmail.com" at bounding box center [435, 205] width 135 height 7
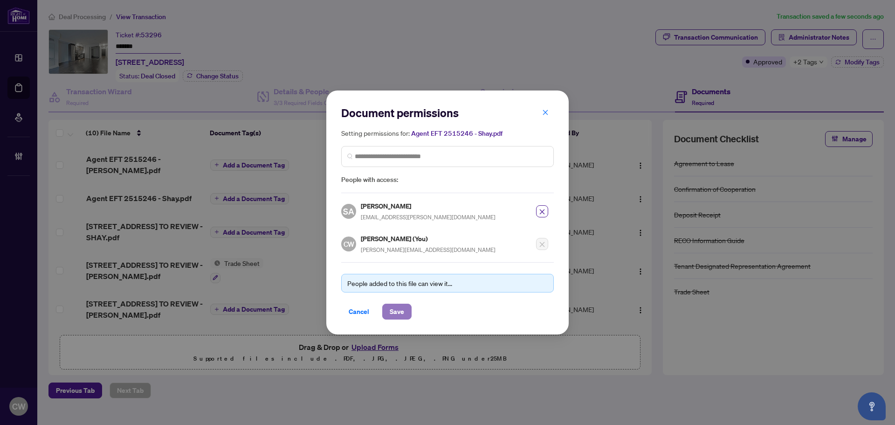
click at [400, 315] on span "Save" at bounding box center [397, 311] width 14 height 15
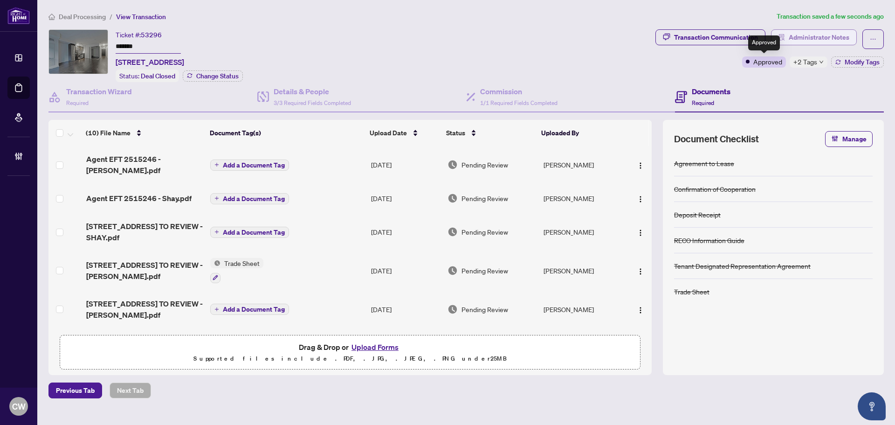
click at [810, 42] on span "Administrator Notes" at bounding box center [819, 37] width 61 height 15
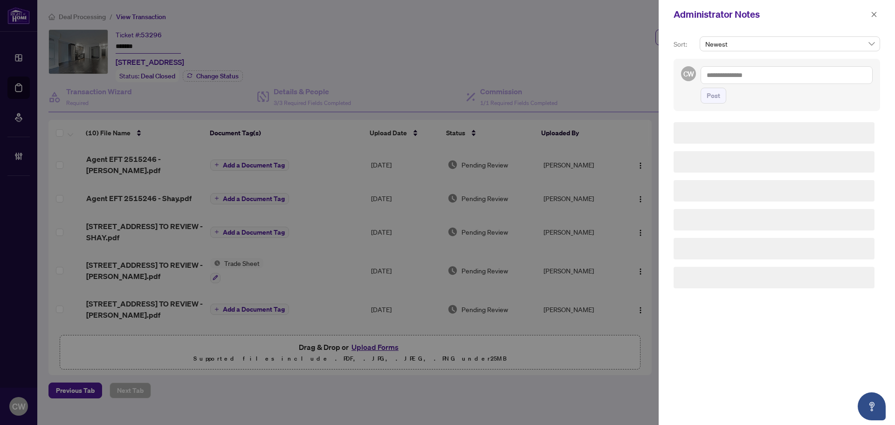
click at [762, 69] on textarea at bounding box center [787, 75] width 172 height 18
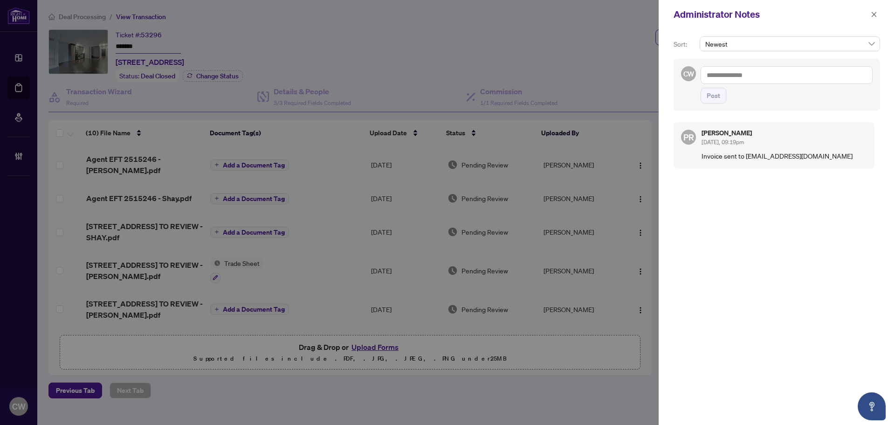
paste textarea "**********"
type textarea "**********"
click at [706, 91] on button "Post" at bounding box center [714, 96] width 26 height 16
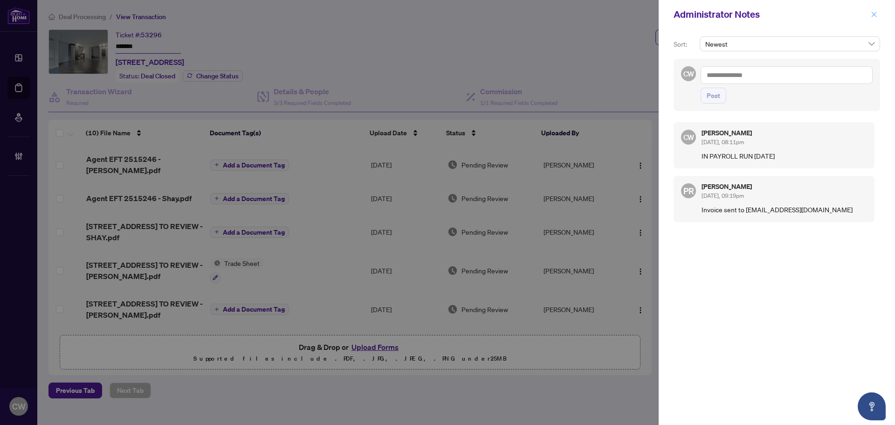
click at [878, 12] on button "button" at bounding box center [874, 14] width 12 height 11
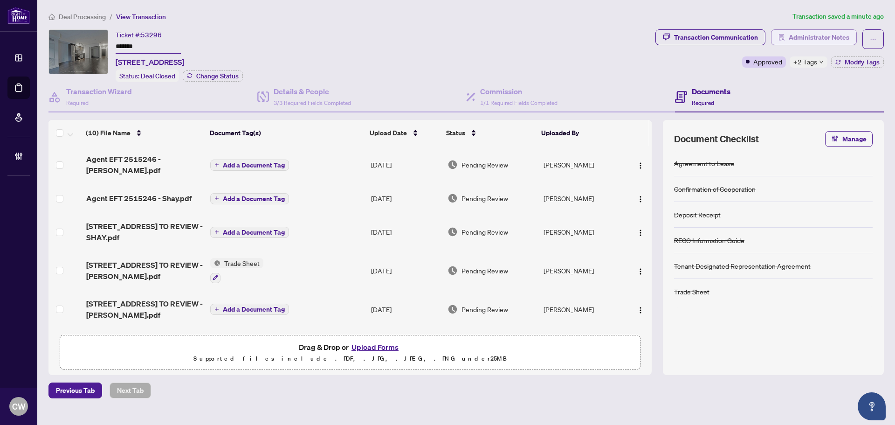
click at [831, 31] on span "Administrator Notes" at bounding box center [819, 37] width 61 height 15
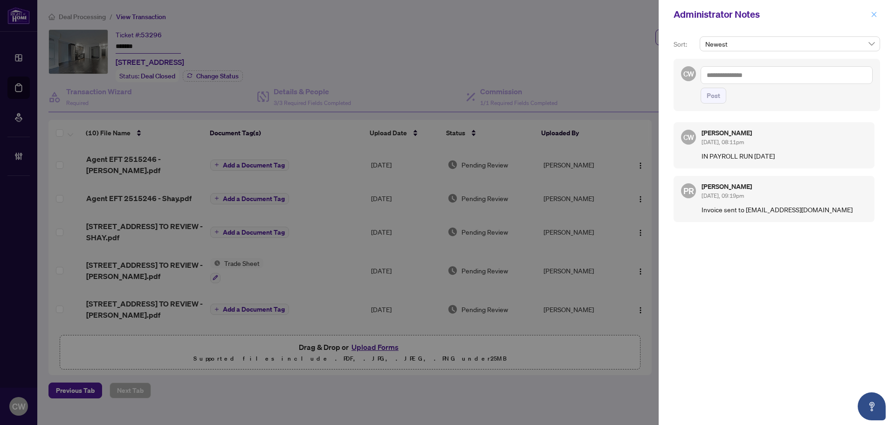
click at [877, 13] on icon "close" at bounding box center [874, 14] width 7 height 7
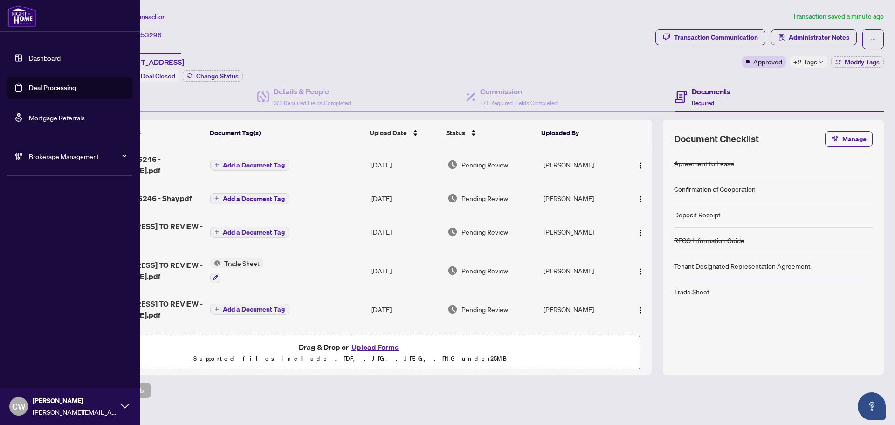
click at [29, 83] on link "Deal Processing" at bounding box center [52, 87] width 47 height 8
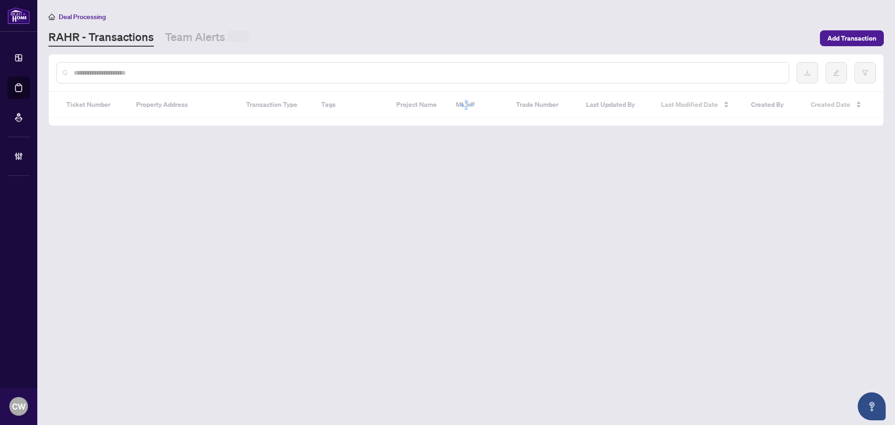
click at [168, 76] on input "text" at bounding box center [428, 73] width 708 height 10
paste input "*******"
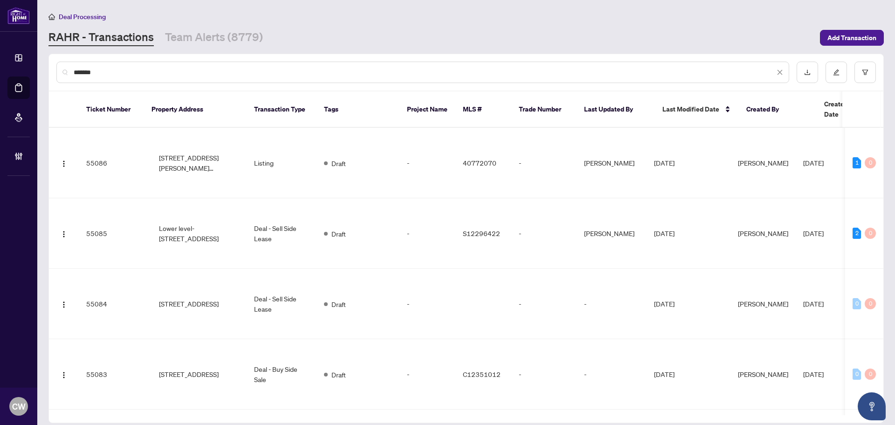
type input "*******"
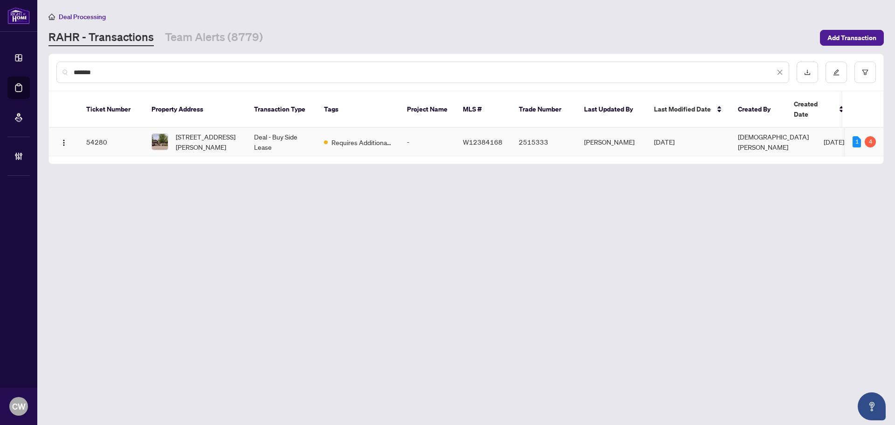
click at [191, 132] on span "133 Weston Dr, Milton, Ontario L9T 0V6, Canada" at bounding box center [207, 142] width 63 height 21
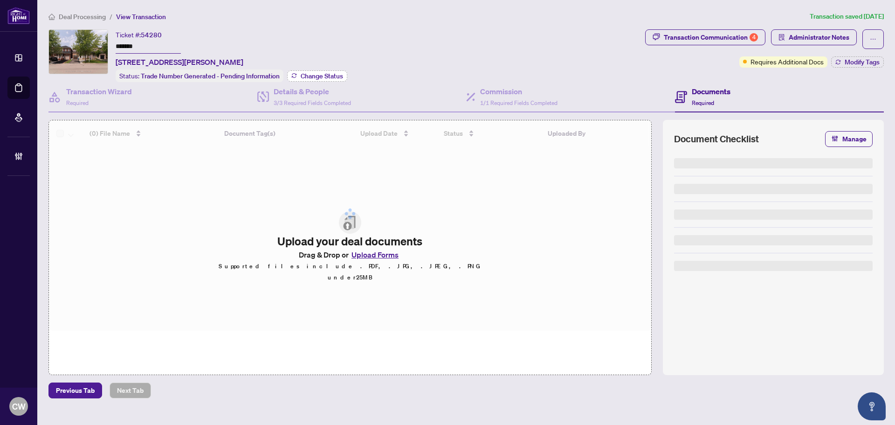
click at [329, 75] on span "Change Status" at bounding box center [322, 76] width 42 height 7
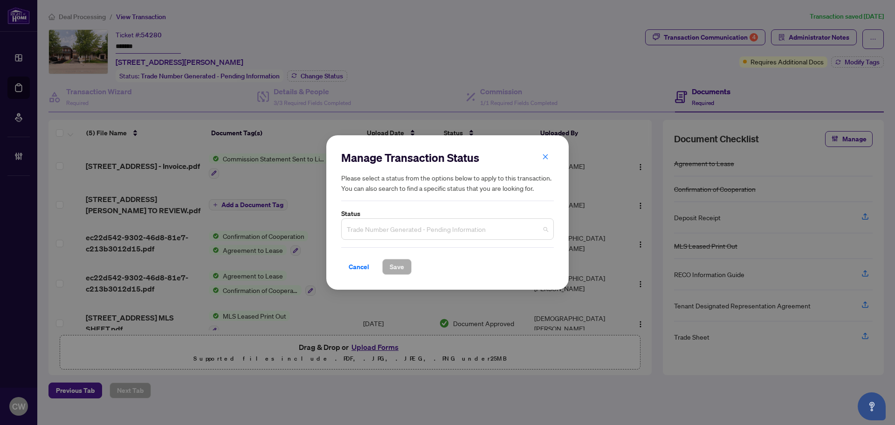
click at [419, 236] on span "Trade Number Generated - Pending Information" at bounding box center [447, 229] width 201 height 18
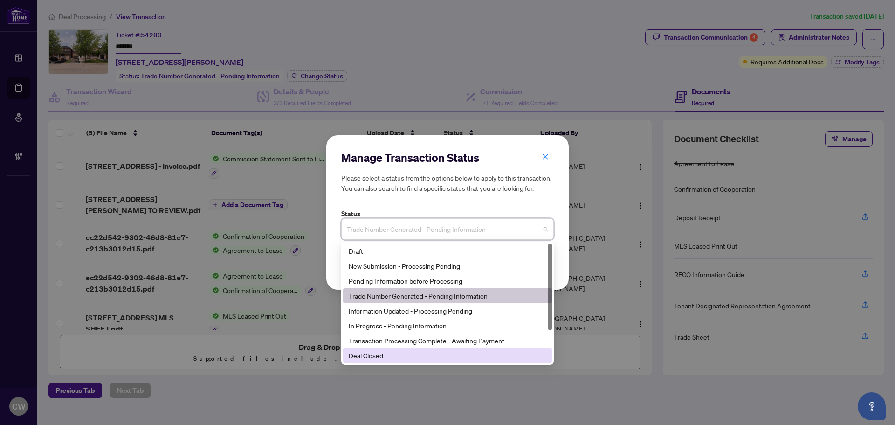
click at [410, 349] on div "Deal Closed" at bounding box center [447, 355] width 209 height 15
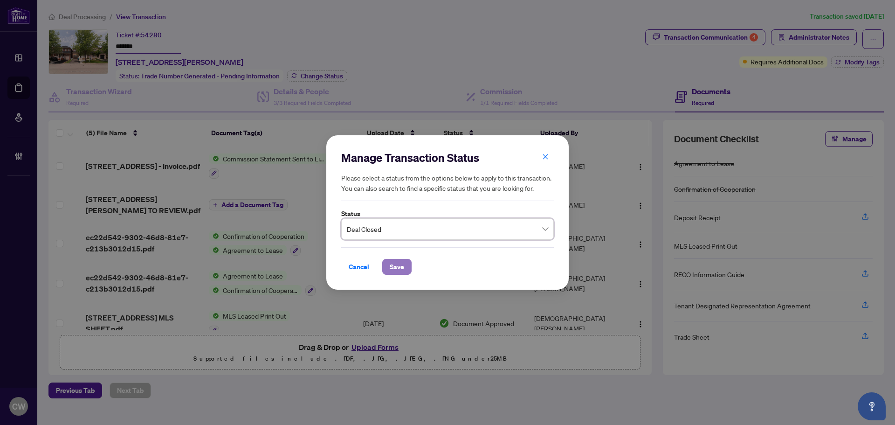
click at [406, 264] on button "Save" at bounding box center [396, 267] width 29 height 16
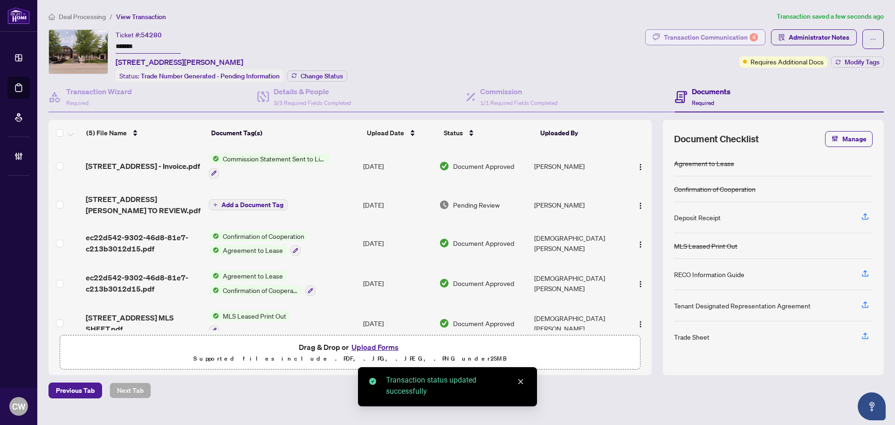
click at [745, 32] on div "Transaction Communication 4" at bounding box center [711, 37] width 94 height 15
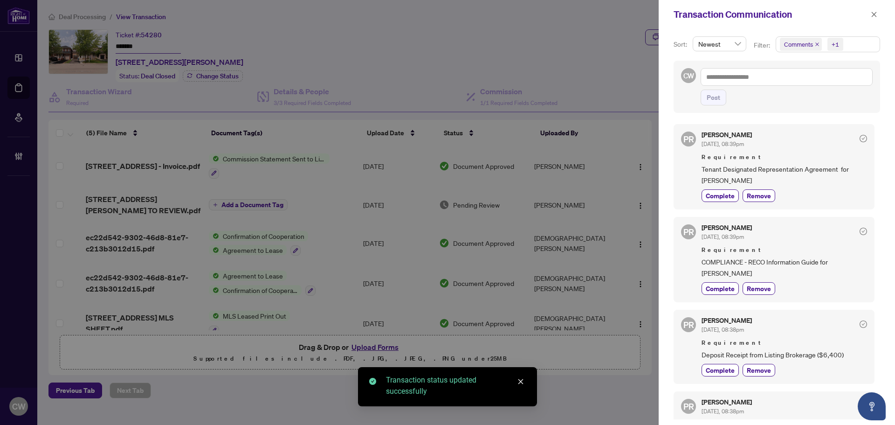
click at [815, 42] on icon "close" at bounding box center [817, 44] width 5 height 5
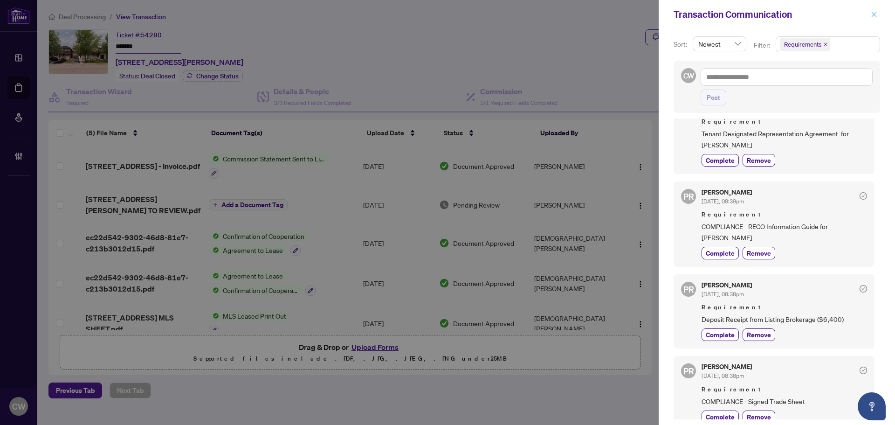
click at [874, 13] on icon "close" at bounding box center [874, 14] width 7 height 7
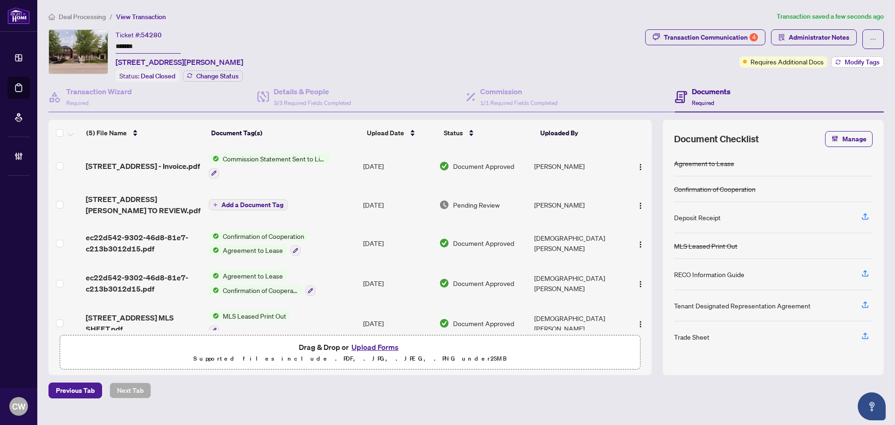
click at [864, 61] on span "Modify Tags" at bounding box center [862, 62] width 35 height 7
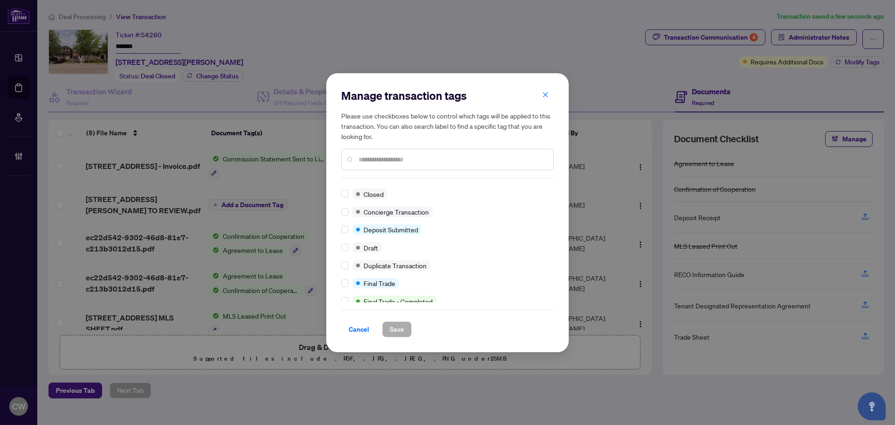
scroll to position [0, 0]
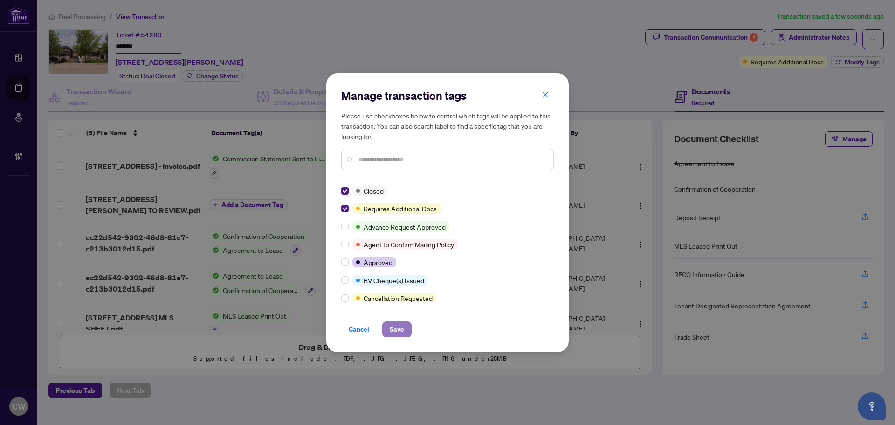
click at [394, 326] on span "Save" at bounding box center [397, 329] width 14 height 15
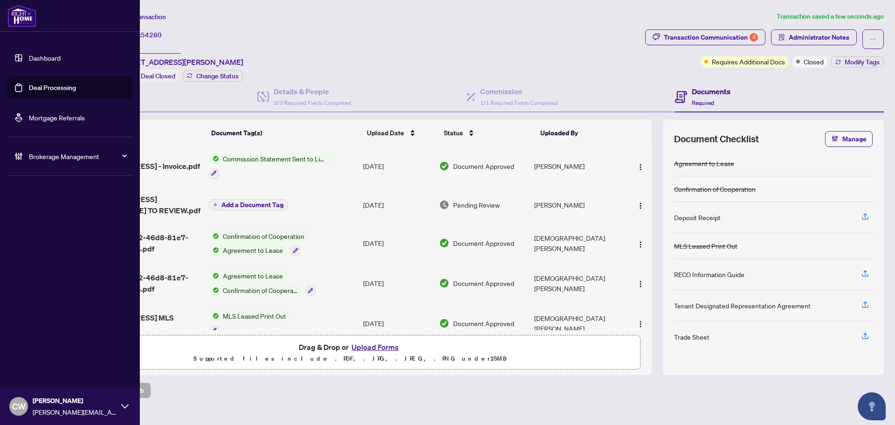
click at [37, 86] on link "Deal Processing" at bounding box center [52, 87] width 47 height 8
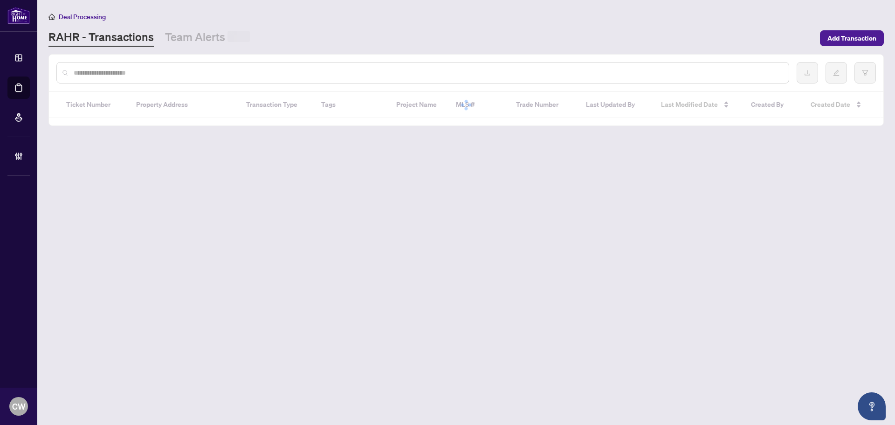
click at [170, 76] on input "text" at bounding box center [428, 73] width 708 height 10
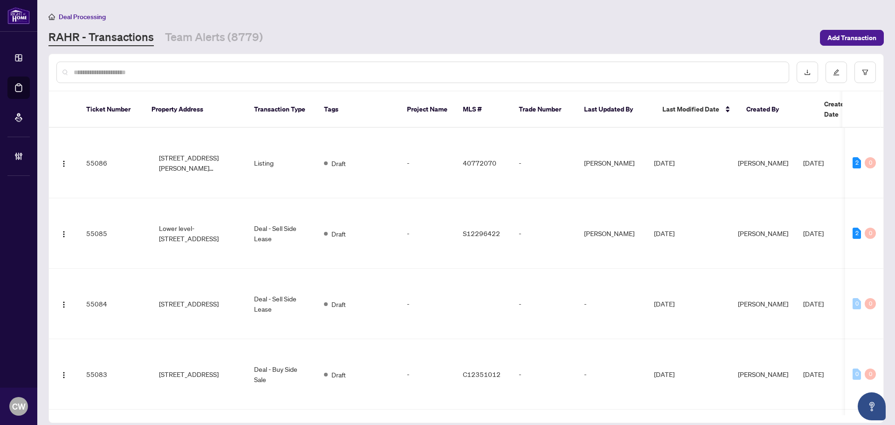
paste input "*******"
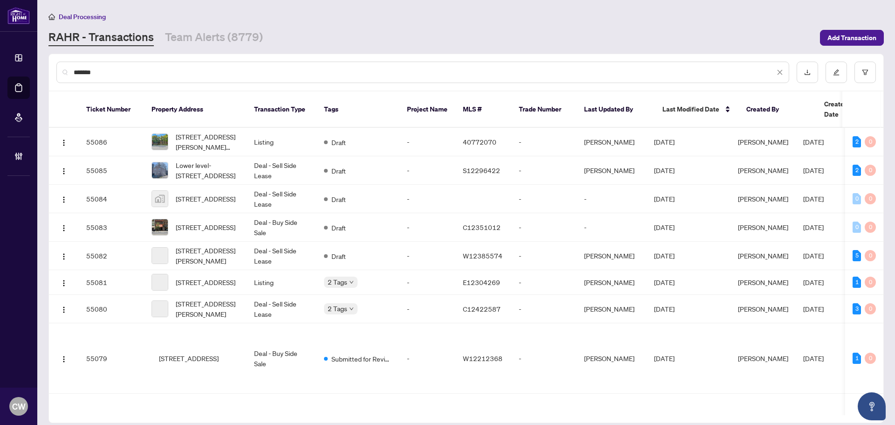
type input "*******"
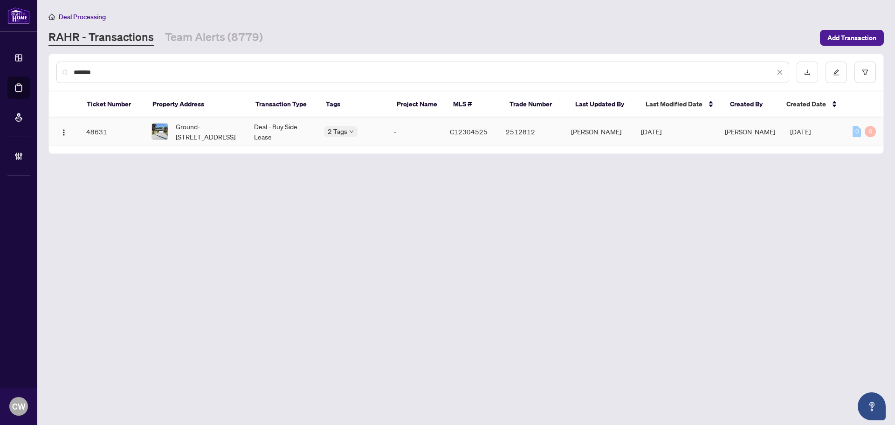
click at [195, 125] on span "Ground-276 Kingsdale Ave, Toronto, Ontario M2N 3X4, Canada" at bounding box center [207, 131] width 63 height 21
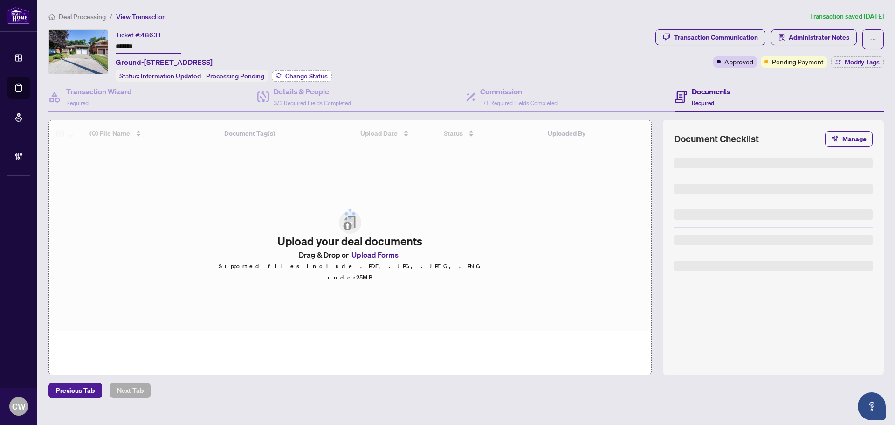
click at [297, 73] on span "Change Status" at bounding box center [306, 76] width 42 height 7
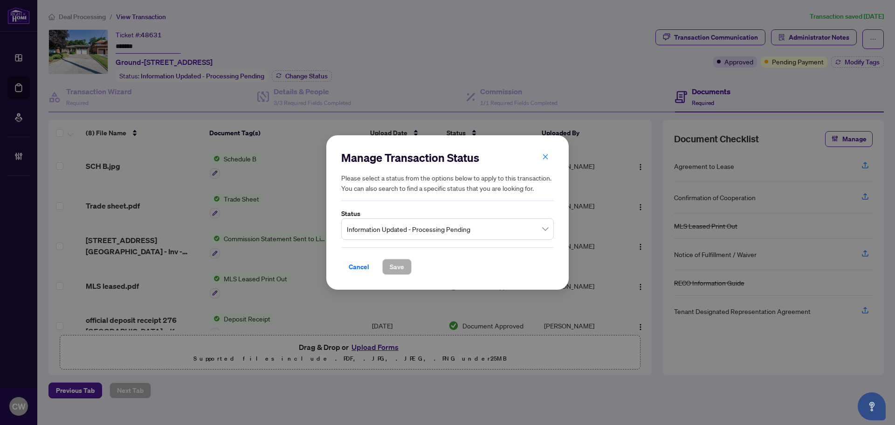
click at [373, 221] on span "Information Updated - Processing Pending" at bounding box center [447, 229] width 201 height 18
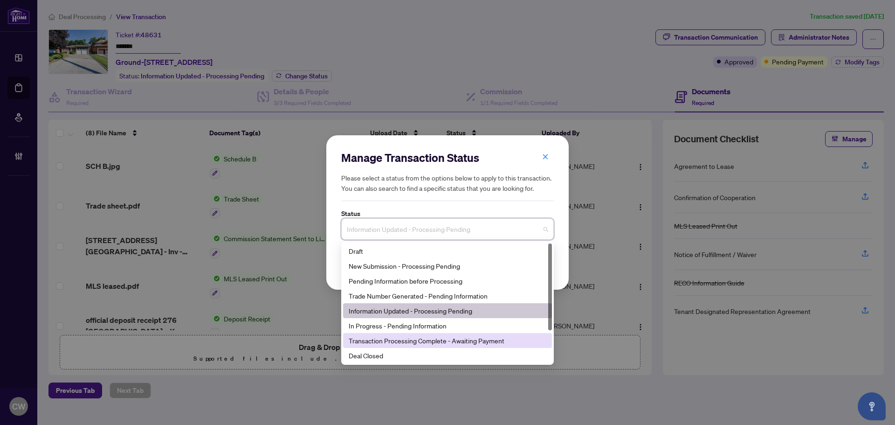
click at [405, 354] on div "Deal Closed" at bounding box center [448, 355] width 198 height 10
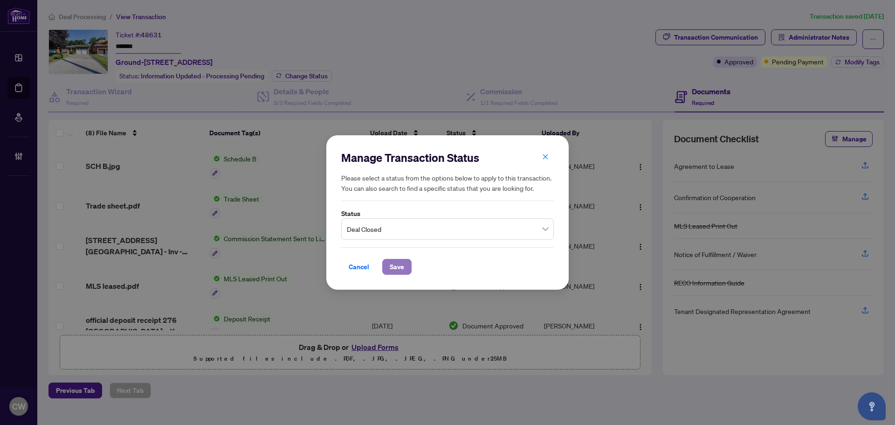
click at [390, 265] on span "Save" at bounding box center [397, 266] width 14 height 15
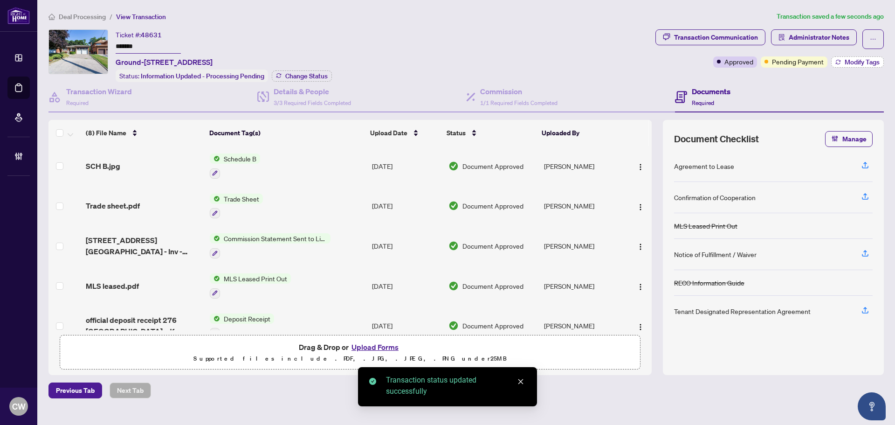
click at [862, 64] on span "Modify Tags" at bounding box center [862, 62] width 35 height 7
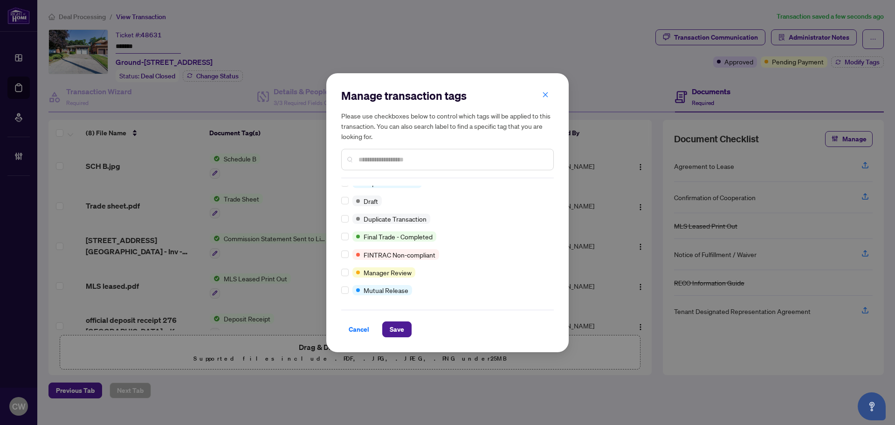
scroll to position [8, 0]
click at [400, 324] on span "Save" at bounding box center [397, 329] width 14 height 15
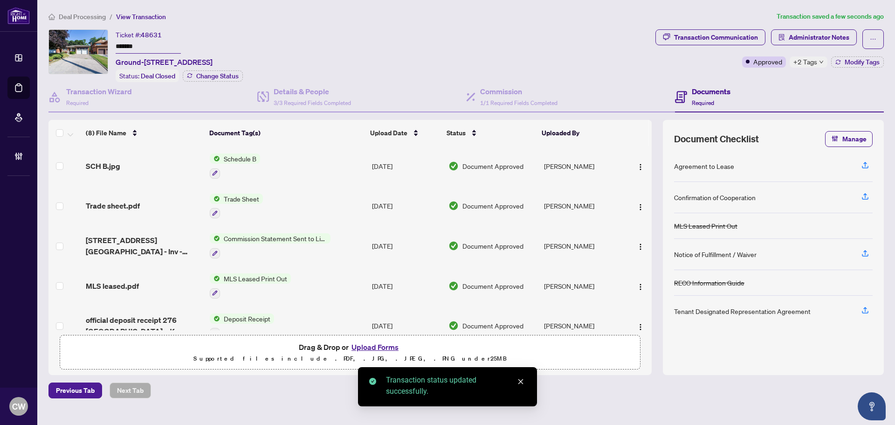
click at [123, 205] on span "Trade sheet.pdf" at bounding box center [113, 205] width 54 height 11
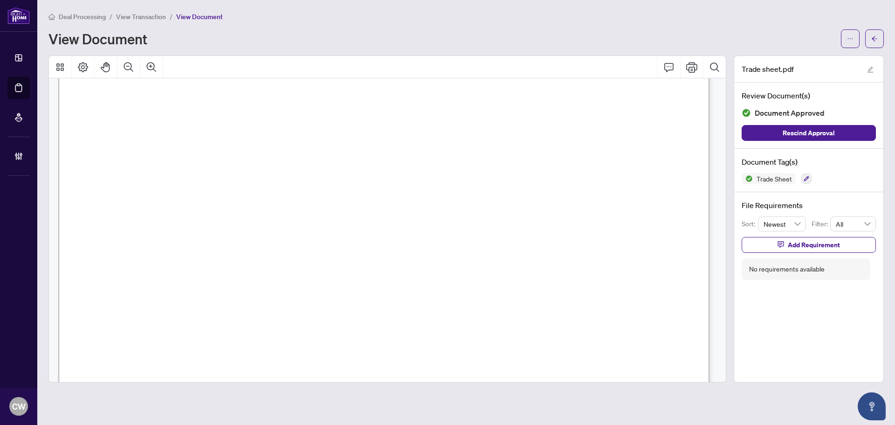
scroll to position [280, 0]
click at [873, 42] on span "button" at bounding box center [875, 38] width 7 height 15
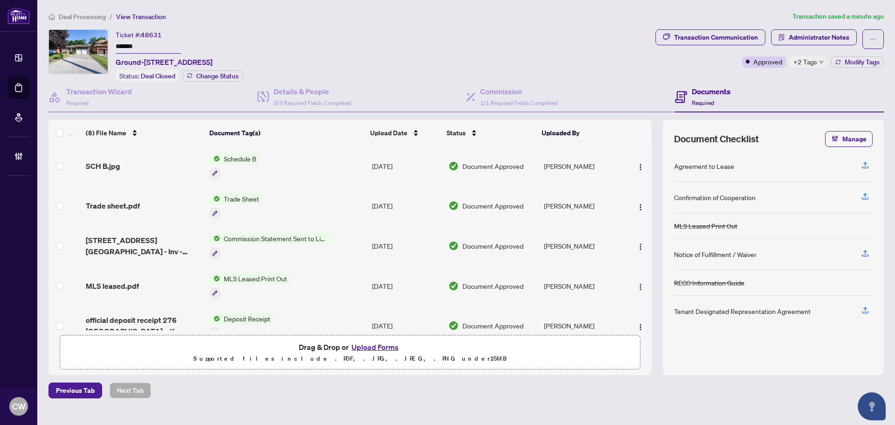
click at [369, 345] on button "Upload Forms" at bounding box center [375, 347] width 53 height 12
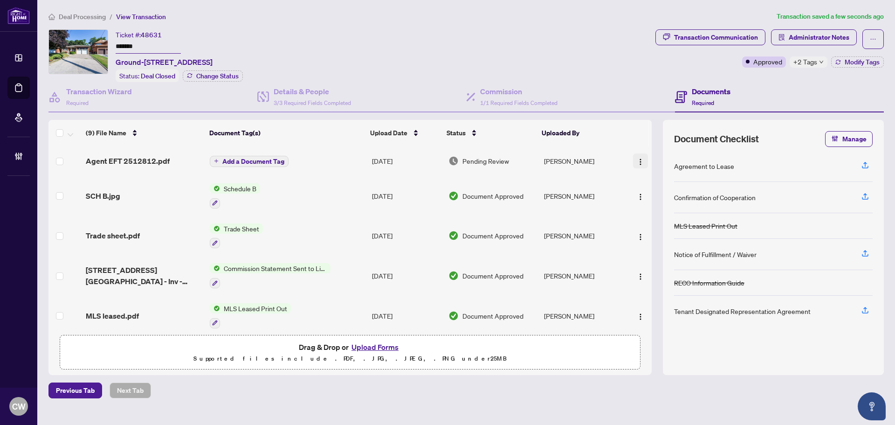
click at [637, 160] on img "button" at bounding box center [640, 161] width 7 height 7
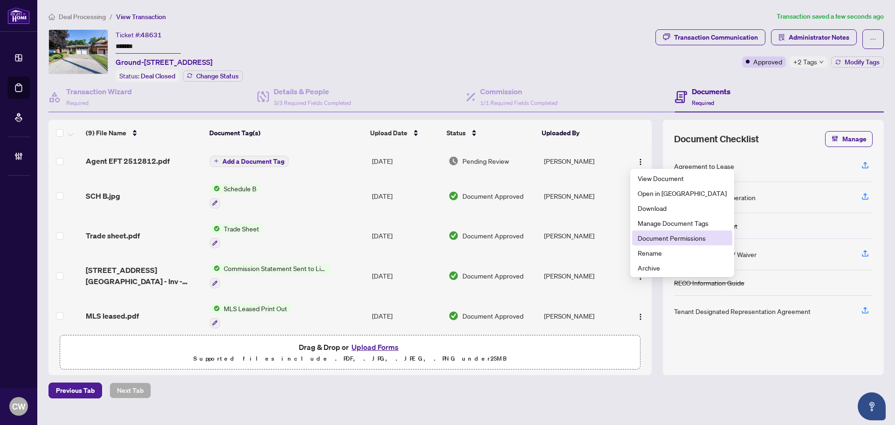
click at [658, 235] on span "Document Permissions" at bounding box center [682, 238] width 89 height 10
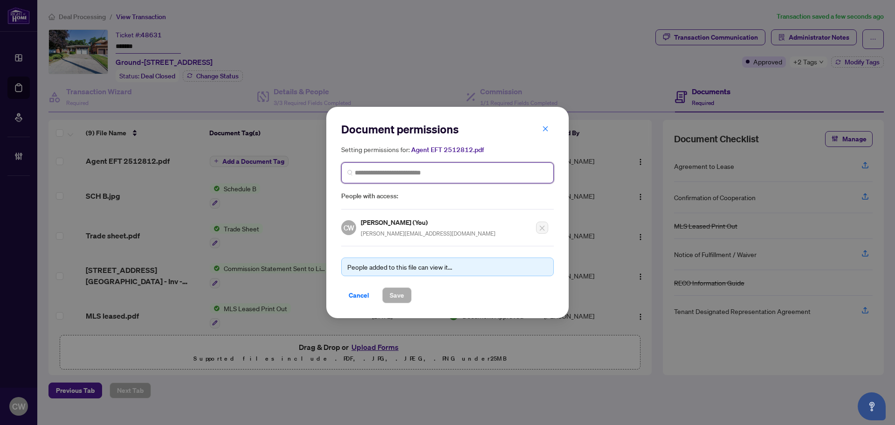
click at [372, 175] on input "search" at bounding box center [451, 173] width 193 height 10
paste input "**********"
type input "**********"
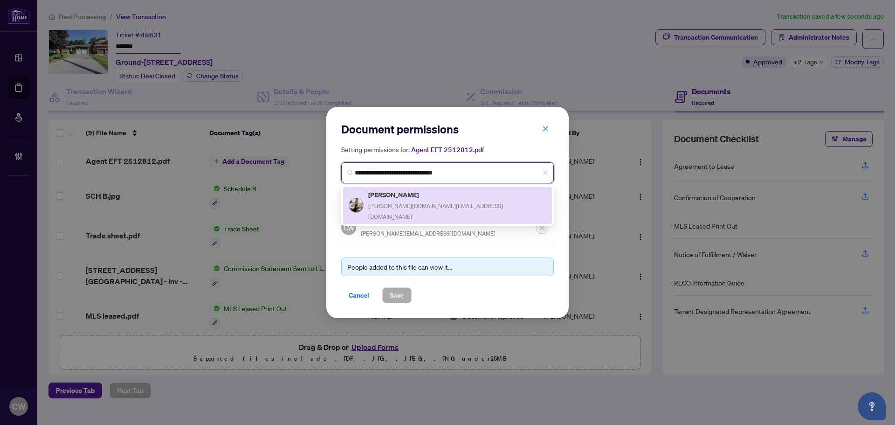
click at [413, 199] on h5 "Farnaz Masoumi" at bounding box center [457, 194] width 178 height 11
click at [413, 199] on div "Document permissions Setting permissions for: Agent EFT 2512812.pdf 88 Farnaz M…" at bounding box center [447, 212] width 213 height 181
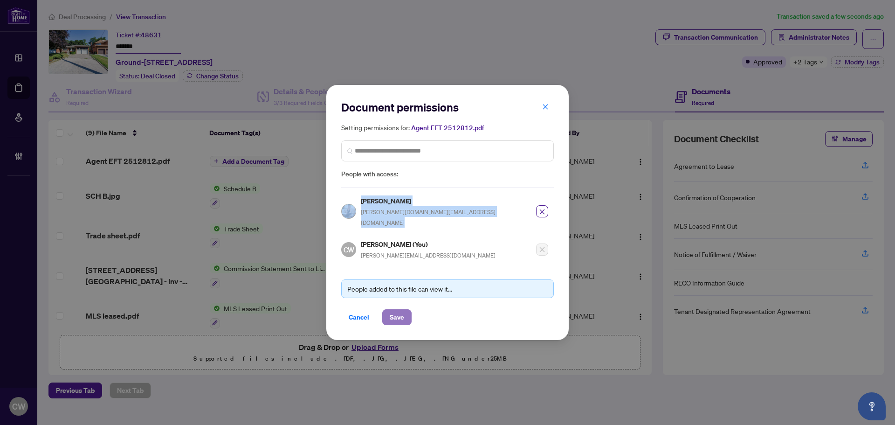
click at [403, 310] on span "Save" at bounding box center [397, 317] width 14 height 15
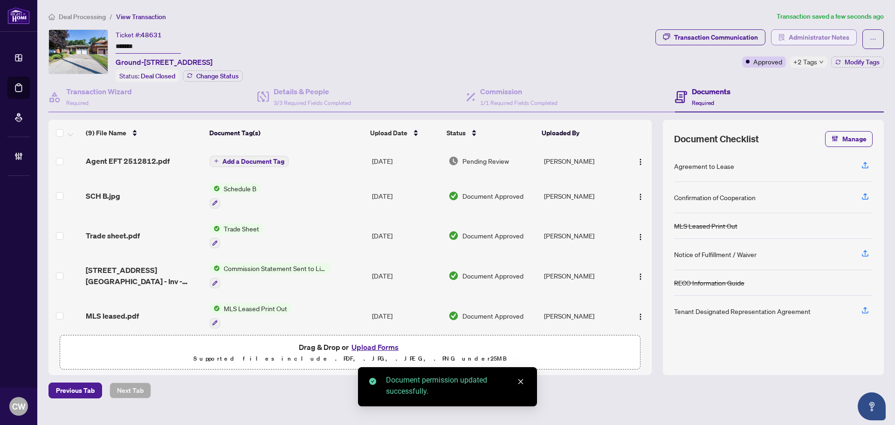
click at [799, 34] on span "Administrator Notes" at bounding box center [819, 37] width 61 height 15
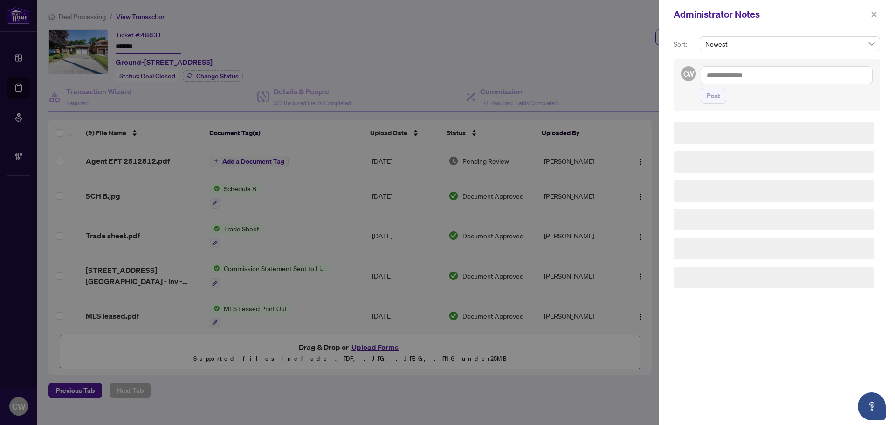
click at [768, 75] on textarea at bounding box center [787, 75] width 172 height 18
paste textarea "**********"
type textarea "**********"
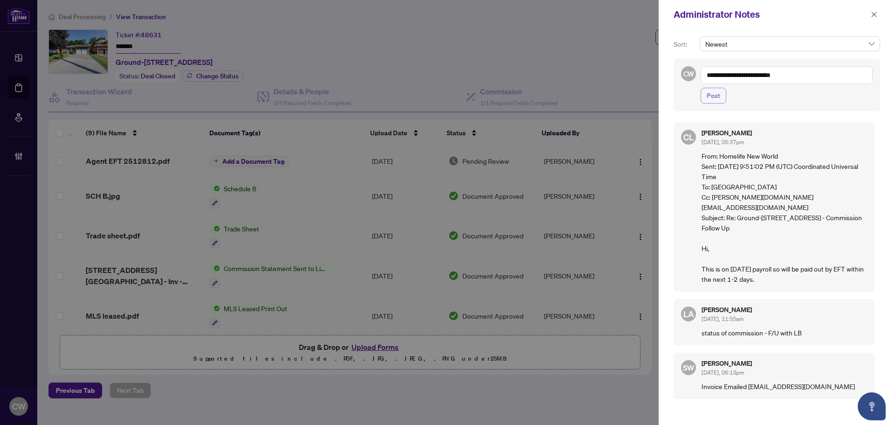
click at [716, 95] on span "Post" at bounding box center [714, 95] width 14 height 15
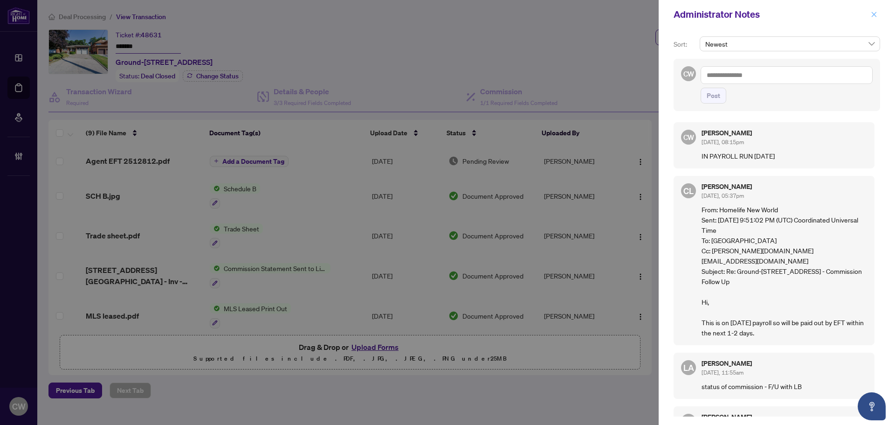
click at [874, 15] on icon "close" at bounding box center [874, 14] width 7 height 7
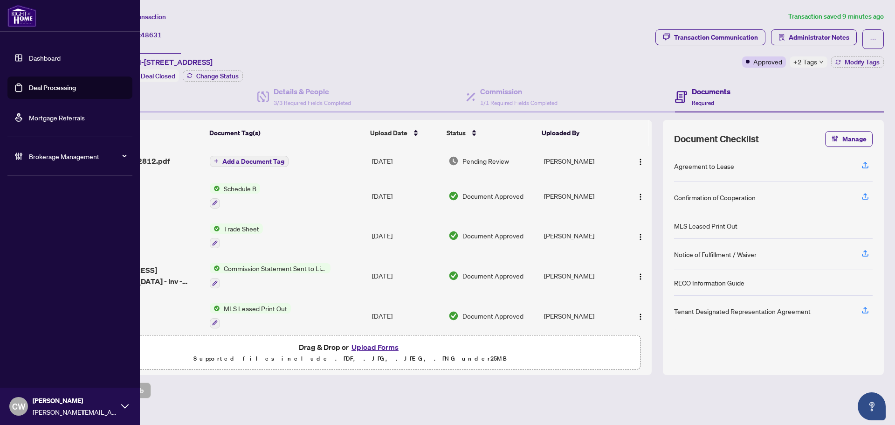
click at [35, 90] on link "Deal Processing" at bounding box center [52, 87] width 47 height 8
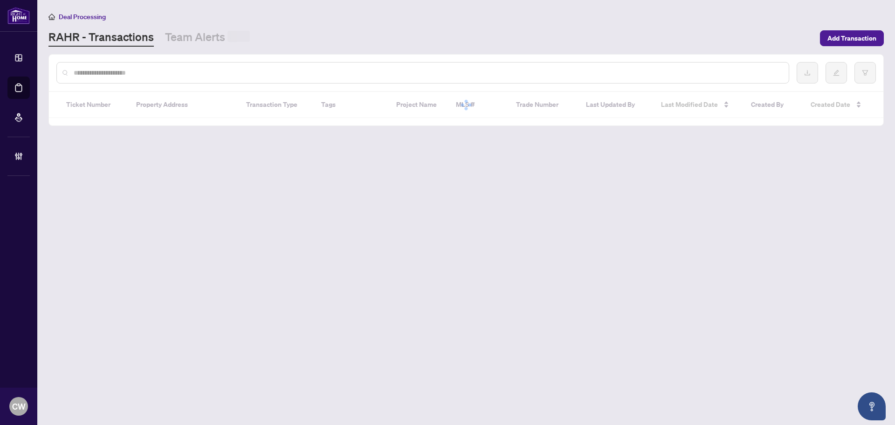
click at [165, 74] on input "text" at bounding box center [428, 73] width 708 height 10
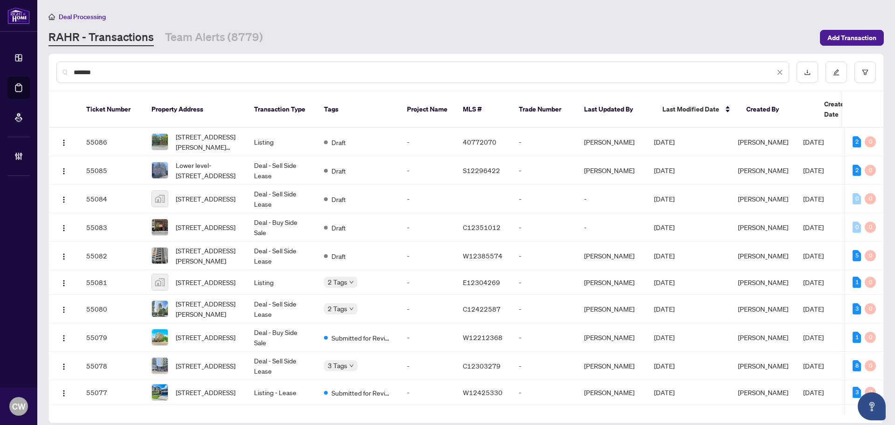
type input "*******"
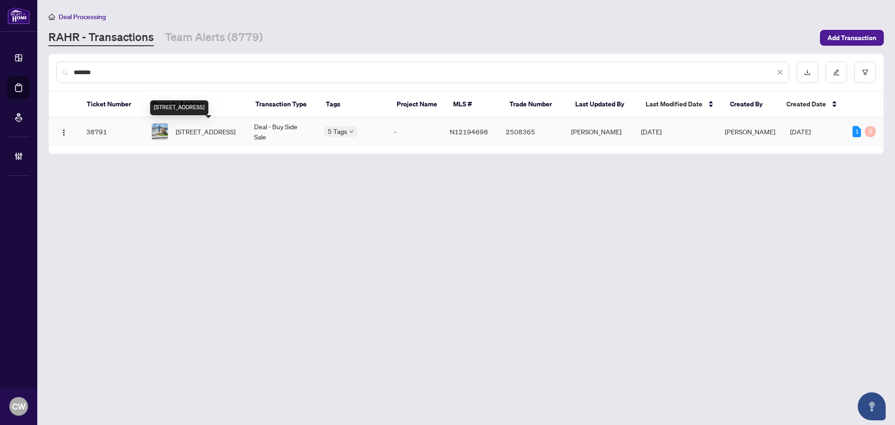
click at [182, 132] on span "1086 Balsam Rd, Innisfil, Ontario L0L 1W0, Canada" at bounding box center [206, 131] width 60 height 10
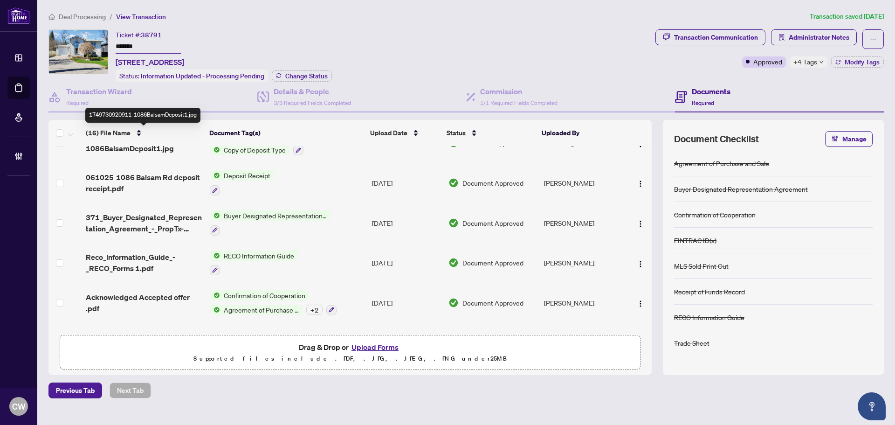
scroll to position [453, 0]
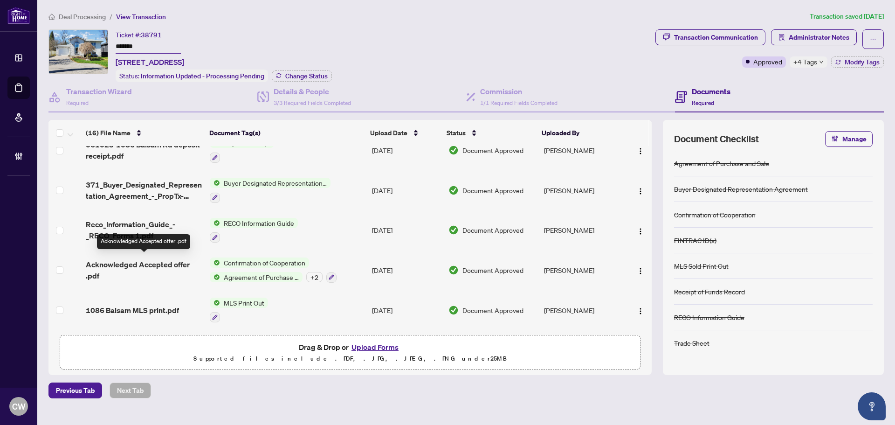
click at [136, 260] on span "Acknowledged Accepted offer .pdf" at bounding box center [144, 270] width 117 height 22
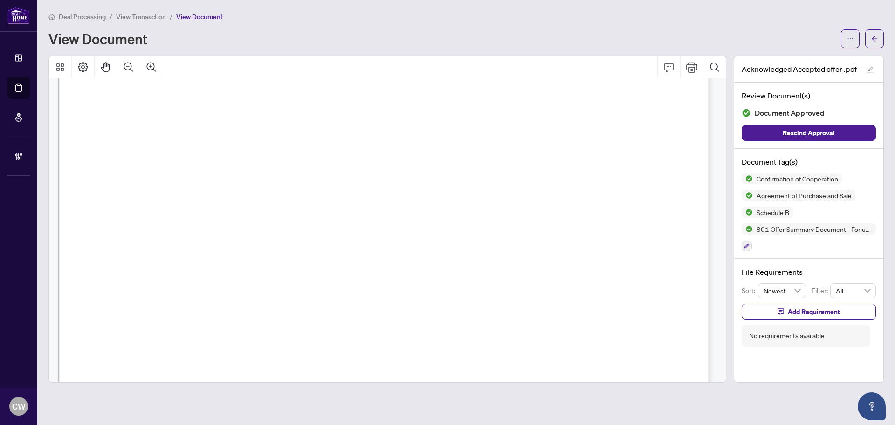
scroll to position [979, 0]
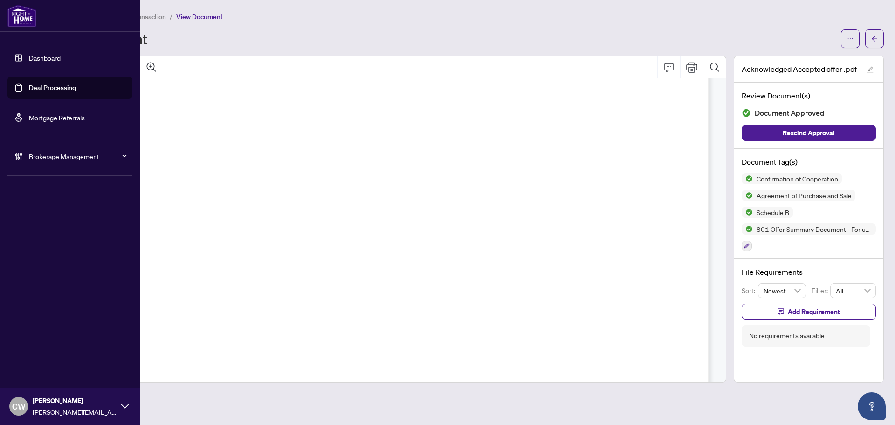
click at [30, 88] on link "Deal Processing" at bounding box center [52, 87] width 47 height 8
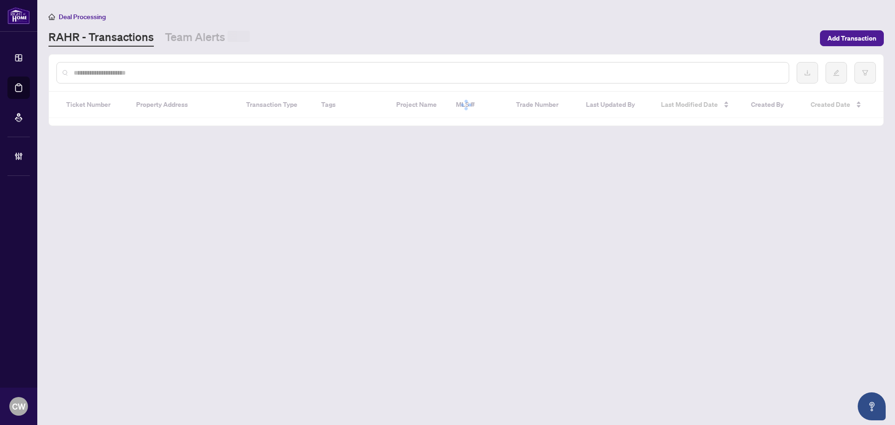
click at [152, 76] on input "text" at bounding box center [428, 73] width 708 height 10
paste input "*******"
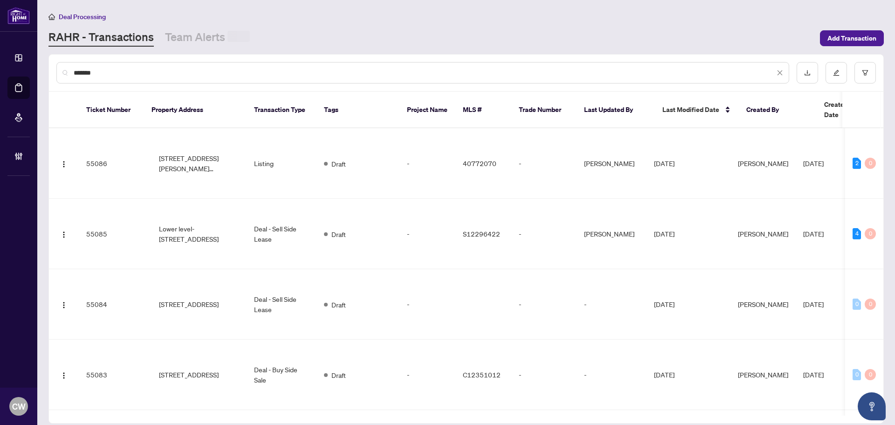
type input "*******"
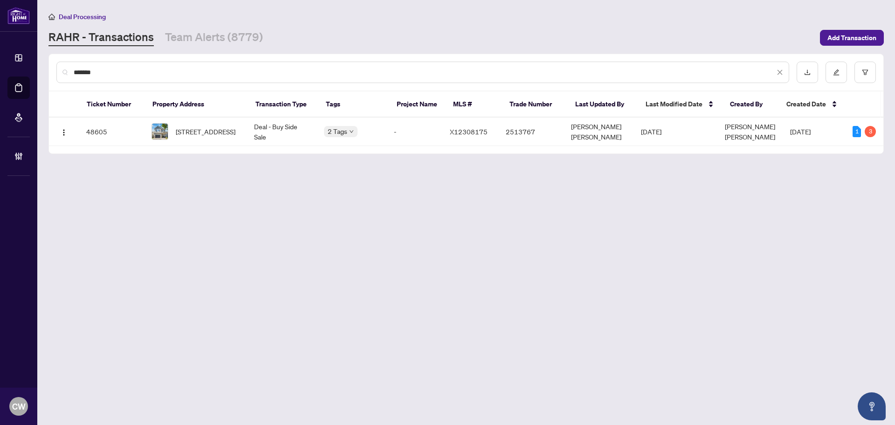
drag, startPoint x: 188, startPoint y: 74, endPoint x: 49, endPoint y: 69, distance: 139.1
click at [49, 69] on div "*******" at bounding box center [466, 72] width 835 height 36
click at [203, 137] on span "288 Harthill Way, Ottawa, Ontario K2J 0P3, Canada" at bounding box center [206, 131] width 60 height 10
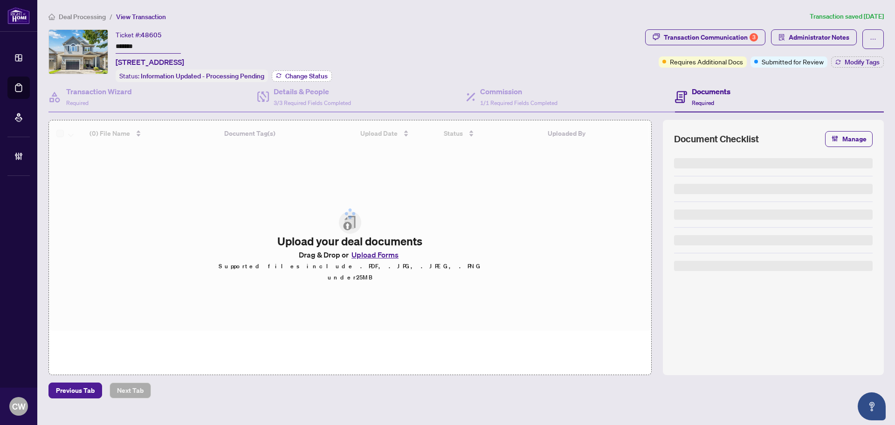
click at [320, 80] on button "Change Status" at bounding box center [302, 75] width 60 height 11
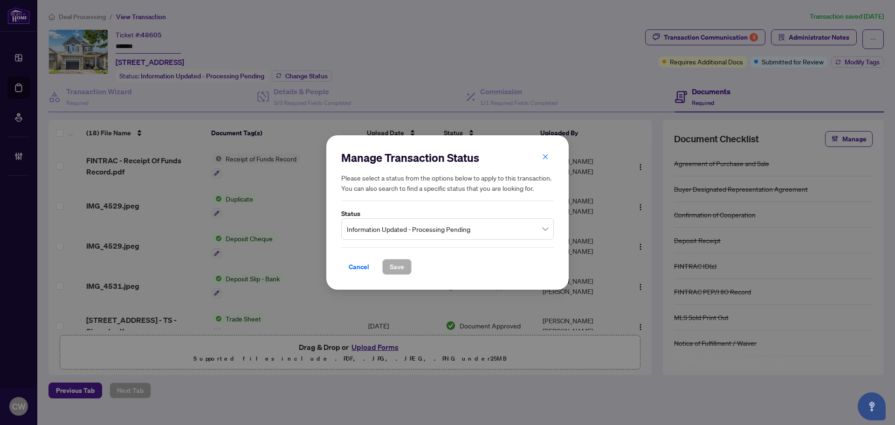
click at [437, 229] on span "Information Updated - Processing Pending" at bounding box center [447, 229] width 201 height 18
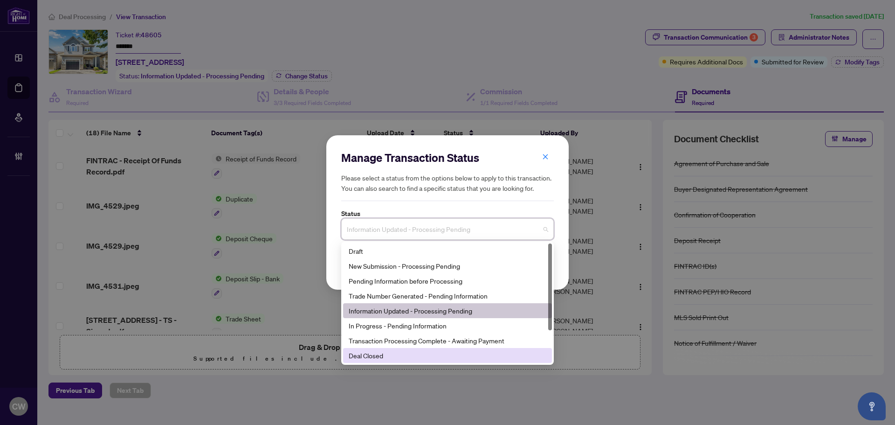
click at [403, 354] on div "Deal Closed" at bounding box center [448, 355] width 198 height 10
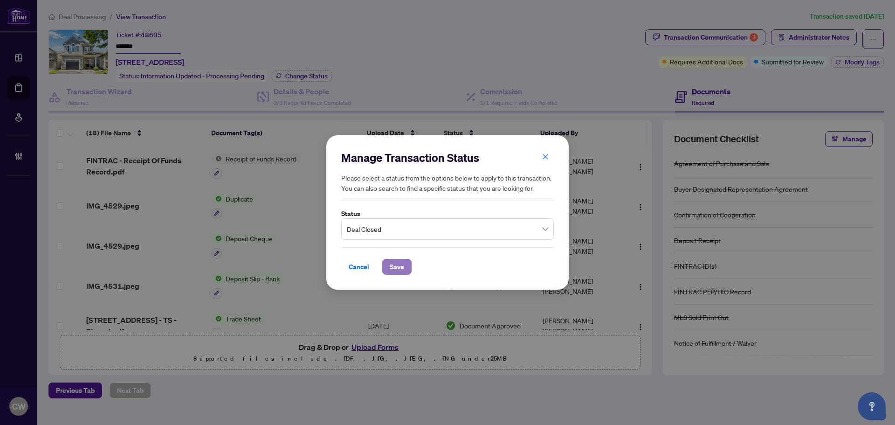
click at [400, 268] on span "Save" at bounding box center [397, 266] width 14 height 15
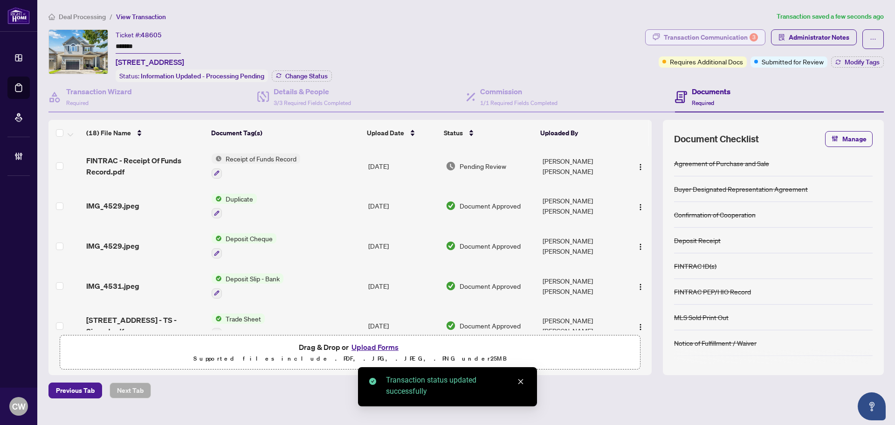
click at [706, 37] on div "Transaction Communication 3" at bounding box center [711, 37] width 94 height 15
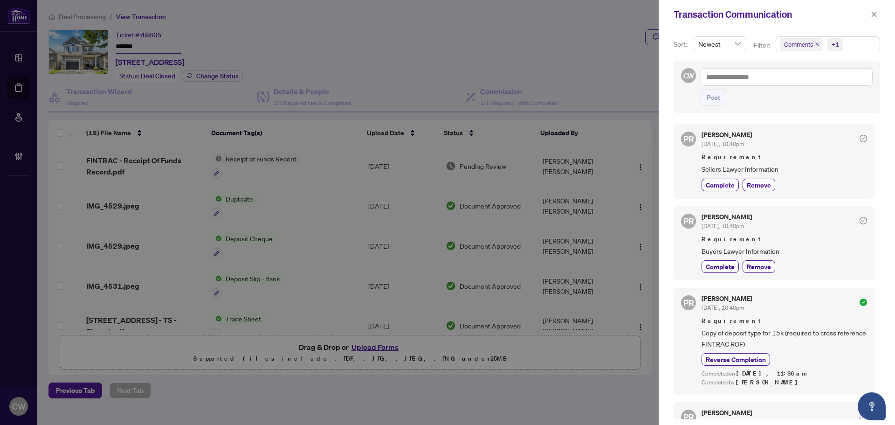
drag, startPoint x: 818, startPoint y: 44, endPoint x: 833, endPoint y: 38, distance: 16.5
click at [818, 44] on icon "close" at bounding box center [817, 44] width 5 height 5
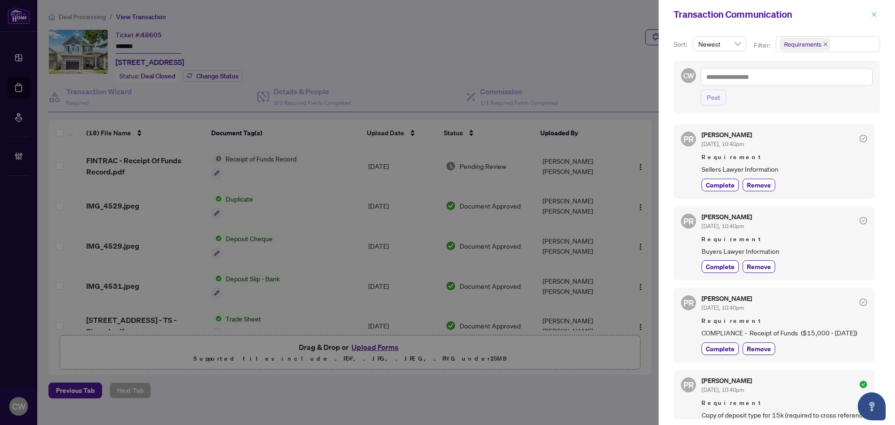
click at [873, 14] on icon "close" at bounding box center [874, 14] width 7 height 7
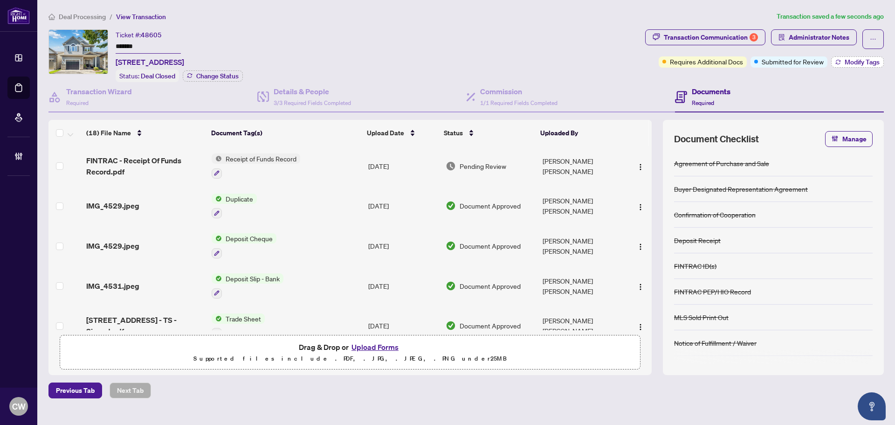
click at [858, 61] on span "Modify Tags" at bounding box center [862, 62] width 35 height 7
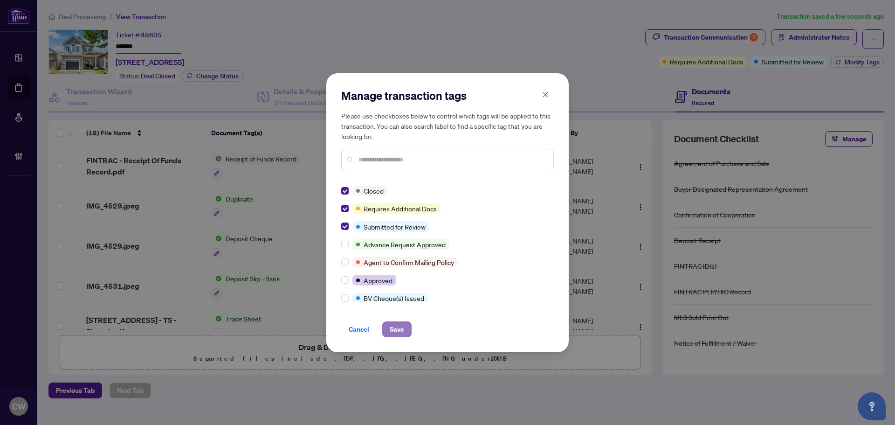
click at [401, 324] on span "Save" at bounding box center [397, 329] width 14 height 15
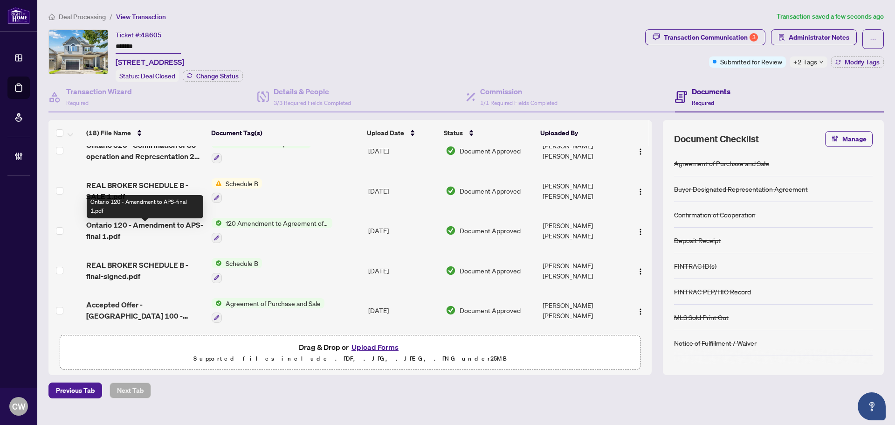
scroll to position [535, 0]
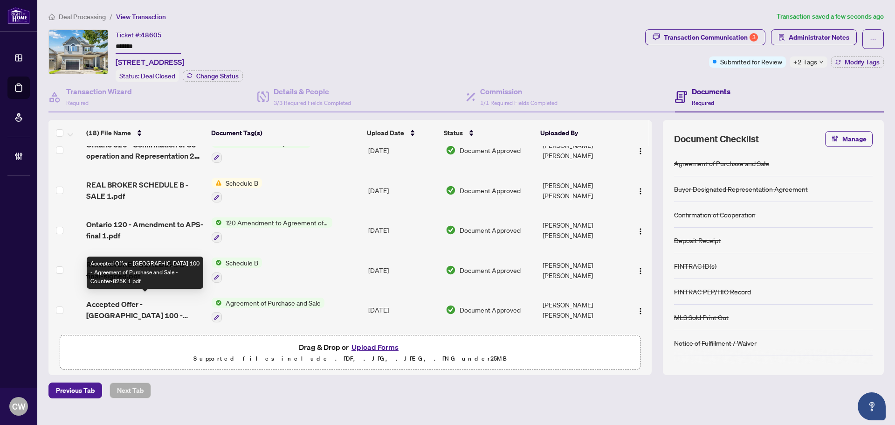
click at [151, 302] on span "Accepted Offer - Ontario 100 - Agreement of Purchase and Sale -Counter-825K 1.p…" at bounding box center [145, 309] width 118 height 22
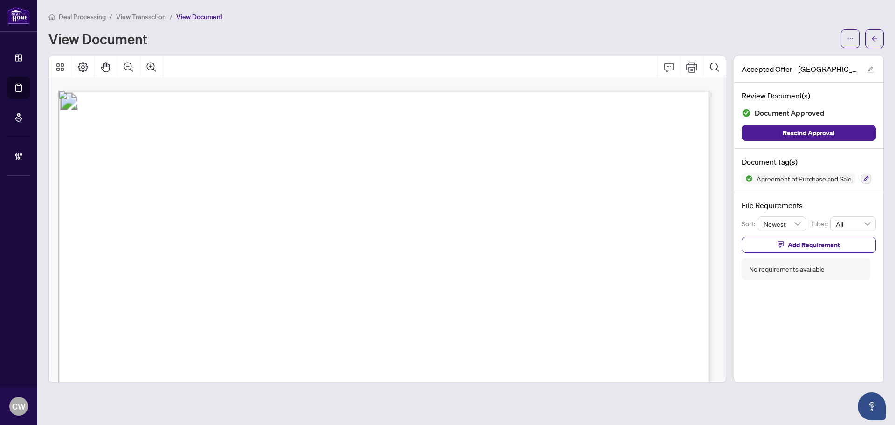
scroll to position [3829, 0]
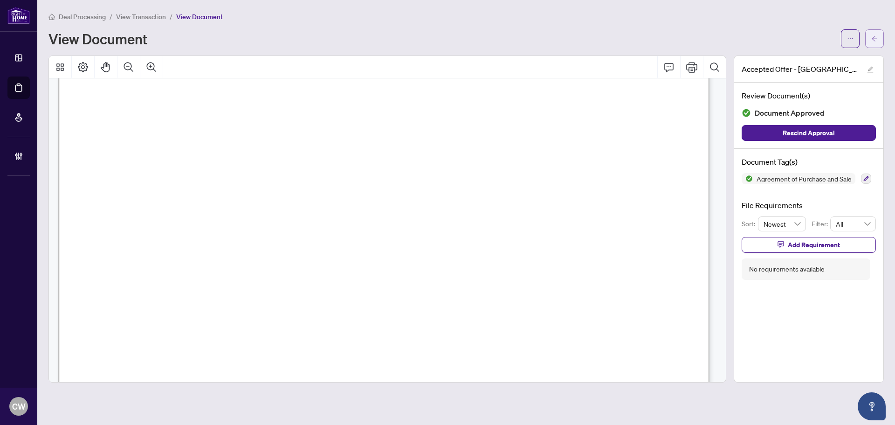
click at [873, 37] on icon "arrow-left" at bounding box center [875, 38] width 7 height 7
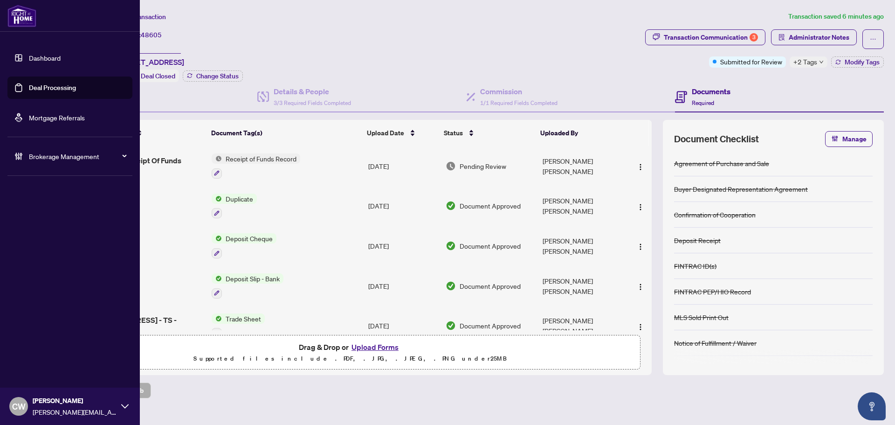
click at [31, 407] on div "CW Cheryl Wu cherylw@rightathomerealty.com" at bounding box center [70, 406] width 140 height 37
click at [39, 375] on span "Logout" at bounding box center [37, 370] width 21 height 15
click at [39, 368] on span "Logout" at bounding box center [37, 370] width 21 height 15
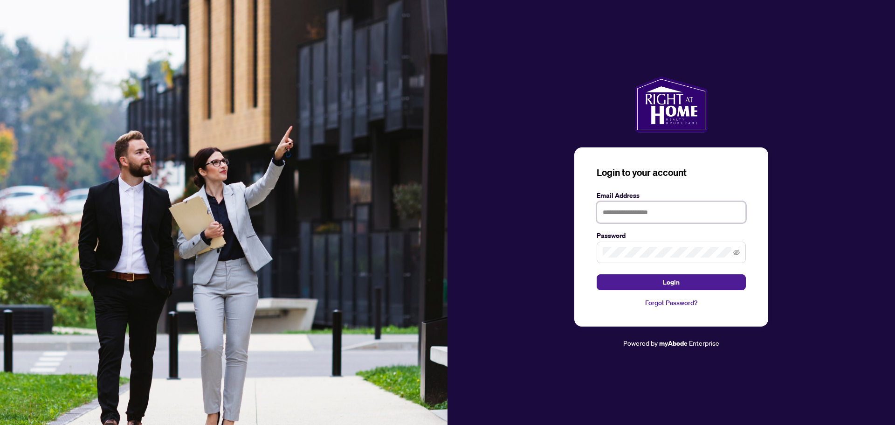
type input "**********"
